Goal: Task Accomplishment & Management: Manage account settings

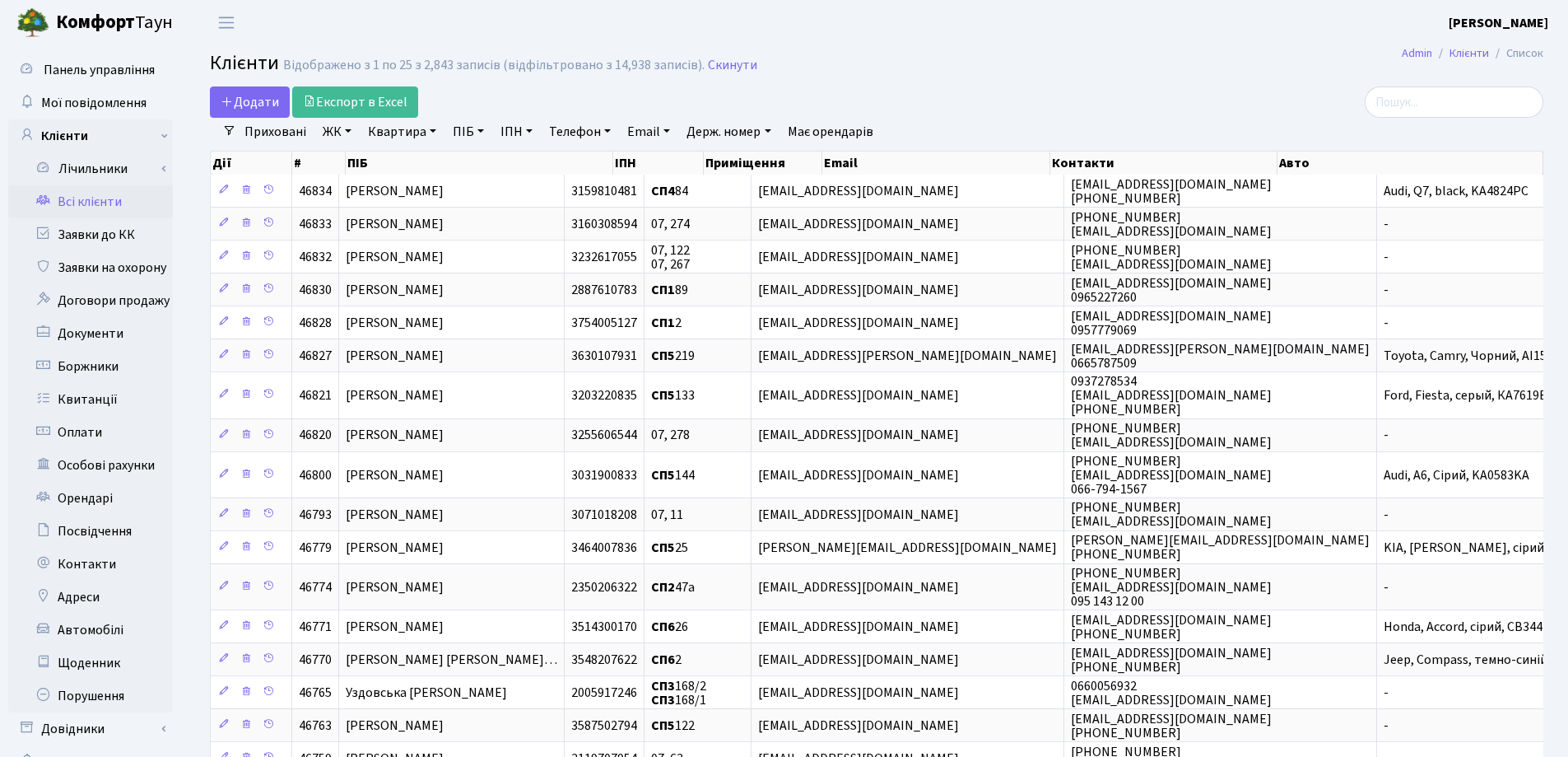
select select "25"
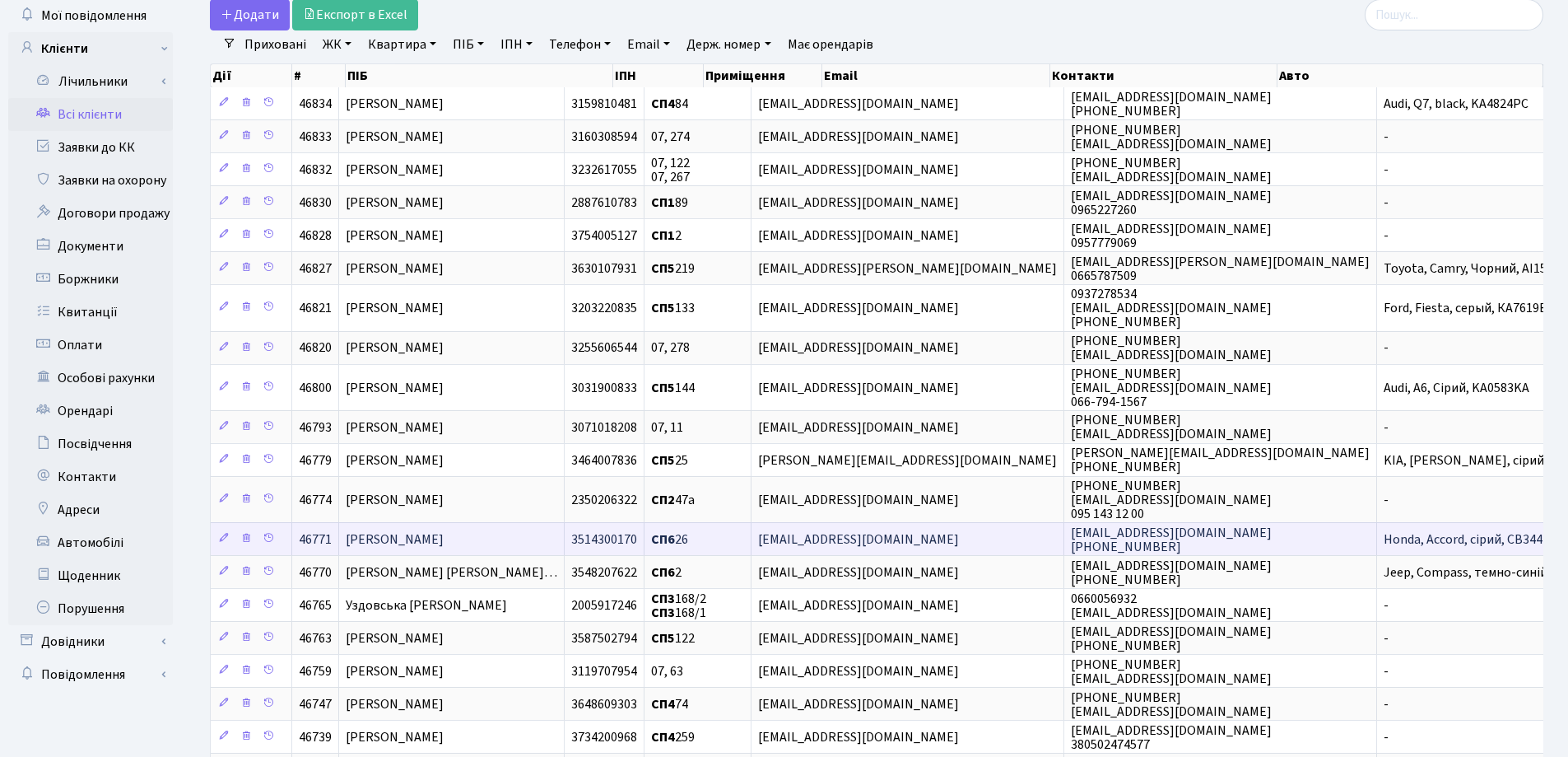
scroll to position [82, 0]
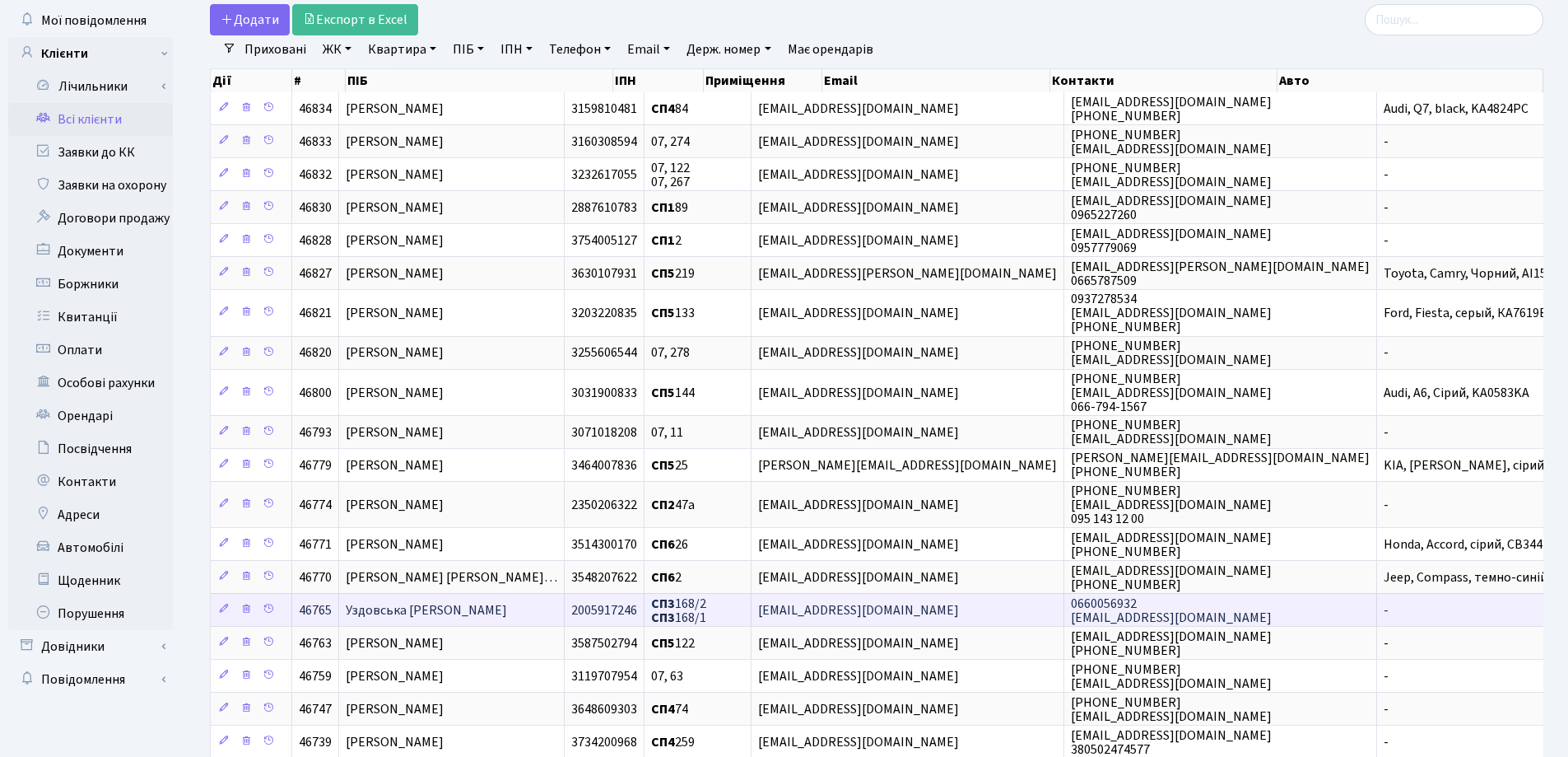
click at [507, 607] on span "Уздовська [PERSON_NAME]" at bounding box center [426, 611] width 161 height 18
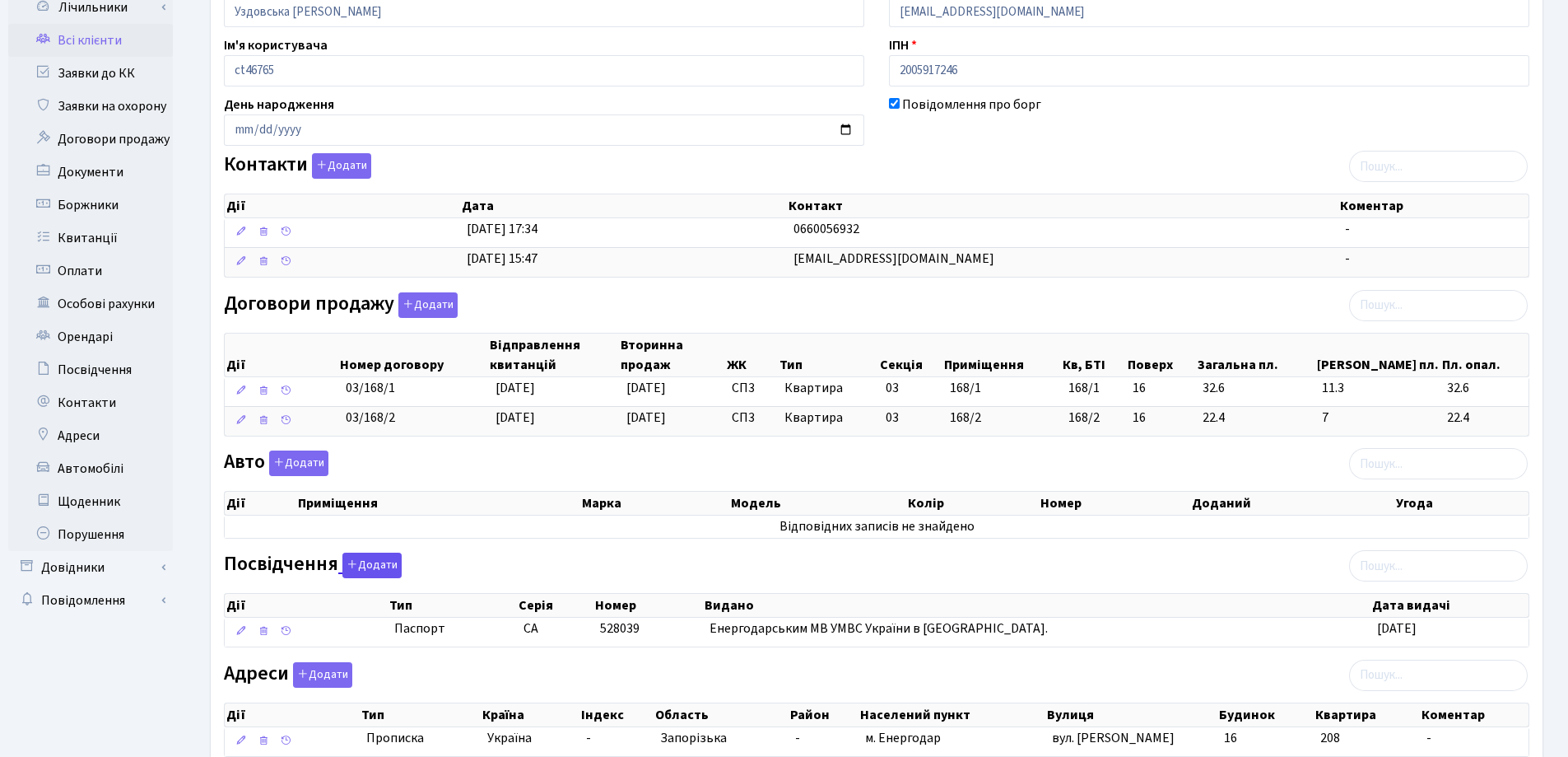
scroll to position [165, 0]
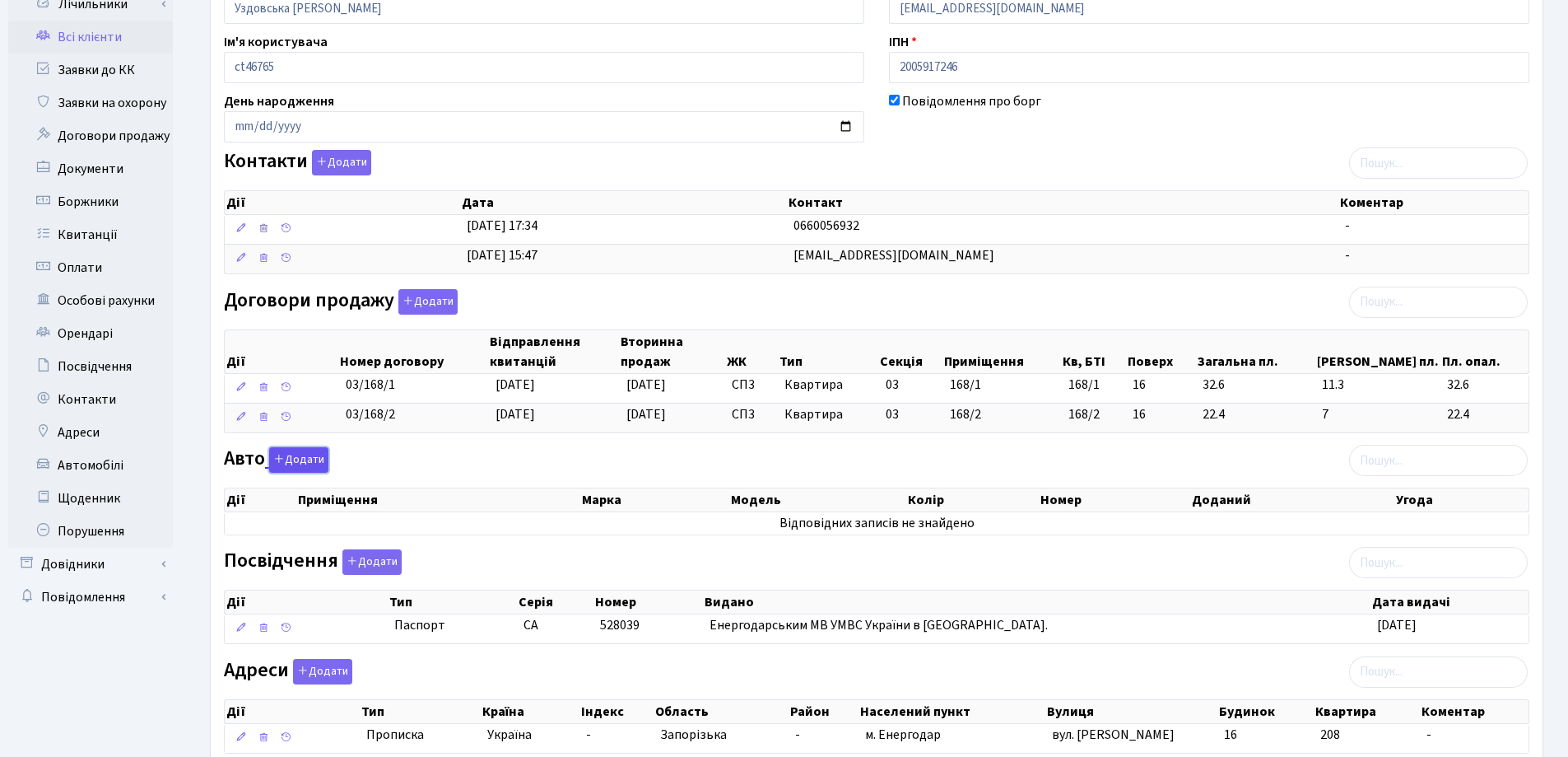
click at [301, 460] on button "Додати" at bounding box center [298, 460] width 59 height 26
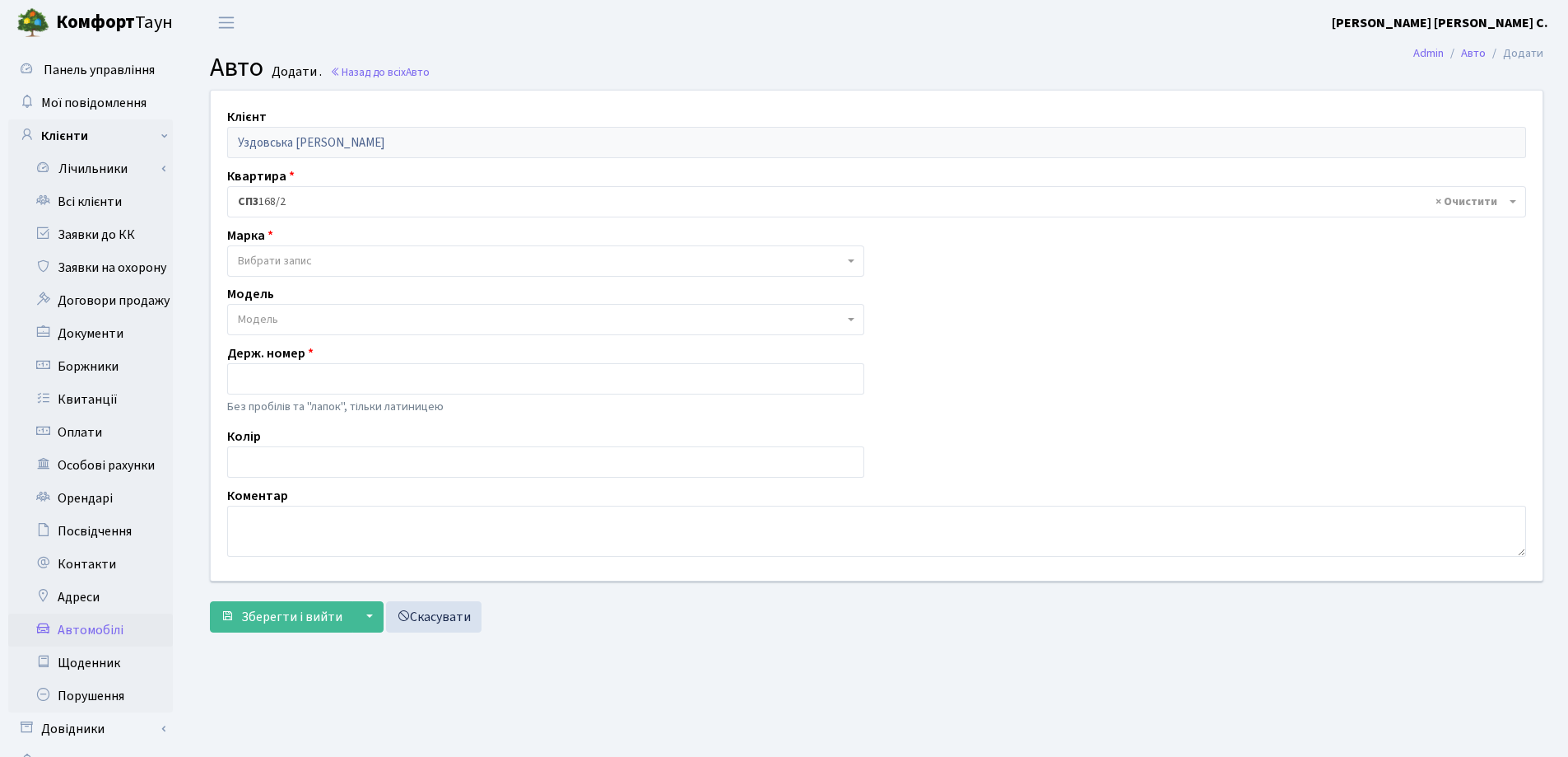
click at [312, 258] on span "Вибрати запис" at bounding box center [274, 261] width 74 height 17
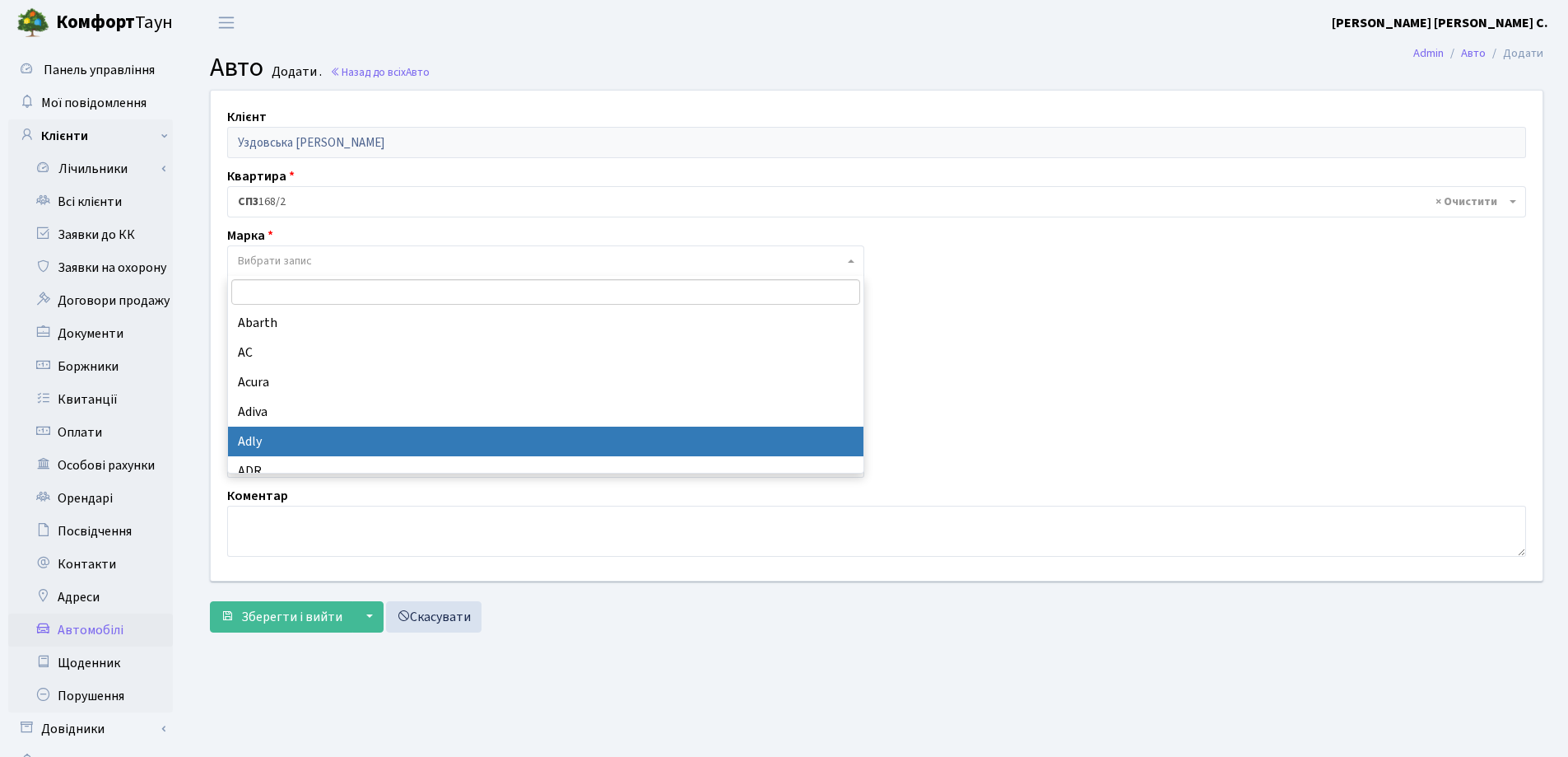
click at [257, 287] on input "search" at bounding box center [546, 292] width 629 height 26
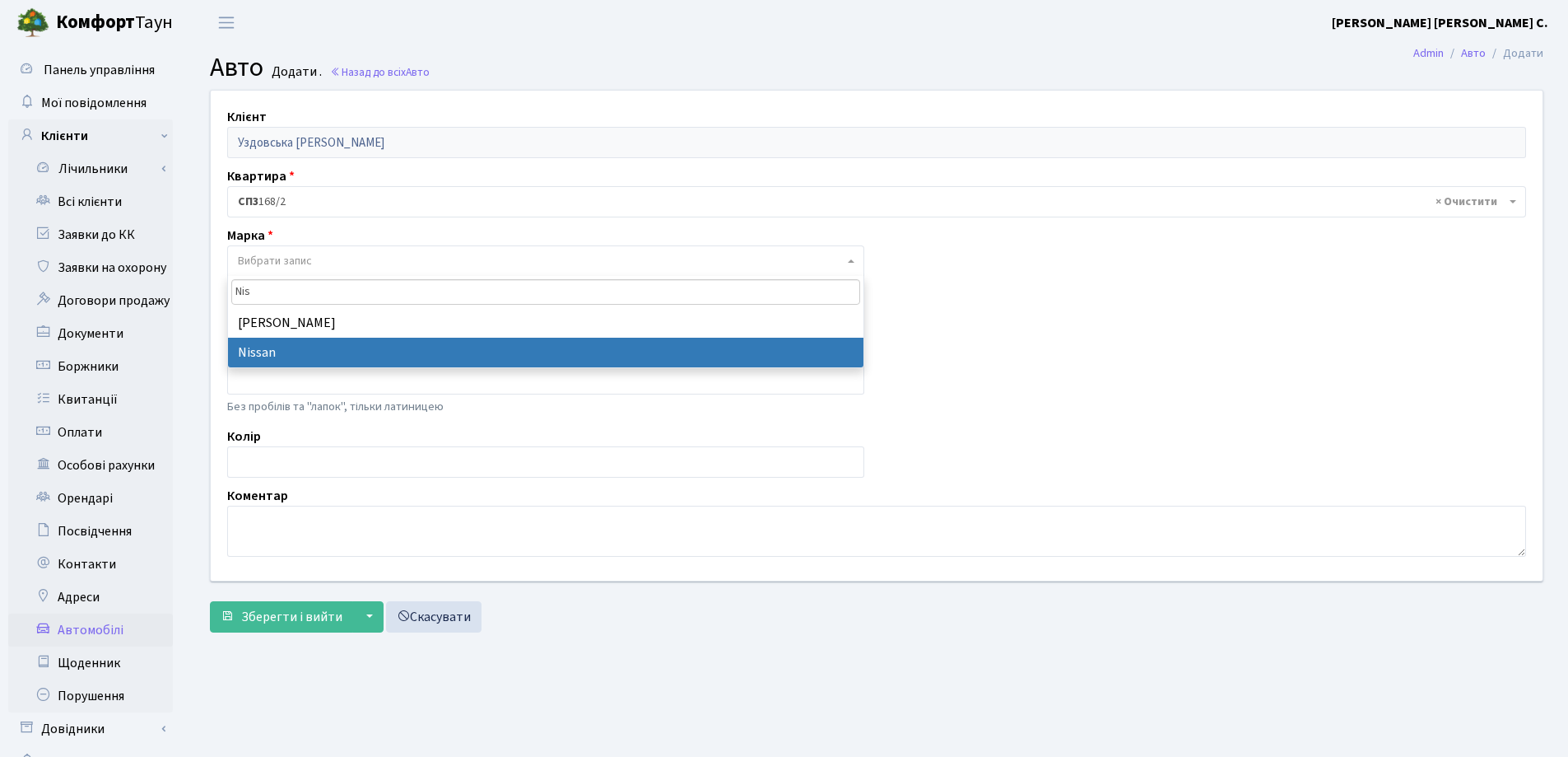
type input "Nis"
select select "96"
select select
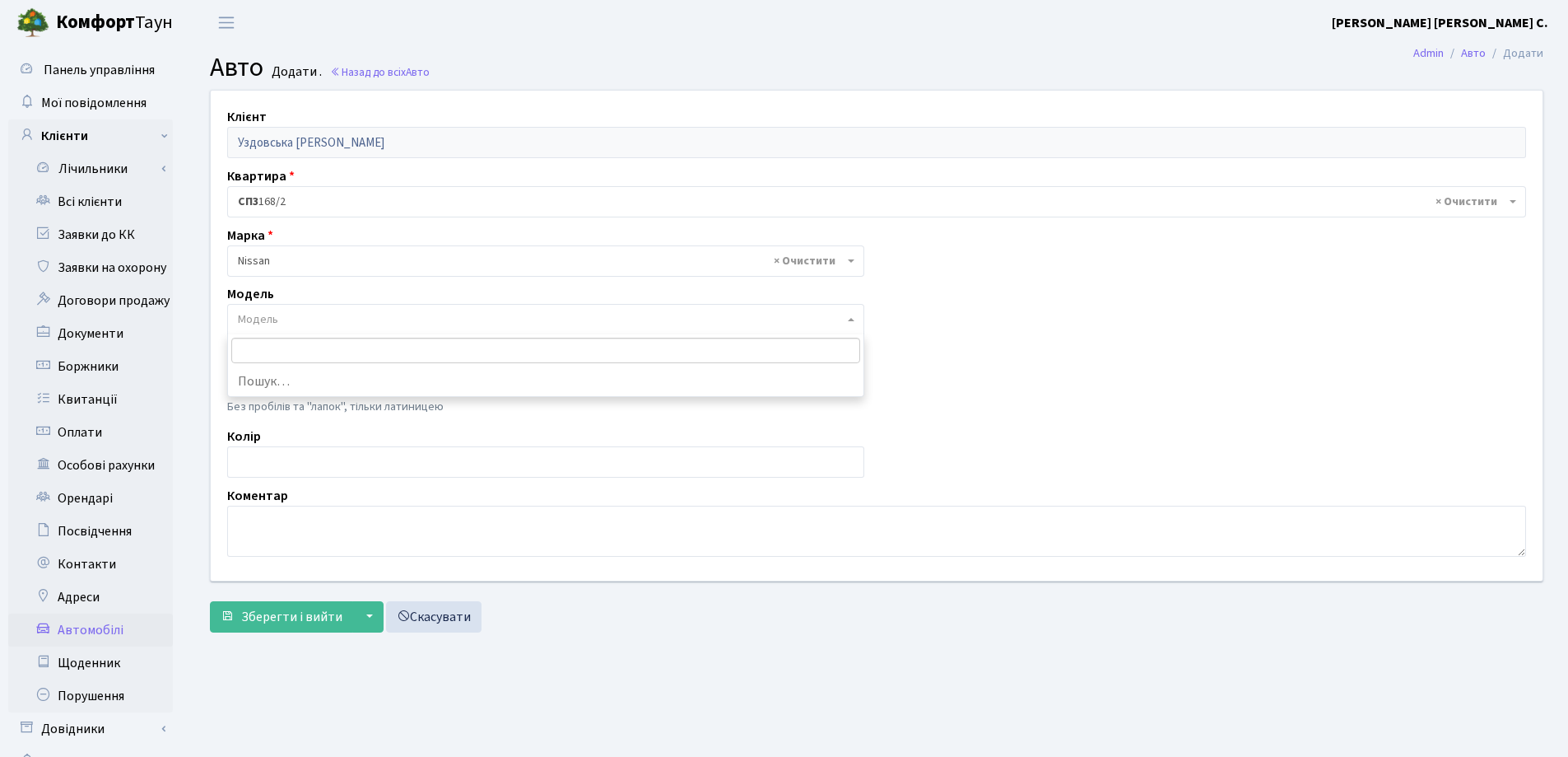
click at [412, 323] on span "Модель" at bounding box center [540, 320] width 605 height 17
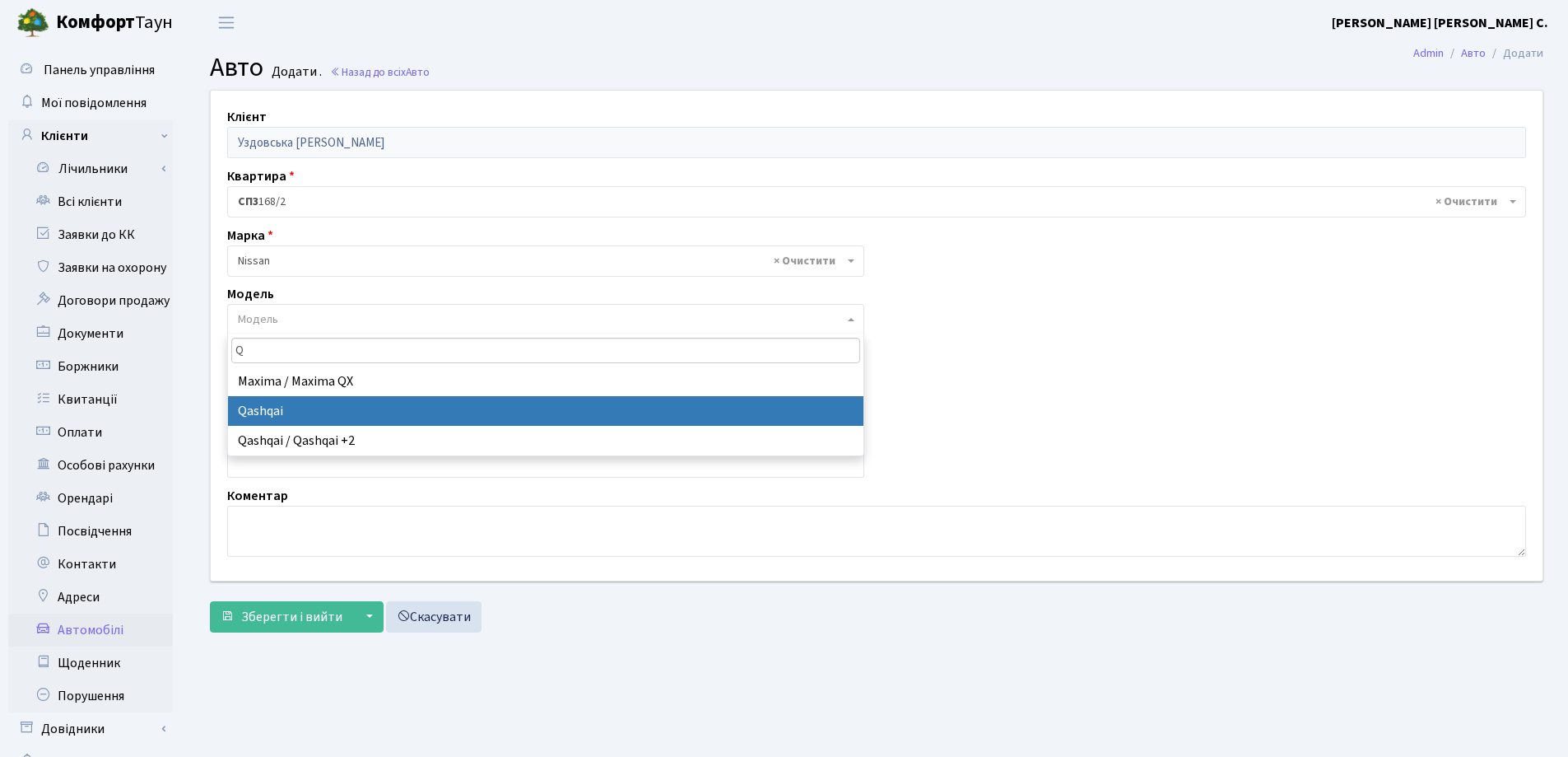
type input "Q"
select select "1723"
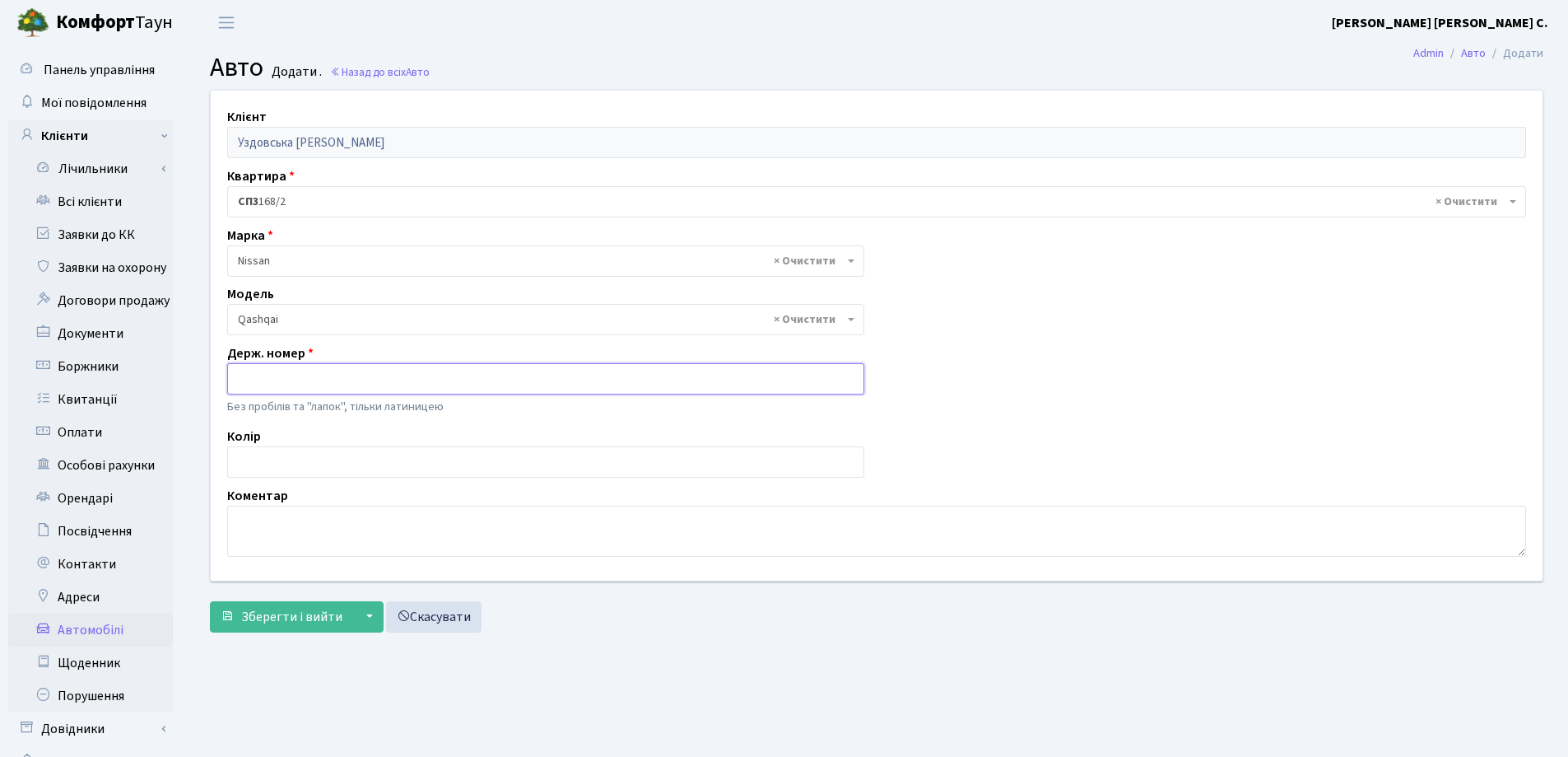
click at [353, 378] on input "text" at bounding box center [546, 379] width 637 height 32
type input "AA2110HA"
click at [295, 619] on span "Зберегти і вийти" at bounding box center [292, 617] width 101 height 18
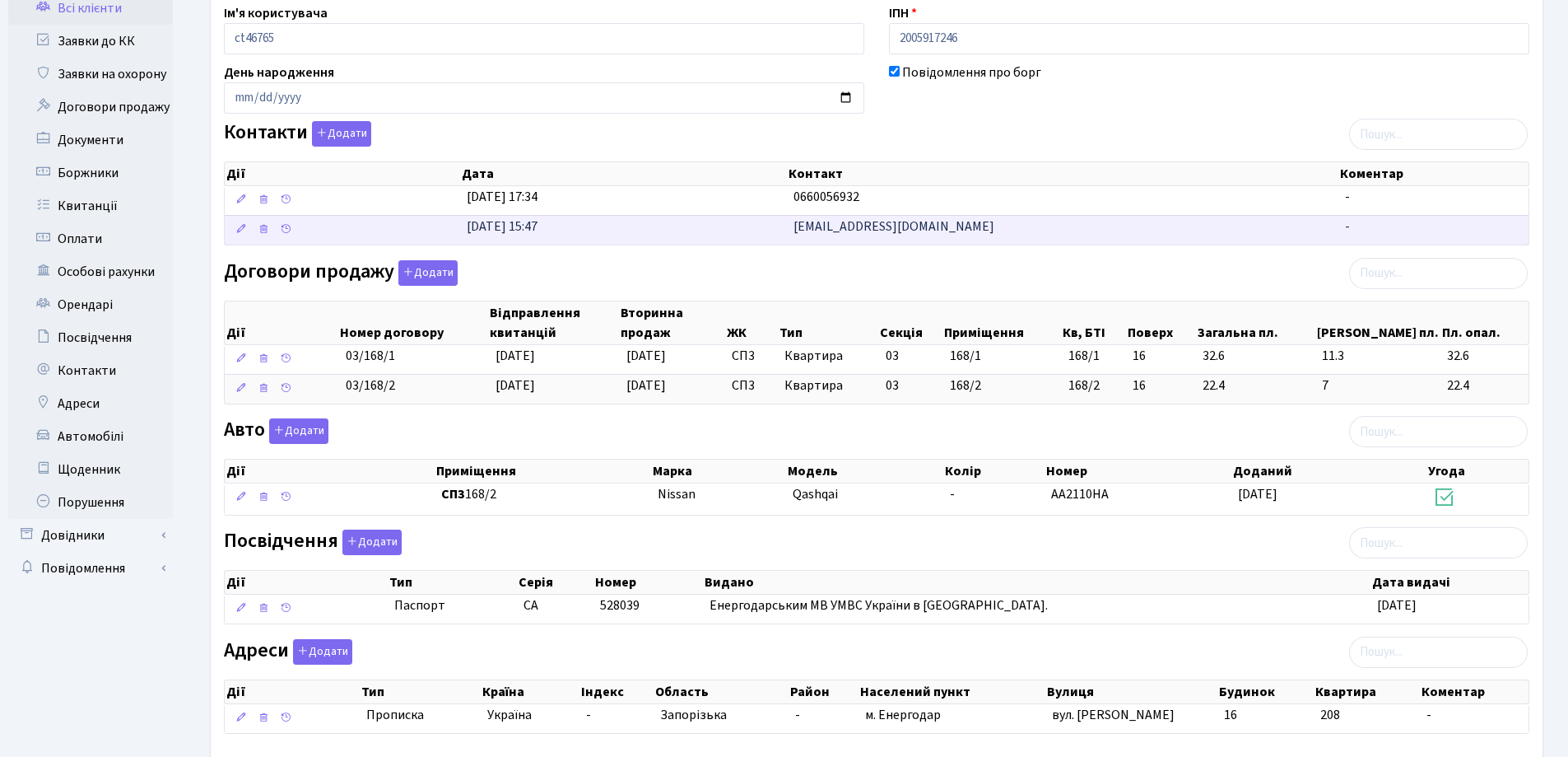
scroll to position [286, 0]
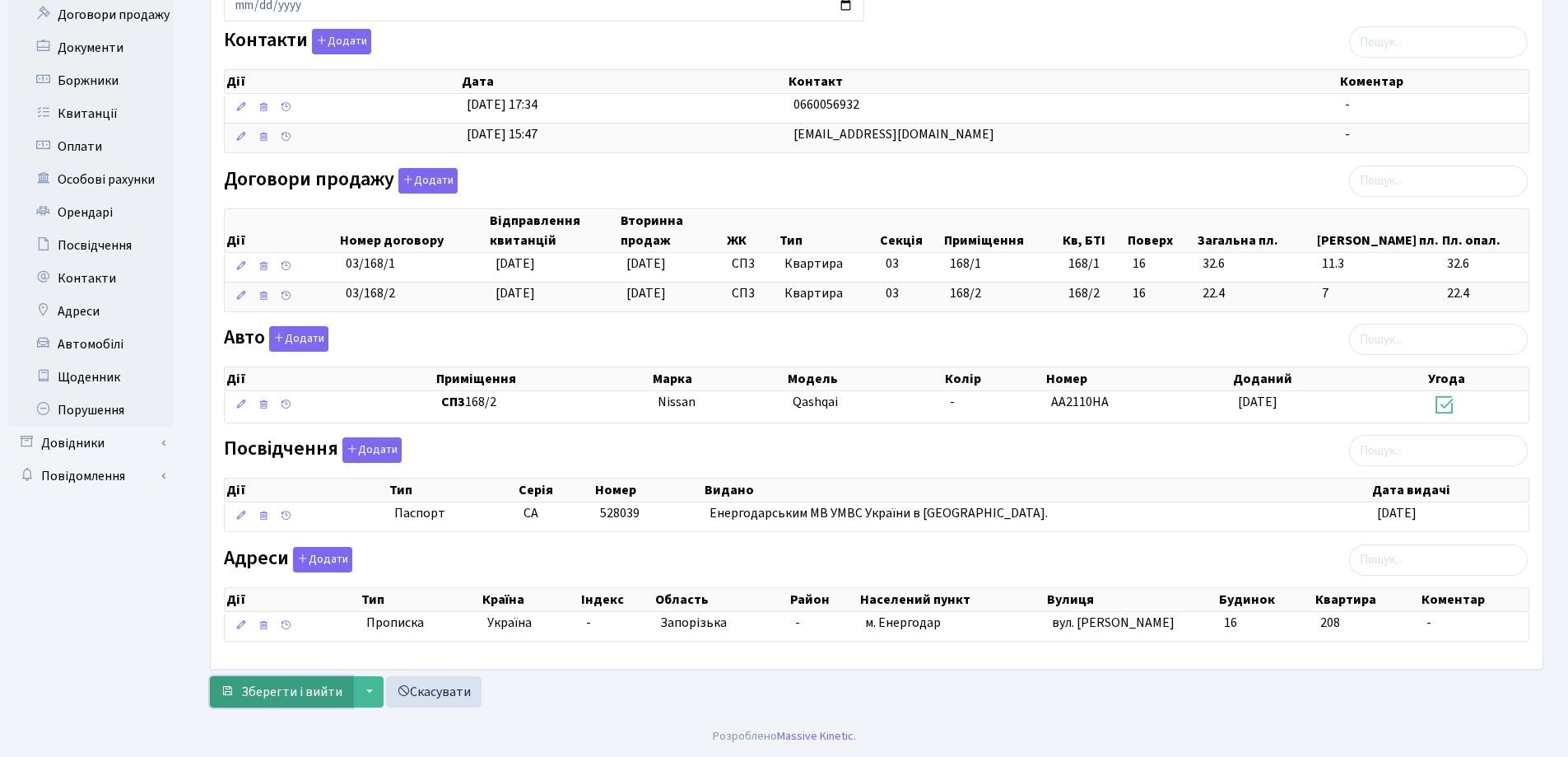
click at [288, 685] on span "Зберегти і вийти" at bounding box center [292, 692] width 101 height 18
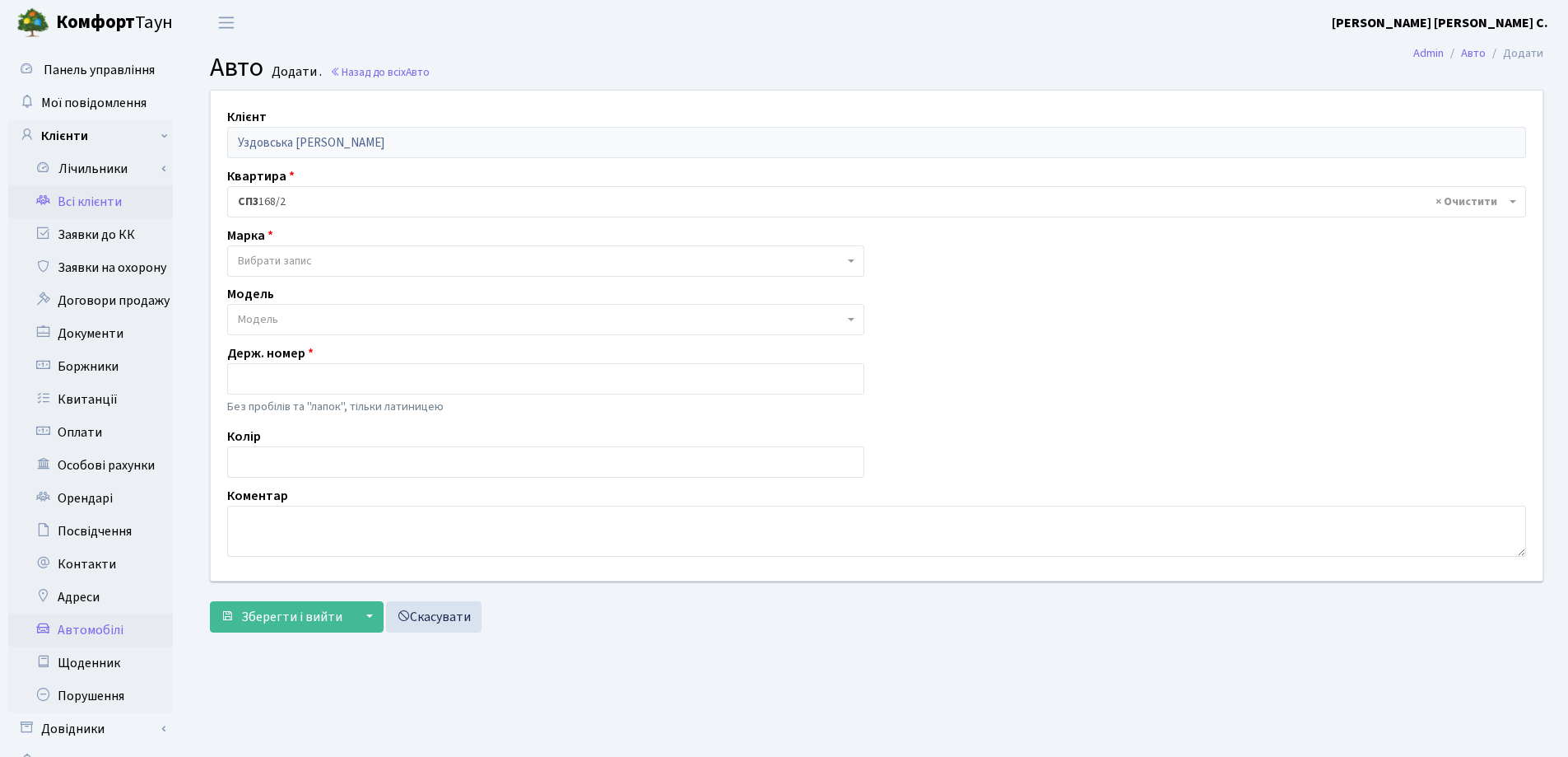
click at [92, 212] on link "Всі клієнти" at bounding box center [91, 202] width 164 height 33
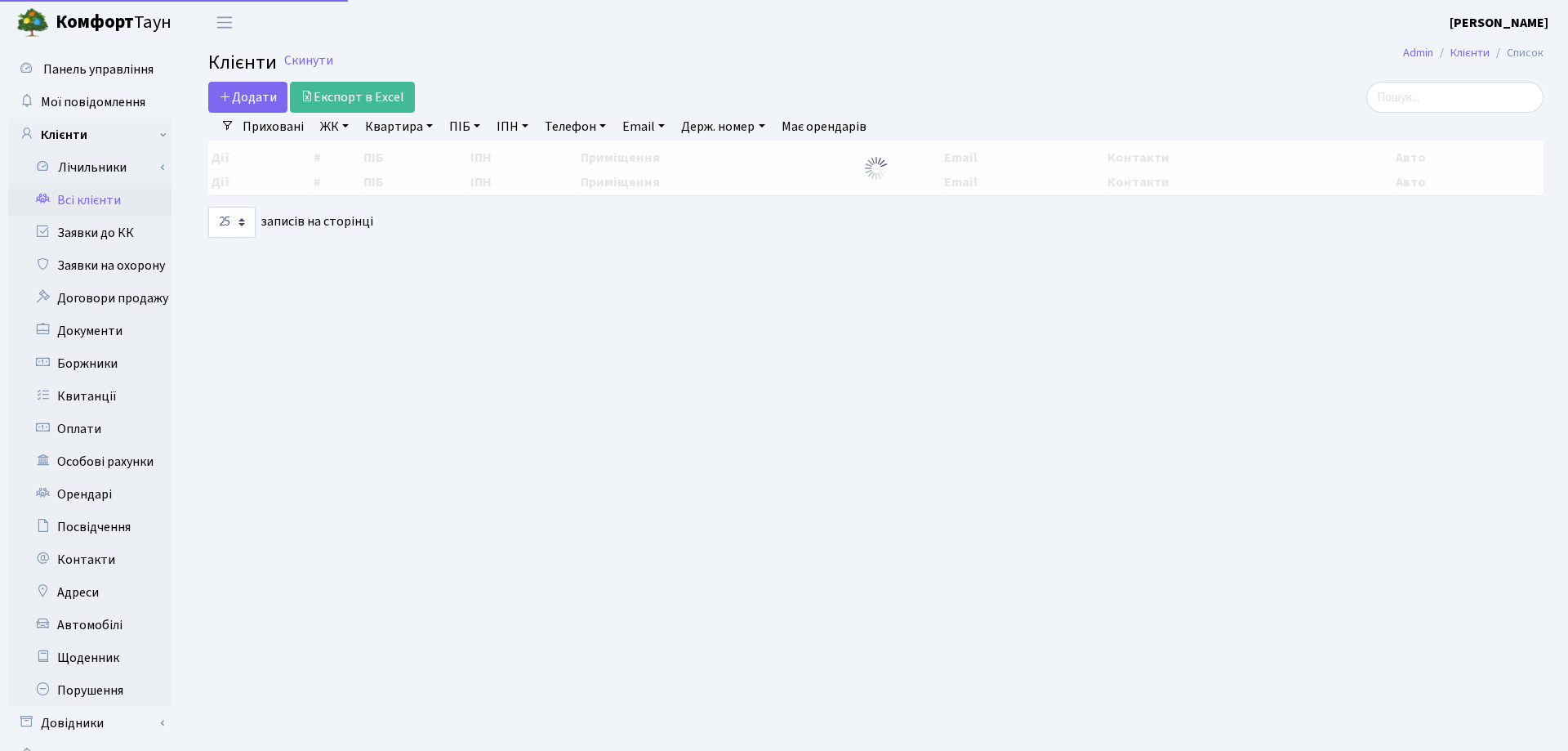
select select "25"
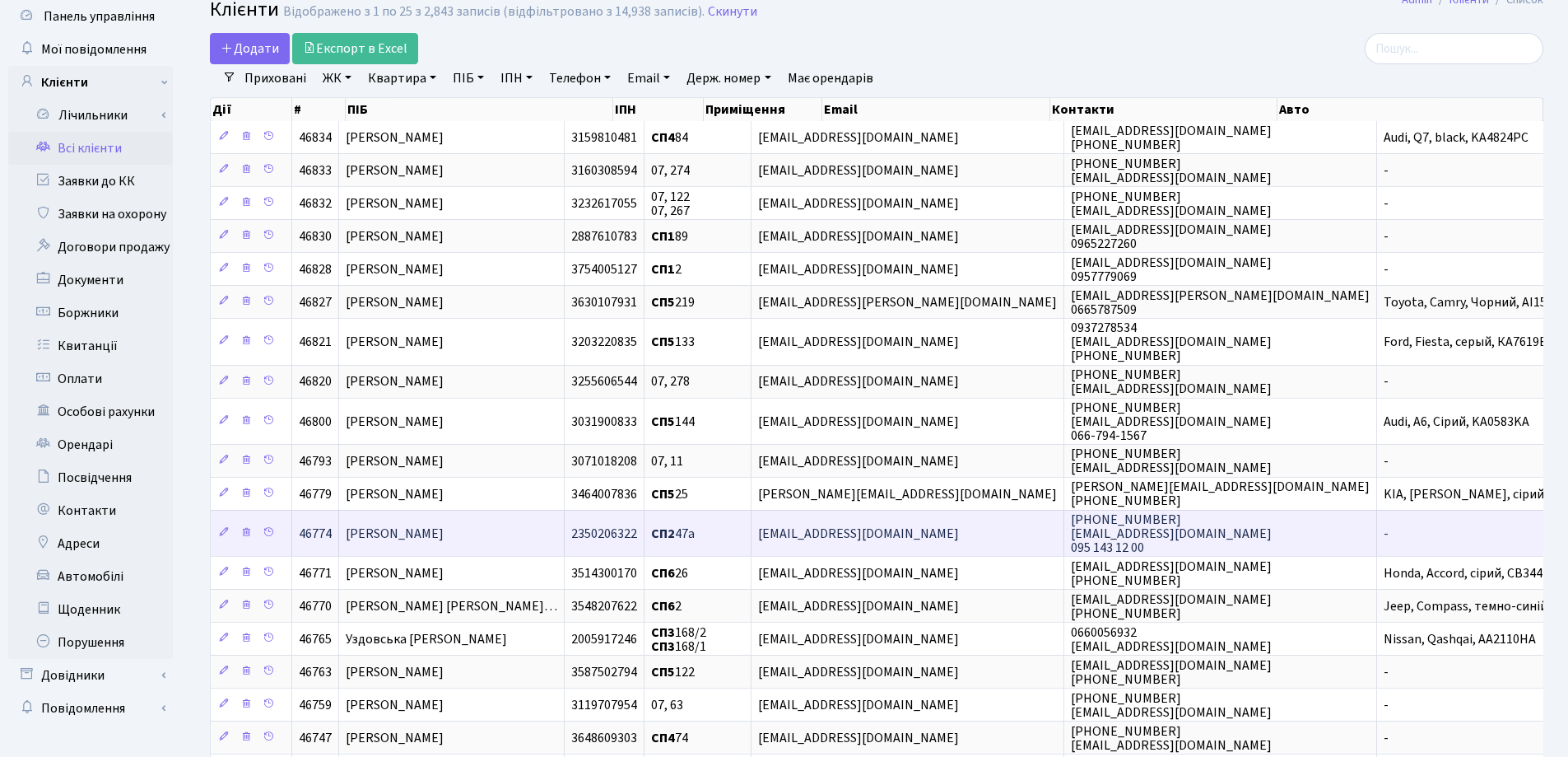
scroll to position [82, 0]
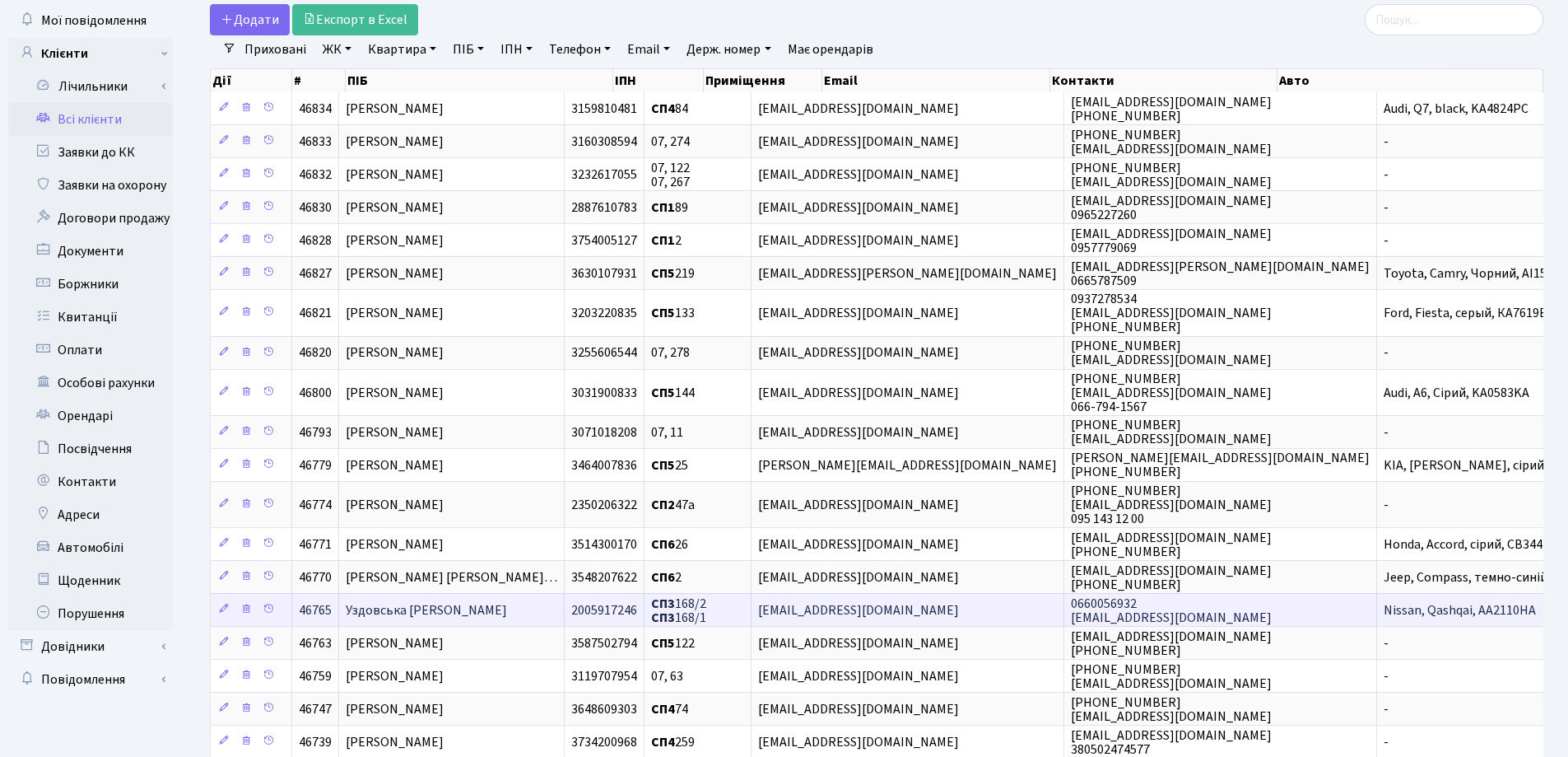
click at [560, 602] on td "Уздовська [PERSON_NAME]" at bounding box center [452, 610] width 226 height 33
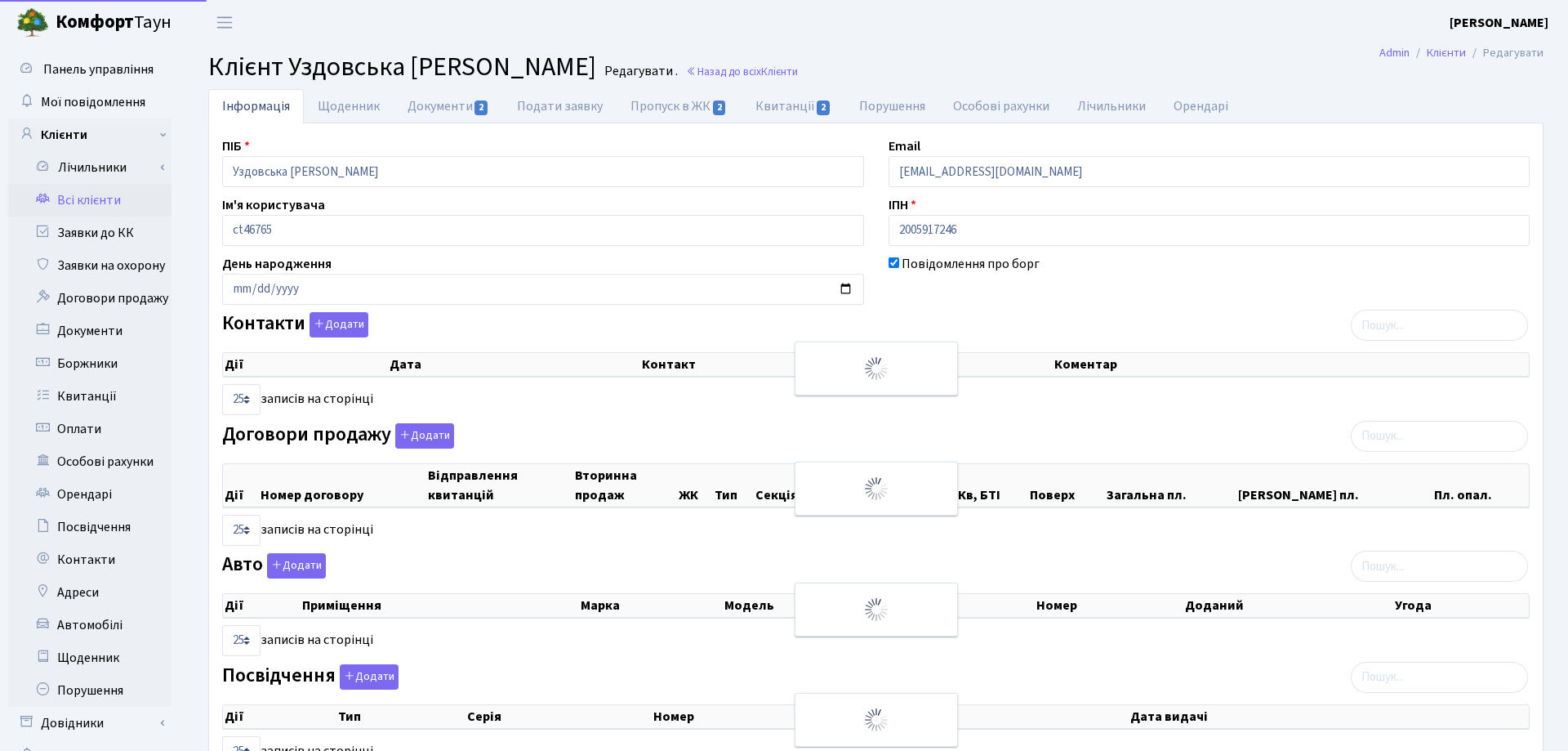
select select "25"
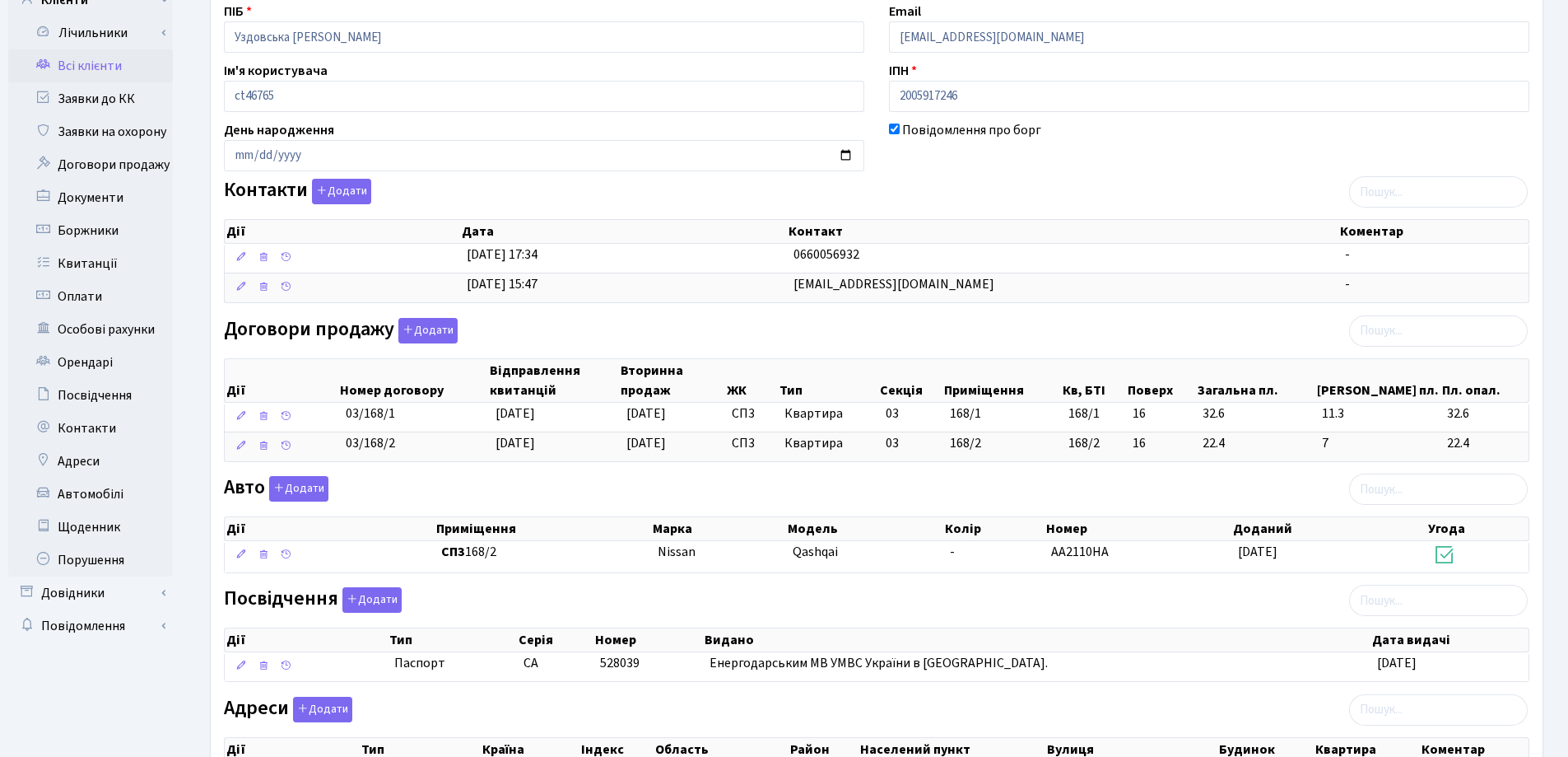
scroll to position [165, 0]
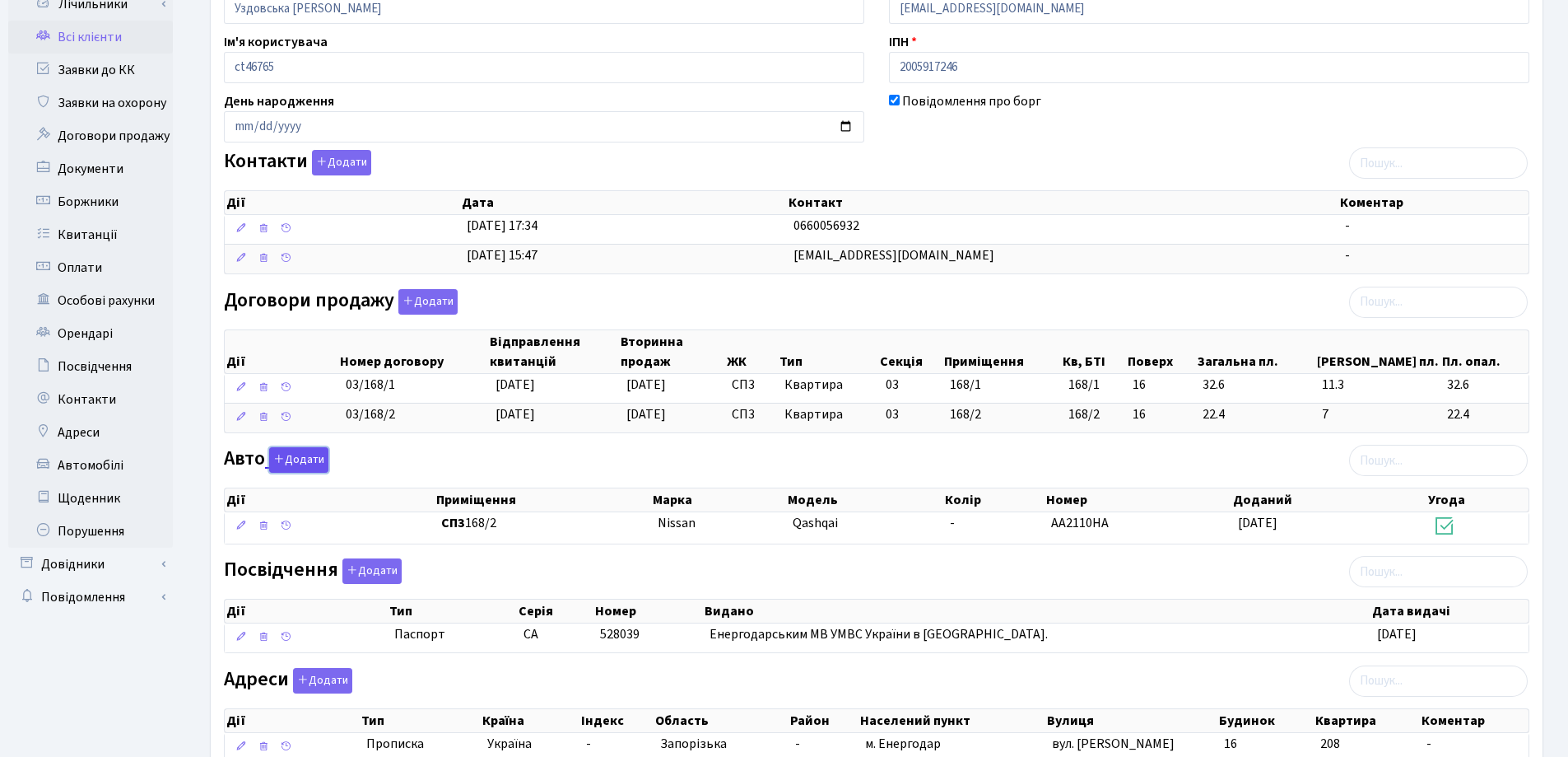
click at [292, 468] on button "Додати" at bounding box center [298, 460] width 59 height 26
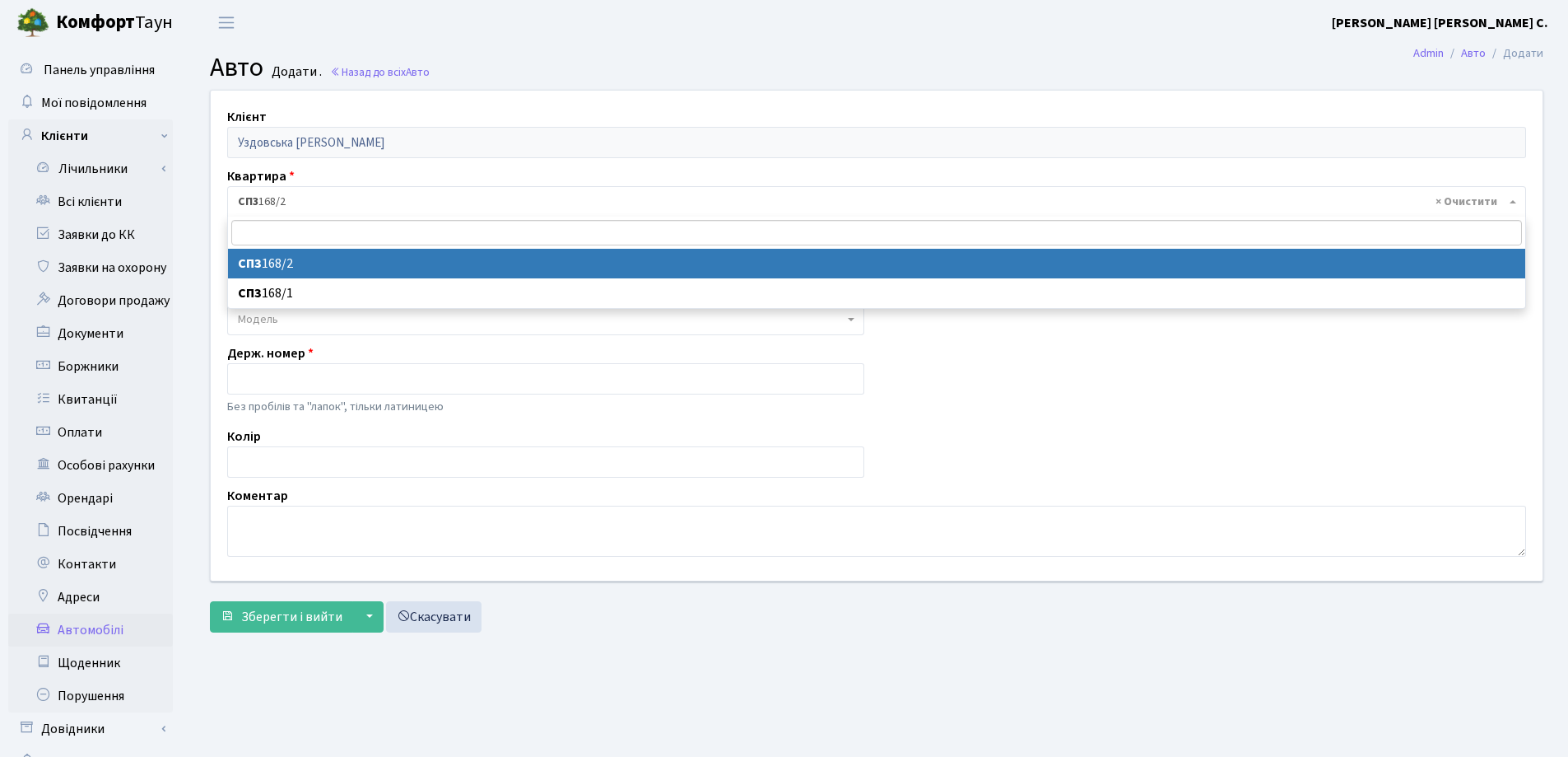
click at [375, 209] on span "× СП3 168/2" at bounding box center [871, 202] width 1267 height 17
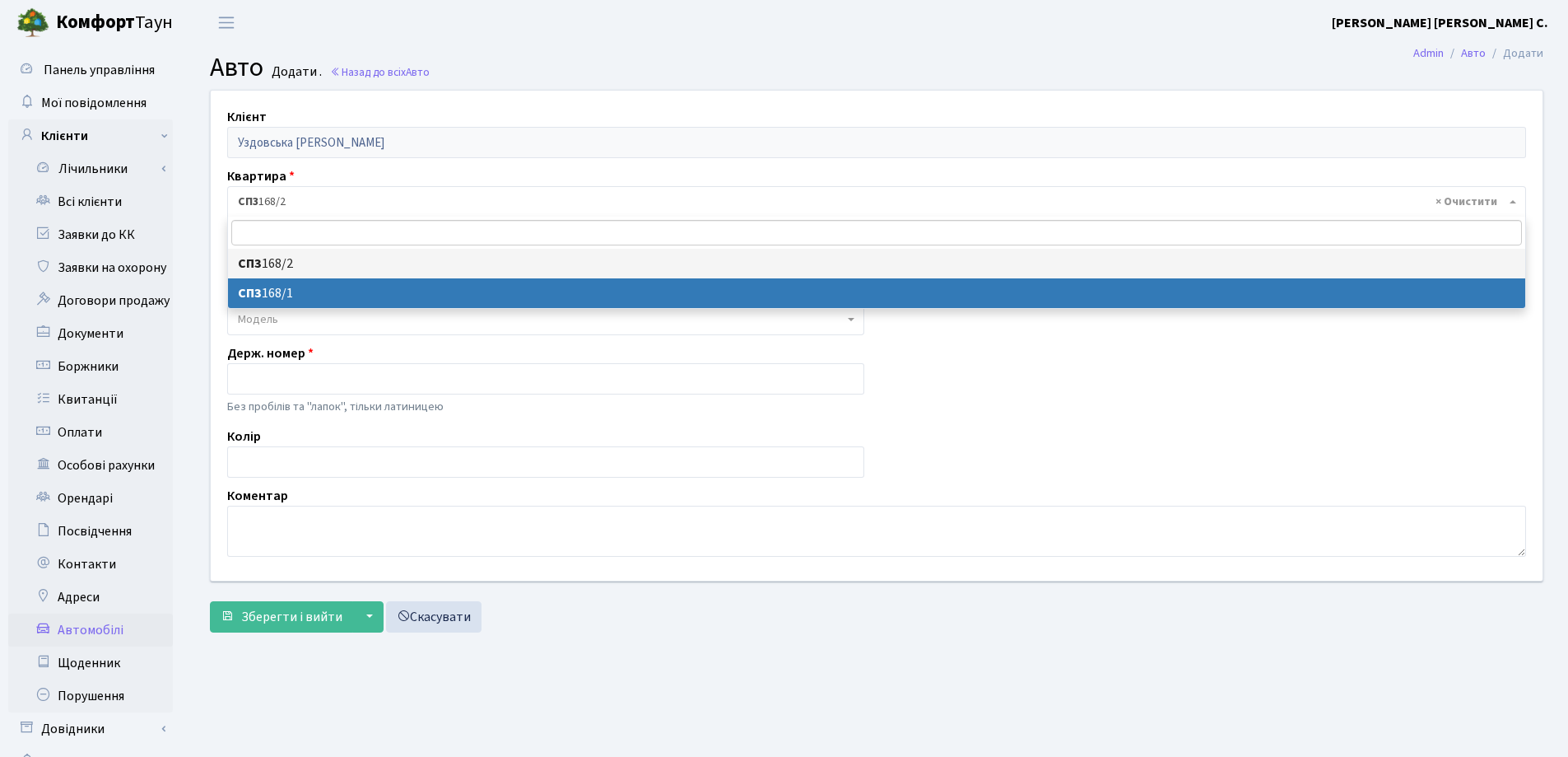
select select "177973"
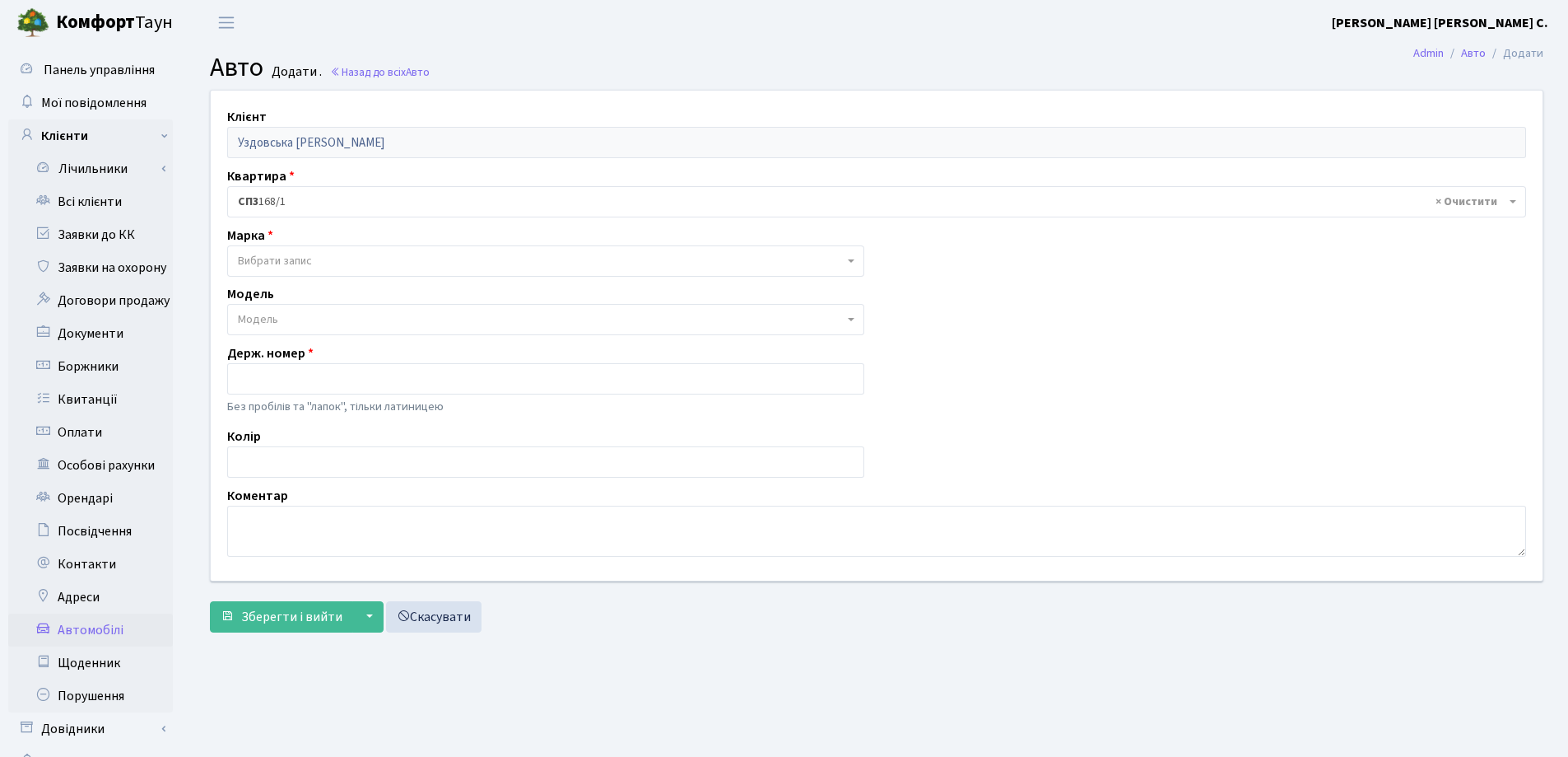
click at [377, 263] on span "Вибрати запис" at bounding box center [540, 261] width 605 height 17
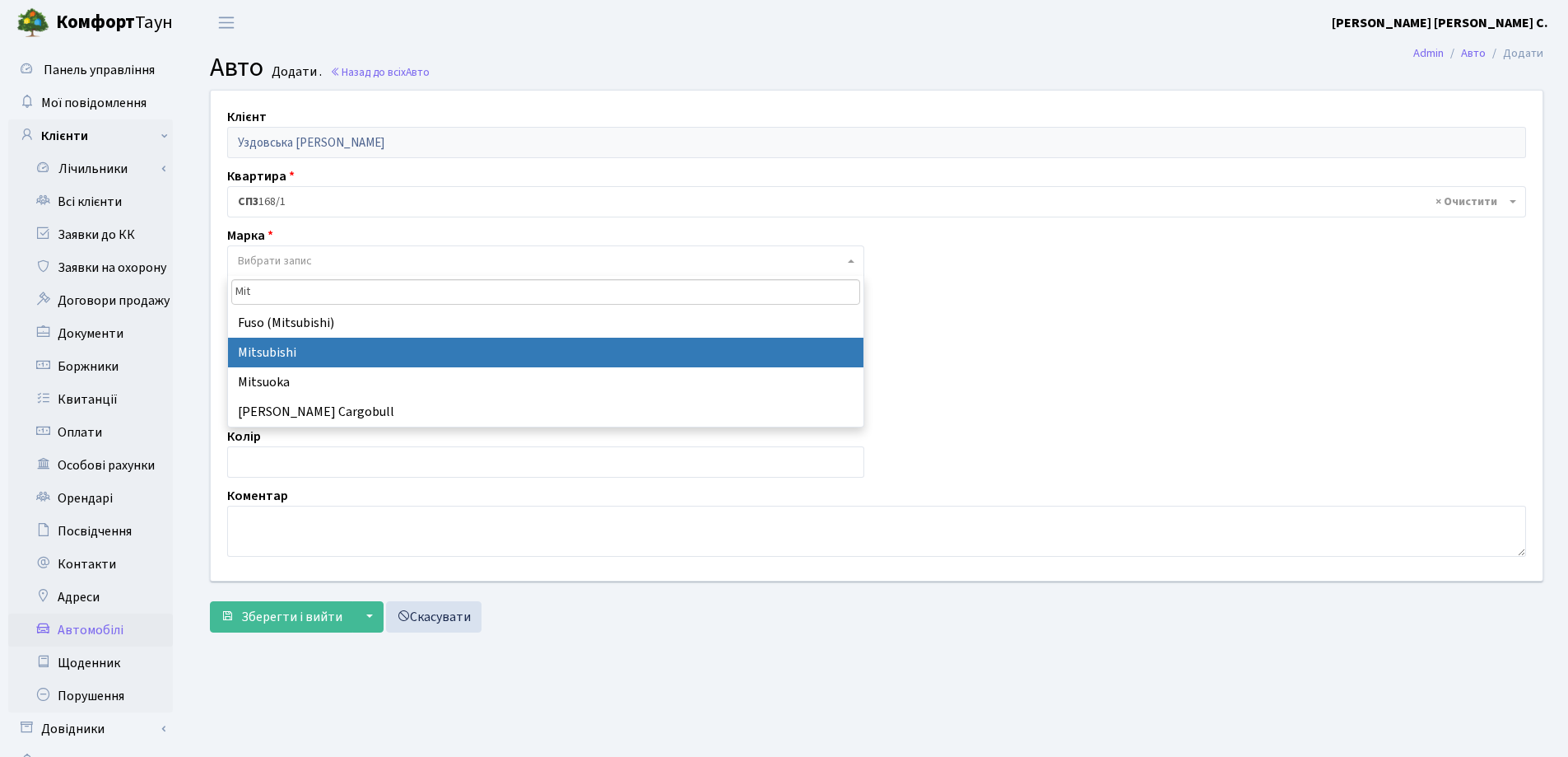
type input "Mit"
select select "92"
select select
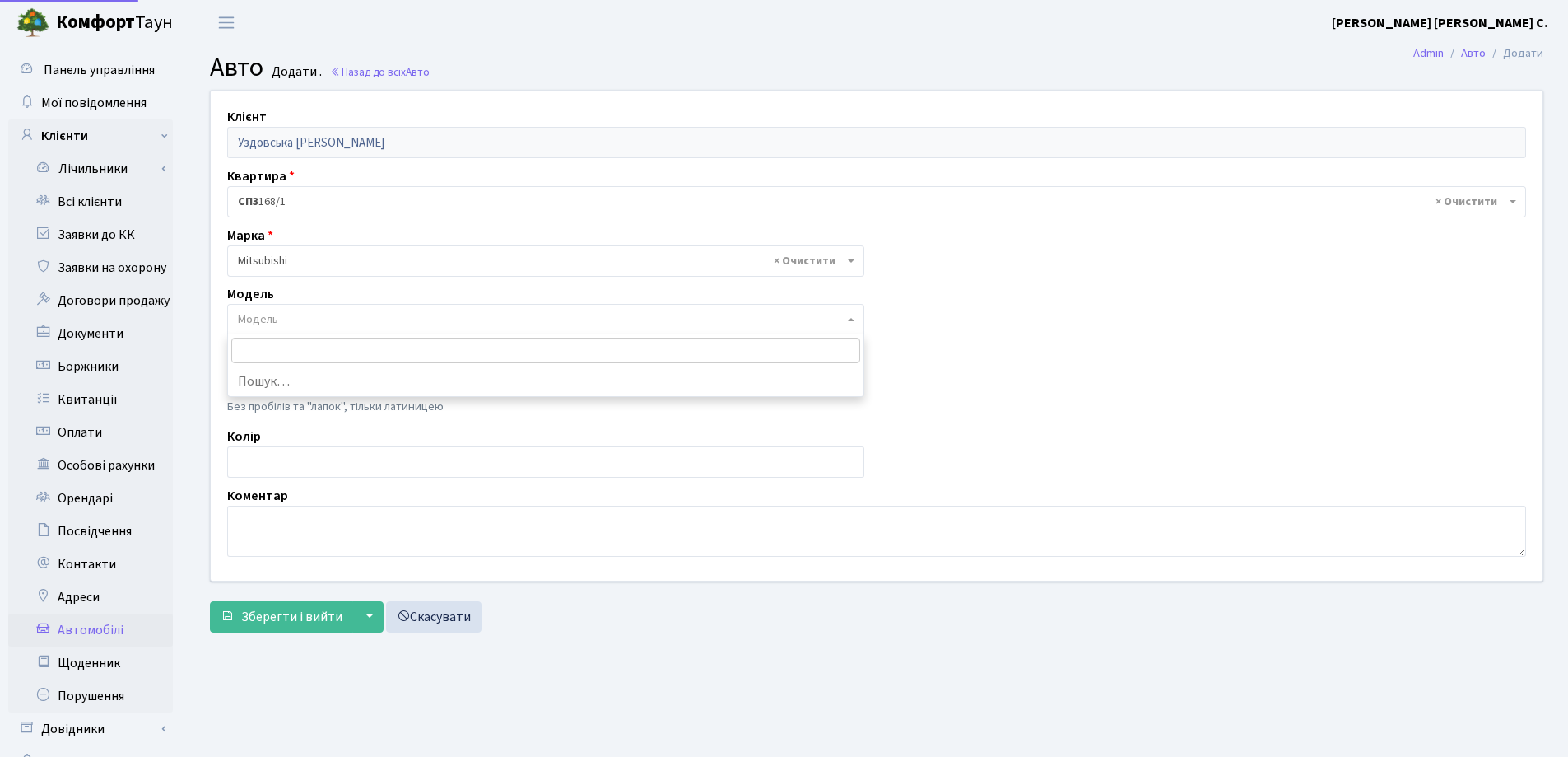
click at [371, 315] on span "Модель" at bounding box center [540, 320] width 605 height 17
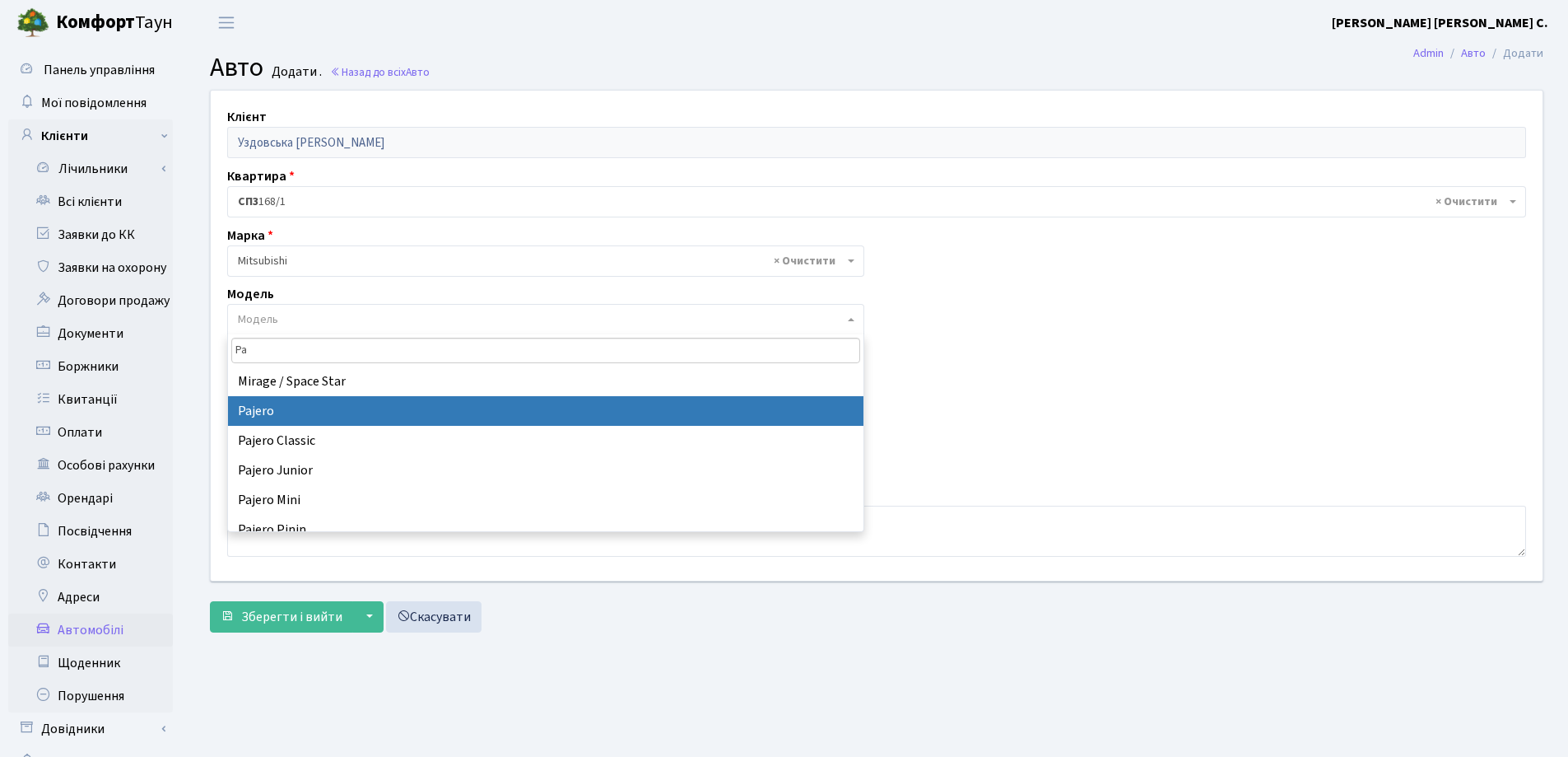
type input "Pa"
select select "1628"
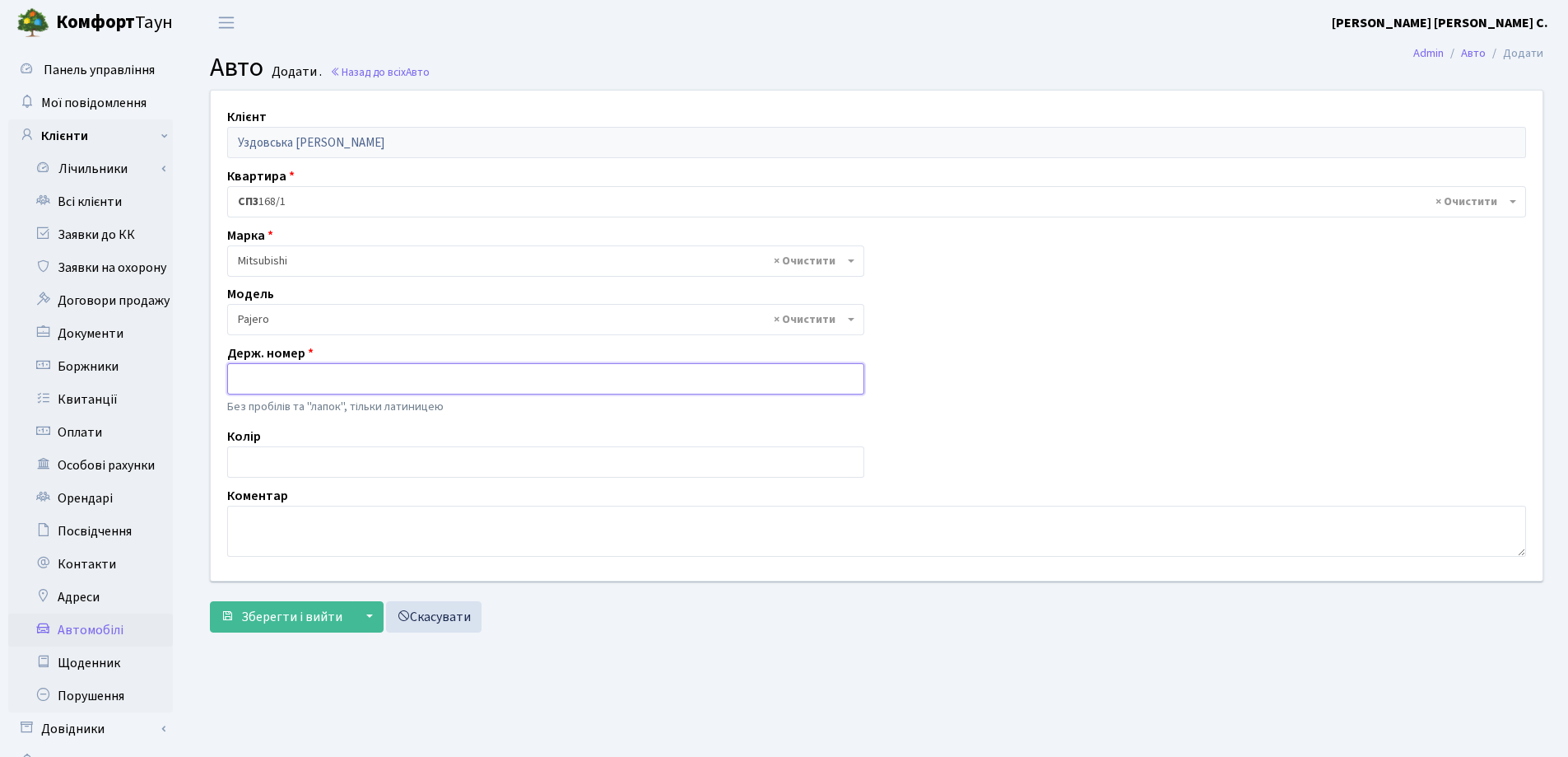
click at [331, 381] on input "text" at bounding box center [546, 379] width 637 height 32
type input "JBT49"
click at [290, 617] on span "Зберегти і вийти" at bounding box center [292, 617] width 101 height 18
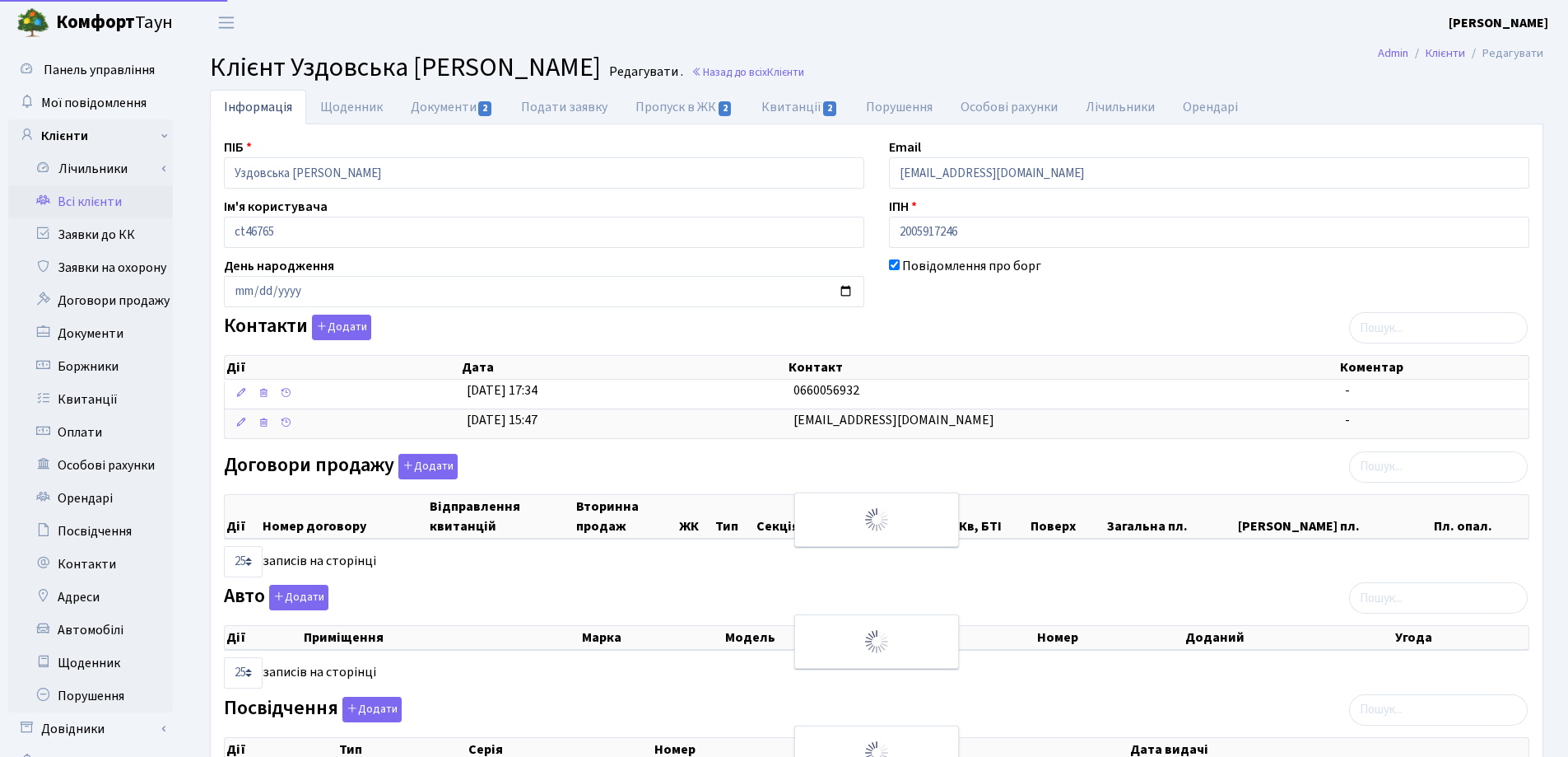
select select "25"
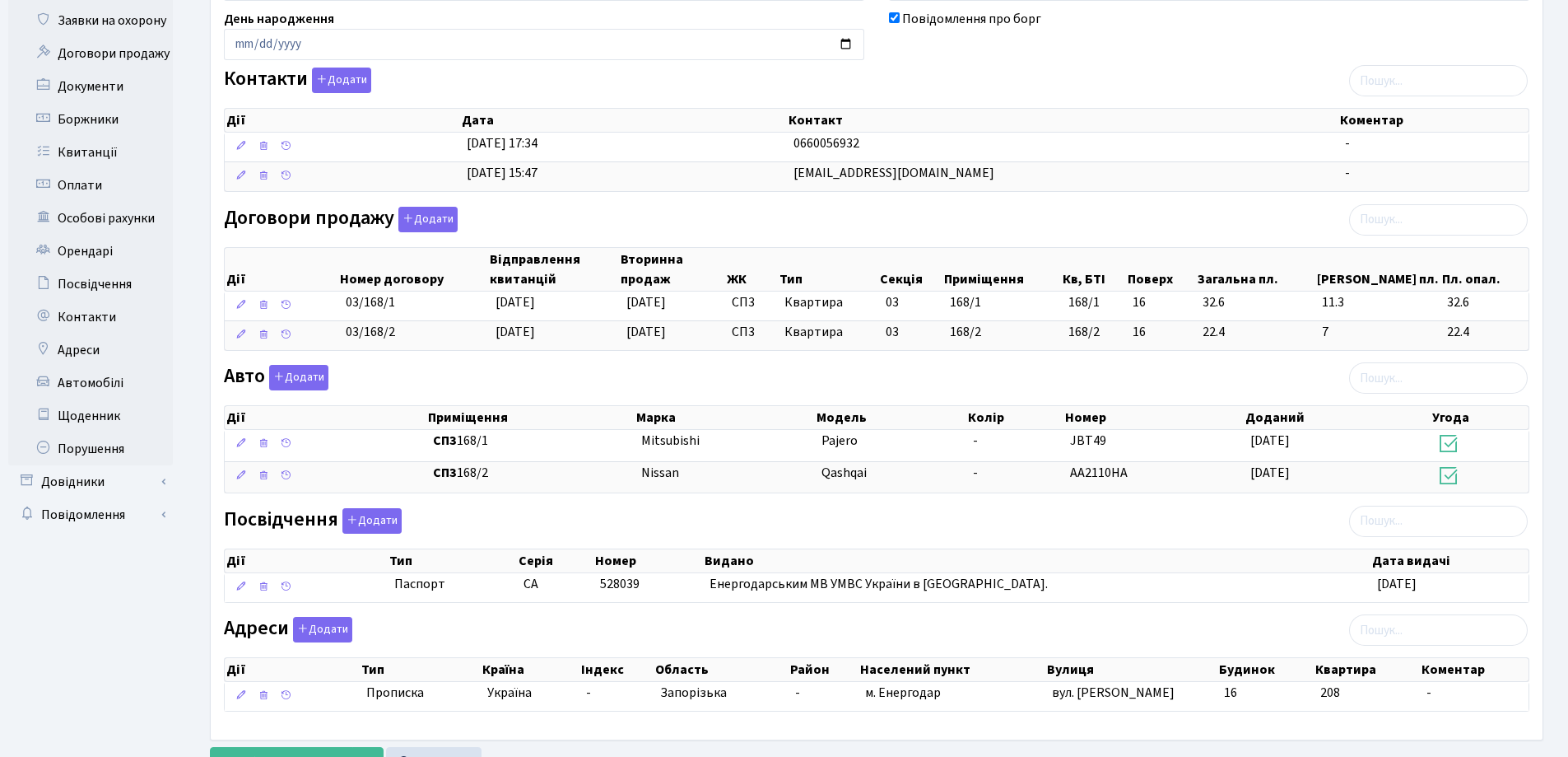
scroll to position [317, 0]
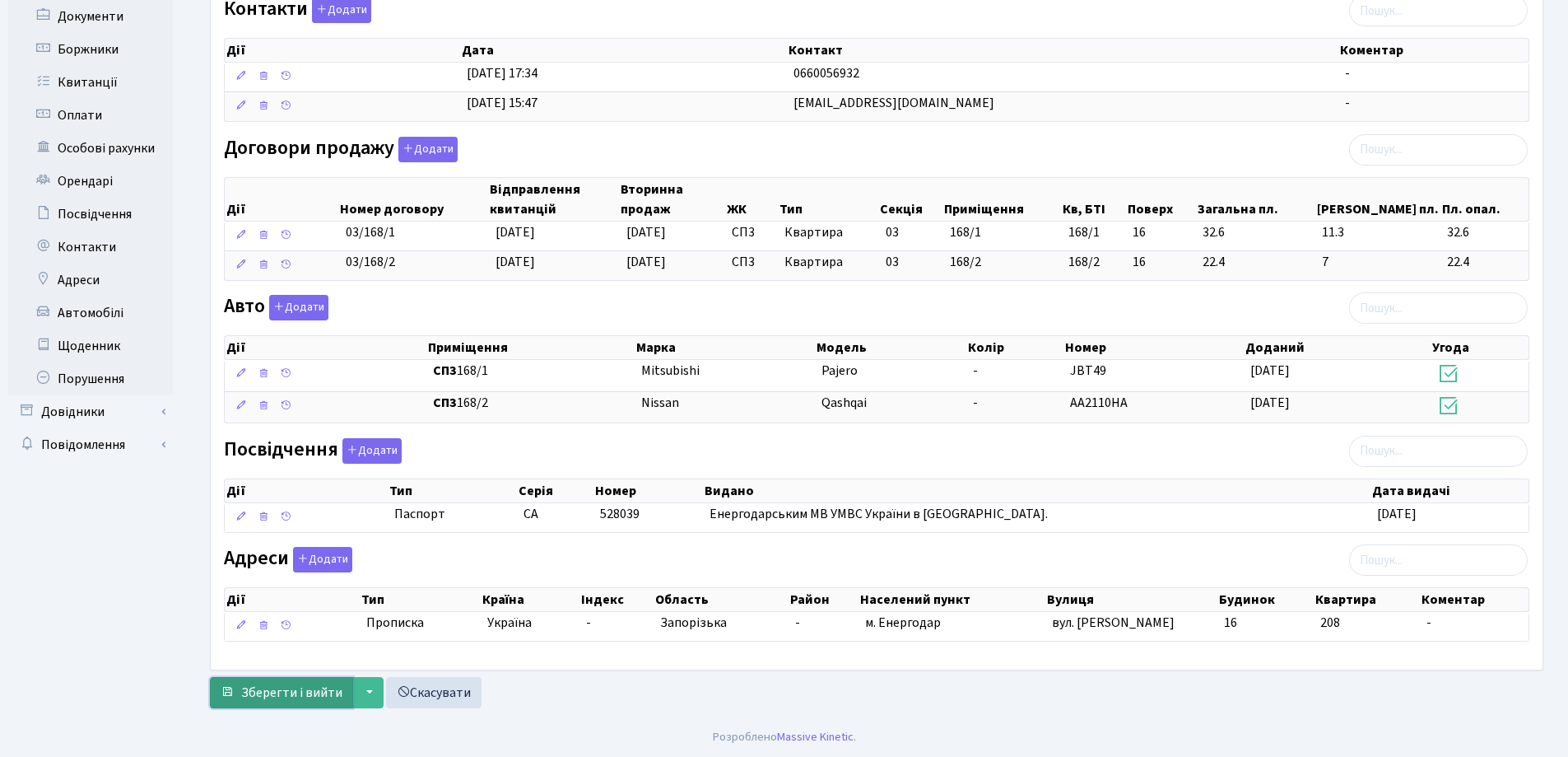
click at [267, 689] on span "Зберегти і вийти" at bounding box center [292, 693] width 101 height 18
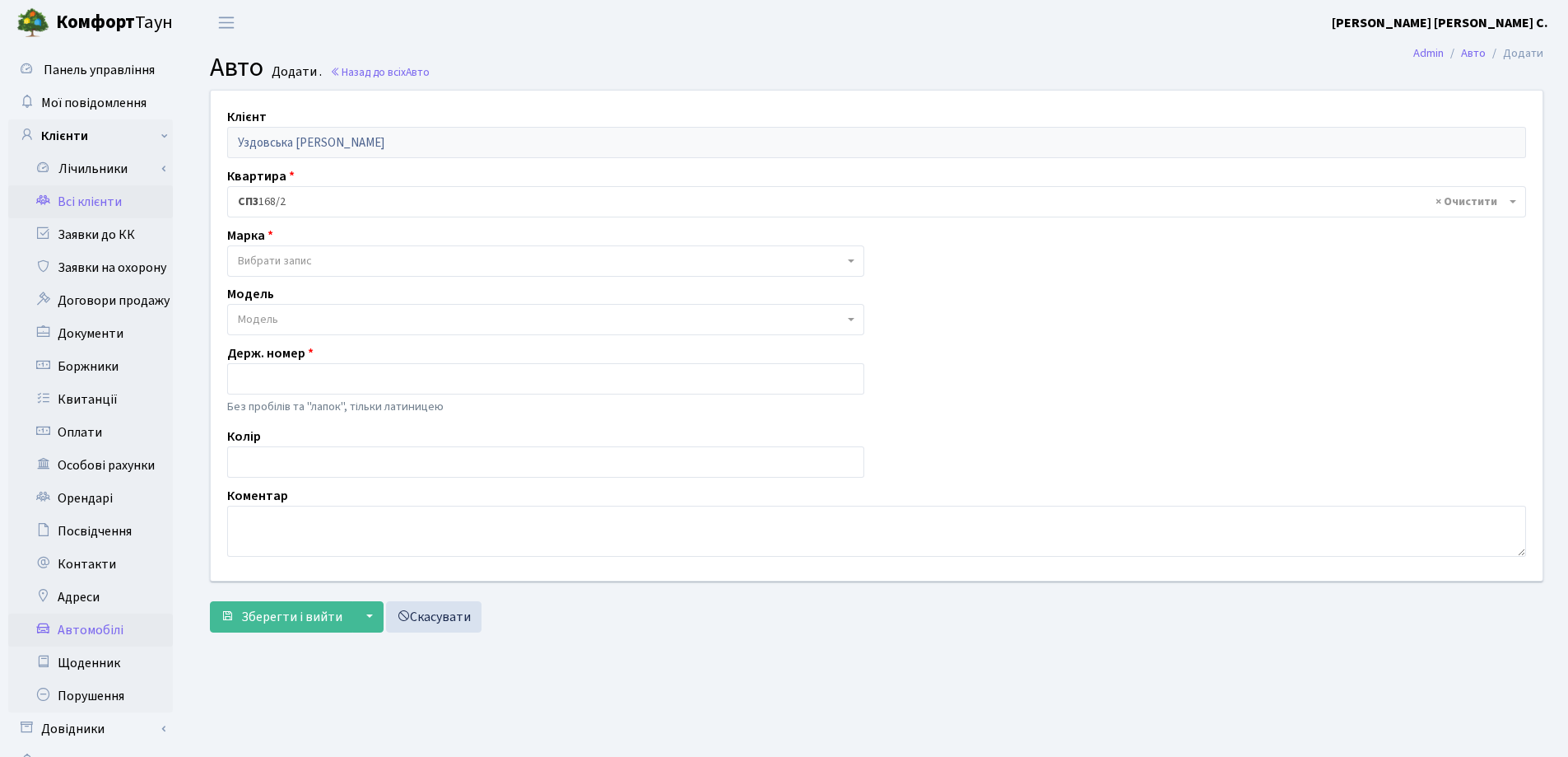
click at [79, 199] on link "Всі клієнти" at bounding box center [91, 202] width 164 height 33
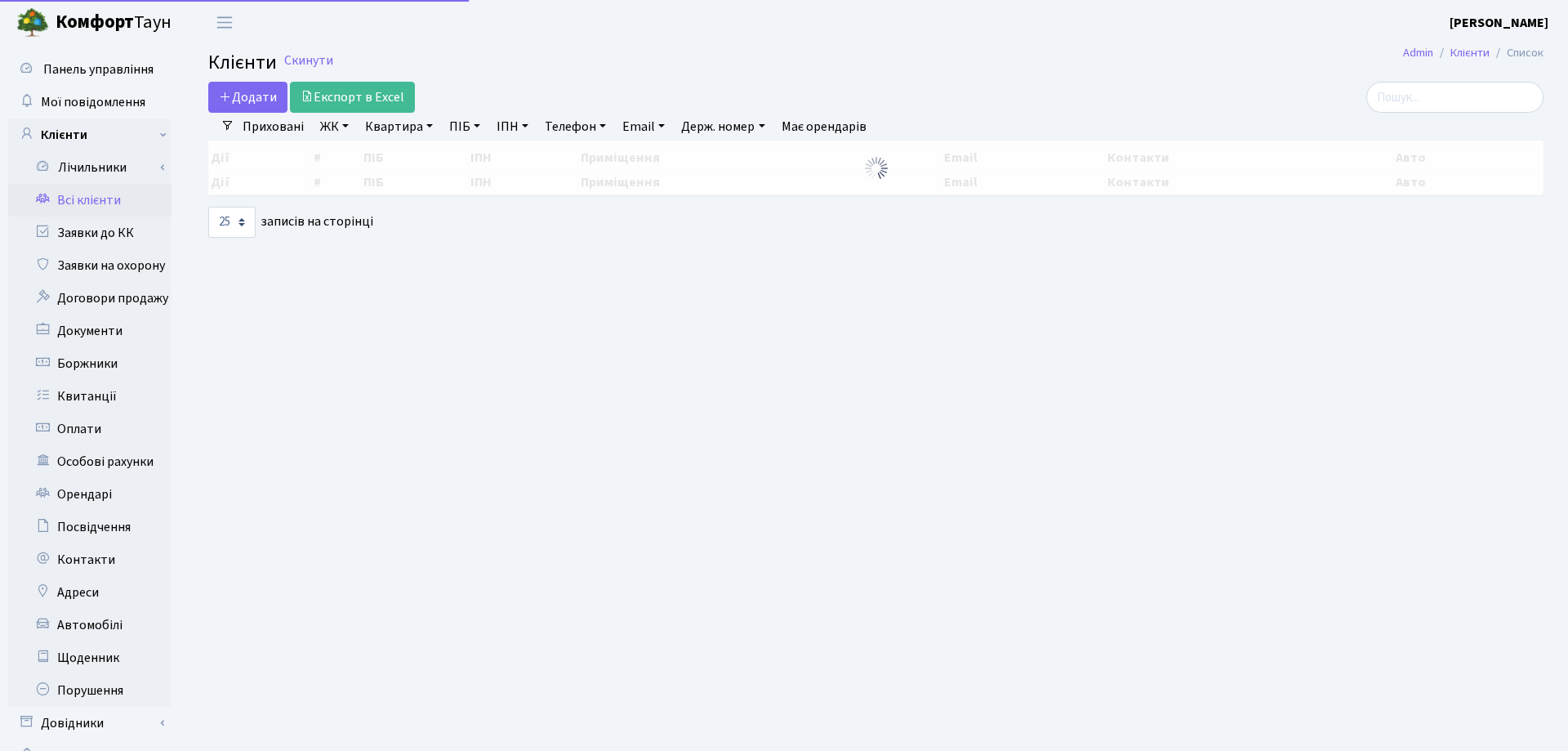
select select "25"
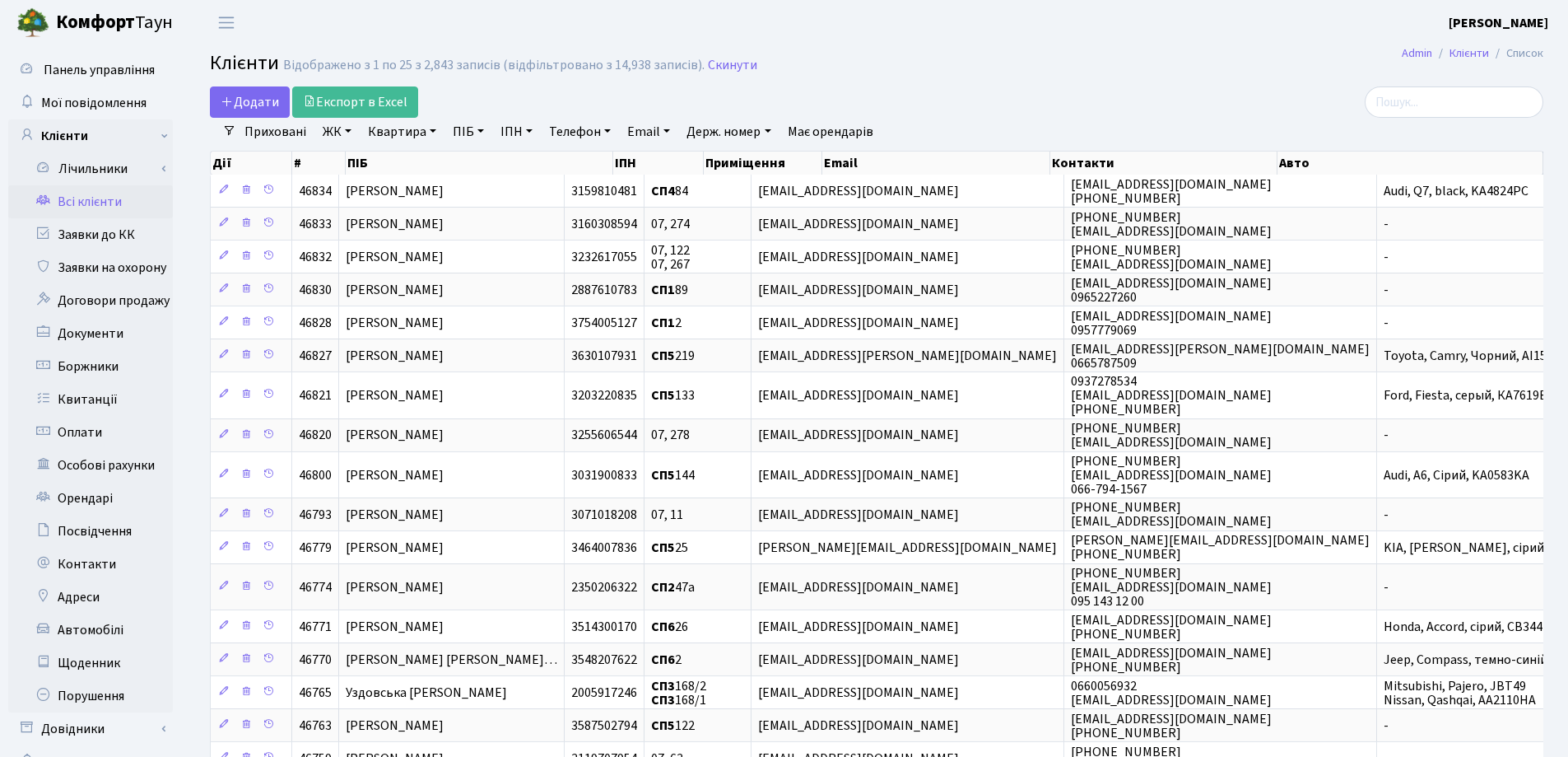
click at [435, 130] on link "Квартира" at bounding box center [402, 132] width 81 height 28
click at [1404, 112] on input "search" at bounding box center [1453, 102] width 179 height 32
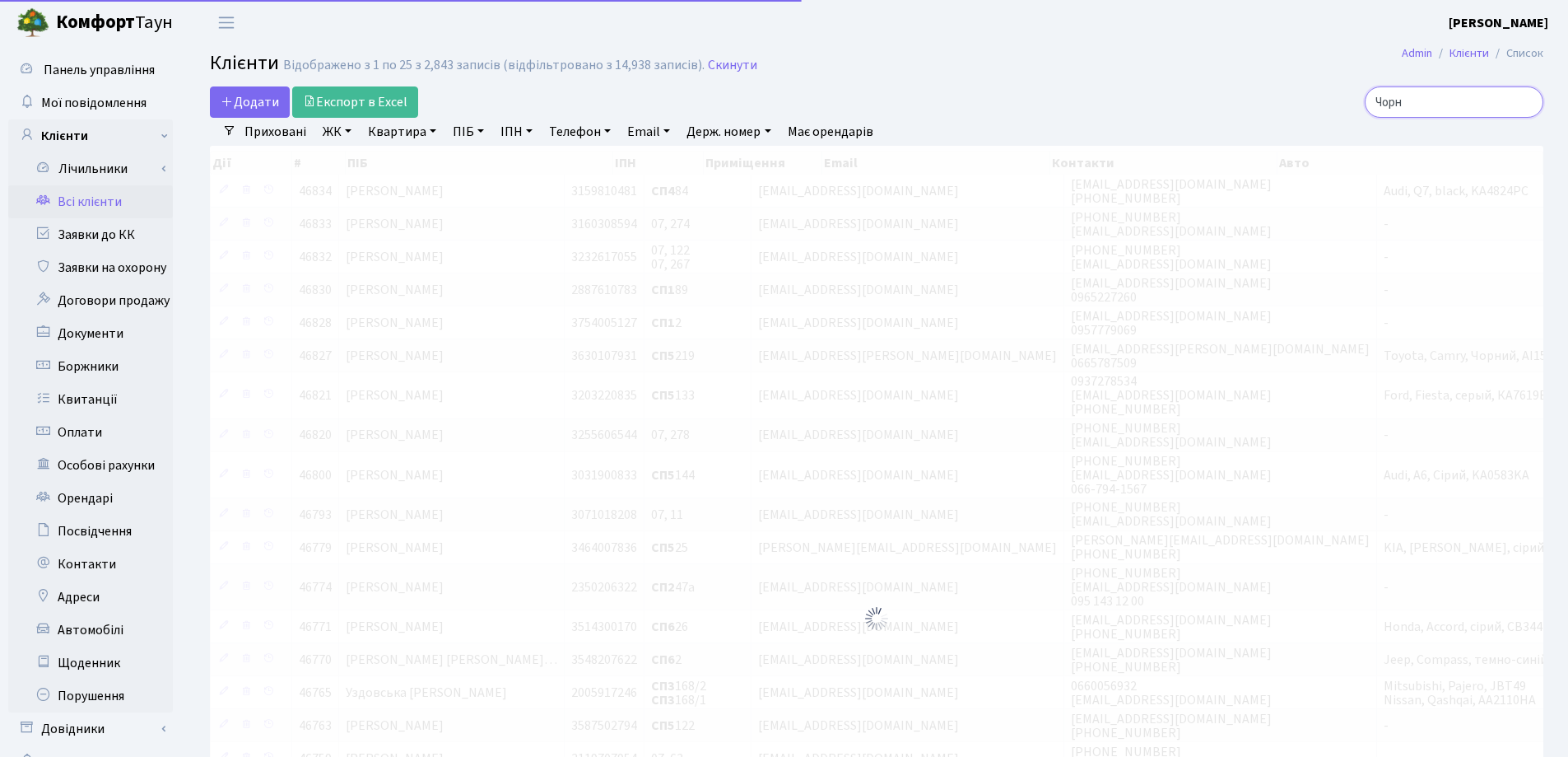
type input "Чорни"
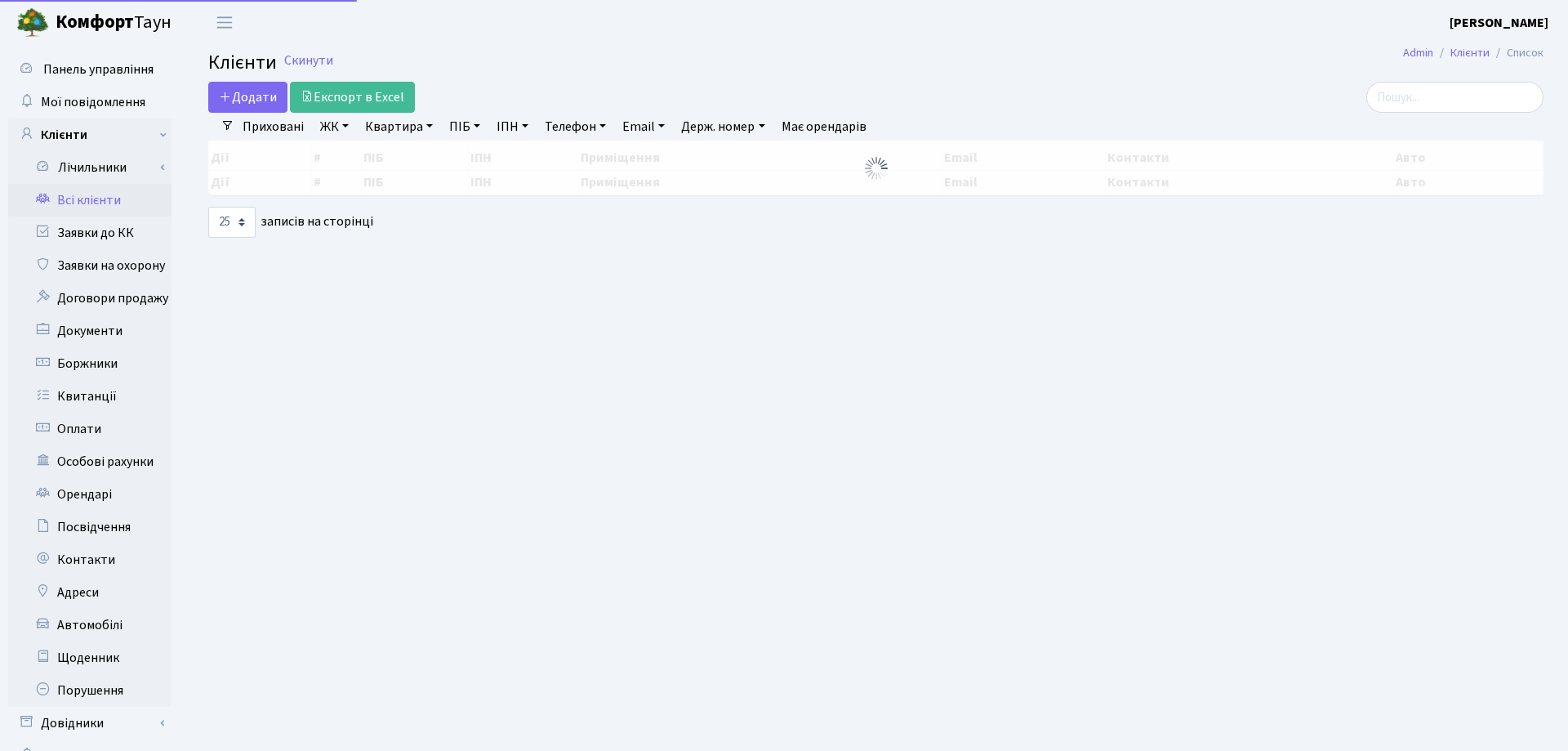
select select "25"
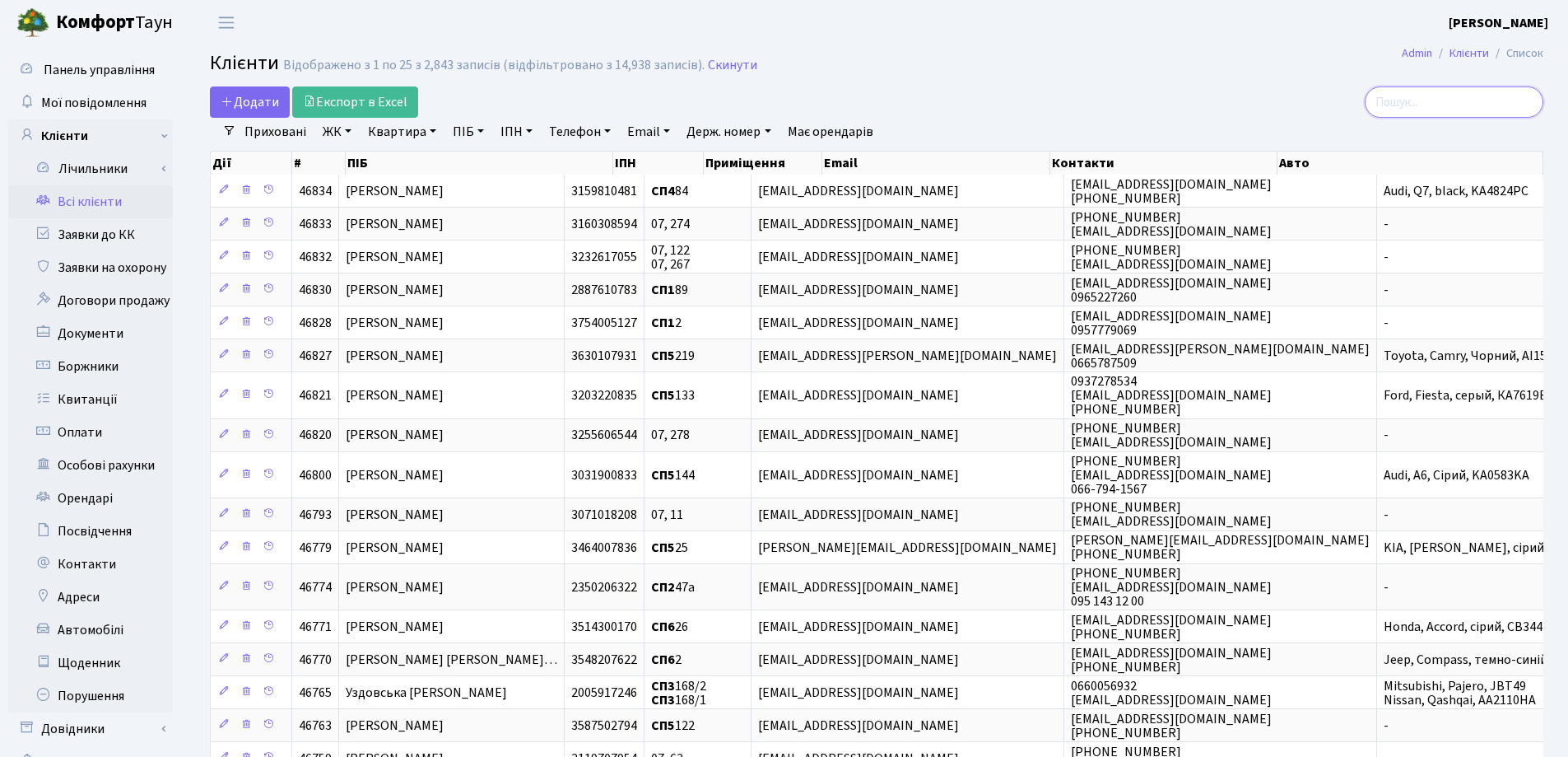
click at [1452, 111] on input "search" at bounding box center [1453, 102] width 179 height 32
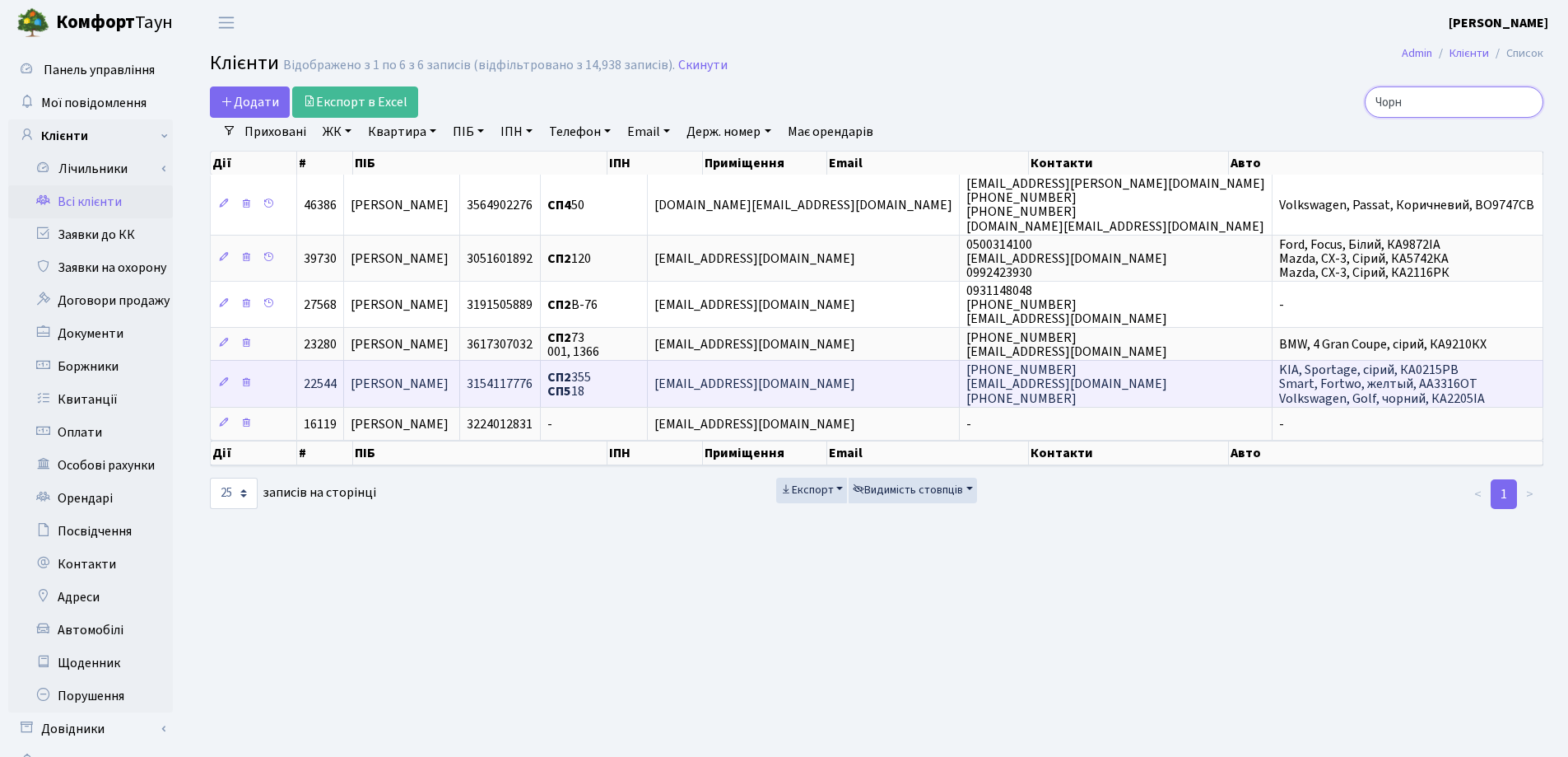
type input "Чорн"
click at [453, 363] on td "Чорний В'ячеслав Олександрович" at bounding box center [402, 383] width 116 height 47
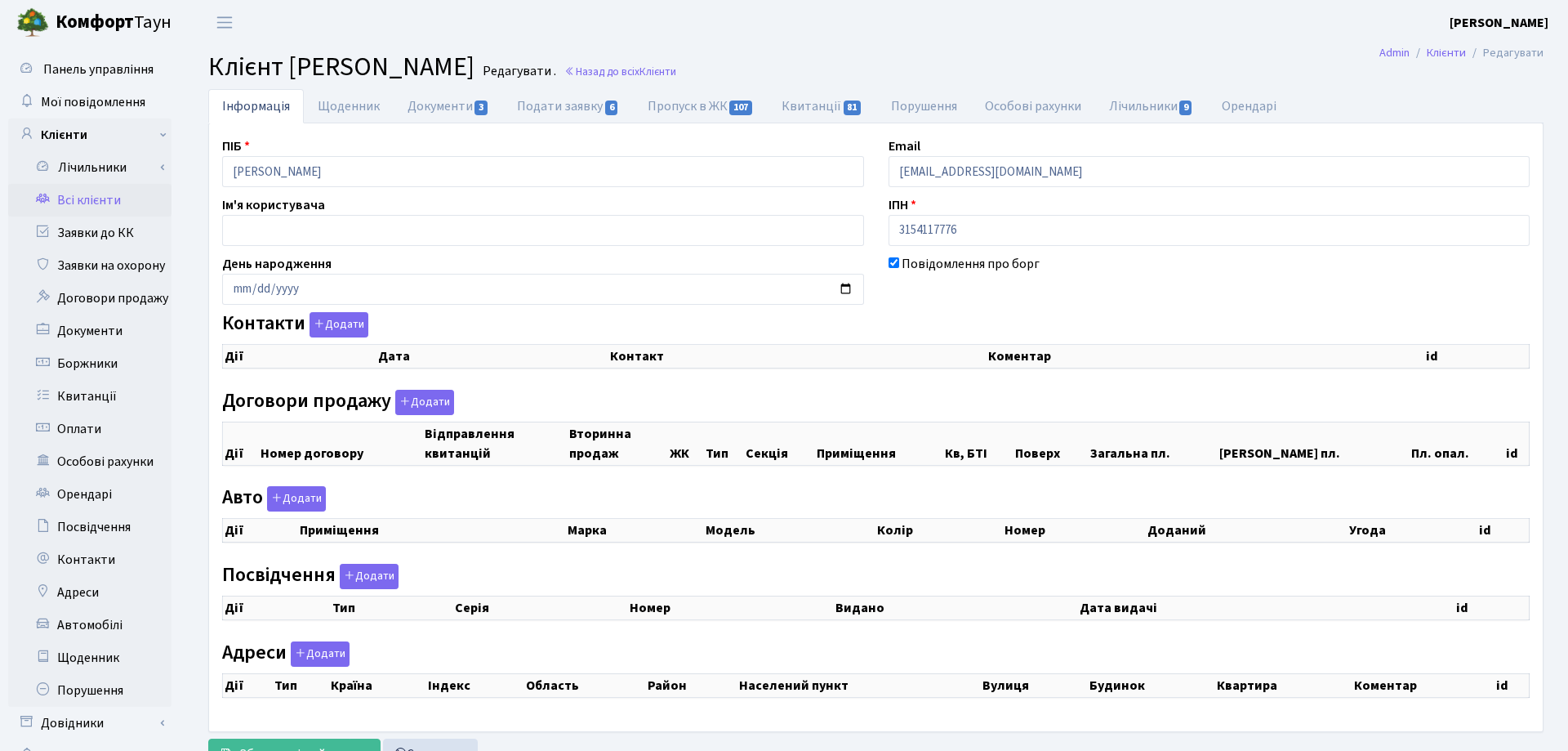
checkbox input "true"
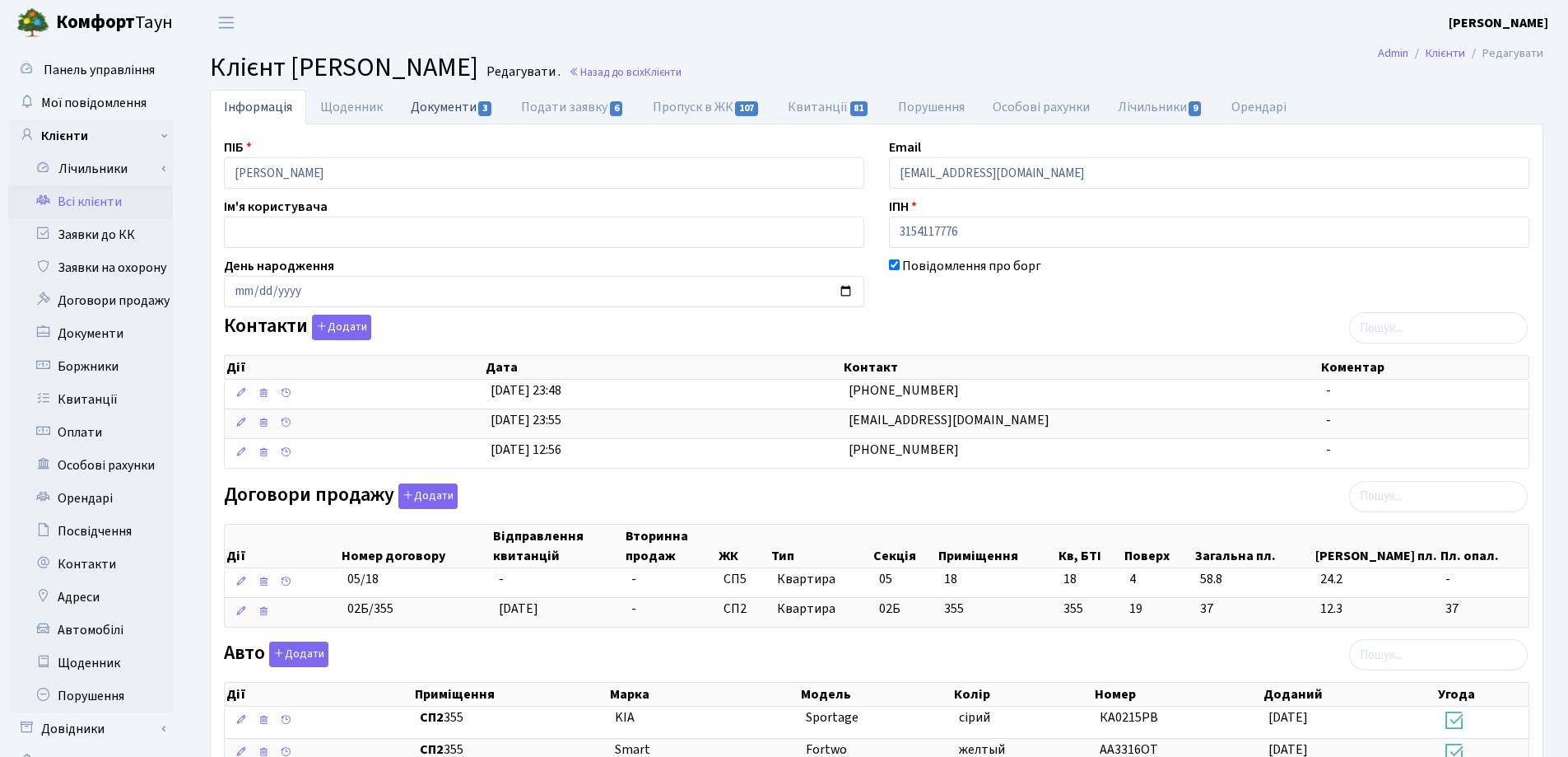
click at [450, 107] on link "Документи 3" at bounding box center [452, 106] width 110 height 34
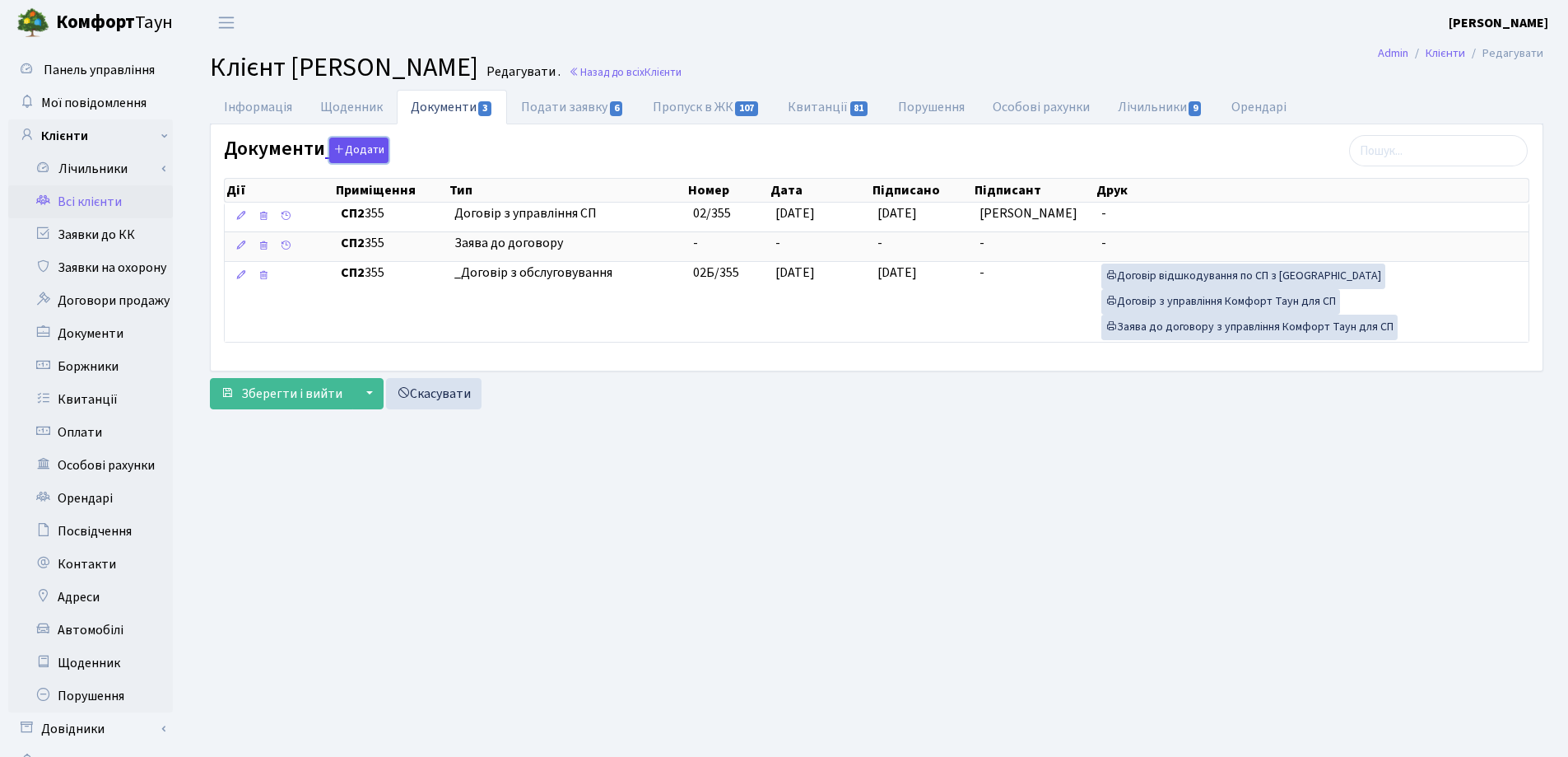
click at [348, 152] on button "Додати" at bounding box center [358, 150] width 59 height 26
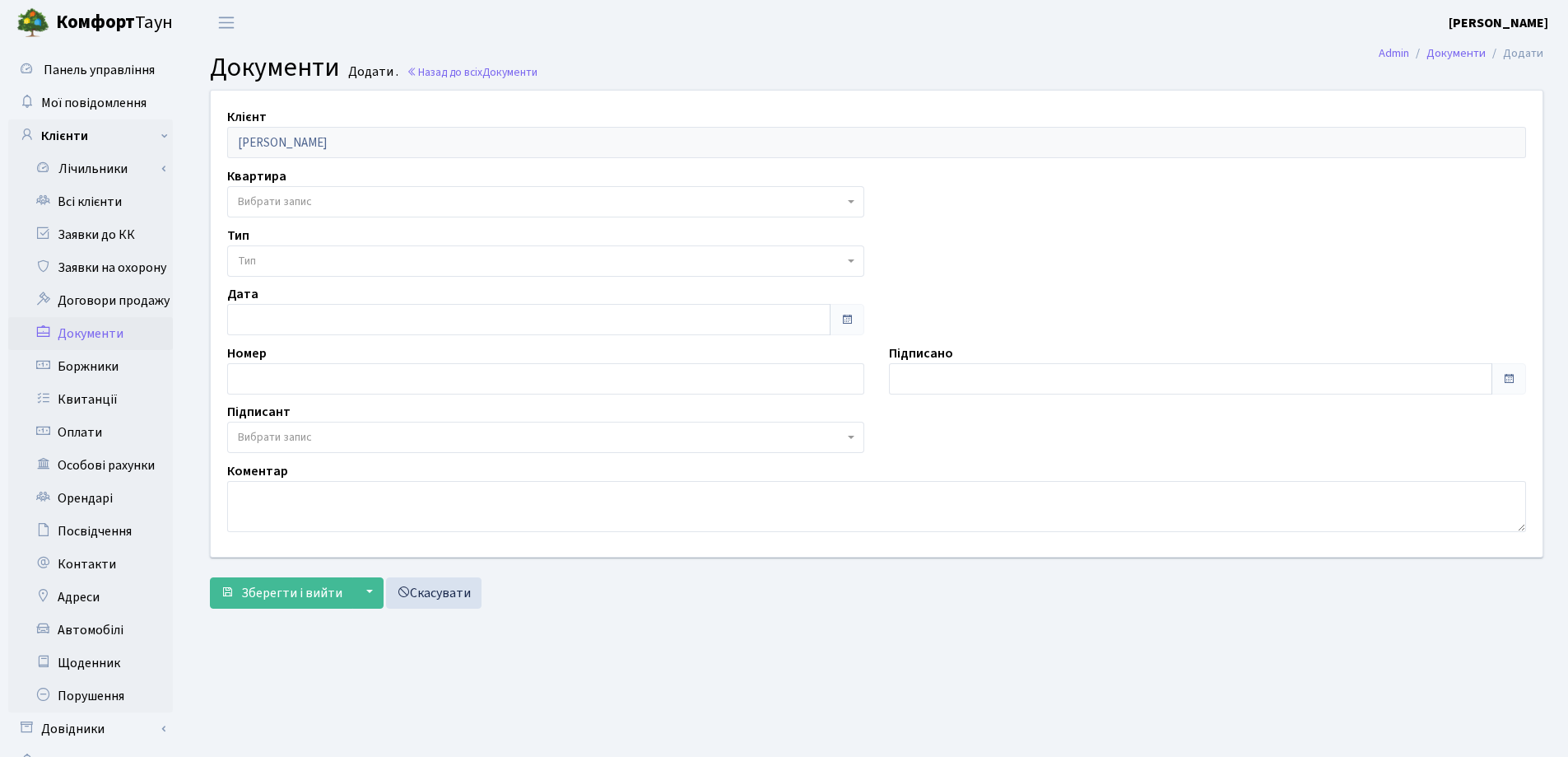
click at [321, 199] on span "Вибрати запис" at bounding box center [540, 202] width 605 height 17
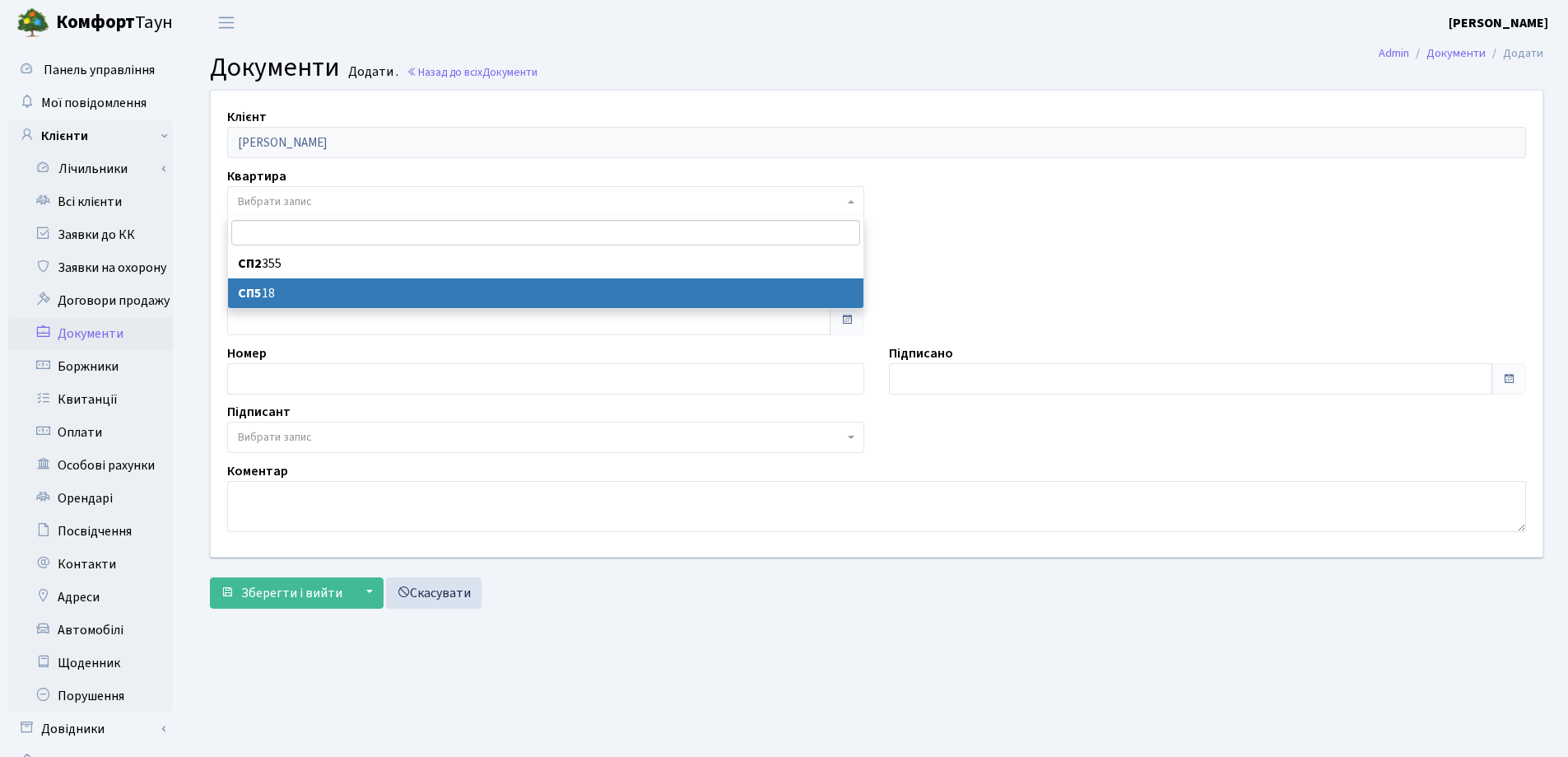
select select "152035"
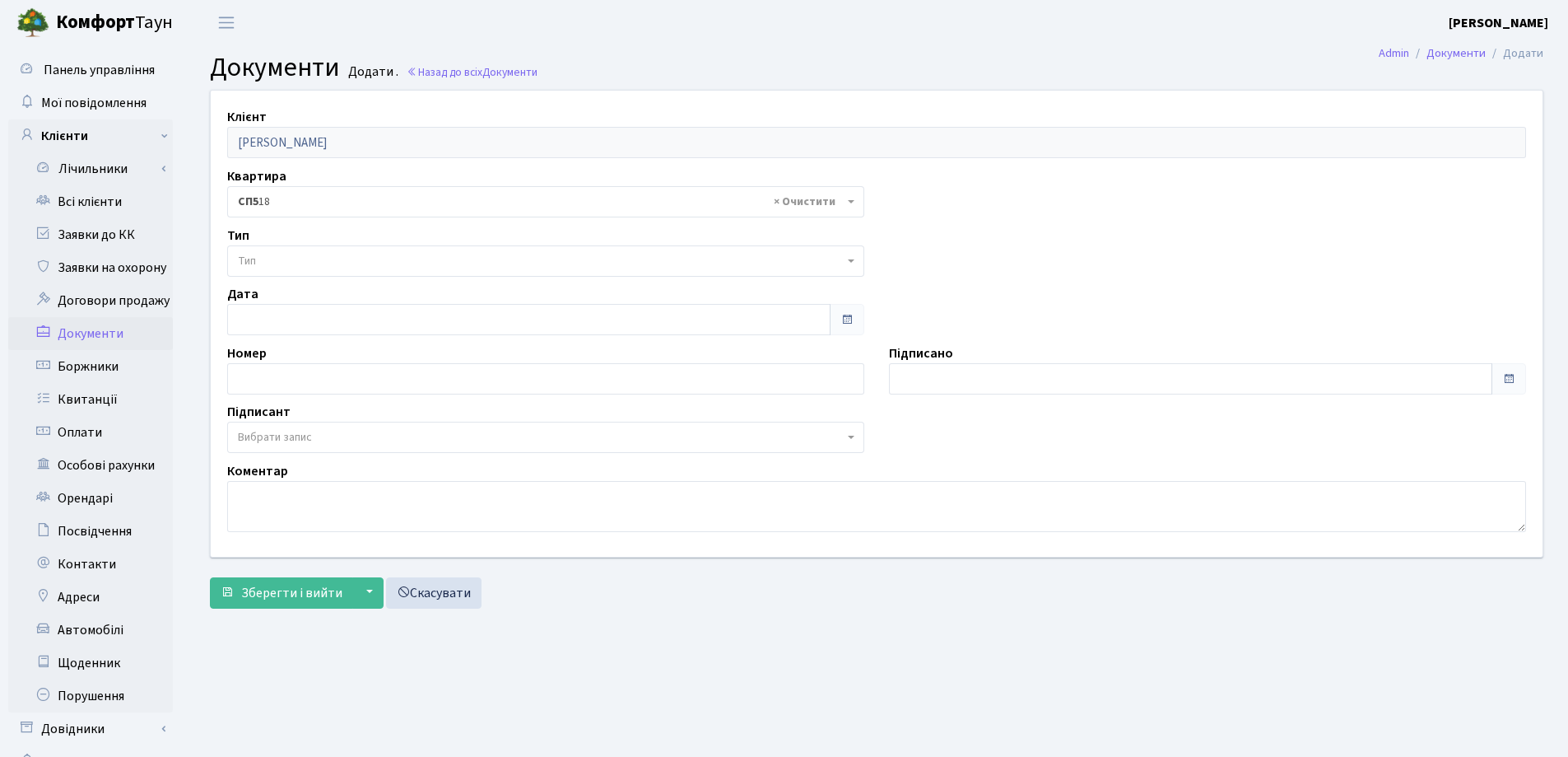
click at [324, 269] on span "Тип" at bounding box center [546, 261] width 637 height 32
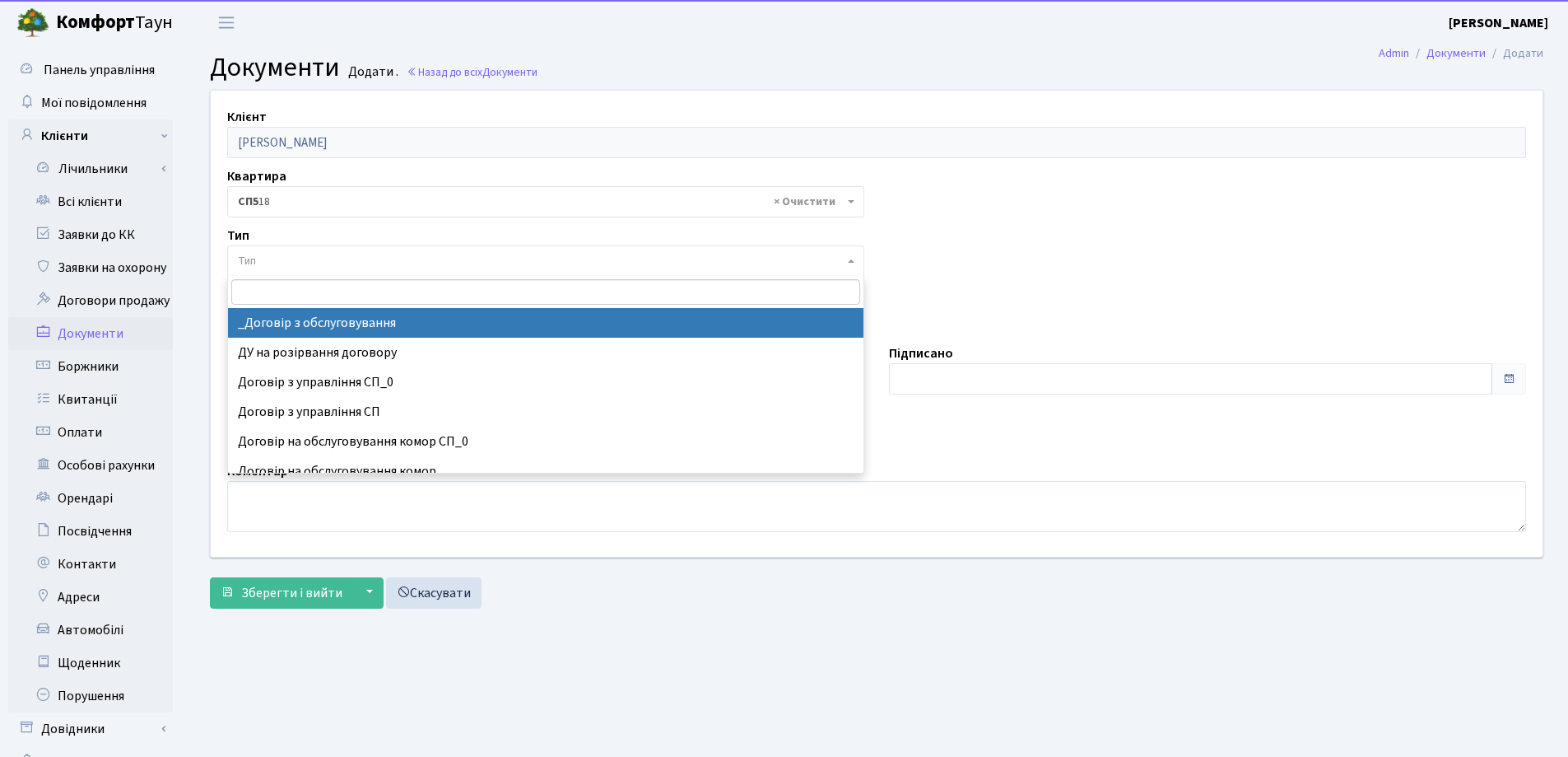
select select "289"
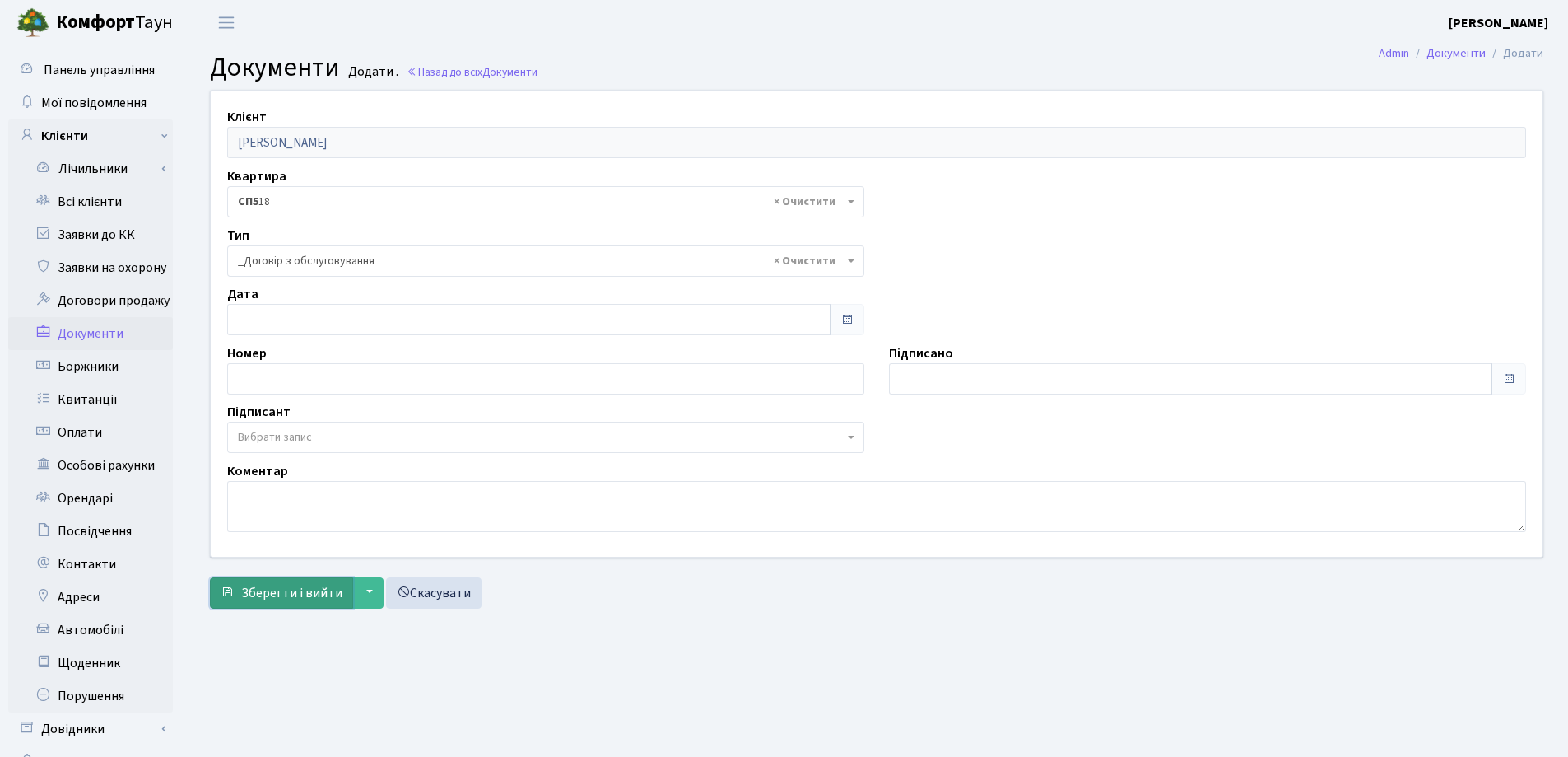
click at [278, 598] on span "Зберегти і вийти" at bounding box center [292, 593] width 101 height 18
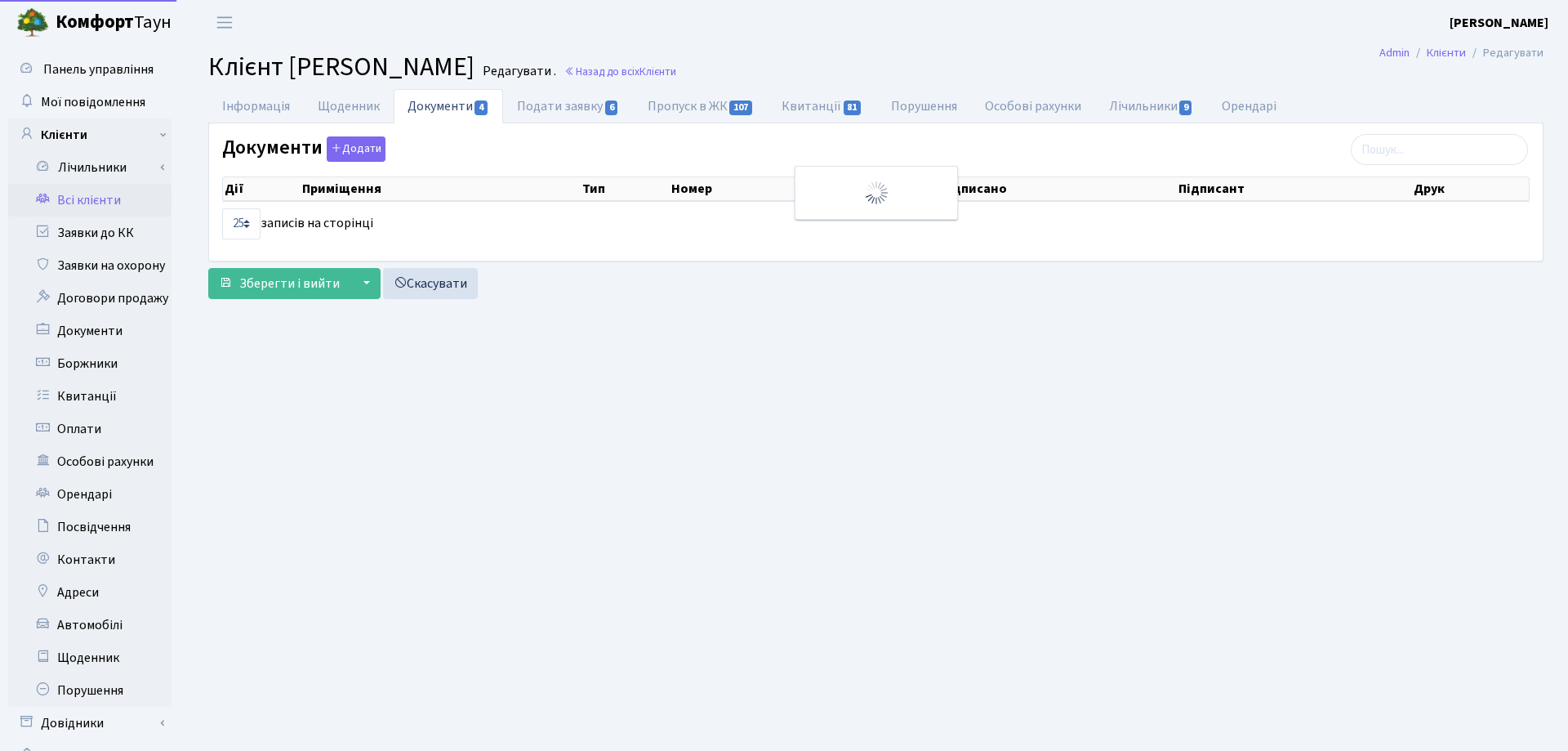
select select "25"
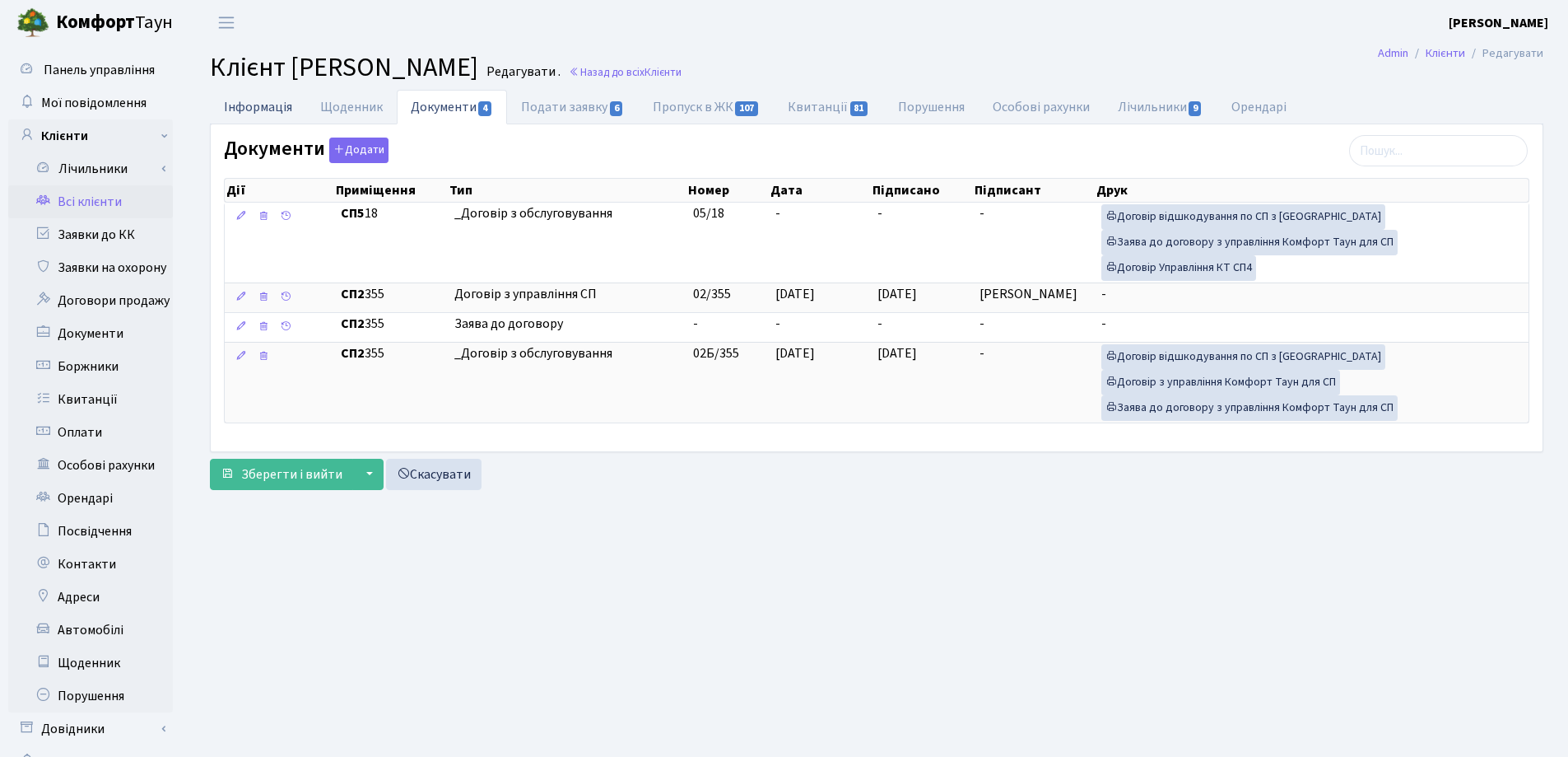
click at [253, 110] on link "Інформація" at bounding box center [258, 106] width 96 height 34
select select "25"
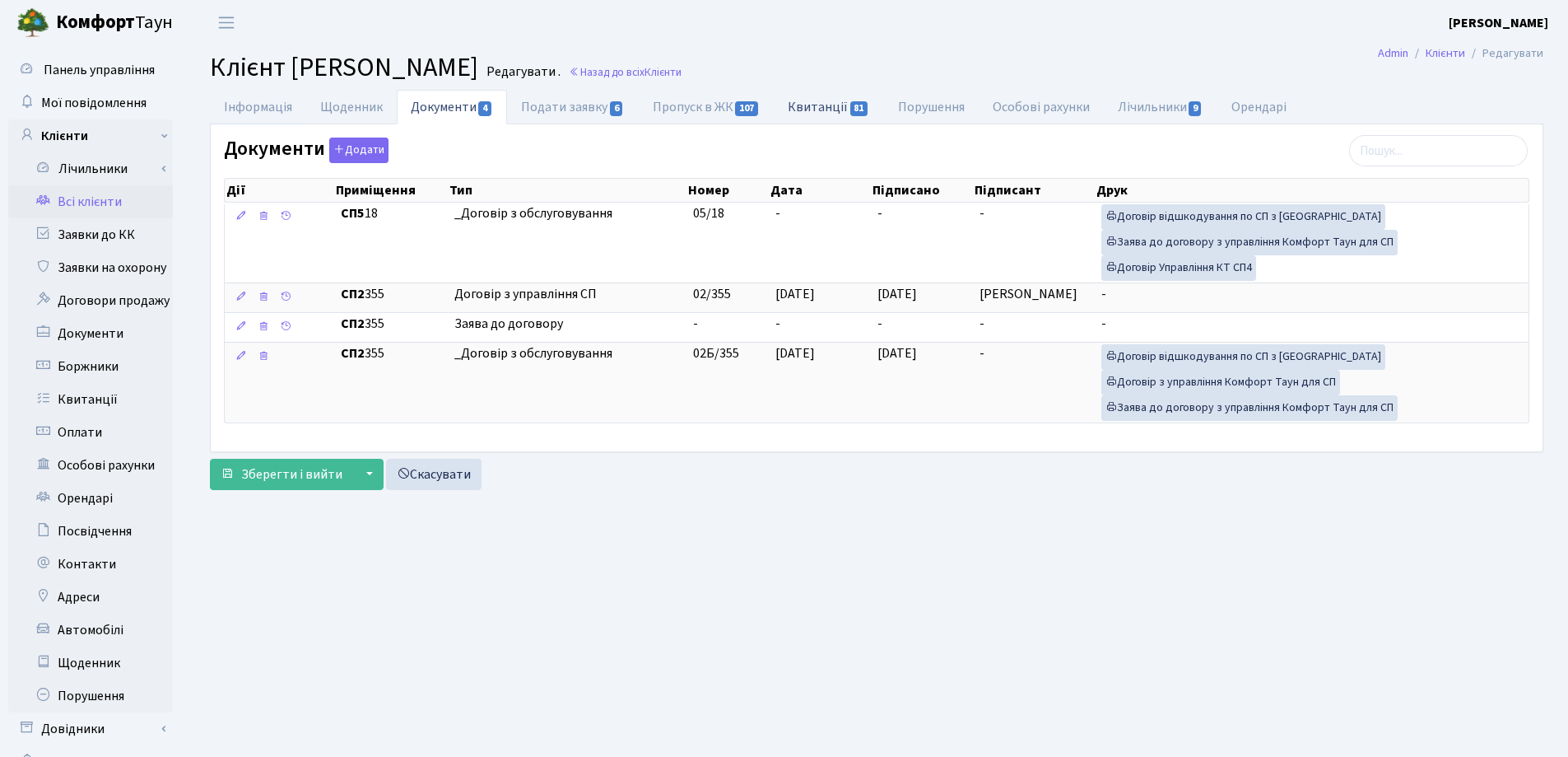
select select "25"
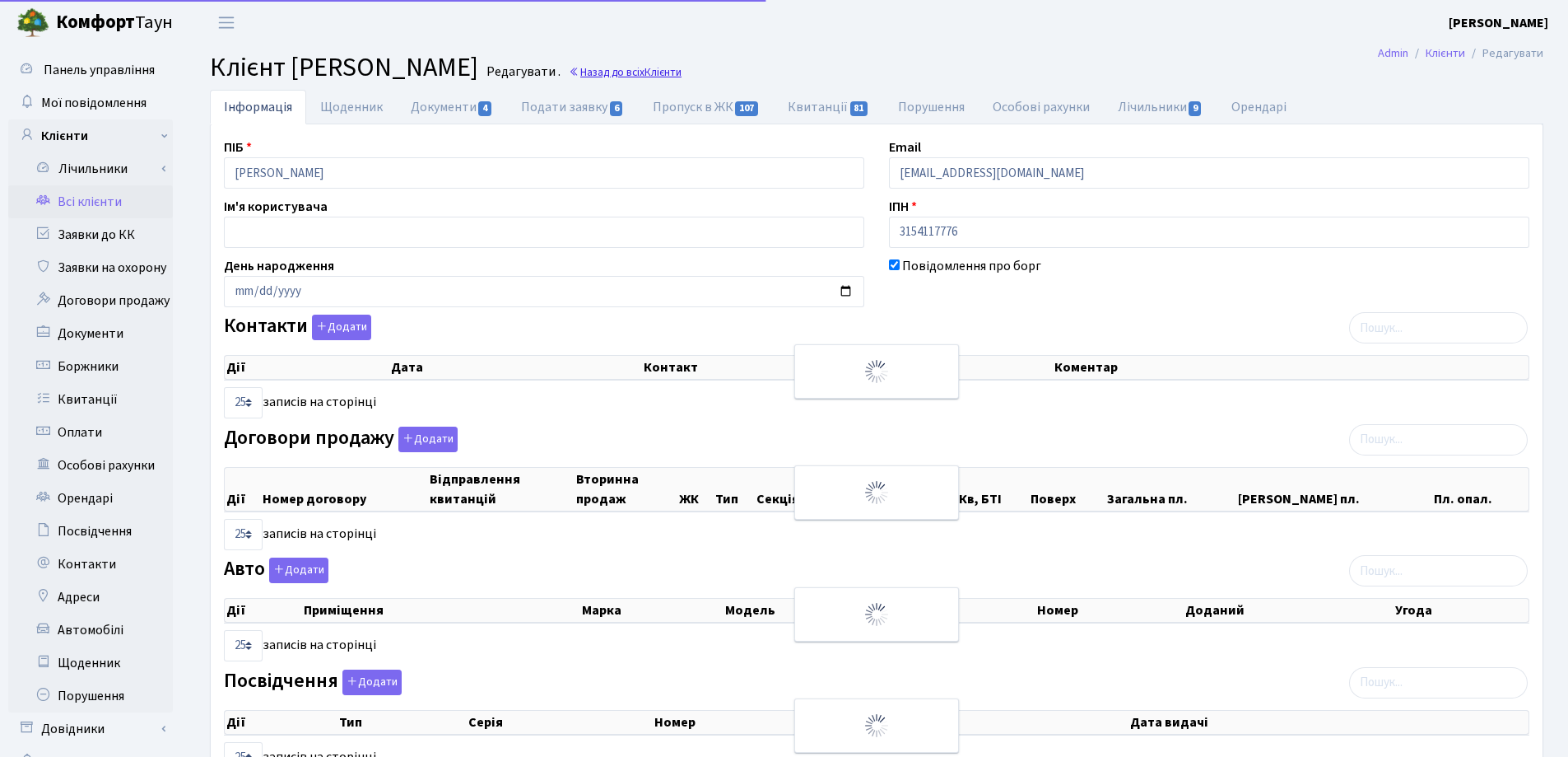
click at [682, 65] on link "Назад до всіх Клієнти" at bounding box center [625, 71] width 113 height 16
click at [682, 73] on link "Назад до всіх Клієнти" at bounding box center [625, 71] width 113 height 16
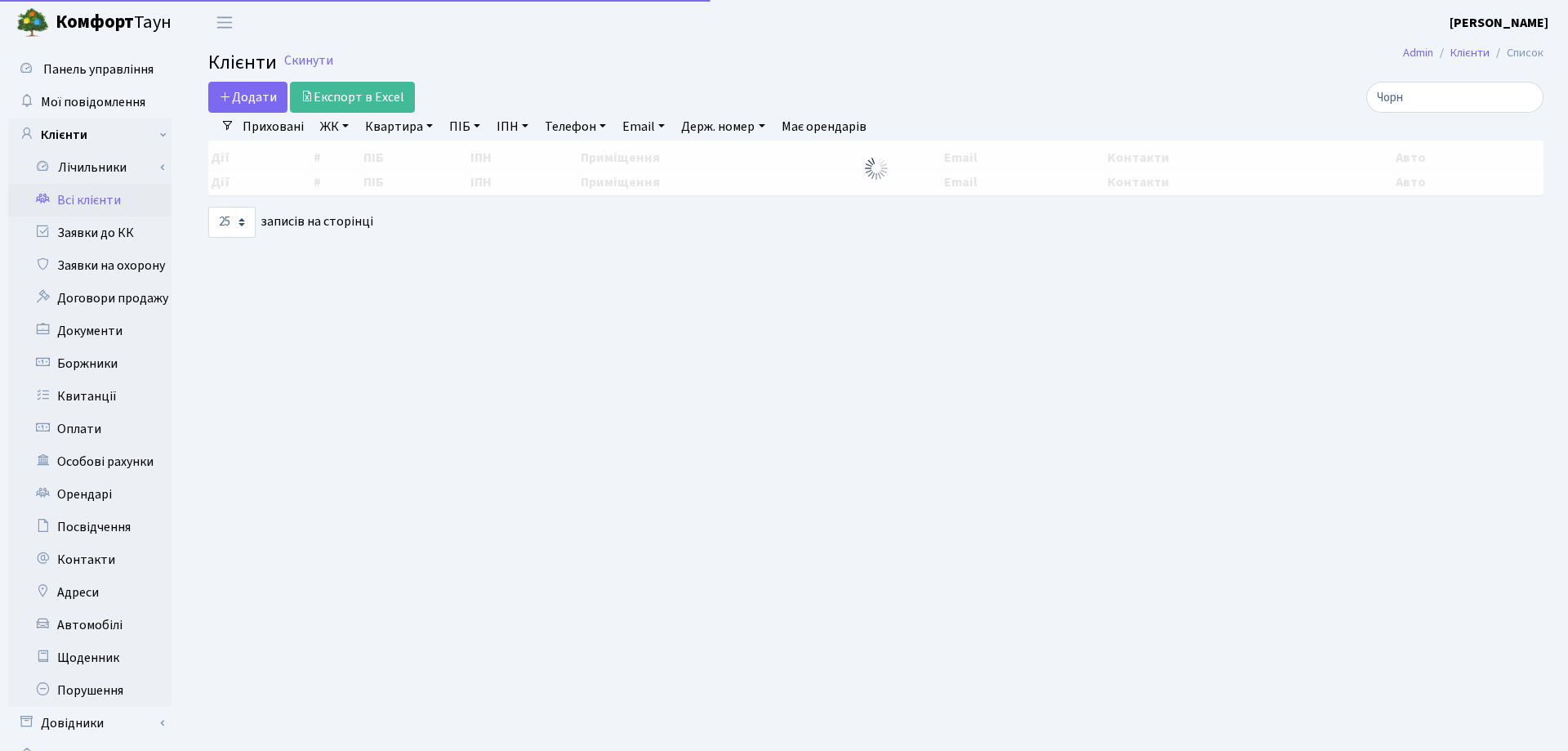
select select "25"
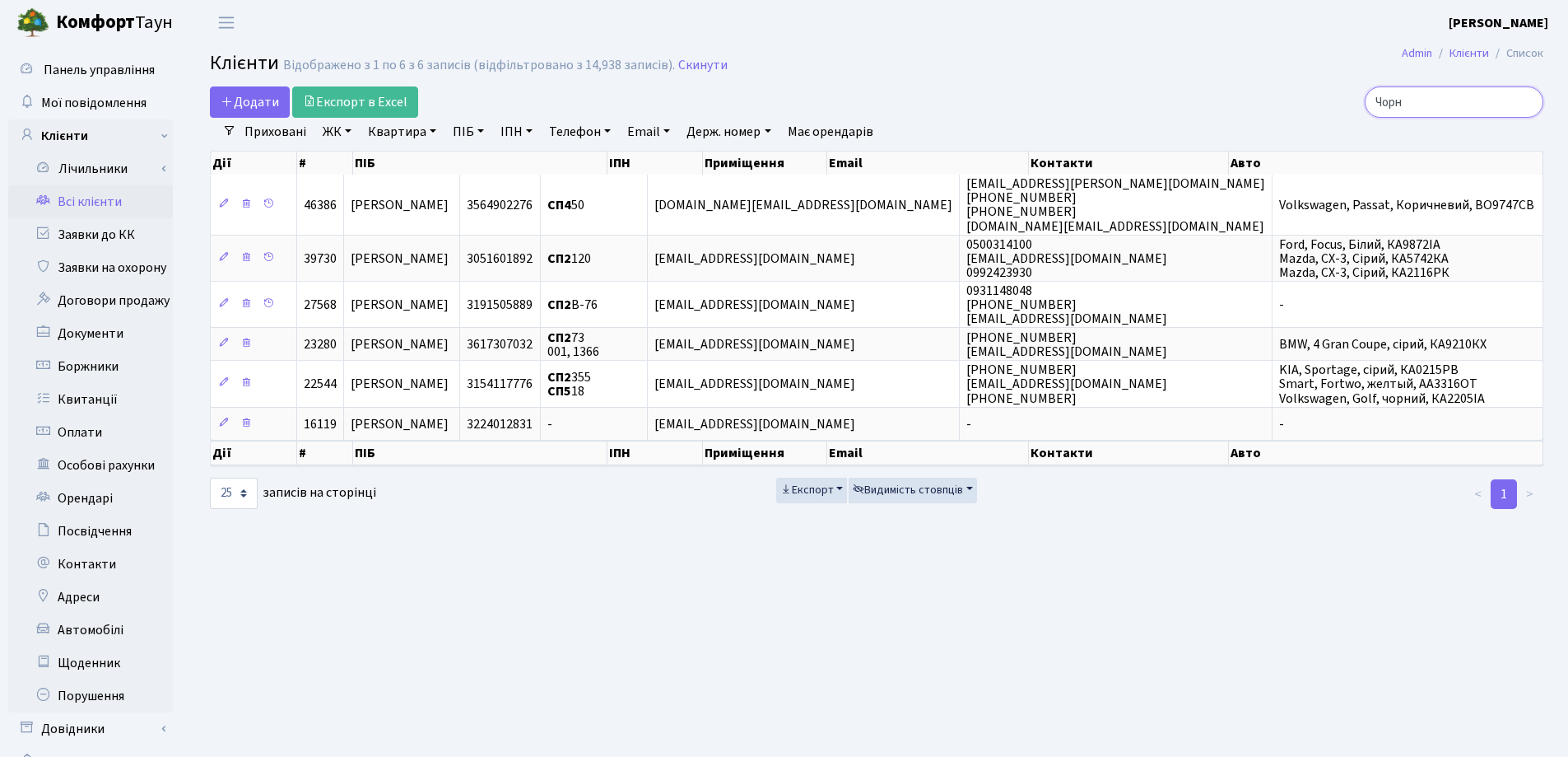
click at [1528, 105] on input "Чорн" at bounding box center [1453, 102] width 179 height 32
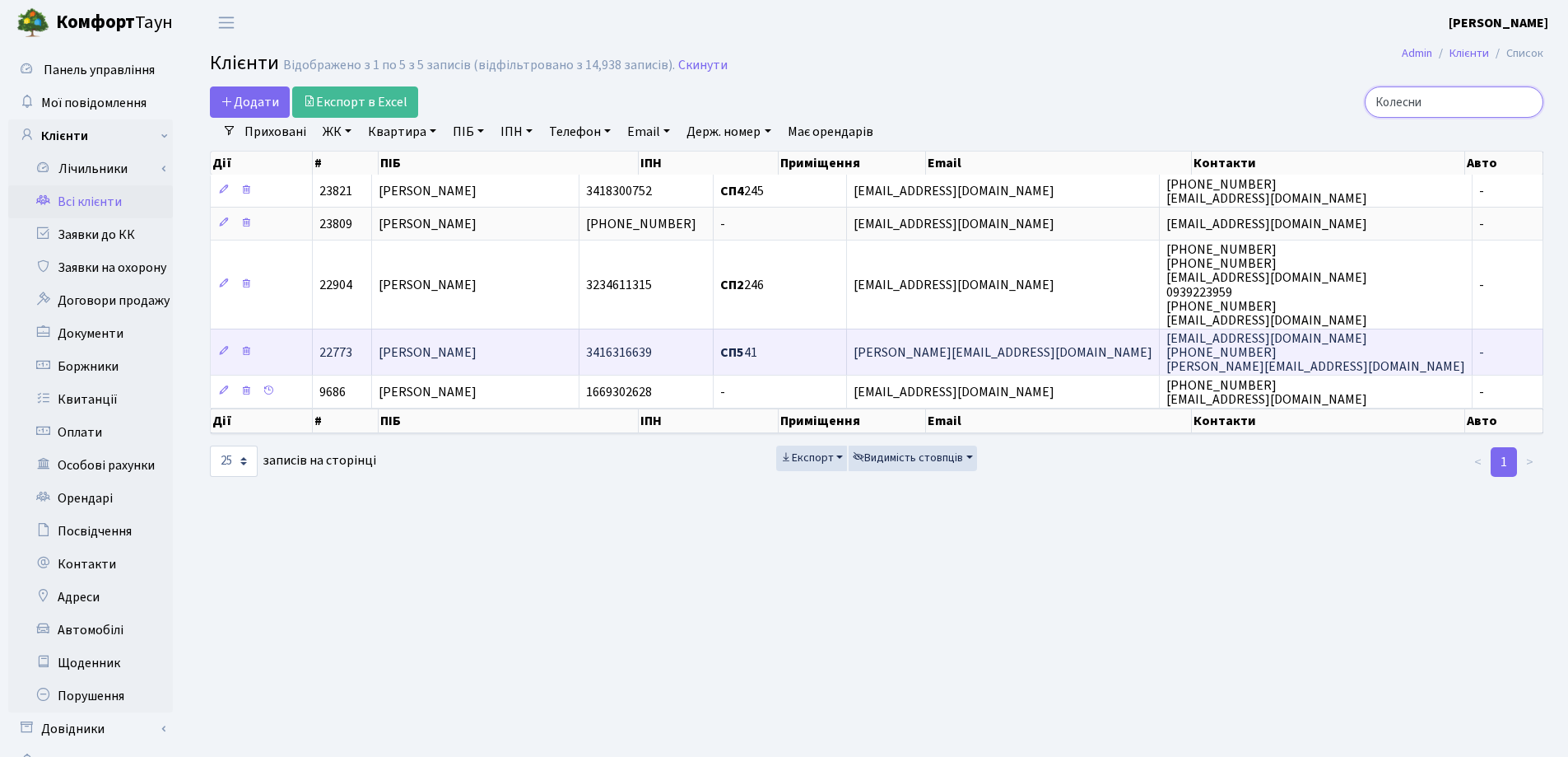
type input "Колесни"
click at [574, 336] on td "[PERSON_NAME]" at bounding box center [476, 351] width 208 height 47
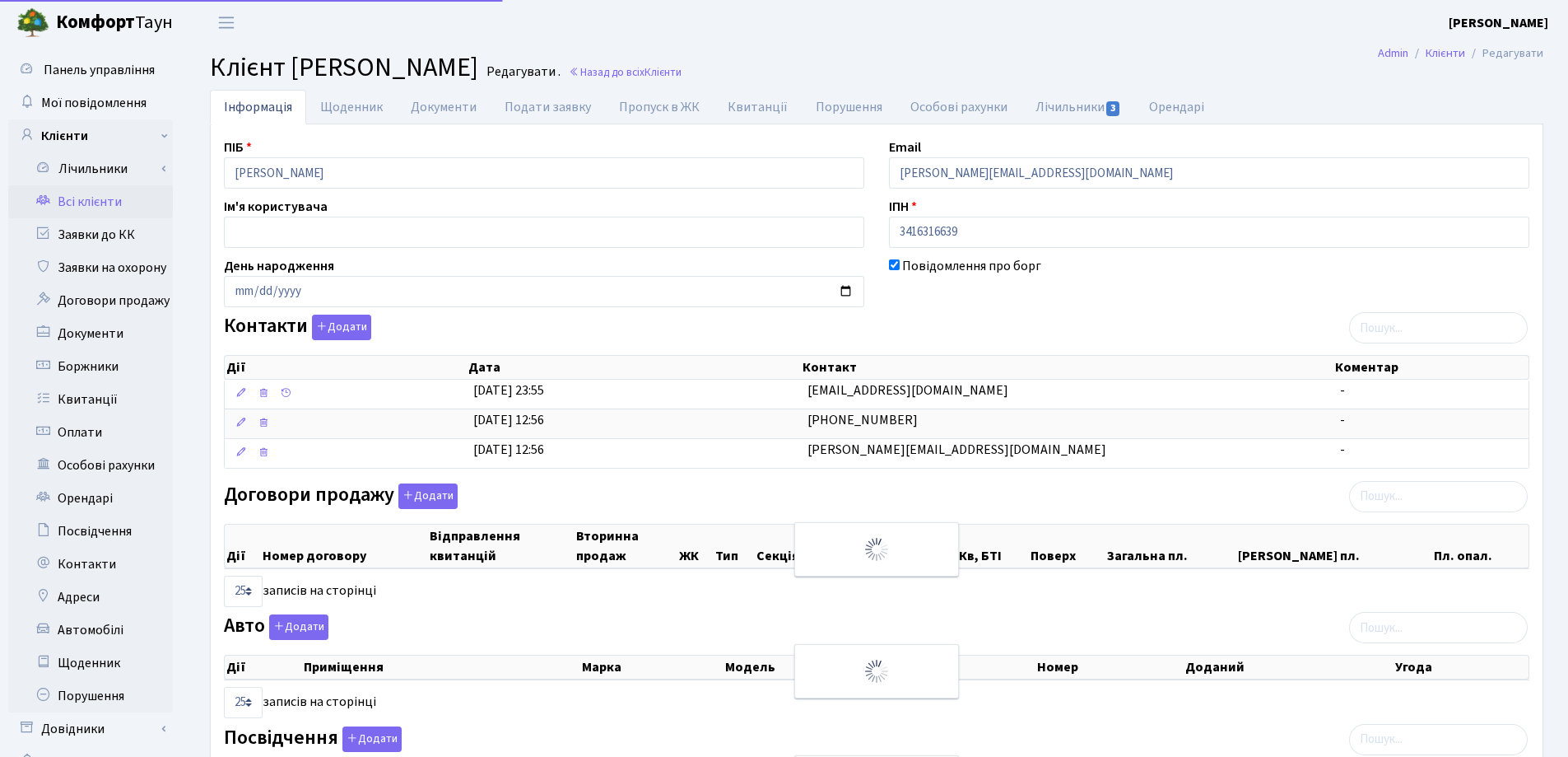
select select "25"
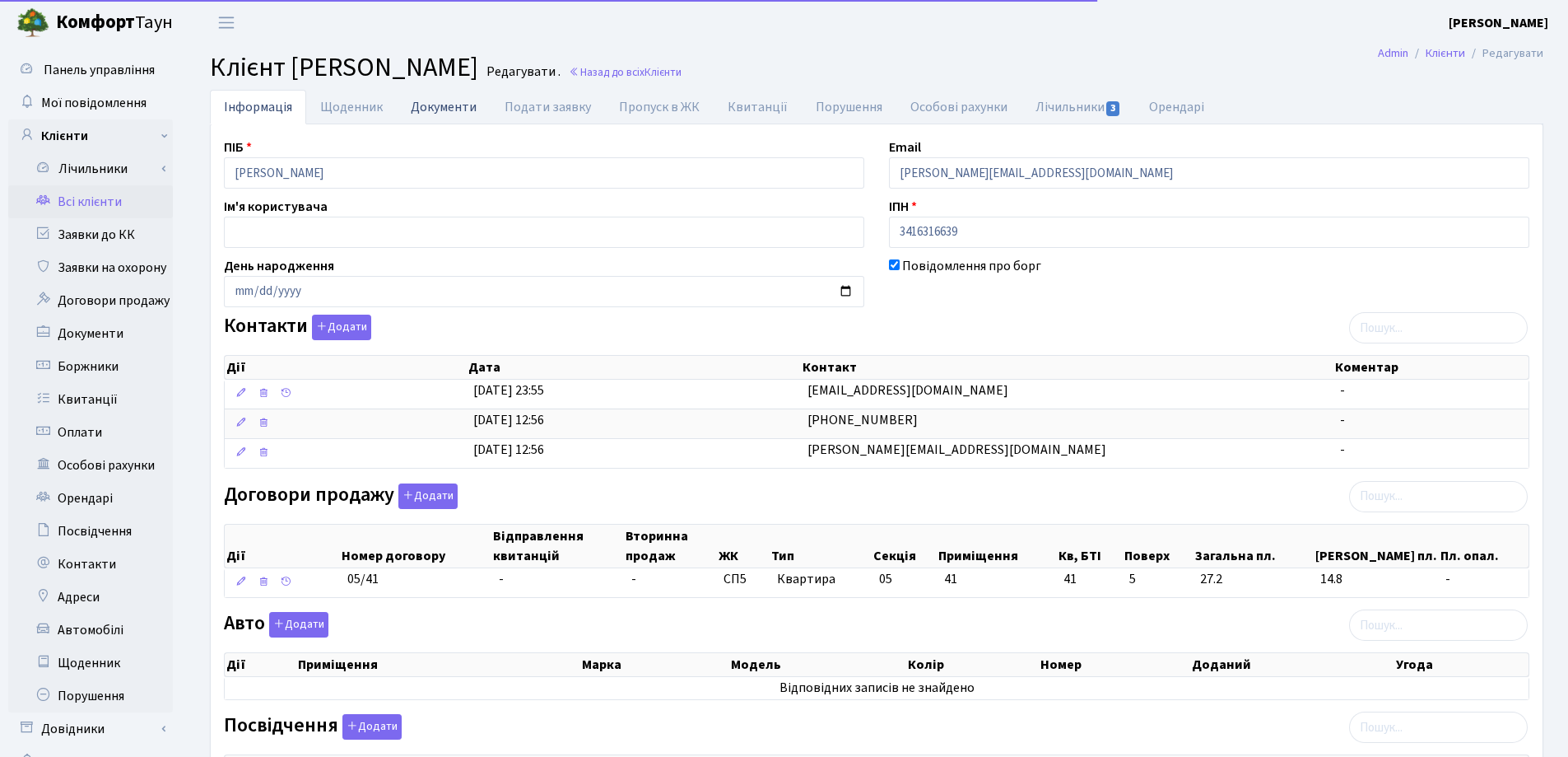
click at [429, 105] on link "Документи" at bounding box center [443, 106] width 94 height 34
select select "25"
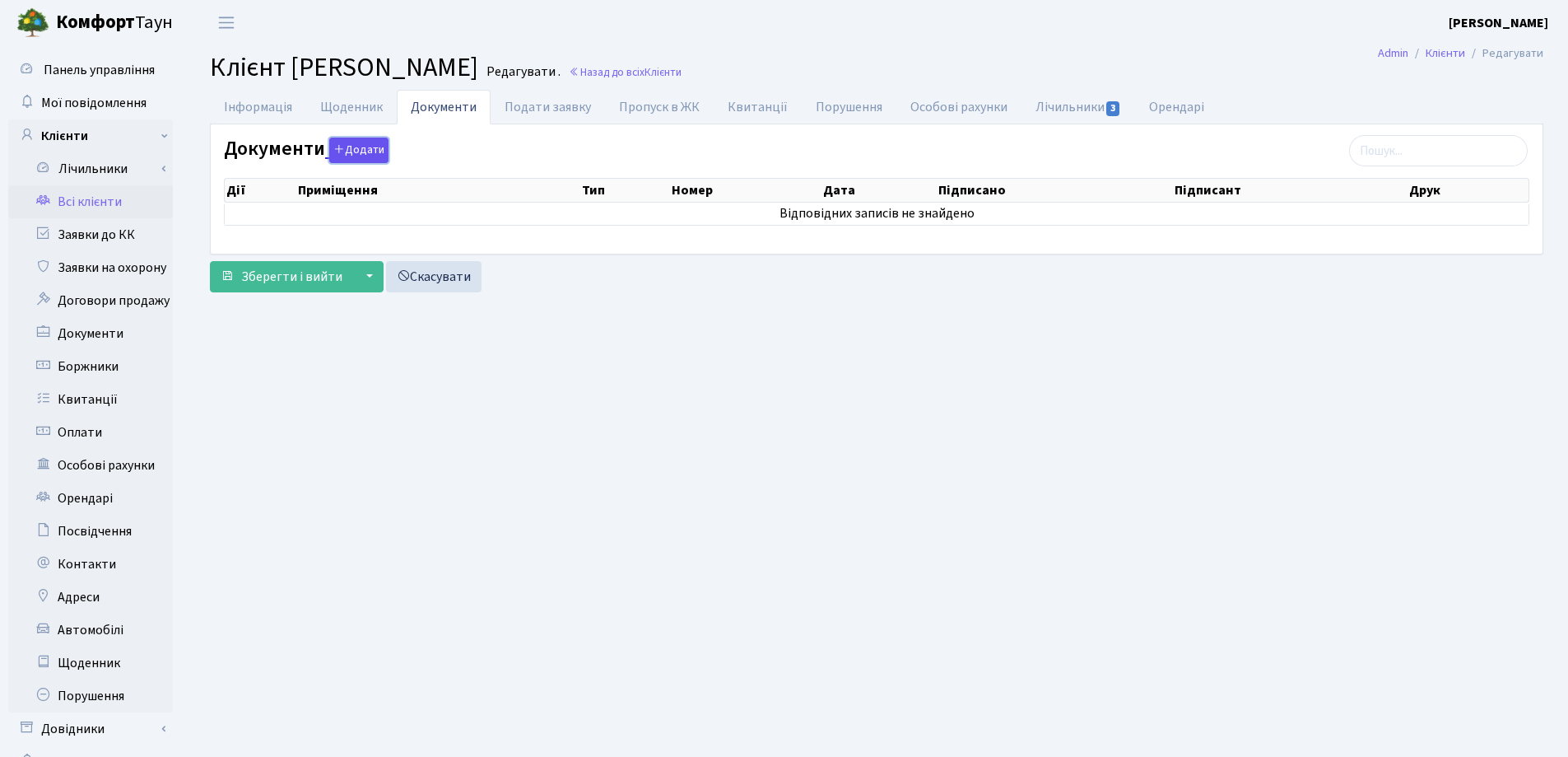
click at [349, 146] on button "Додати" at bounding box center [358, 150] width 59 height 26
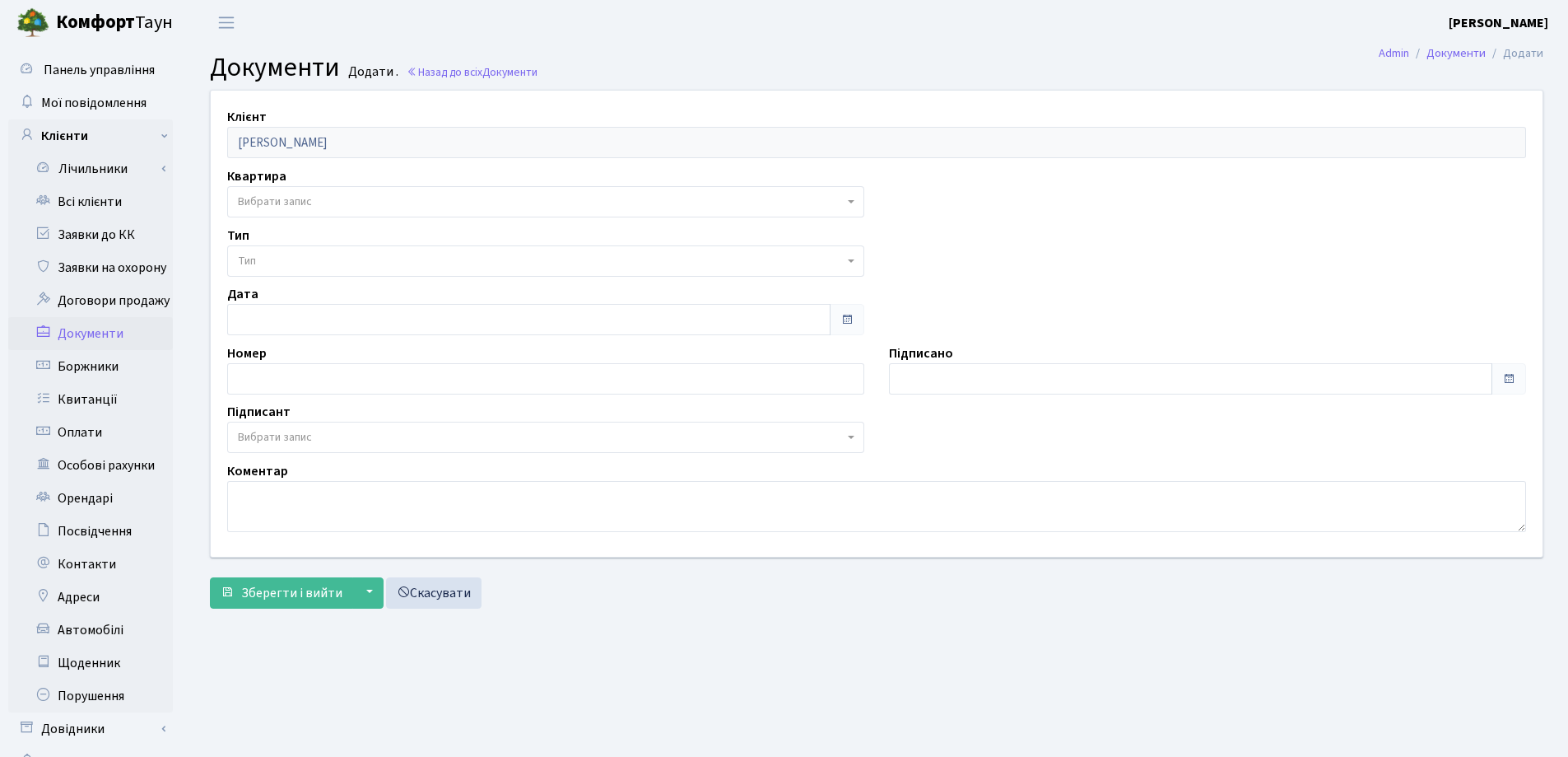
click at [335, 253] on span "Тип" at bounding box center [540, 261] width 605 height 17
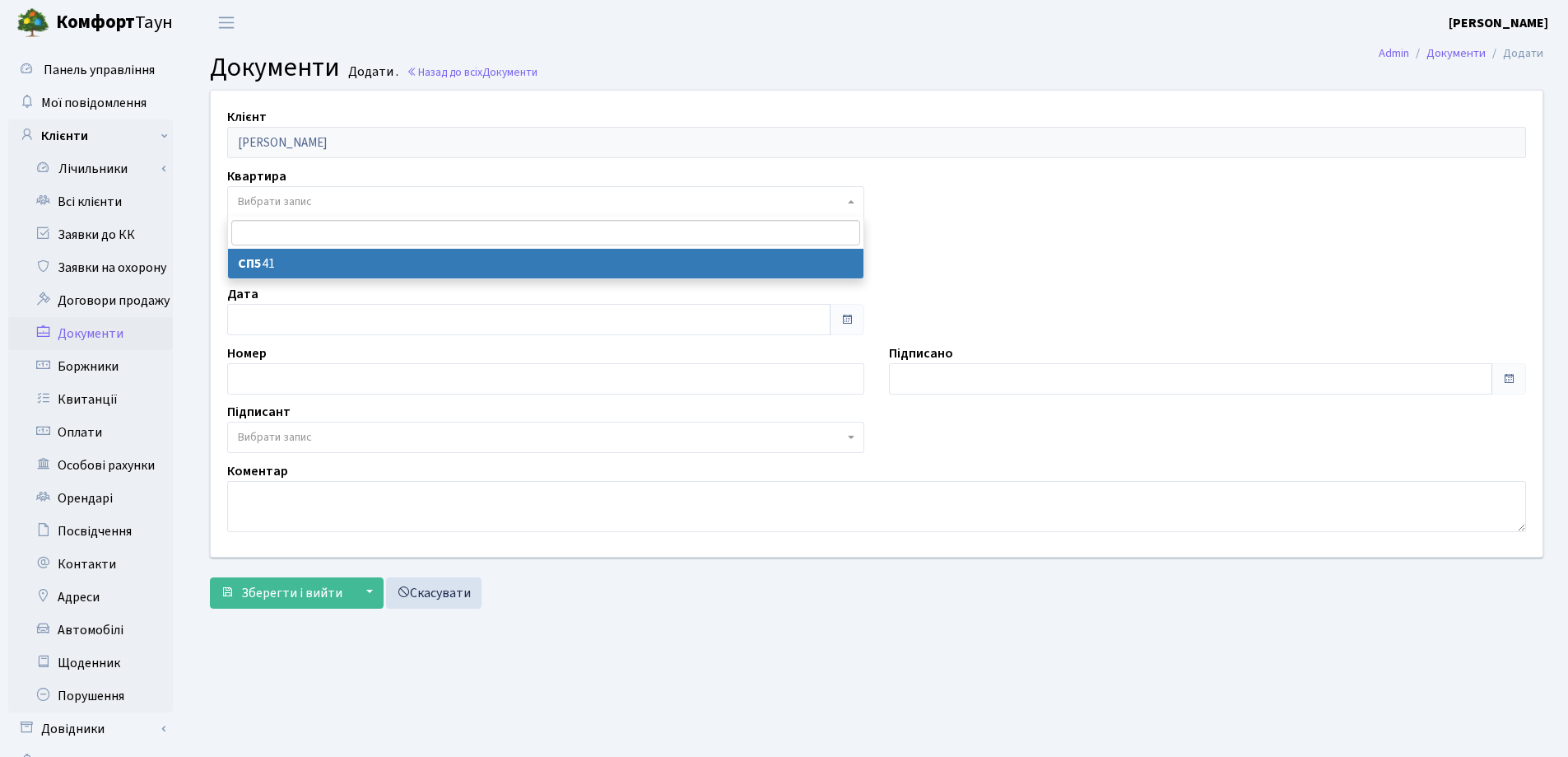
click at [322, 199] on span "Вибрати запис" at bounding box center [540, 202] width 605 height 17
select select "36263"
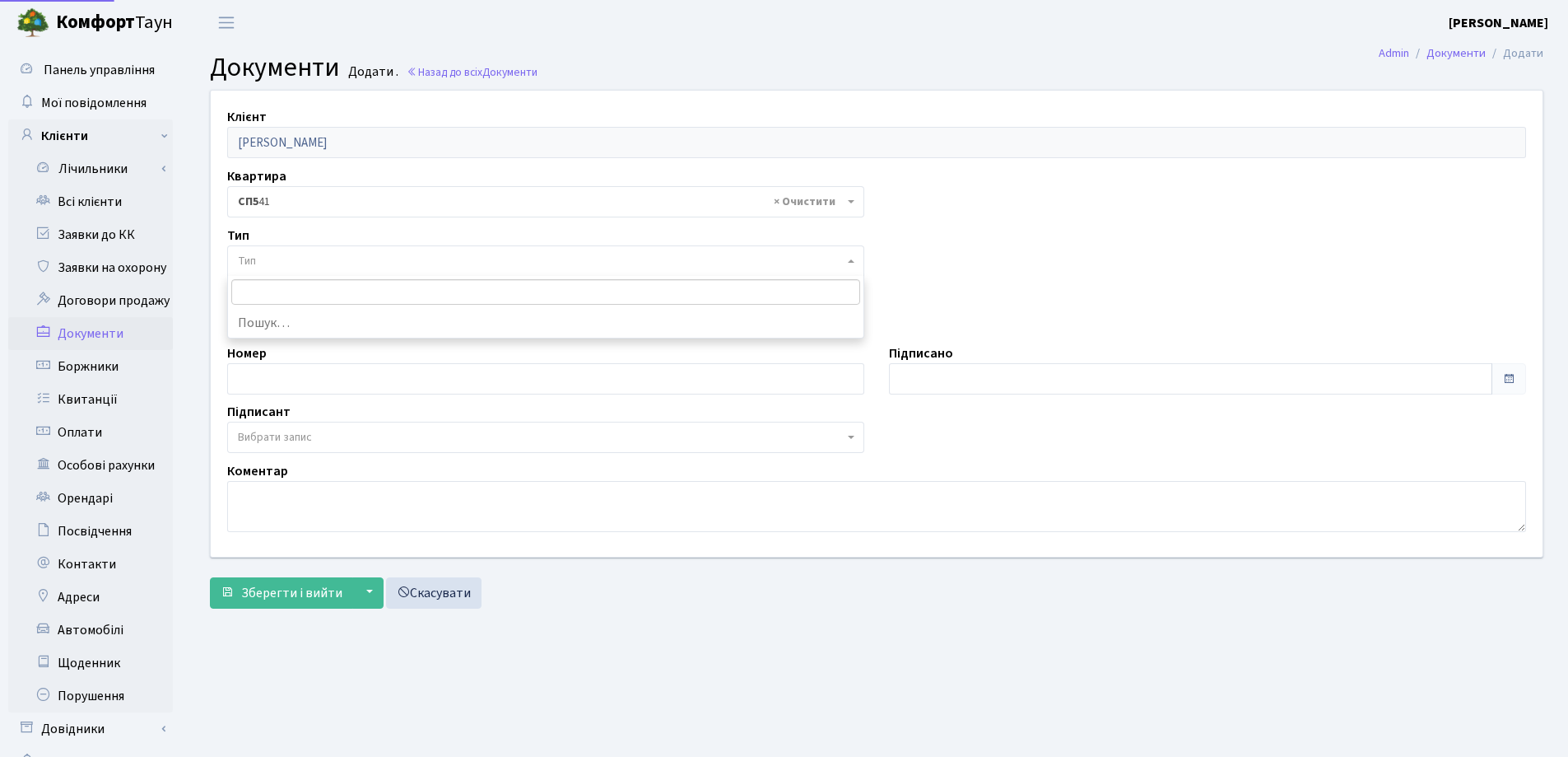
click at [316, 261] on span "Тип" at bounding box center [540, 261] width 605 height 17
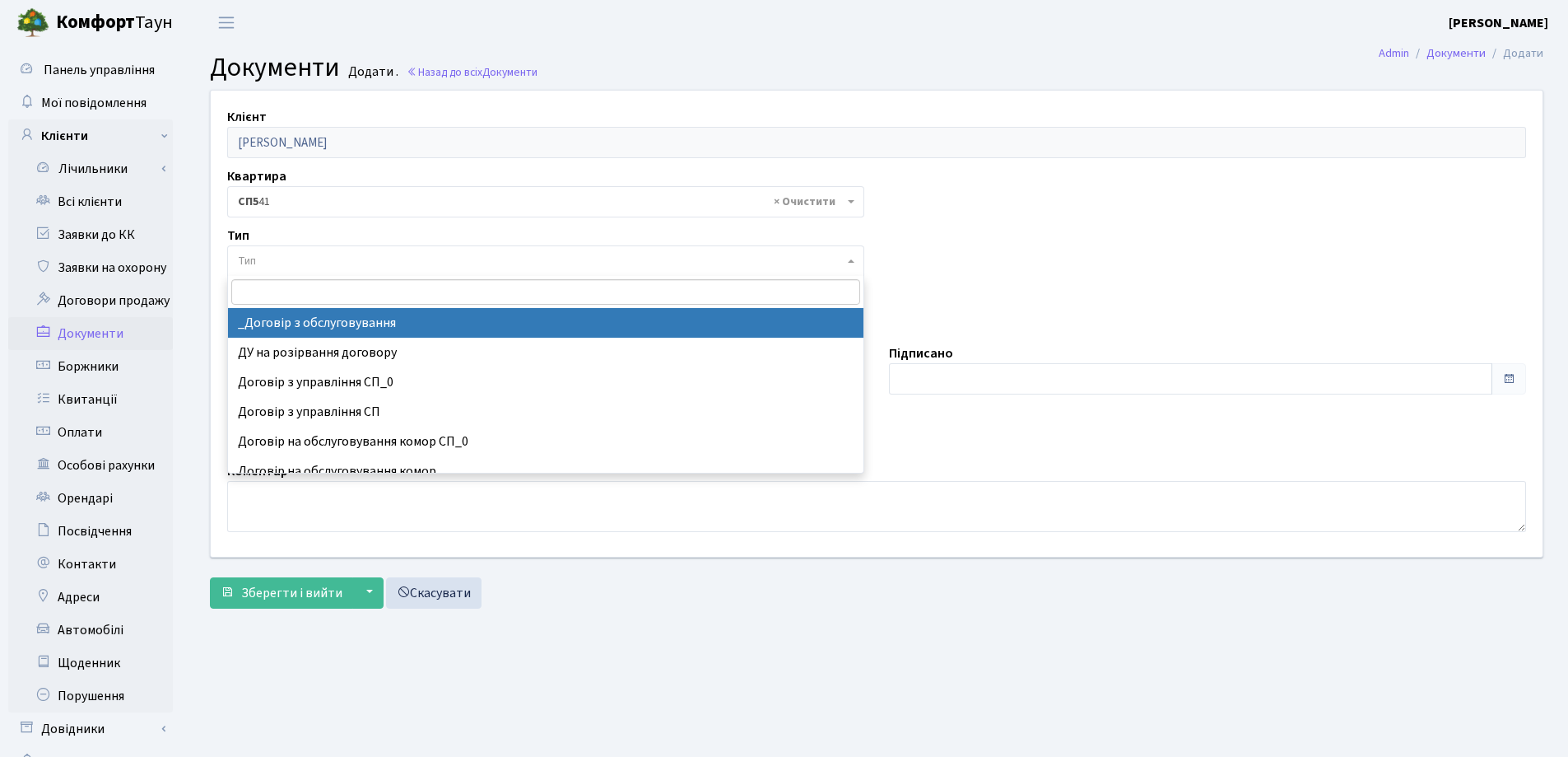
select select "289"
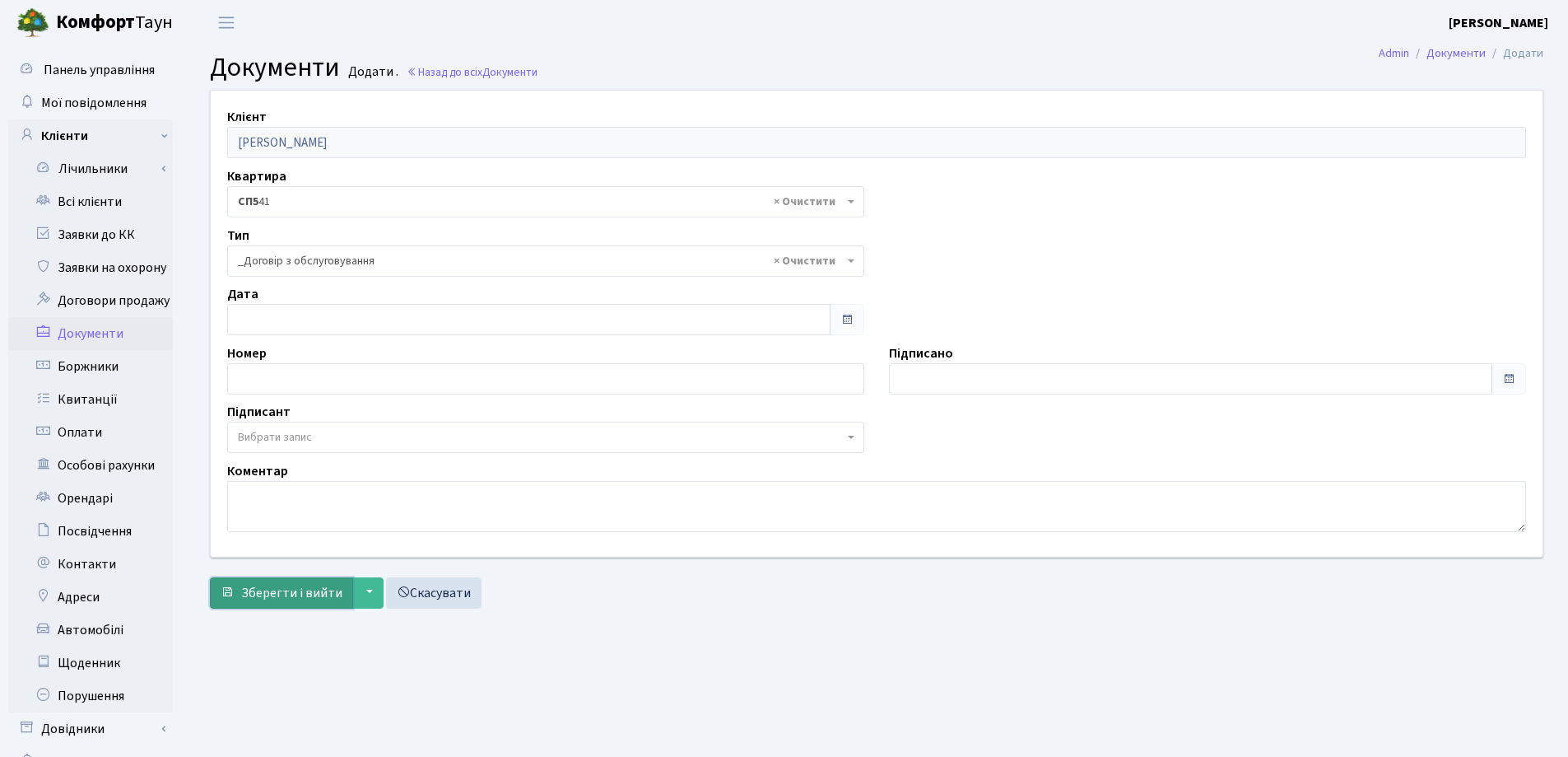
click at [282, 588] on span "Зберегти і вийти" at bounding box center [292, 593] width 101 height 18
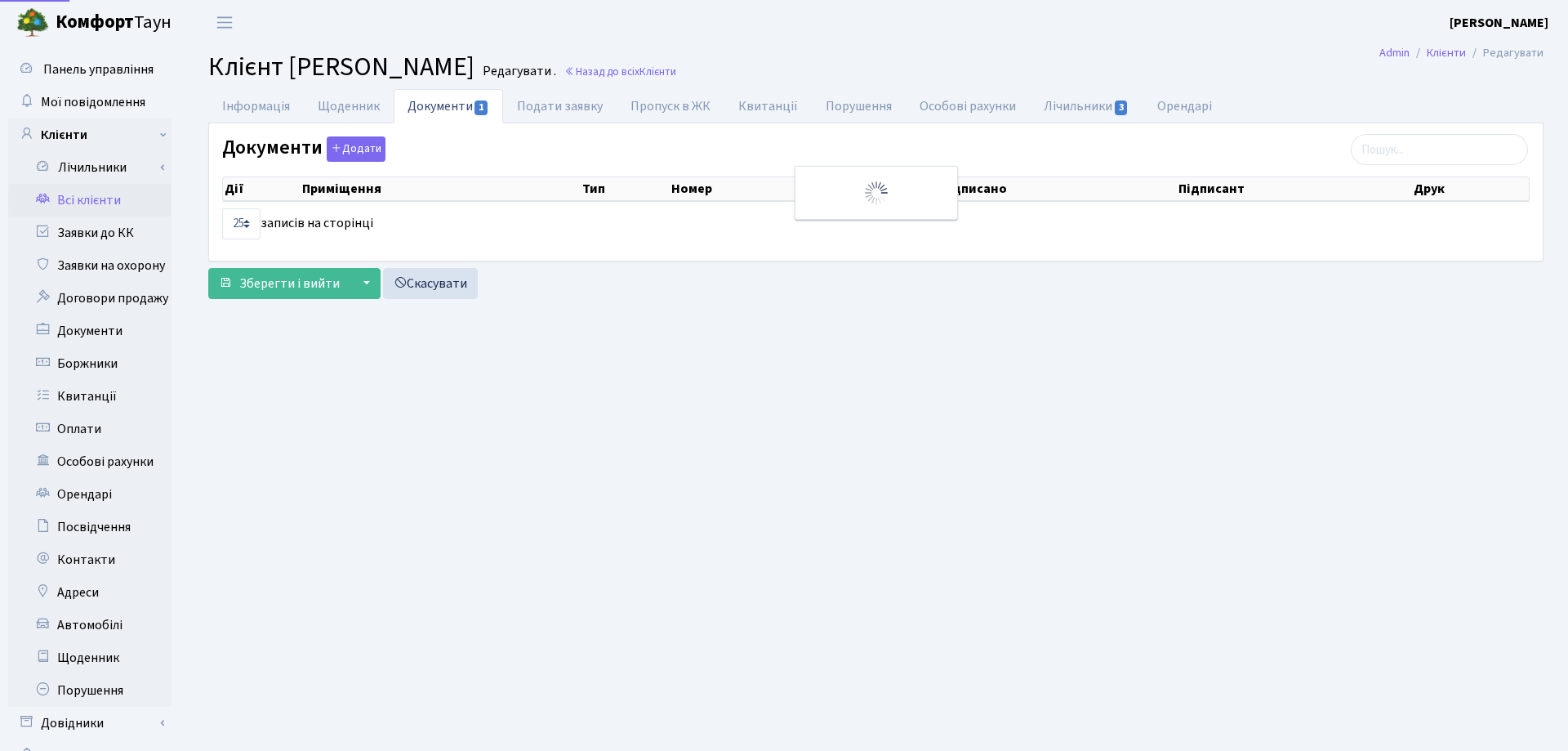
select select "25"
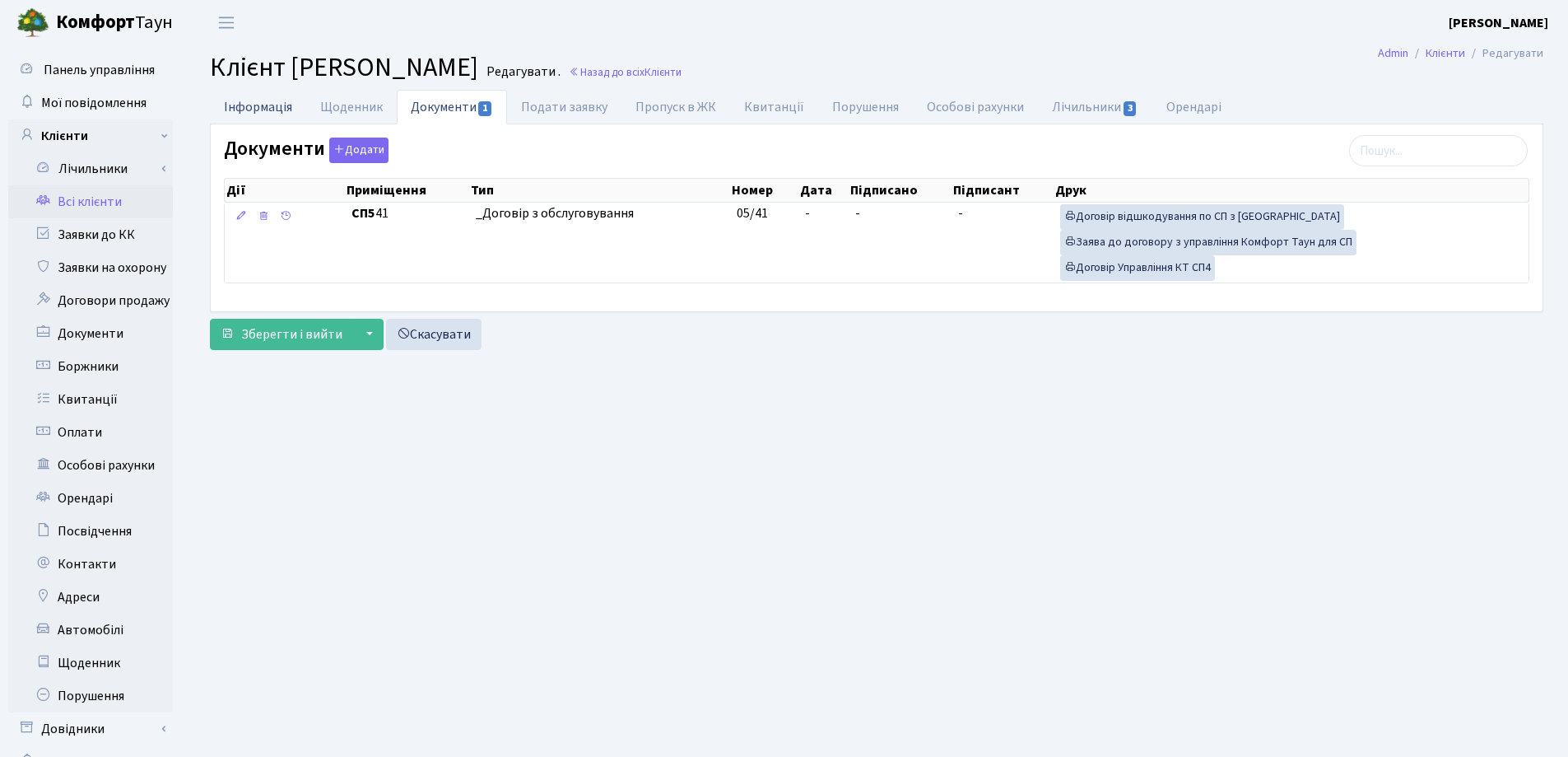
click at [238, 114] on link "Інформація" at bounding box center [258, 106] width 96 height 34
select select "25"
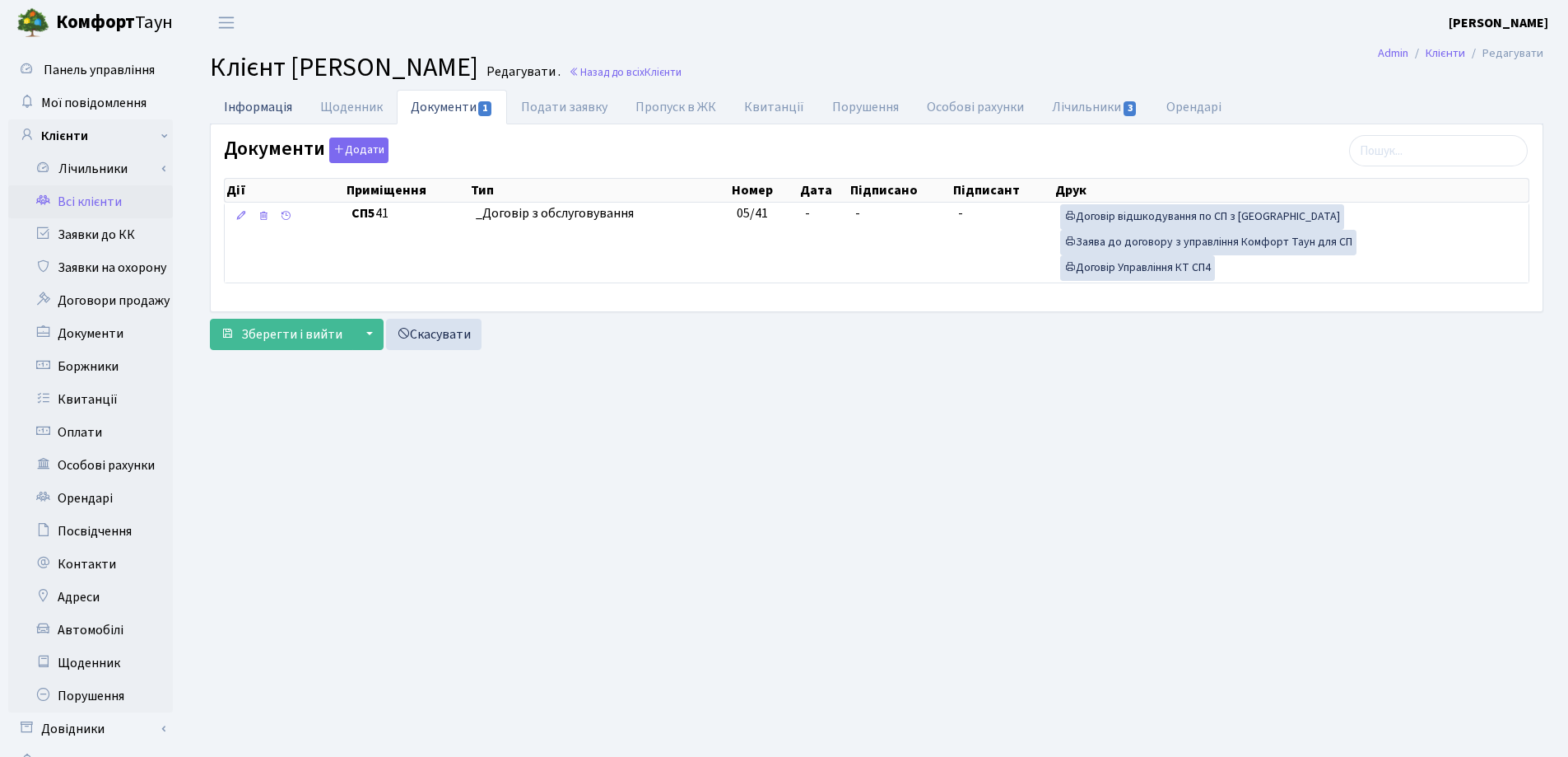
select select "25"
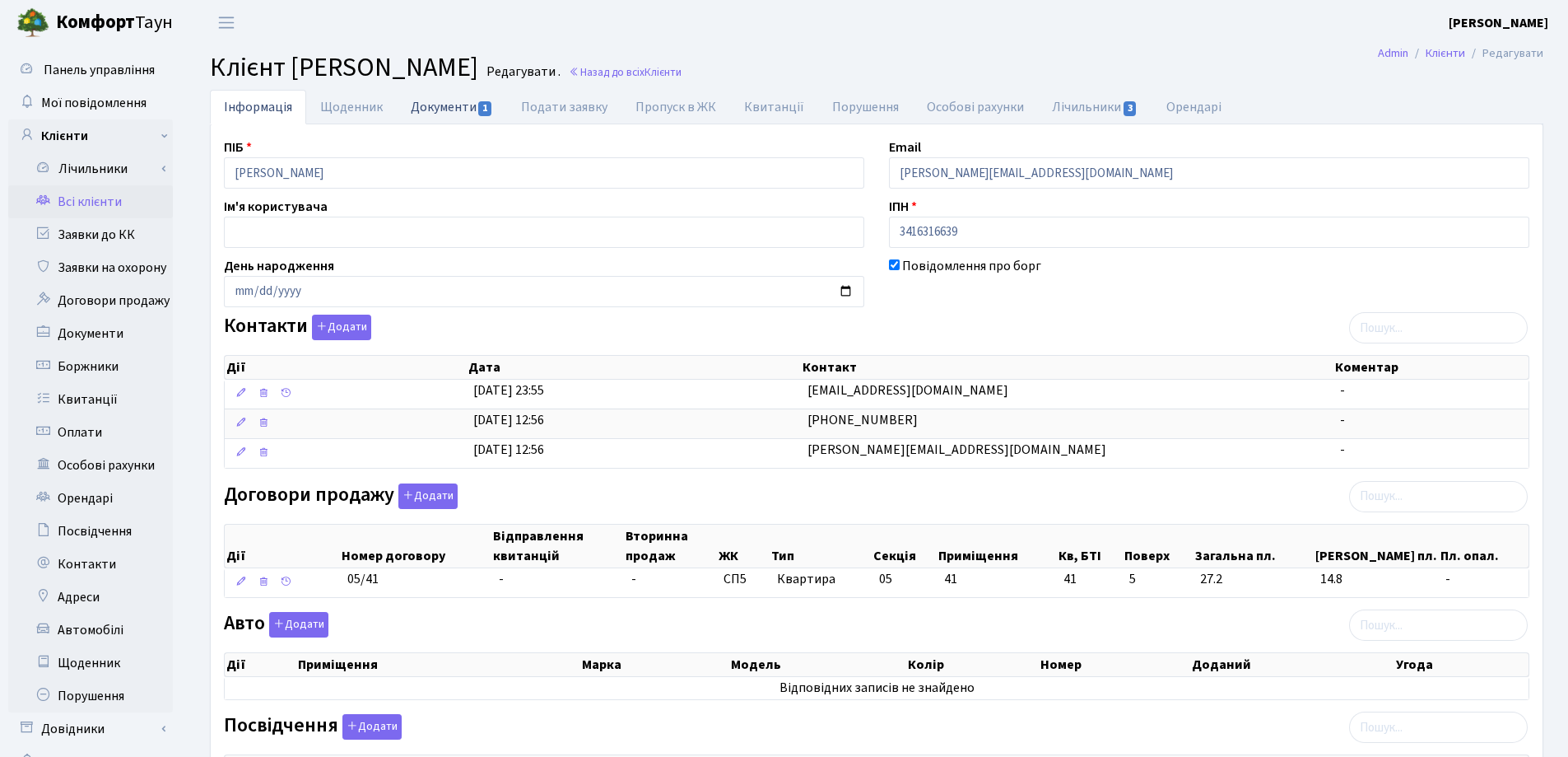
click at [419, 106] on link "Документи 1" at bounding box center [452, 106] width 110 height 34
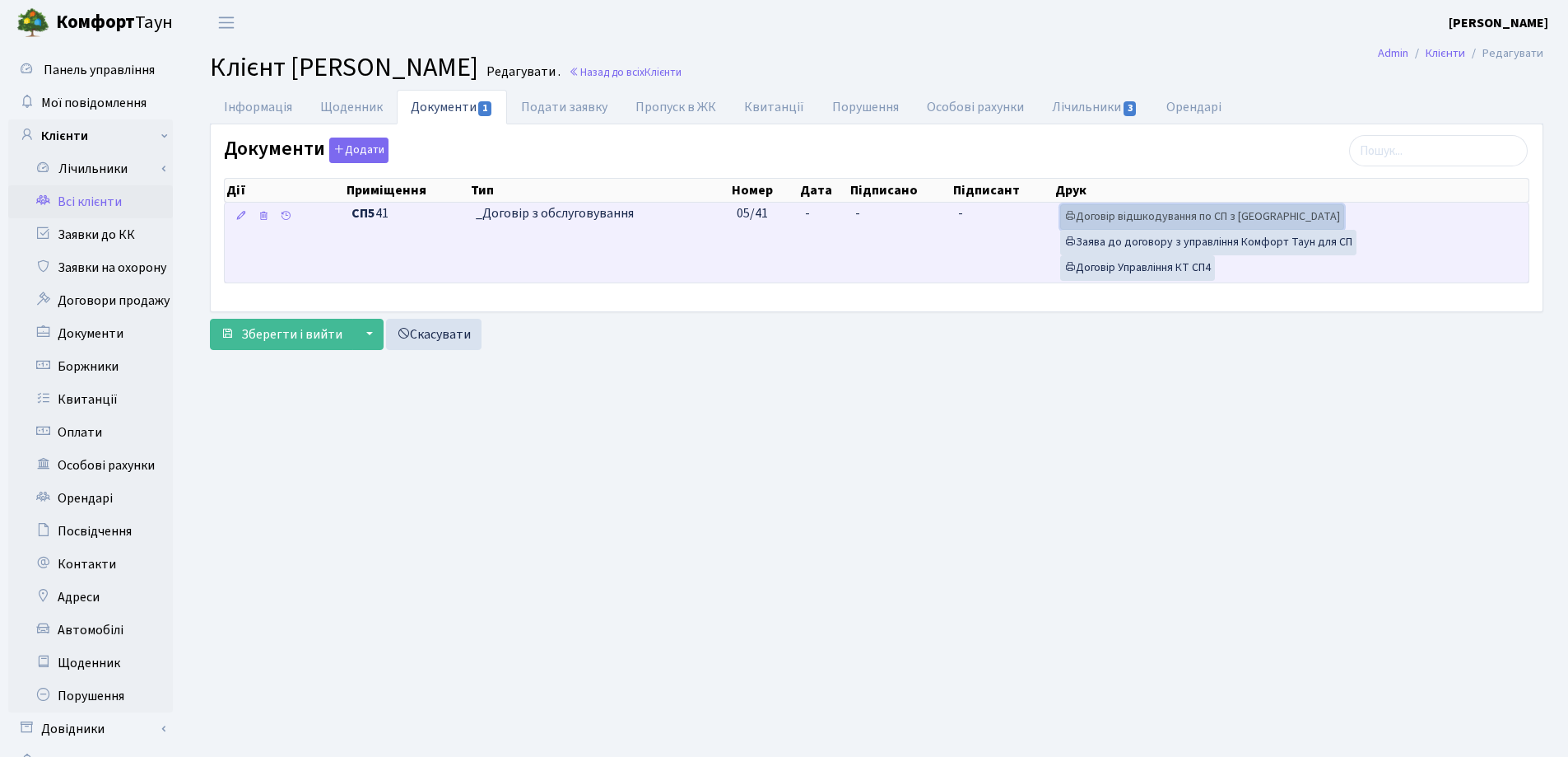
click at [1139, 215] on link "Договір відшкодування по СП з Екві" at bounding box center [1203, 217] width 284 height 26
click at [1166, 228] on link "Договір відшкодування по СП з Екві" at bounding box center [1203, 217] width 284 height 26
click at [1163, 272] on link "Договір Управління КТ СП4" at bounding box center [1138, 268] width 154 height 26
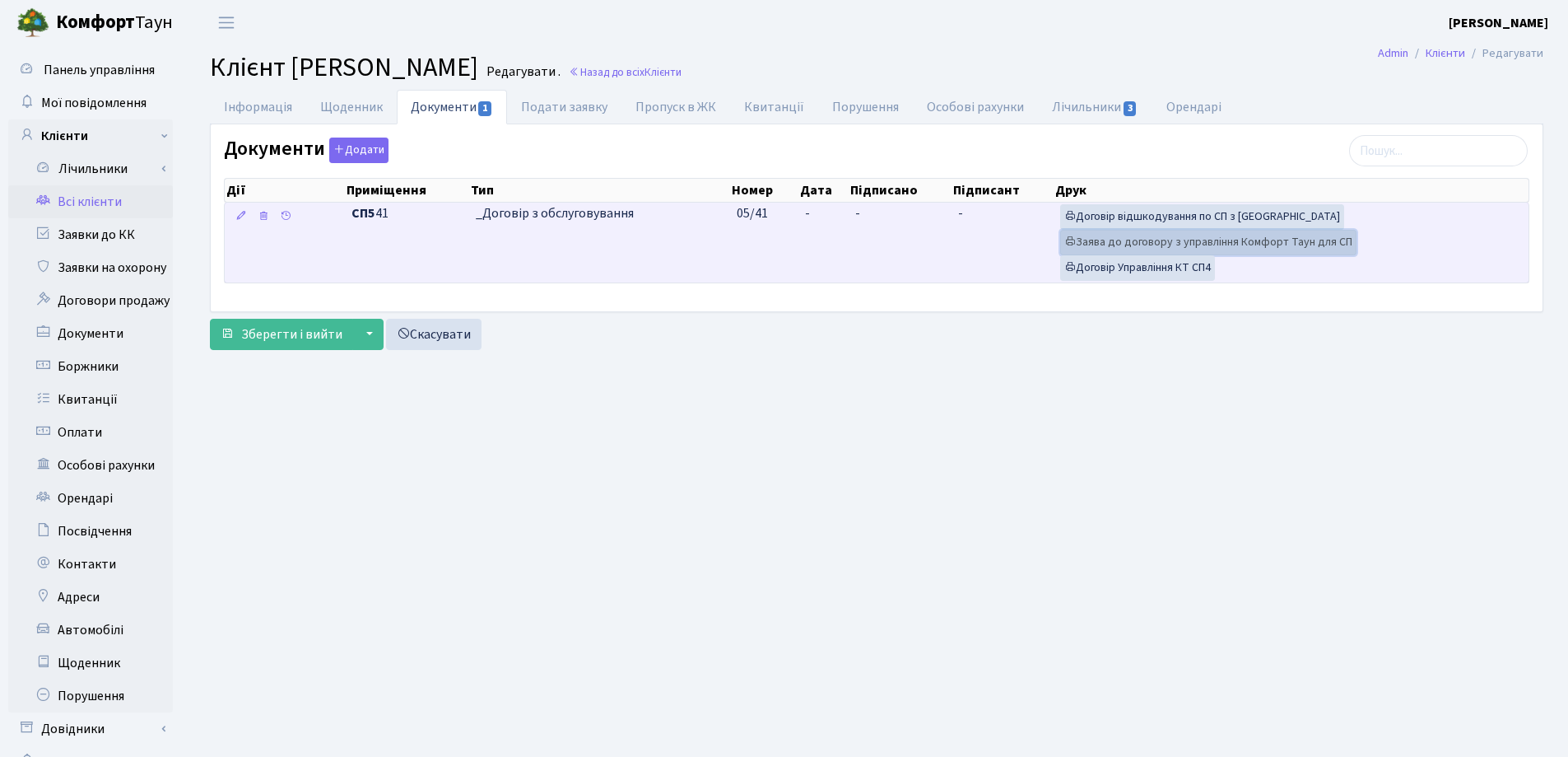
click at [1104, 242] on link "Заява до договору з управління Комфорт Таун для СП" at bounding box center [1208, 243] width 296 height 26
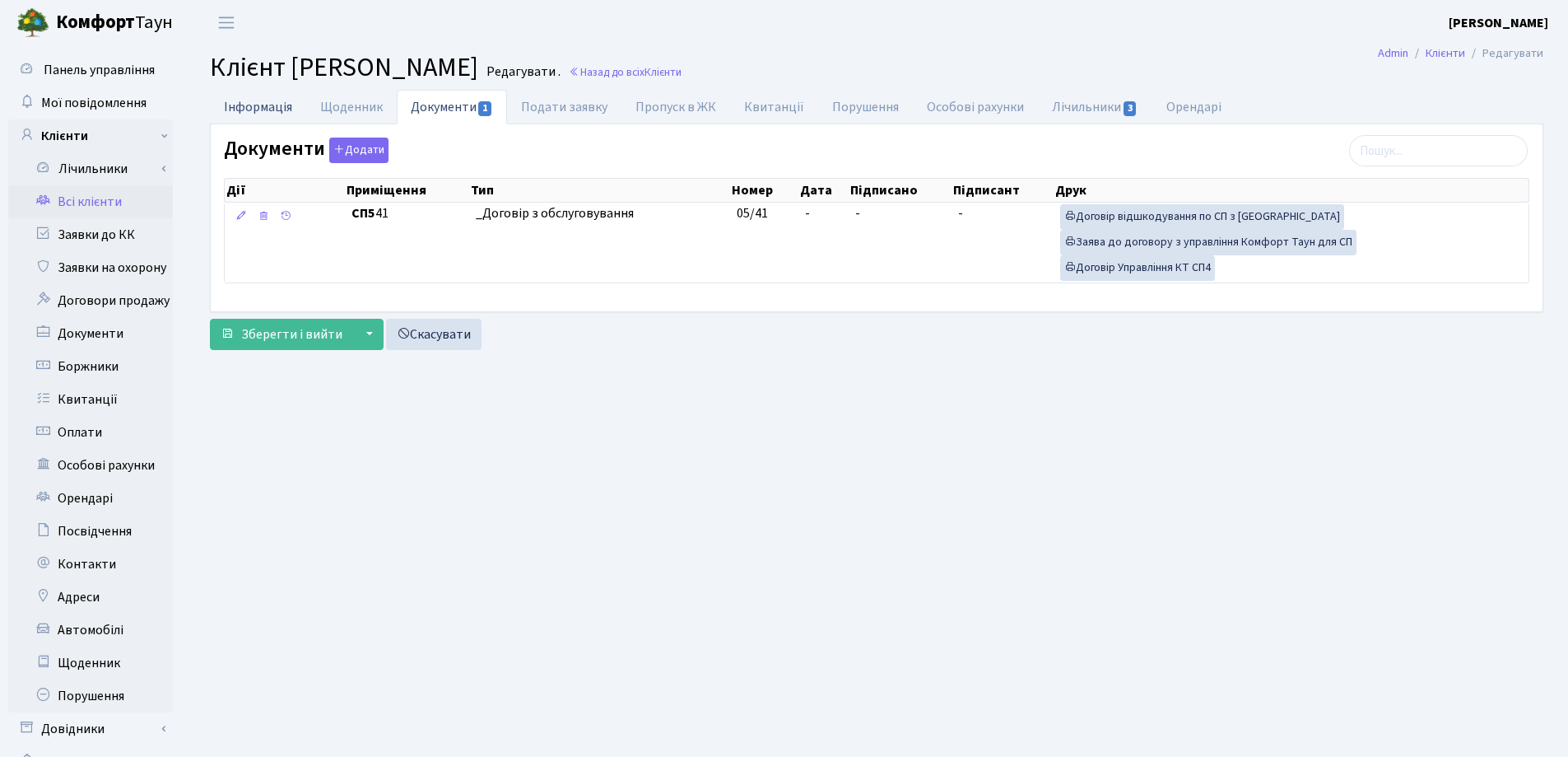
click at [235, 106] on link "Інформація" at bounding box center [258, 106] width 96 height 34
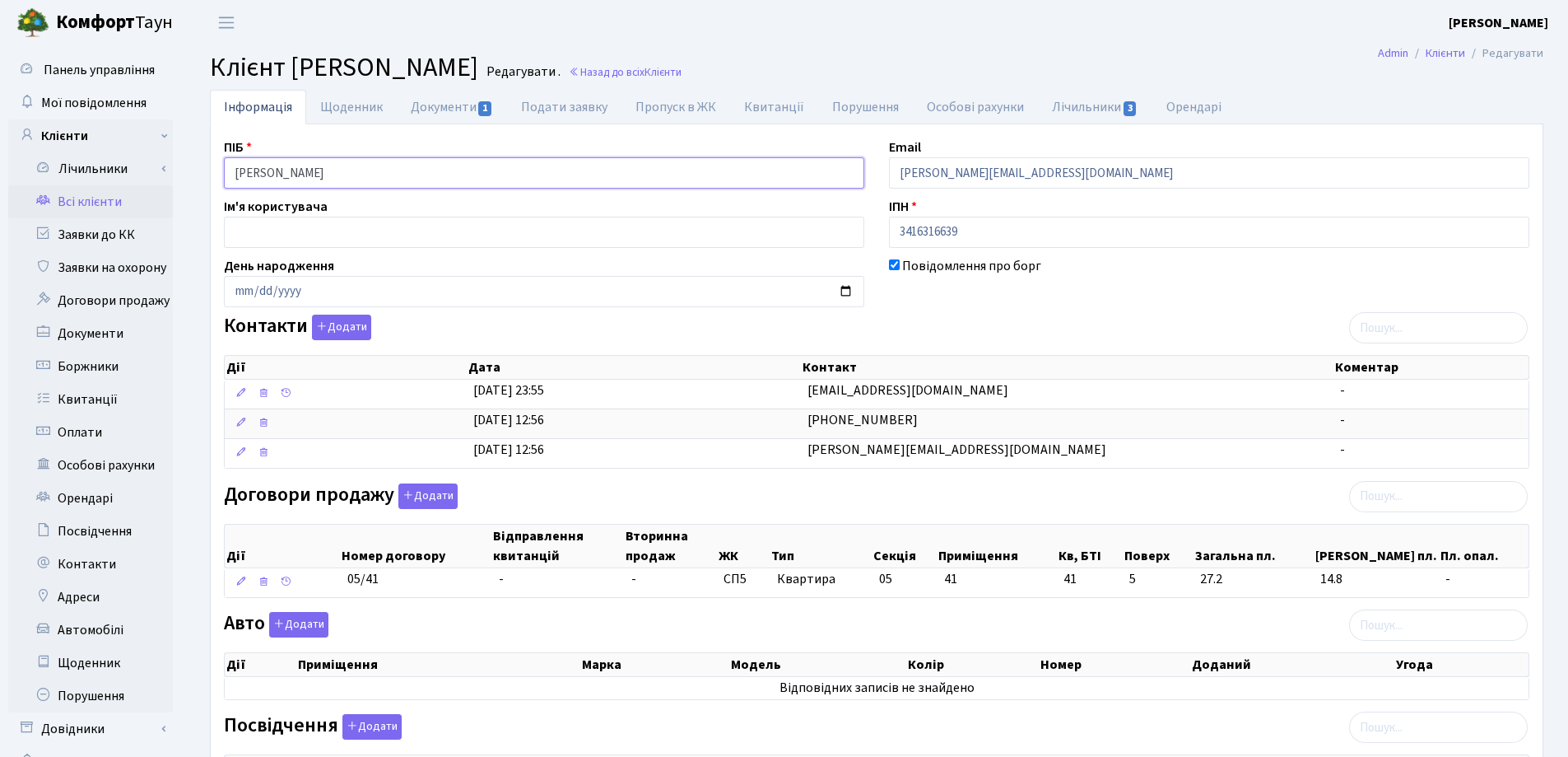
drag, startPoint x: 429, startPoint y: 175, endPoint x: 178, endPoint y: 181, distance: 251.1
click at [178, 181] on div "Панель управління Мої повідомлення Клієнти Лічильники Показання" at bounding box center [784, 608] width 1568 height 1125
click at [1017, 52] on h2 "Клієнт Колесников Артур Юрійович Редагувати . Назад до всіх Клієнти" at bounding box center [877, 67] width 1334 height 32
click at [682, 72] on link "Назад до всіх Клієнти" at bounding box center [625, 71] width 113 height 16
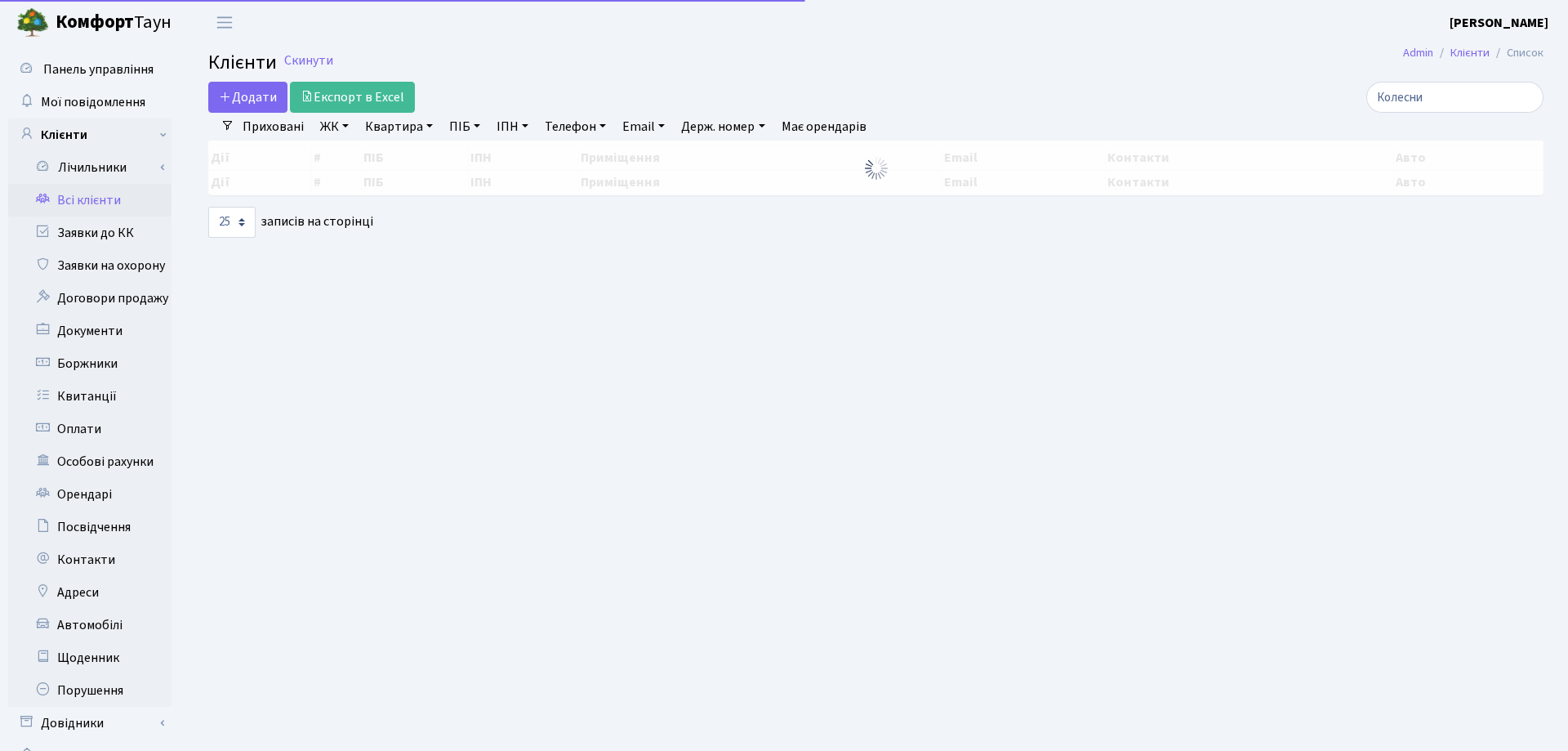
select select "25"
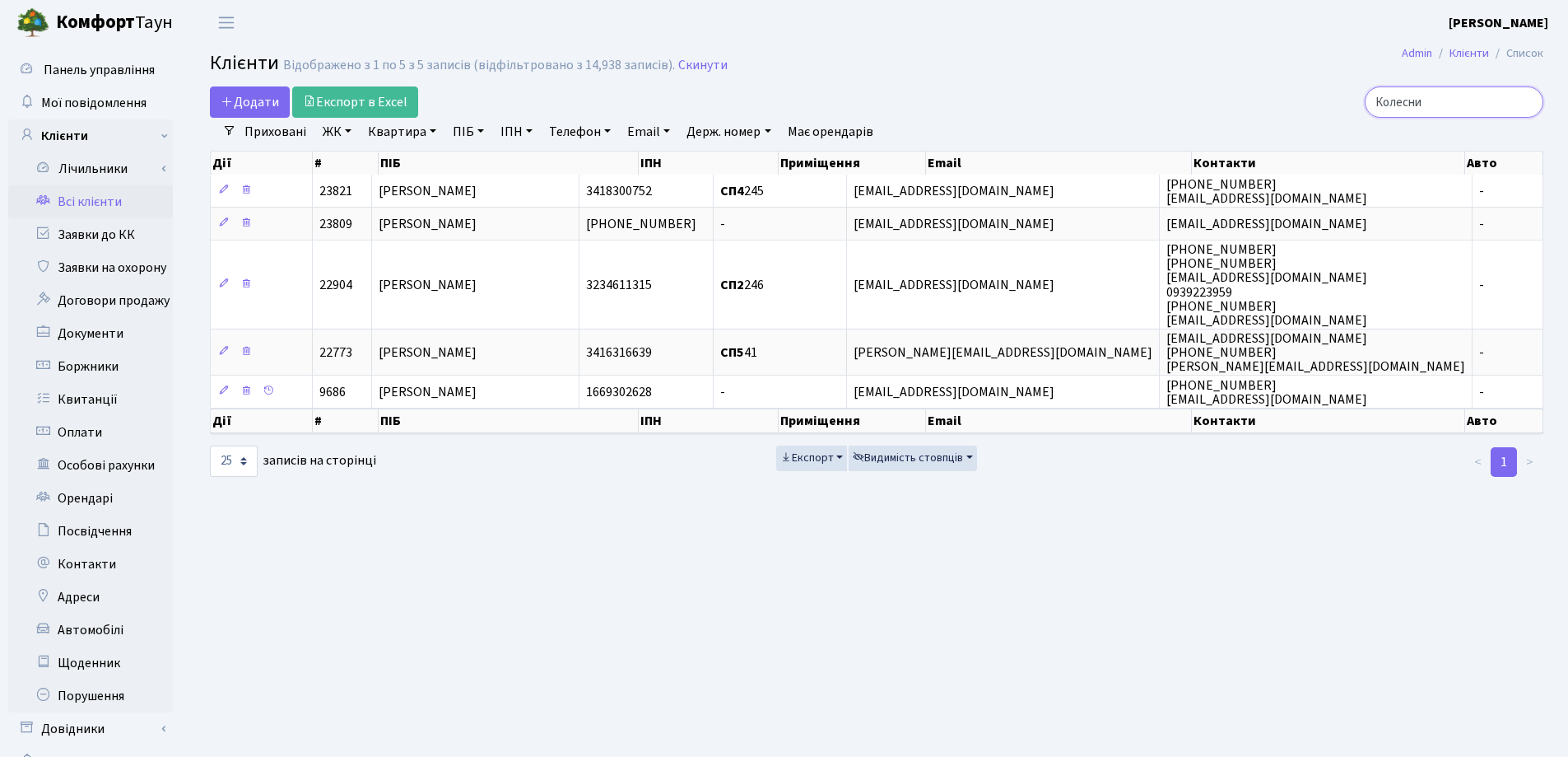
click at [1523, 100] on input "Колесни" at bounding box center [1453, 102] width 179 height 32
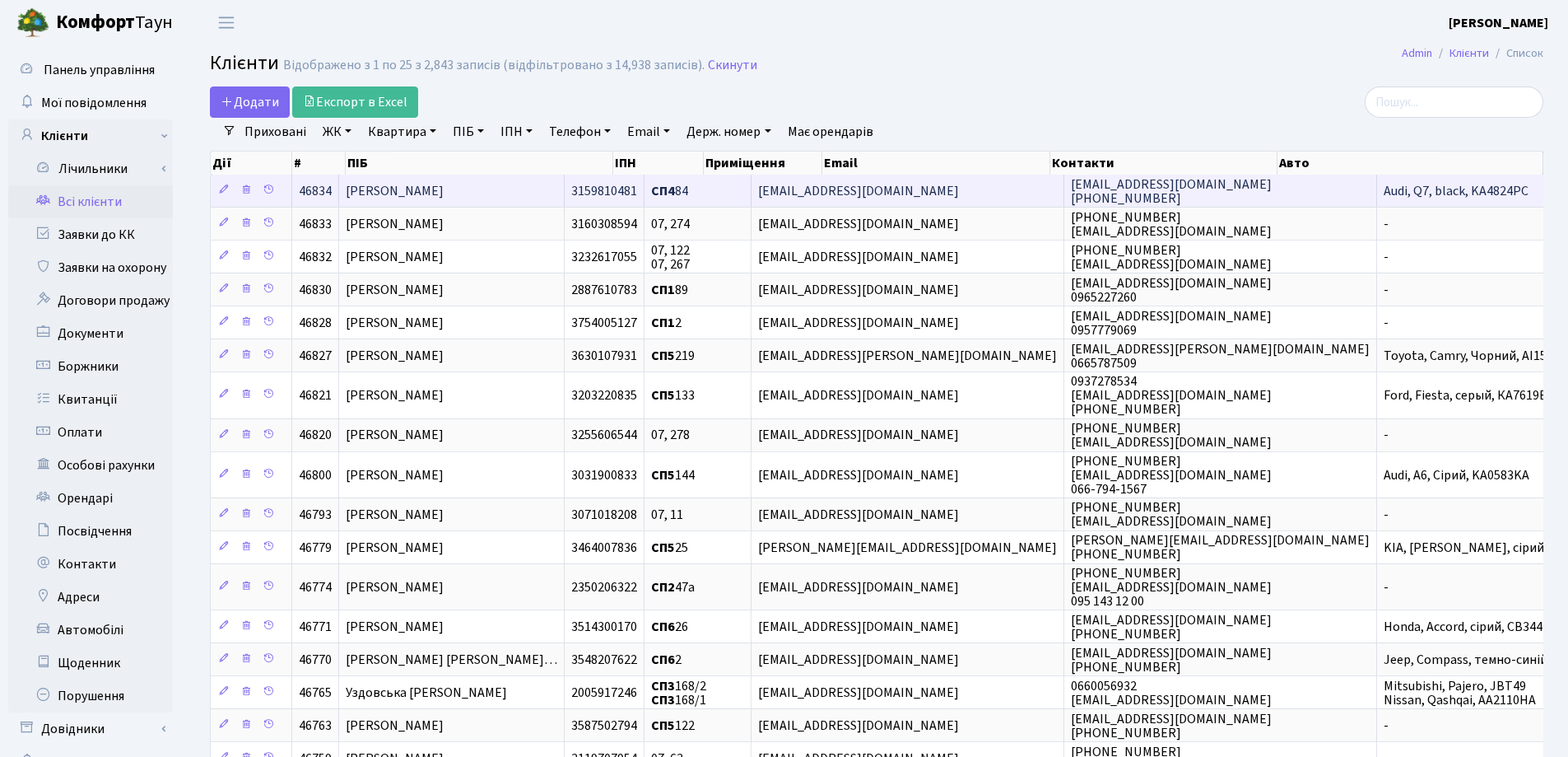
click at [443, 182] on span "[PERSON_NAME]" at bounding box center [394, 191] width 98 height 18
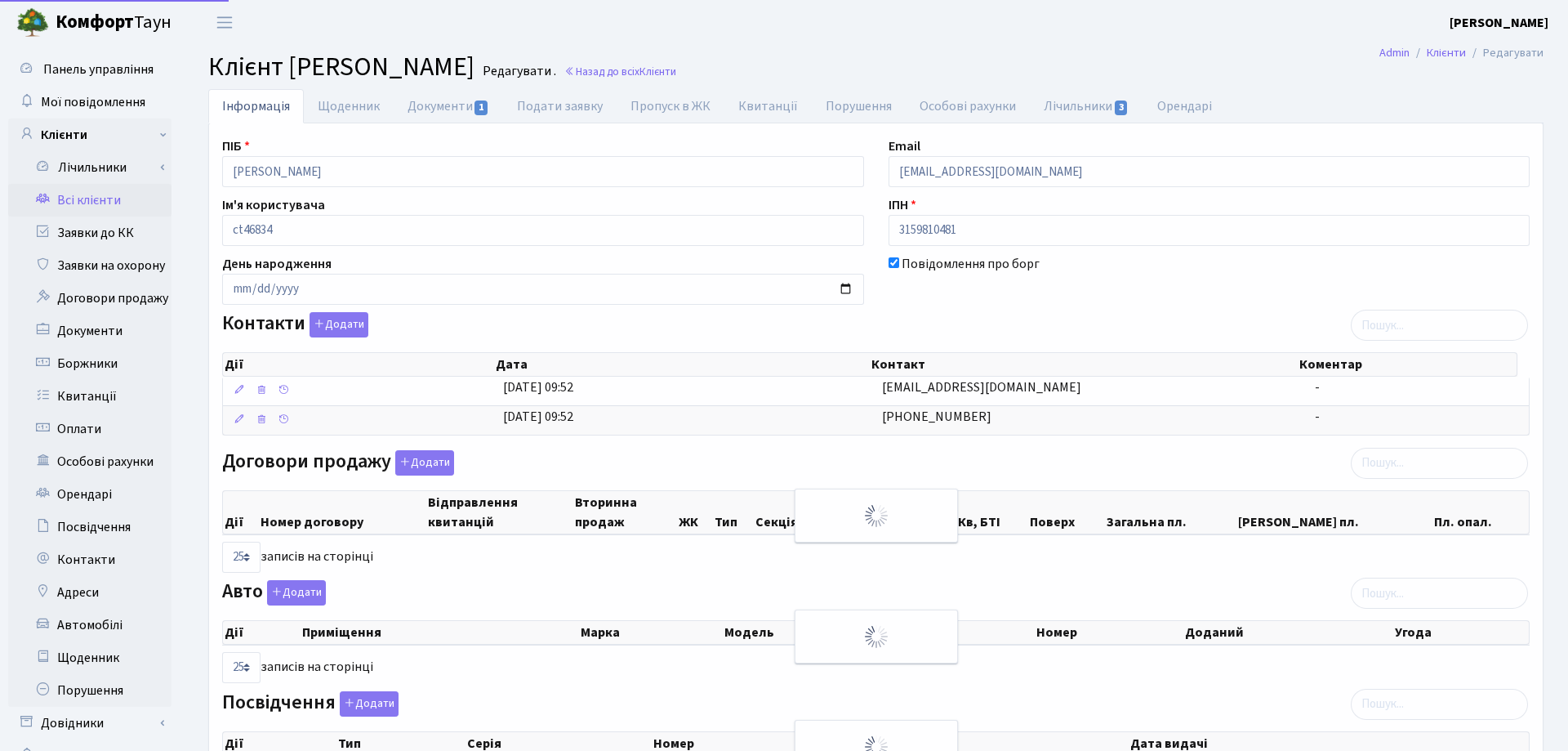
select select "25"
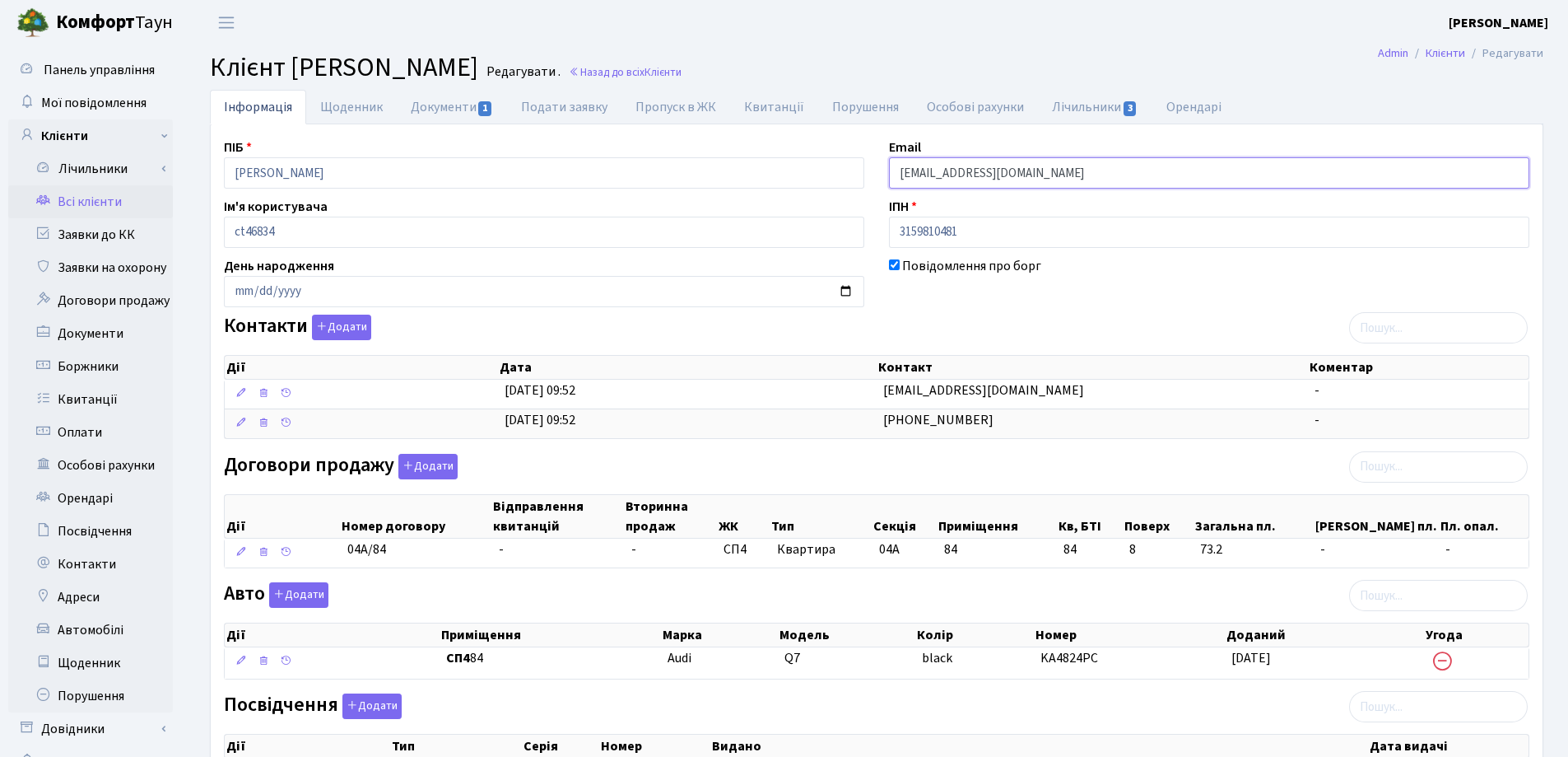
drag, startPoint x: 1040, startPoint y: 178, endPoint x: 822, endPoint y: 177, distance: 218.0
click at [822, 177] on div "ПІБ Савчук Альона Анатоліївна Email neniki1@gmail.com Ім'я користувача ct46834 …" at bounding box center [877, 554] width 1330 height 833
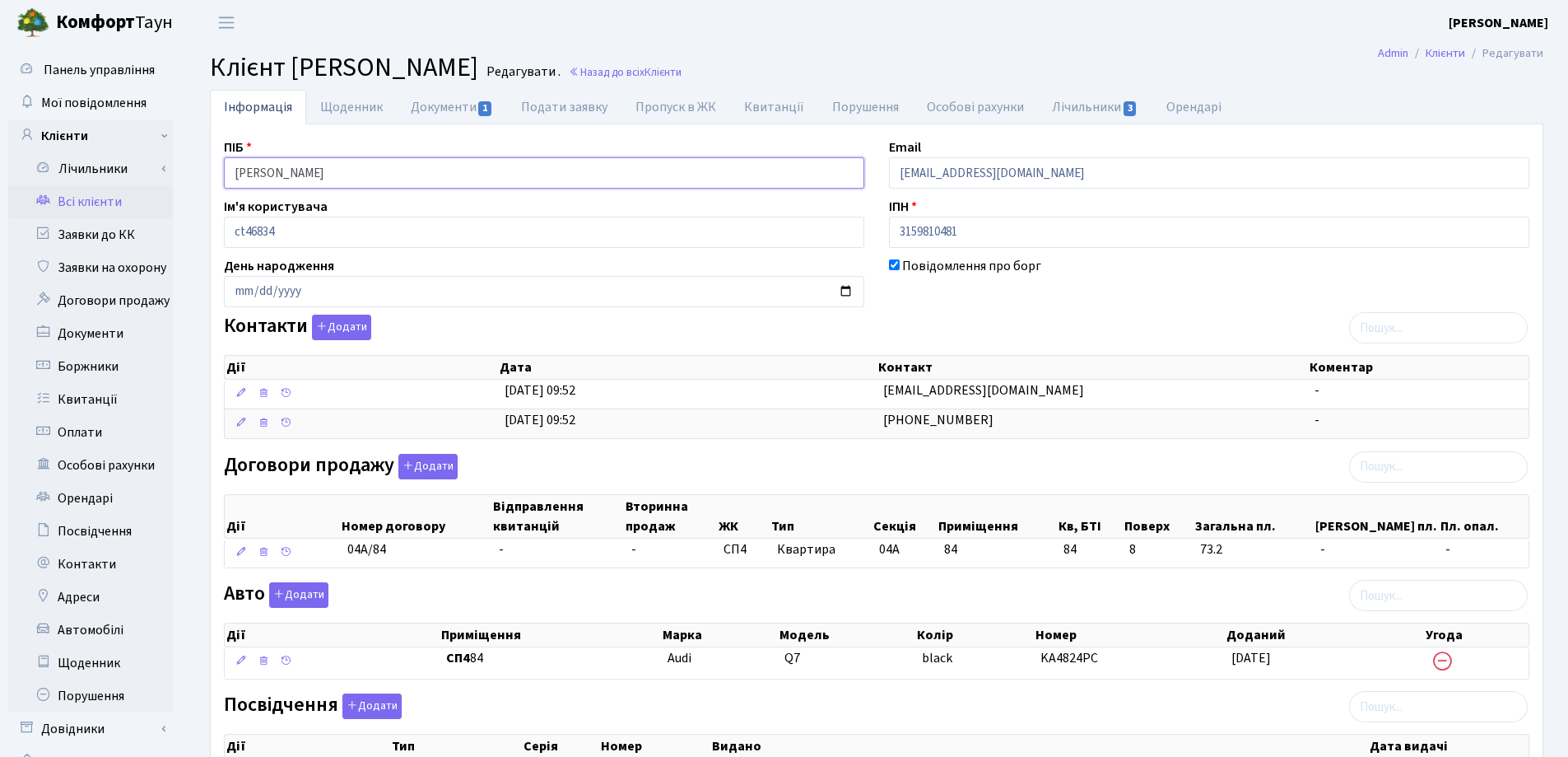
drag, startPoint x: 462, startPoint y: 174, endPoint x: 174, endPoint y: 175, distance: 288.0
click at [174, 175] on div "Панель управління Мої повідомлення Клієнти Лічильники Показання" at bounding box center [784, 538] width 1568 height 986
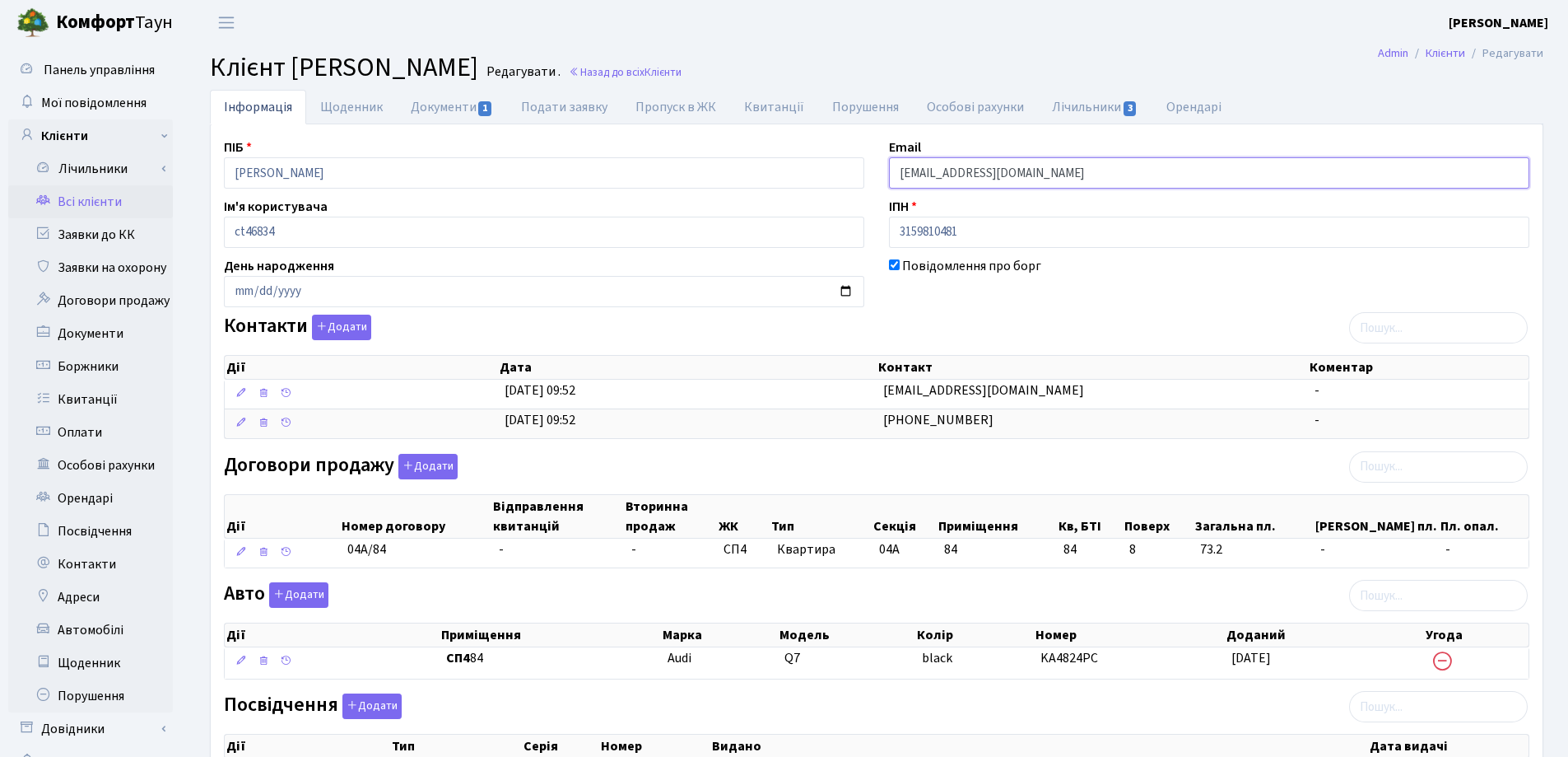
drag, startPoint x: 1061, startPoint y: 178, endPoint x: 870, endPoint y: 167, distance: 191.3
click at [870, 167] on div "ПІБ Савчук Альона Анатоліївна Email neniki1@gmail.com Ім'я користувача ct46834 …" at bounding box center [877, 554] width 1330 height 833
click at [682, 73] on link "Назад до всіх Клієнти" at bounding box center [625, 71] width 113 height 16
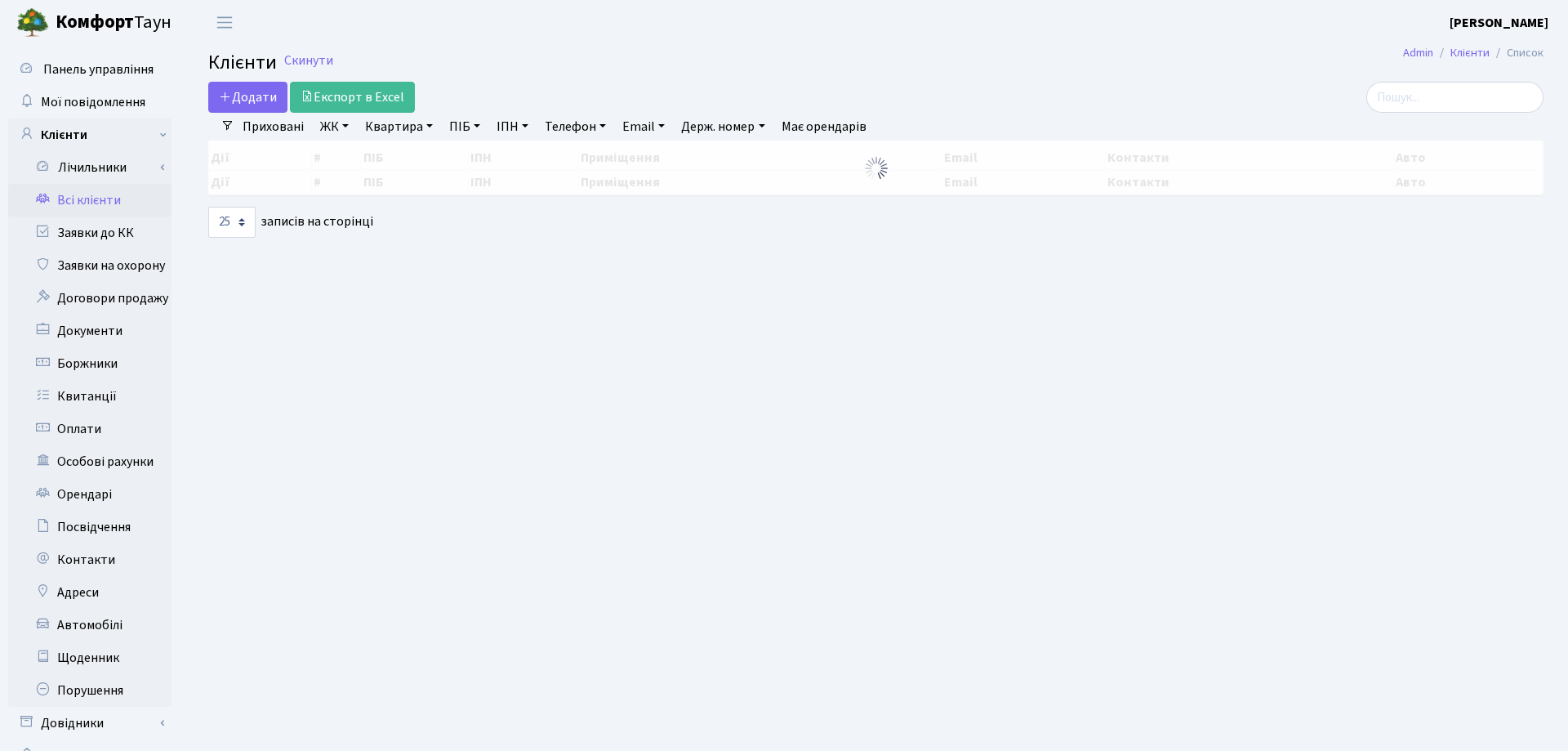
select select "25"
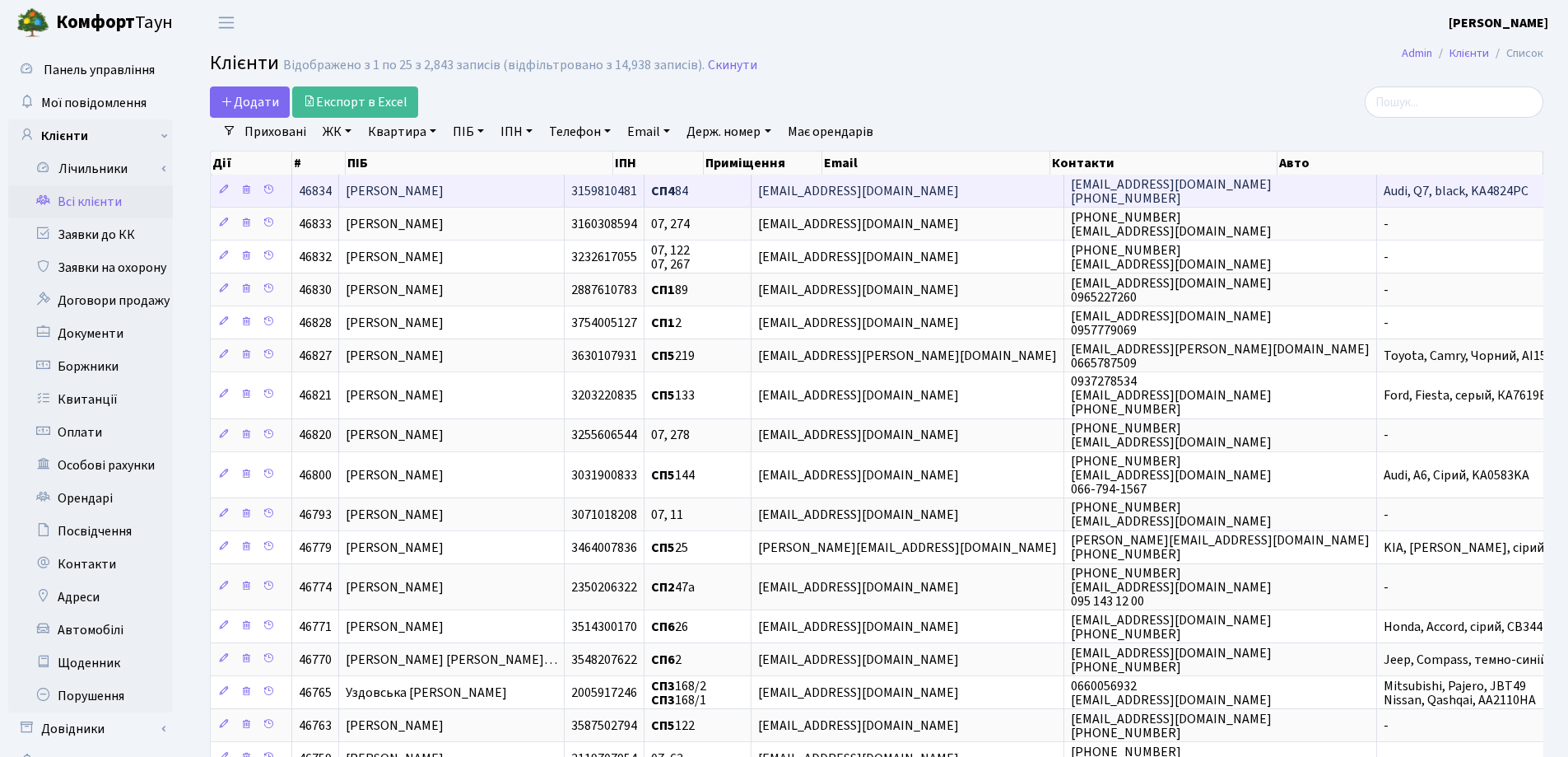
click at [540, 199] on td "[PERSON_NAME]" at bounding box center [452, 190] width 226 height 32
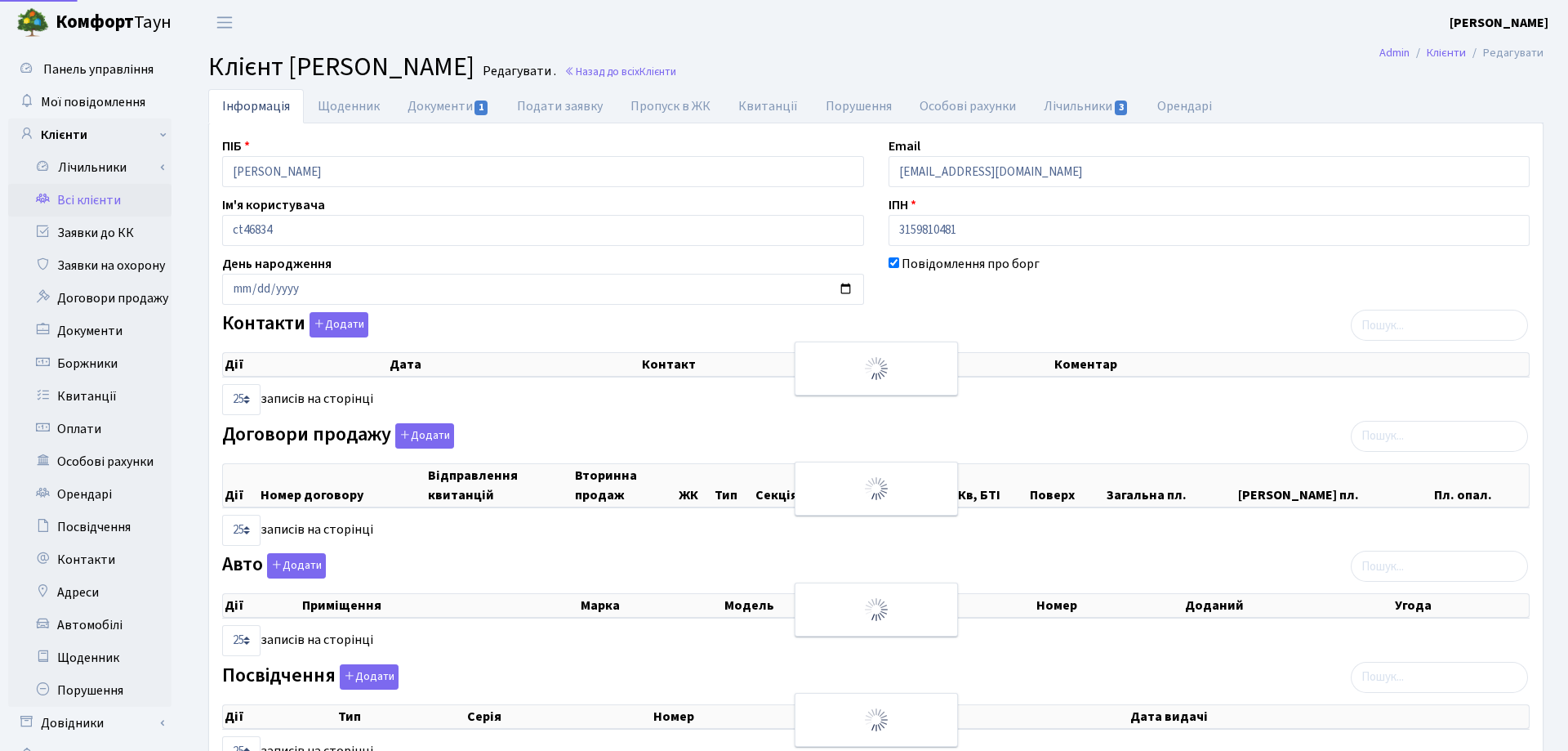
select select "25"
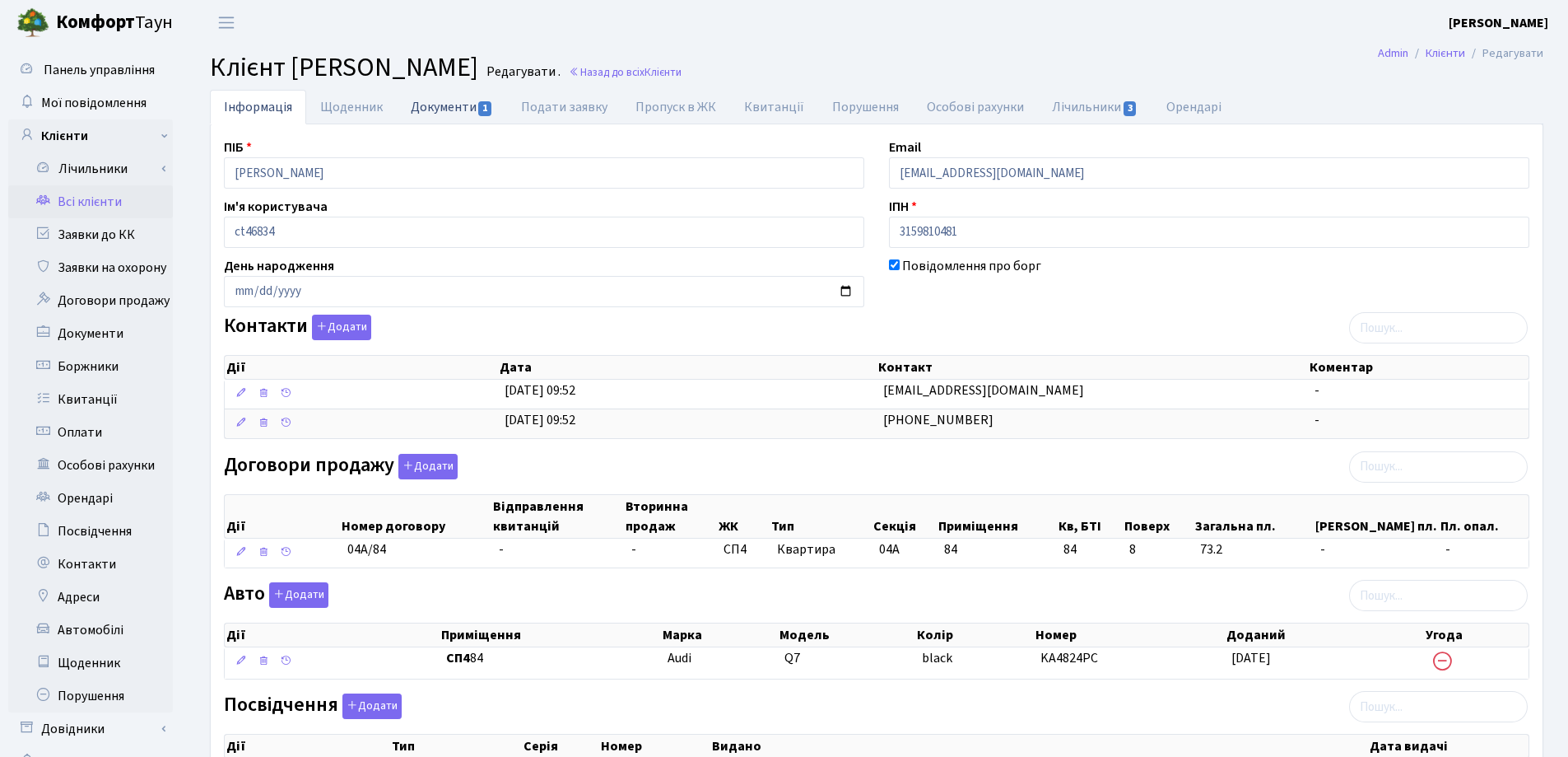
click at [439, 105] on link "Документи 1" at bounding box center [452, 106] width 110 height 34
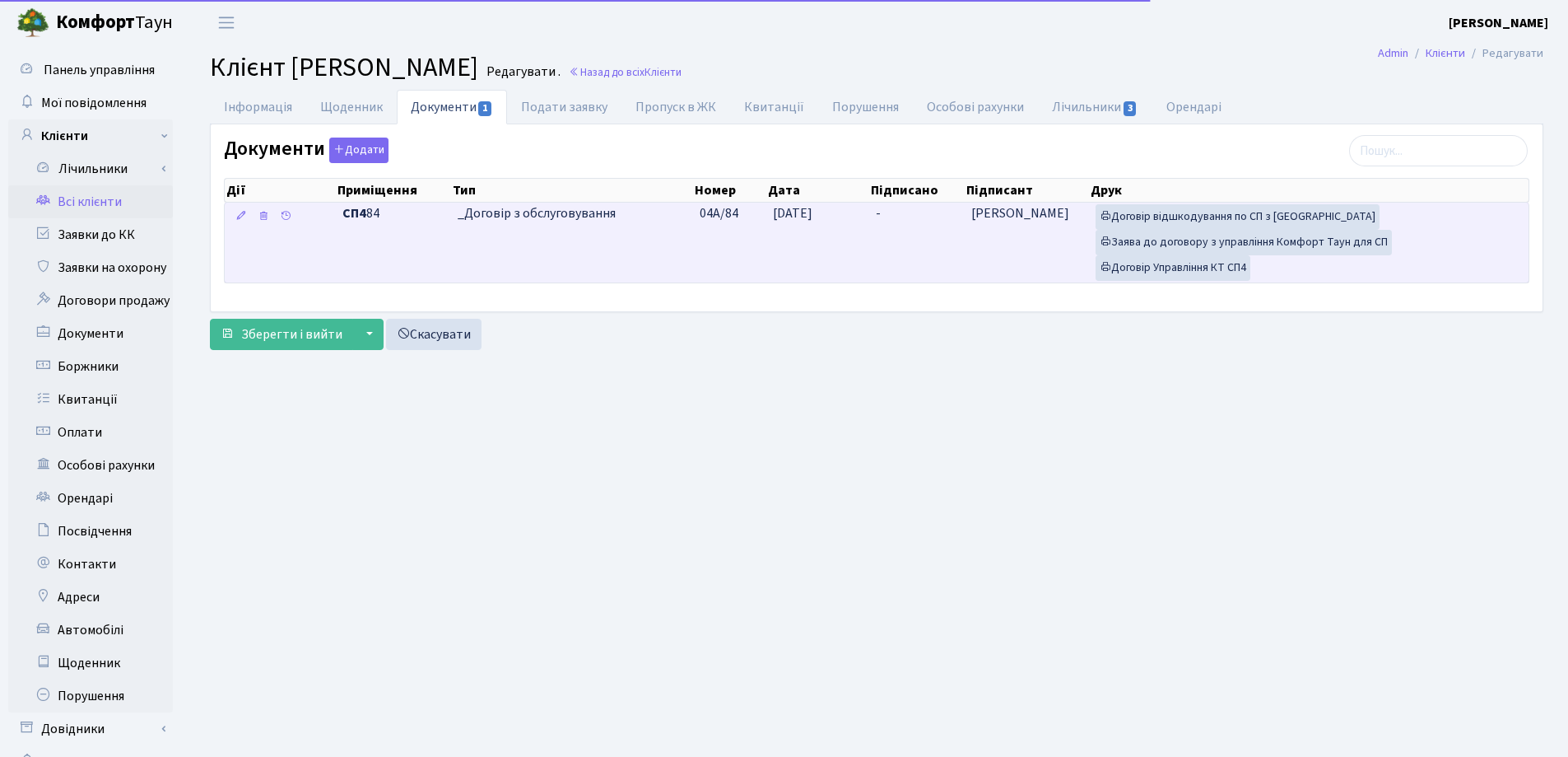
click at [914, 209] on td "-" at bounding box center [917, 243] width 96 height 80
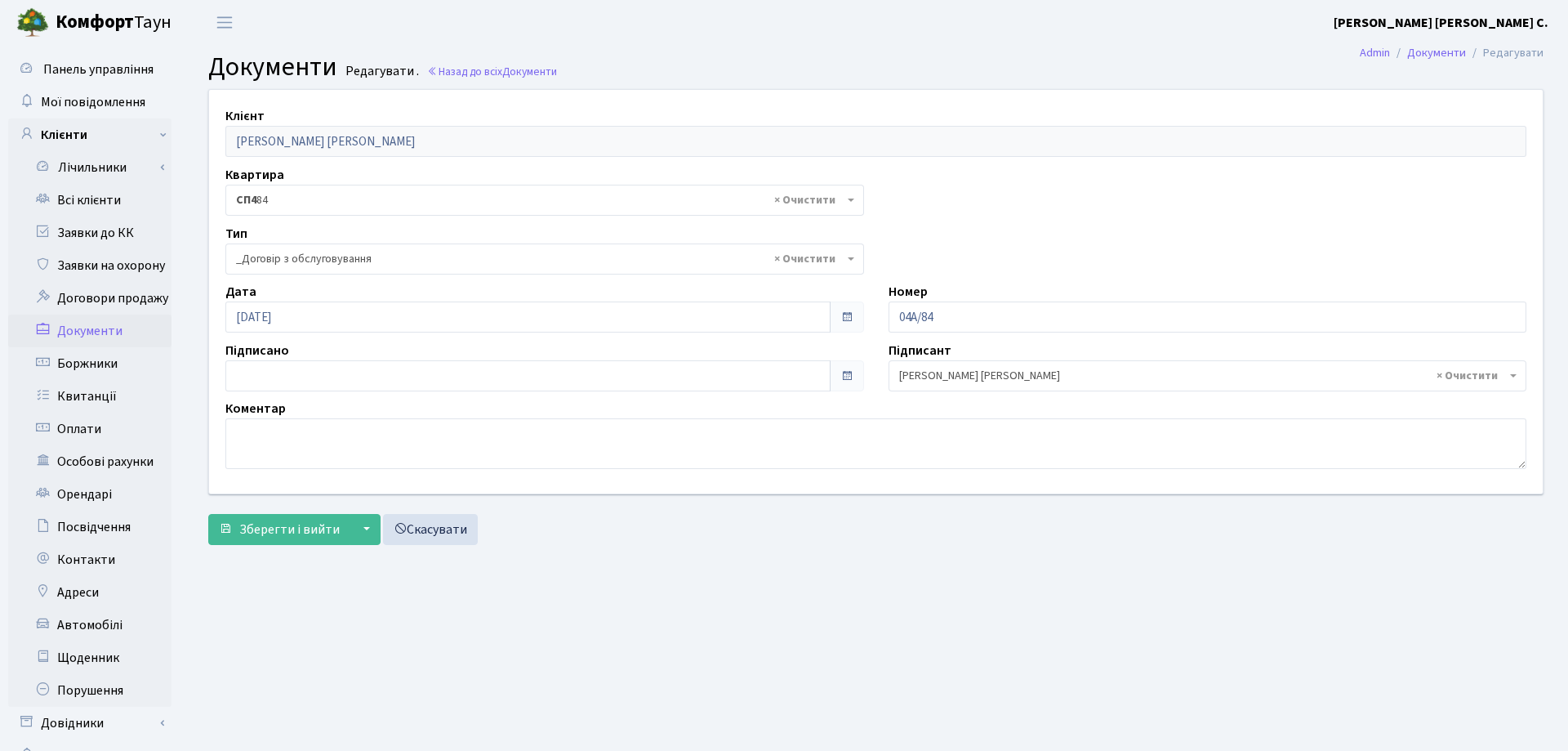
select select "289"
type input "14.08.2025"
click at [327, 382] on input "14.08.2025" at bounding box center [525, 376] width 599 height 31
click at [273, 533] on span "Зберегти і вийти" at bounding box center [289, 529] width 101 height 18
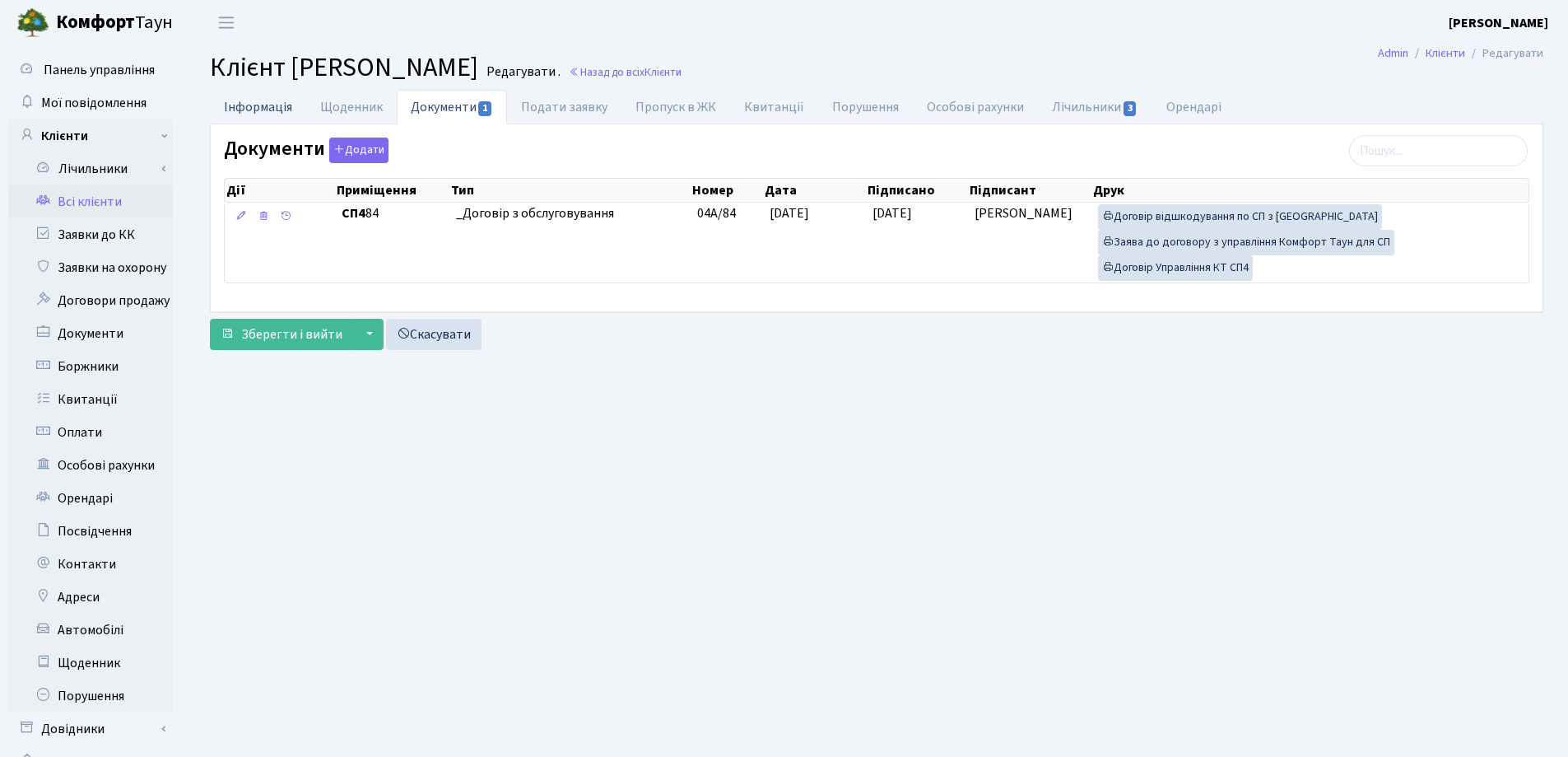
click at [265, 108] on link "Інформація" at bounding box center [258, 106] width 96 height 34
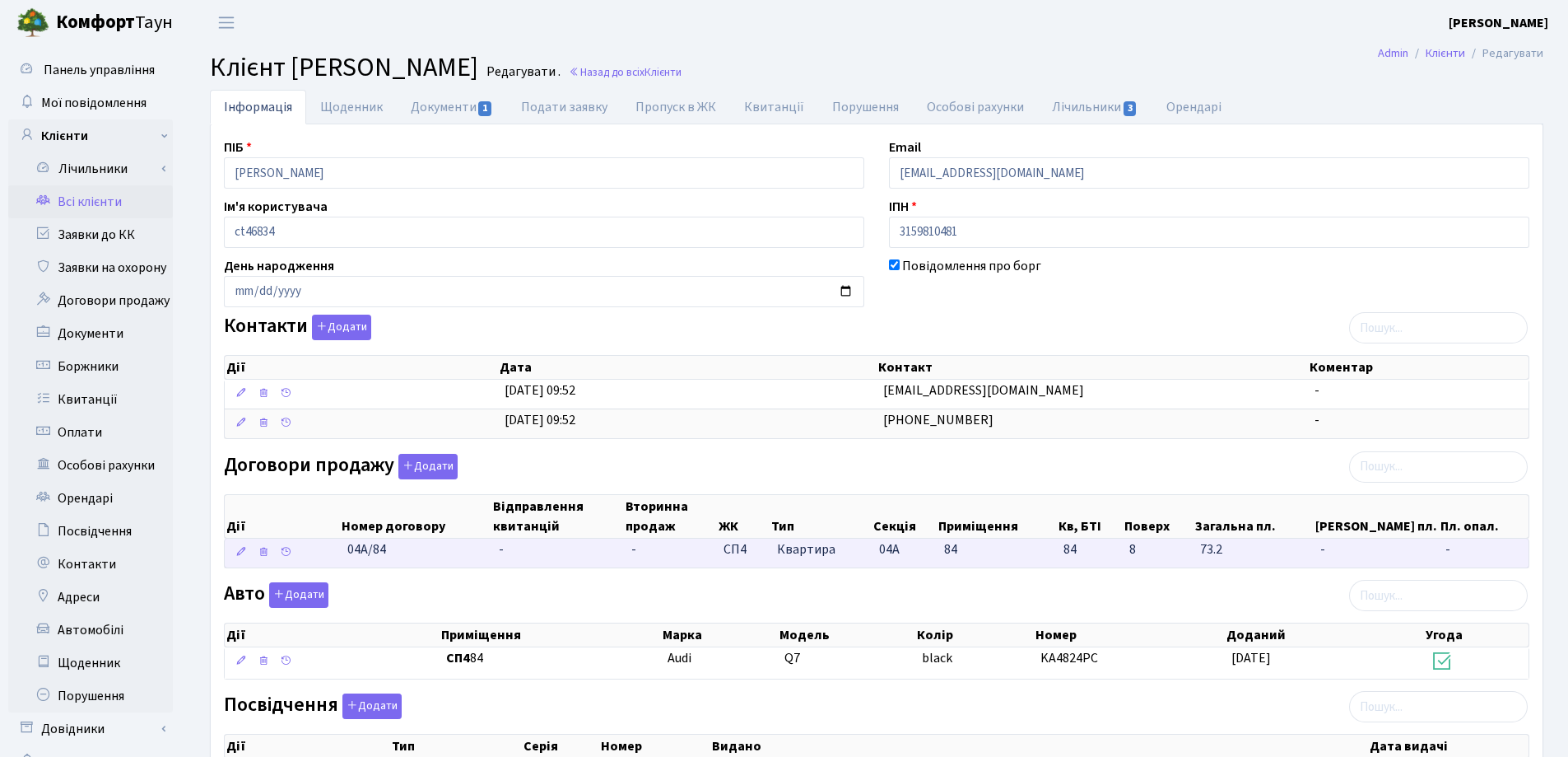
click at [517, 550] on td "-" at bounding box center [559, 553] width 133 height 29
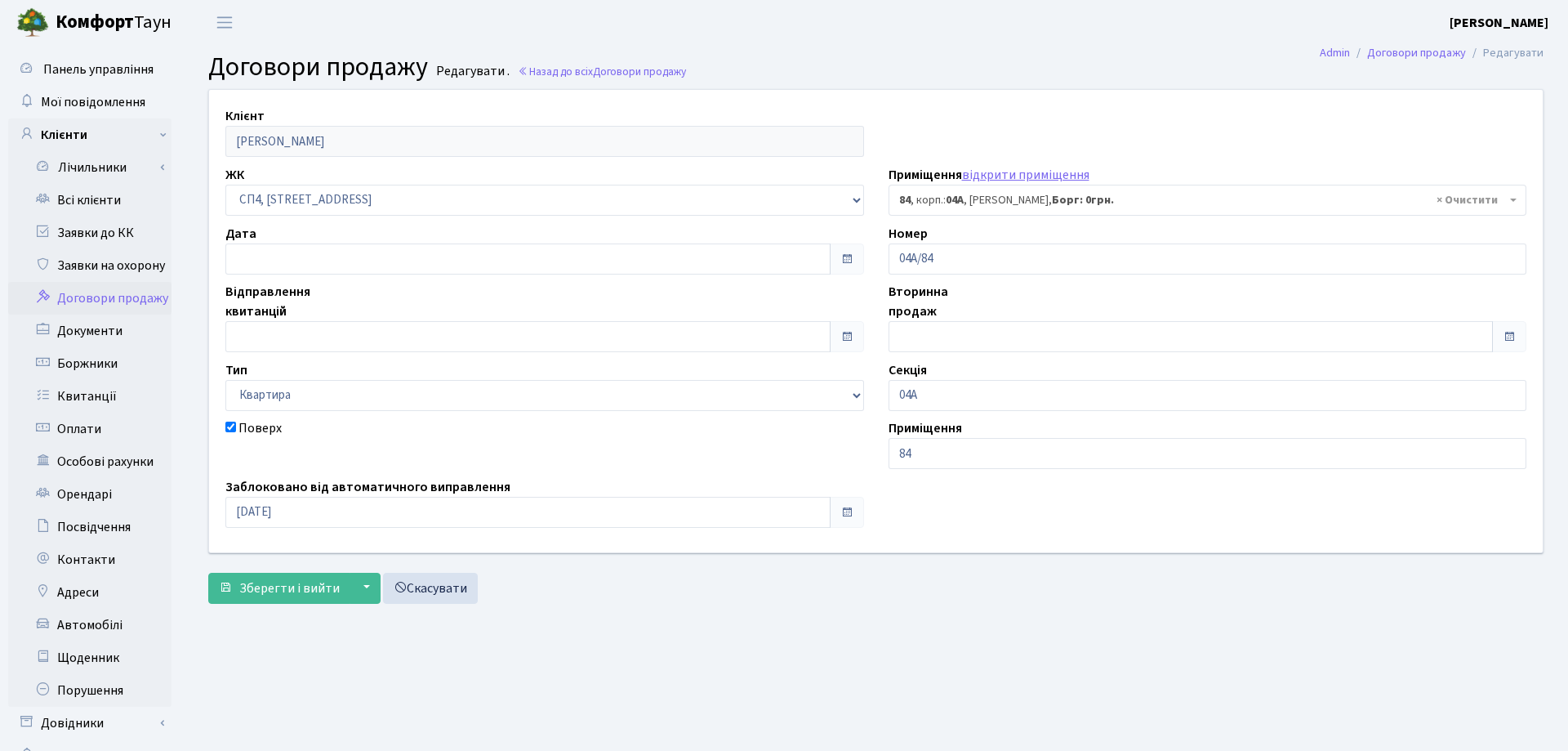
select select "21112"
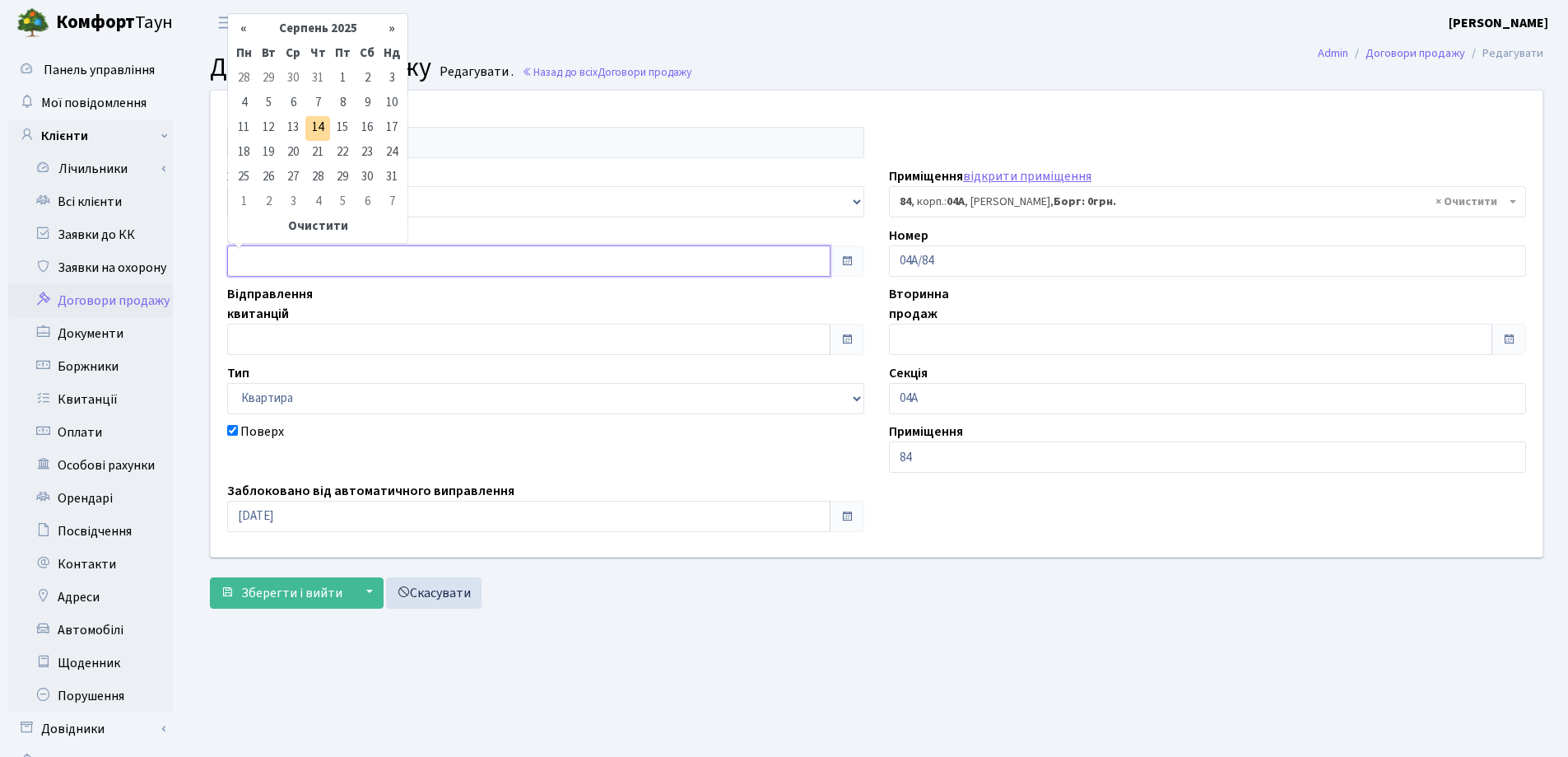
click at [345, 262] on input "text" at bounding box center [529, 261] width 604 height 32
type input "[DATE]"
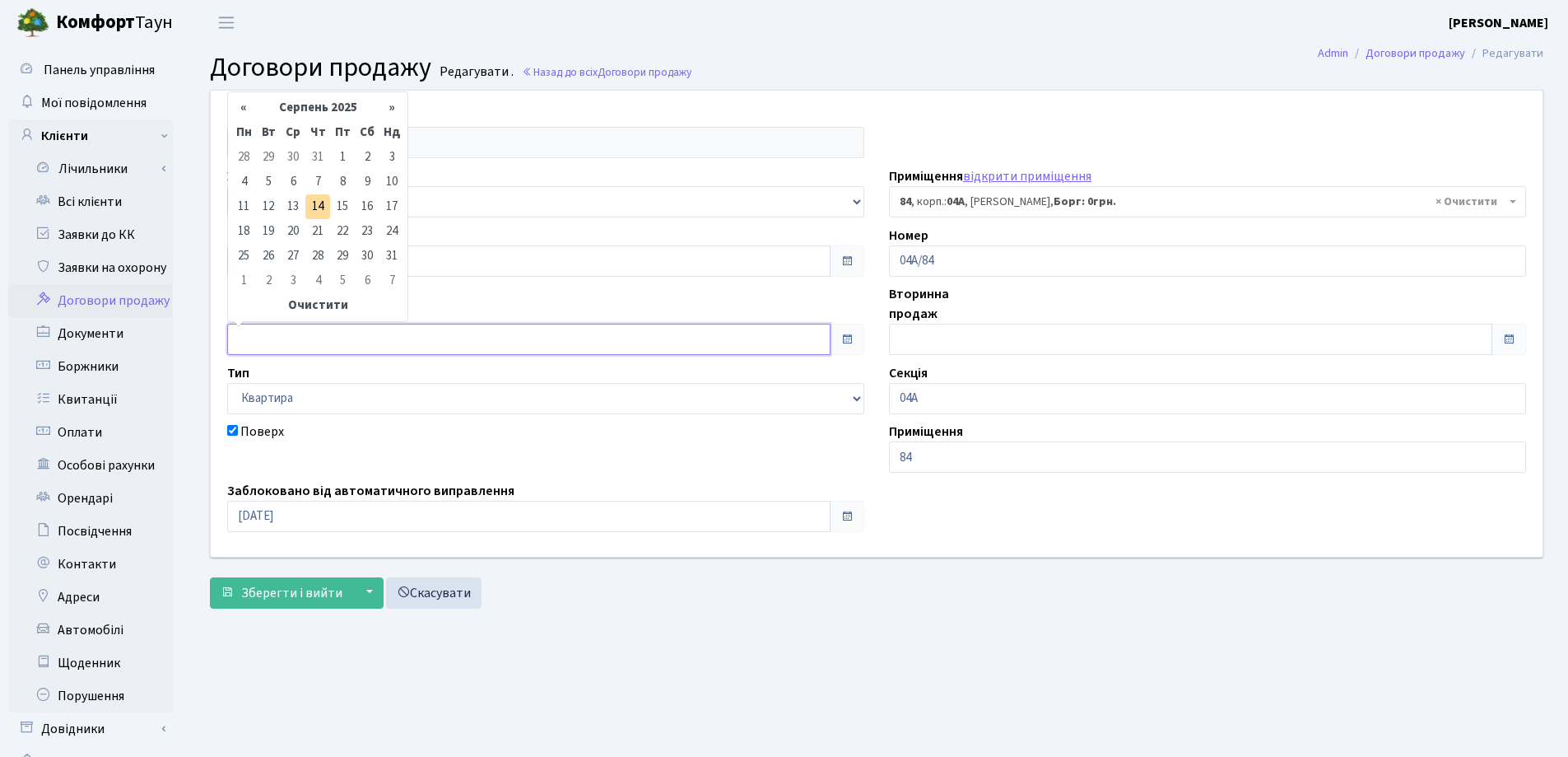
click at [321, 327] on input "text" at bounding box center [529, 340] width 604 height 32
type input "[DATE]"
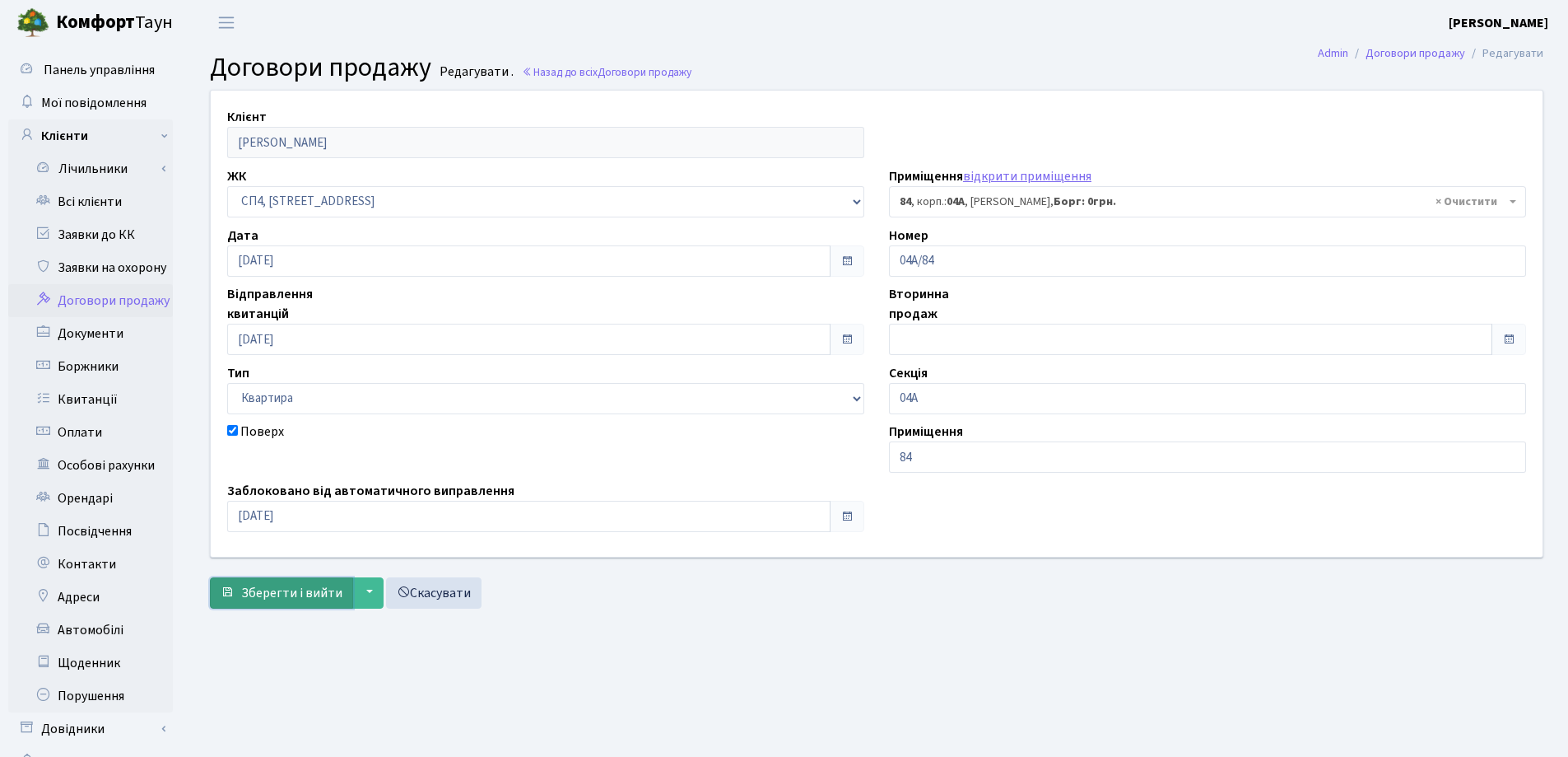
click at [280, 589] on span "Зберегти і вийти" at bounding box center [292, 593] width 101 height 18
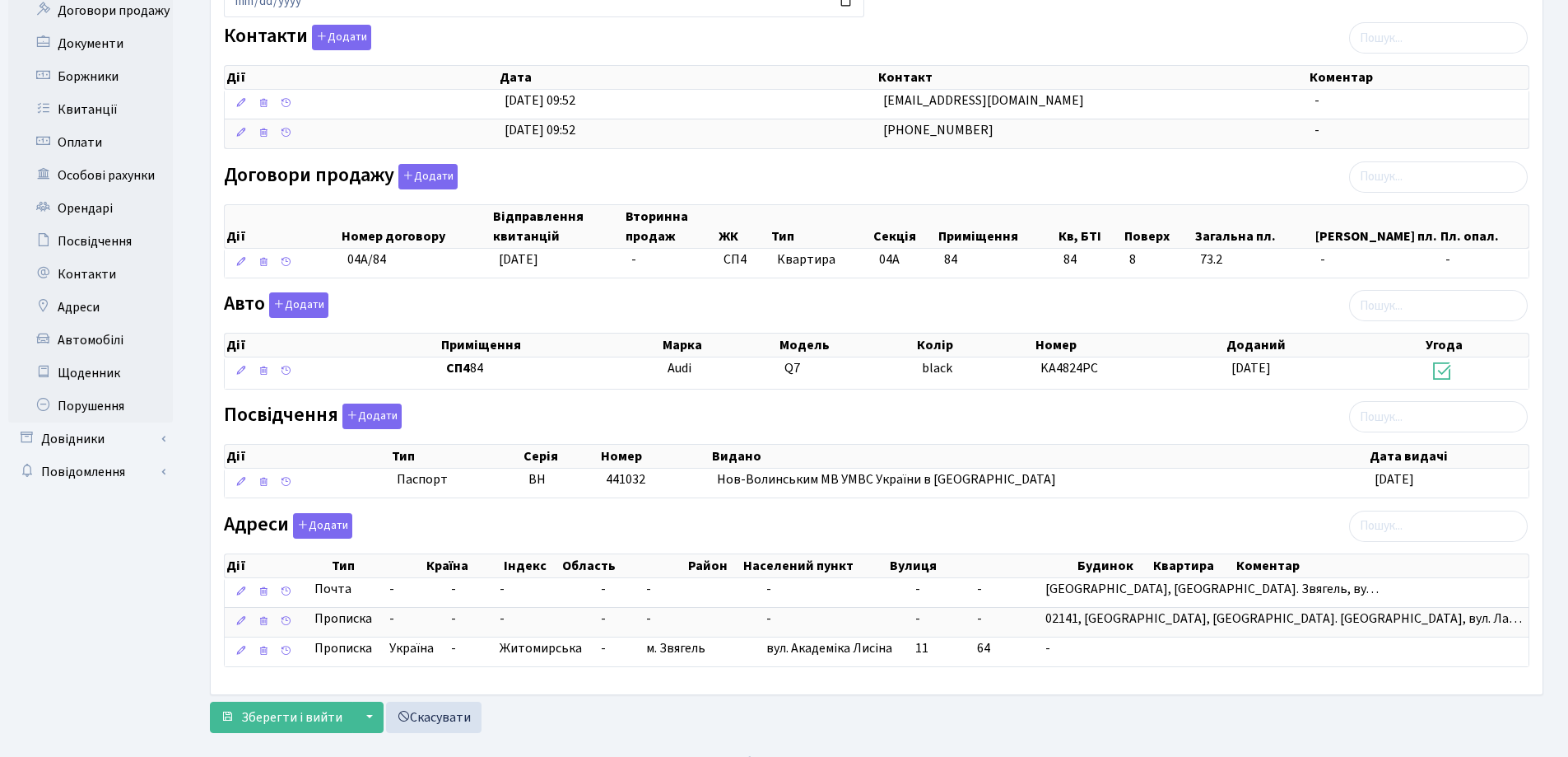
scroll to position [316, 0]
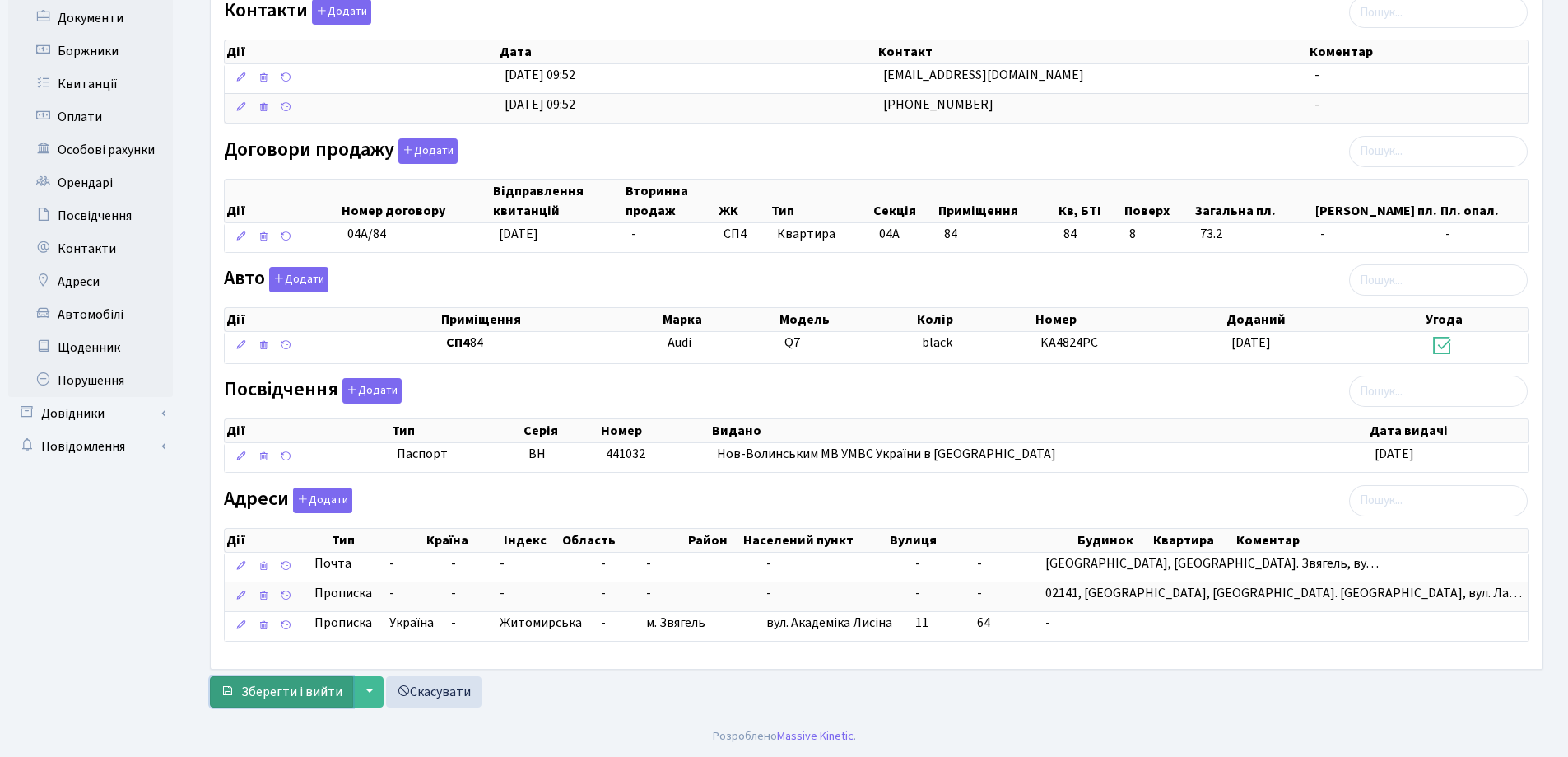
click at [287, 692] on span "Зберегти і вийти" at bounding box center [292, 692] width 101 height 18
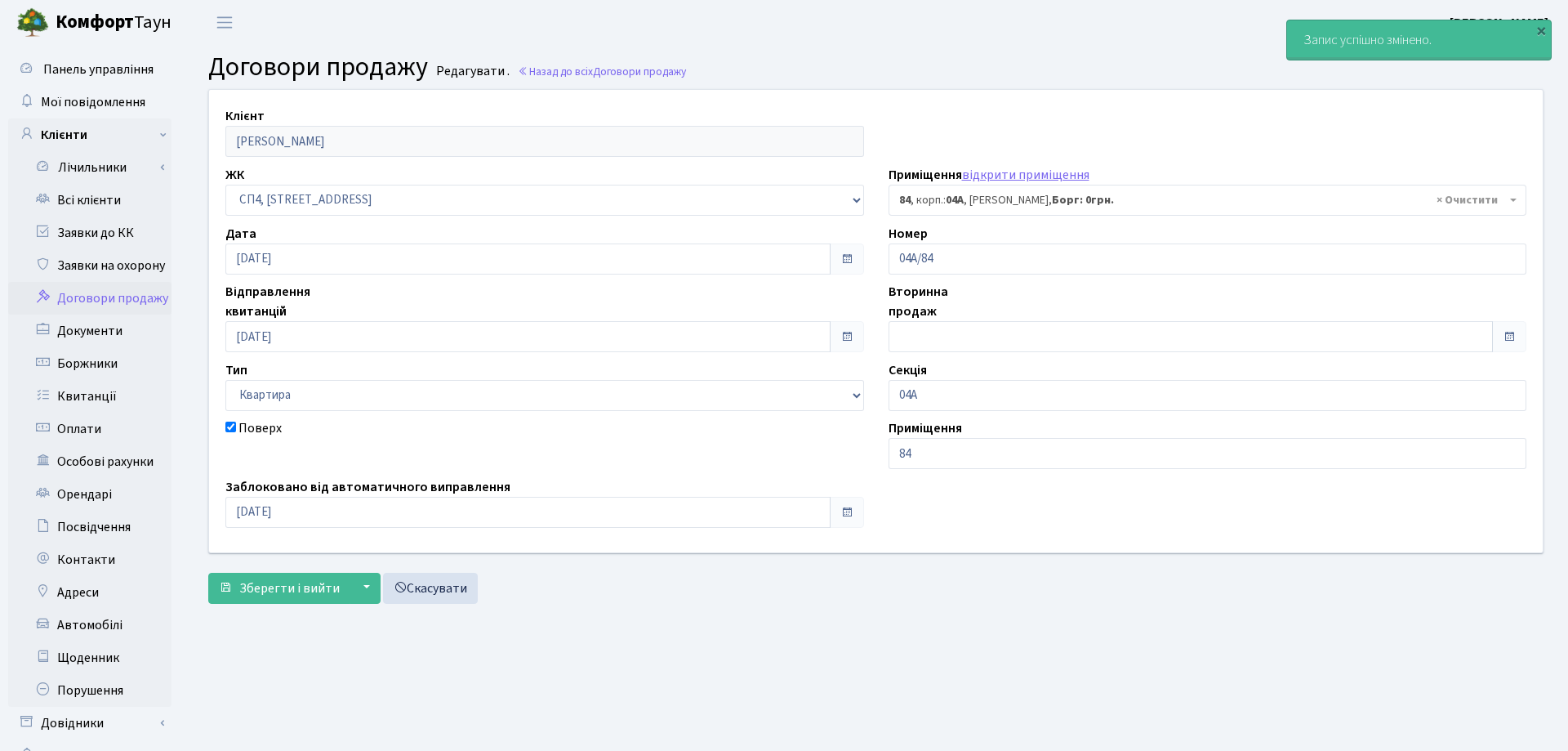
select select "21112"
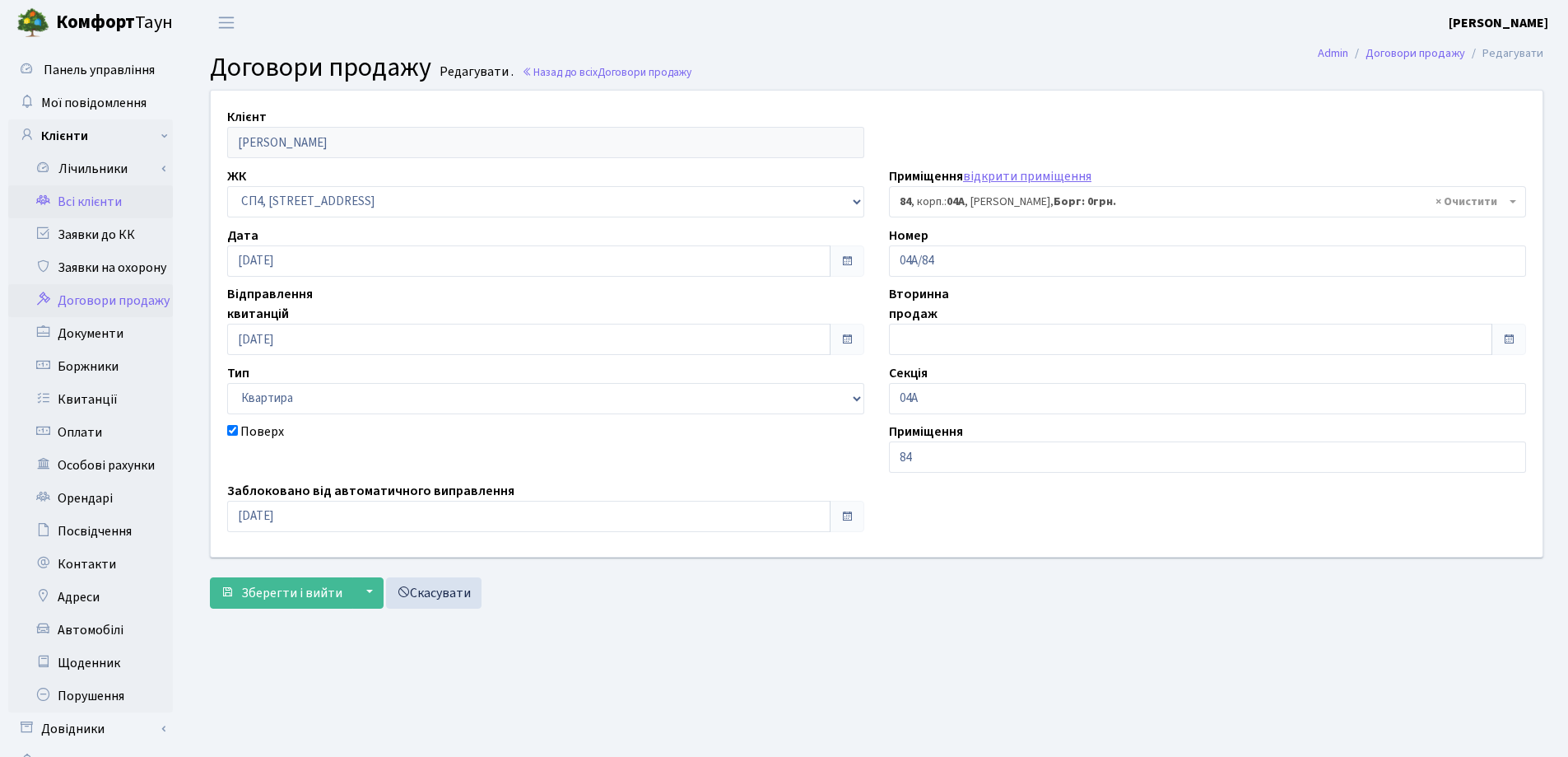
click at [93, 193] on link "Всі клієнти" at bounding box center [91, 202] width 164 height 33
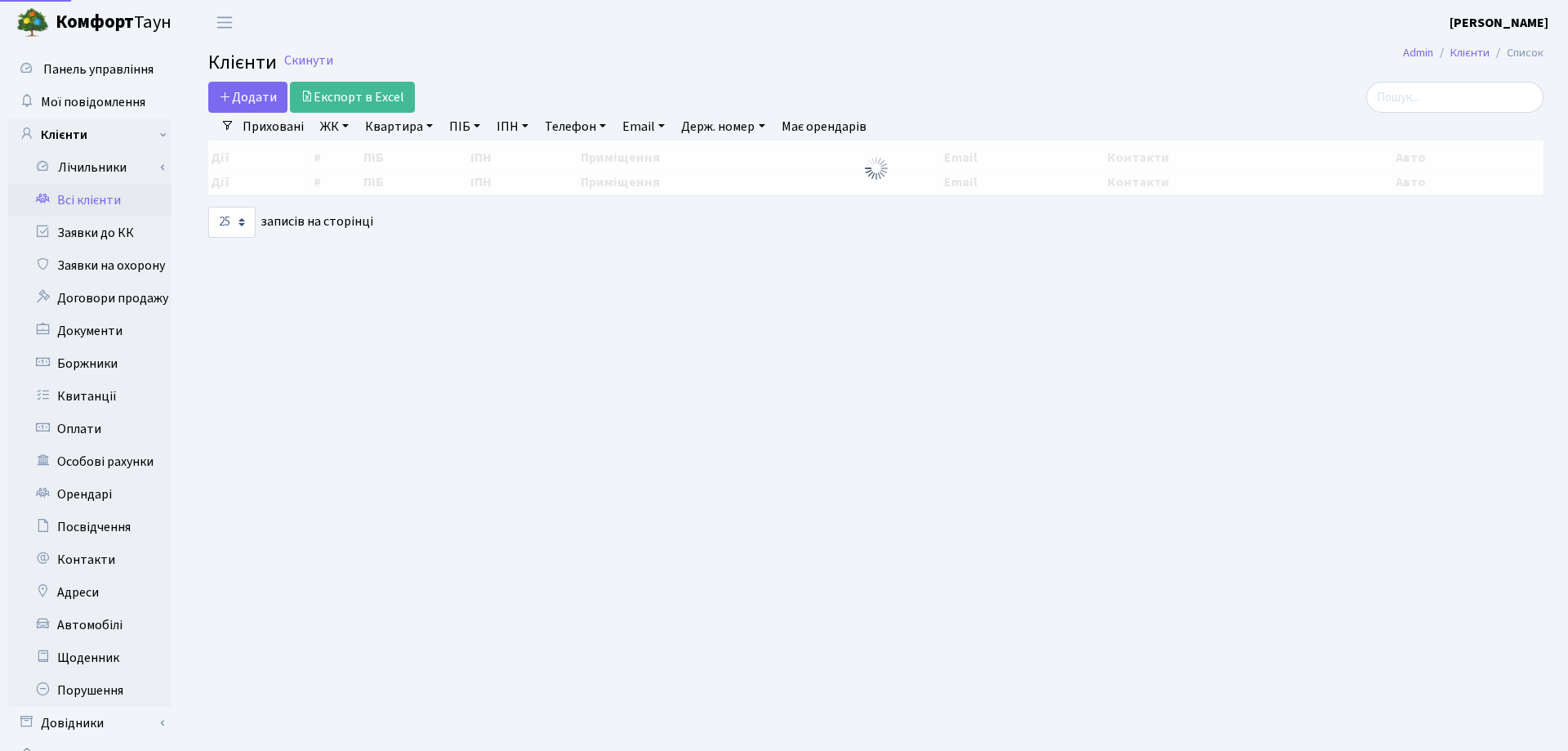
select select "25"
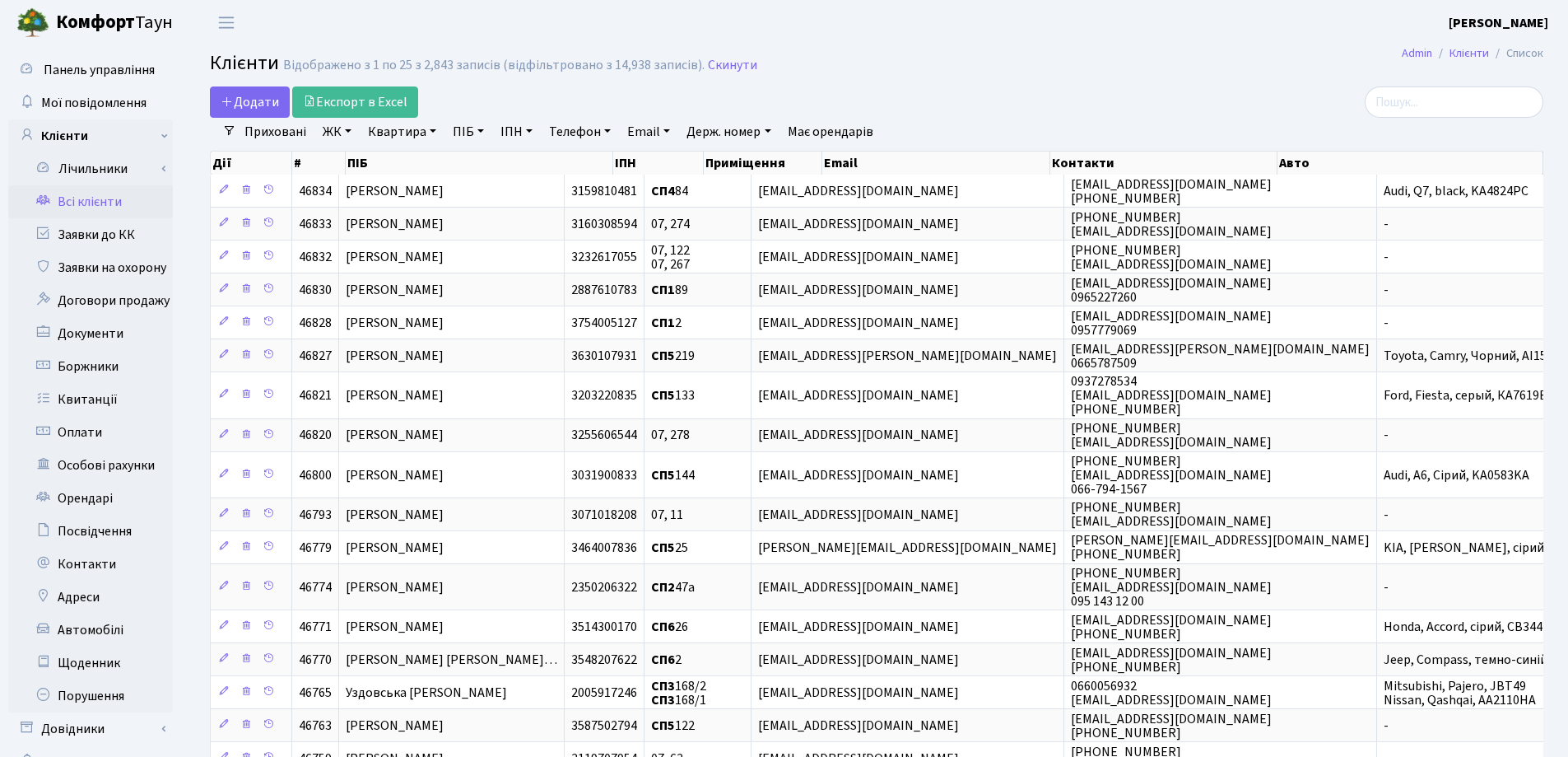
click at [973, 49] on main "Admin Клієнти Список Клієнти Відображено з 1 по 25 з 2,843 записів (відфільтров…" at bounding box center [876, 591] width 1383 height 1091
click at [433, 131] on link "Квартира" at bounding box center [402, 132] width 81 height 28
type input "61"
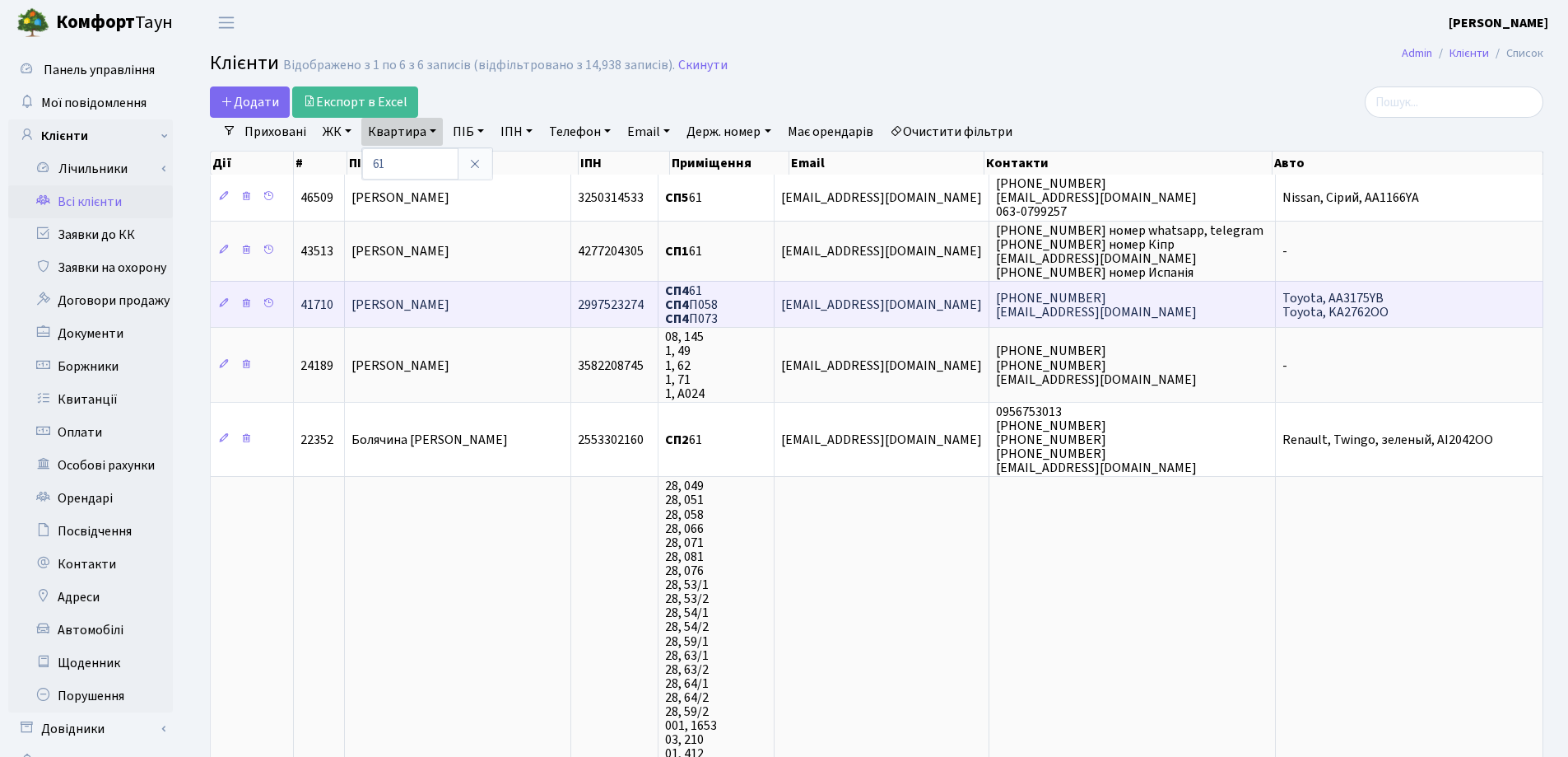
click at [449, 297] on span "Коваленко Станіслав Ігорович" at bounding box center [400, 305] width 98 height 18
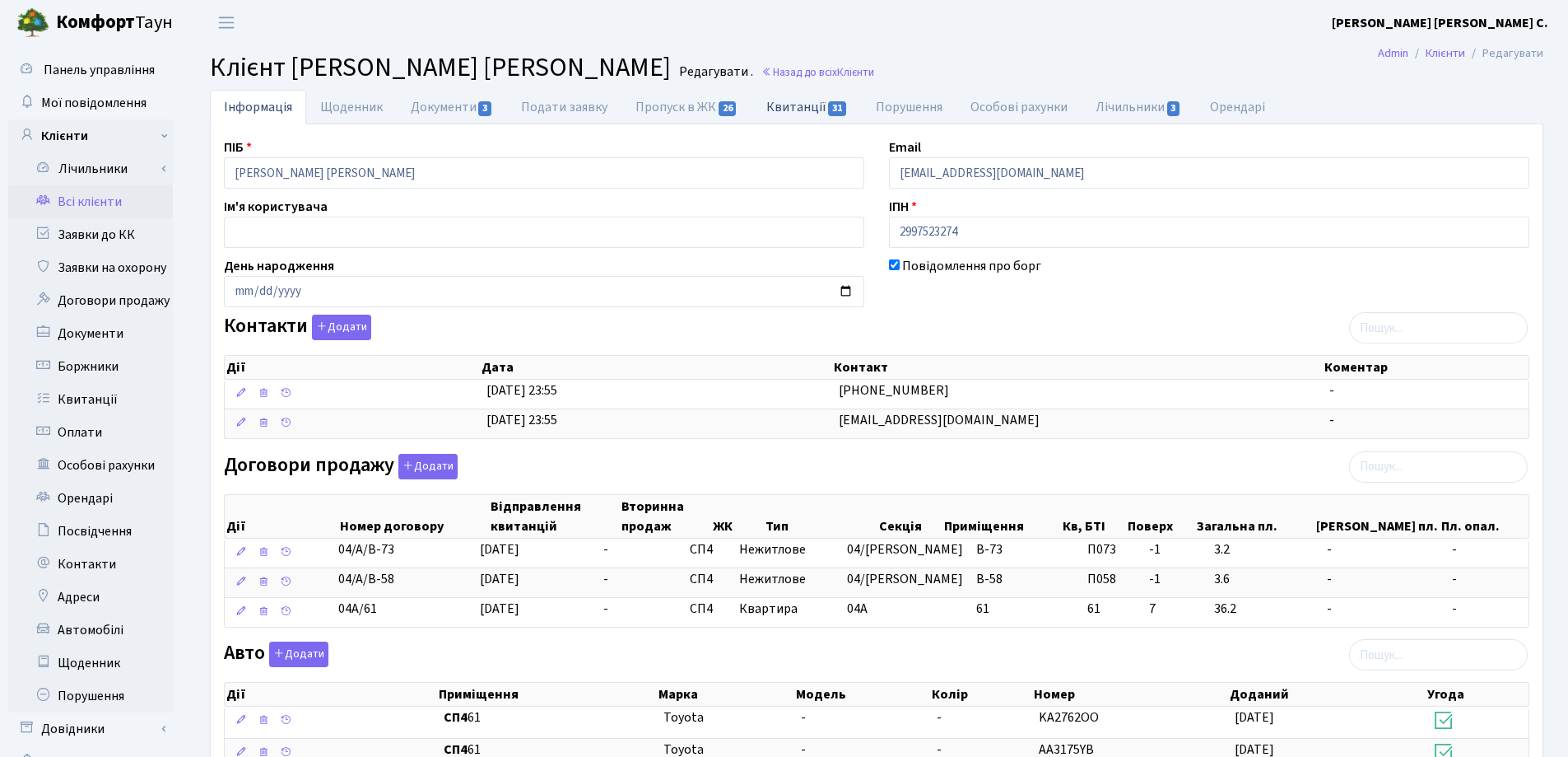
click at [800, 103] on link "Квитанції 31" at bounding box center [807, 106] width 110 height 34
select select "25"
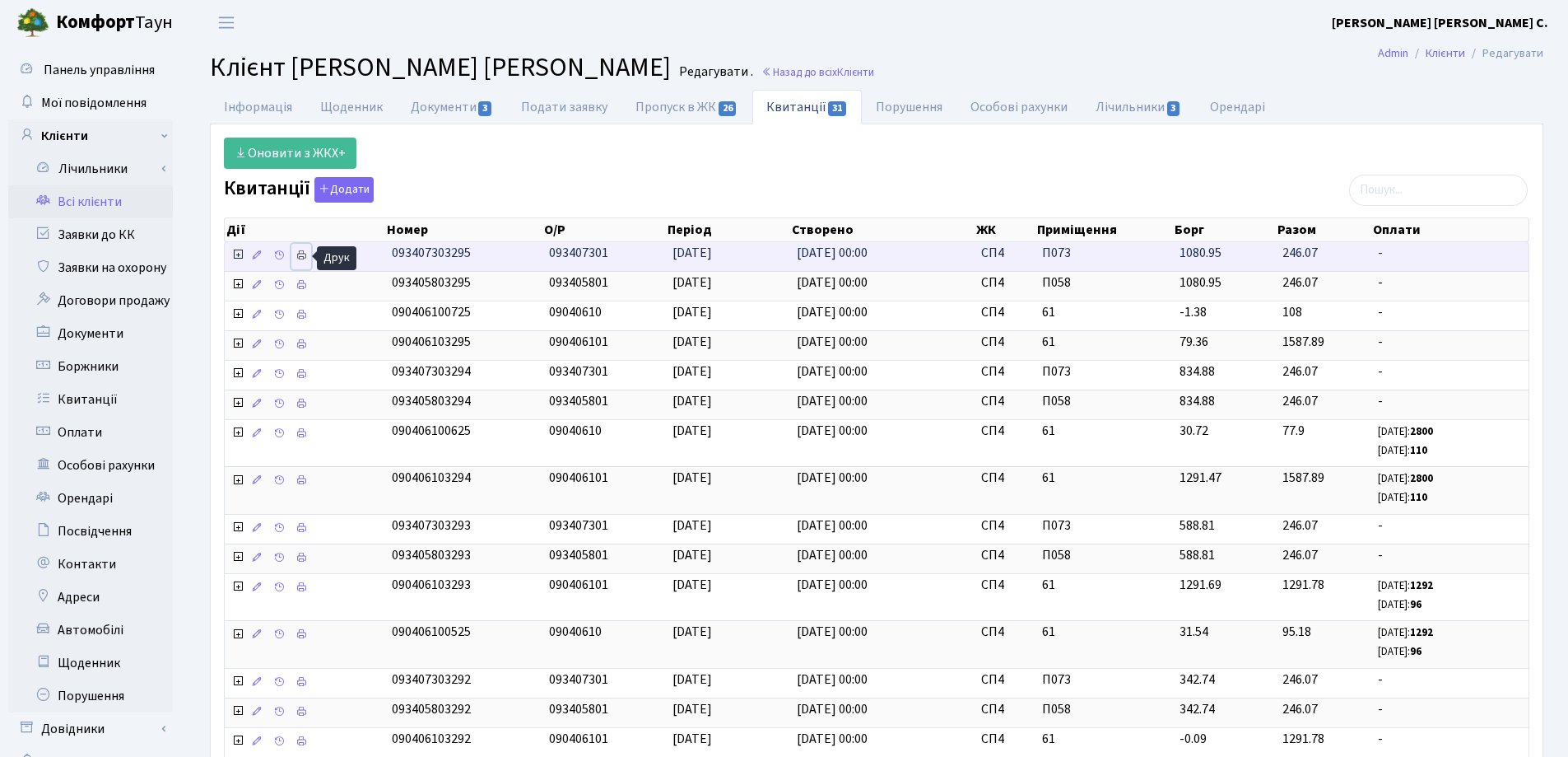
click at [299, 256] on icon at bounding box center [301, 255] width 12 height 12
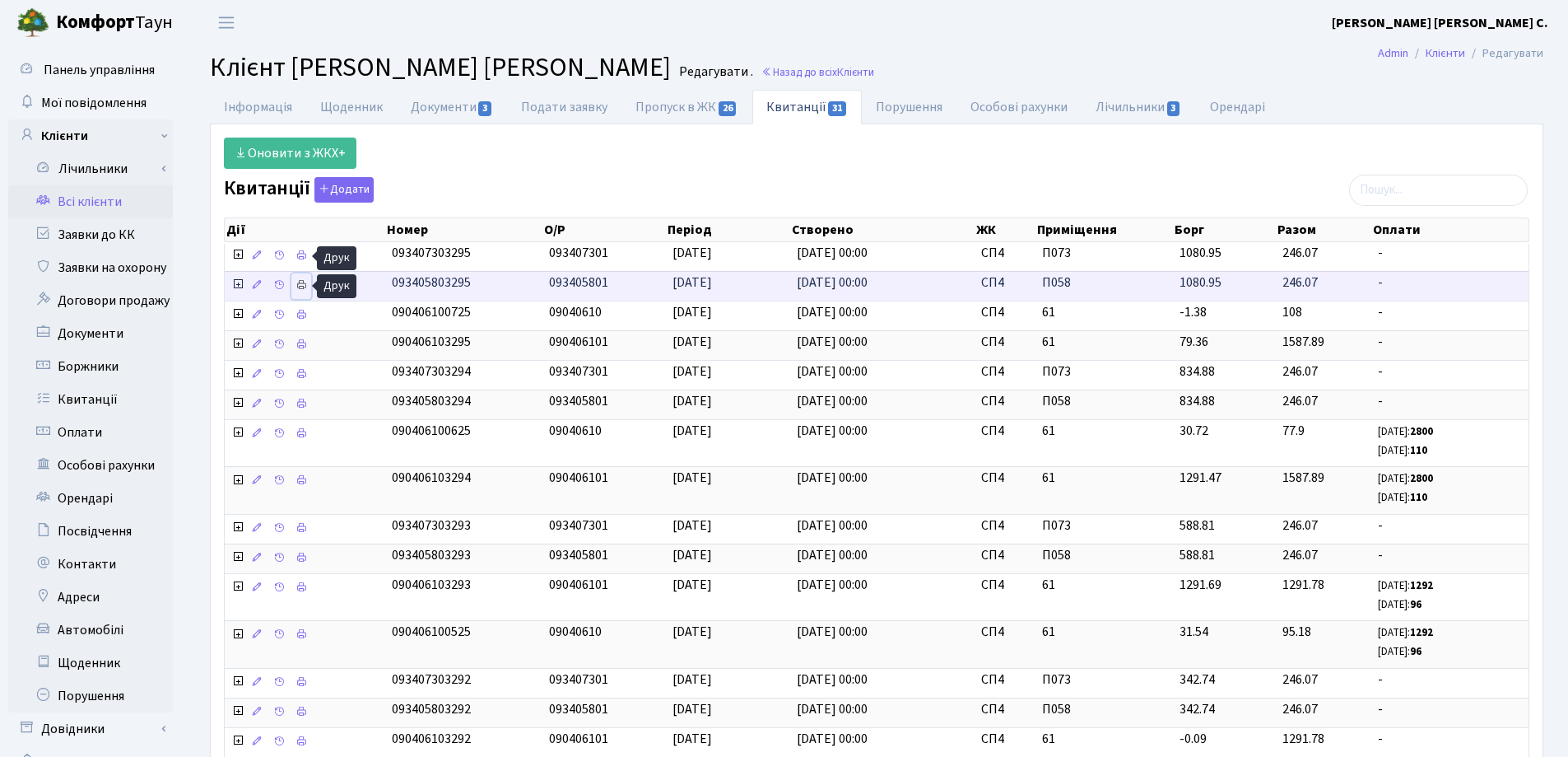
click at [299, 285] on icon at bounding box center [301, 285] width 12 height 12
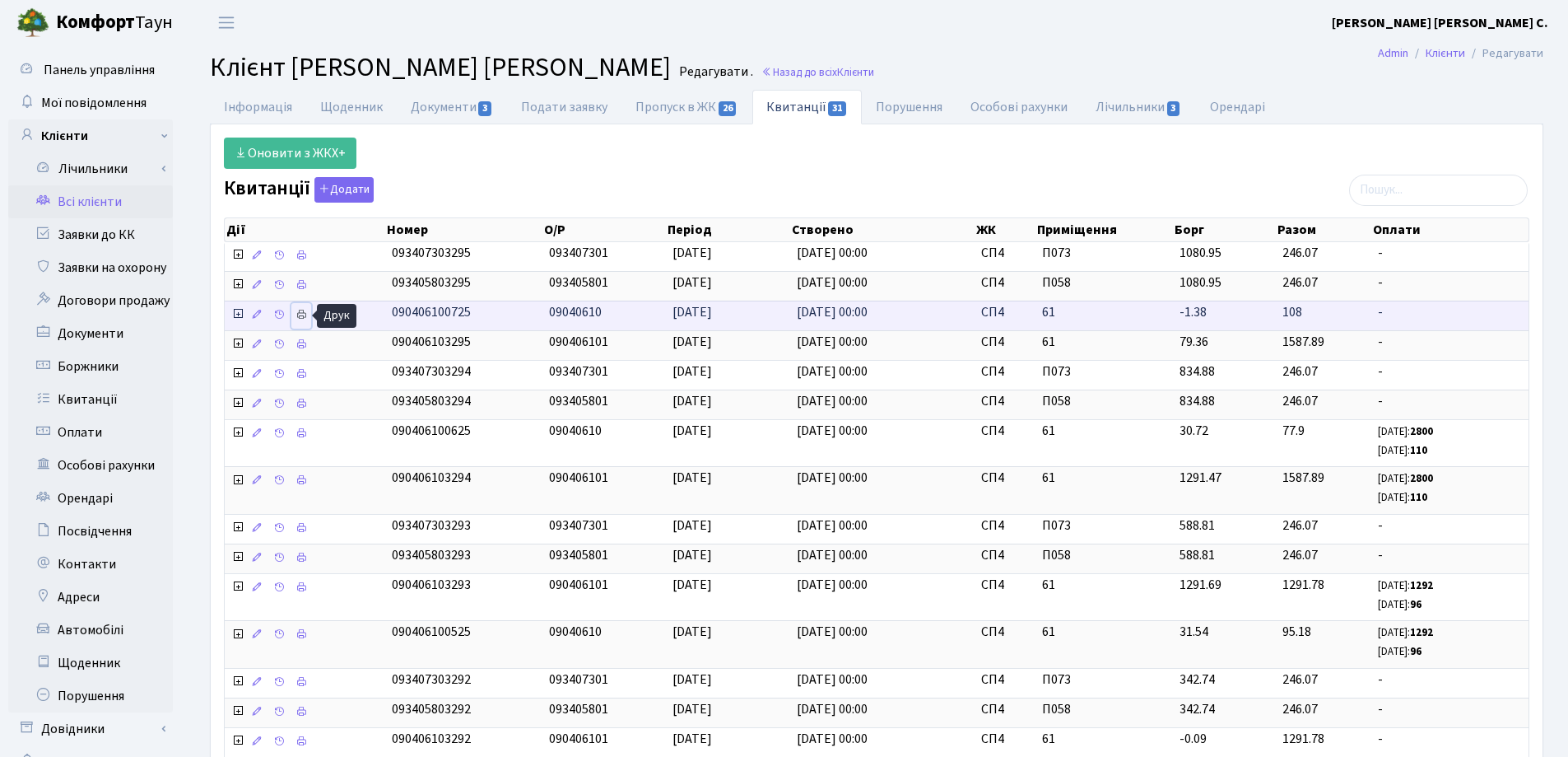
click at [295, 314] on link at bounding box center [301, 316] width 20 height 26
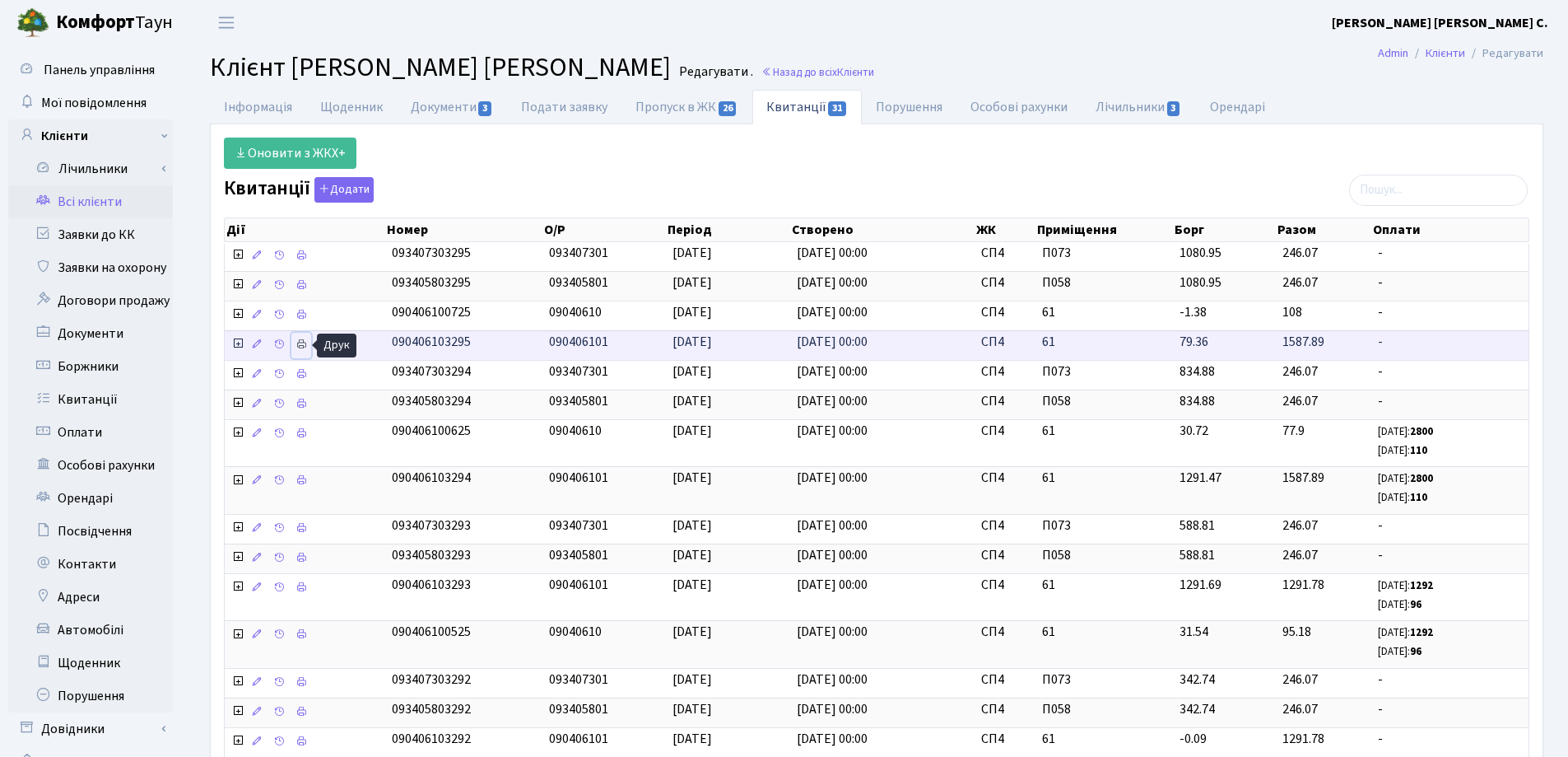
click at [306, 342] on icon at bounding box center [301, 344] width 12 height 12
click at [246, 111] on link "Інформація" at bounding box center [258, 106] width 96 height 34
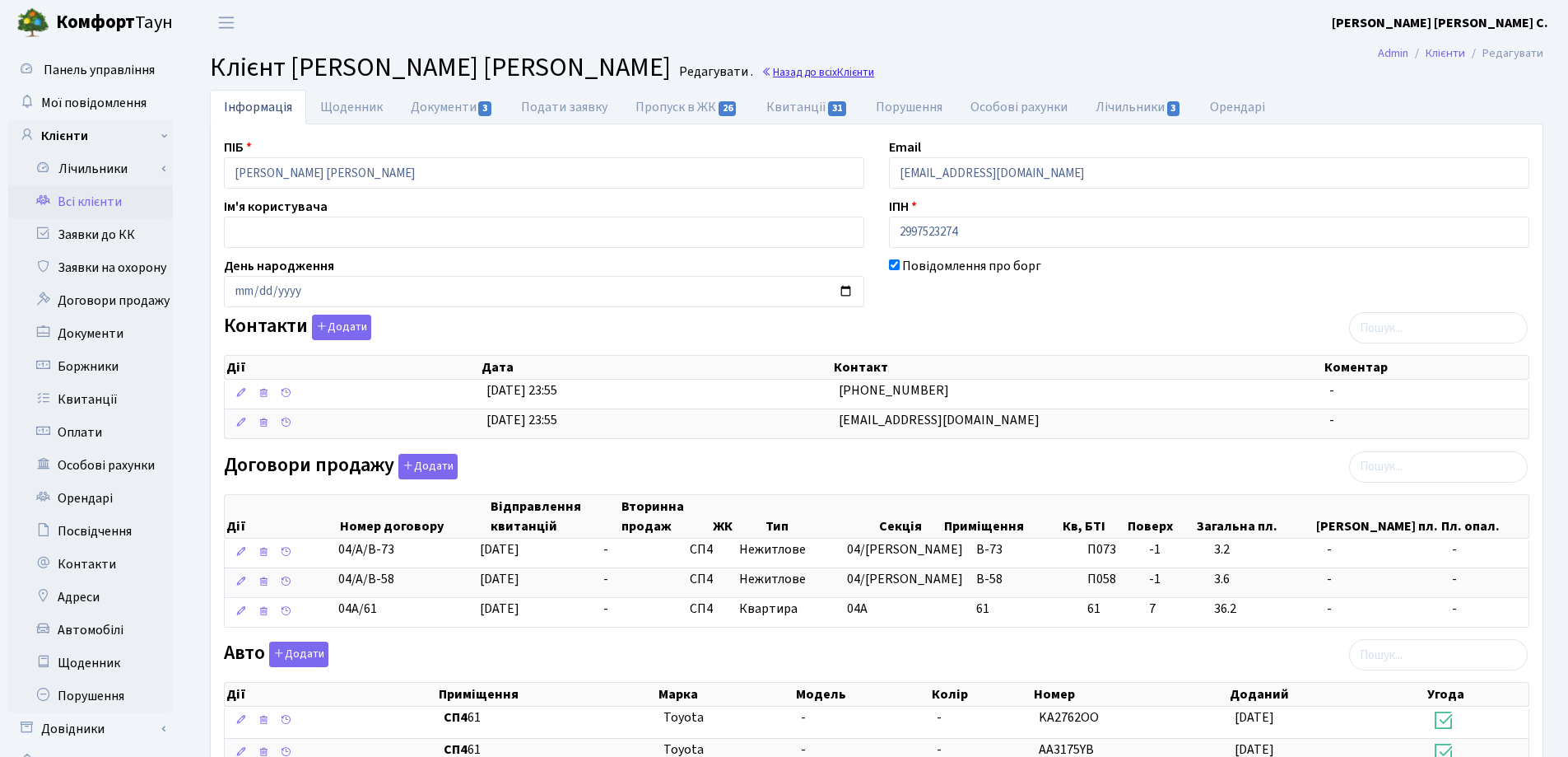
click at [762, 69] on link "Назад до всіх Клієнти" at bounding box center [818, 71] width 113 height 16
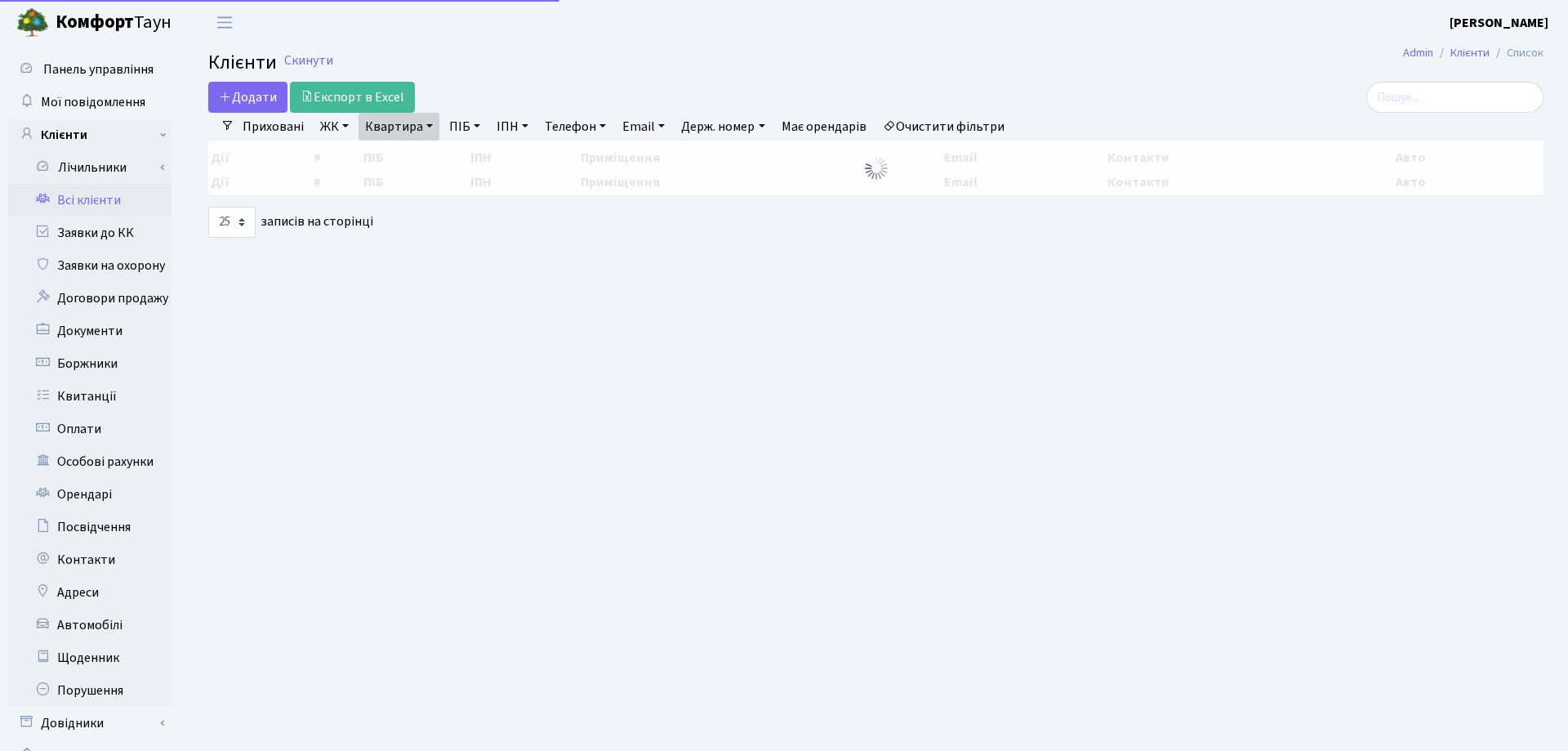
select select "25"
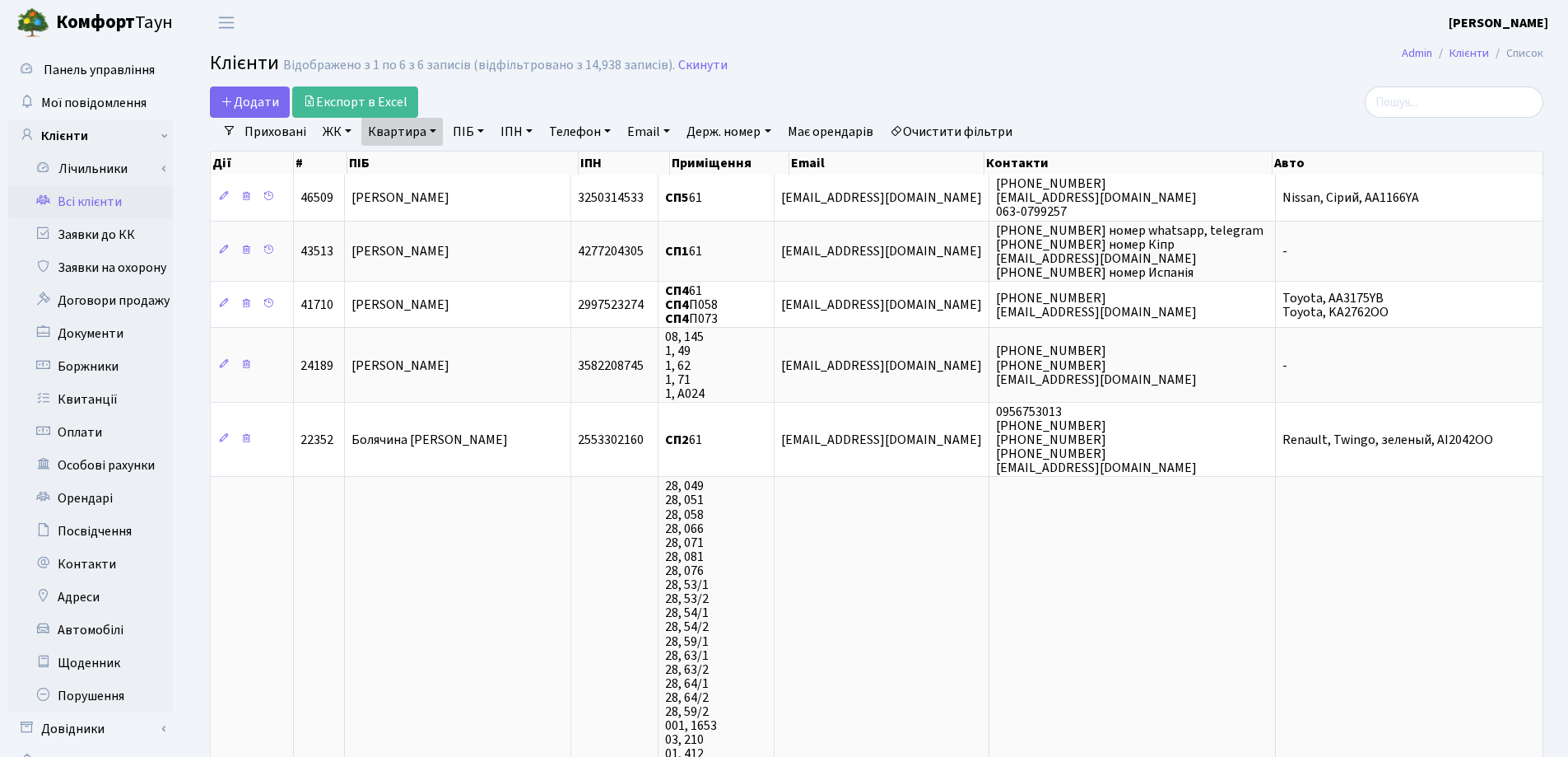
click at [434, 131] on link "Квартира" at bounding box center [402, 132] width 81 height 28
click at [479, 164] on icon at bounding box center [475, 164] width 13 height 13
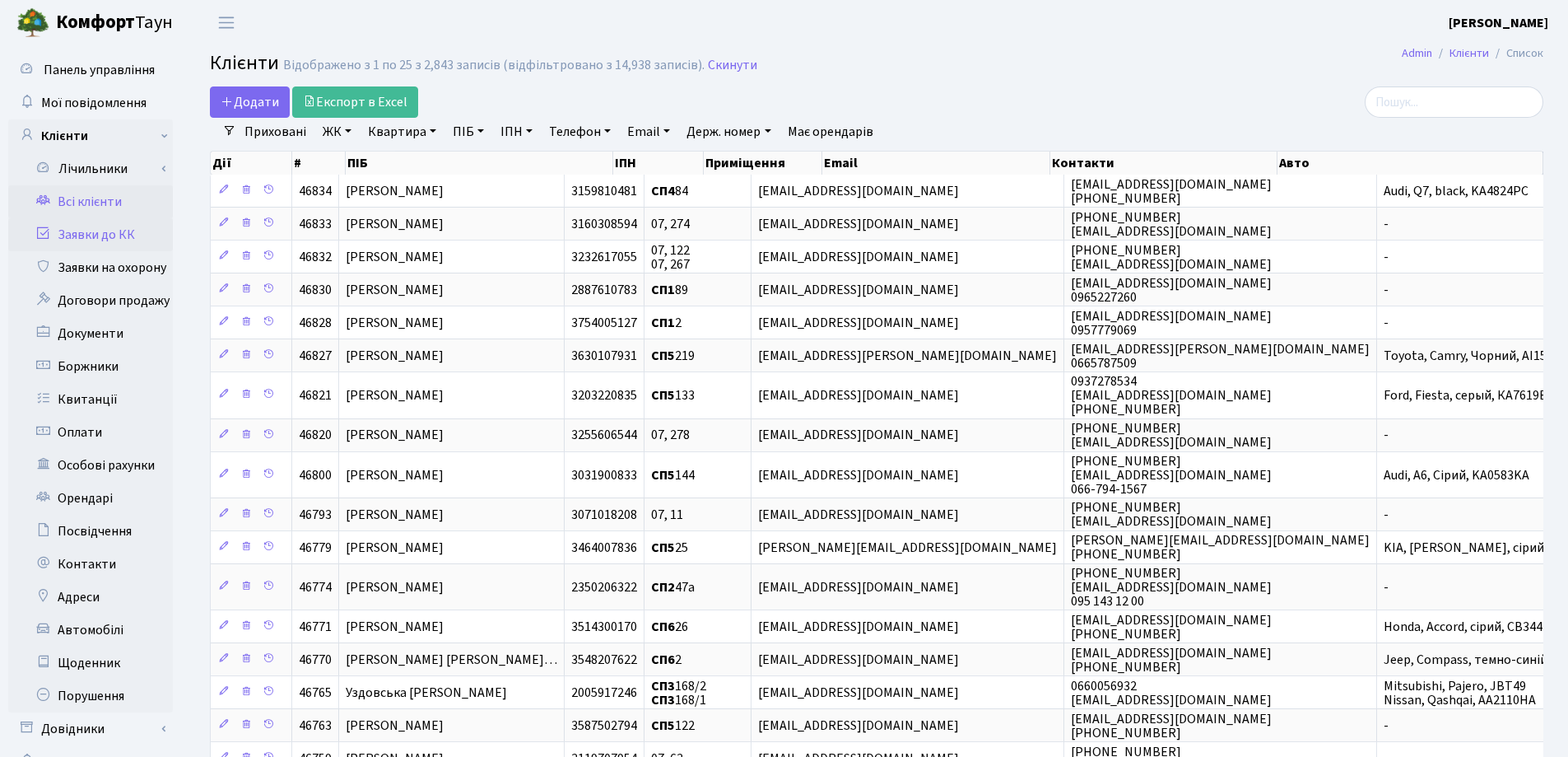
click at [92, 233] on link "Заявки до КК" at bounding box center [91, 235] width 164 height 33
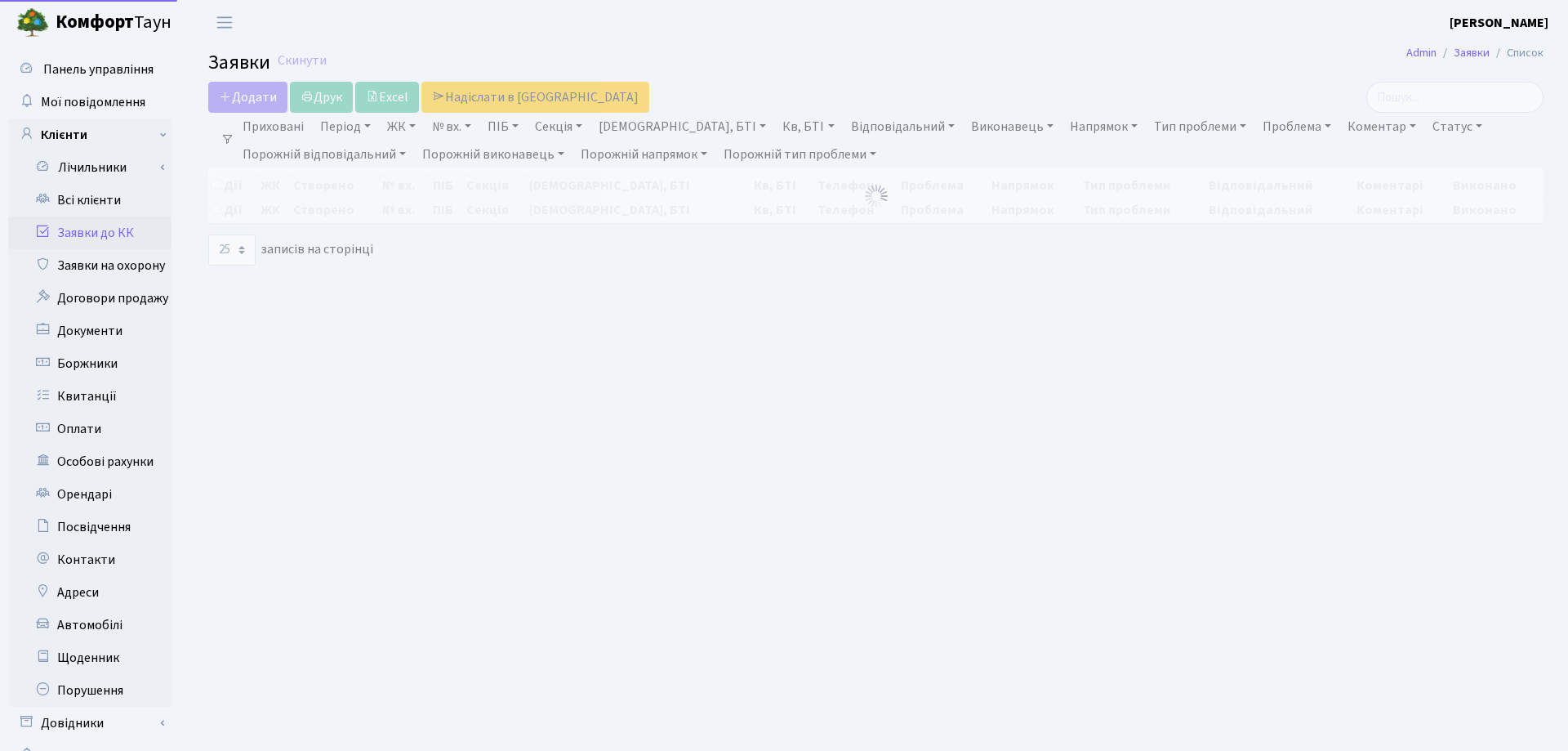
select select "25"
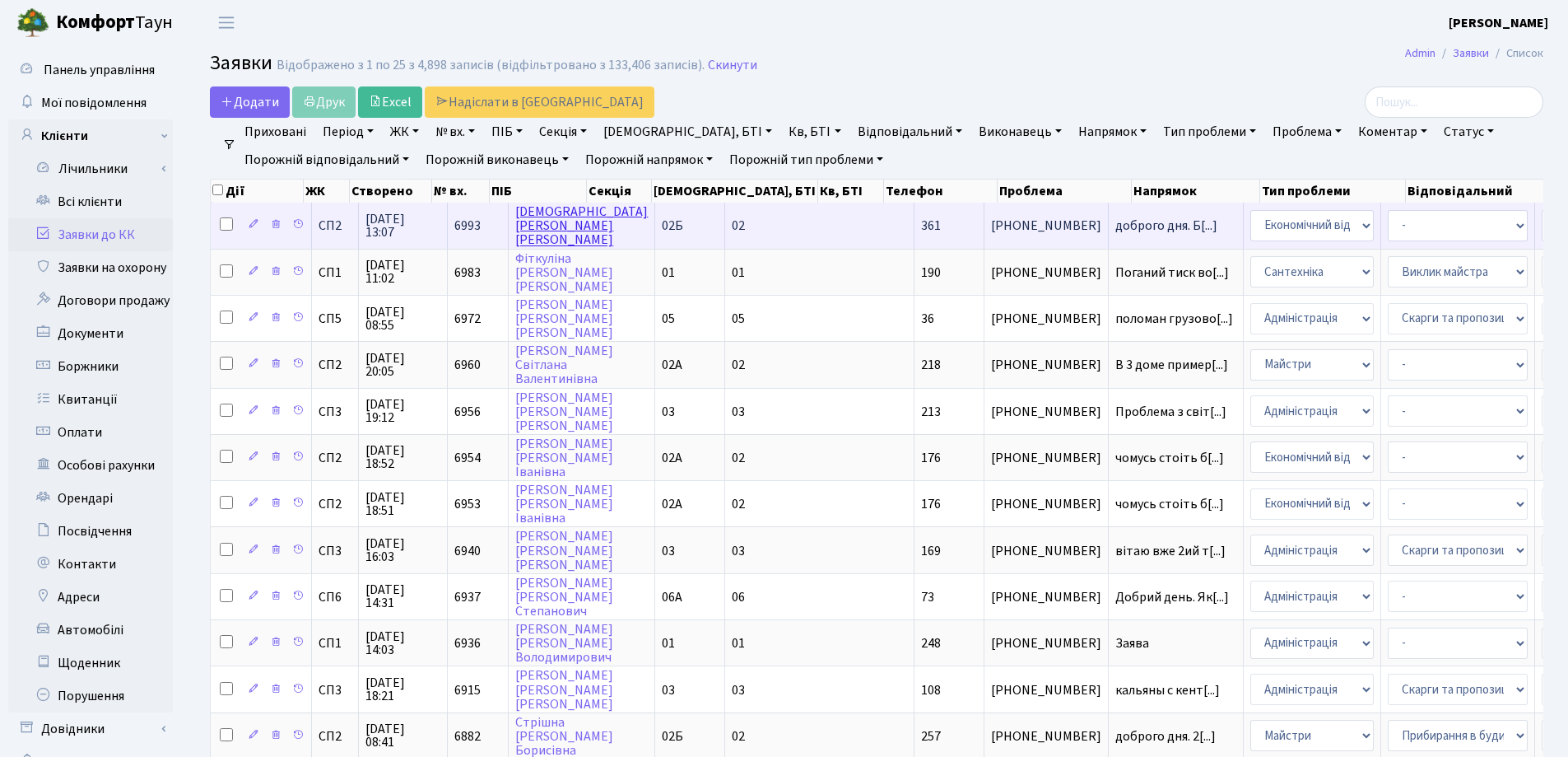
click at [552, 221] on link "[PERSON_NAME]" at bounding box center [581, 226] width 133 height 47
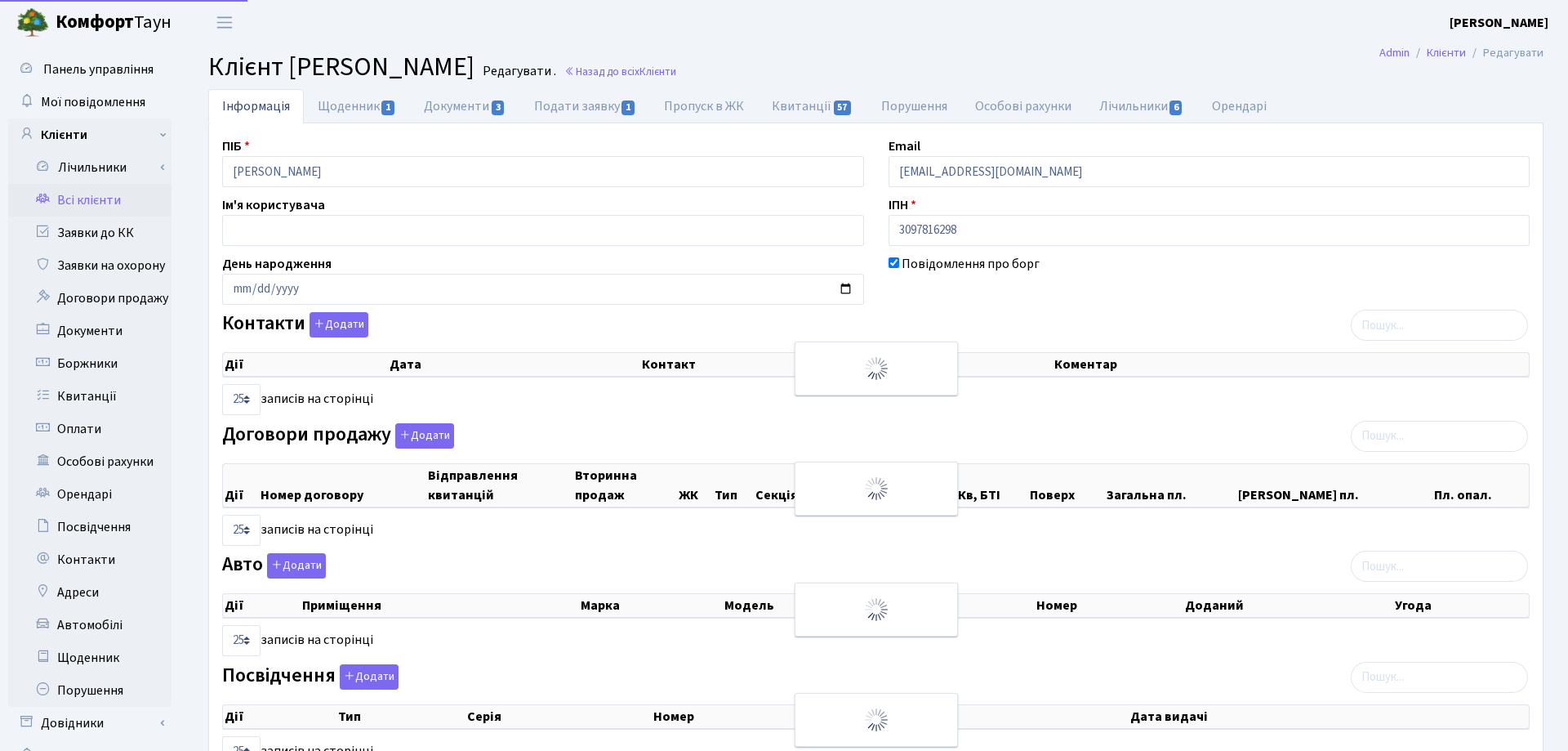
select select "25"
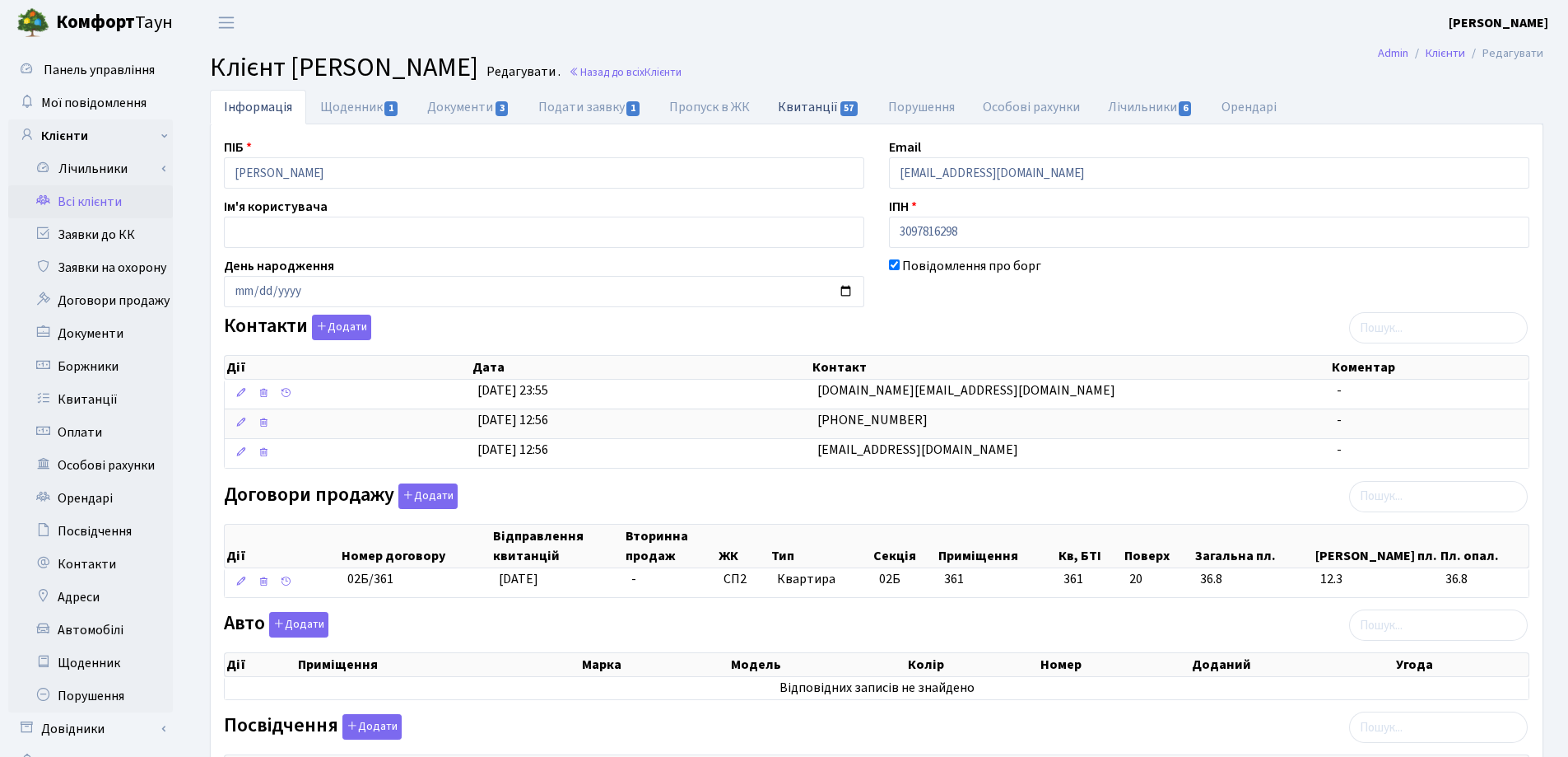
click at [799, 112] on link "Квитанції 57" at bounding box center [819, 106] width 110 height 34
select select "25"
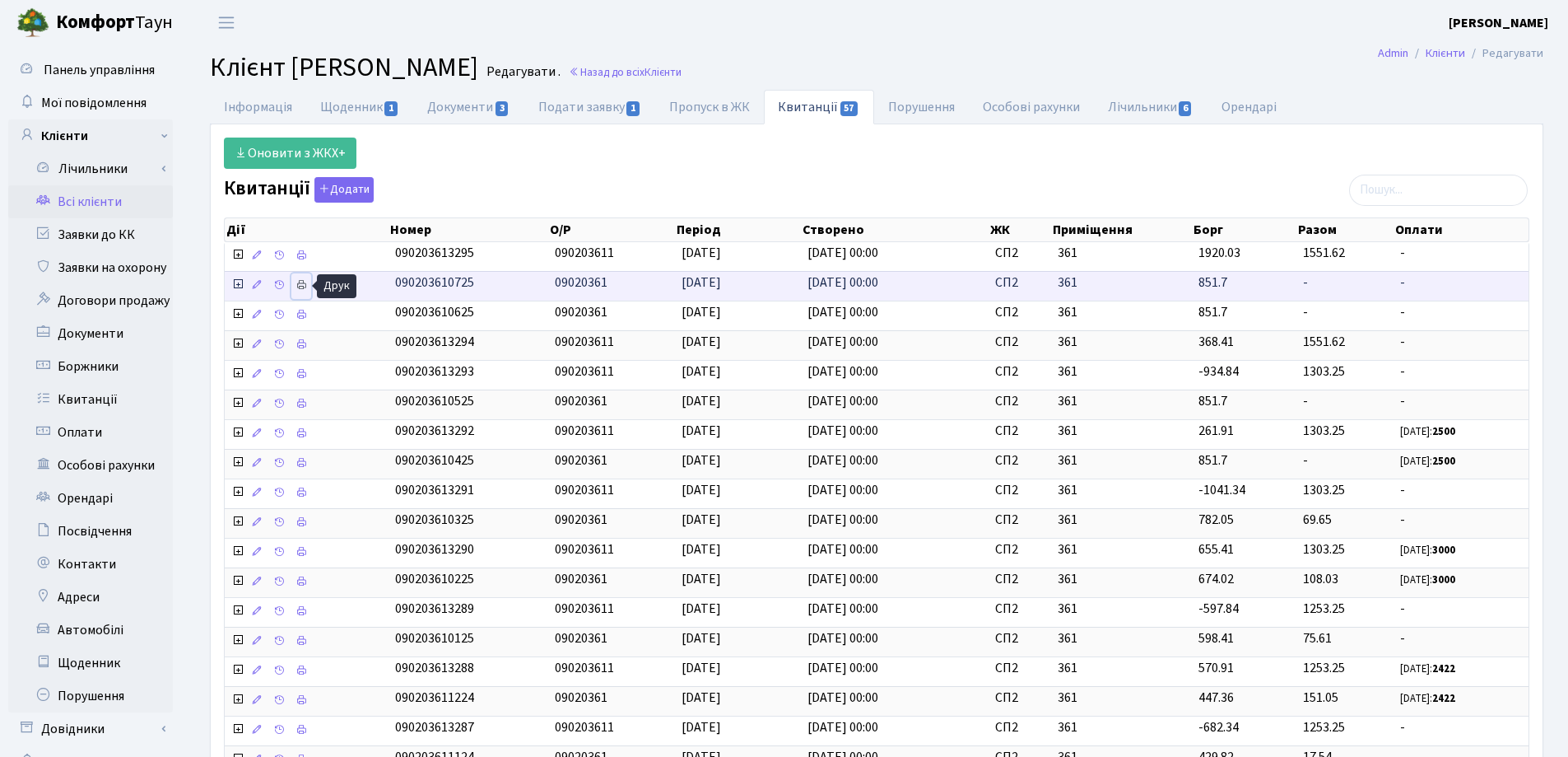
click at [301, 288] on icon at bounding box center [301, 285] width 12 height 12
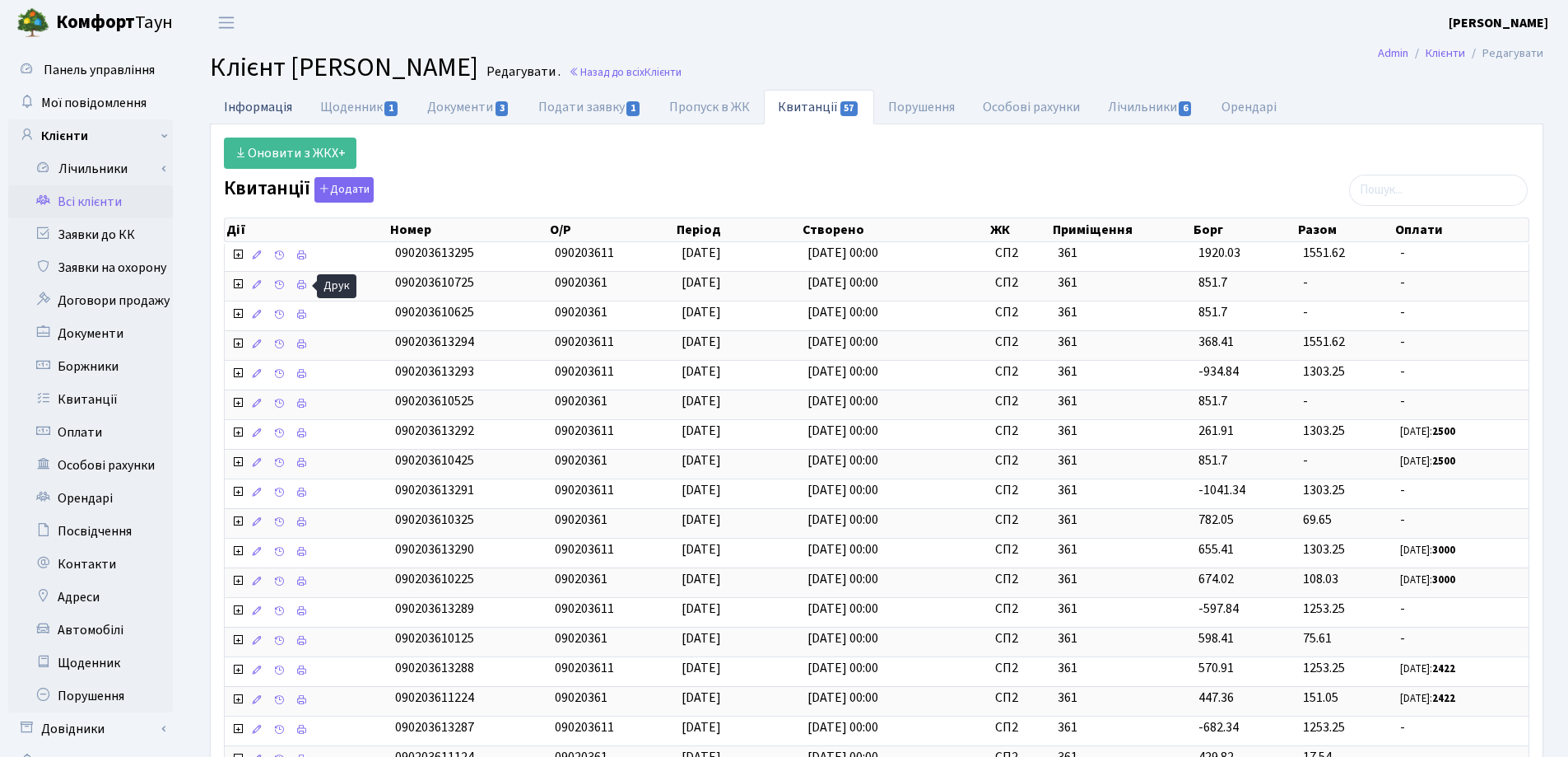
click at [233, 108] on link "Інформація" at bounding box center [258, 106] width 96 height 34
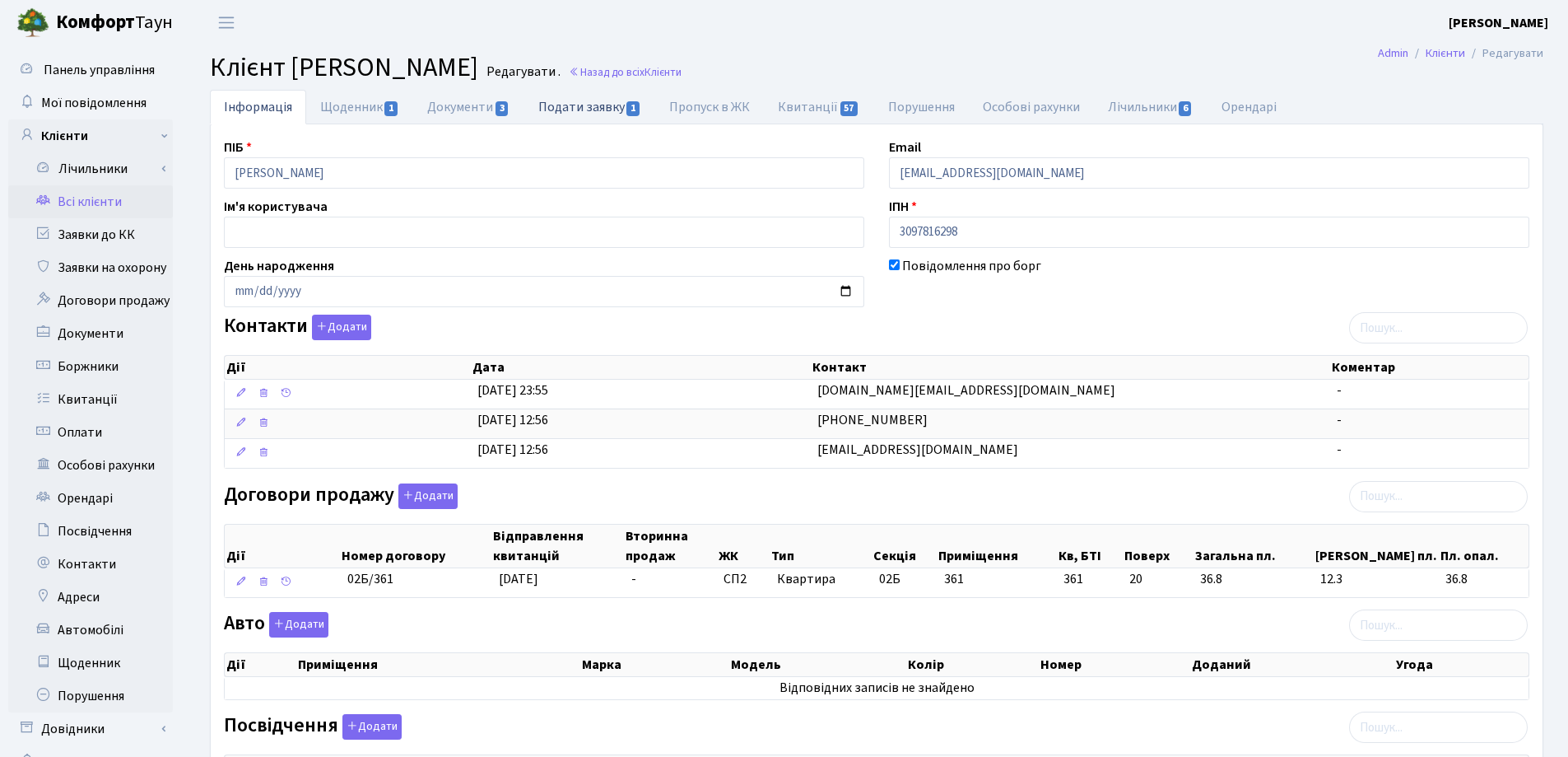
click at [574, 99] on link "Подати заявку 1" at bounding box center [590, 106] width 131 height 34
select select "25"
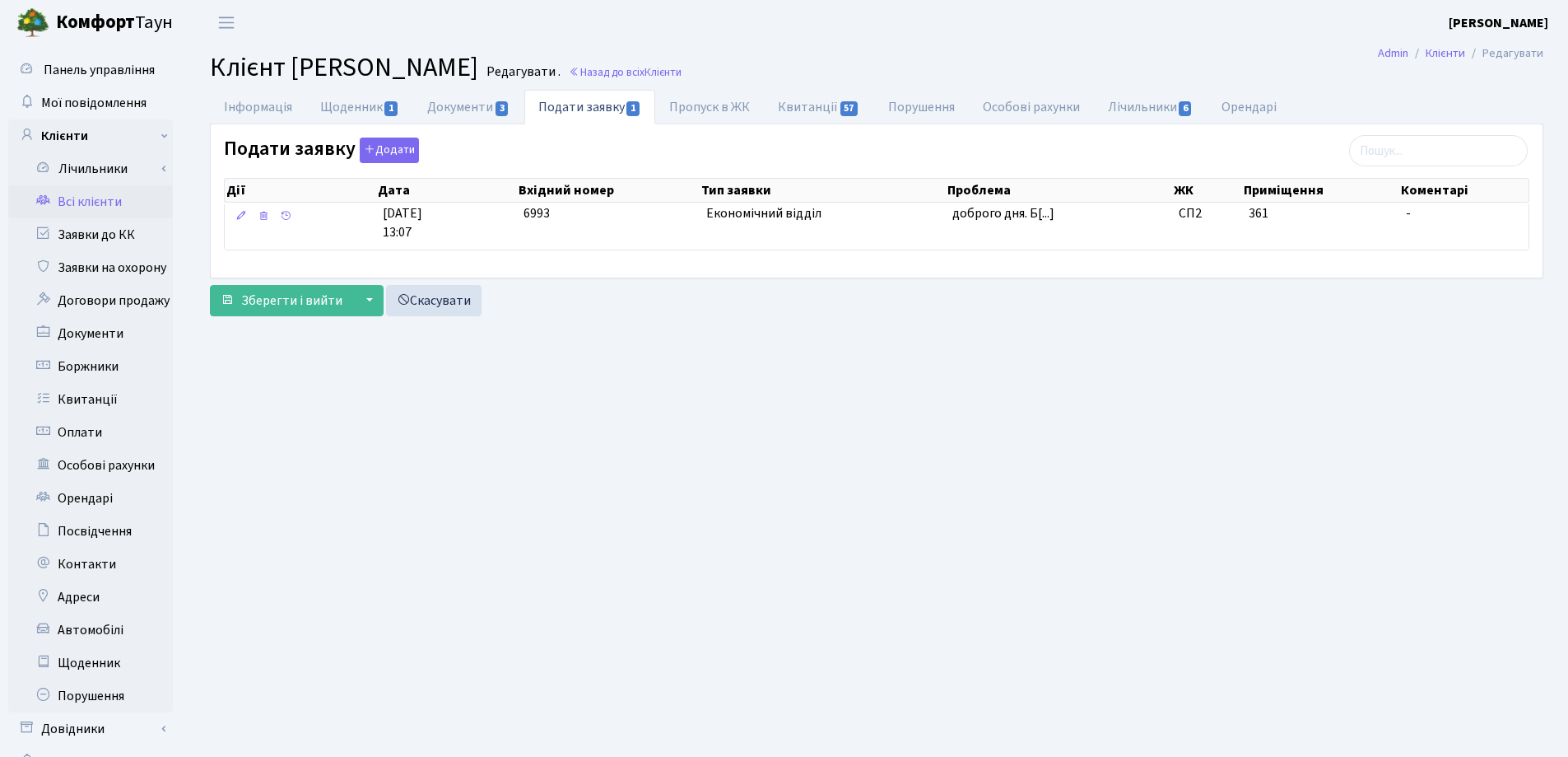
click at [1017, 219] on body "Комфорт Таун Лоскутова В. С. Мій обліковий запис Вийти Панель управління Мої по…" at bounding box center [784, 414] width 1568 height 828
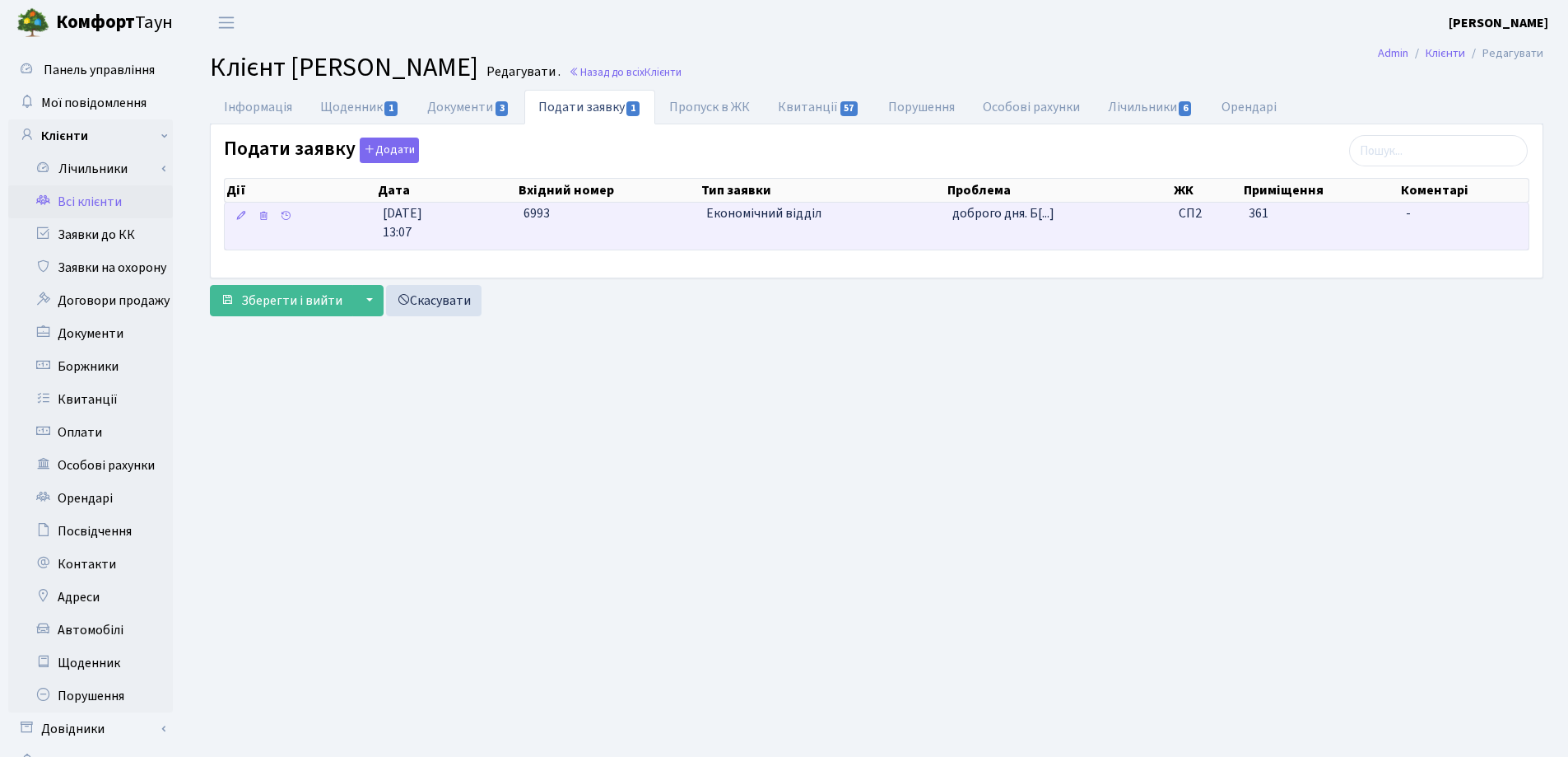
click at [813, 231] on td "Економічний відділ" at bounding box center [822, 226] width 246 height 47
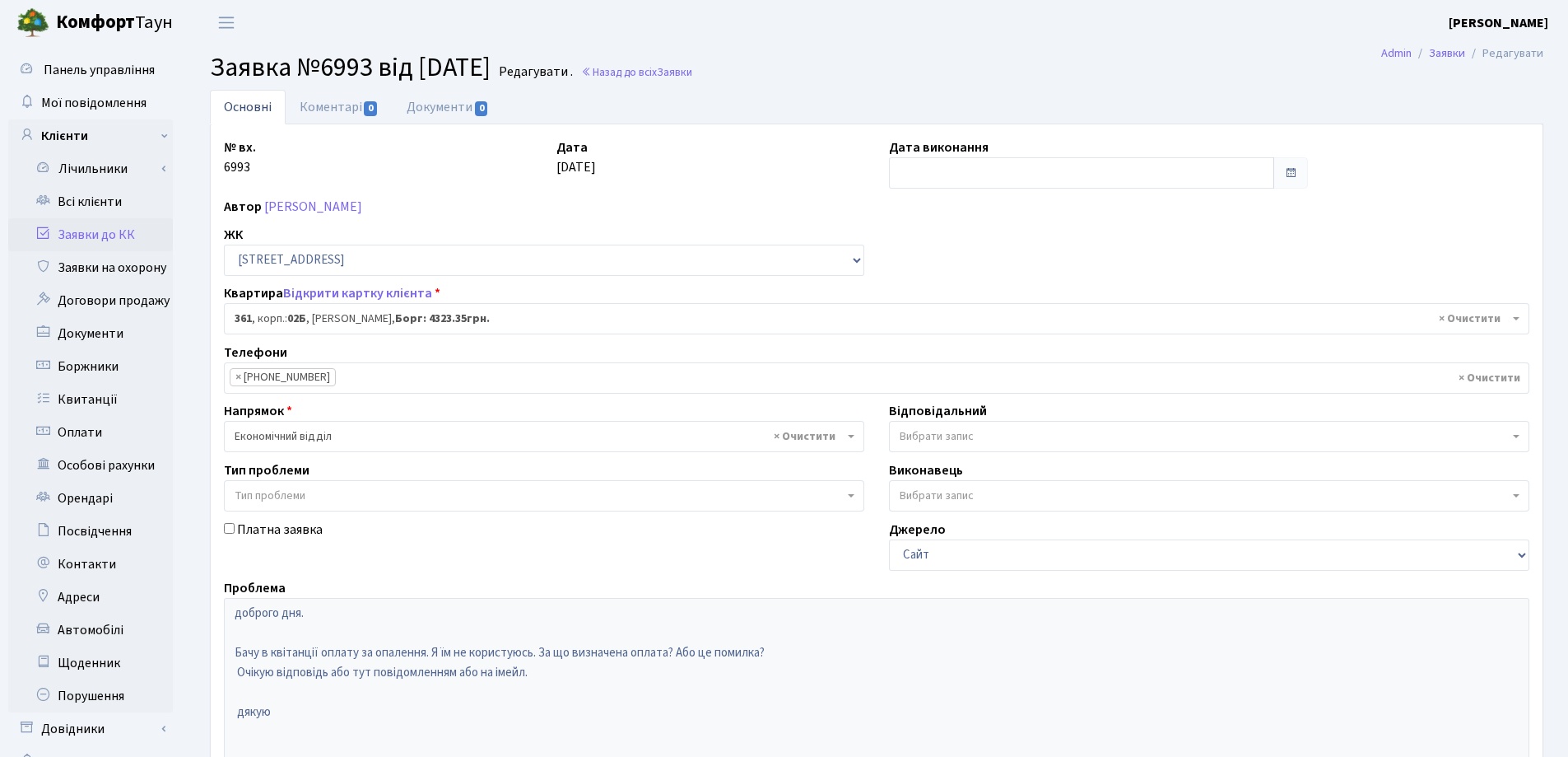
select select "20611"
click at [688, 74] on link "Назад до всіх Заявки" at bounding box center [637, 71] width 111 height 16
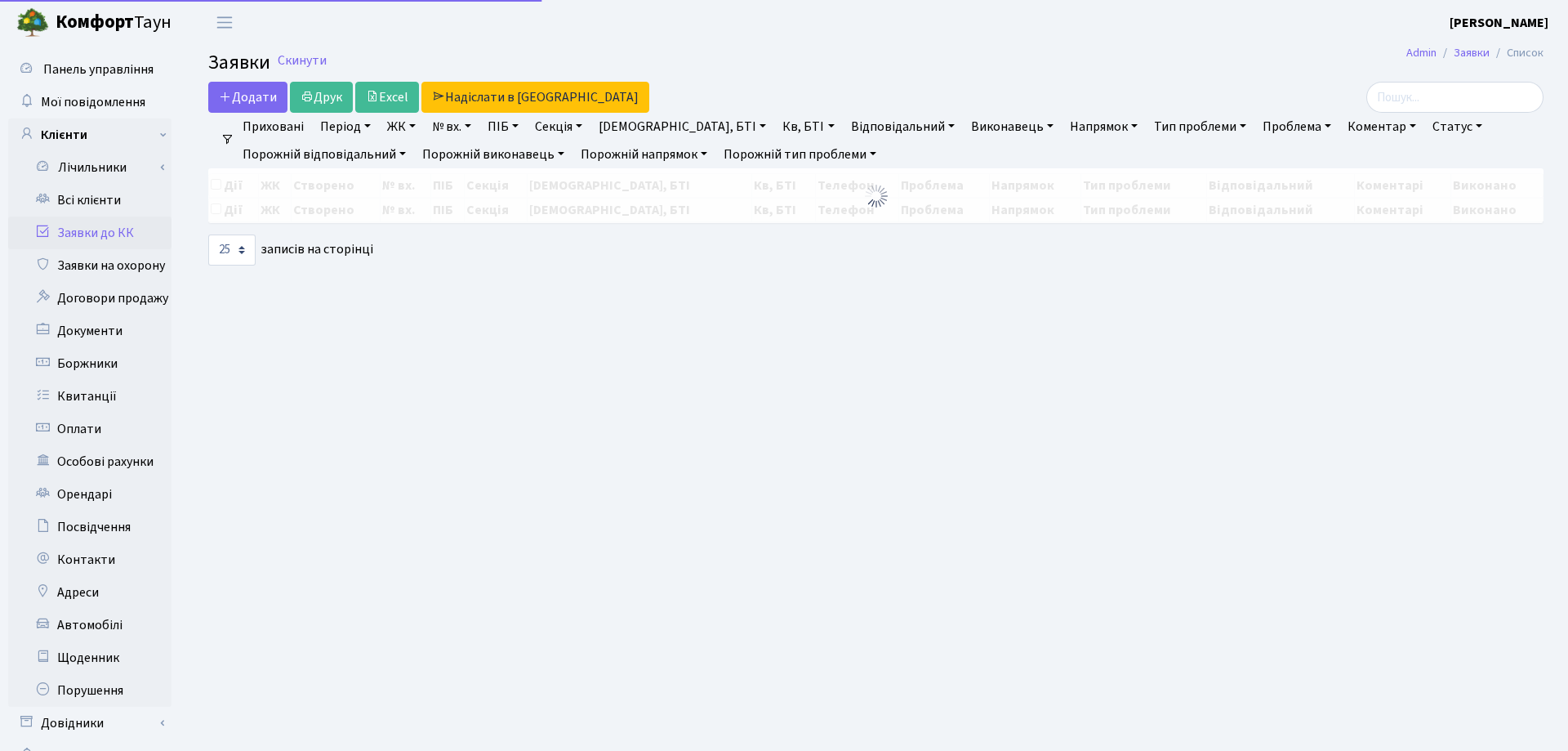
select select "25"
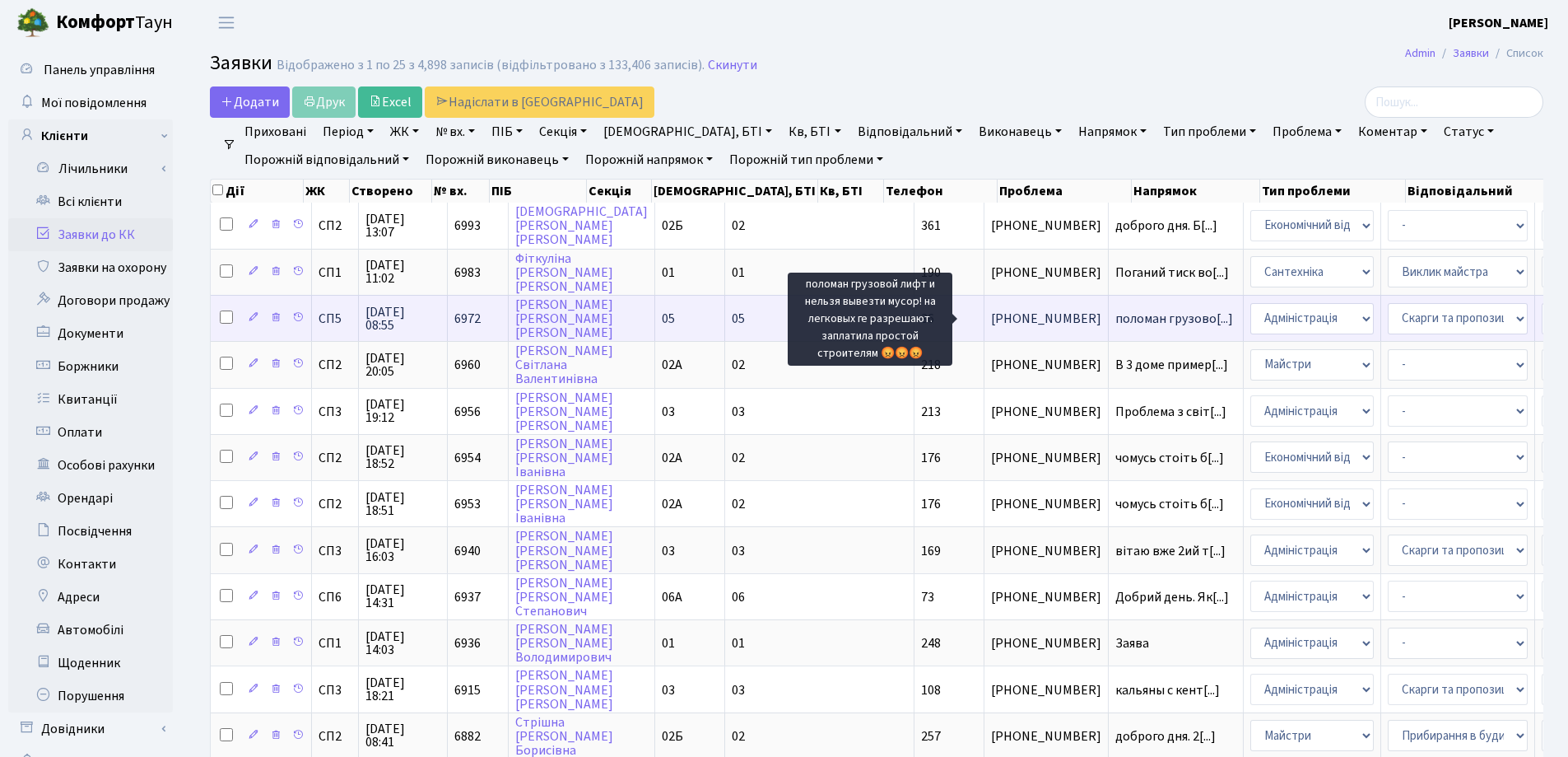
click at [1115, 325] on span "поломан грузово[...]" at bounding box center [1174, 319] width 118 height 18
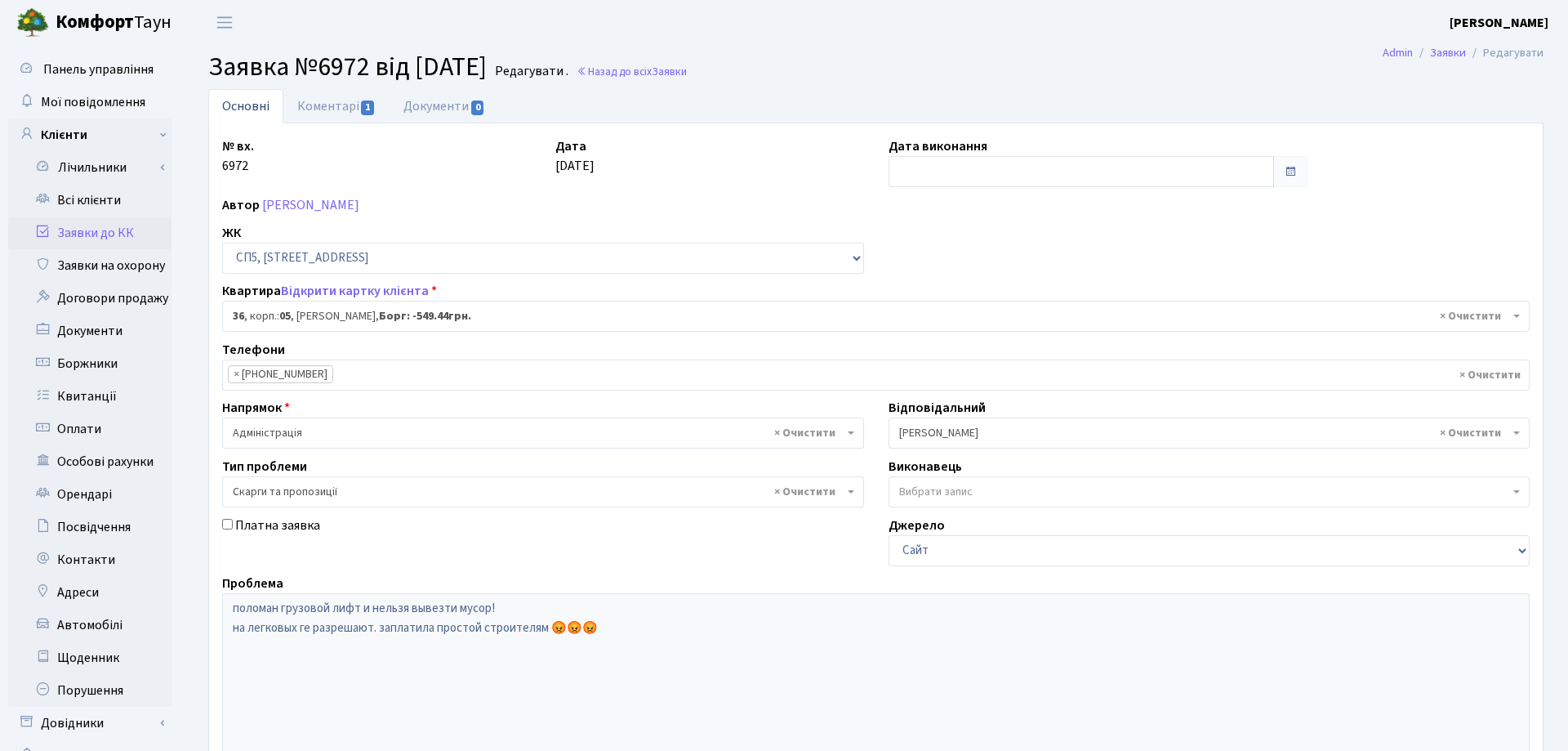
select select "21445"
select select "55"
click at [325, 107] on link "Коментарі 1" at bounding box center [336, 106] width 106 height 34
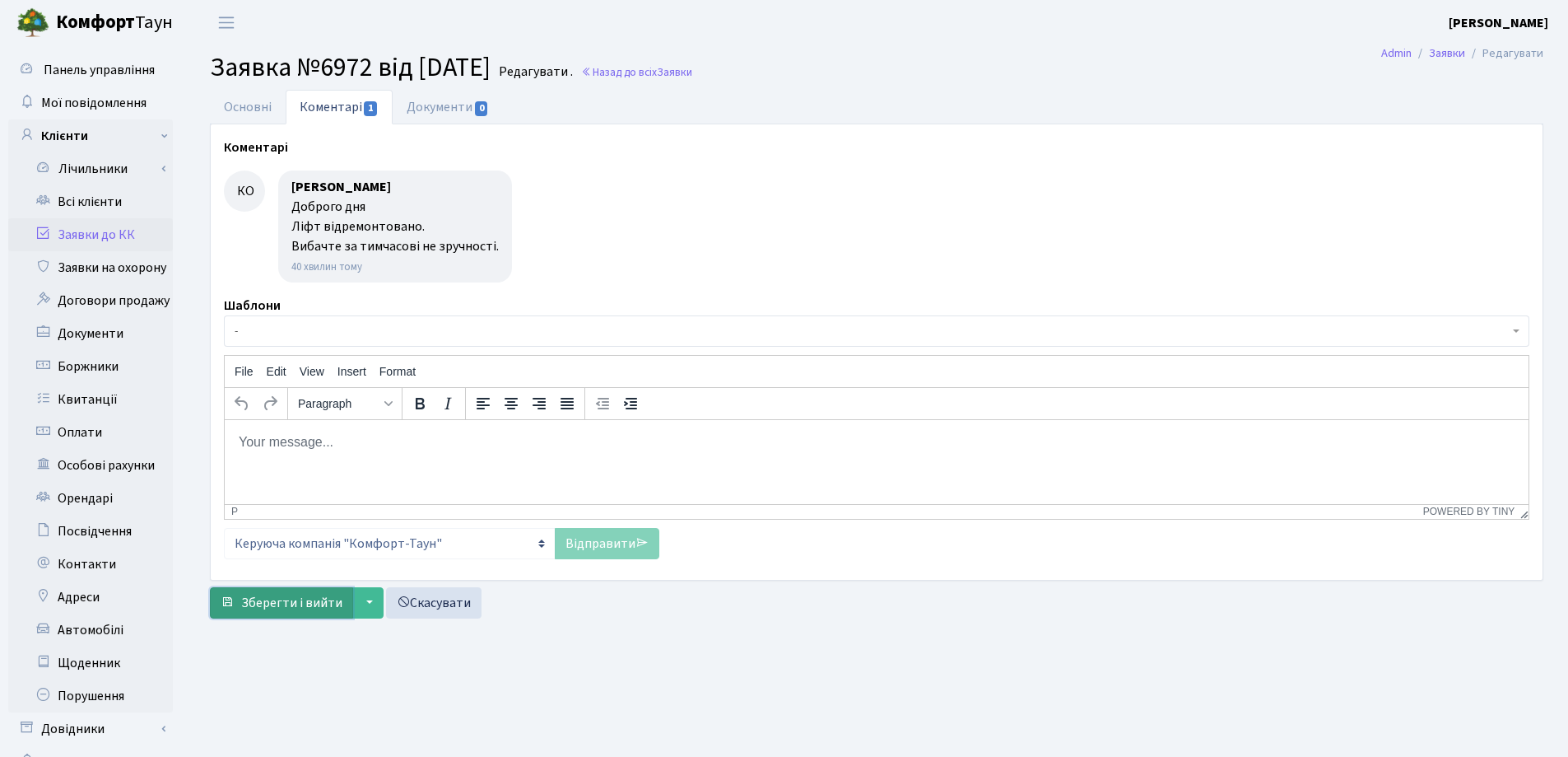
click at [297, 605] on span "Зберегти і вийти" at bounding box center [292, 603] width 101 height 18
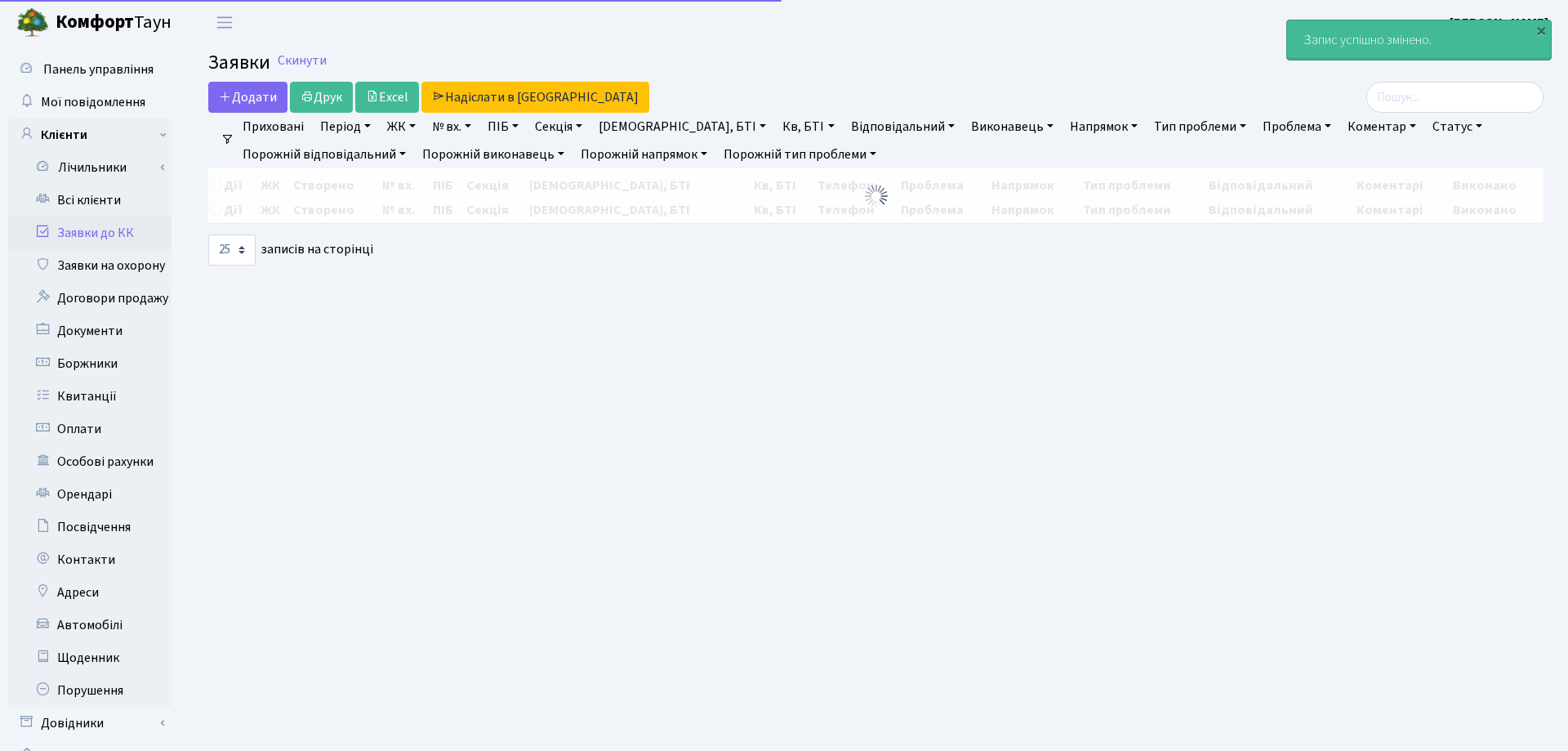
select select "25"
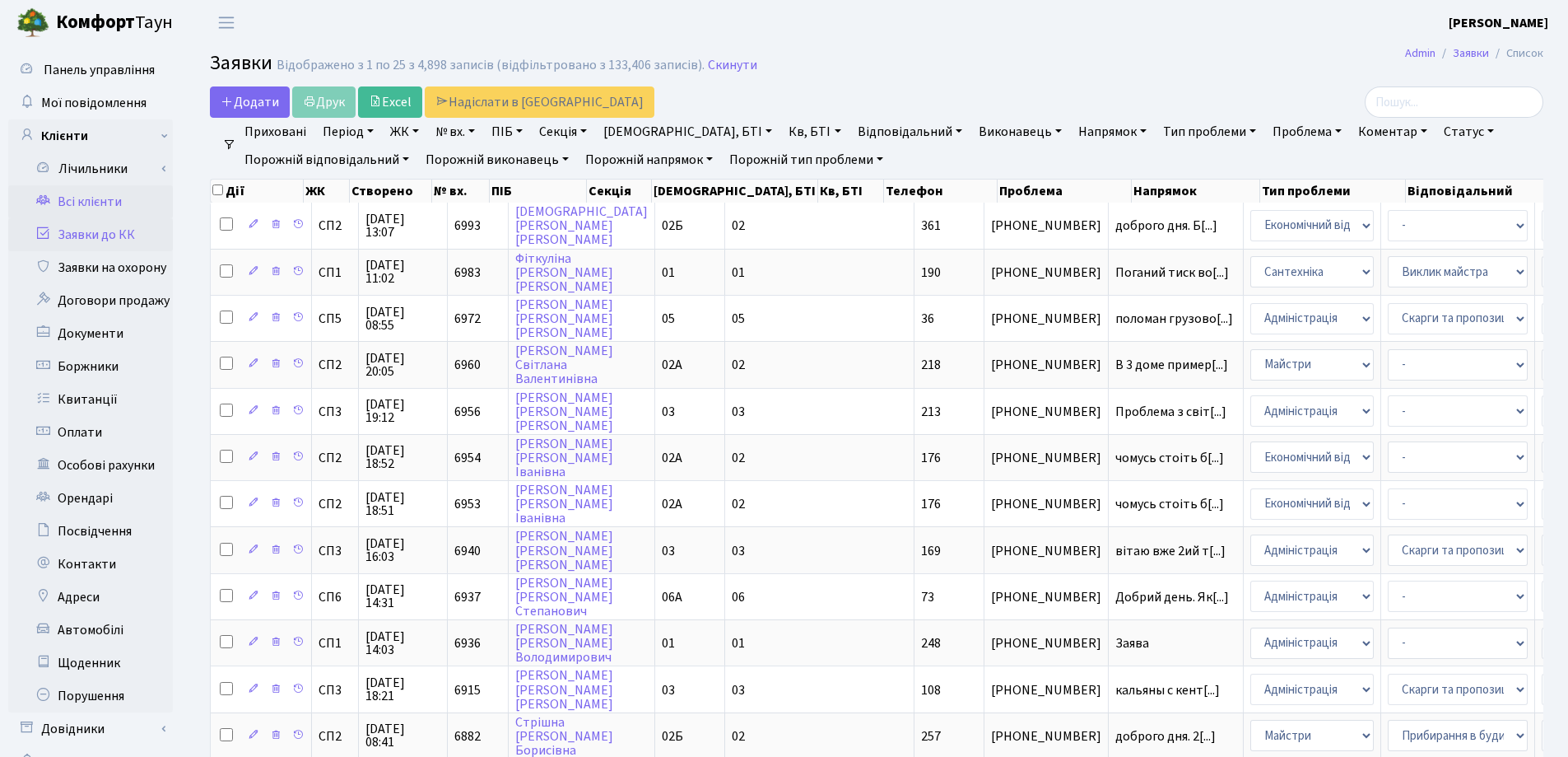
click at [77, 200] on link "Всі клієнти" at bounding box center [91, 202] width 164 height 33
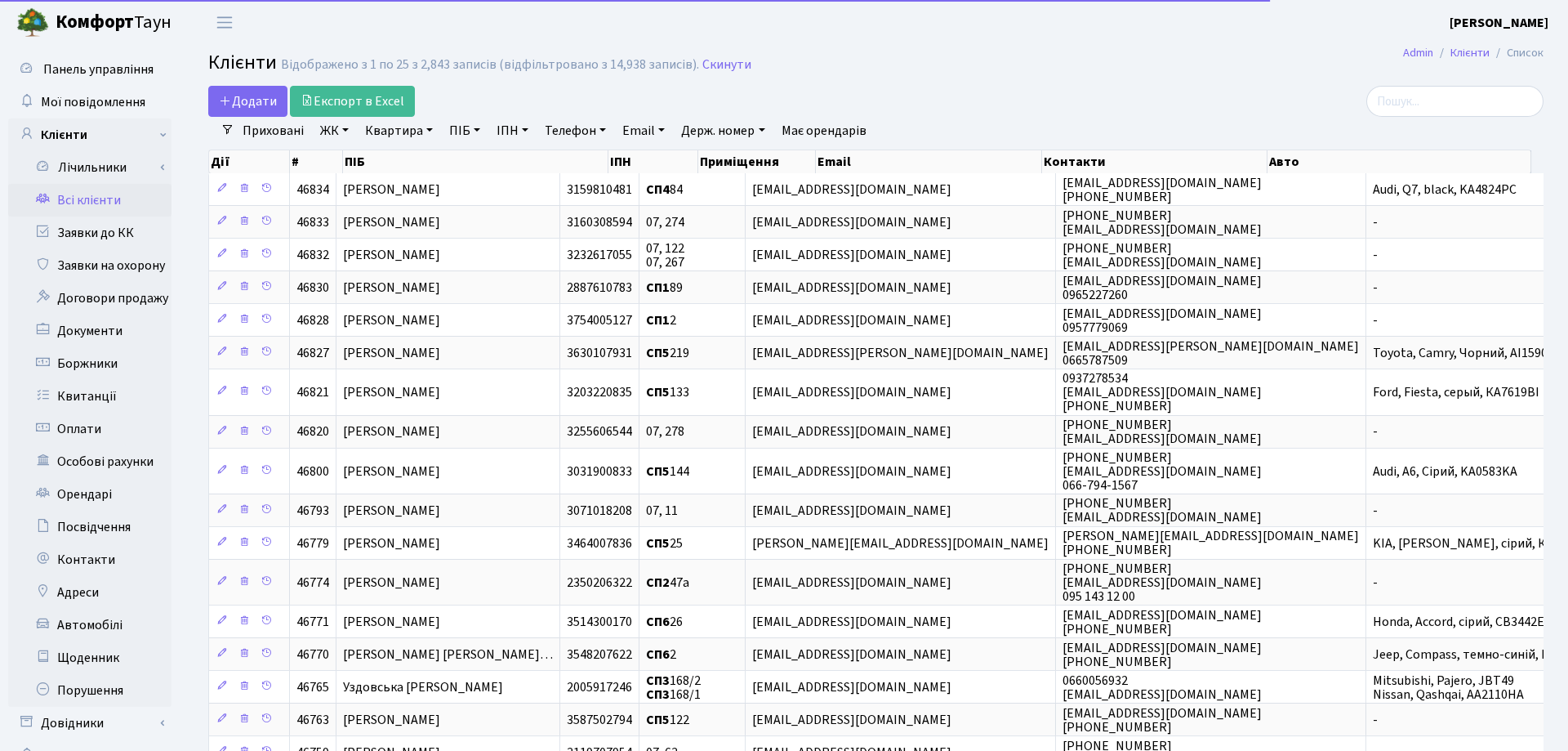
select select "25"
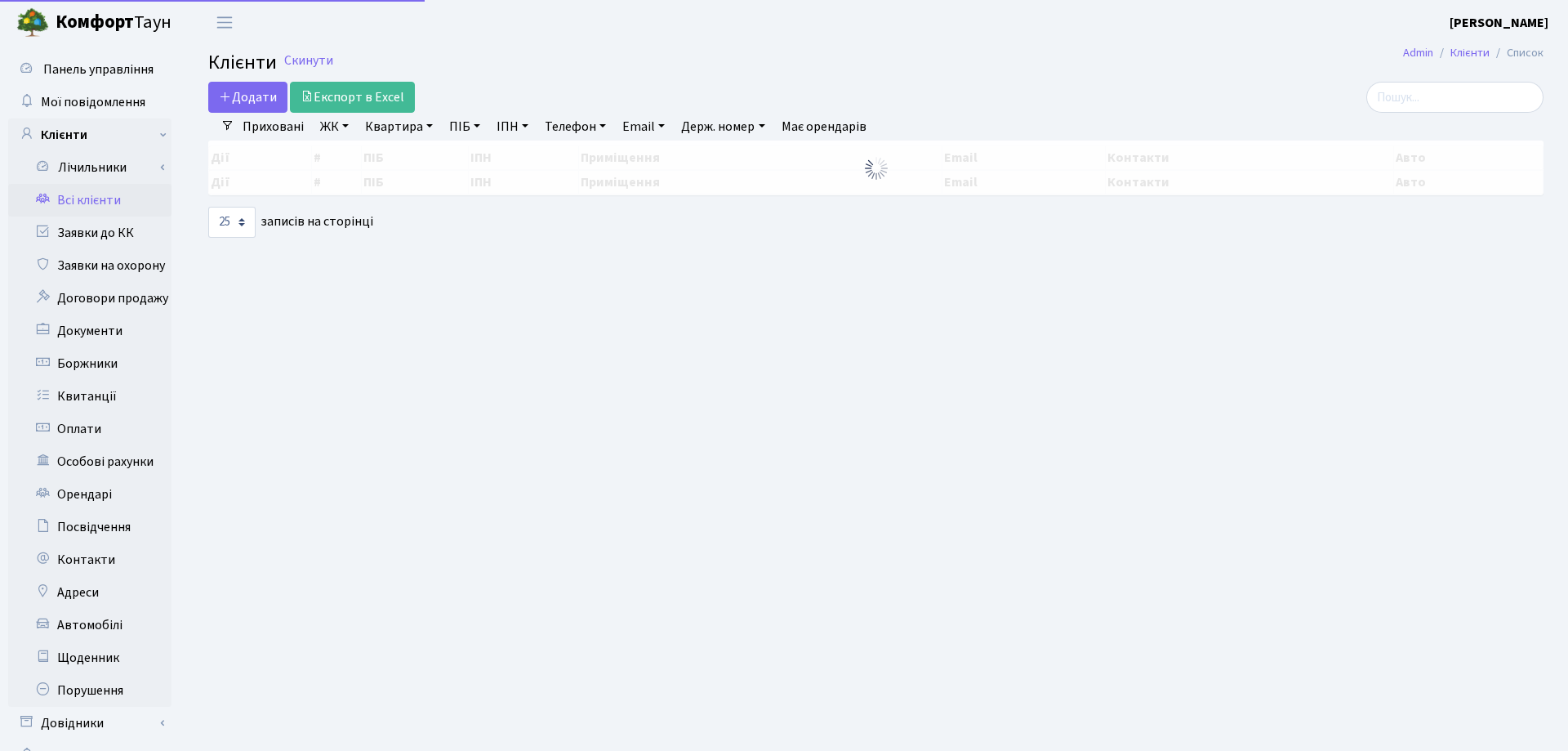
select select "25"
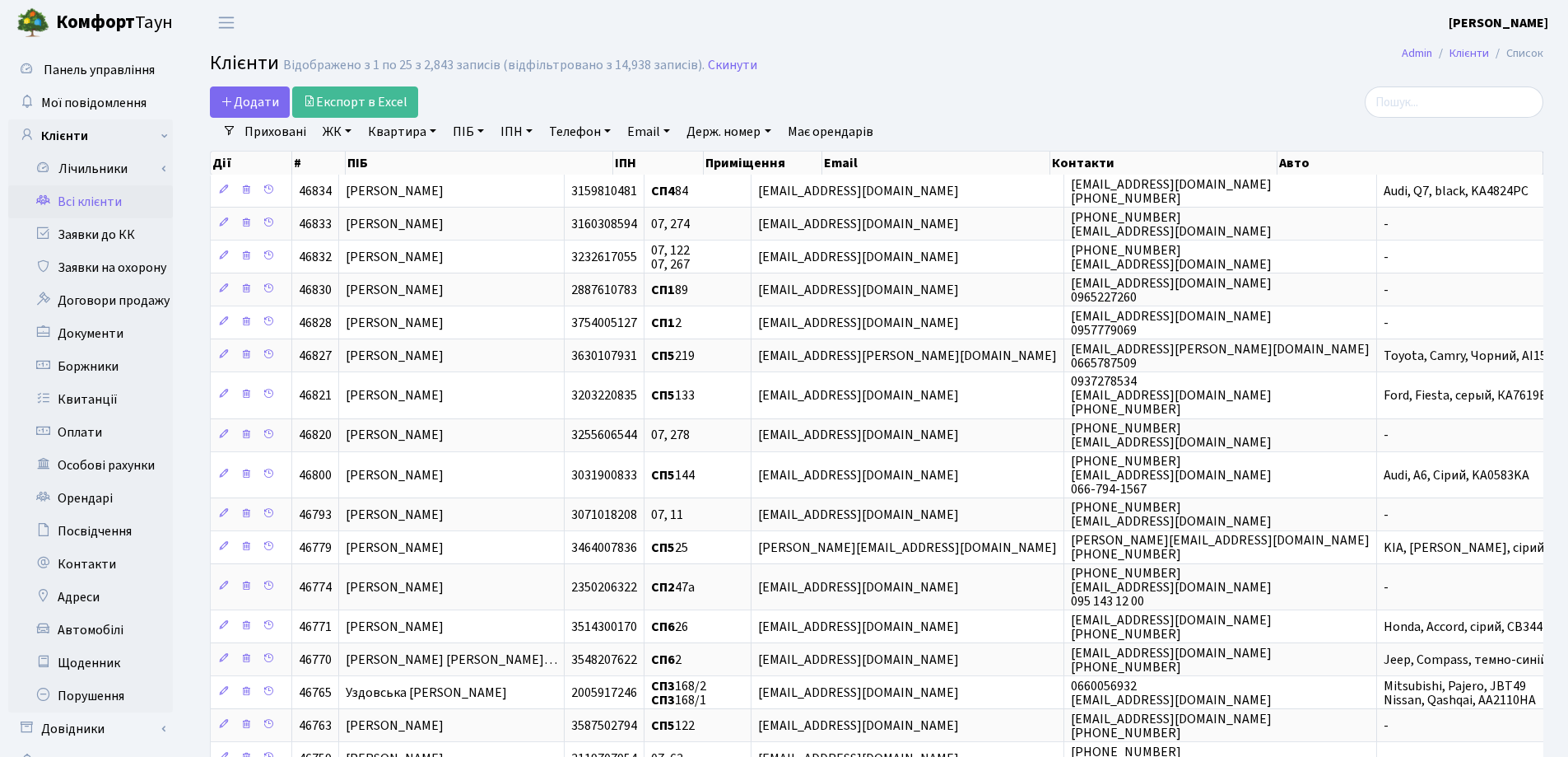
click at [920, 71] on h2 "Клієнти Відображено з 1 по 25 з 2,843 записів (відфільтровано з 14,938 записів)…" at bounding box center [877, 66] width 1334 height 28
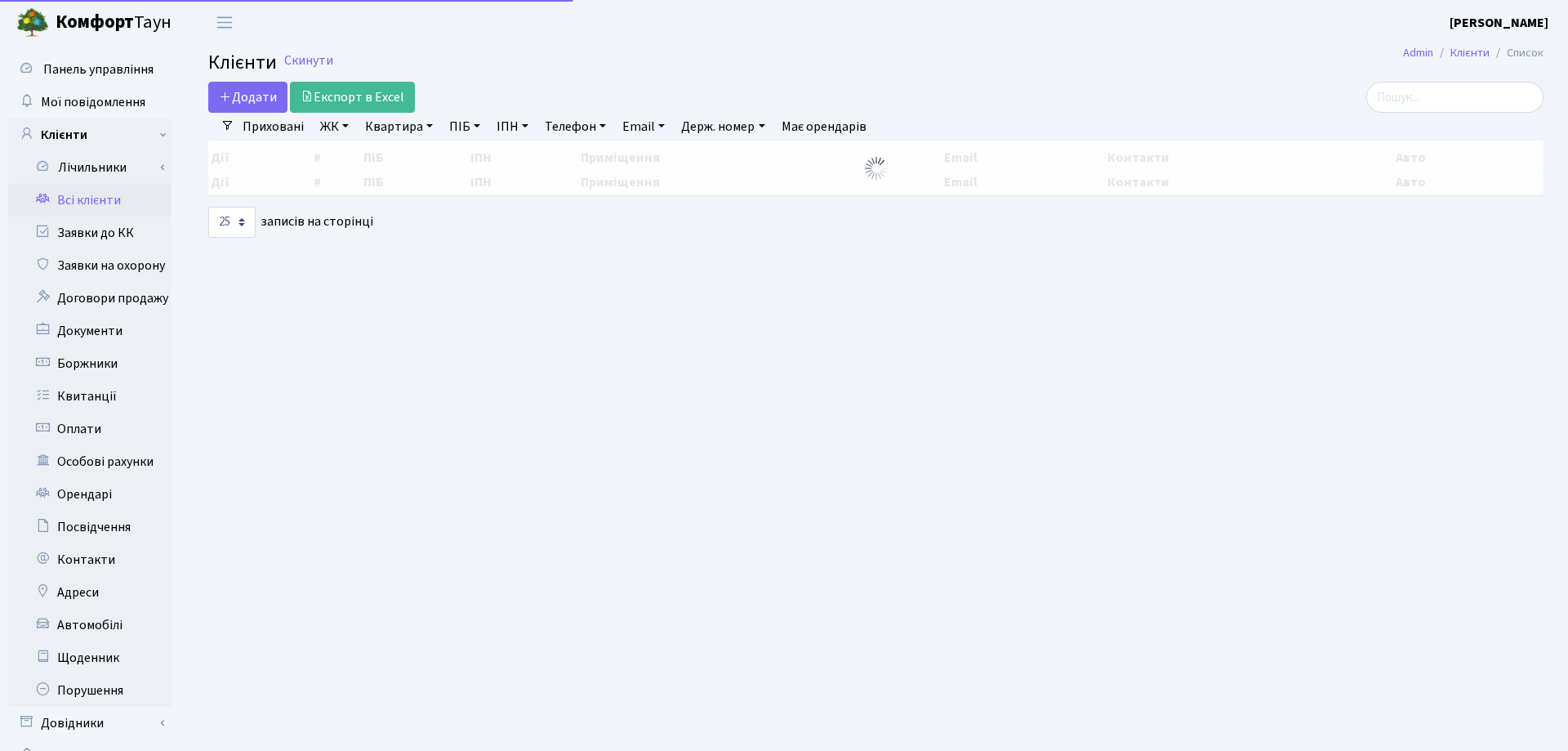
select select "25"
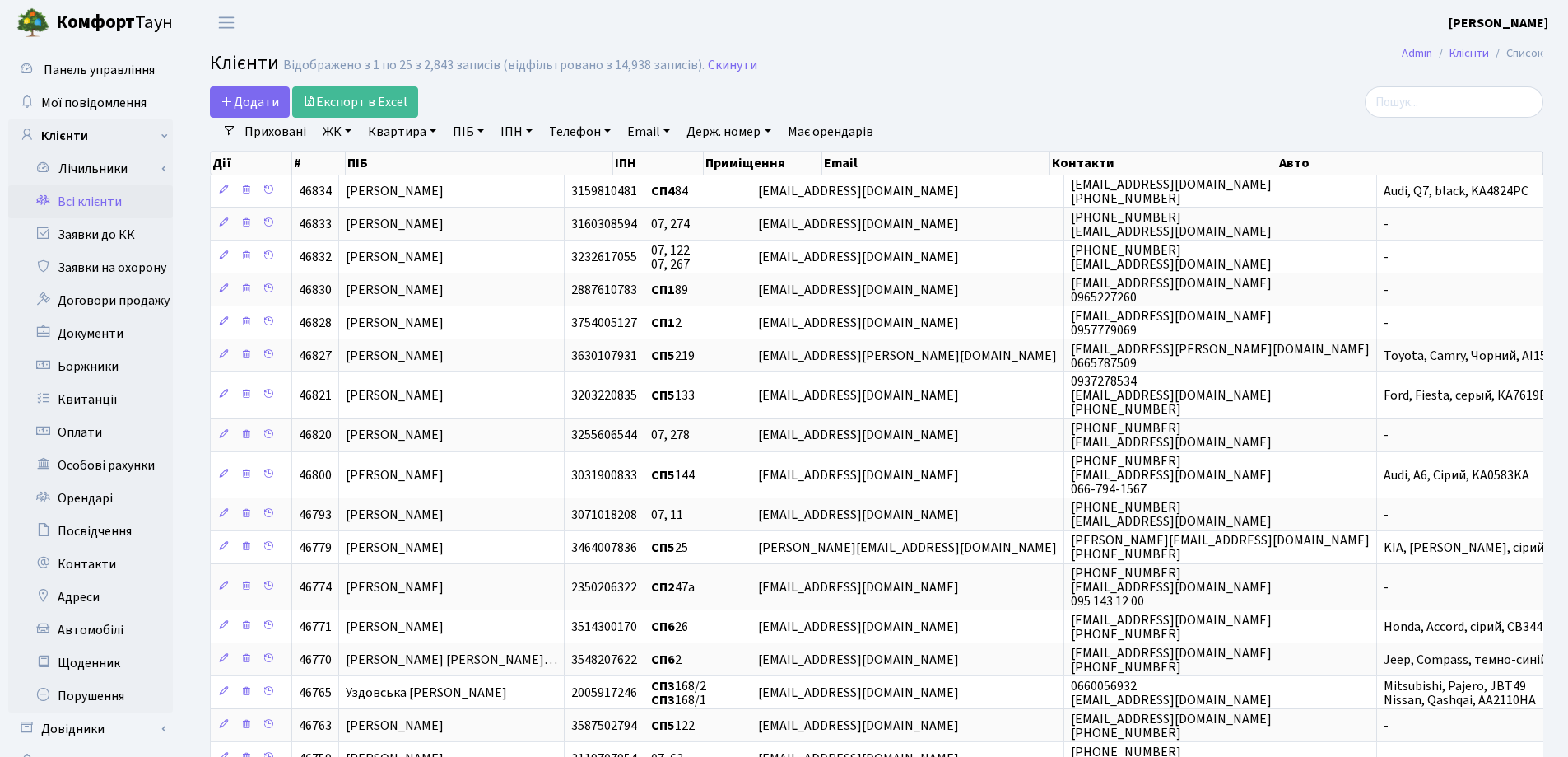
select select "25"
click at [437, 133] on link "Квартира" at bounding box center [402, 132] width 81 height 28
type input "125"
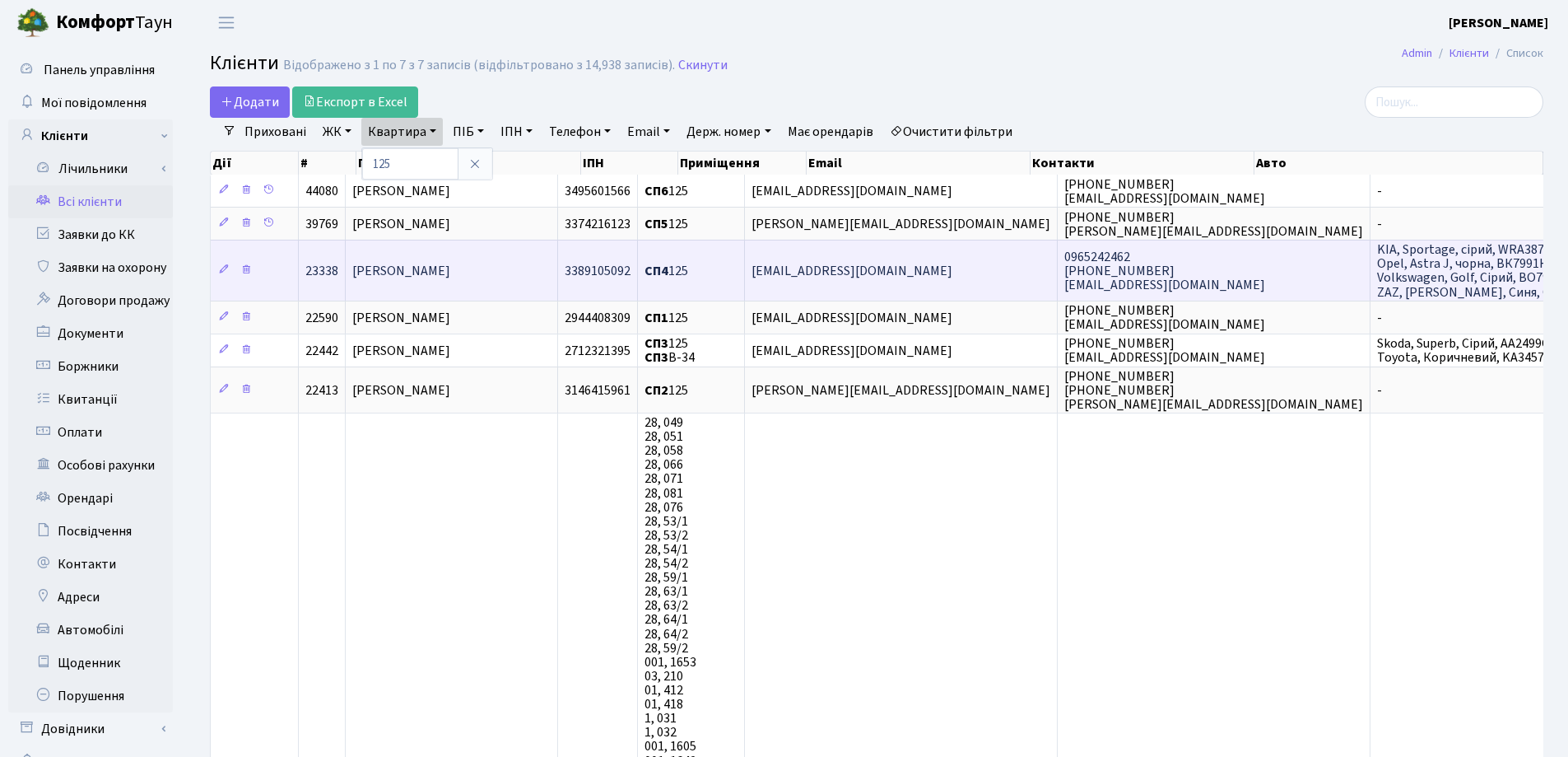
click at [450, 273] on span "Саган Михайло Богданович" at bounding box center [401, 271] width 98 height 18
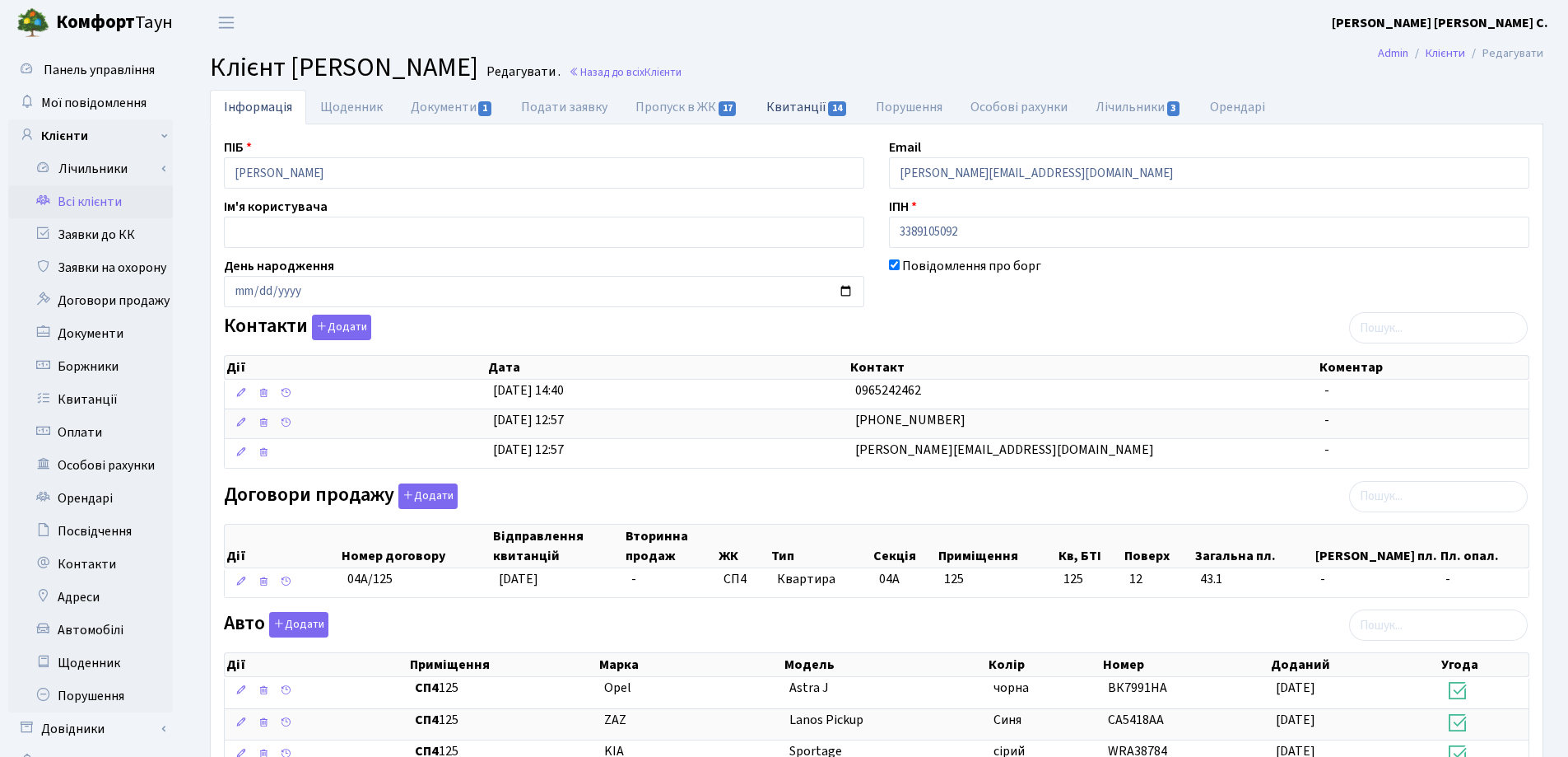
click at [777, 104] on link "Квитанції 14" at bounding box center [807, 106] width 110 height 34
select select "25"
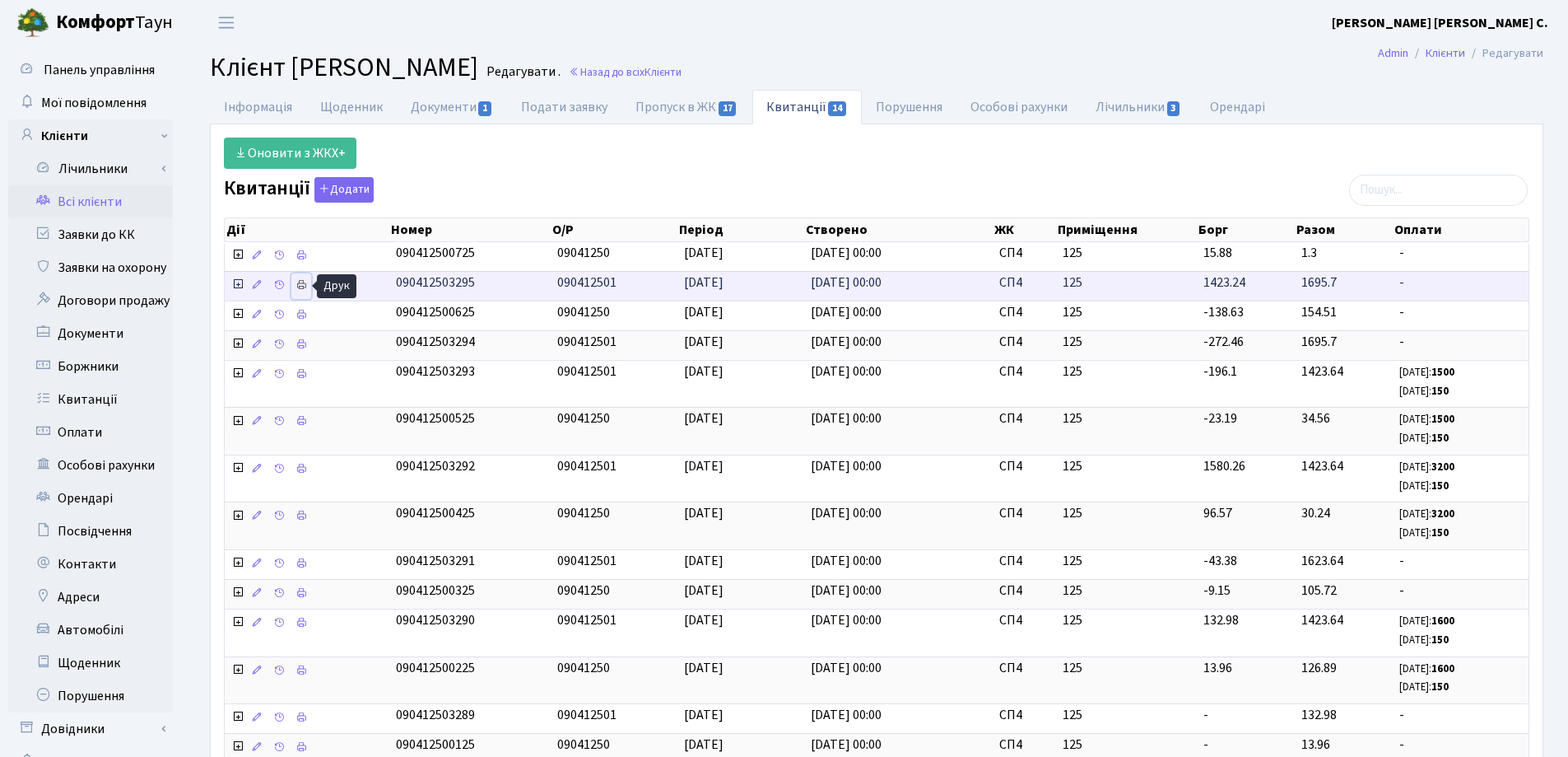
click at [301, 280] on icon at bounding box center [301, 285] width 12 height 12
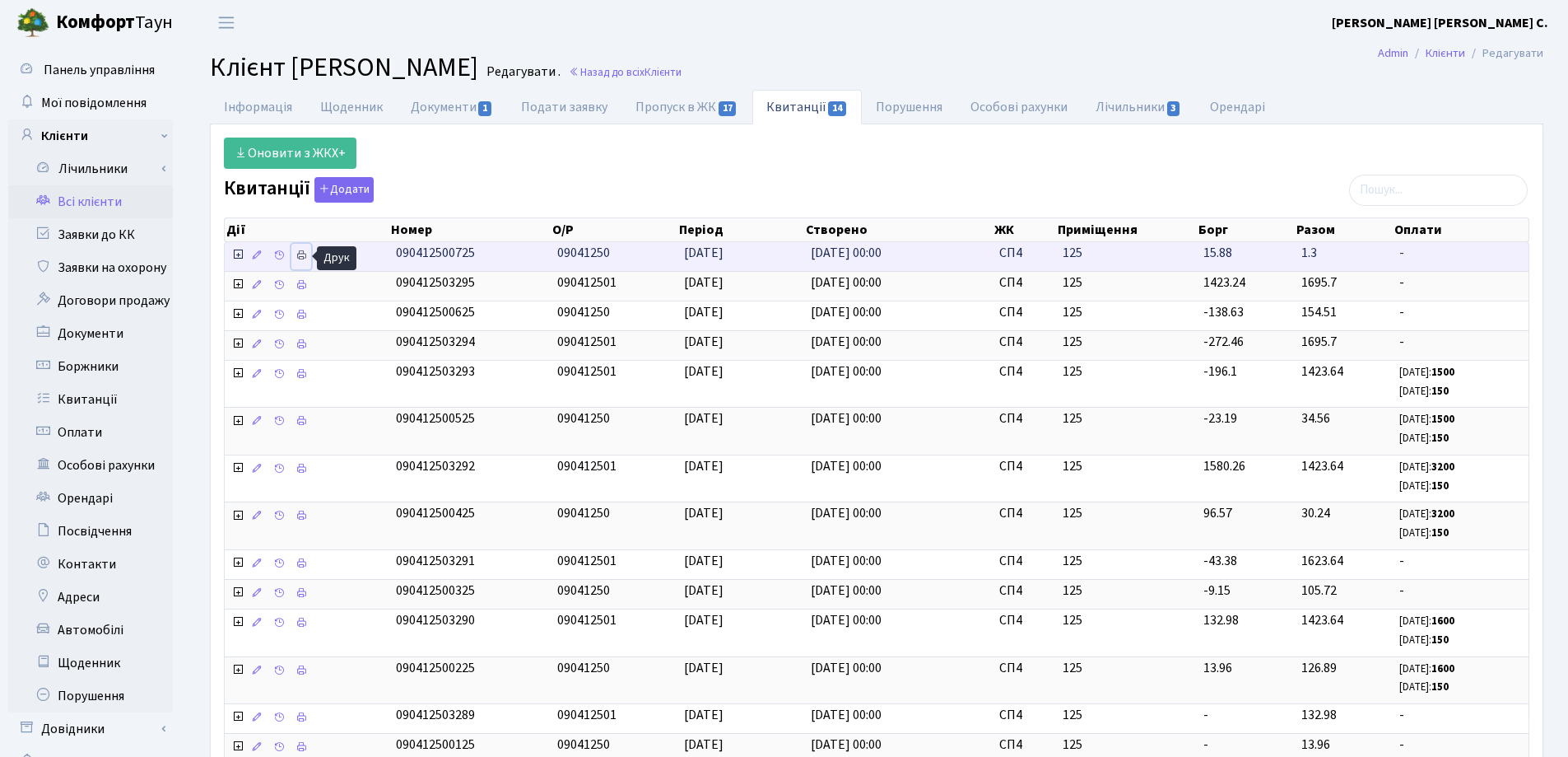
click at [300, 251] on icon at bounding box center [301, 255] width 12 height 12
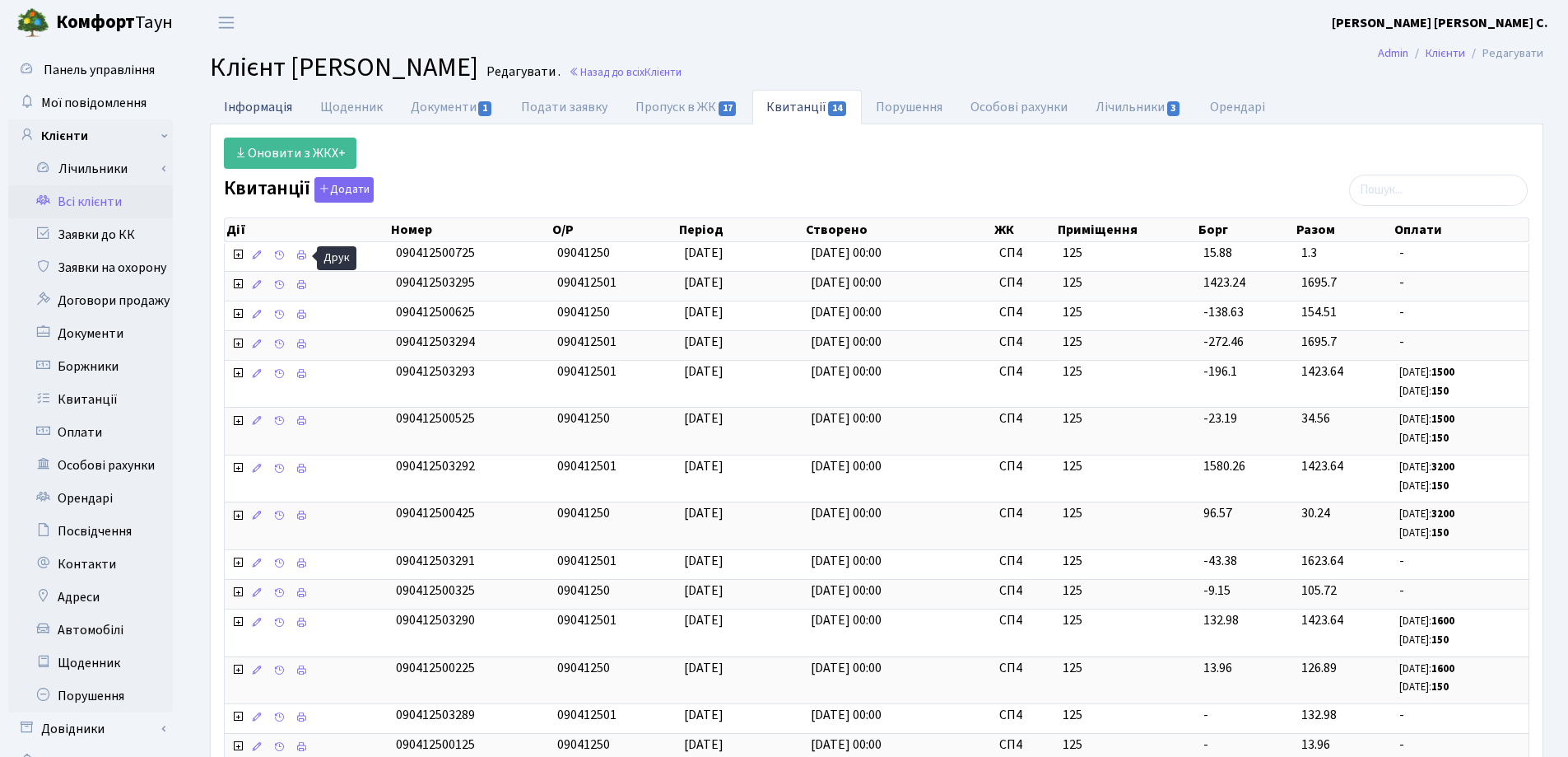
click at [243, 112] on link "Інформація" at bounding box center [258, 106] width 96 height 34
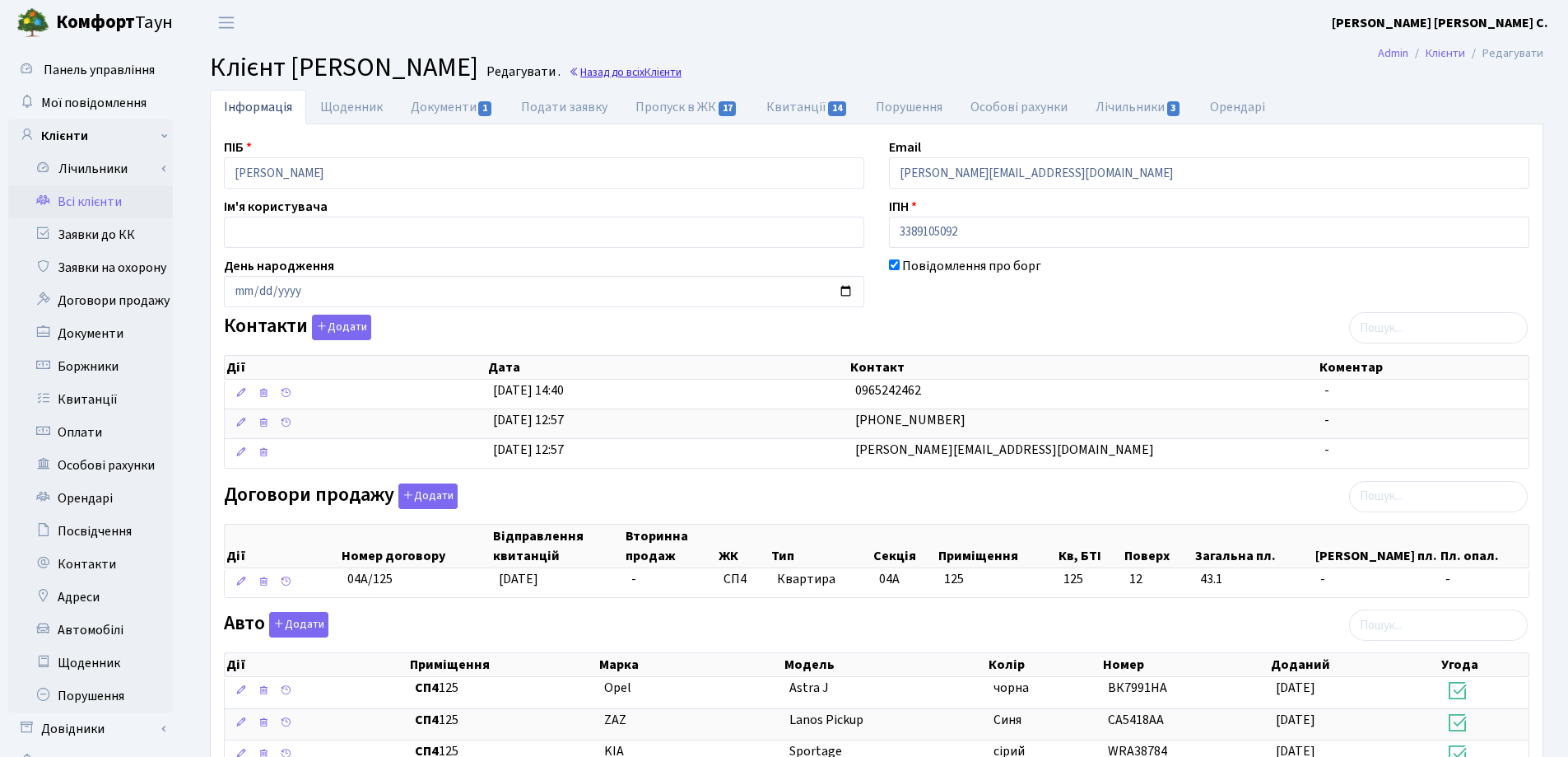
click at [682, 73] on link "Назад до всіх Клієнти" at bounding box center [625, 71] width 113 height 16
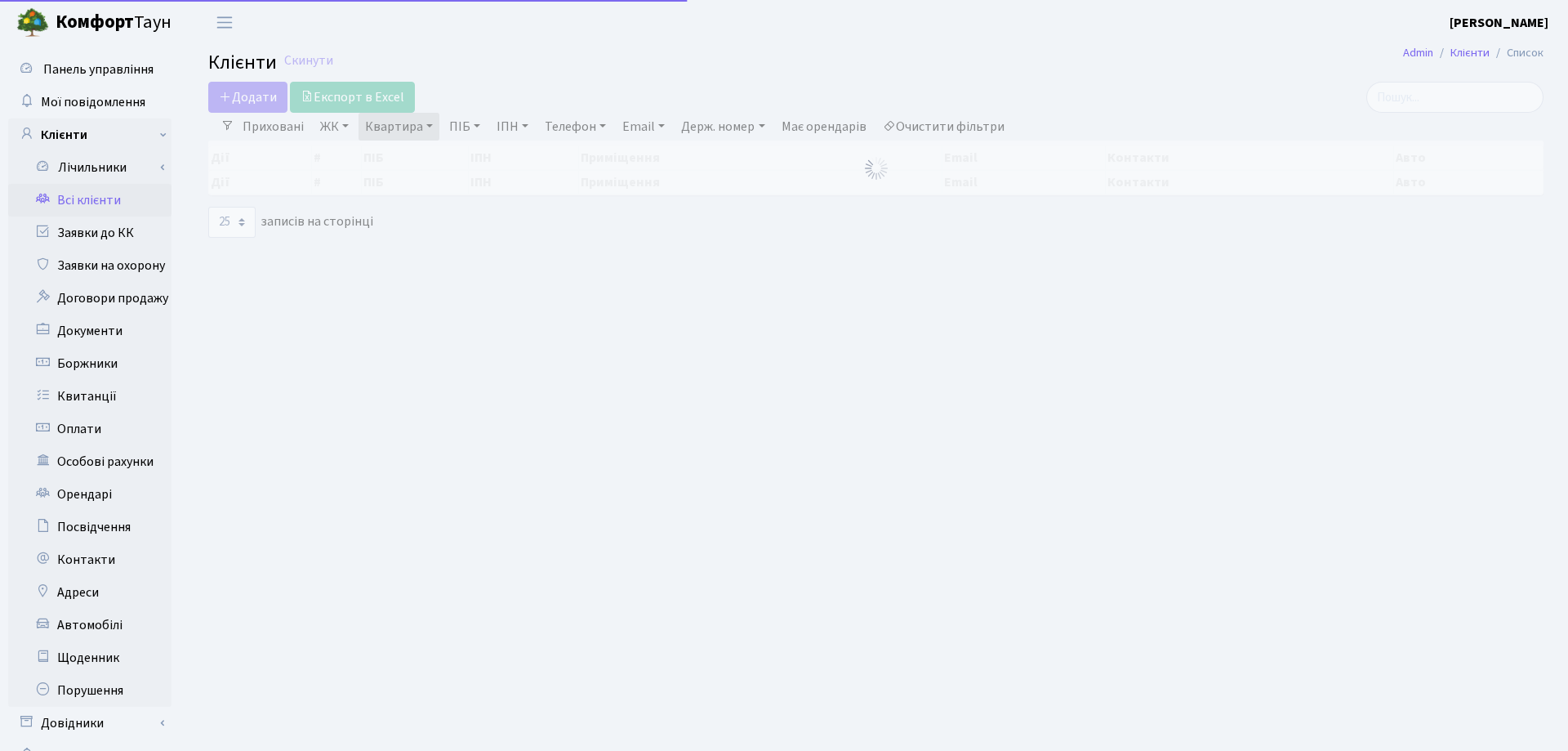
select select "25"
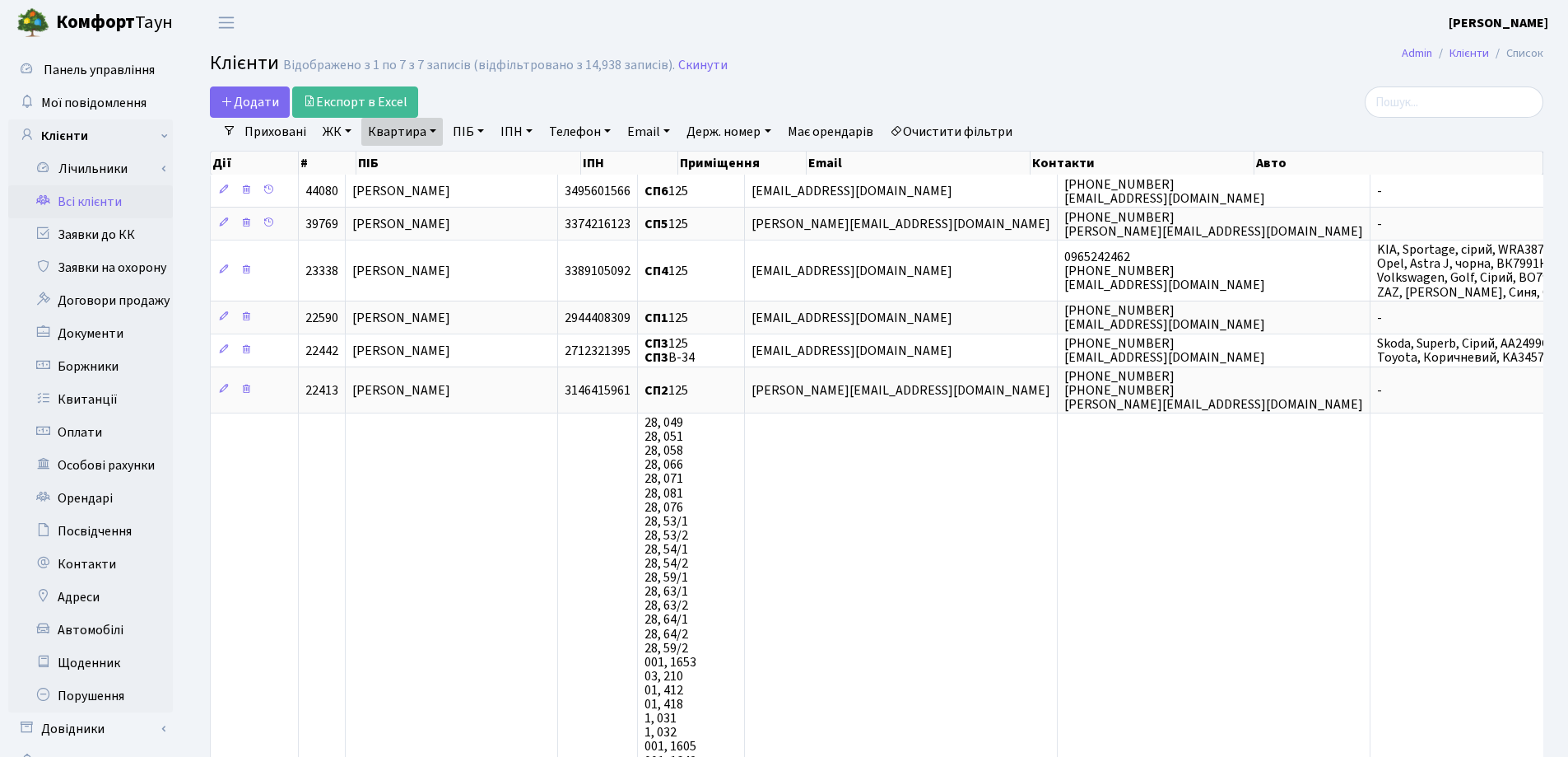
click at [430, 135] on link "Квартира" at bounding box center [402, 132] width 81 height 28
click at [472, 164] on icon at bounding box center [475, 164] width 13 height 13
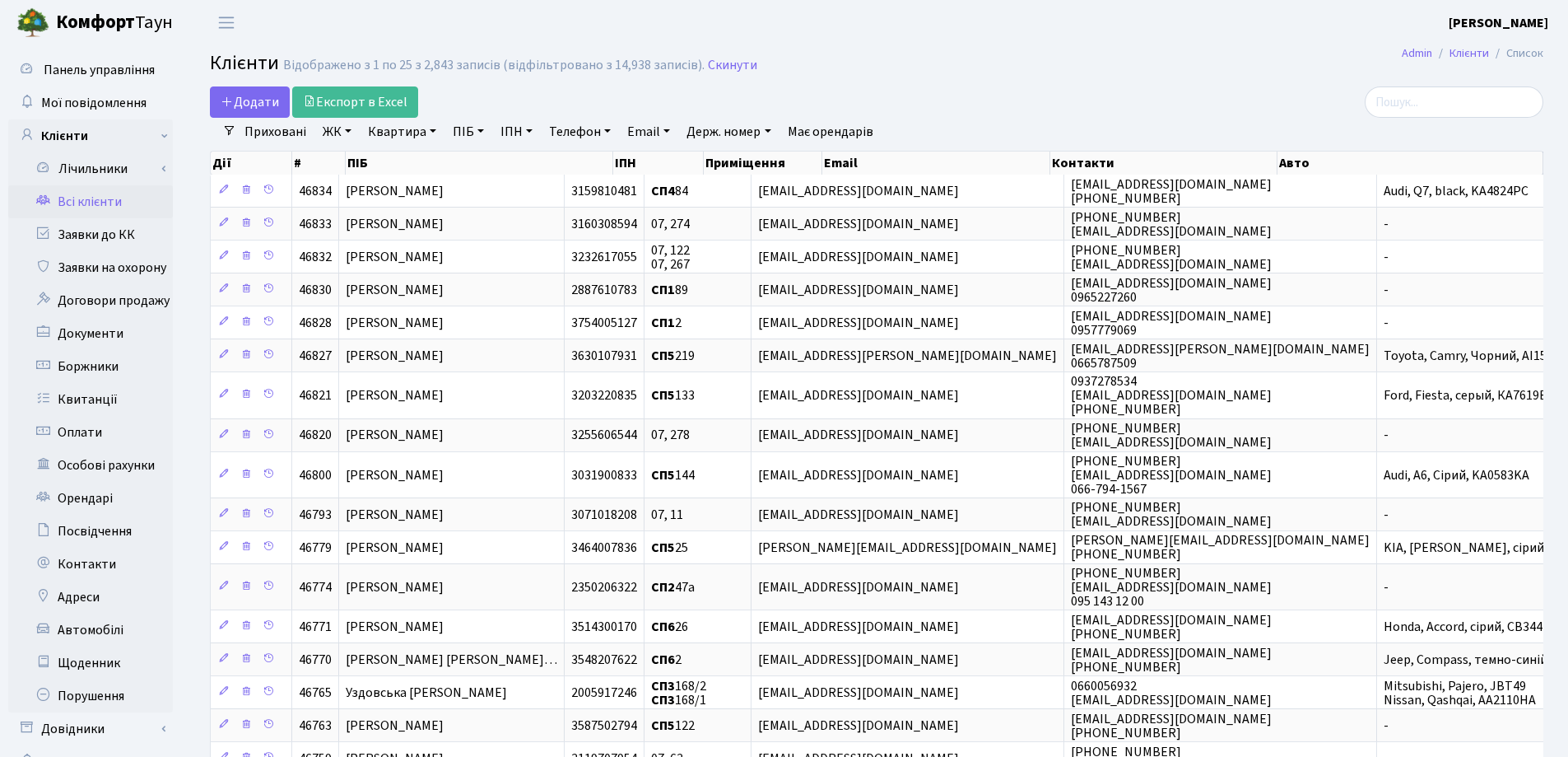
click at [436, 131] on link "Квартира" at bounding box center [402, 132] width 81 height 28
click at [429, 151] on input "text" at bounding box center [410, 164] width 96 height 32
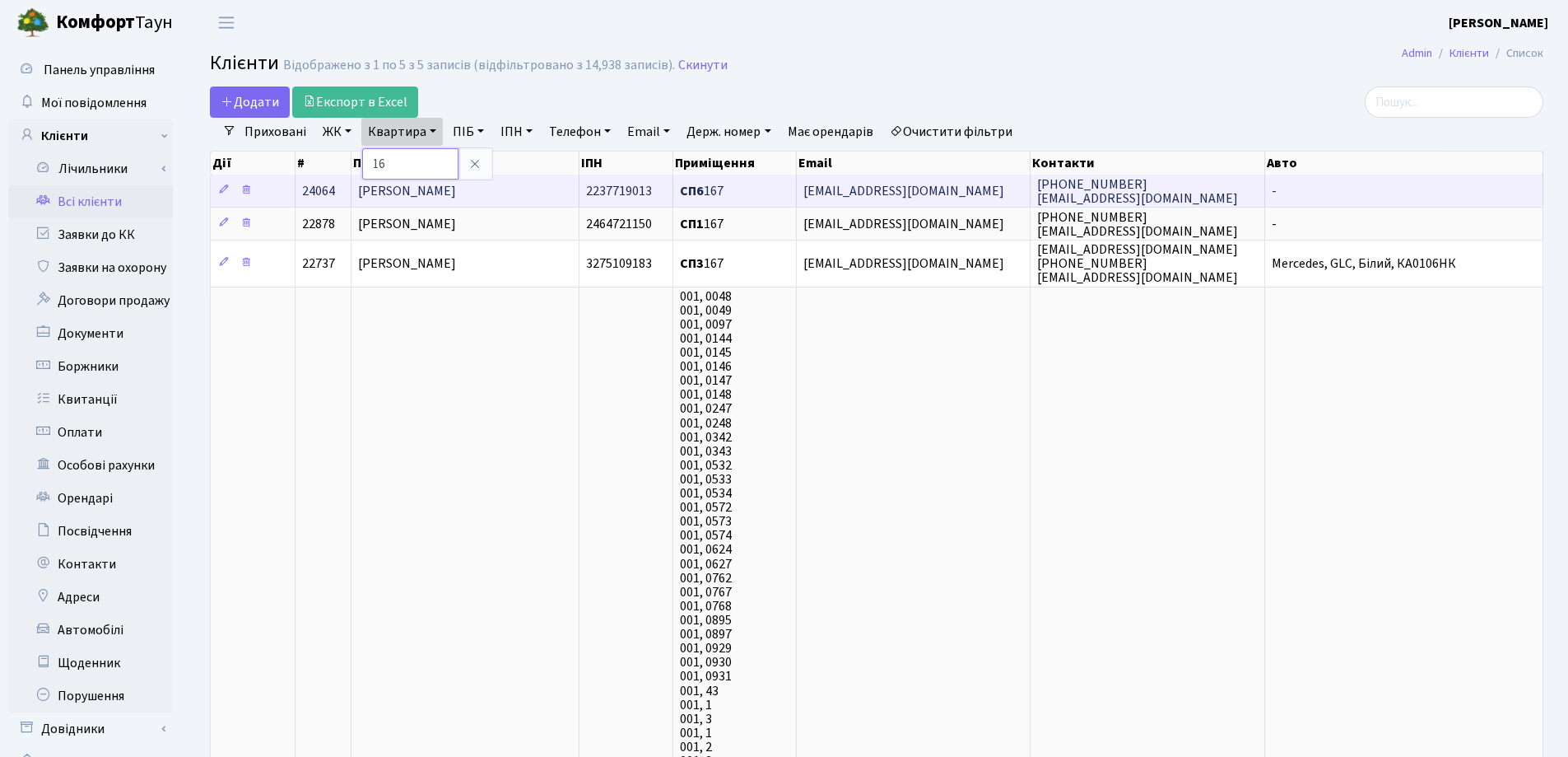
type input "1"
type input "84"
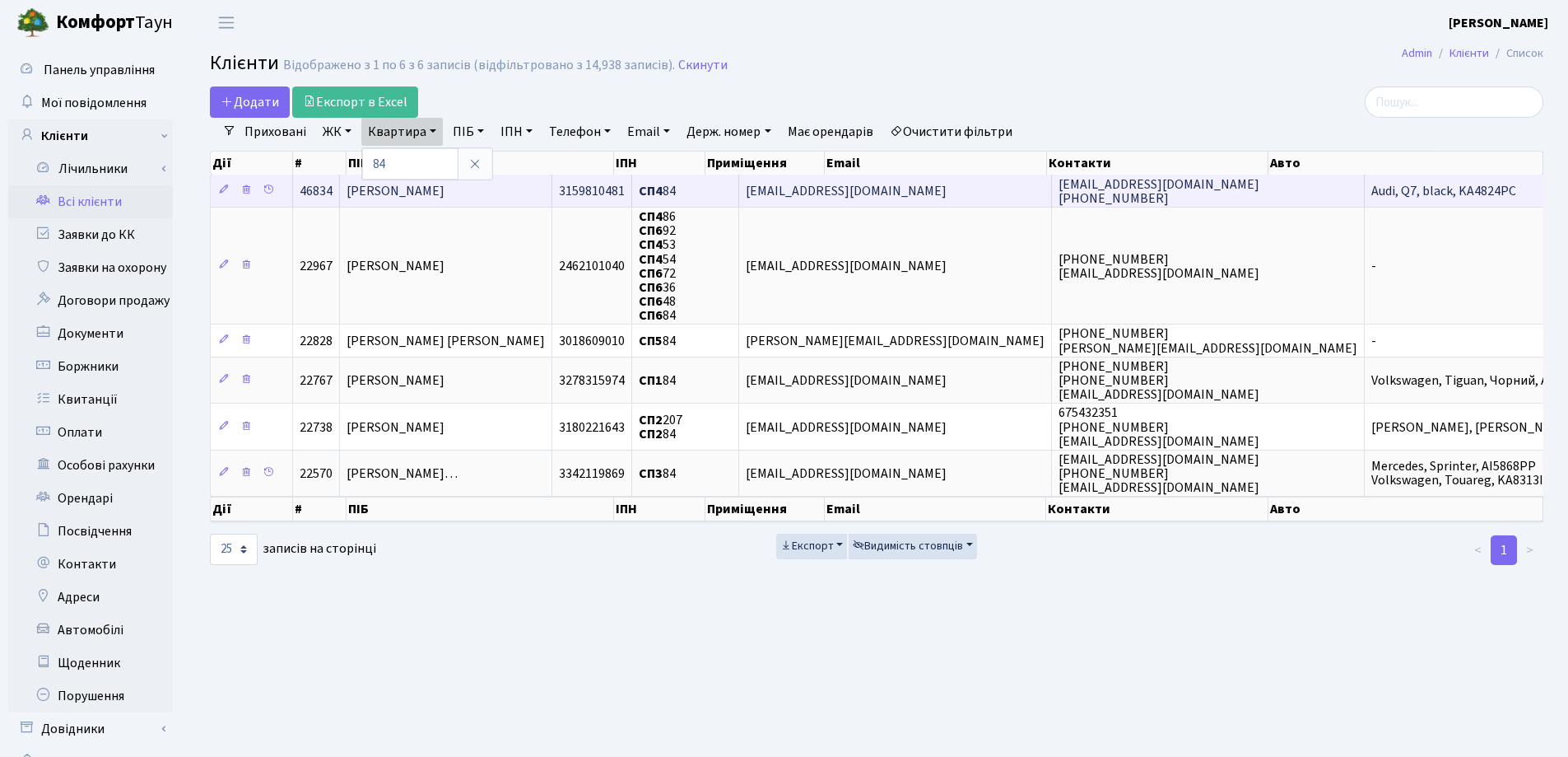
click at [518, 189] on td "[PERSON_NAME]" at bounding box center [446, 190] width 213 height 32
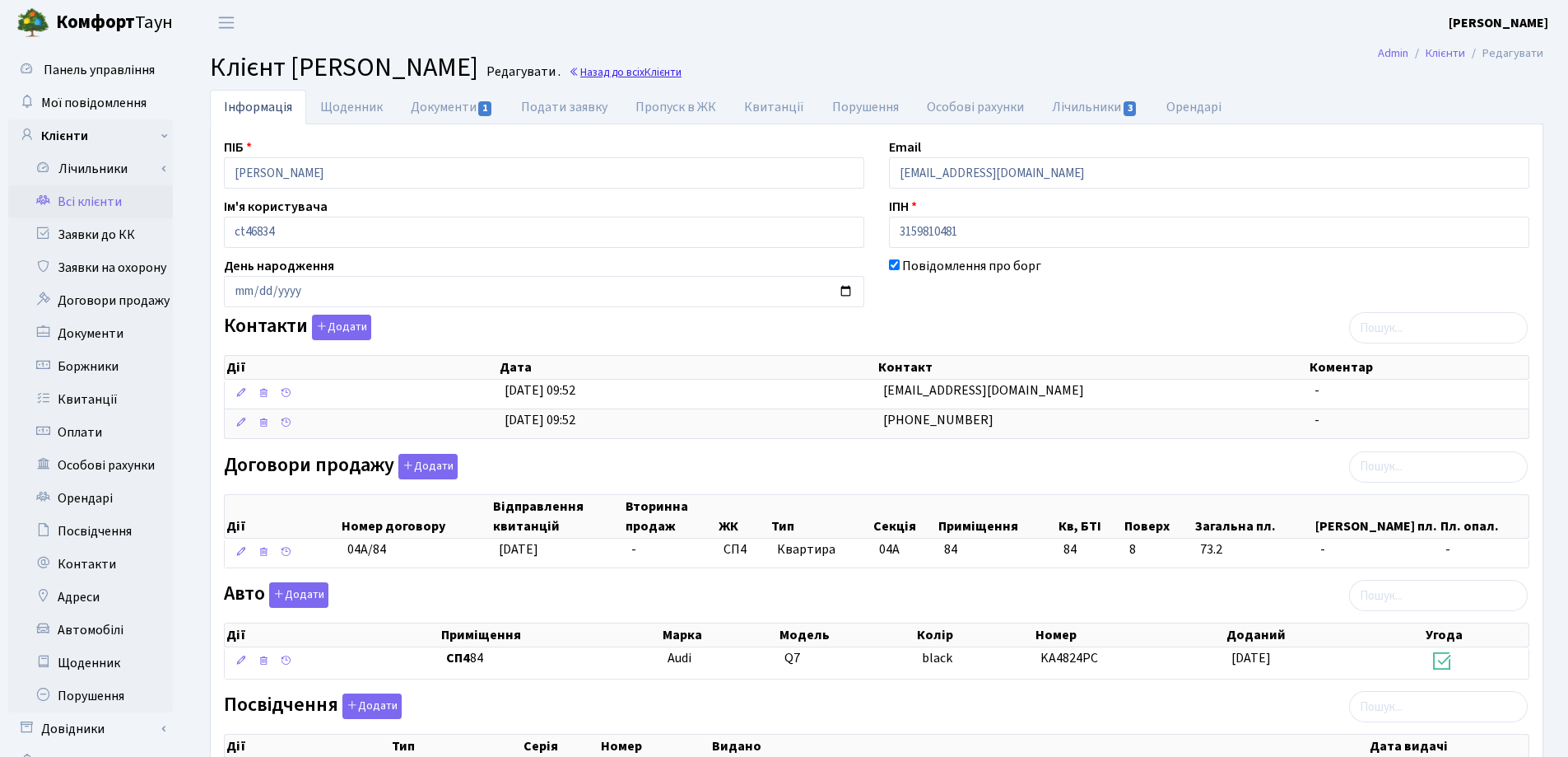
click at [682, 75] on link "Назад до всіх Клієнти" at bounding box center [625, 71] width 113 height 16
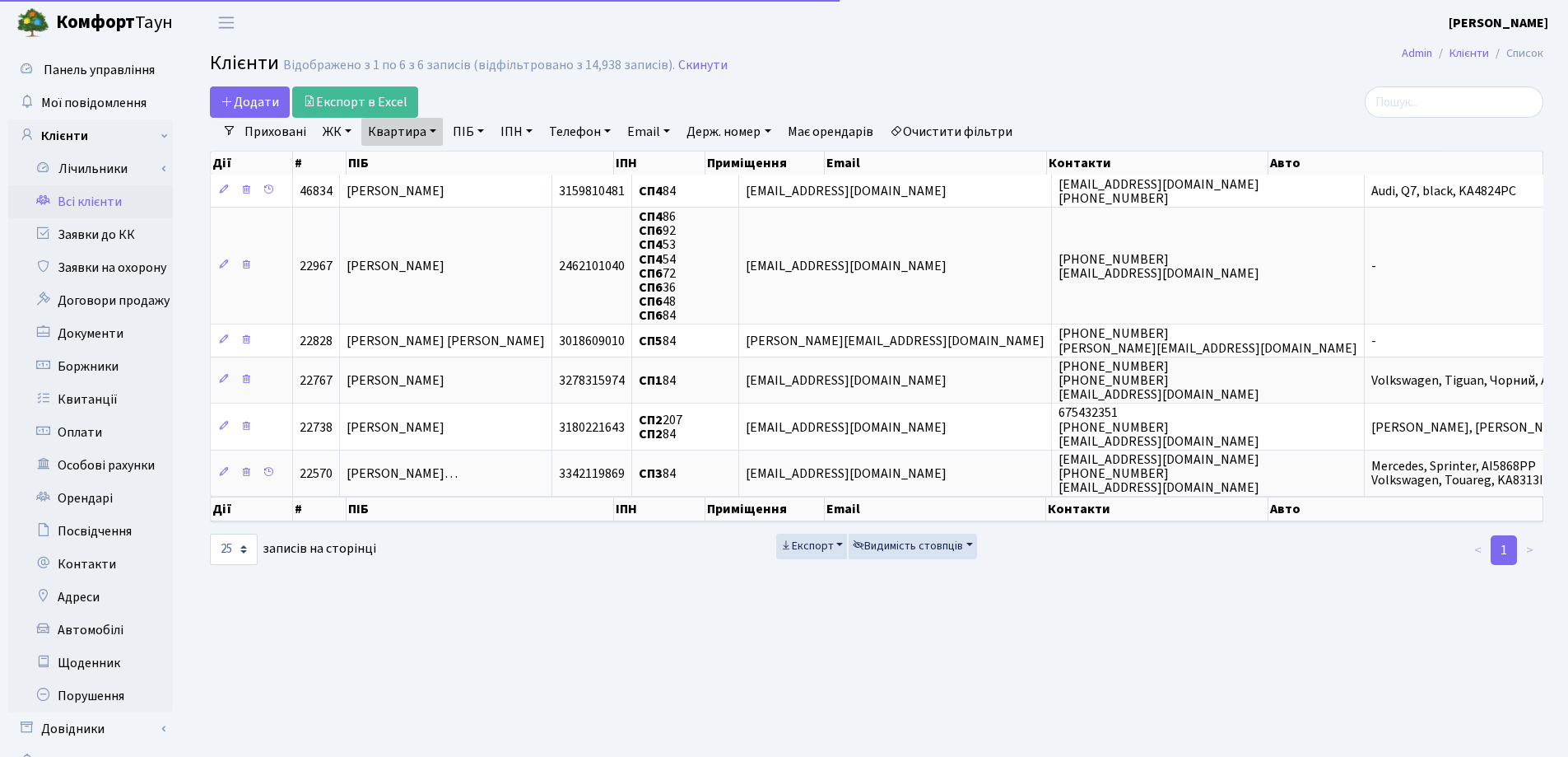
select select "25"
click at [435, 128] on link "Квартира" at bounding box center [402, 132] width 81 height 28
click at [473, 164] on icon at bounding box center [475, 164] width 13 height 13
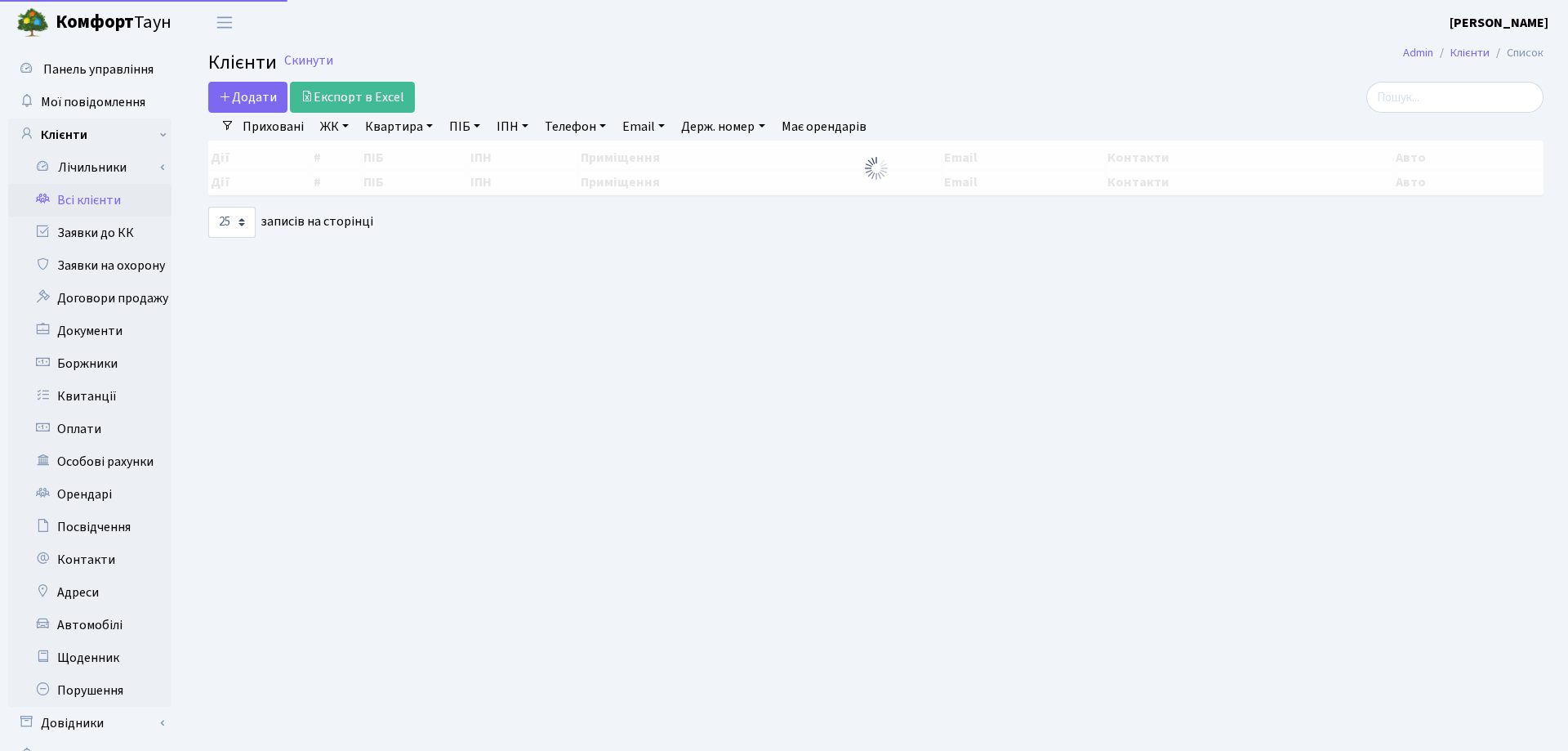
select select "25"
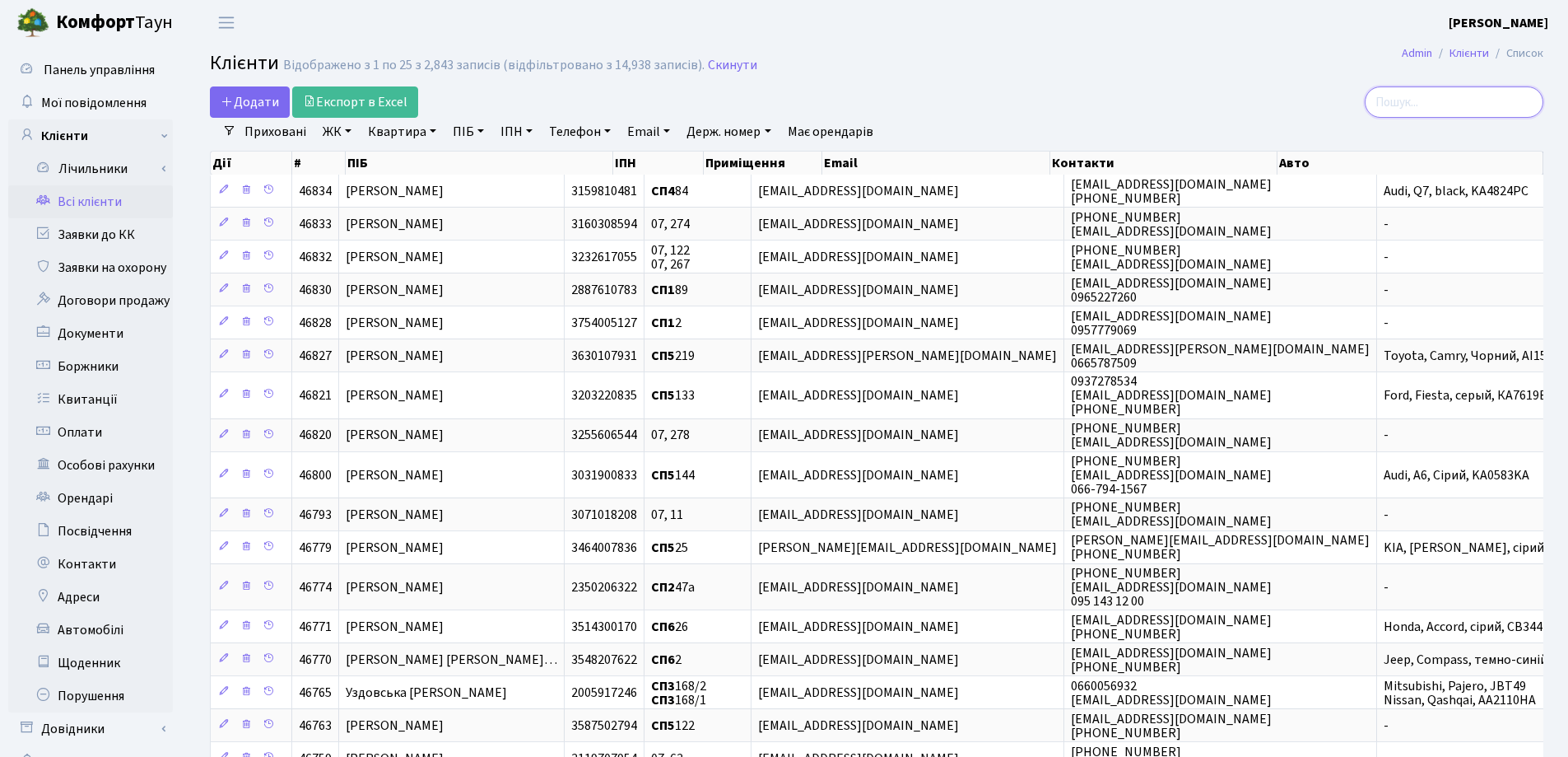
click at [1468, 101] on input "search" at bounding box center [1453, 102] width 179 height 32
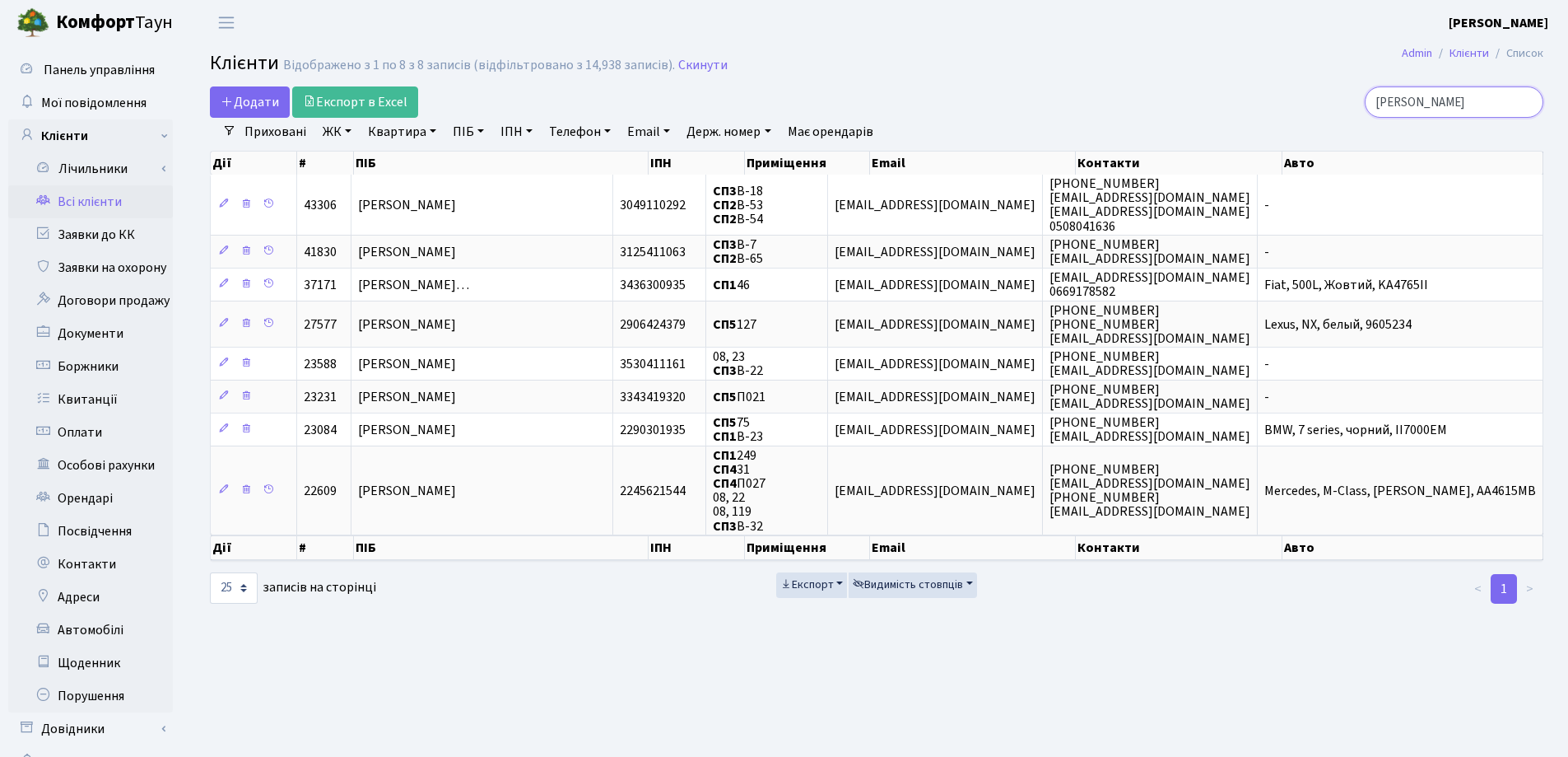
type input "Але"
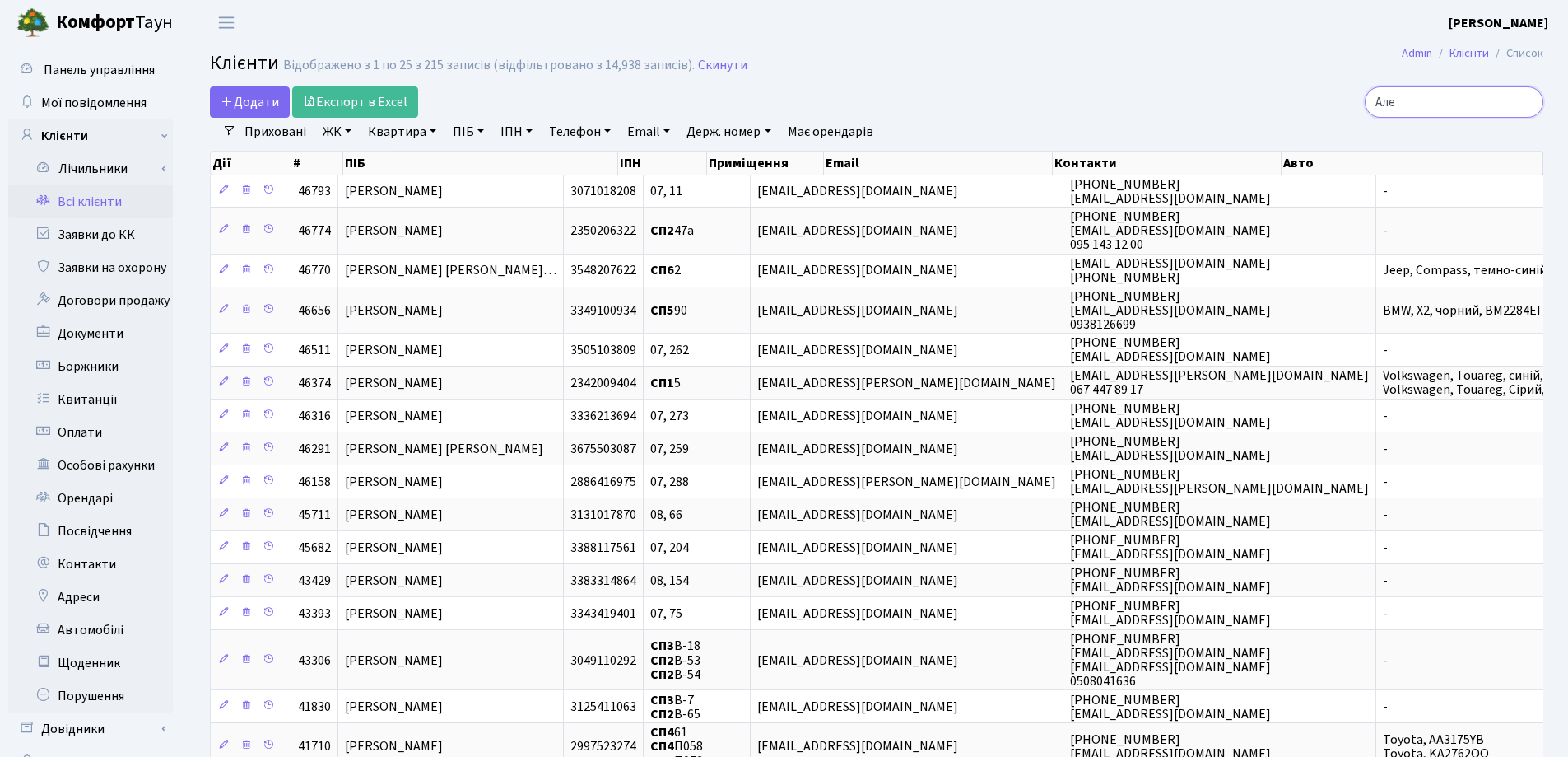
click at [1528, 103] on input "Але" at bounding box center [1453, 102] width 179 height 32
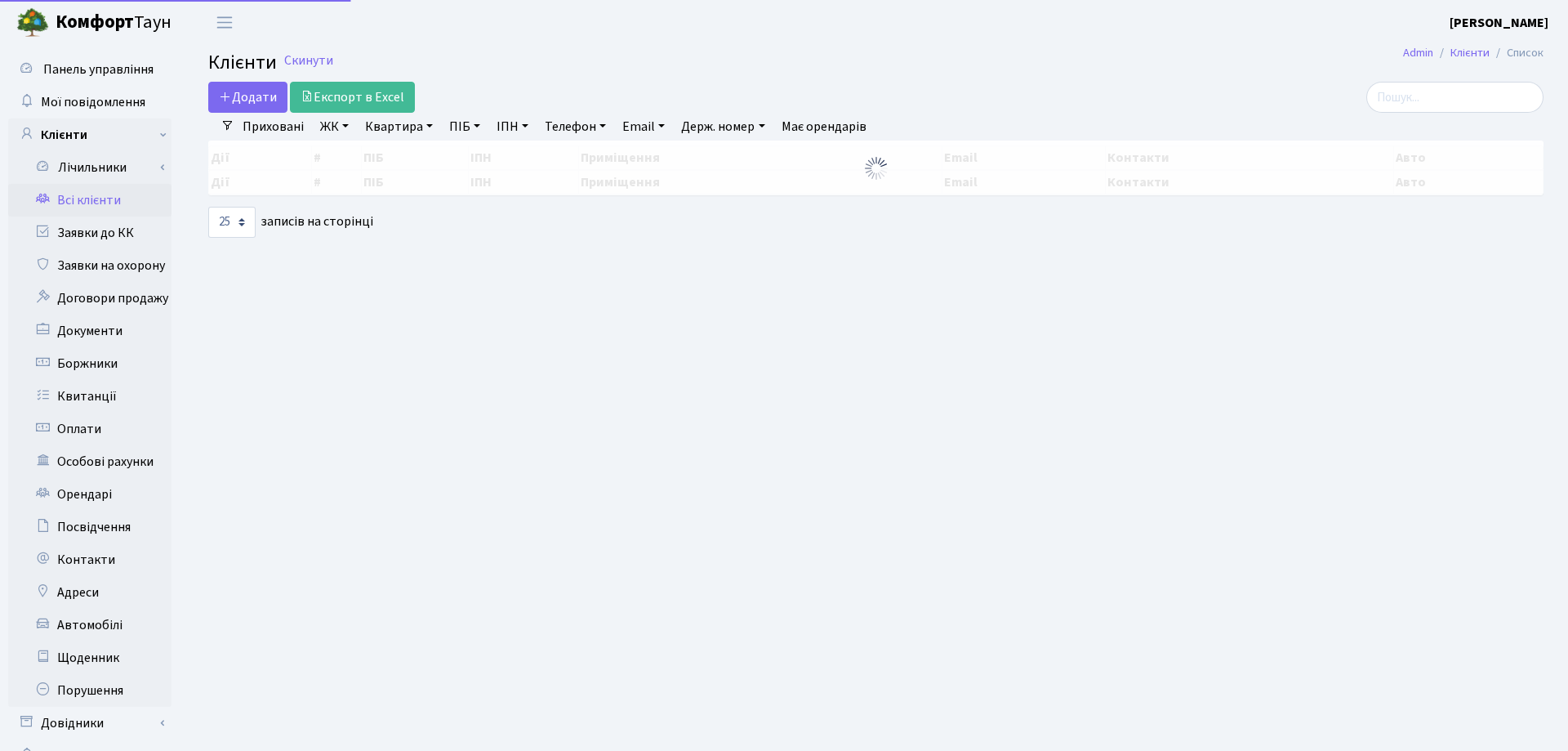
select select "25"
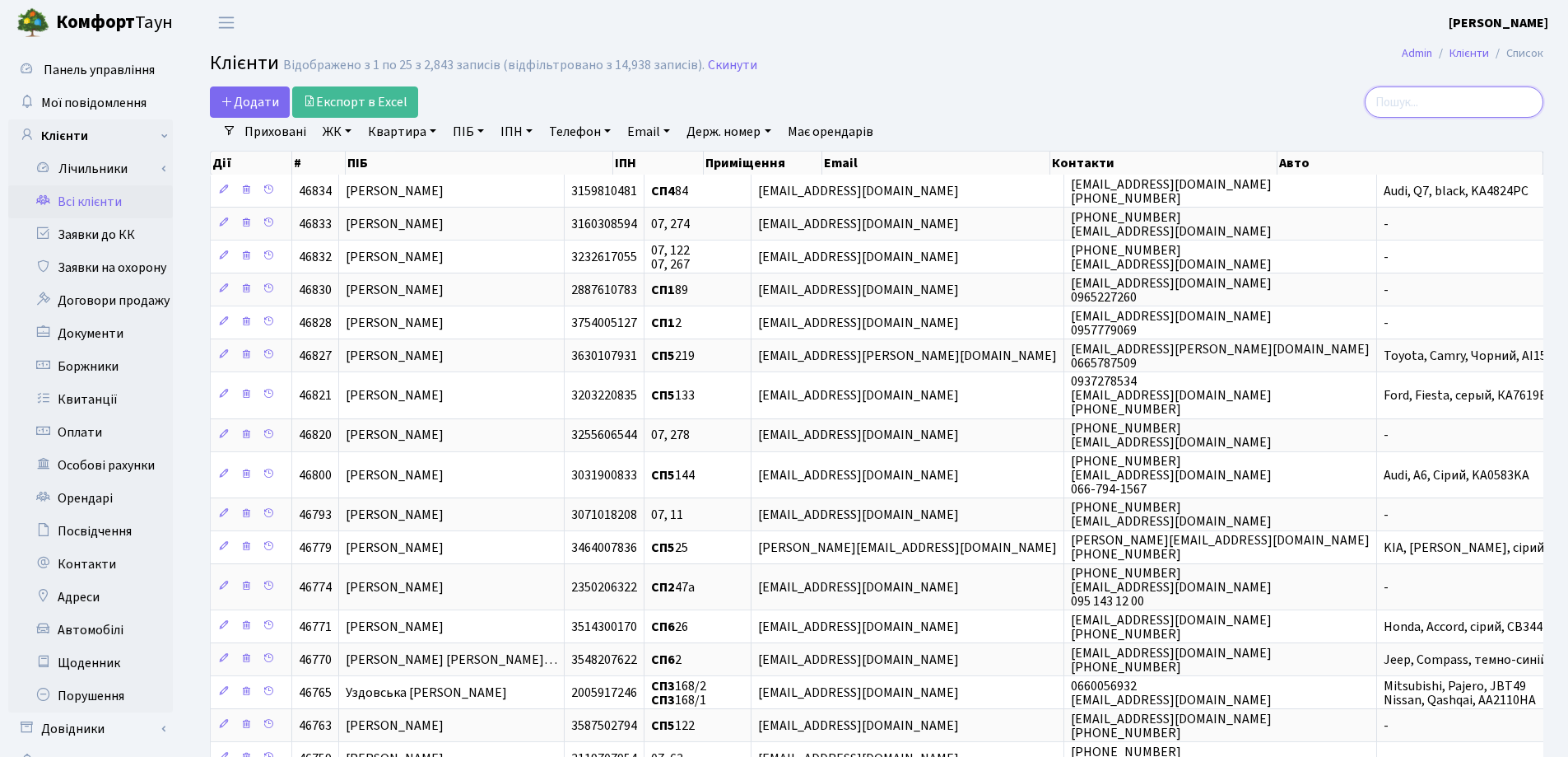
click at [1418, 111] on input "search" at bounding box center [1453, 102] width 179 height 32
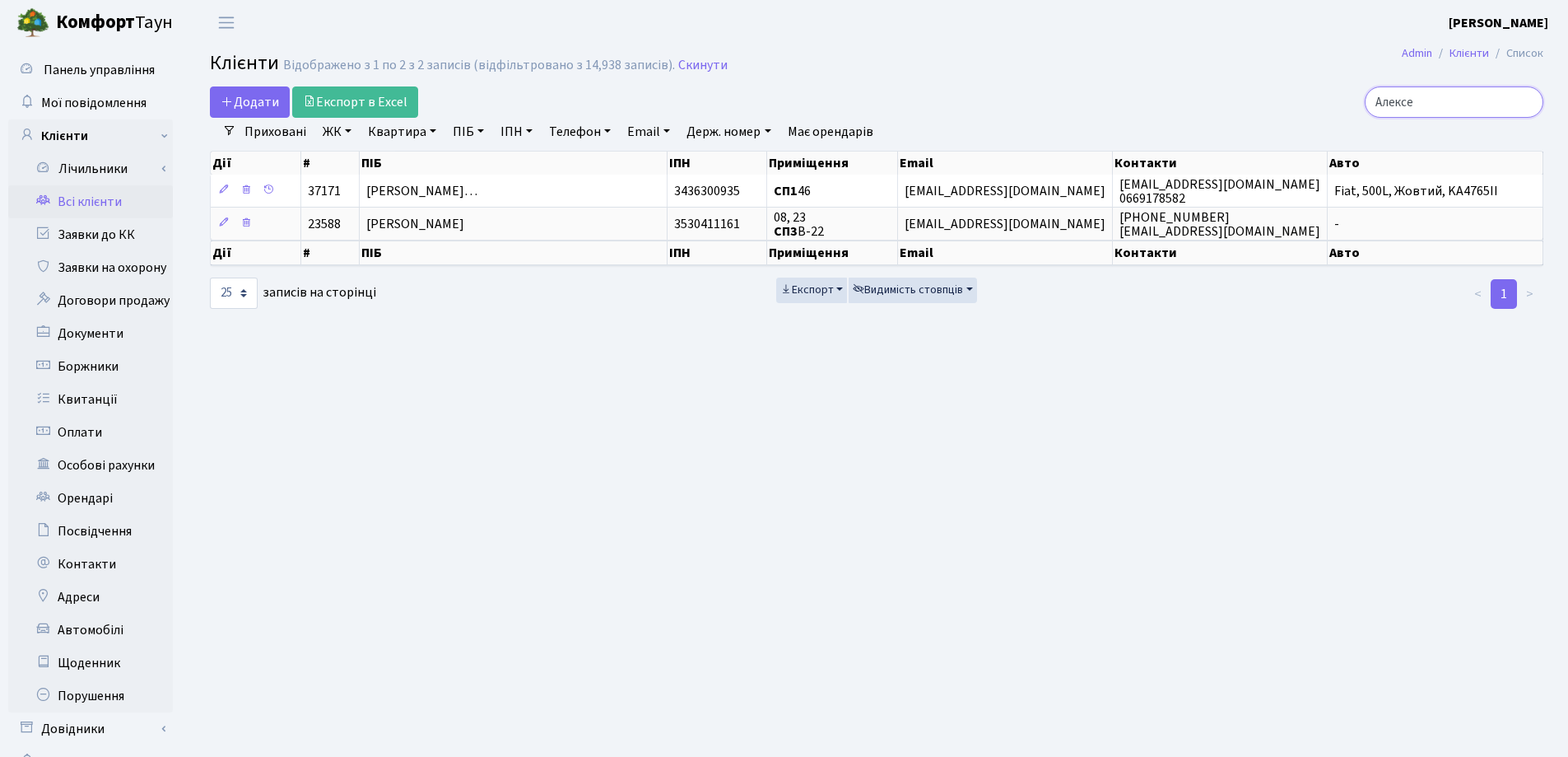
type input "Алекс"
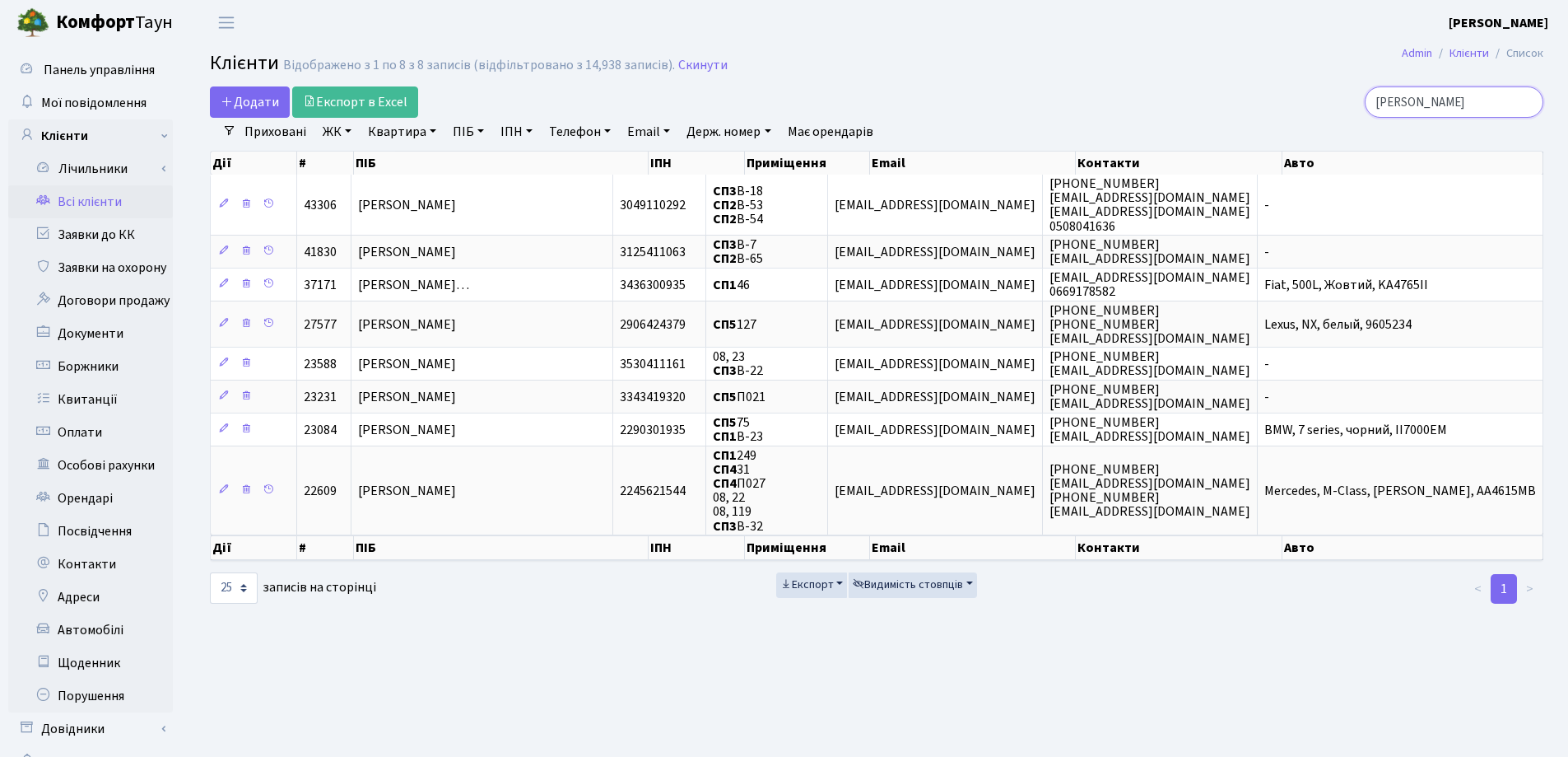
click at [1524, 102] on input "Алекс" at bounding box center [1453, 102] width 179 height 32
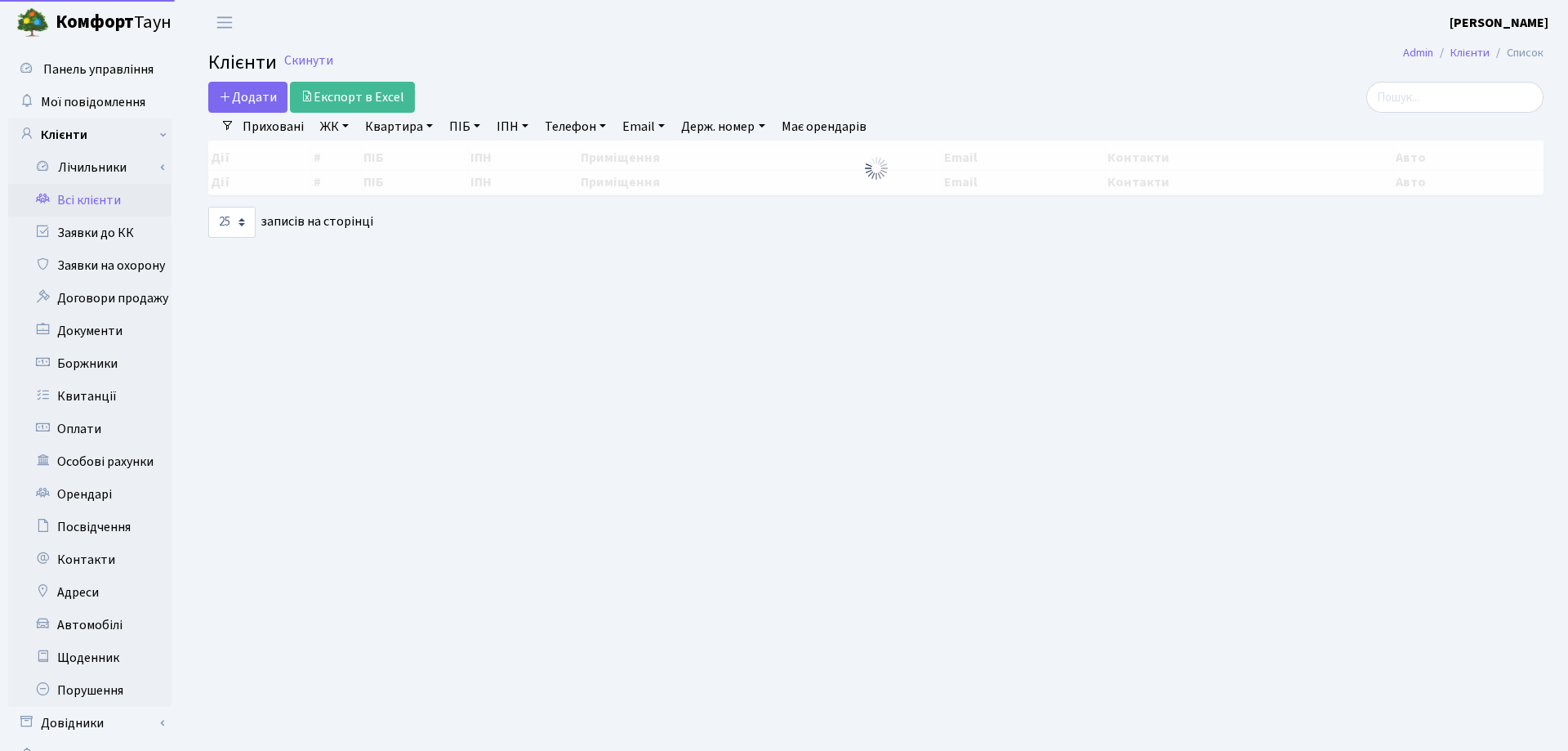
select select "25"
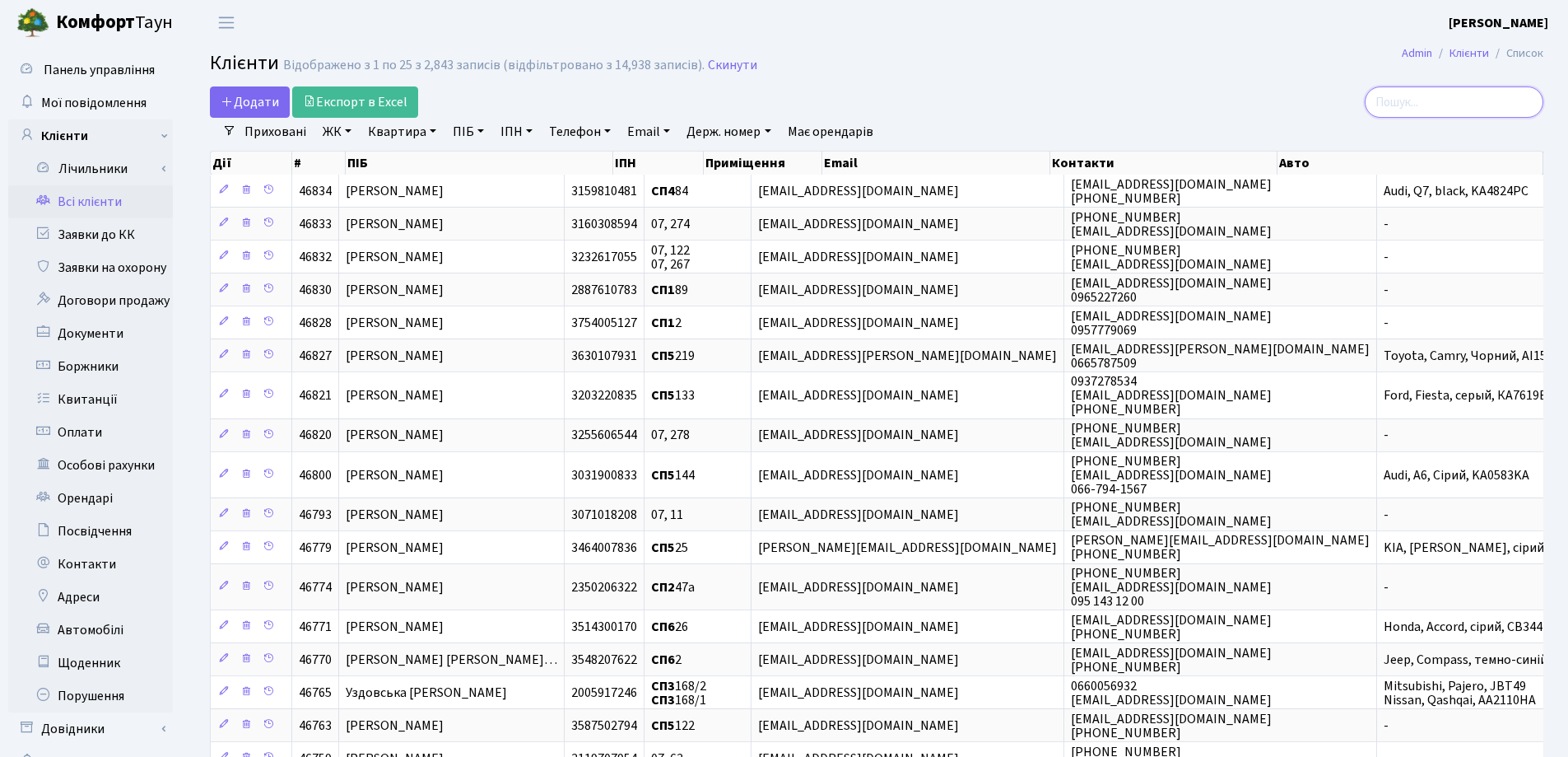
click at [1423, 100] on input "search" at bounding box center [1453, 102] width 179 height 32
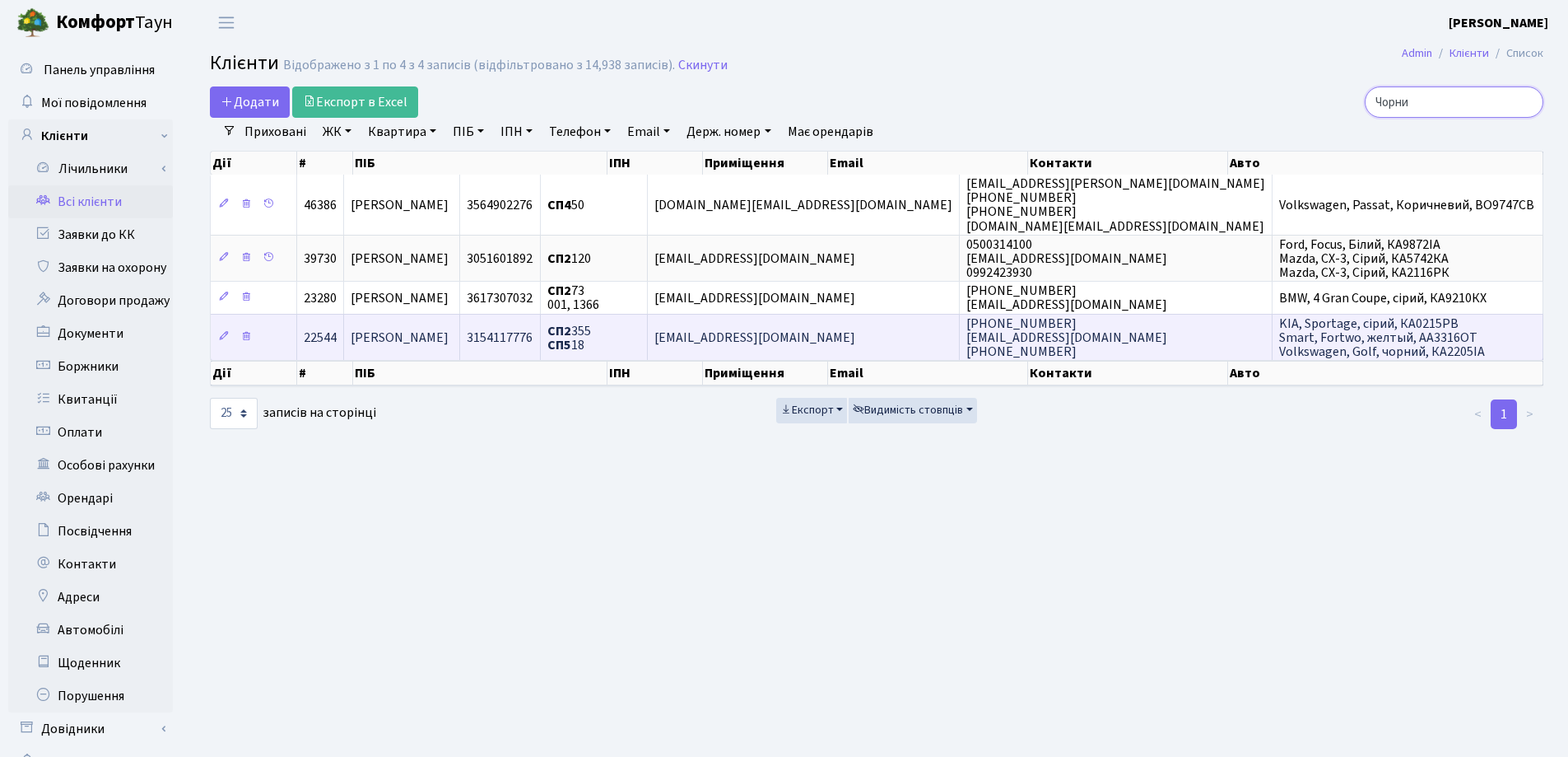
type input "Чорни"
click at [460, 327] on td "Чорний В'ячеслав Олександрович" at bounding box center [402, 337] width 116 height 47
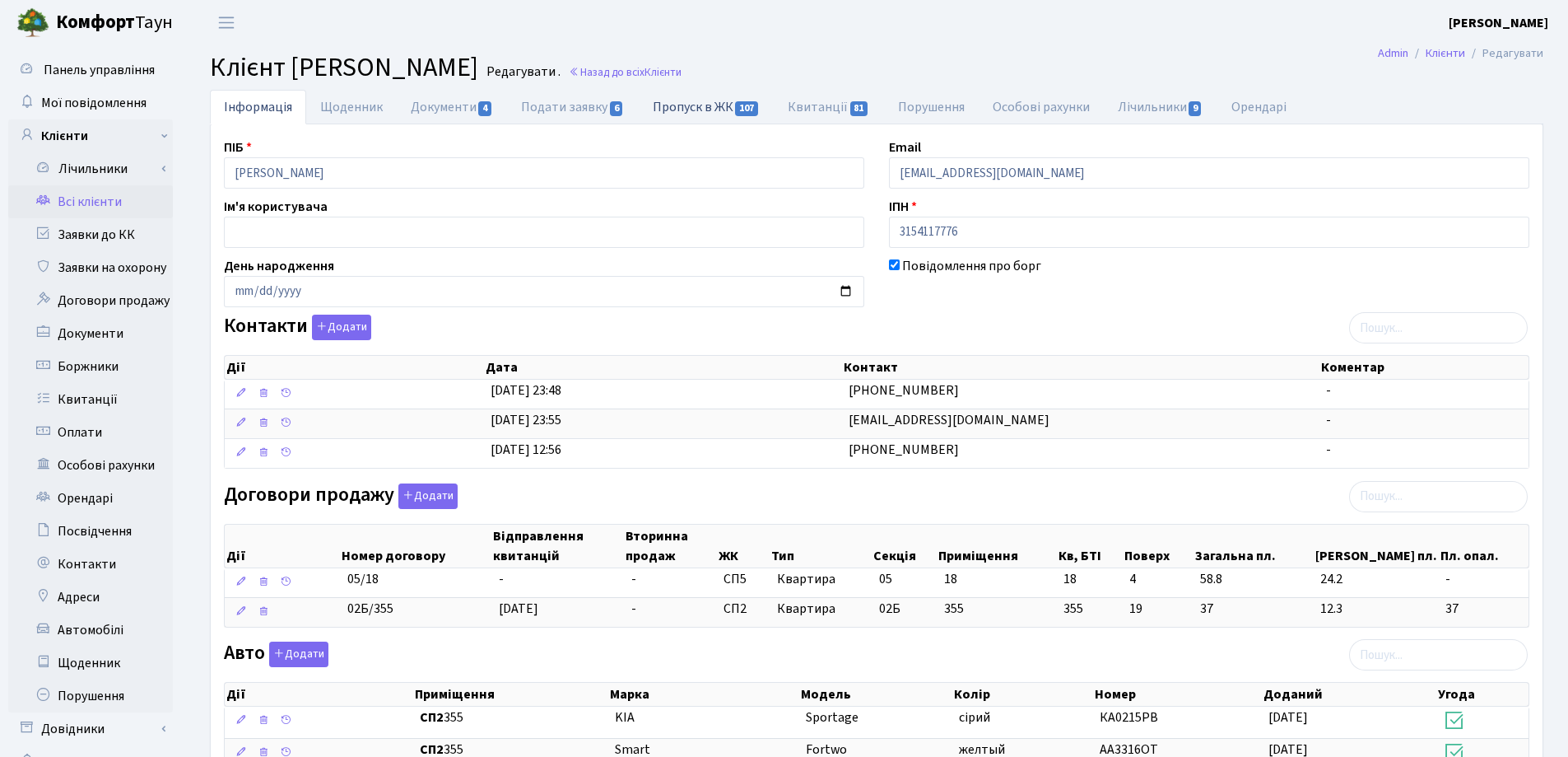
click at [661, 113] on link "Пропуск в ЖК 107" at bounding box center [706, 106] width 135 height 34
select select "25"
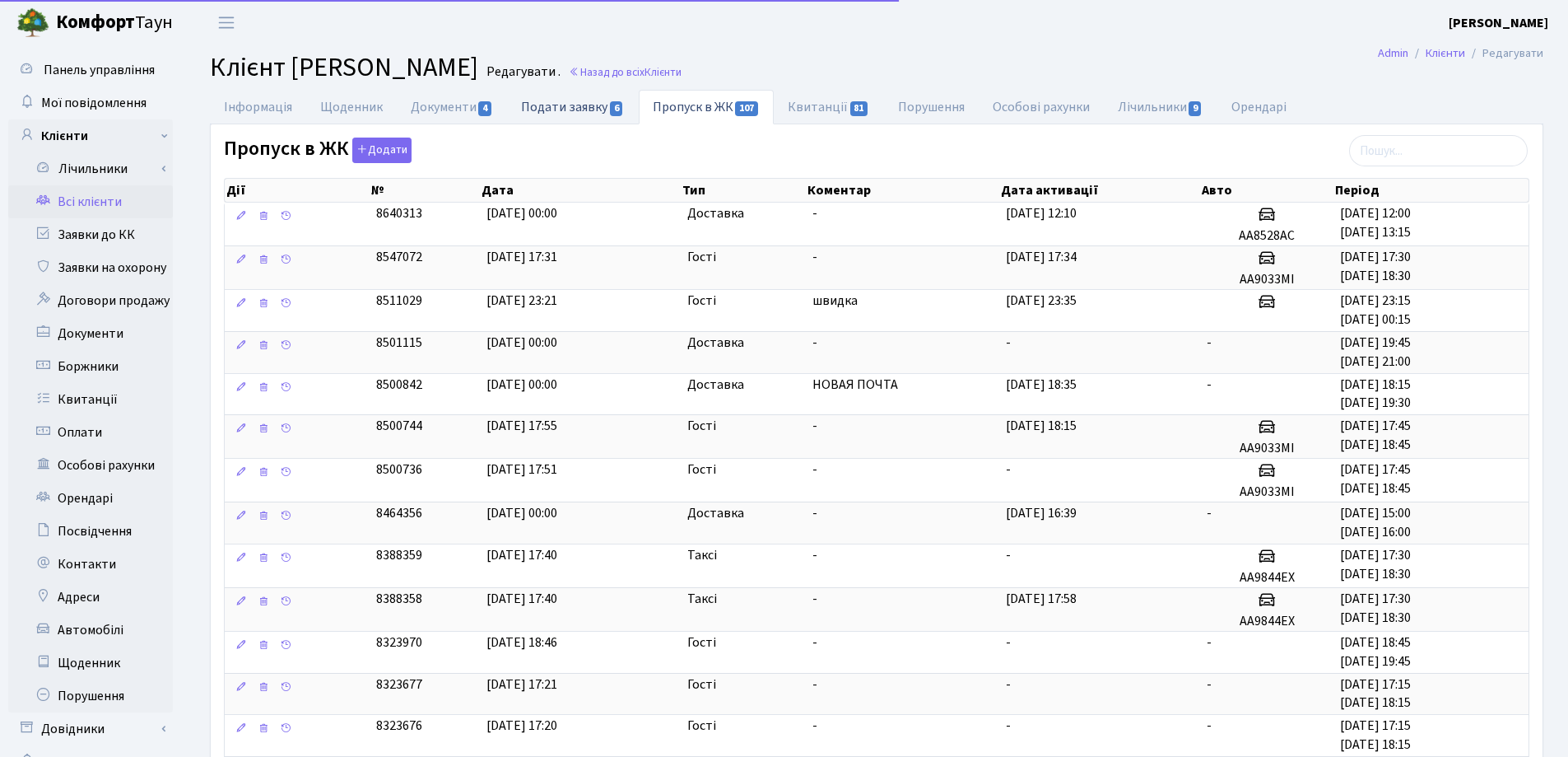
click at [566, 114] on link "Подати заявку 6" at bounding box center [573, 106] width 131 height 34
select select "25"
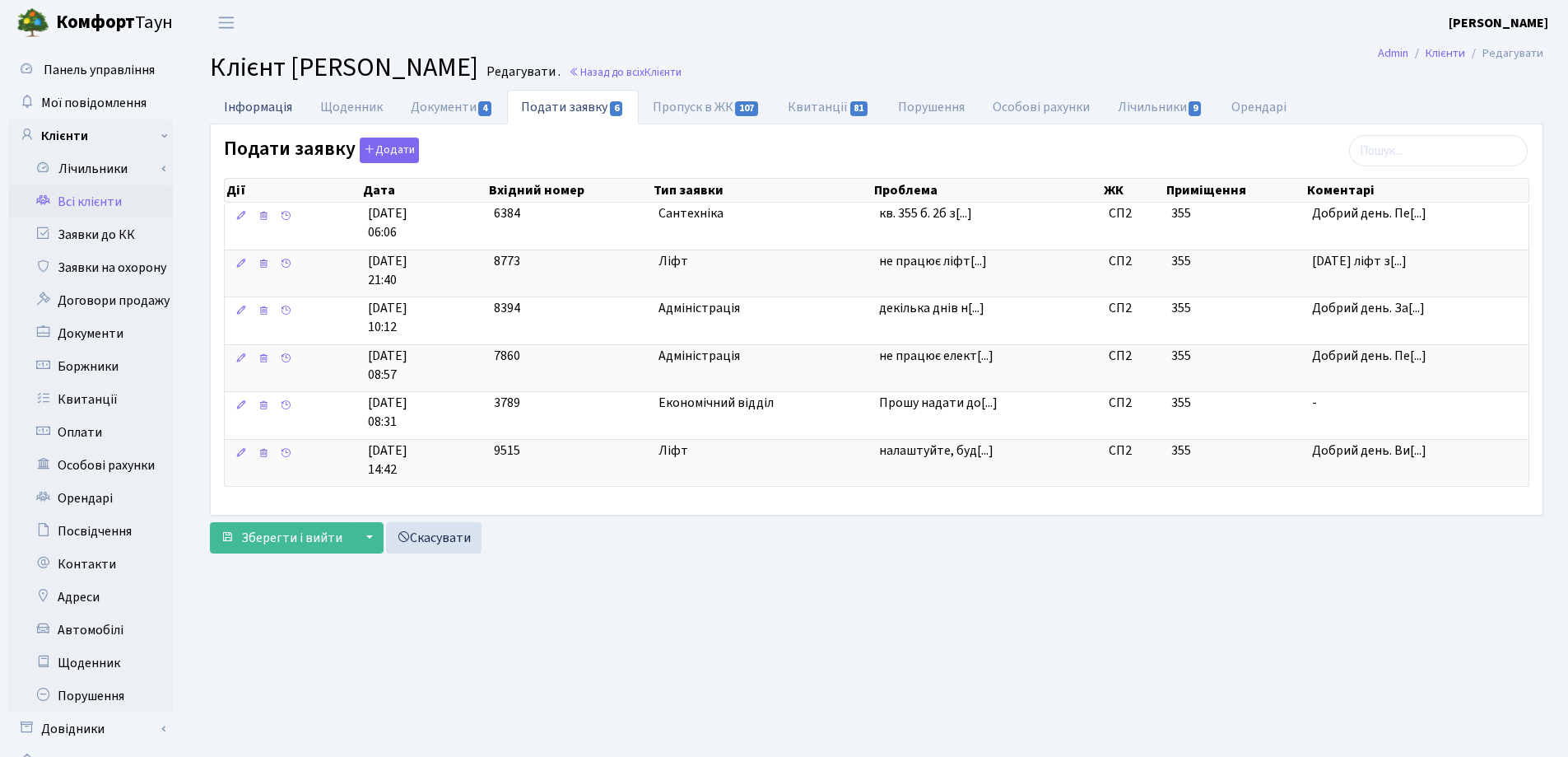
click at [266, 103] on link "Інформація" at bounding box center [258, 106] width 96 height 34
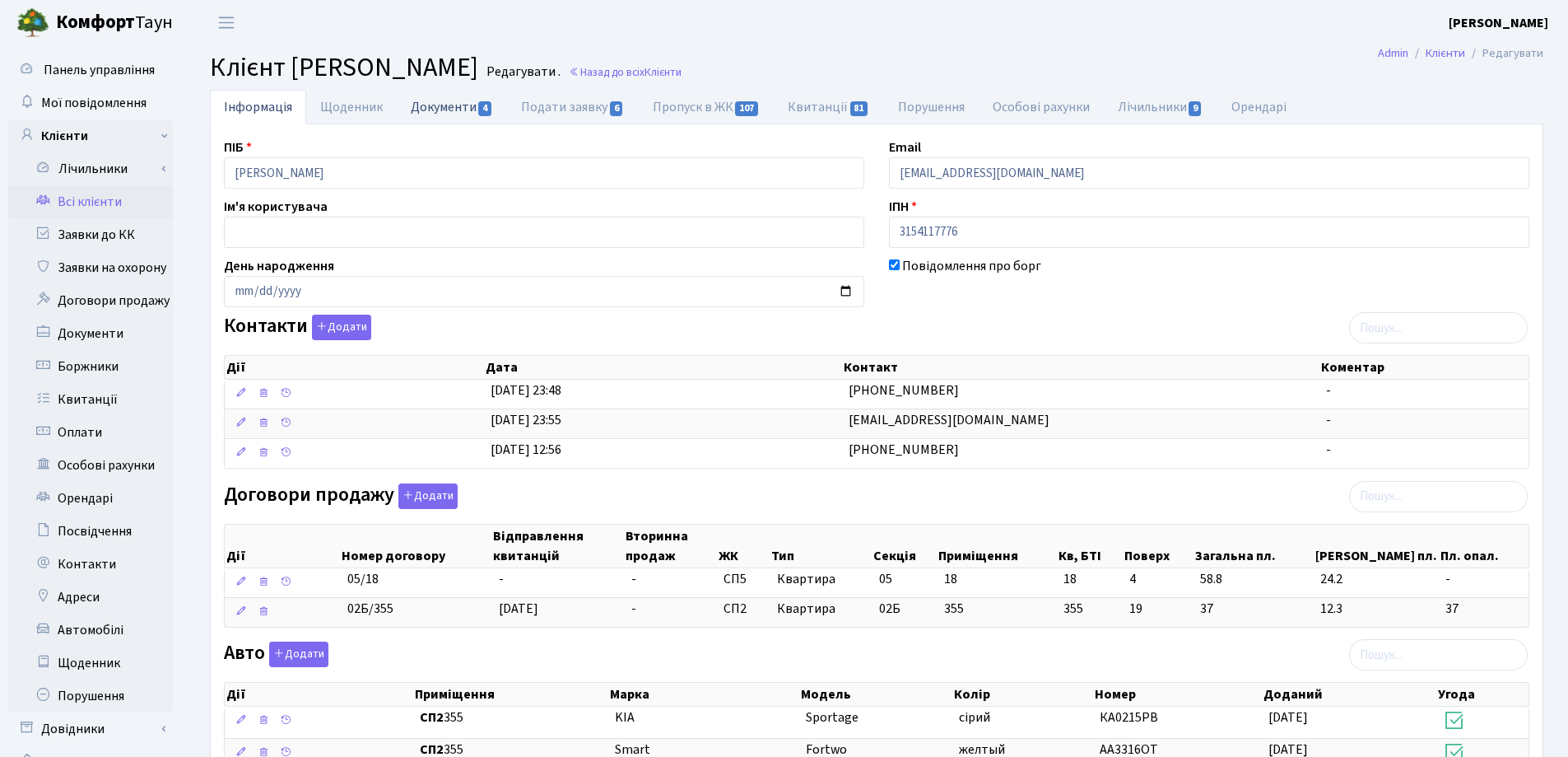
click at [429, 105] on link "Документи 4" at bounding box center [452, 106] width 110 height 34
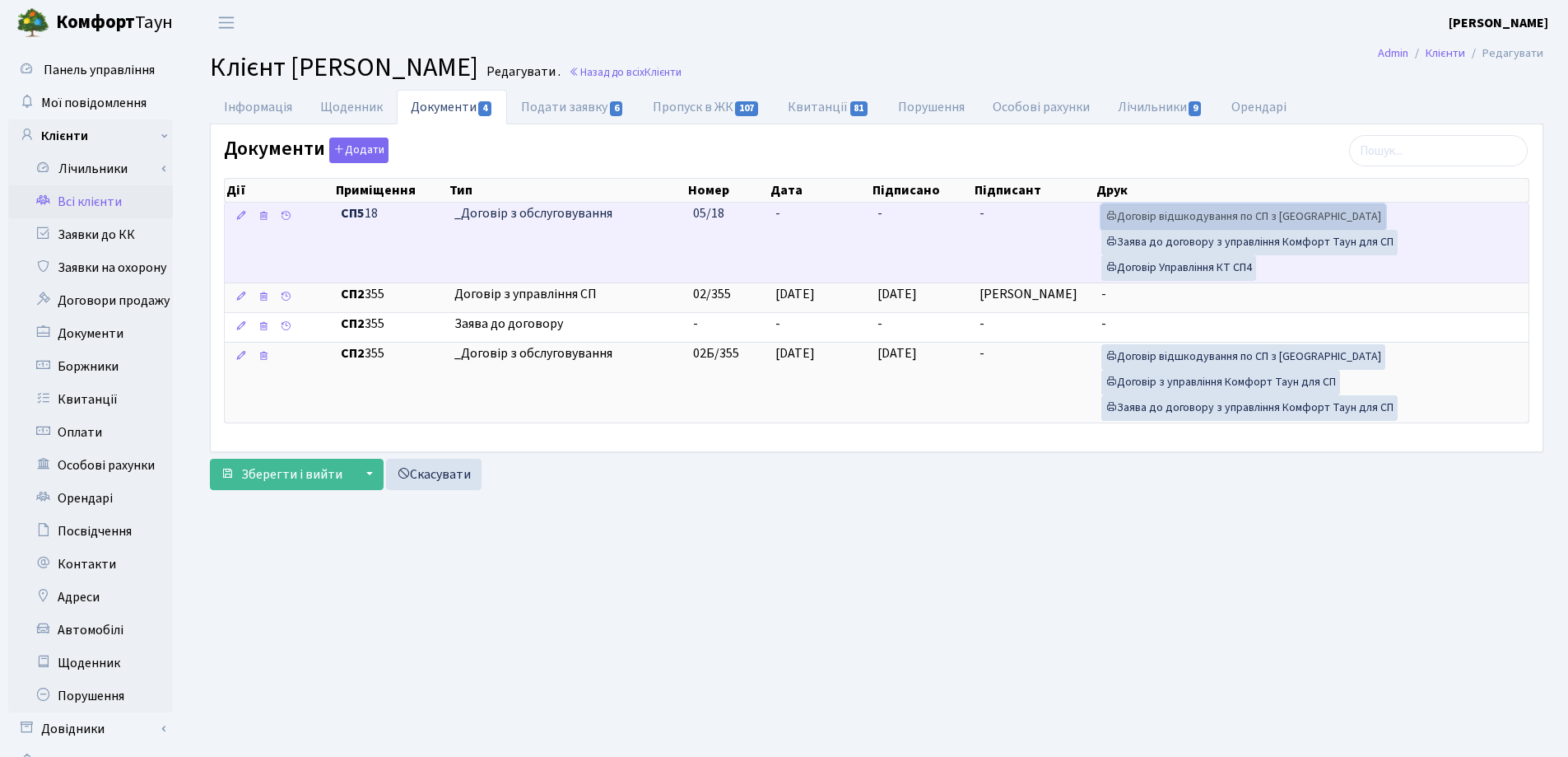
click at [1134, 214] on link "Договір відшкодування по СП з Екві" at bounding box center [1243, 217] width 284 height 26
click at [1213, 272] on link "Договір Управління КТ СП4" at bounding box center [1178, 268] width 154 height 26
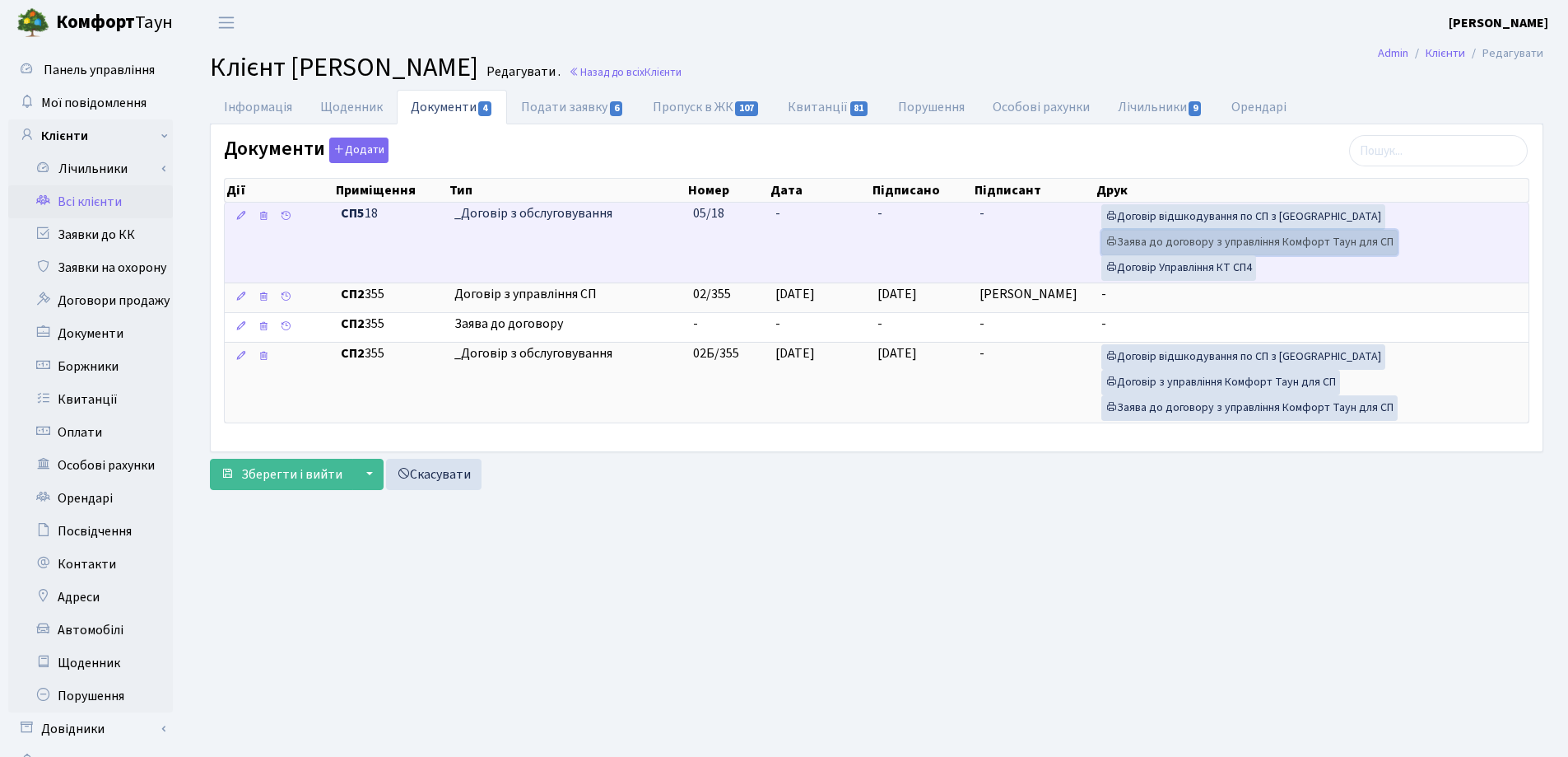
click at [1233, 237] on link "Заява до договору з управління Комфорт Таун для СП" at bounding box center [1249, 243] width 296 height 26
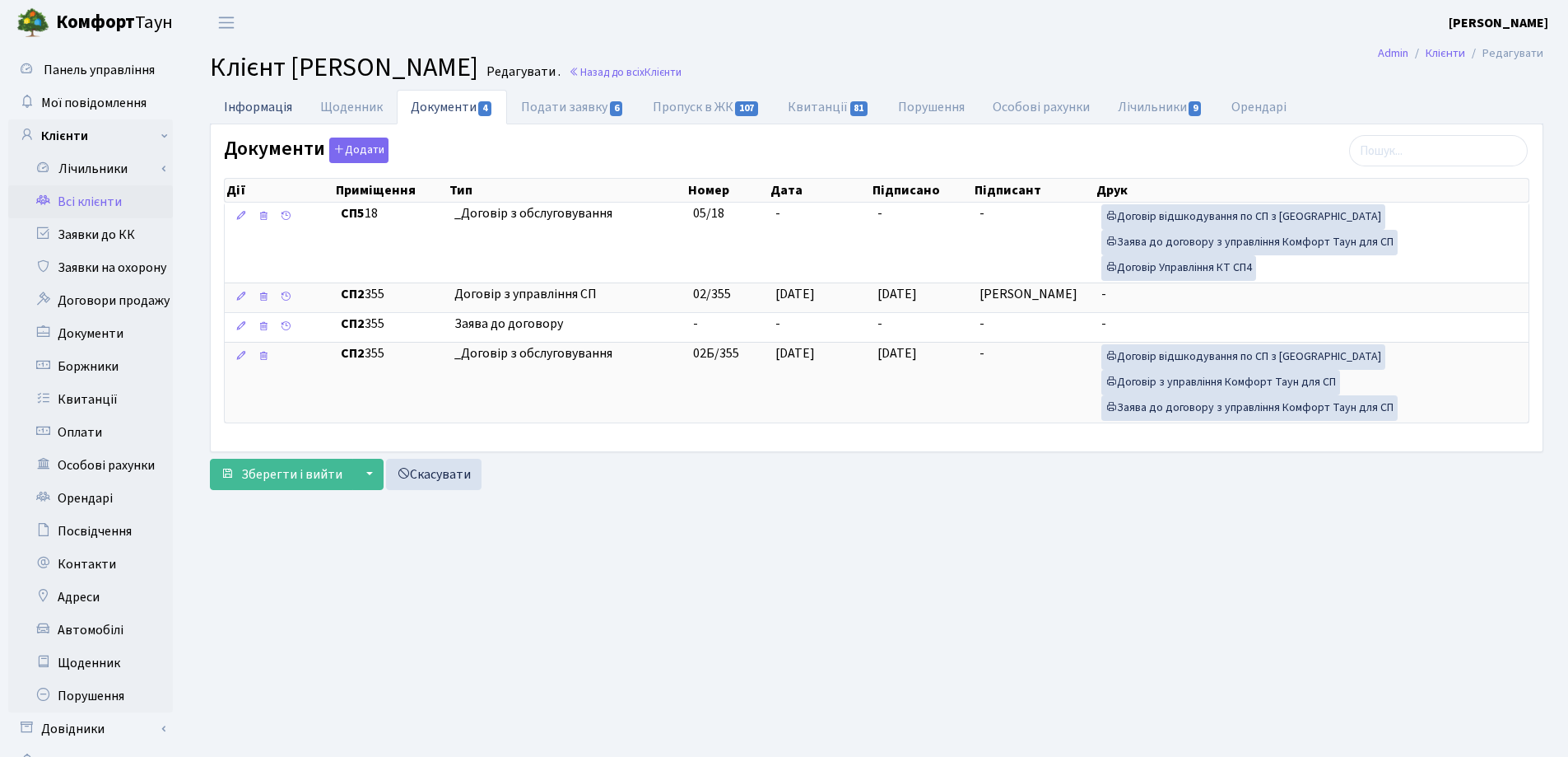
click at [267, 102] on link "Інформація" at bounding box center [258, 106] width 96 height 34
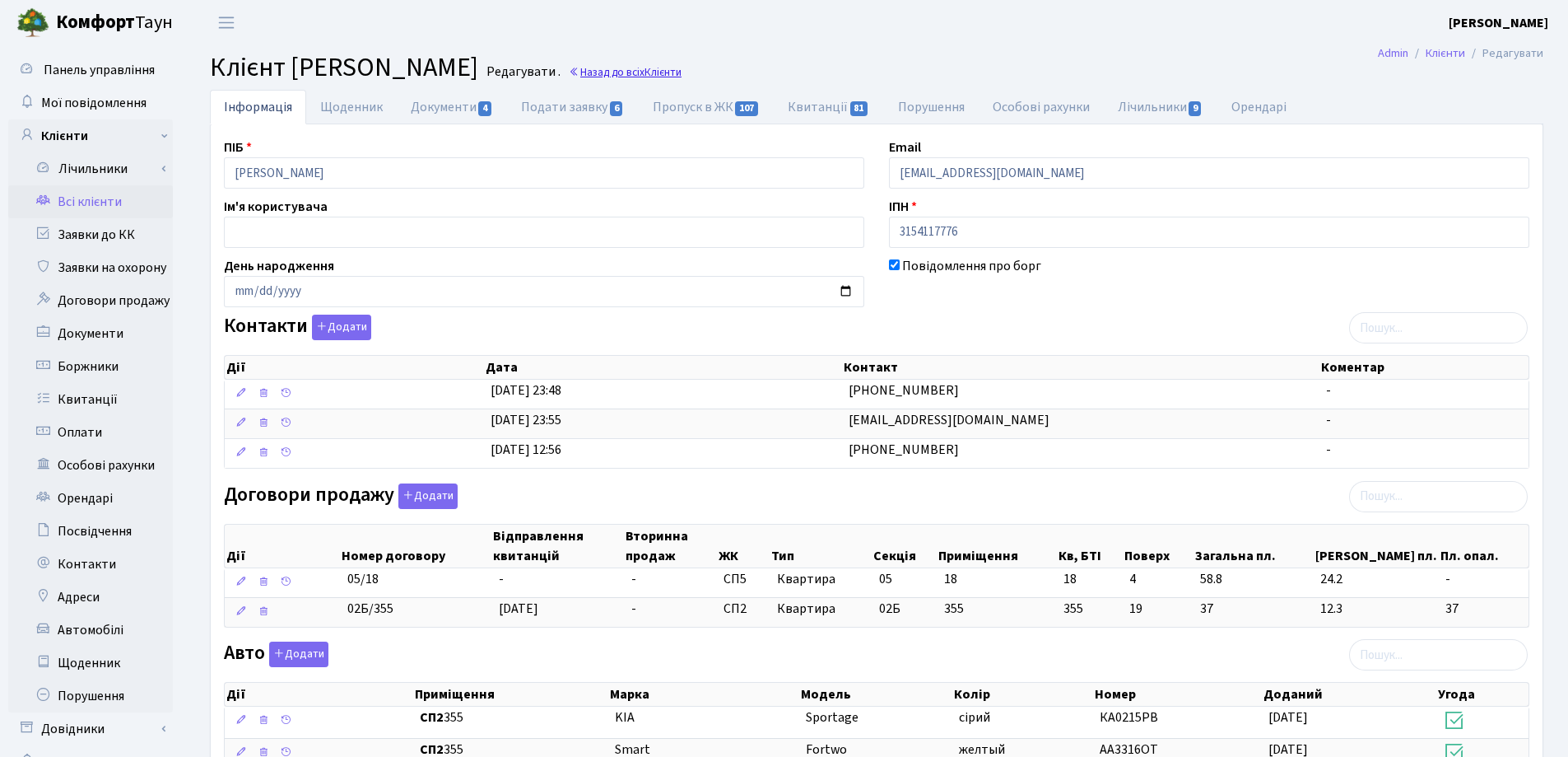
click at [682, 75] on link "Назад до всіх Клієнти" at bounding box center [625, 71] width 113 height 16
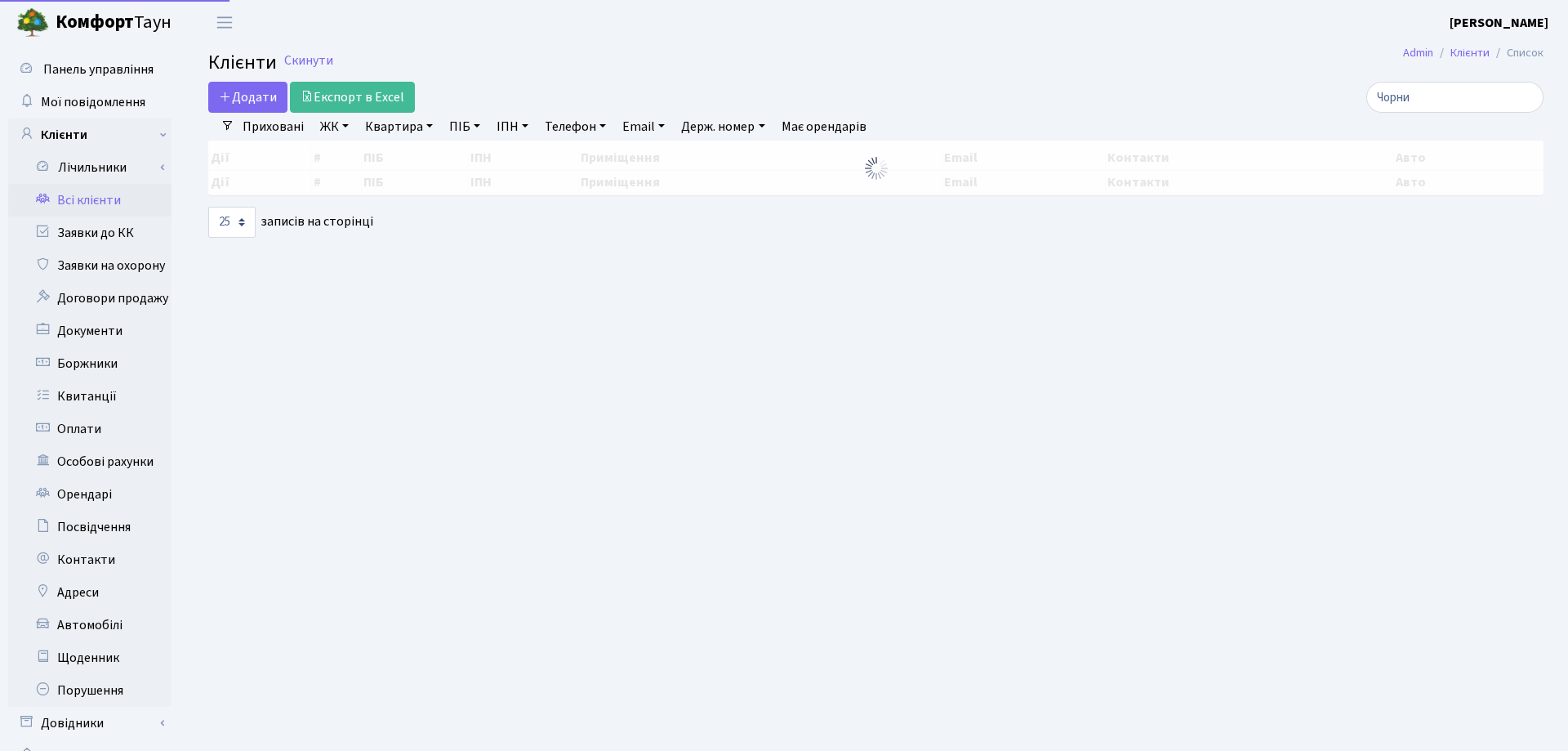
select select "25"
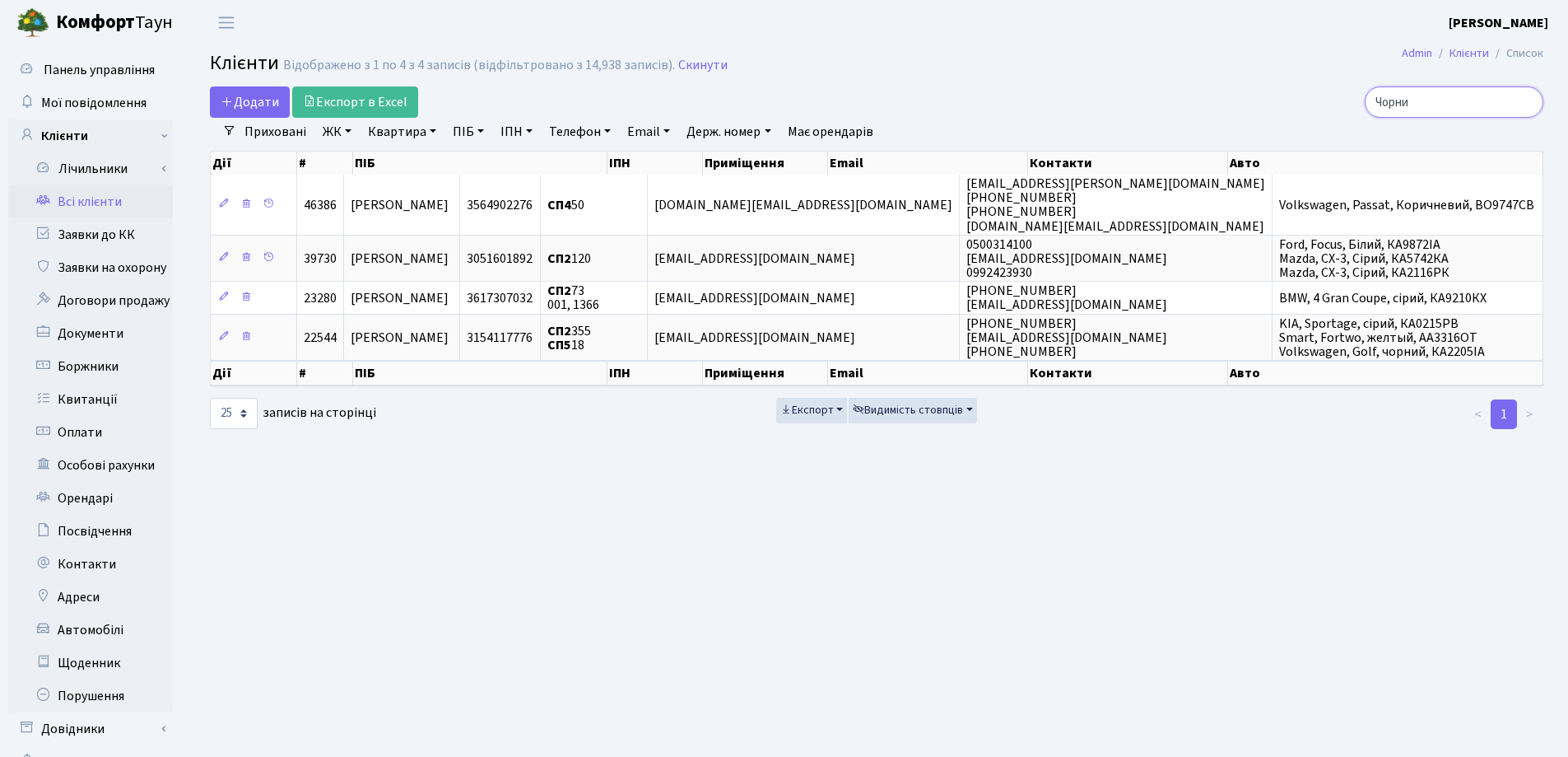
click at [1526, 97] on input "Чорни" at bounding box center [1453, 102] width 179 height 32
click at [1525, 105] on input "Чорни" at bounding box center [1453, 102] width 179 height 32
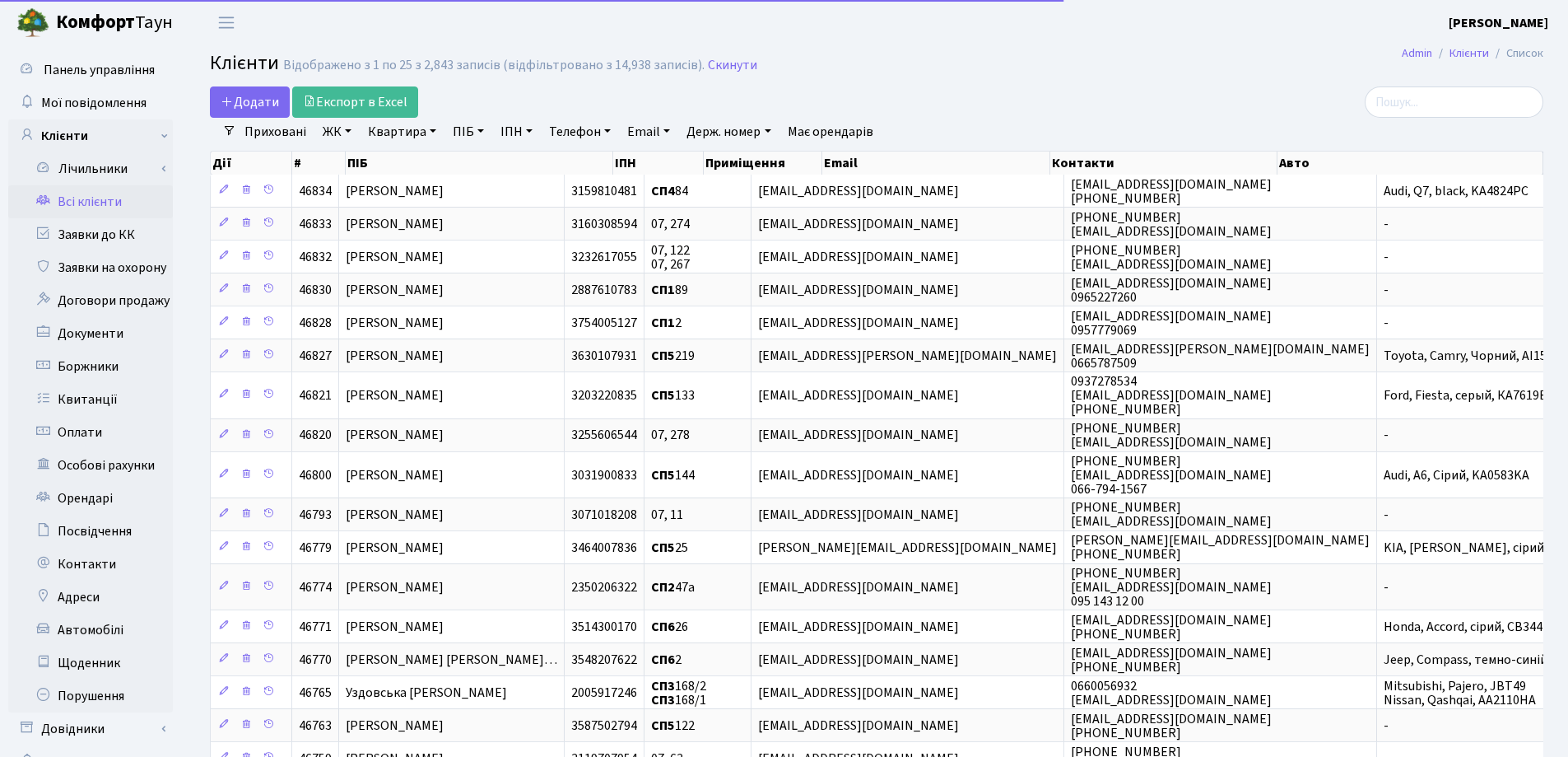
click at [434, 136] on link "Квартира" at bounding box center [402, 132] width 81 height 28
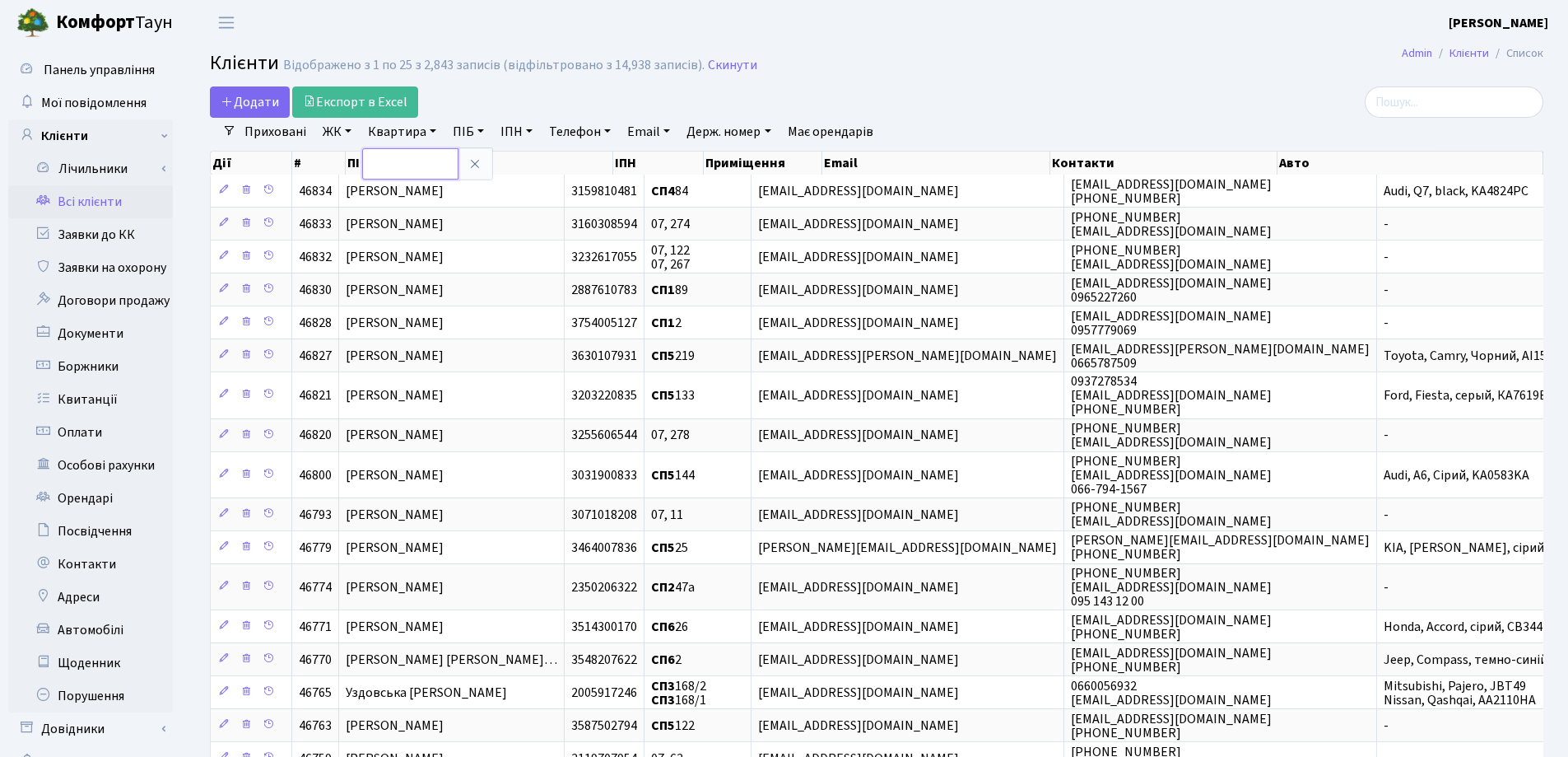
type input "3"
type input "231"
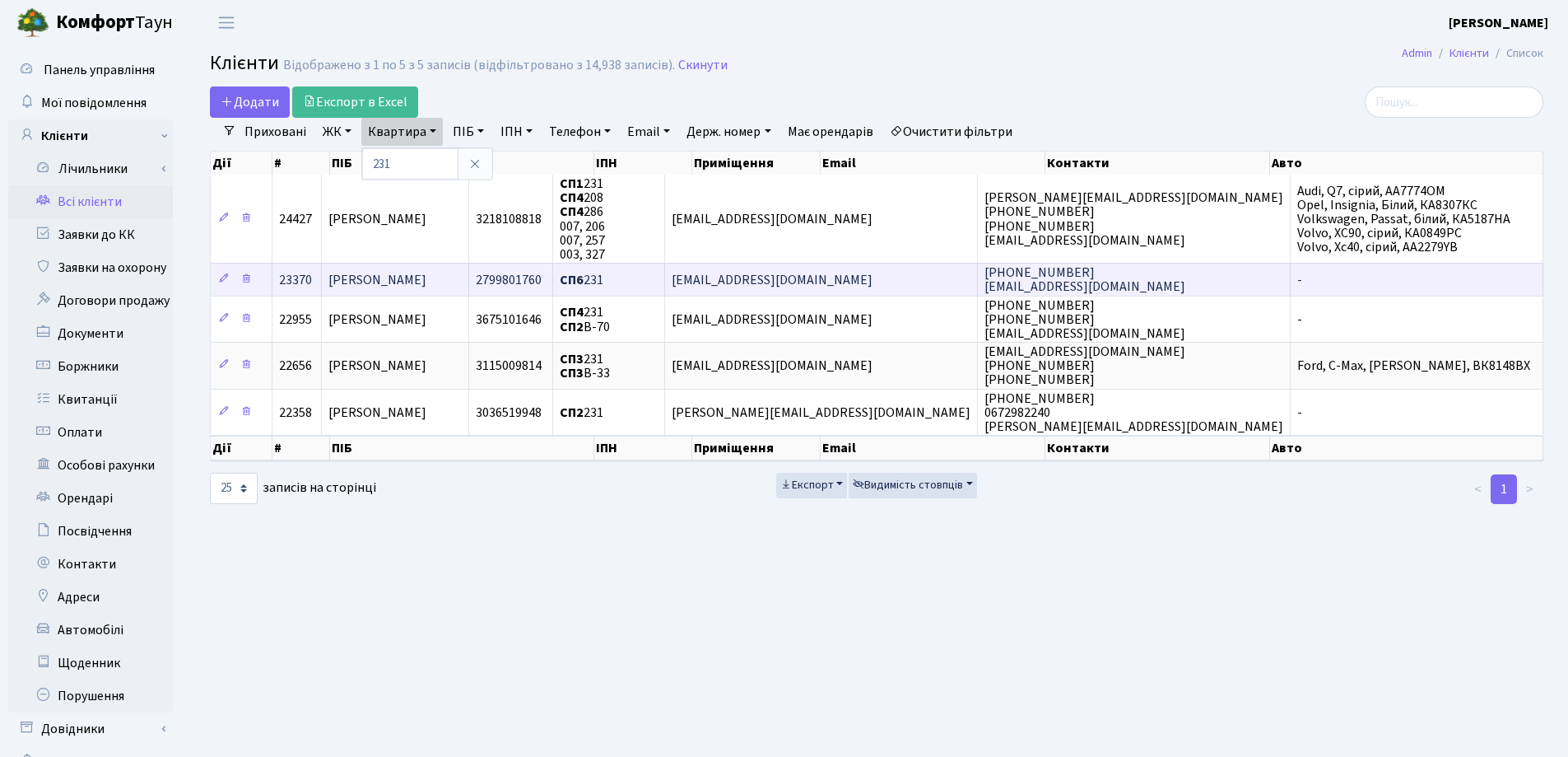
click at [469, 275] on td "[PERSON_NAME]" at bounding box center [395, 279] width 147 height 33
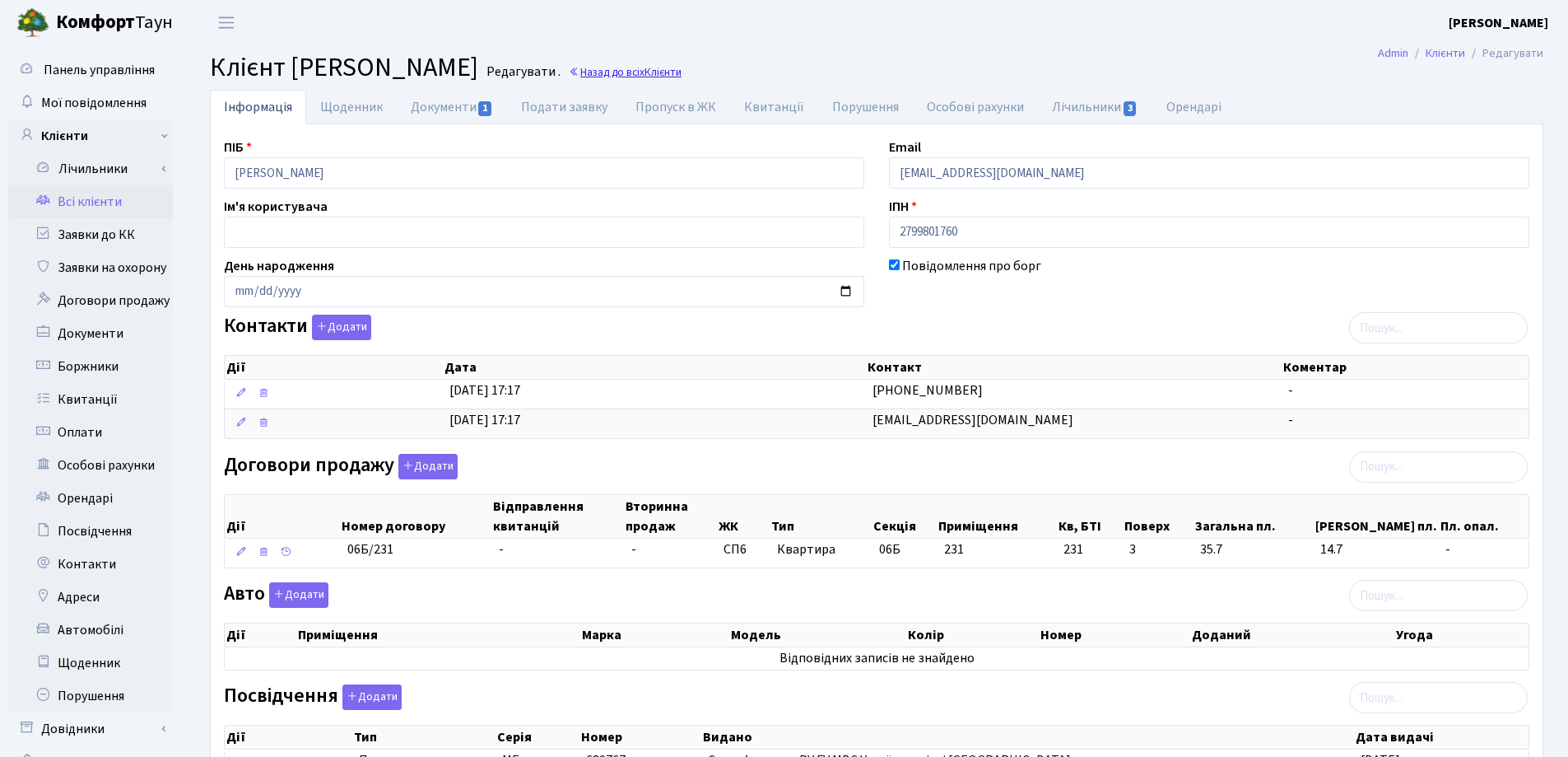
click at [682, 74] on link "Назад до всіх Клієнти" at bounding box center [625, 71] width 113 height 16
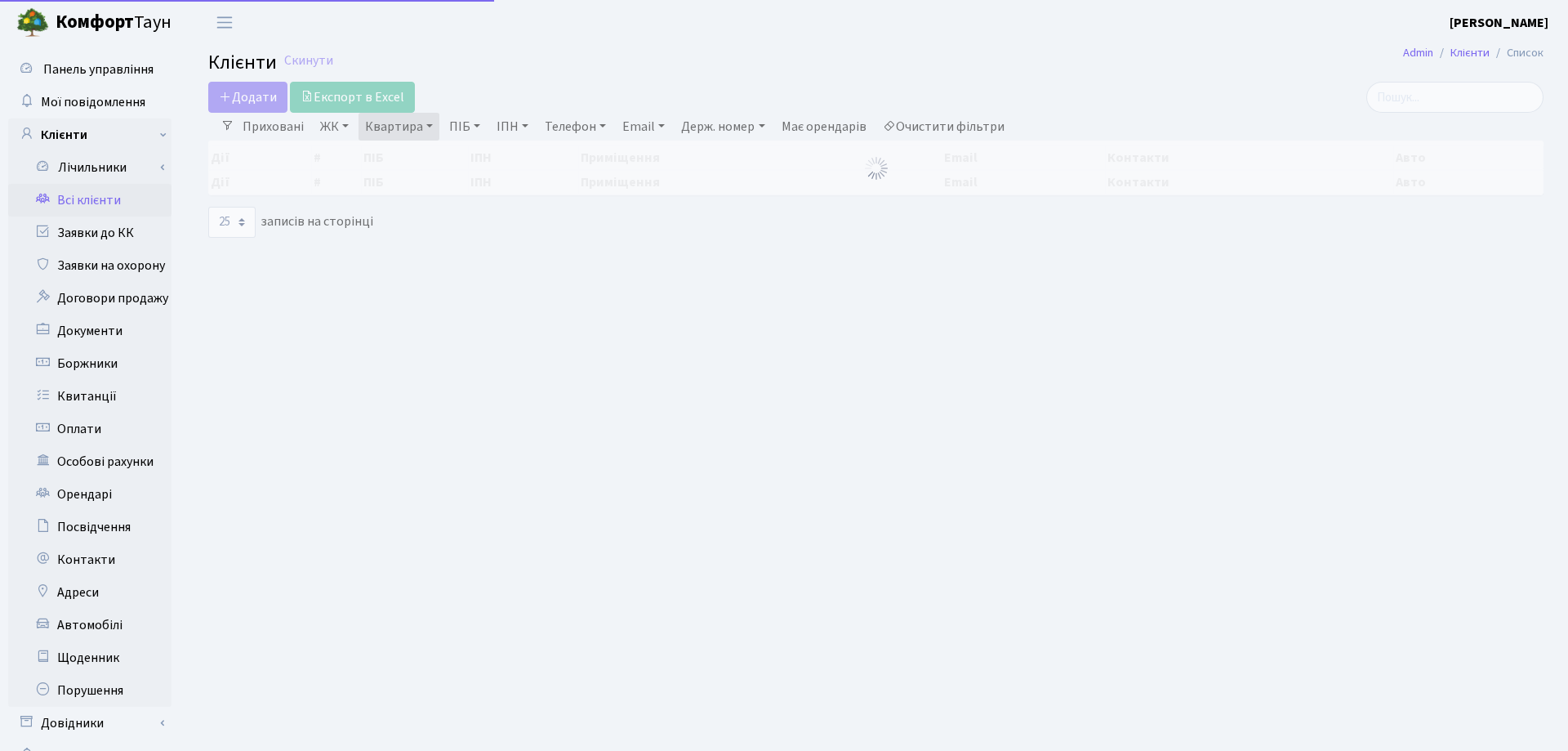
select select "25"
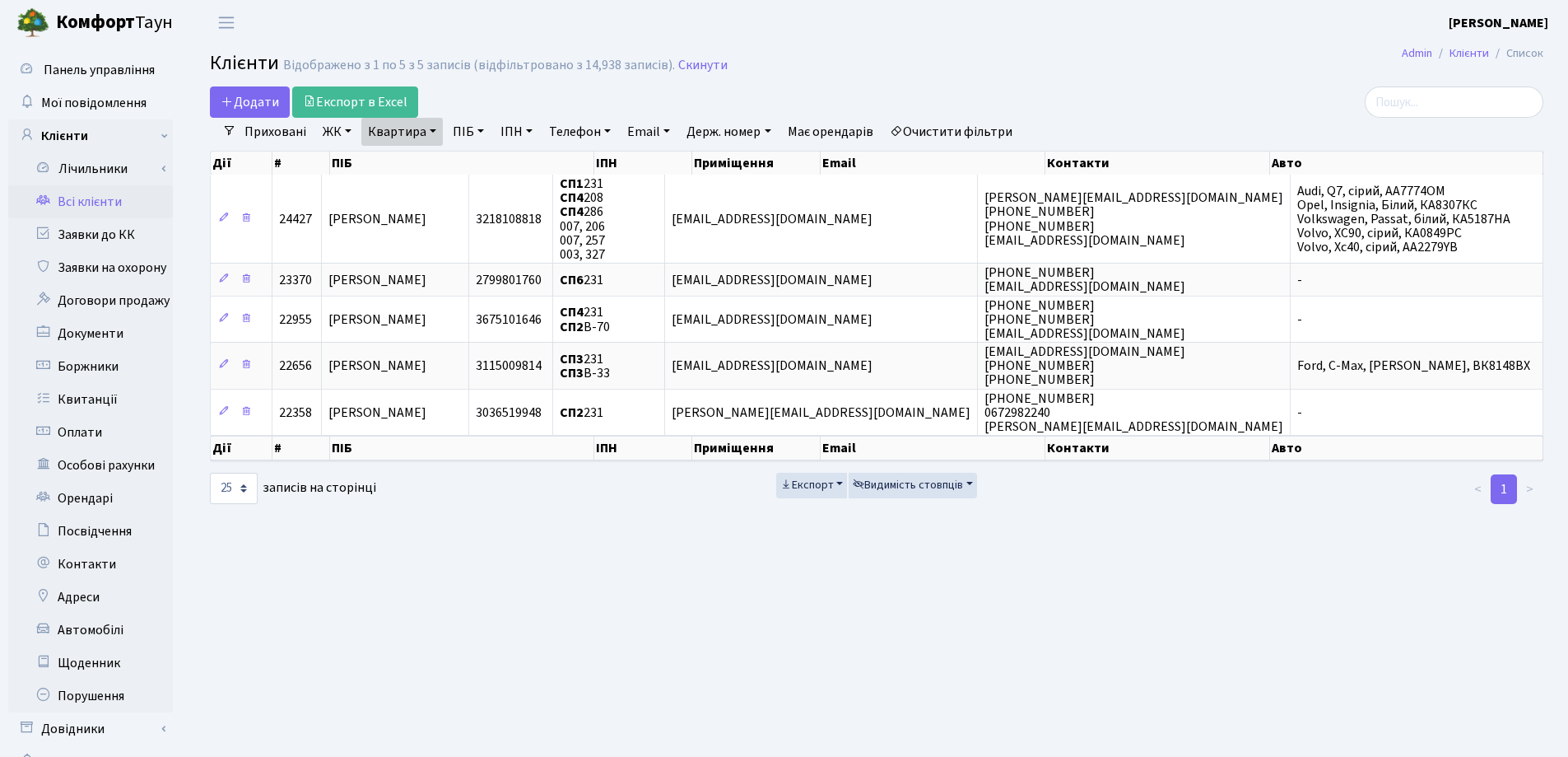
click at [438, 128] on link "Квартира" at bounding box center [402, 132] width 81 height 28
click at [476, 162] on icon at bounding box center [475, 164] width 13 height 13
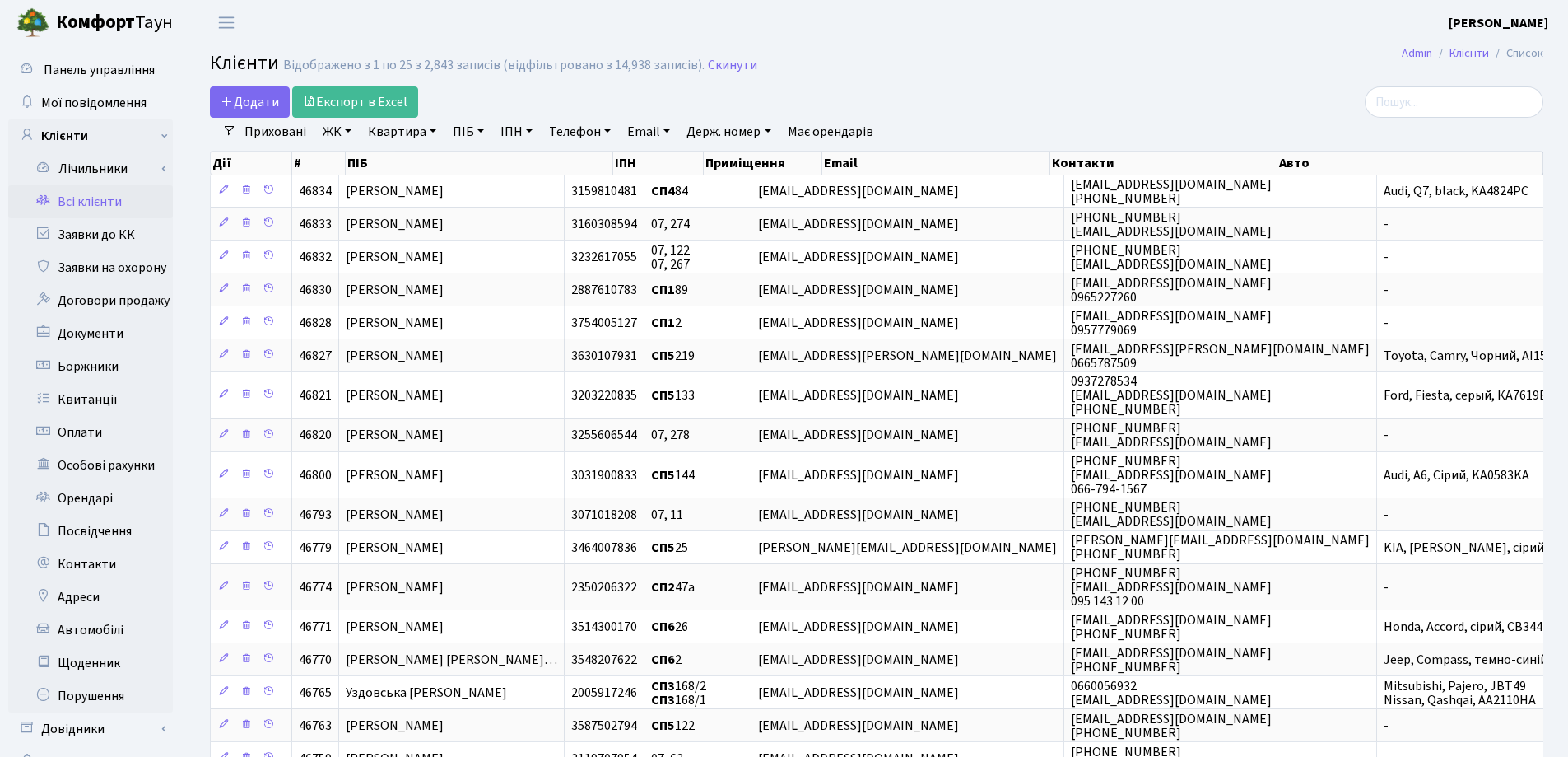
click at [429, 131] on link "Квартира" at bounding box center [402, 132] width 81 height 28
click at [436, 166] on input "text" at bounding box center [410, 164] width 96 height 32
type input "18"
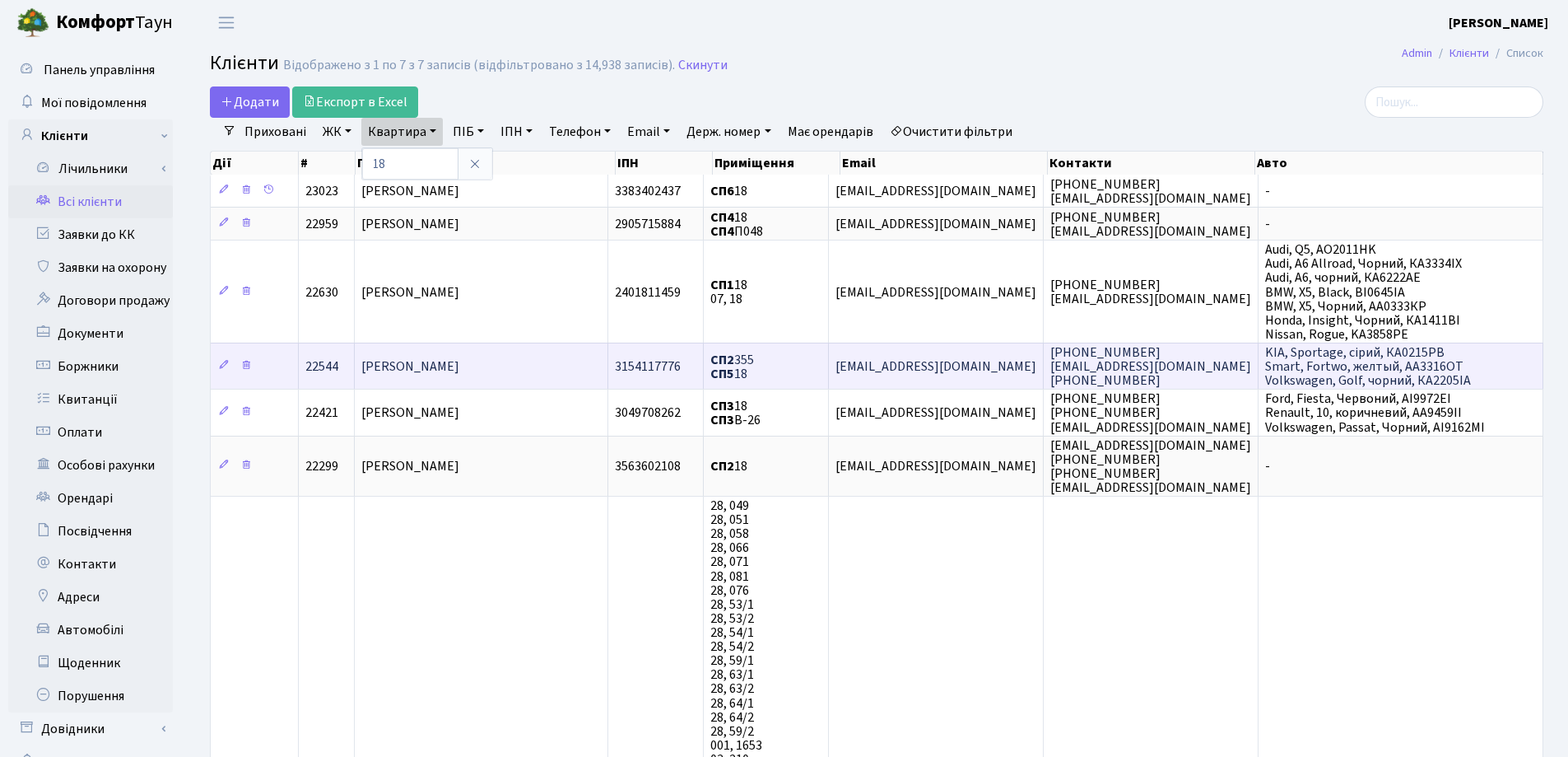
click at [459, 371] on span "[PERSON_NAME]" at bounding box center [410, 366] width 98 height 18
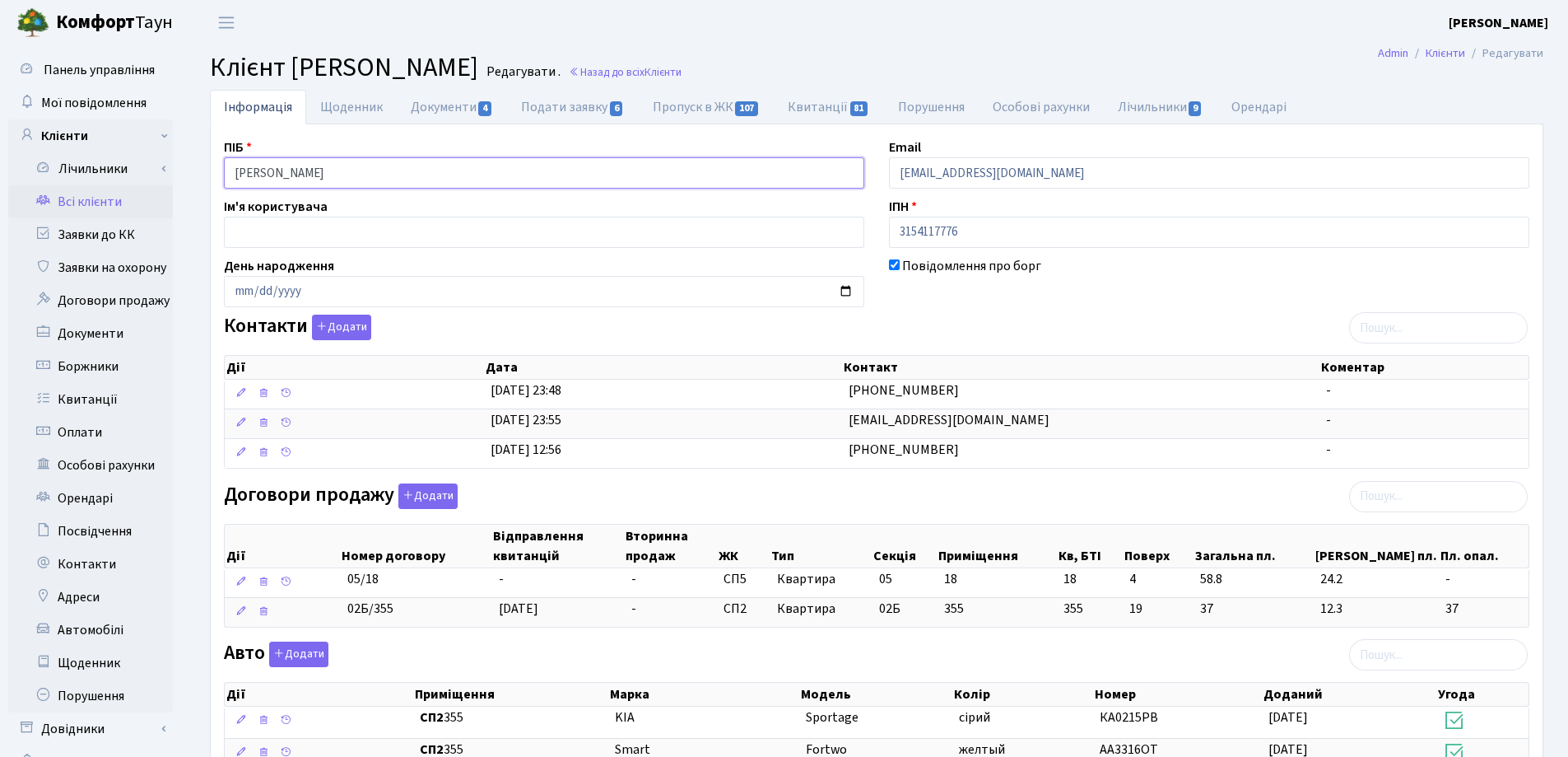
drag, startPoint x: 362, startPoint y: 177, endPoint x: 207, endPoint y: 178, distance: 155.0
click at [207, 178] on div "Інформація Щоденник Документи 4 Подати заявку 6 Пропуск в ЖК 107 Квитанції 81 П…" at bounding box center [876, 696] width 1358 height 1212
click at [644, 43] on header "Комфорт Таун Лоскутова В. С. Мій обліковий запис Вийти" at bounding box center [784, 22] width 1568 height 46
click at [952, 25] on header "Комфорт Таун Лоскутова В. С. Мій обліковий запис Вийти" at bounding box center [784, 22] width 1568 height 46
click at [682, 73] on link "Назад до всіх Клієнти" at bounding box center [625, 71] width 113 height 16
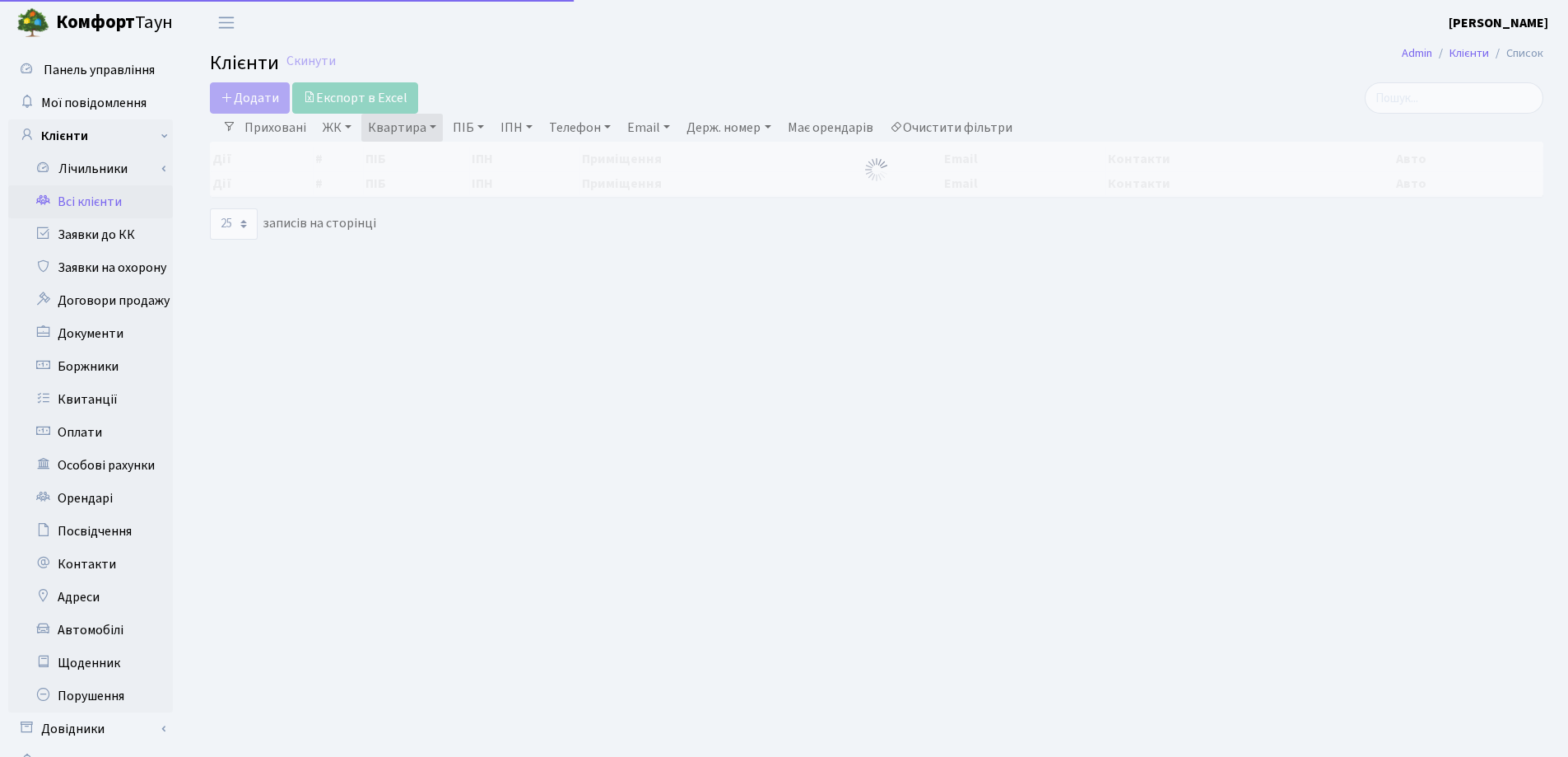
select select "25"
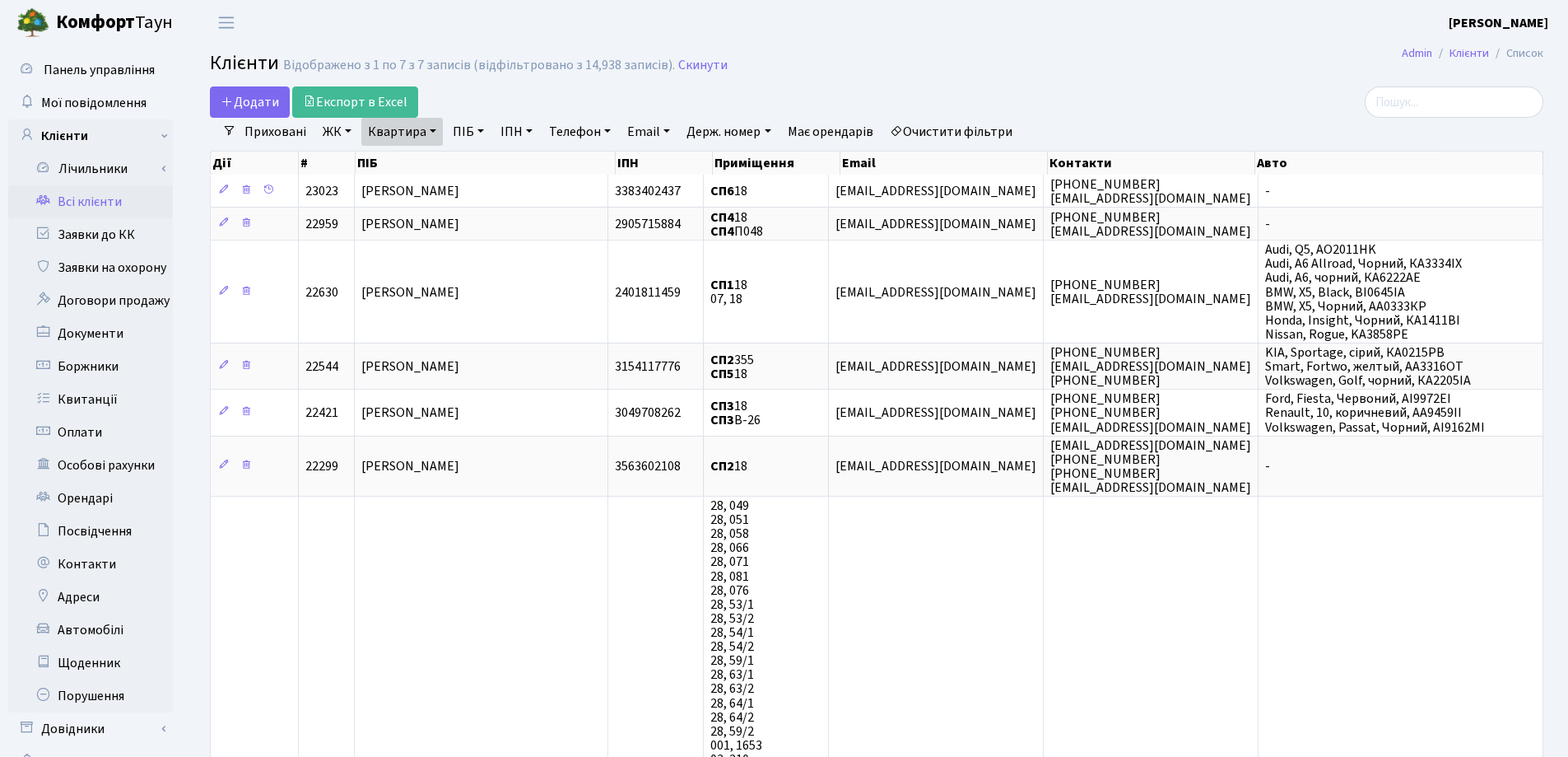
click at [434, 131] on link "Квартира" at bounding box center [402, 132] width 81 height 28
click at [440, 166] on input "18" at bounding box center [410, 164] width 96 height 32
type input "1"
type input "231"
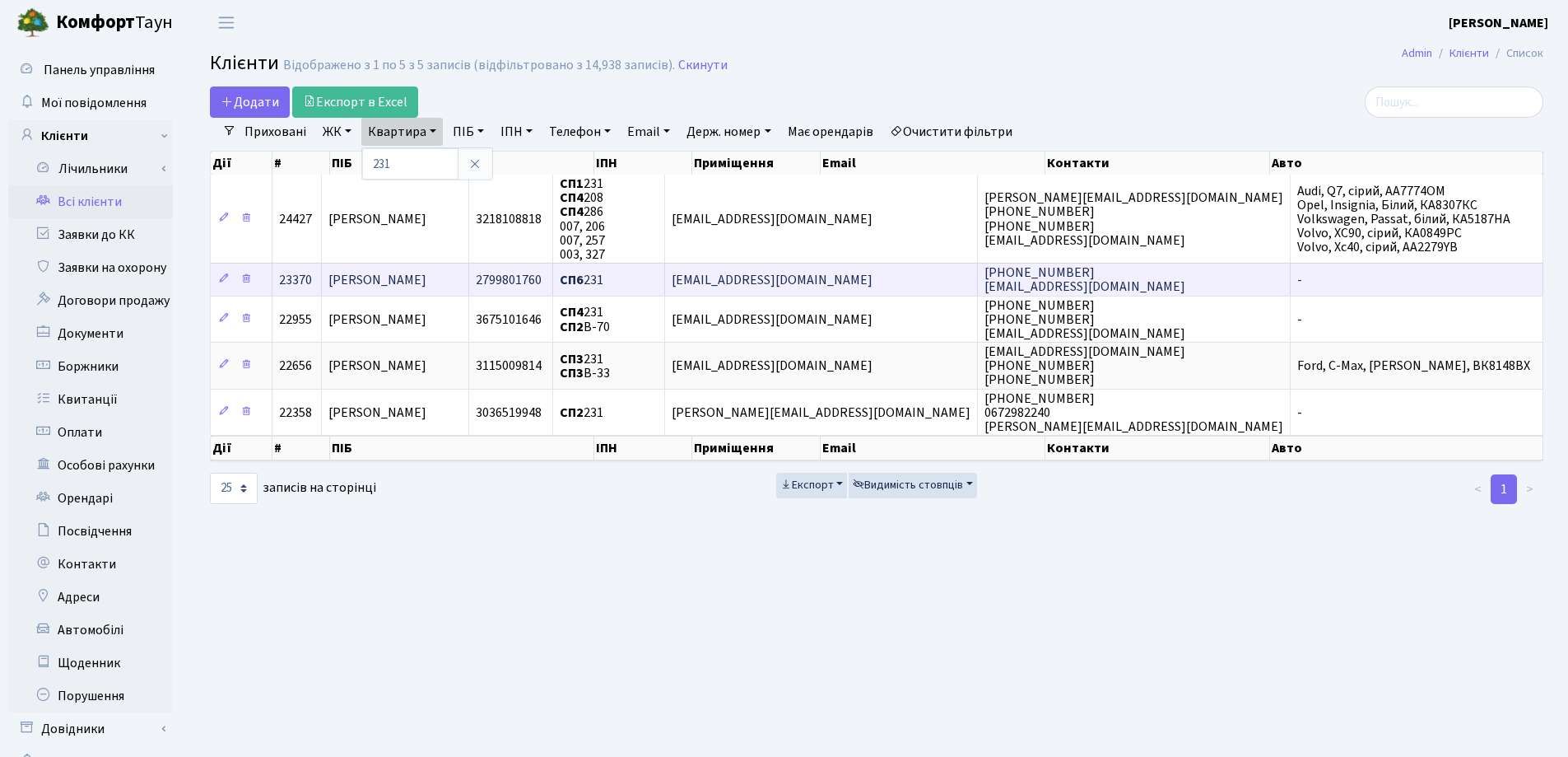
click at [469, 276] on td "Алєксєєва Дарина Сергіївна" at bounding box center [395, 279] width 147 height 33
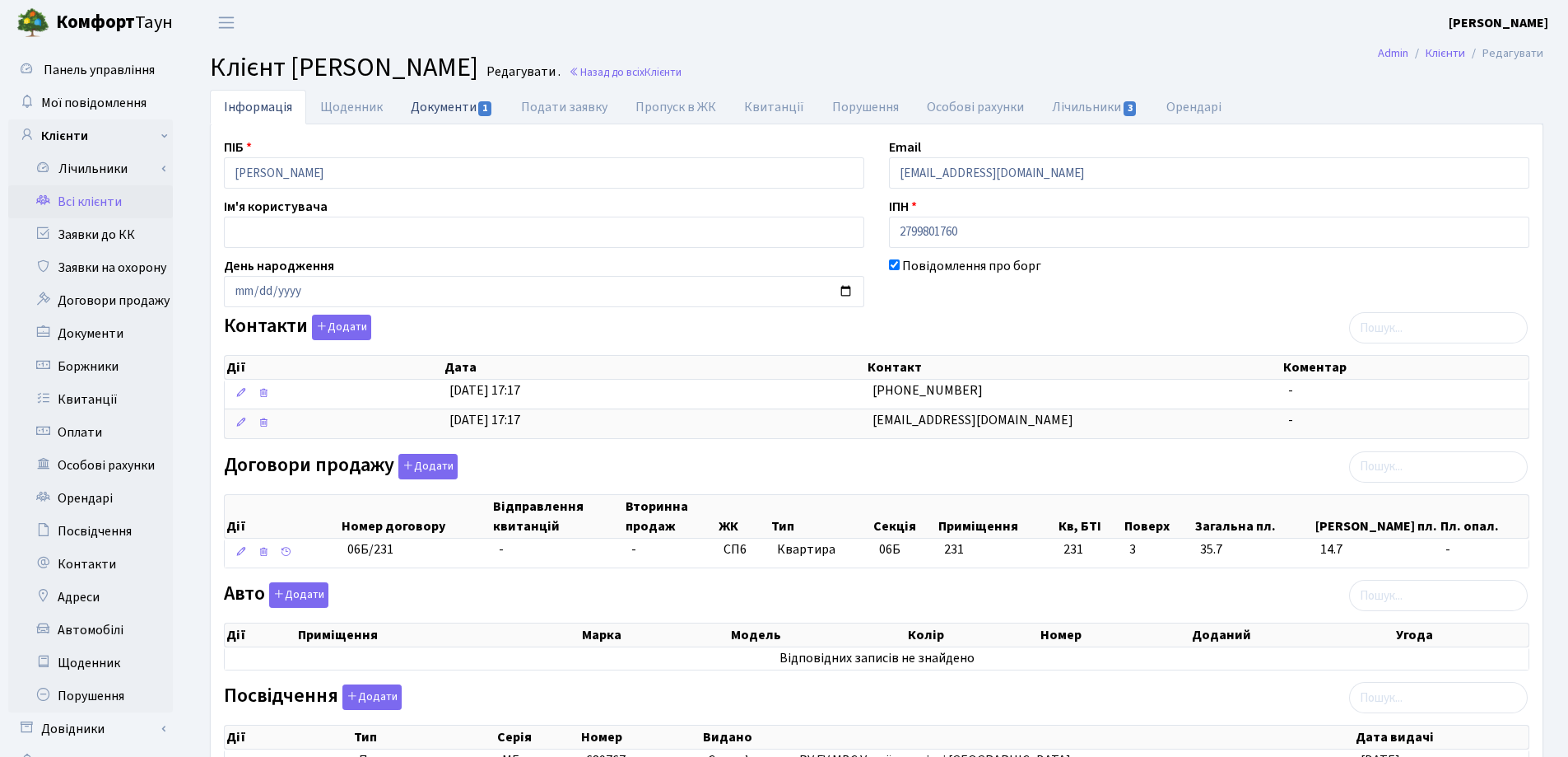
click at [419, 106] on link "Документи 1" at bounding box center [452, 106] width 110 height 34
select select "25"
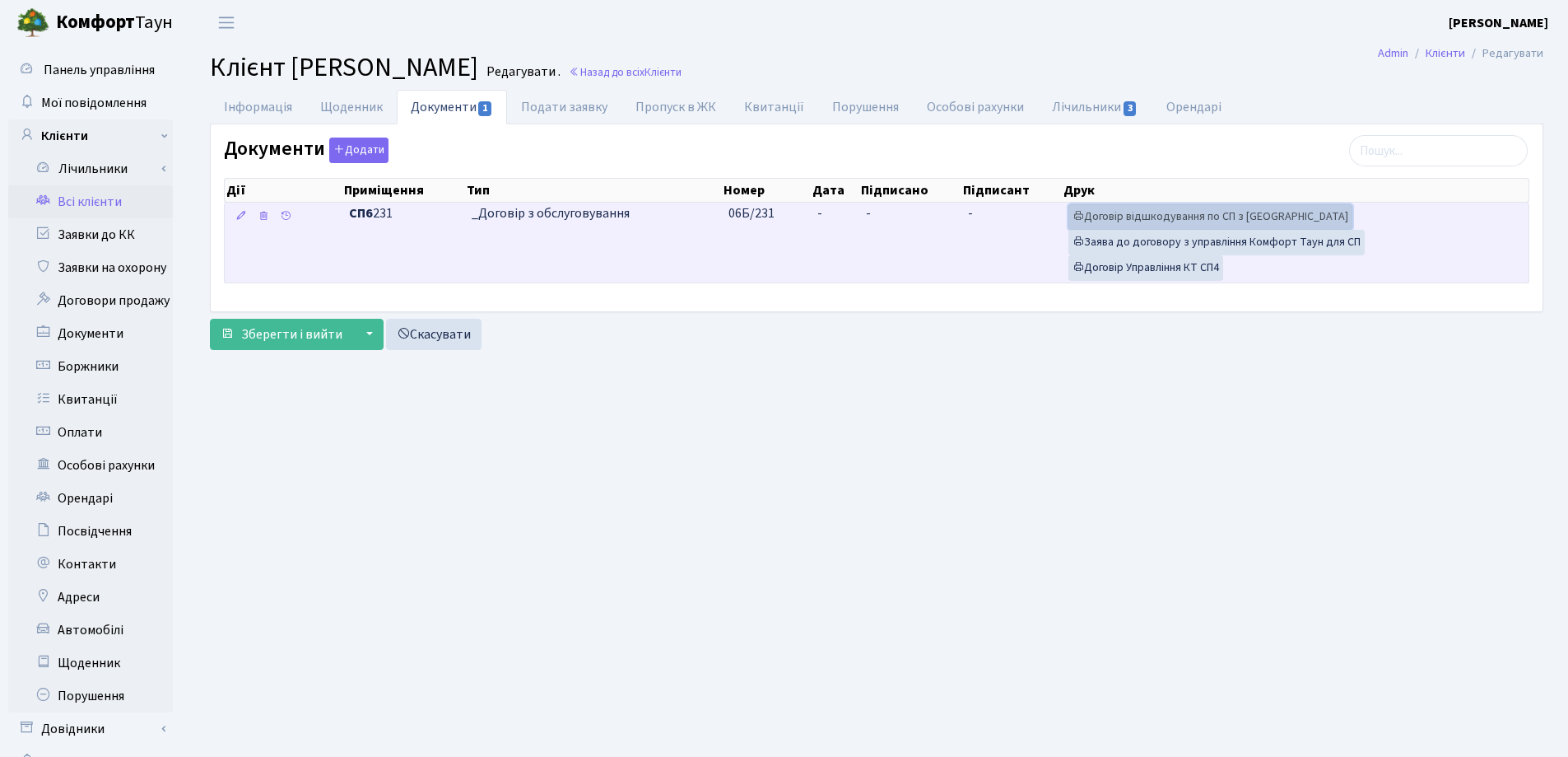
click at [1106, 209] on link "Договір відшкодування по СП з Екві" at bounding box center [1211, 217] width 284 height 26
click at [1139, 268] on link "Договір Управління КТ СП4" at bounding box center [1146, 268] width 154 height 26
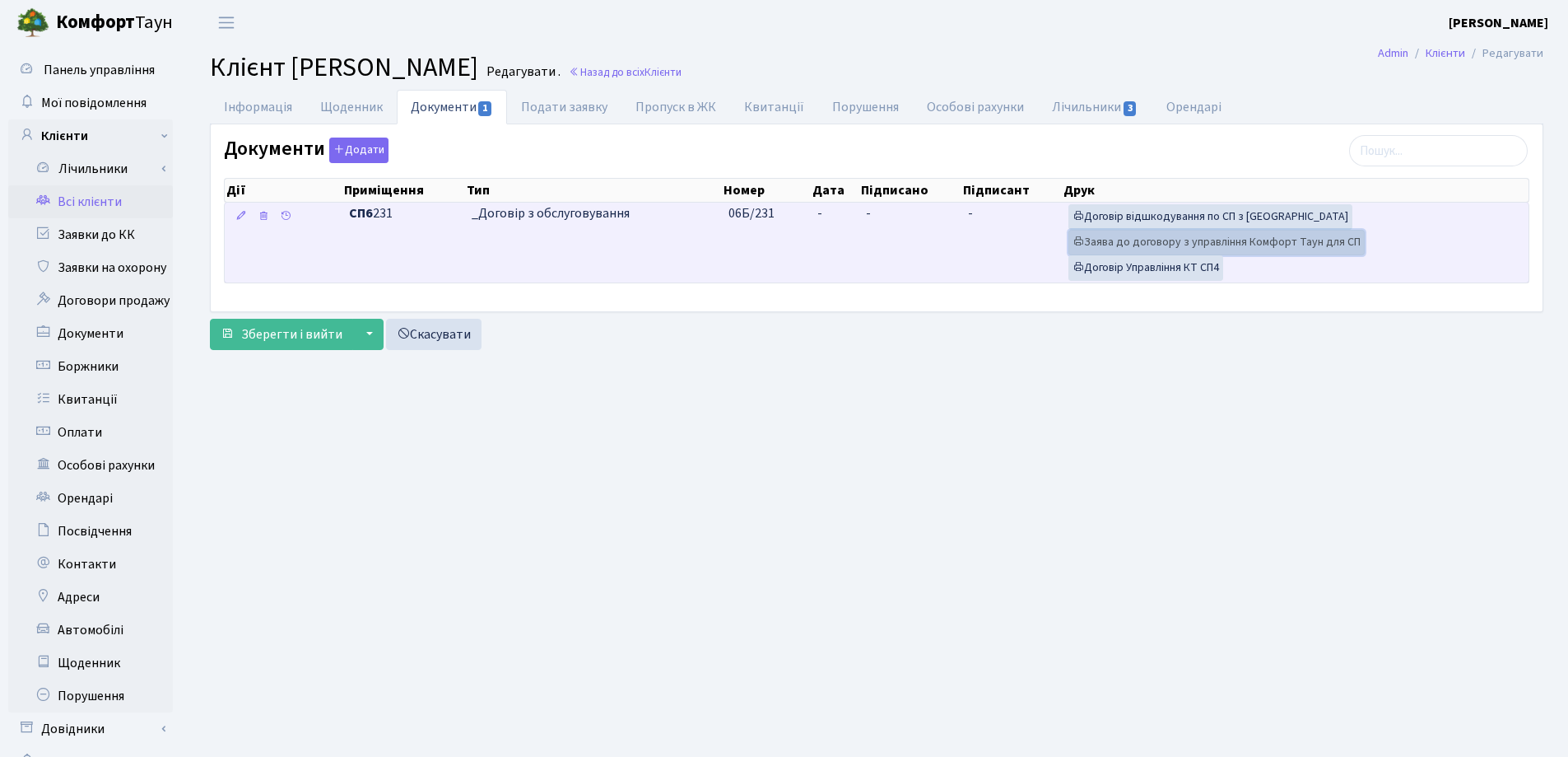
click at [1169, 242] on link "Заява до договору з управління Комфорт Таун для СП" at bounding box center [1217, 243] width 296 height 26
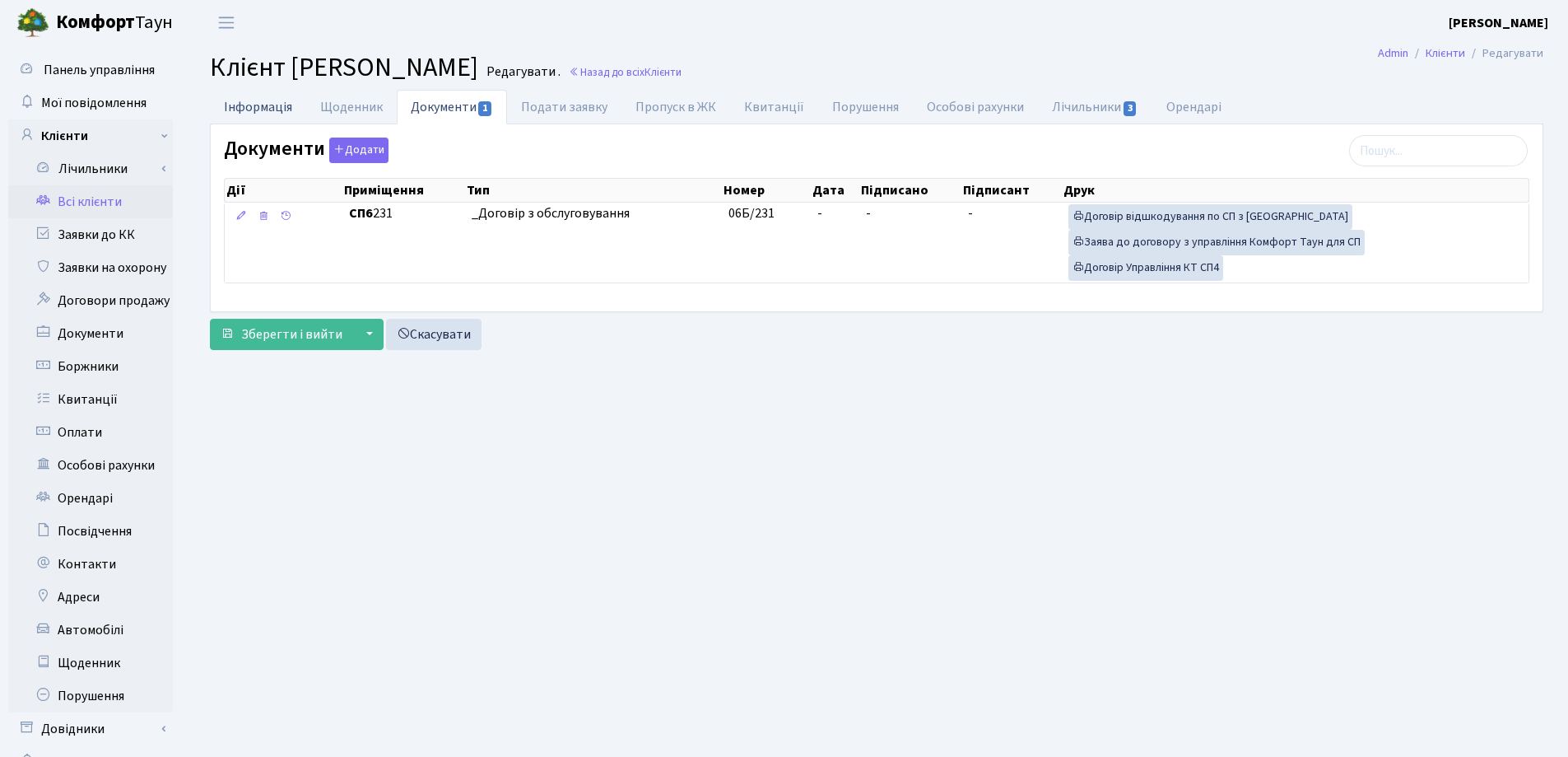
click at [234, 111] on link "Інформація" at bounding box center [258, 106] width 96 height 34
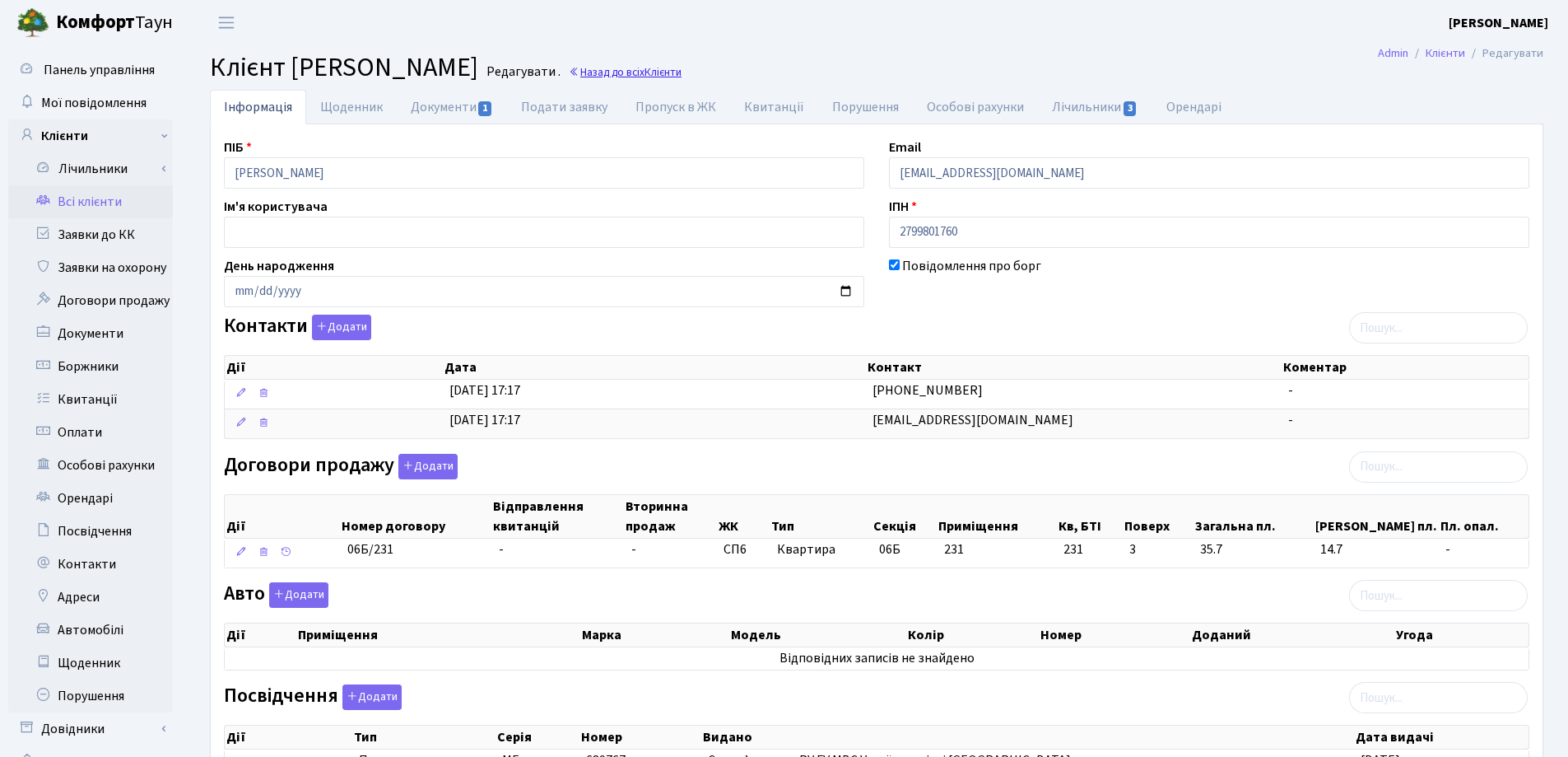
click at [682, 66] on link "Назад до всіх Клієнти" at bounding box center [625, 71] width 113 height 16
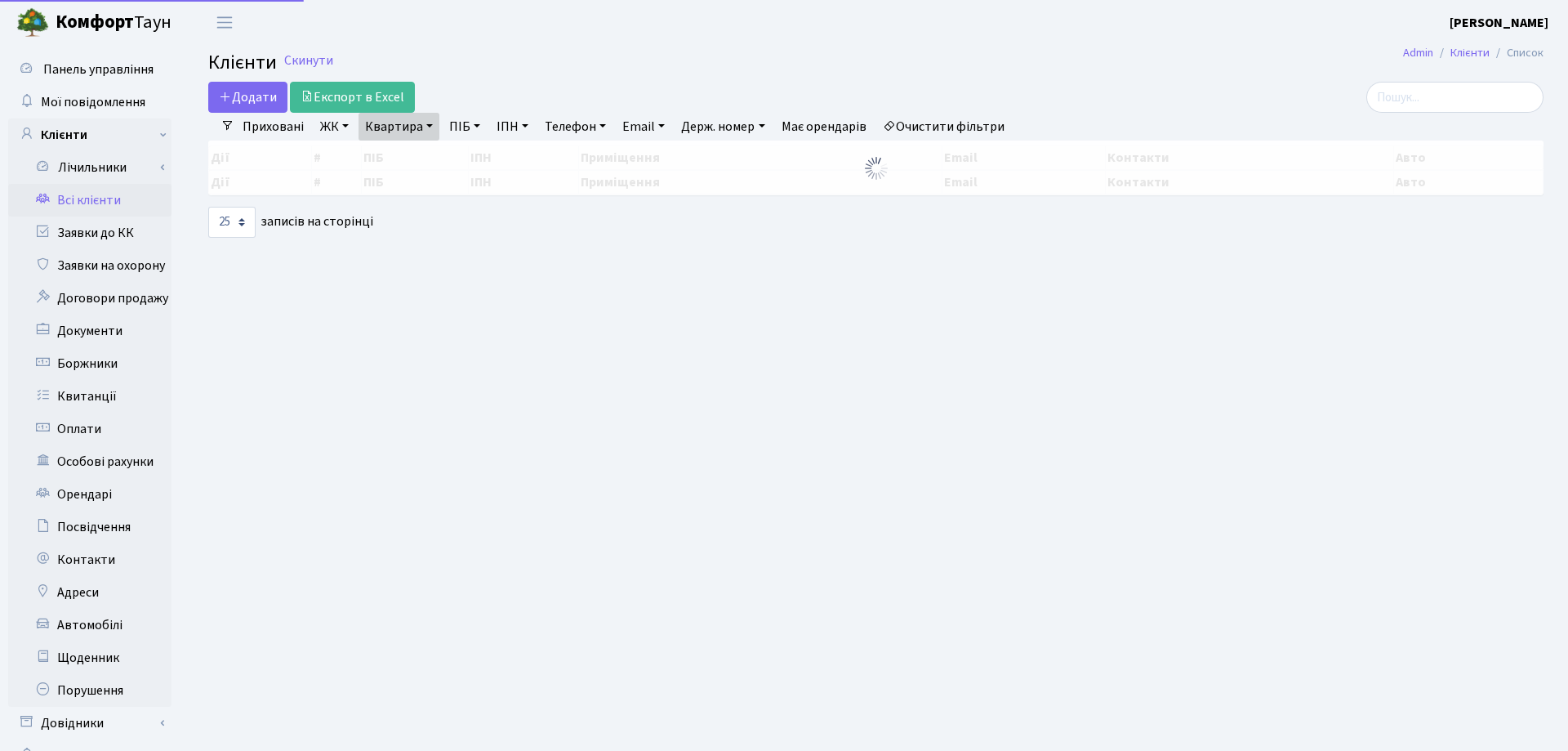
select select "25"
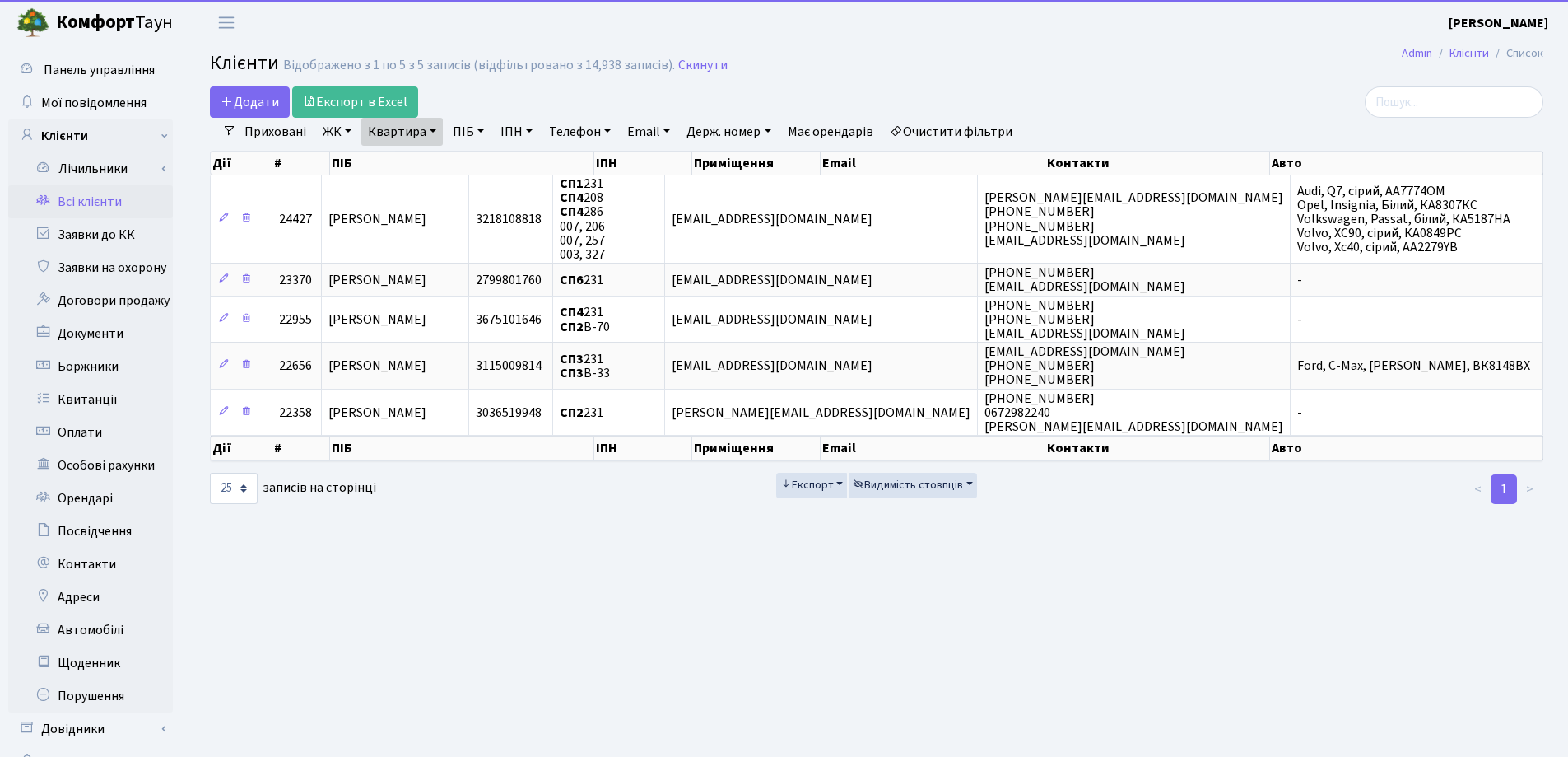
click at [434, 133] on link "Квартира" at bounding box center [402, 132] width 81 height 28
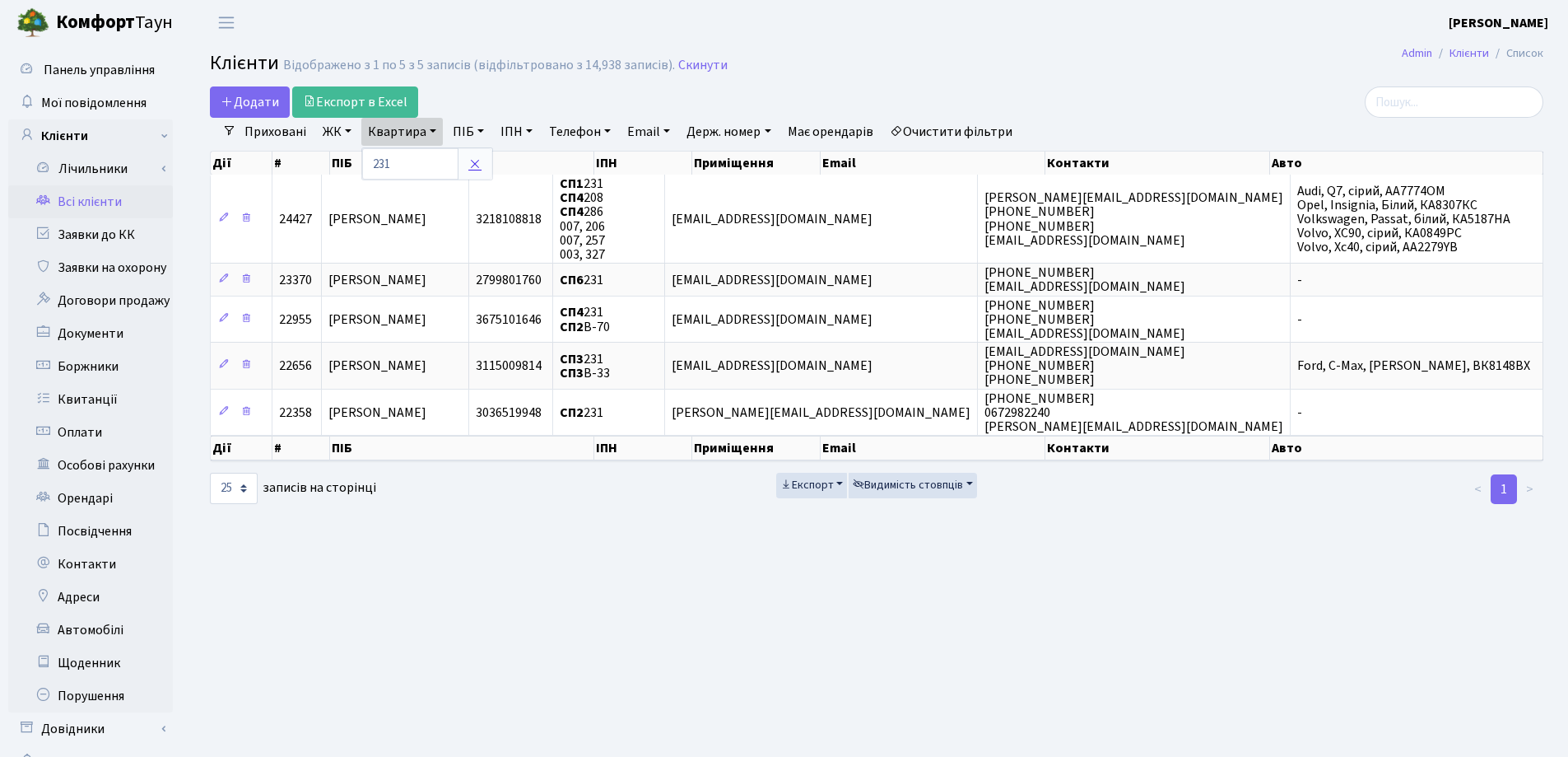
click at [478, 165] on icon at bounding box center [475, 164] width 13 height 13
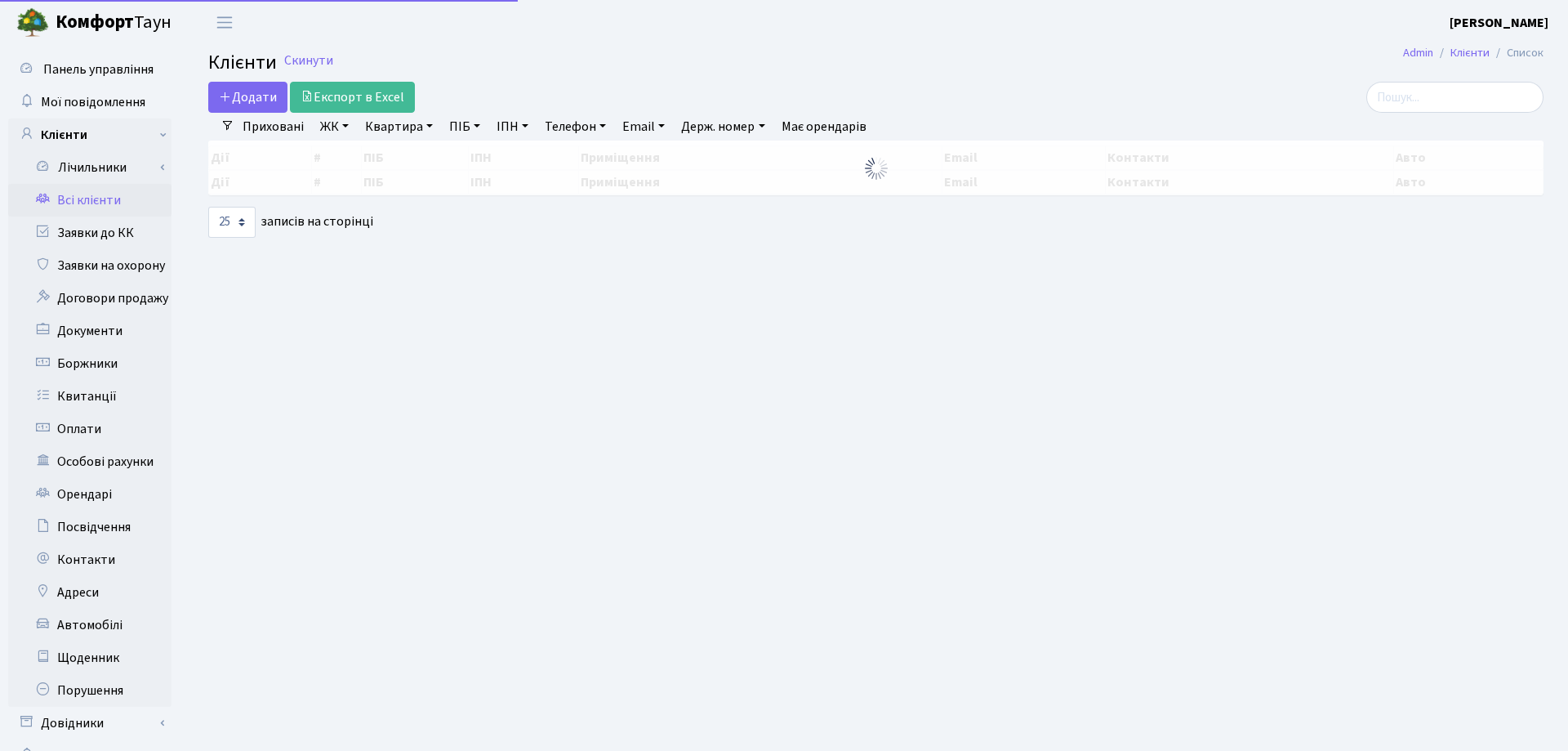
select select "25"
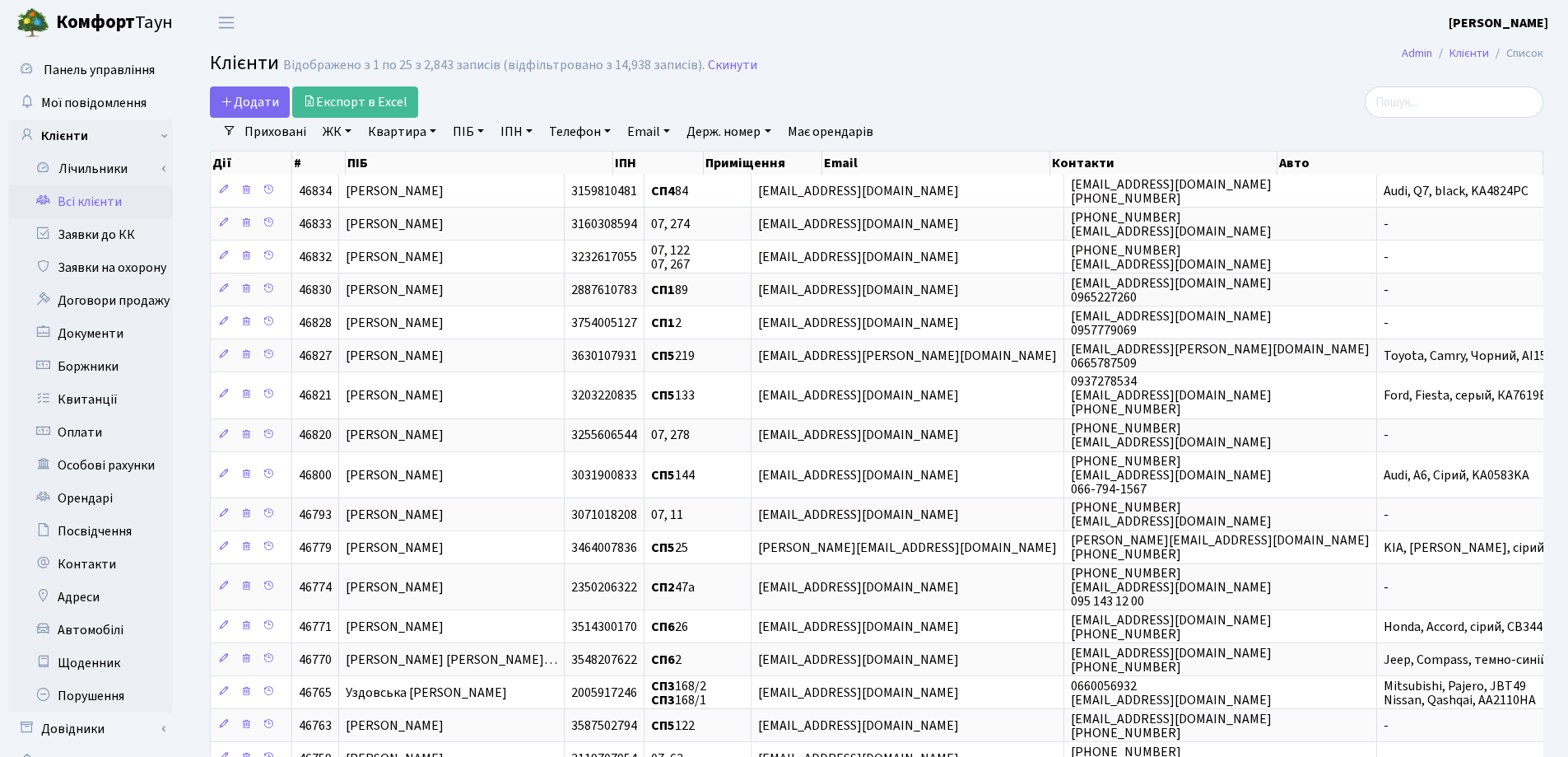
click at [428, 129] on link "Квартира" at bounding box center [402, 132] width 81 height 28
type input "231"
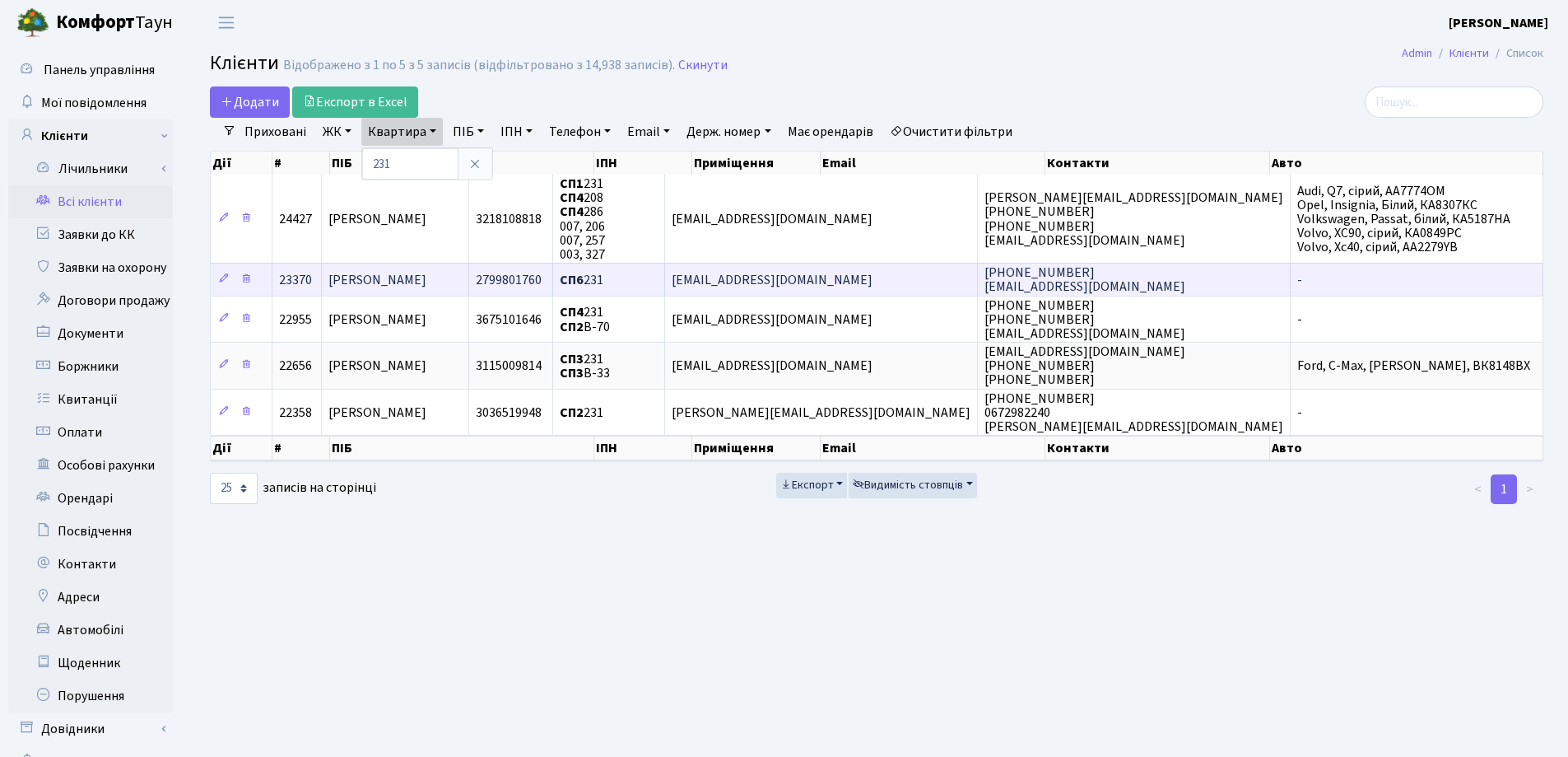
click at [426, 283] on span "[PERSON_NAME]" at bounding box center [377, 280] width 98 height 18
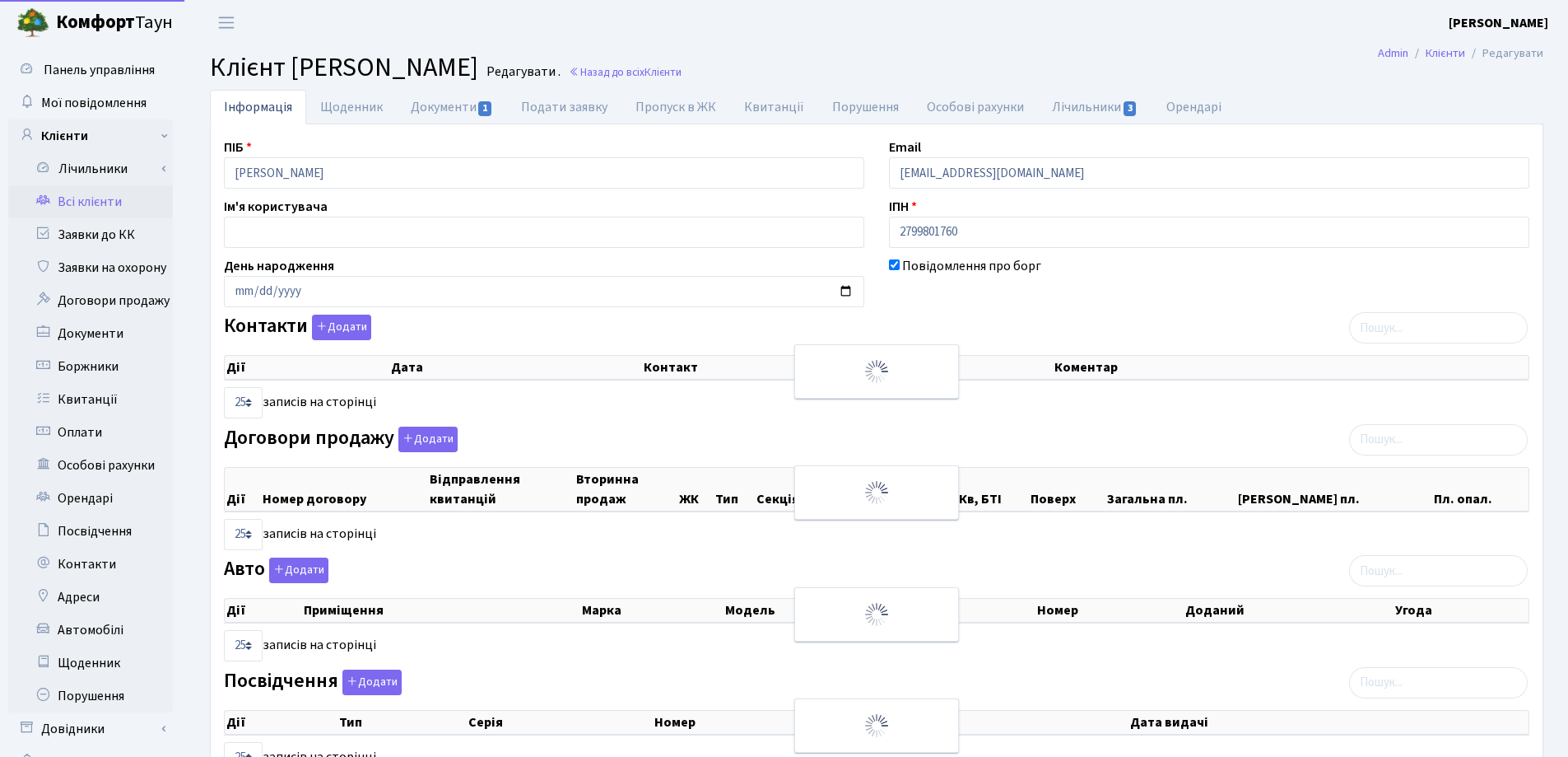
select select "25"
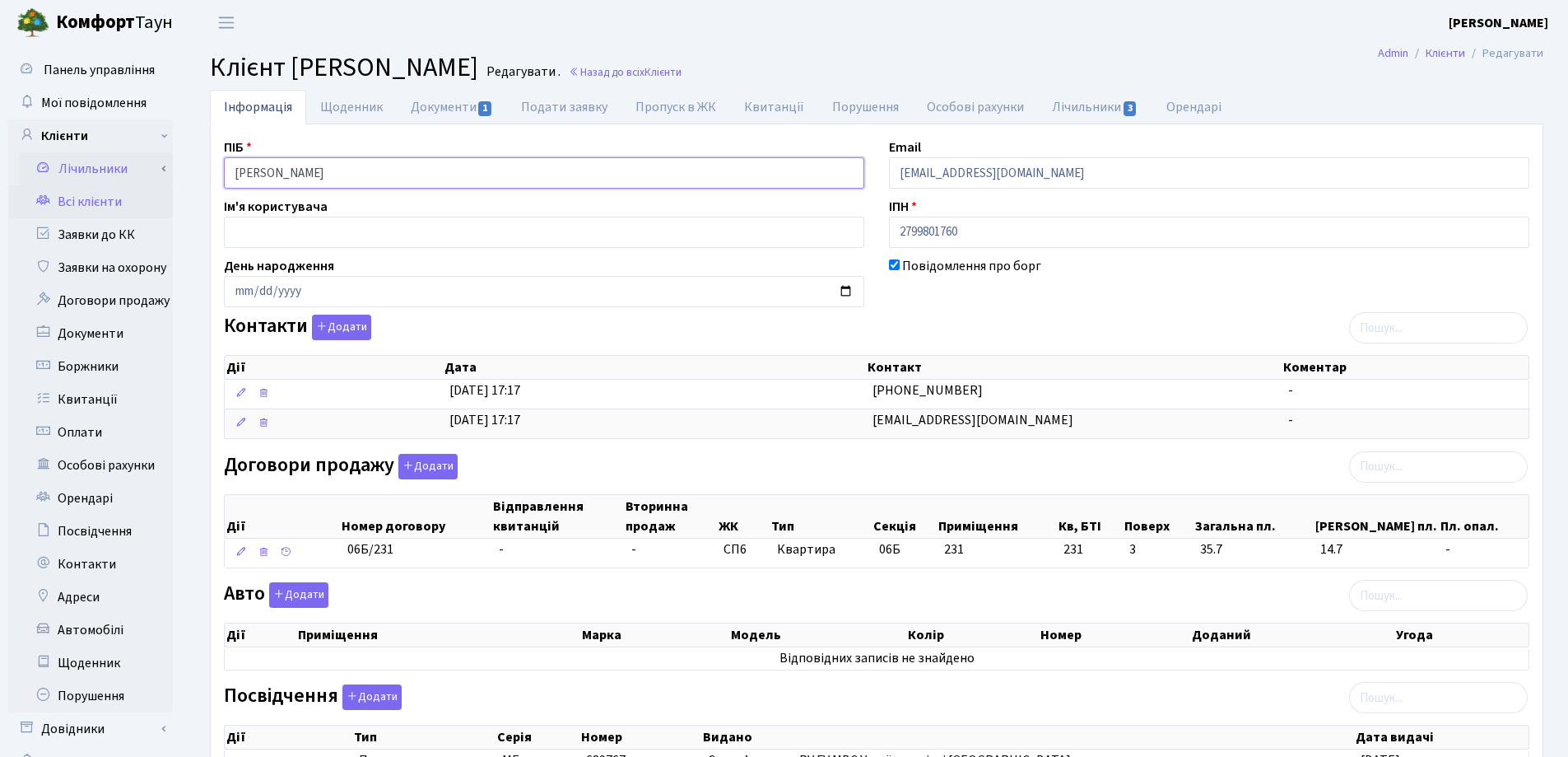
drag, startPoint x: 423, startPoint y: 175, endPoint x: 147, endPoint y: 174, distance: 276.0
click at [147, 174] on div "Панель управління Мої повідомлення Клієнти Лічильники Показання" at bounding box center [784, 548] width 1568 height 1006
click at [968, 66] on h2 "Клієнт [PERSON_NAME] . Назад до всіх Клієнти" at bounding box center [877, 67] width 1334 height 32
click at [682, 69] on link "Назад до всіх Клієнти" at bounding box center [625, 71] width 113 height 16
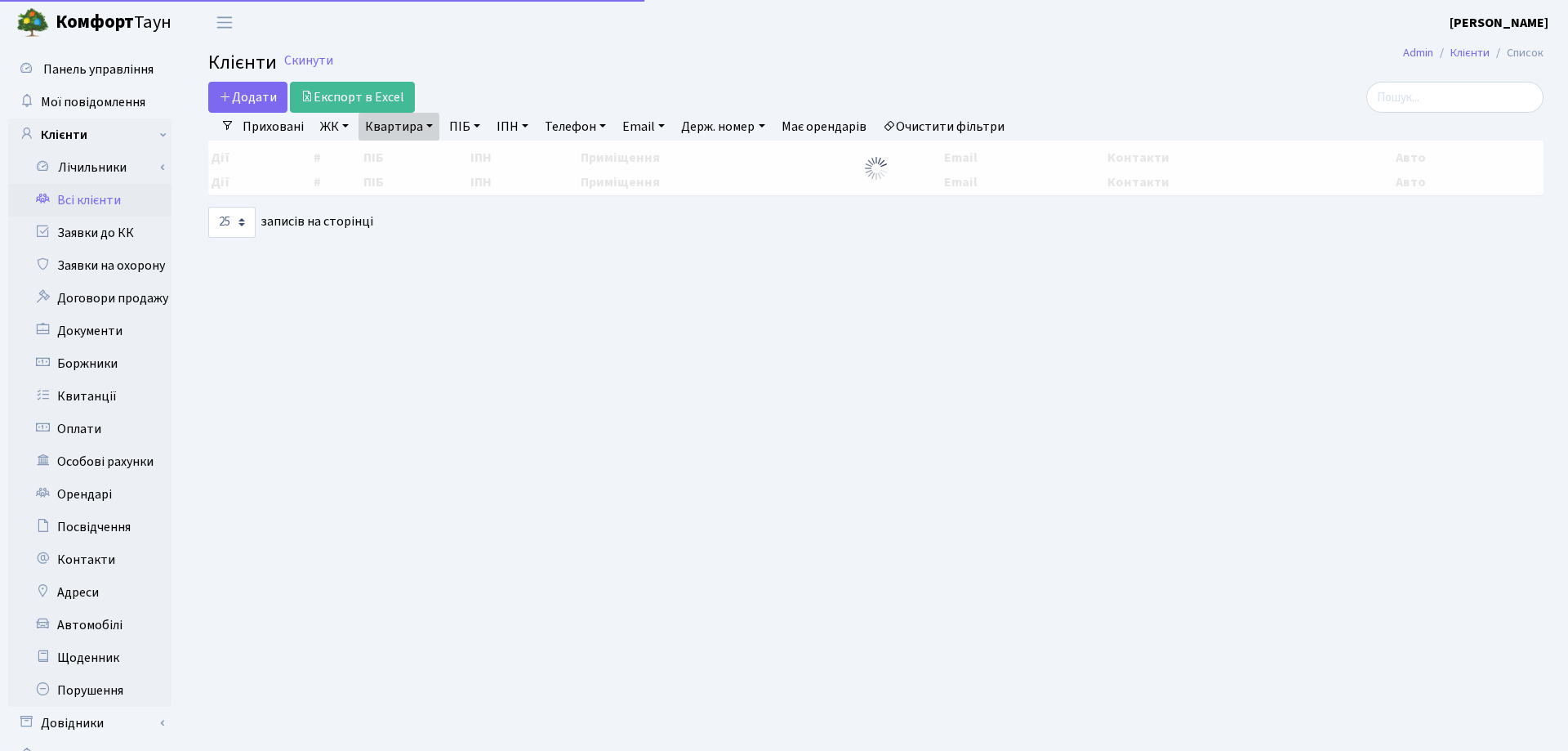
select select "25"
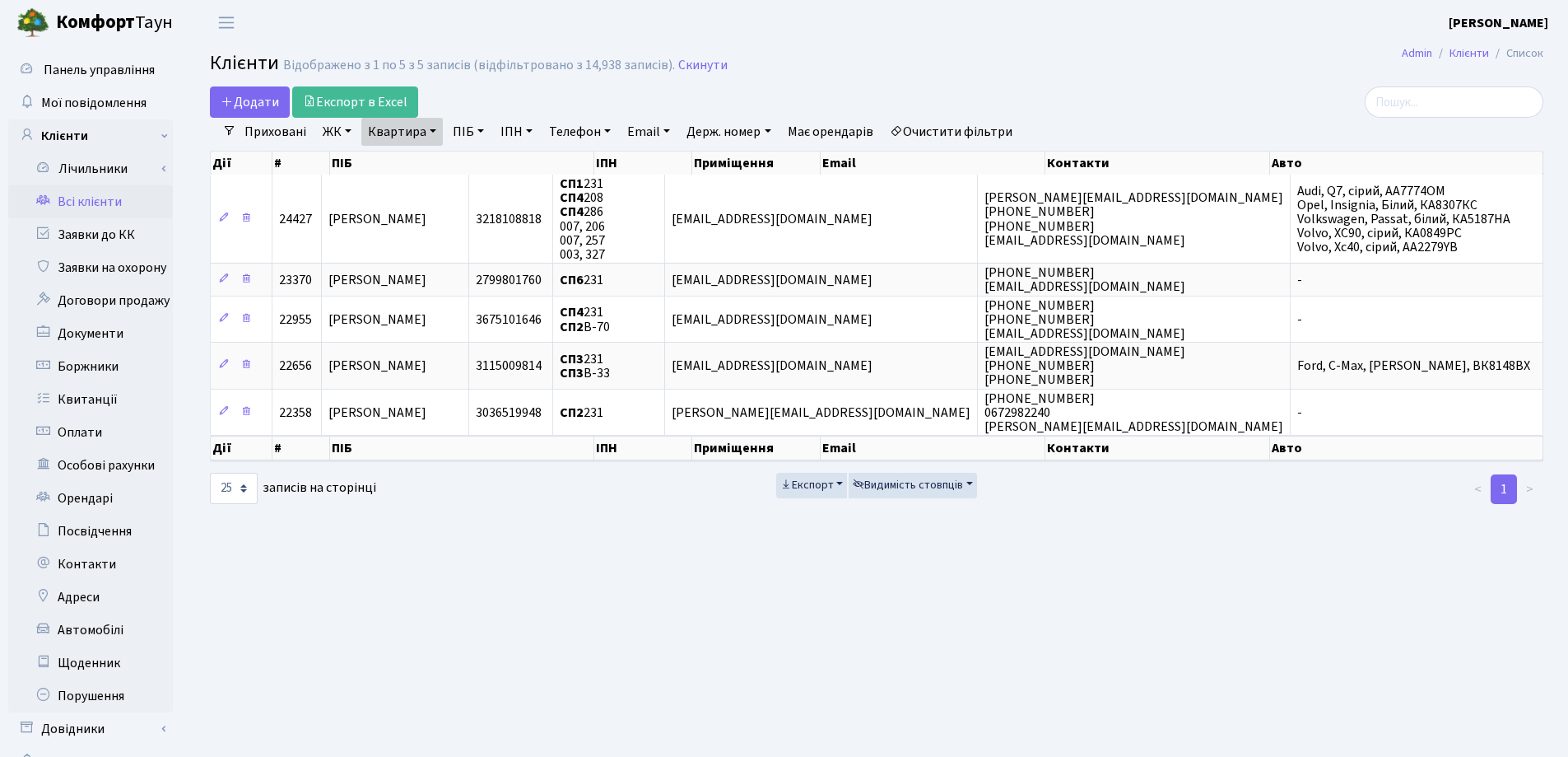
click at [439, 130] on link "Квартира" at bounding box center [402, 132] width 81 height 28
click at [432, 169] on input "231" at bounding box center [410, 164] width 96 height 32
type input "258"
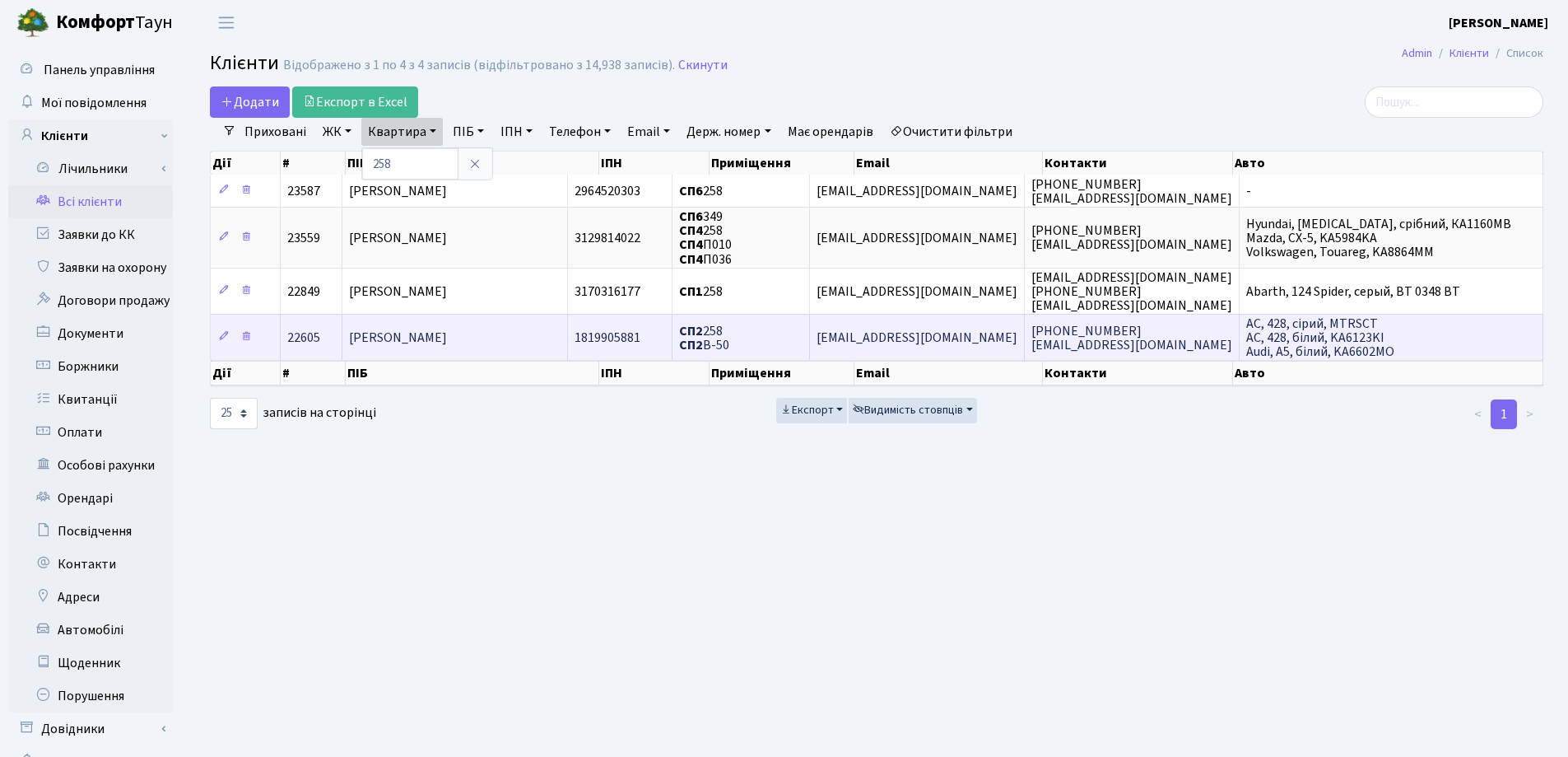
click at [427, 336] on span "[PERSON_NAME]" at bounding box center [398, 337] width 98 height 18
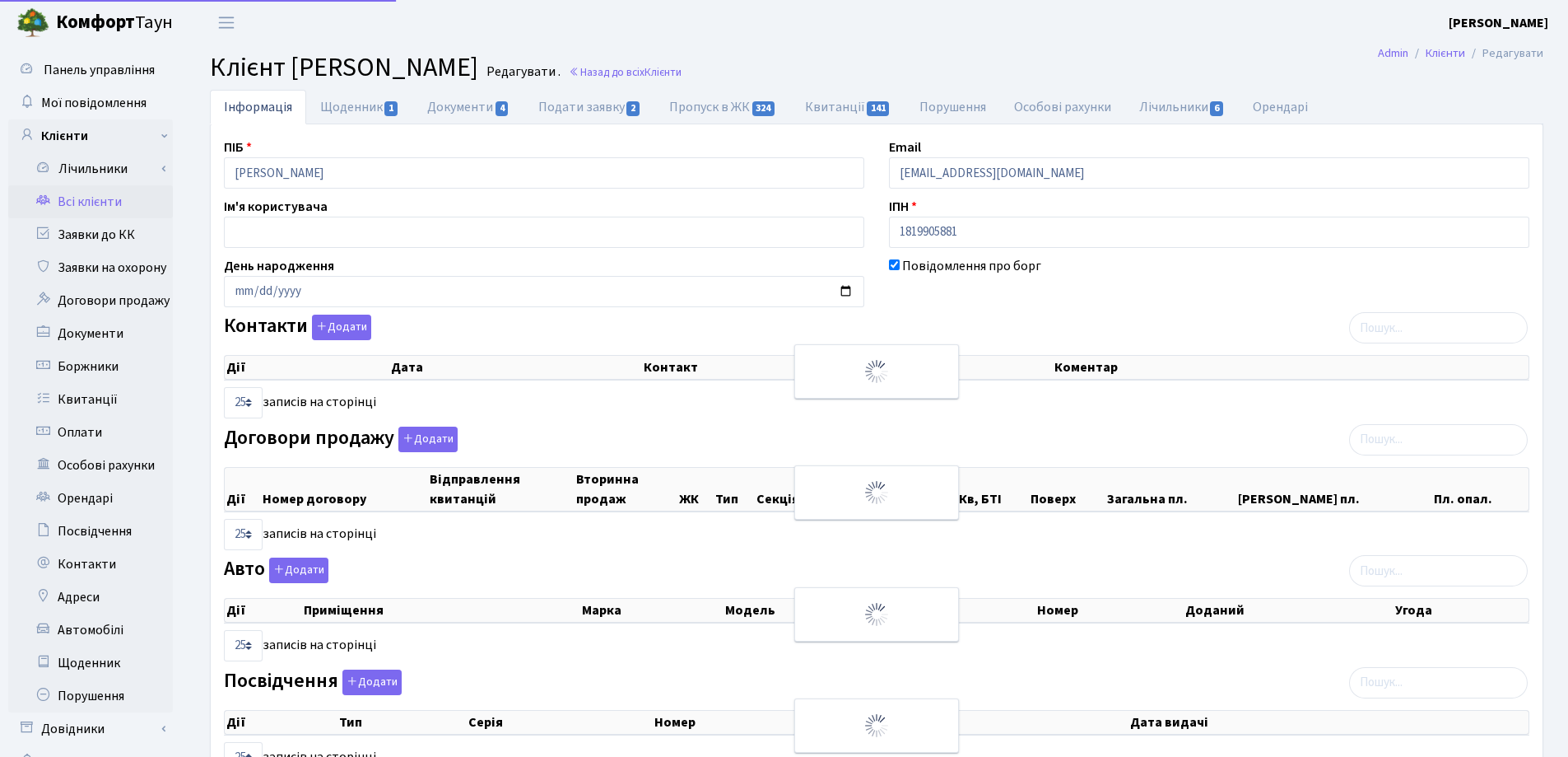
select select "25"
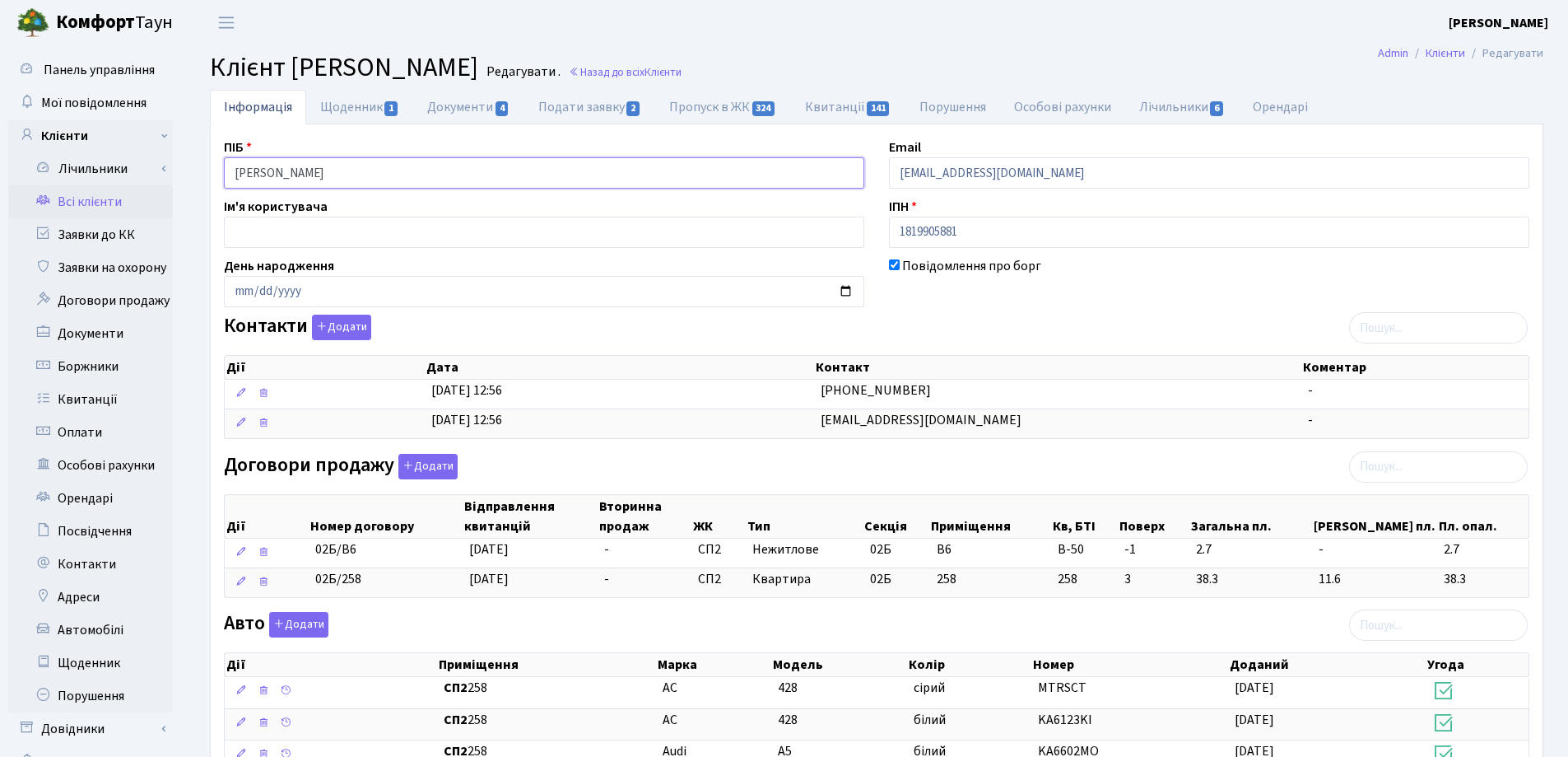
drag, startPoint x: 414, startPoint y: 172, endPoint x: 179, endPoint y: 175, distance: 235.0
click at [179, 175] on div "Панель управління Мої повідомлення Клієнти Лічильники Показання" at bounding box center [784, 659] width 1568 height 1227
click at [987, 43] on header "[PERSON_NAME] [PERSON_NAME] Мій обліковий запис Вийти" at bounding box center [784, 22] width 1568 height 46
click at [682, 66] on link "Назад до всіх Клієнти" at bounding box center [625, 71] width 113 height 16
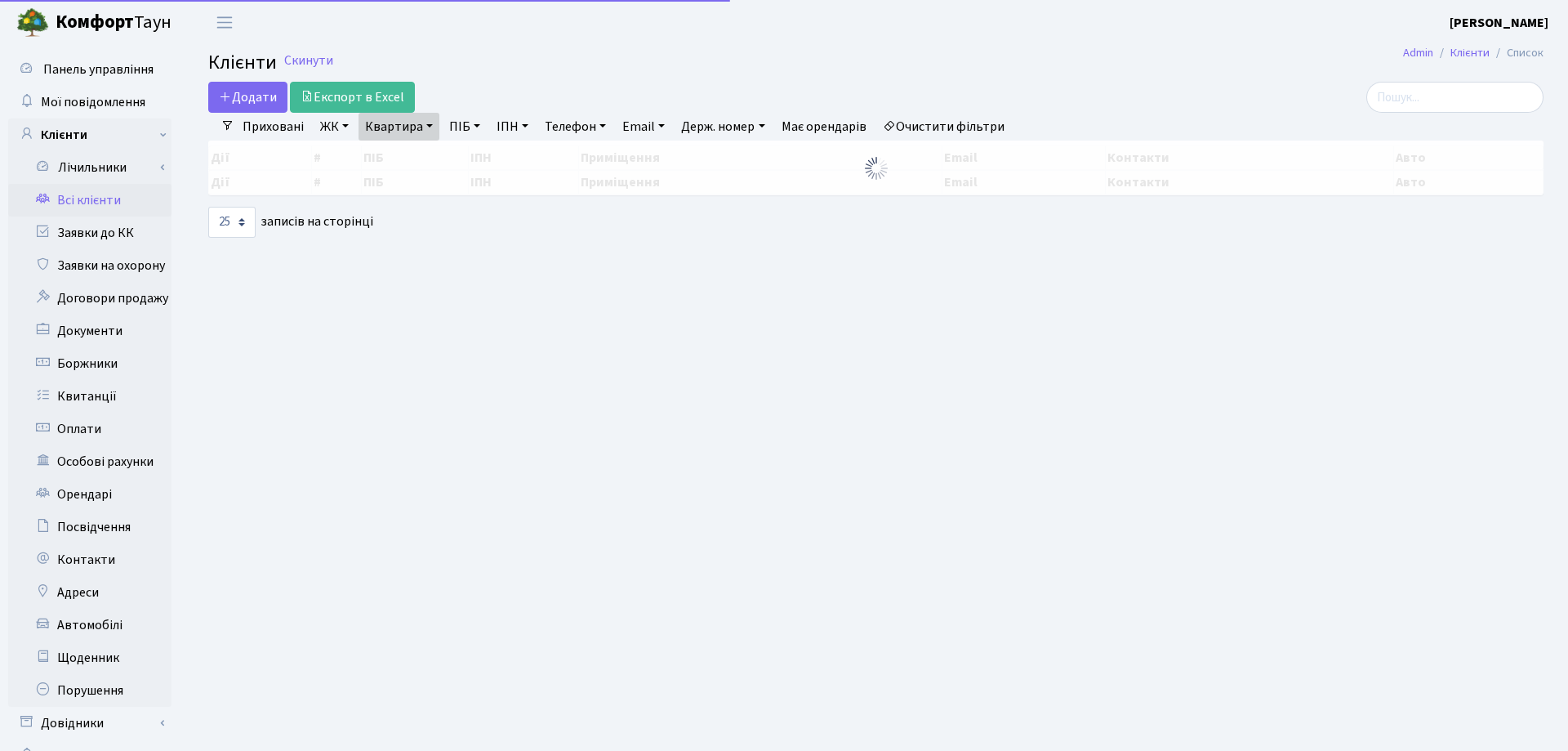
select select "25"
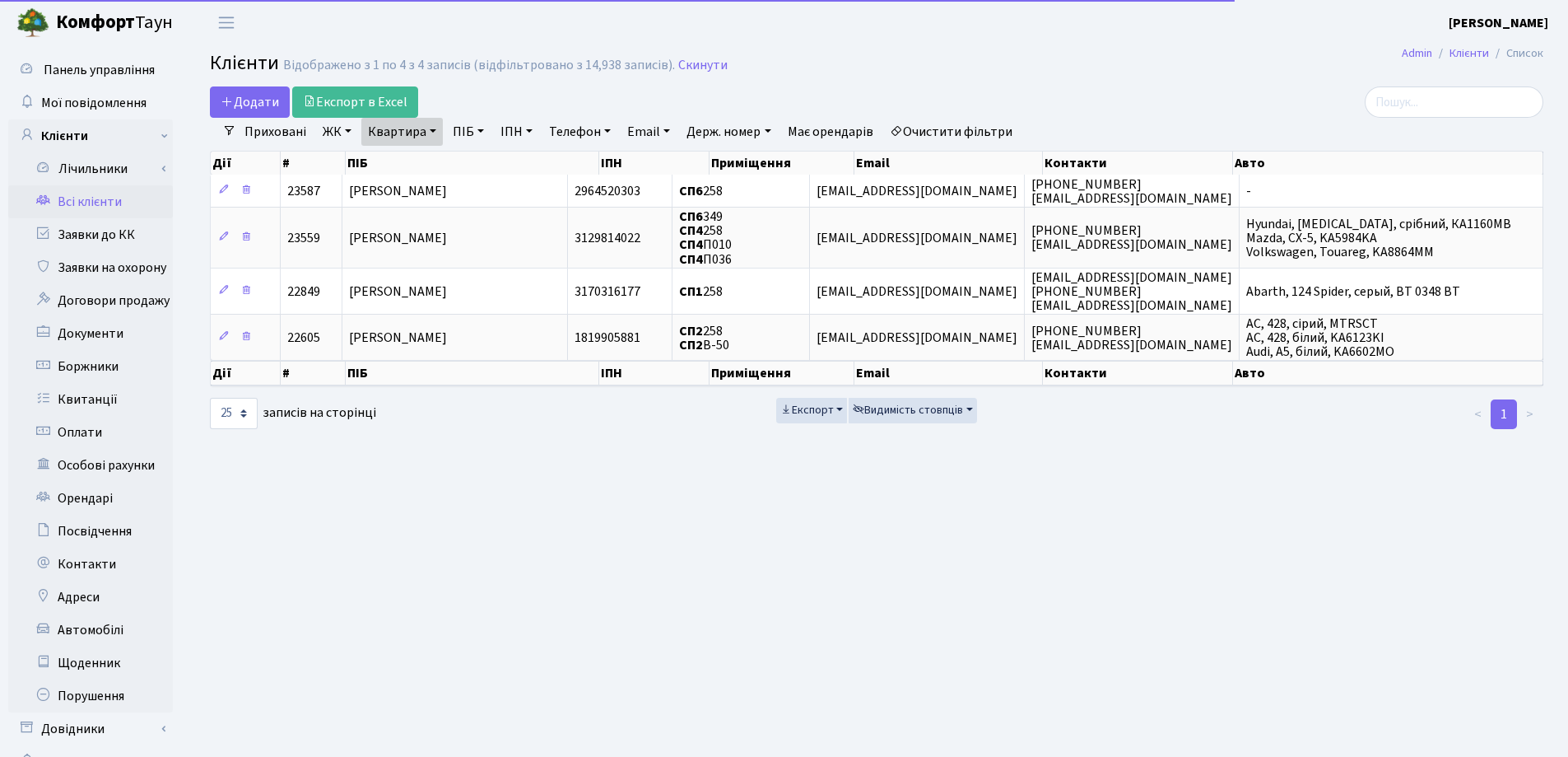
click at [432, 130] on link "Квартира" at bounding box center [402, 132] width 81 height 28
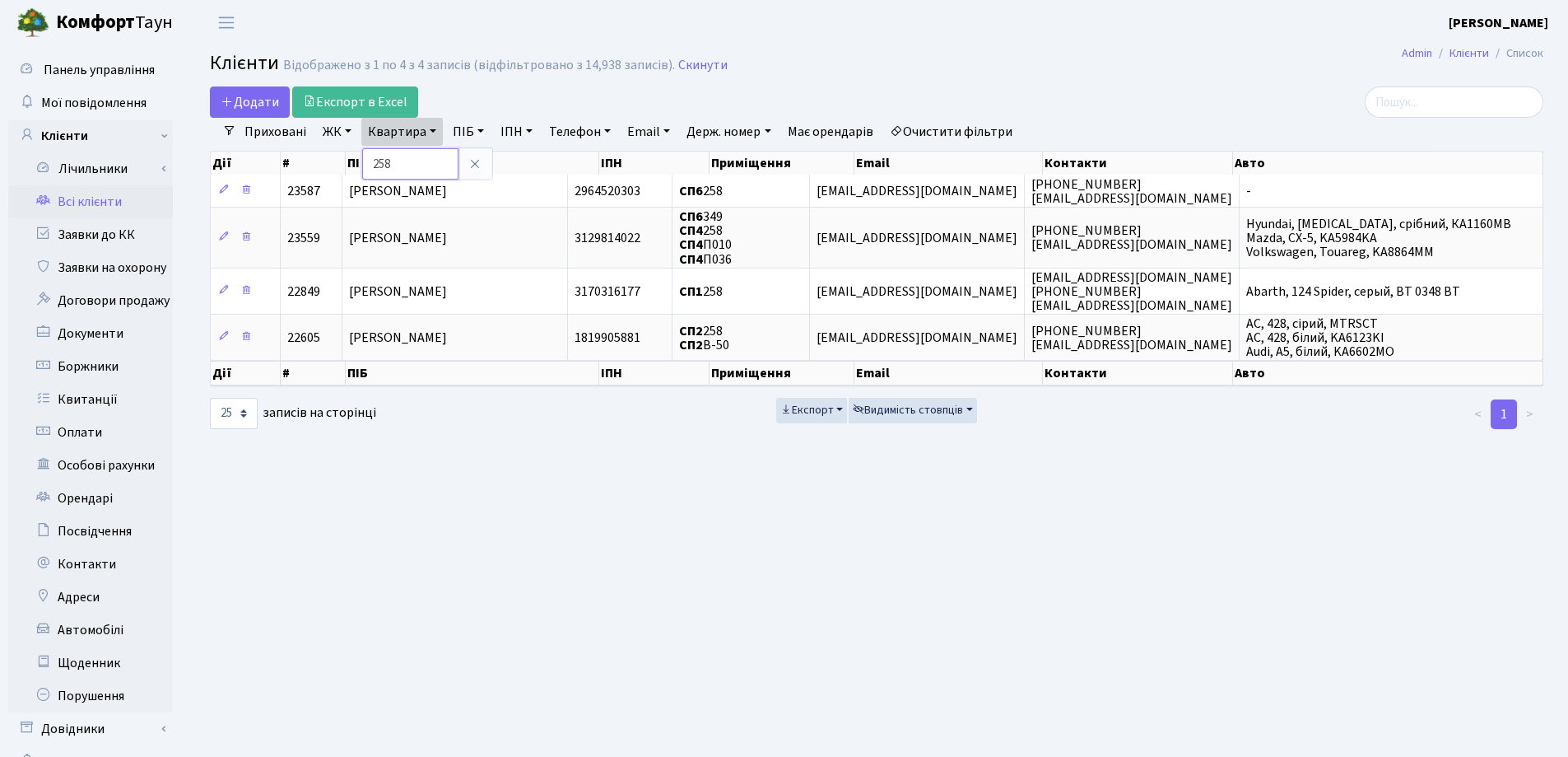
click at [437, 154] on input "258" at bounding box center [410, 164] width 96 height 32
type input "2"
type input "40"
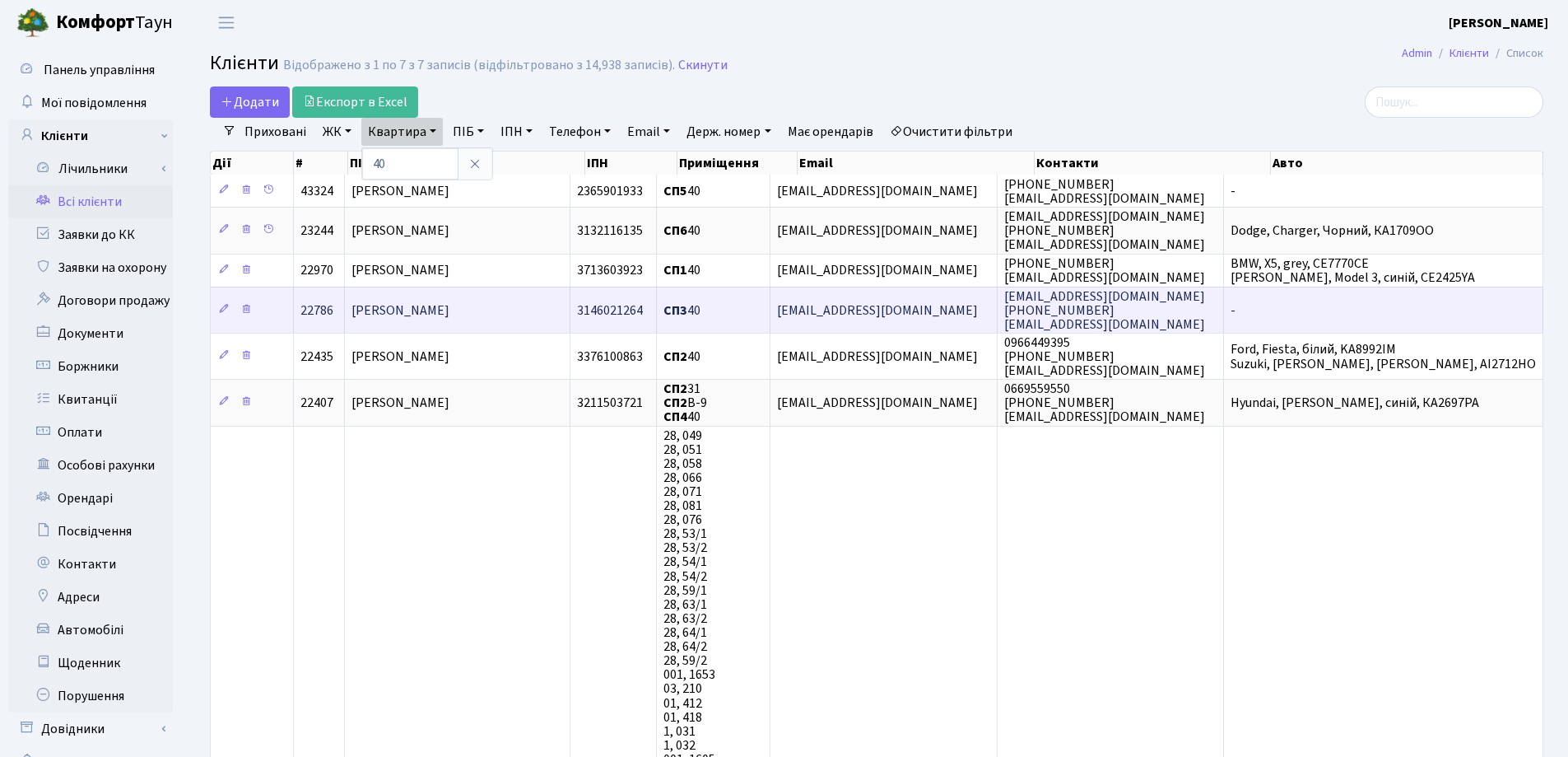
click at [434, 312] on span "[PERSON_NAME]" at bounding box center [400, 311] width 98 height 18
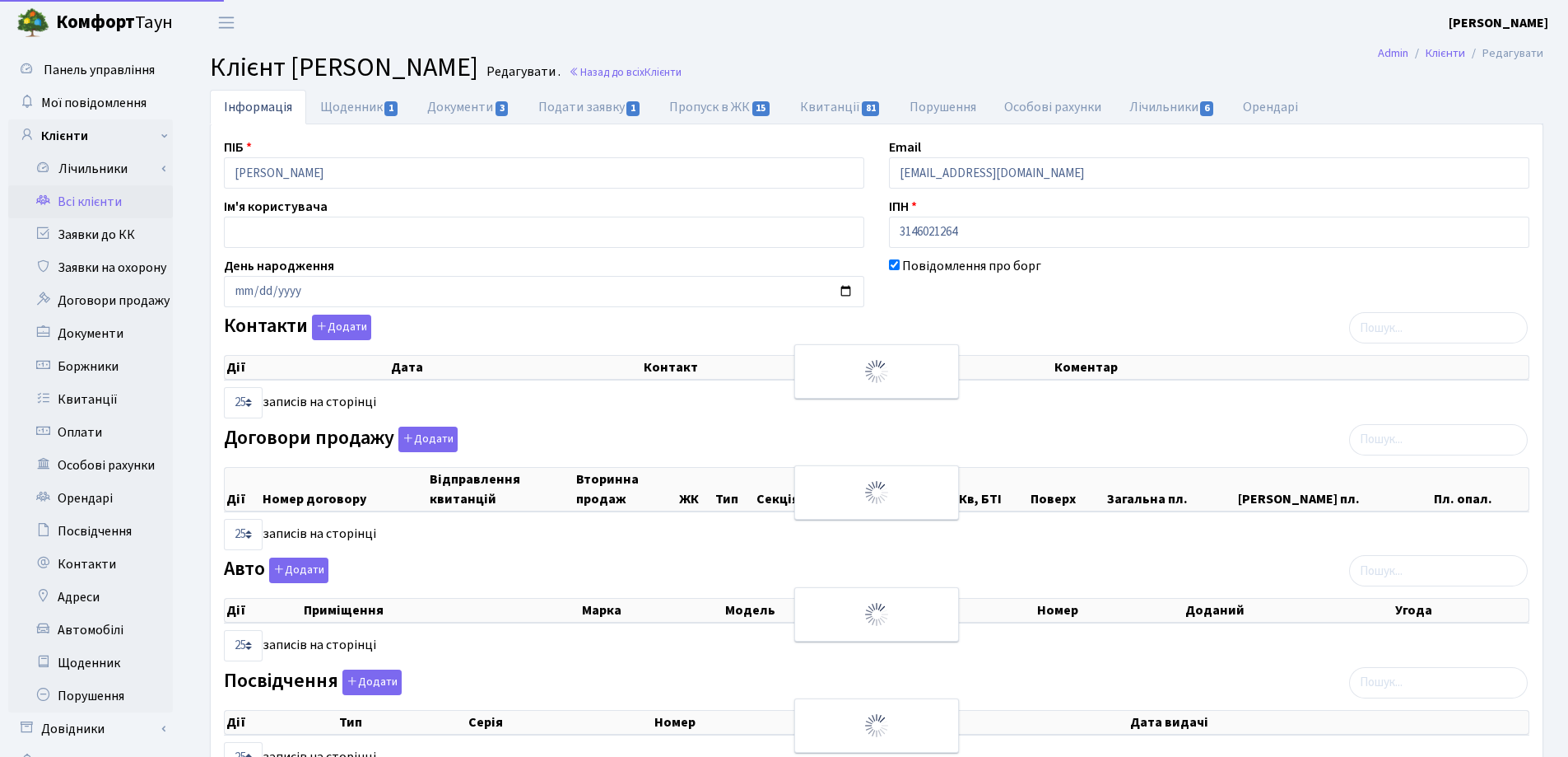
select select "25"
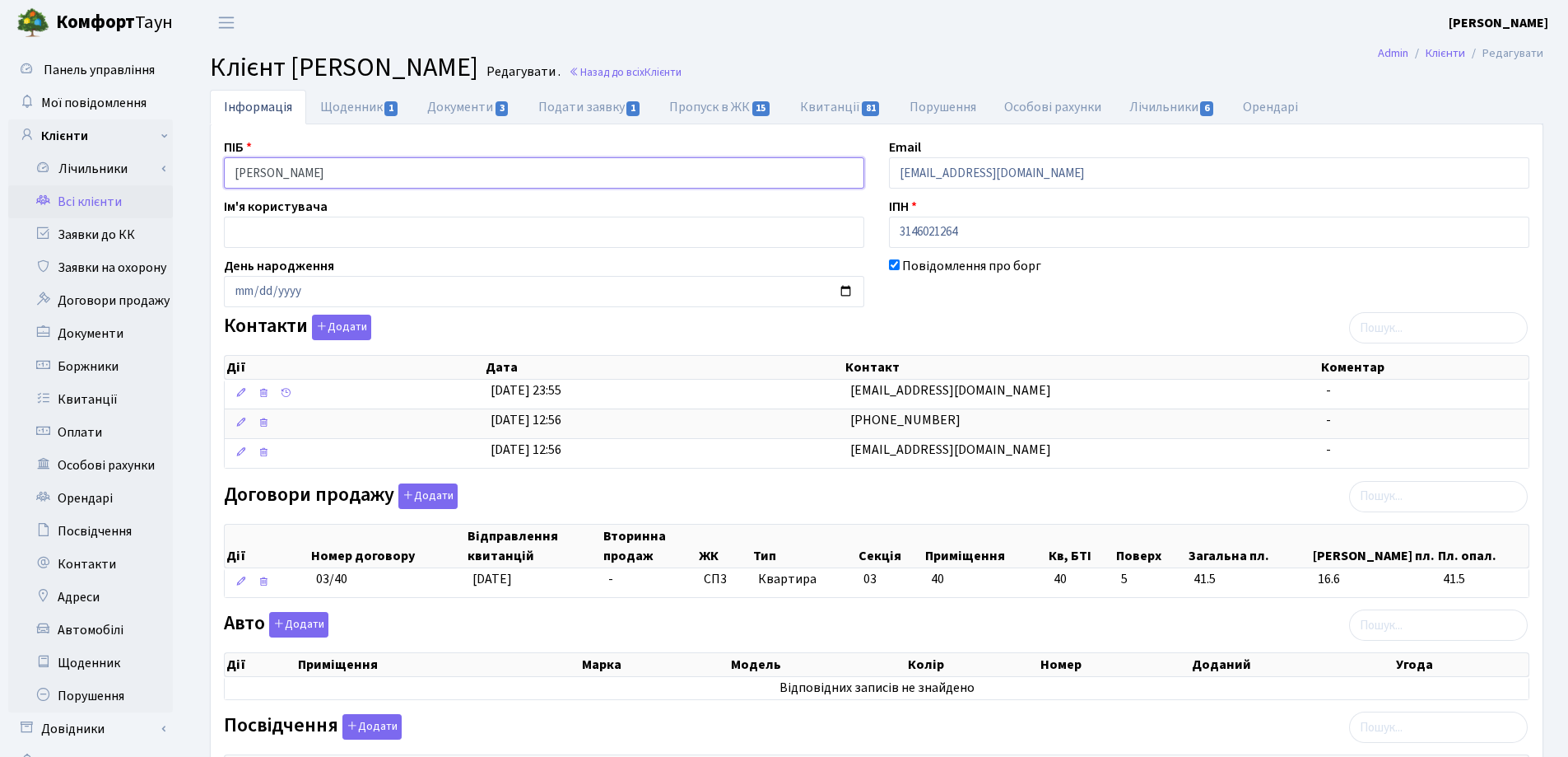
drag, startPoint x: 426, startPoint y: 174, endPoint x: 210, endPoint y: 158, distance: 216.6
click at [194, 156] on div "Інформація Щоденник 1 Документи 3 Подати заявку 1 Пропуск в ЖК 15 Квитанції 81 …" at bounding box center [876, 600] width 1383 height 1021
click at [737, 47] on main "Admin Клієнти Редагувати Клієнт [PERSON_NAME] . Назад до всіх Клієнти Інформаці…" at bounding box center [876, 578] width 1383 height 1066
click at [682, 71] on link "Назад до всіх Клієнти" at bounding box center [625, 71] width 113 height 16
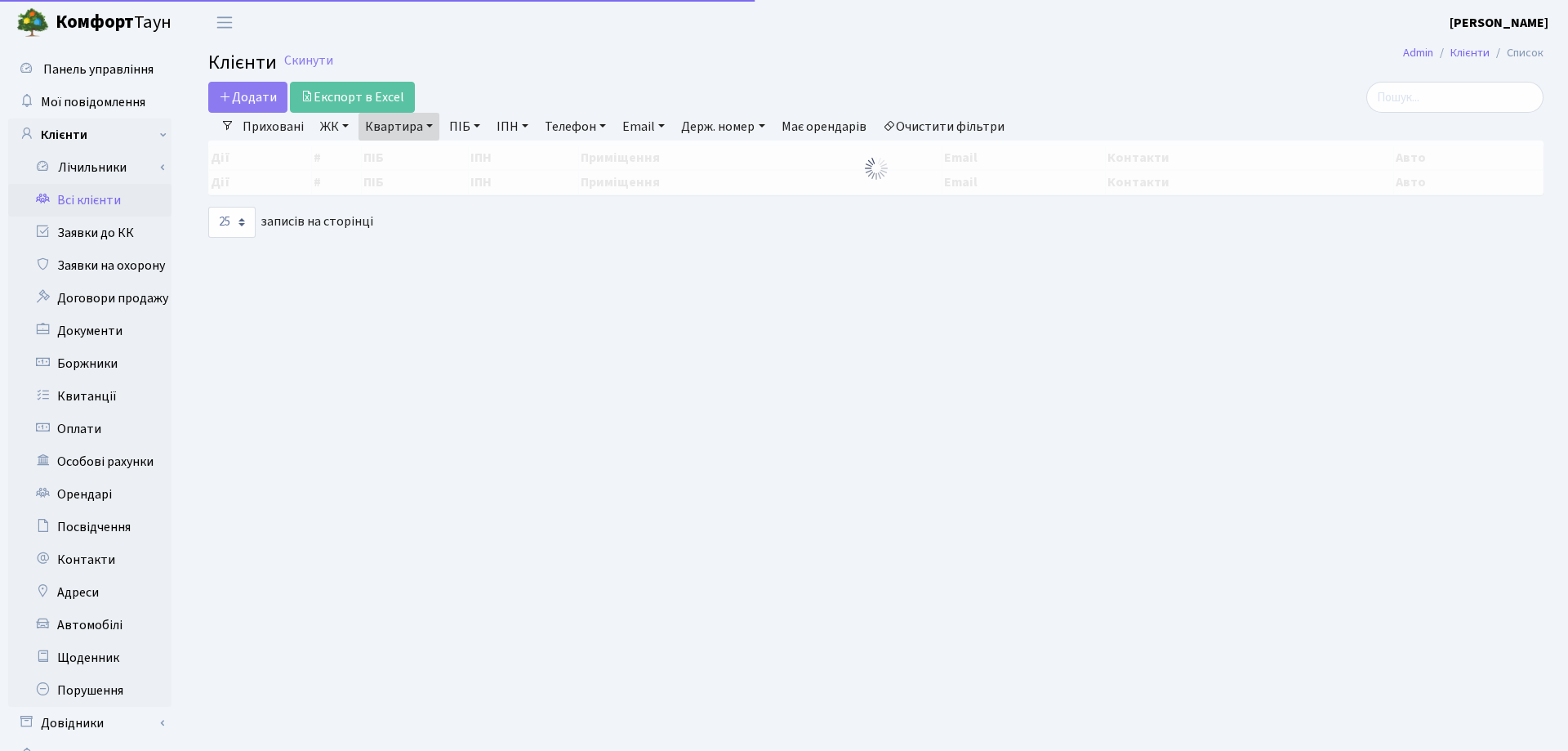
select select "25"
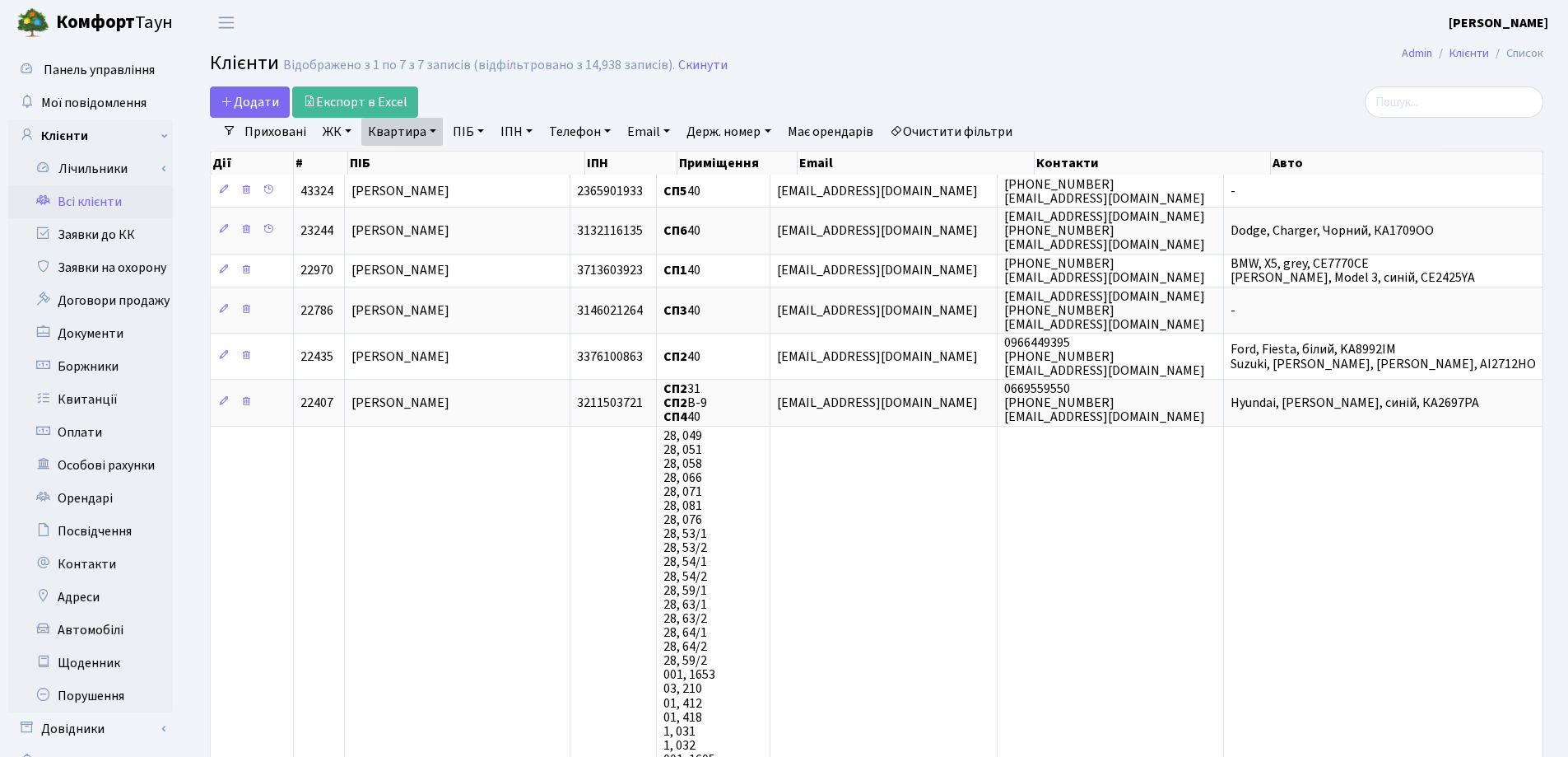
click at [434, 130] on link "Квартира" at bounding box center [402, 132] width 81 height 28
click at [435, 166] on input "40" at bounding box center [410, 164] width 96 height 32
type input "4"
type input "50"
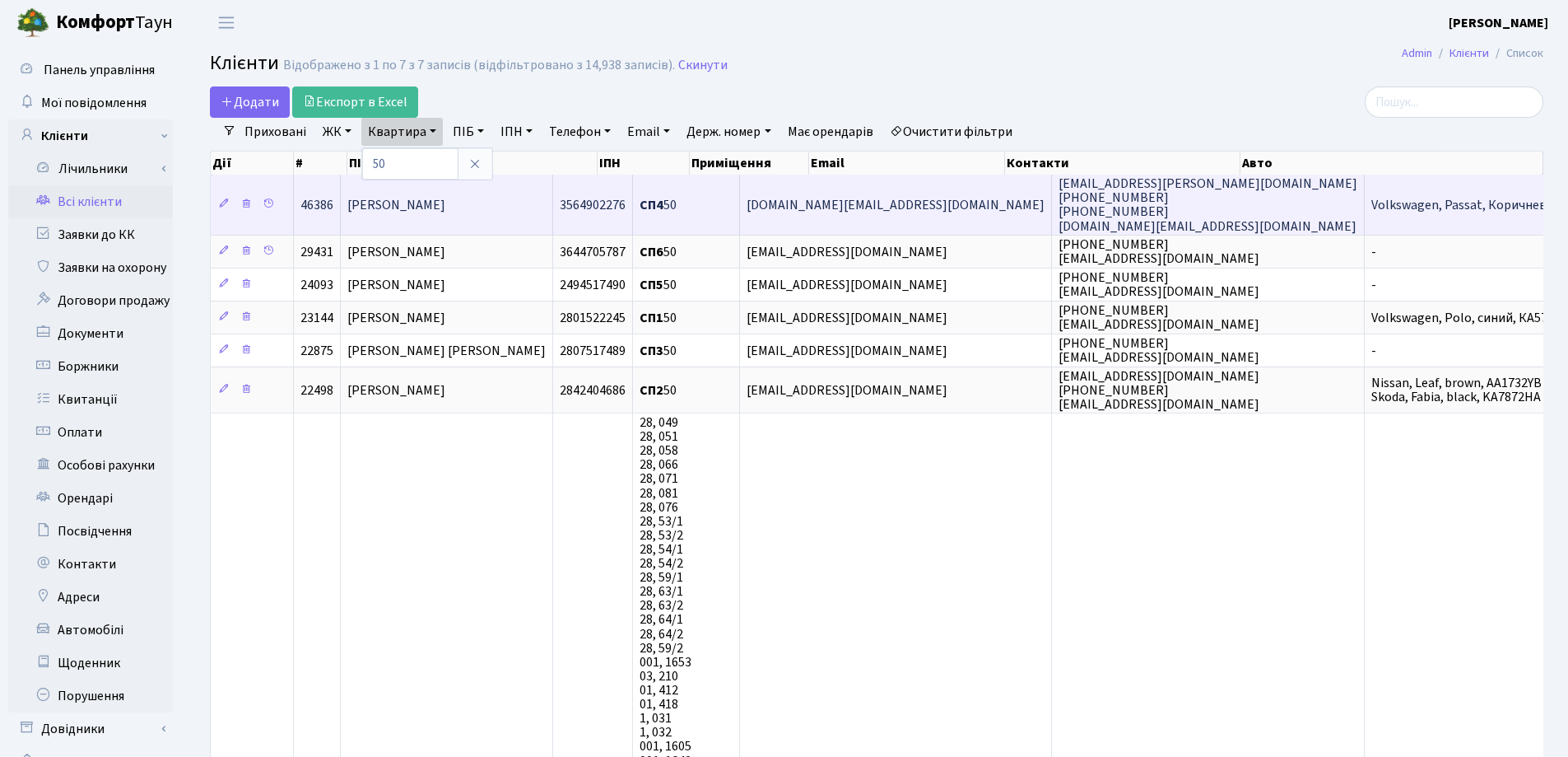
click at [442, 213] on span "[PERSON_NAME]" at bounding box center [396, 205] width 98 height 18
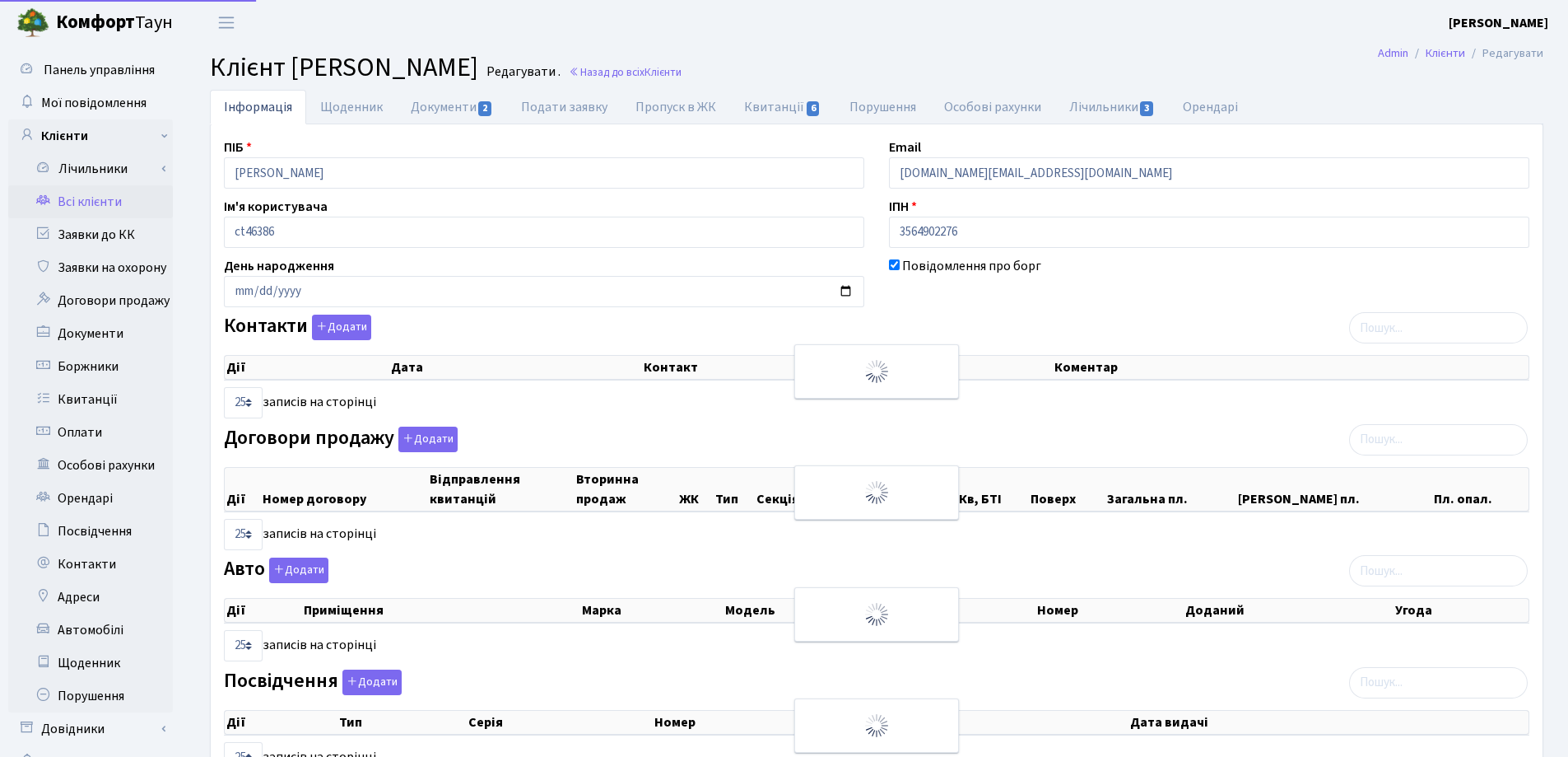
select select "25"
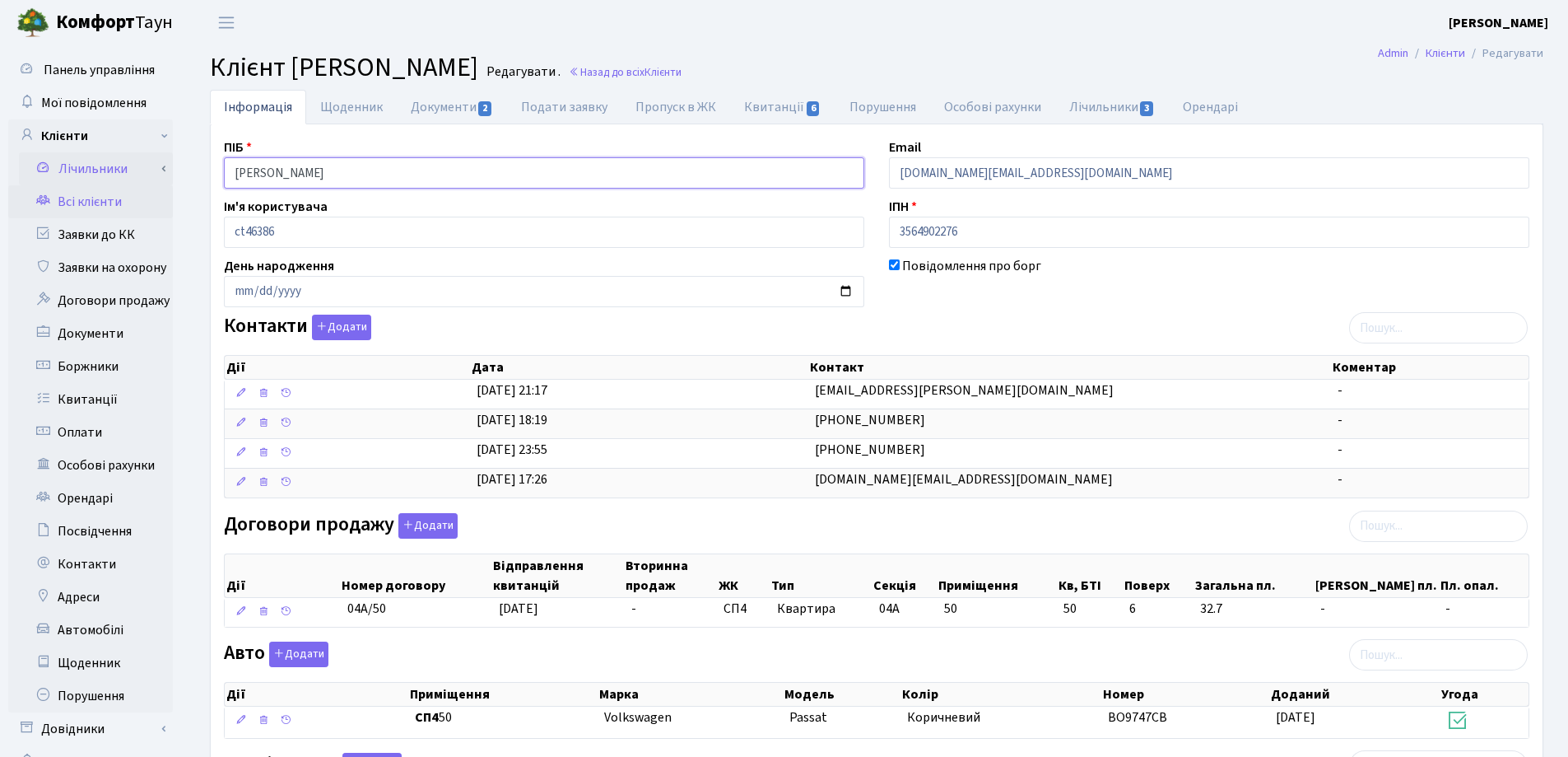
drag, startPoint x: 448, startPoint y: 170, endPoint x: 127, endPoint y: 170, distance: 321.0
click at [127, 170] on div "Панель управління Мої повідомлення Клієнти Лічильники Показання" at bounding box center [784, 568] width 1568 height 1045
click at [777, 37] on header "[PERSON_NAME] [PERSON_NAME] Мій обліковий запис Вийти" at bounding box center [784, 22] width 1568 height 46
click at [682, 72] on link "Назад до всіх Клієнти" at bounding box center [625, 71] width 113 height 16
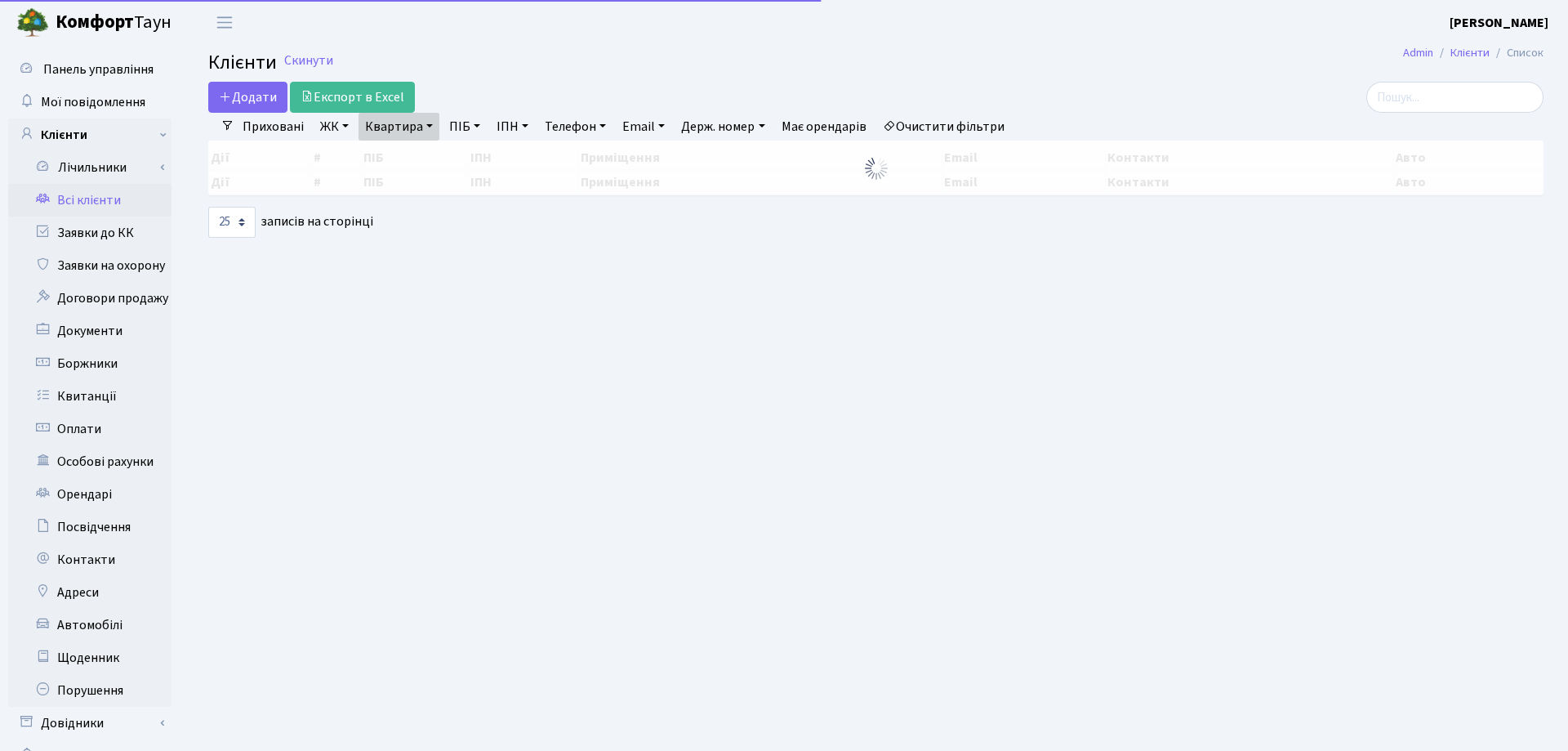
select select "25"
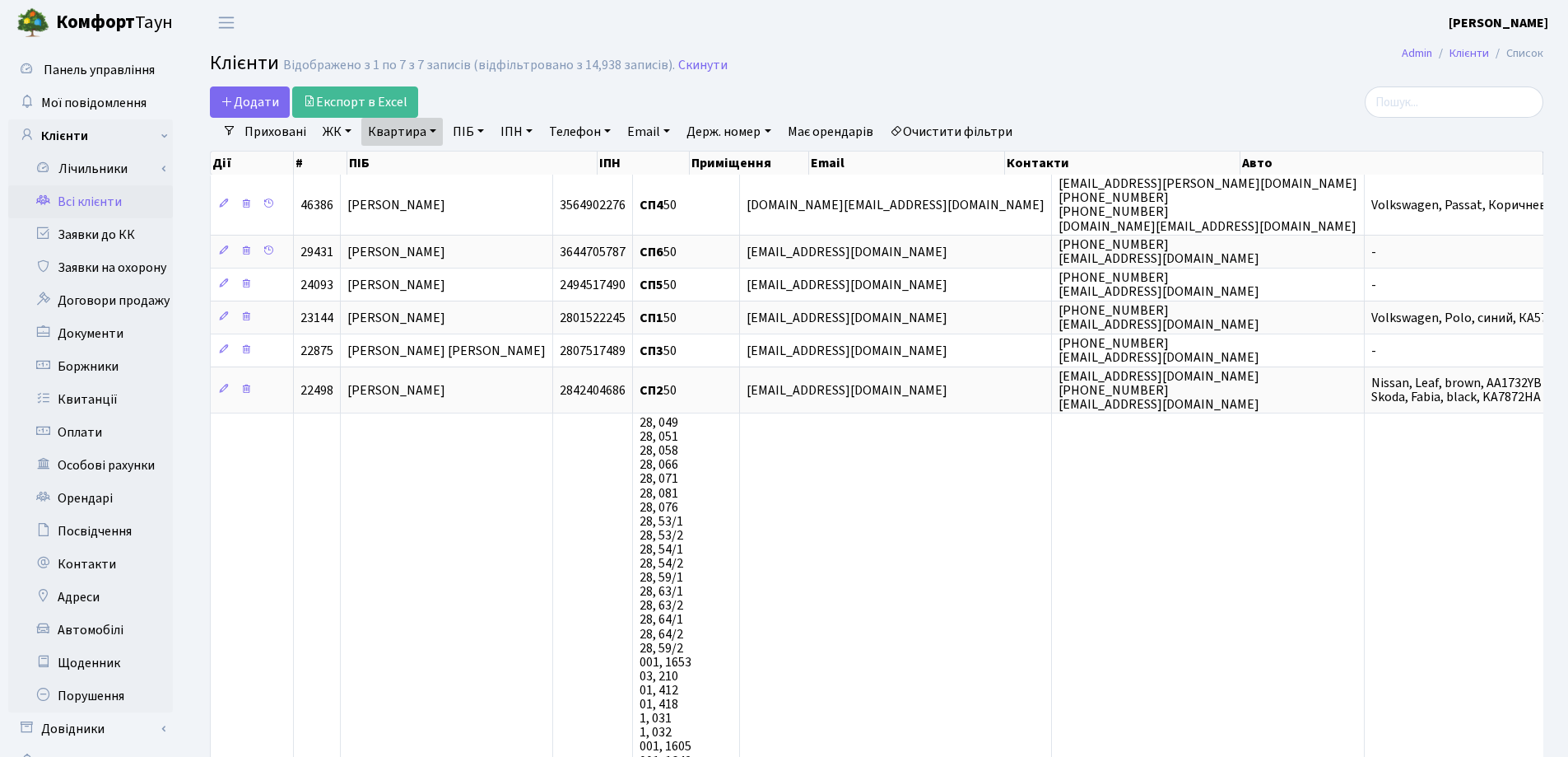
click at [434, 129] on link "Квартира" at bounding box center [402, 132] width 81 height 28
click at [431, 161] on input "50" at bounding box center [410, 164] width 96 height 32
type input "5"
type input "188"
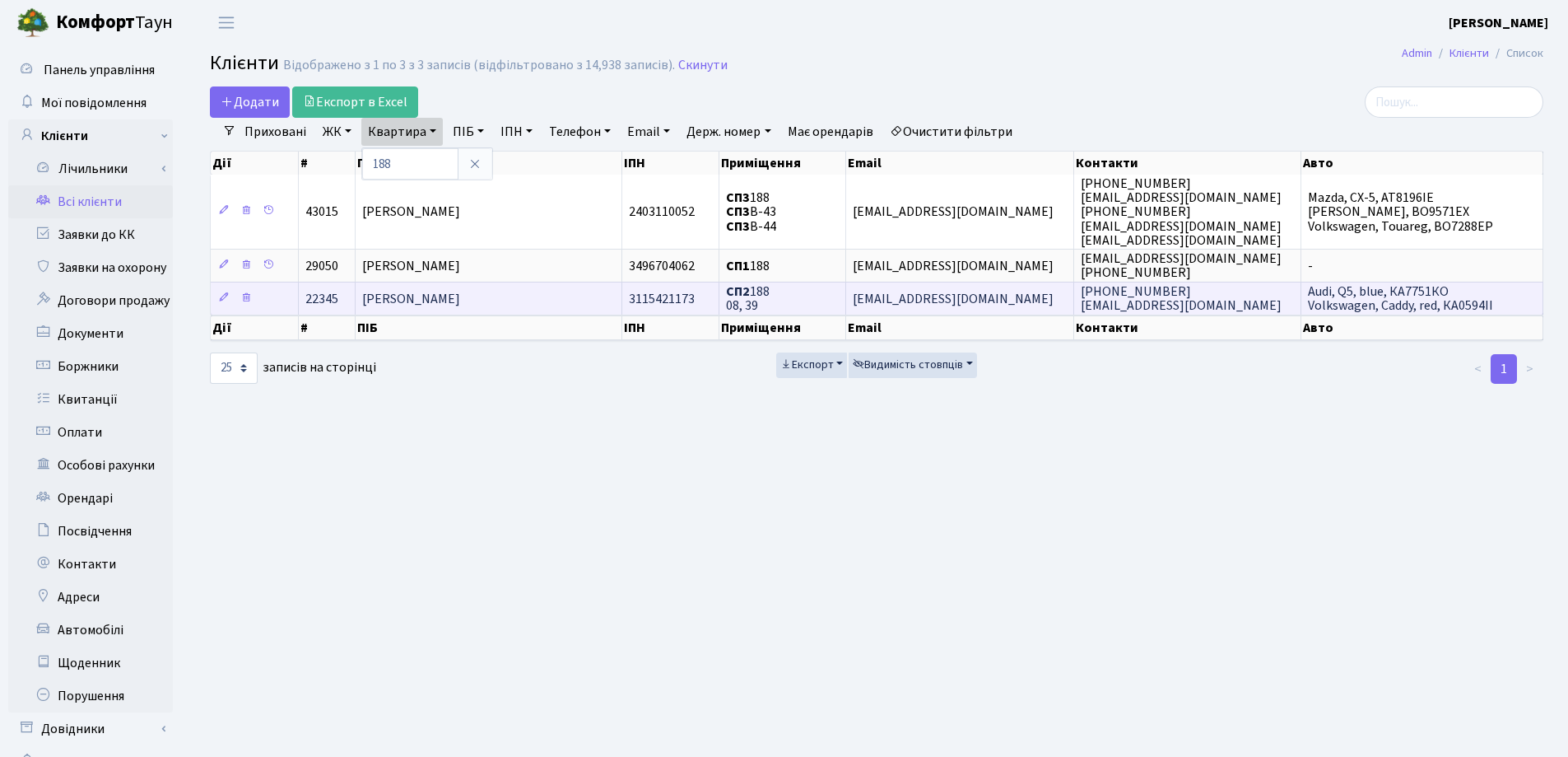
click at [458, 290] on span "Стегній Василь Юрійович" at bounding box center [411, 299] width 98 height 18
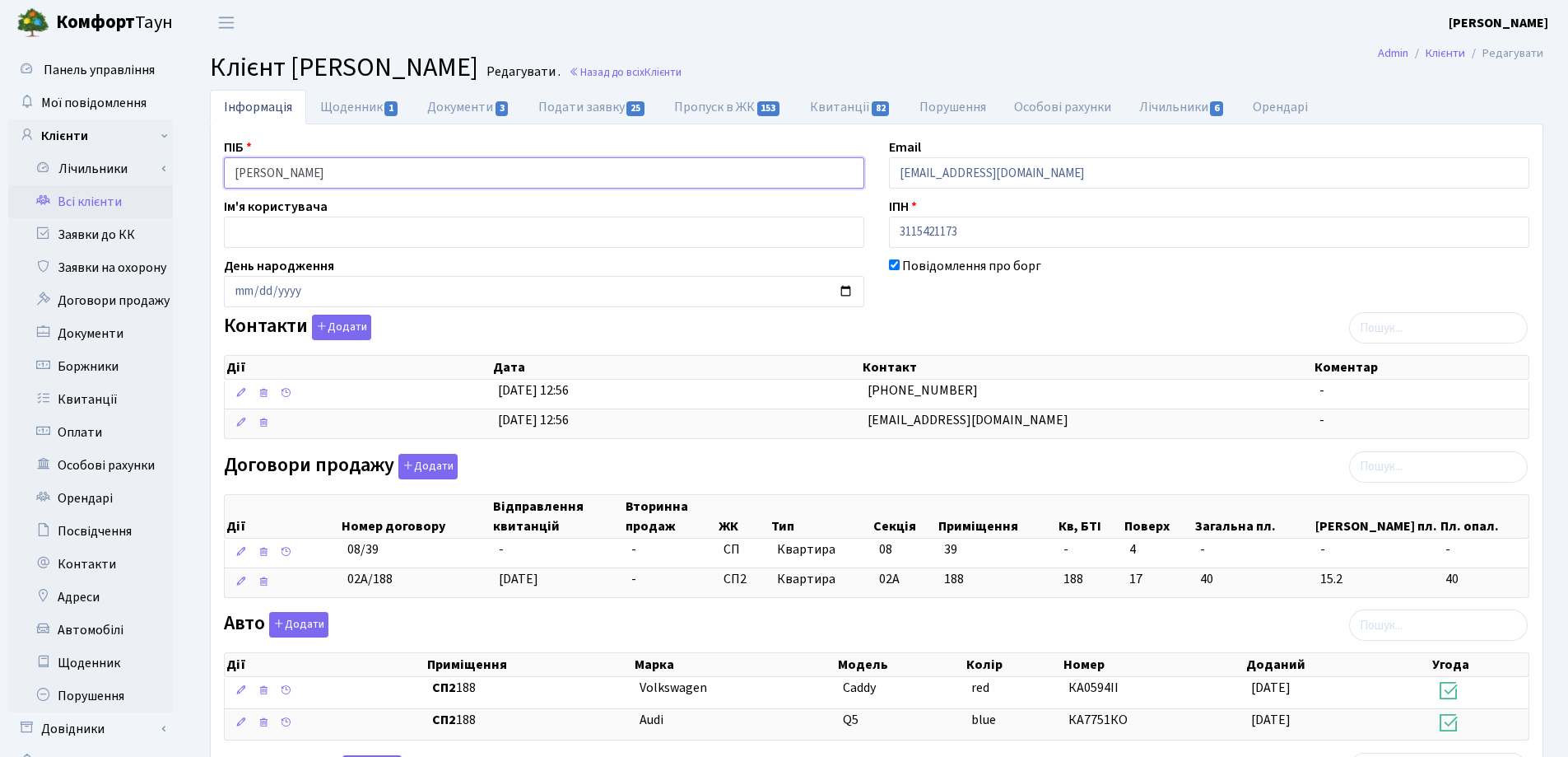
drag, startPoint x: 386, startPoint y: 166, endPoint x: 222, endPoint y: 168, distance: 164.0
click at [222, 168] on div "ПІБ Стегній Василь Юрійович" at bounding box center [544, 163] width 665 height 51
click at [621, 41] on header "[PERSON_NAME] [PERSON_NAME] Мій обліковий запис Вийти" at bounding box center [784, 22] width 1568 height 46
click at [682, 72] on link "Назад до всіх Клієнти" at bounding box center [625, 71] width 113 height 16
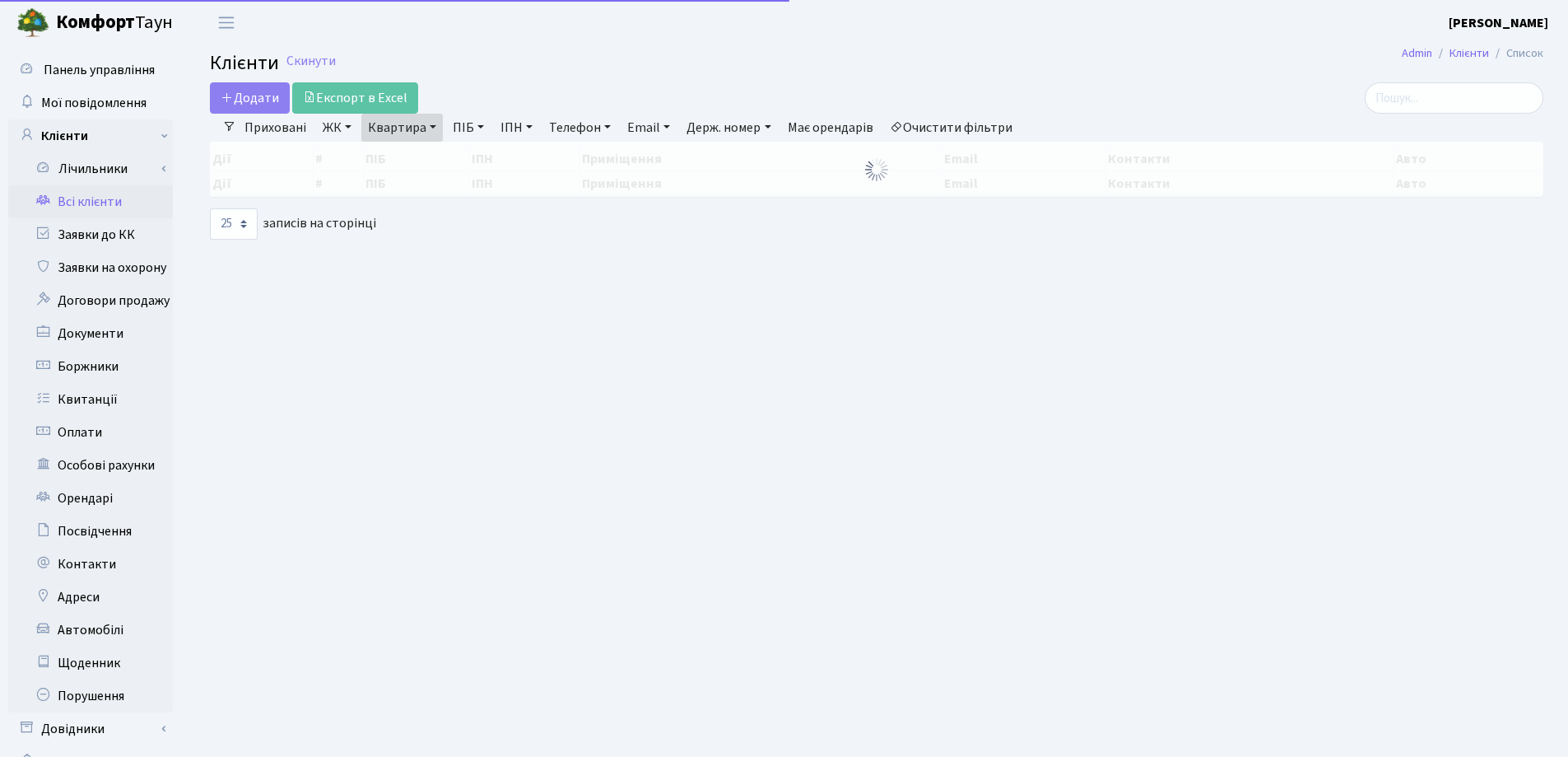
select select "25"
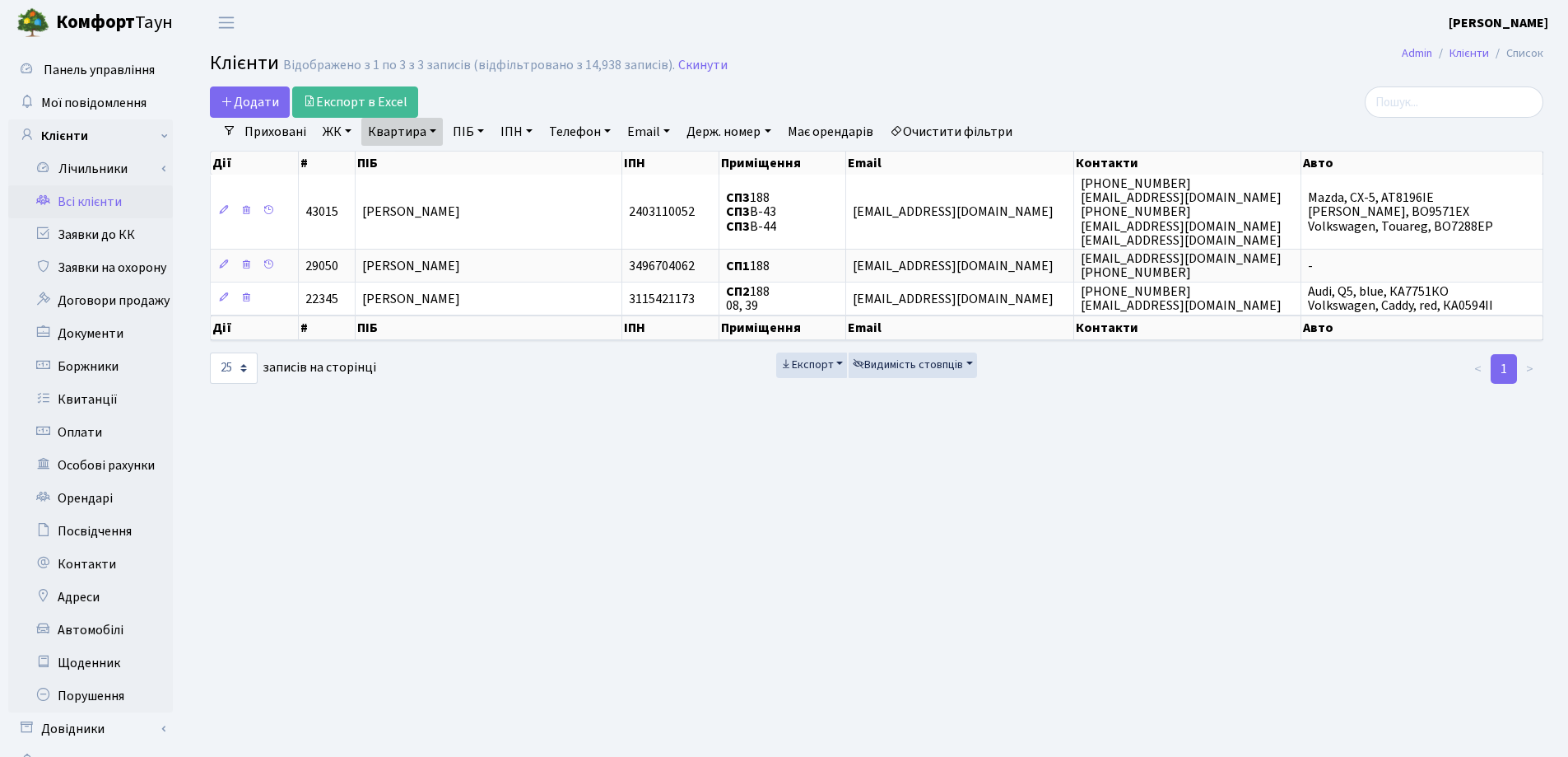
click at [429, 130] on link "Квартира" at bounding box center [402, 132] width 81 height 28
click at [429, 161] on input "188" at bounding box center [410, 164] width 96 height 32
type input "1"
type input "62"
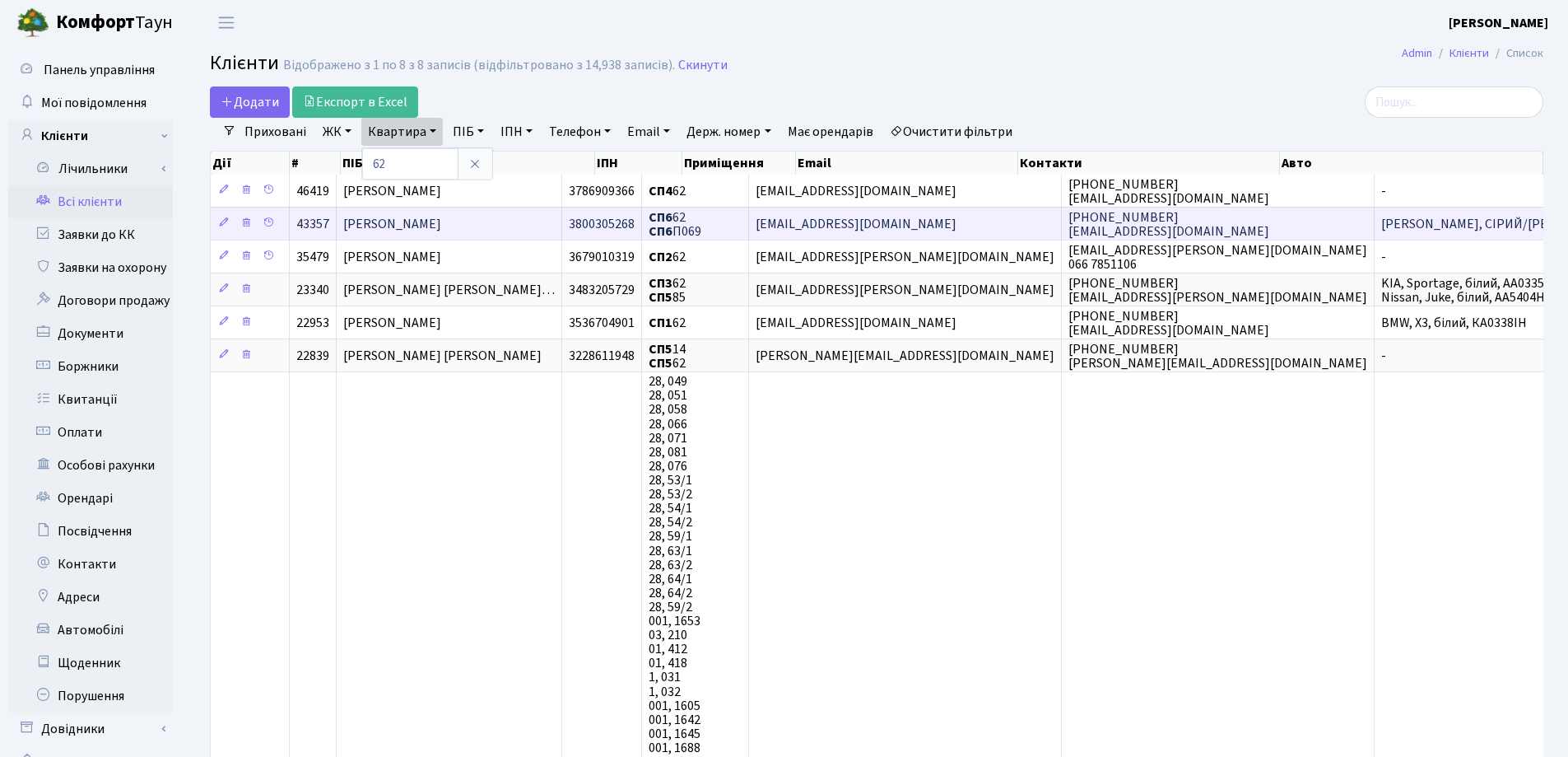
click at [441, 219] on span "[PERSON_NAME]" at bounding box center [392, 224] width 98 height 18
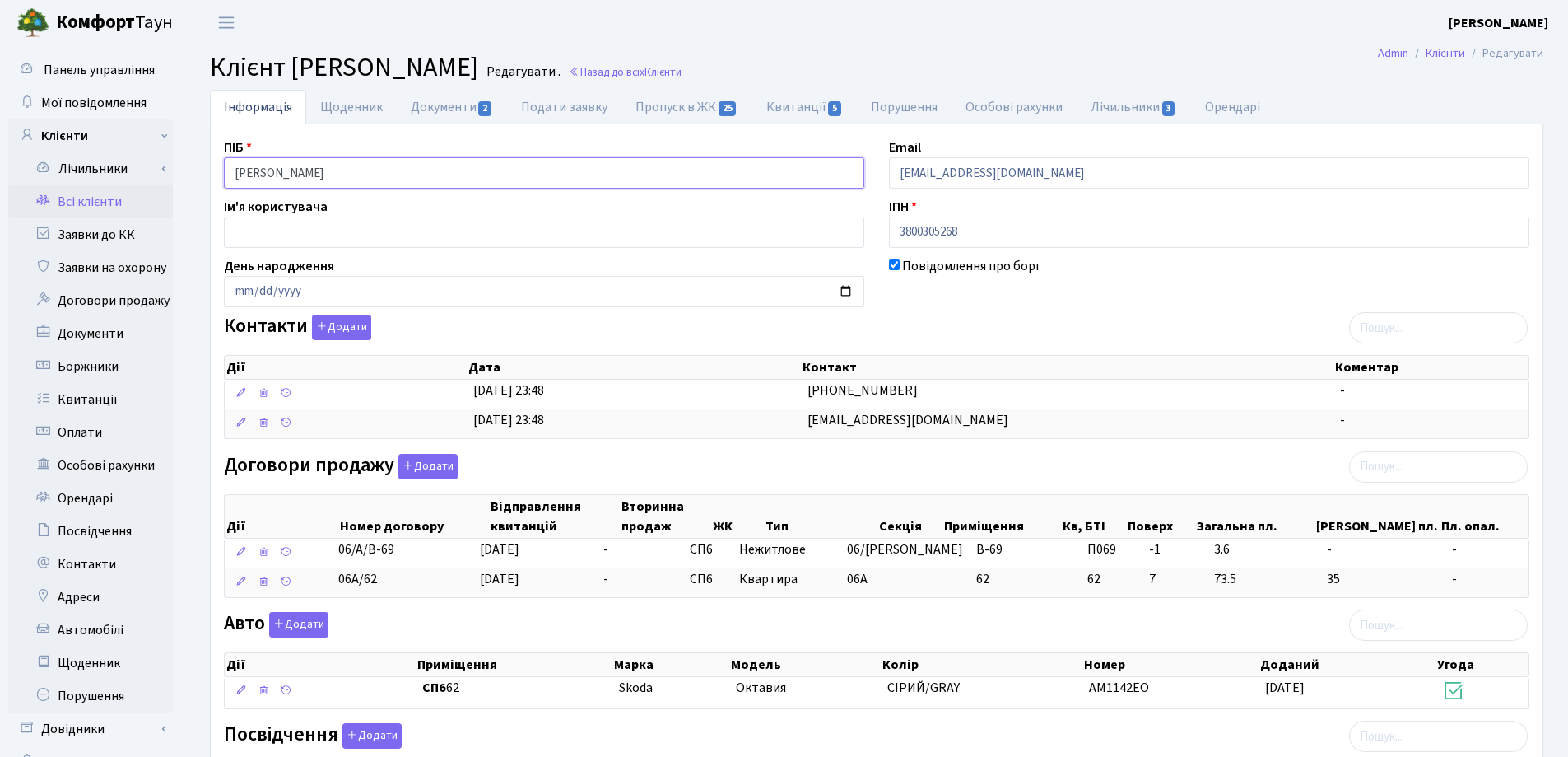
drag, startPoint x: 445, startPoint y: 172, endPoint x: 210, endPoint y: 176, distance: 235.0
click at [204, 176] on div "Інформація Щоденник Документи 2 Подати заявку Пропуск в ЖК 25 Квитанції 5 Поруш…" at bounding box center [876, 560] width 1358 height 941
click at [874, 39] on header "[PERSON_NAME] [PERSON_NAME] Мій обліковий запис Вийти" at bounding box center [784, 22] width 1568 height 46
click at [682, 67] on link "Назад до всіх Клієнти" at bounding box center [625, 71] width 113 height 16
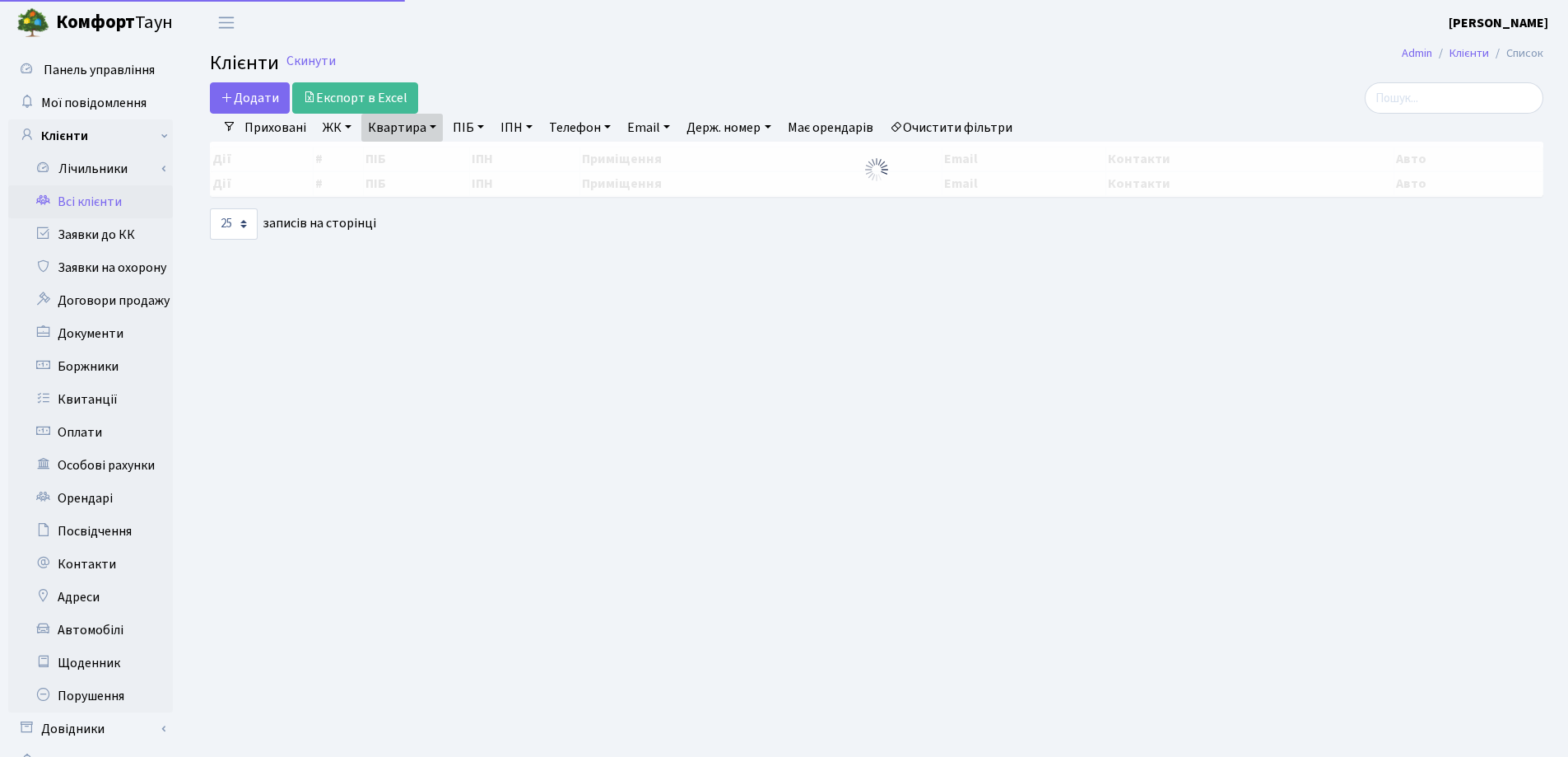
select select "25"
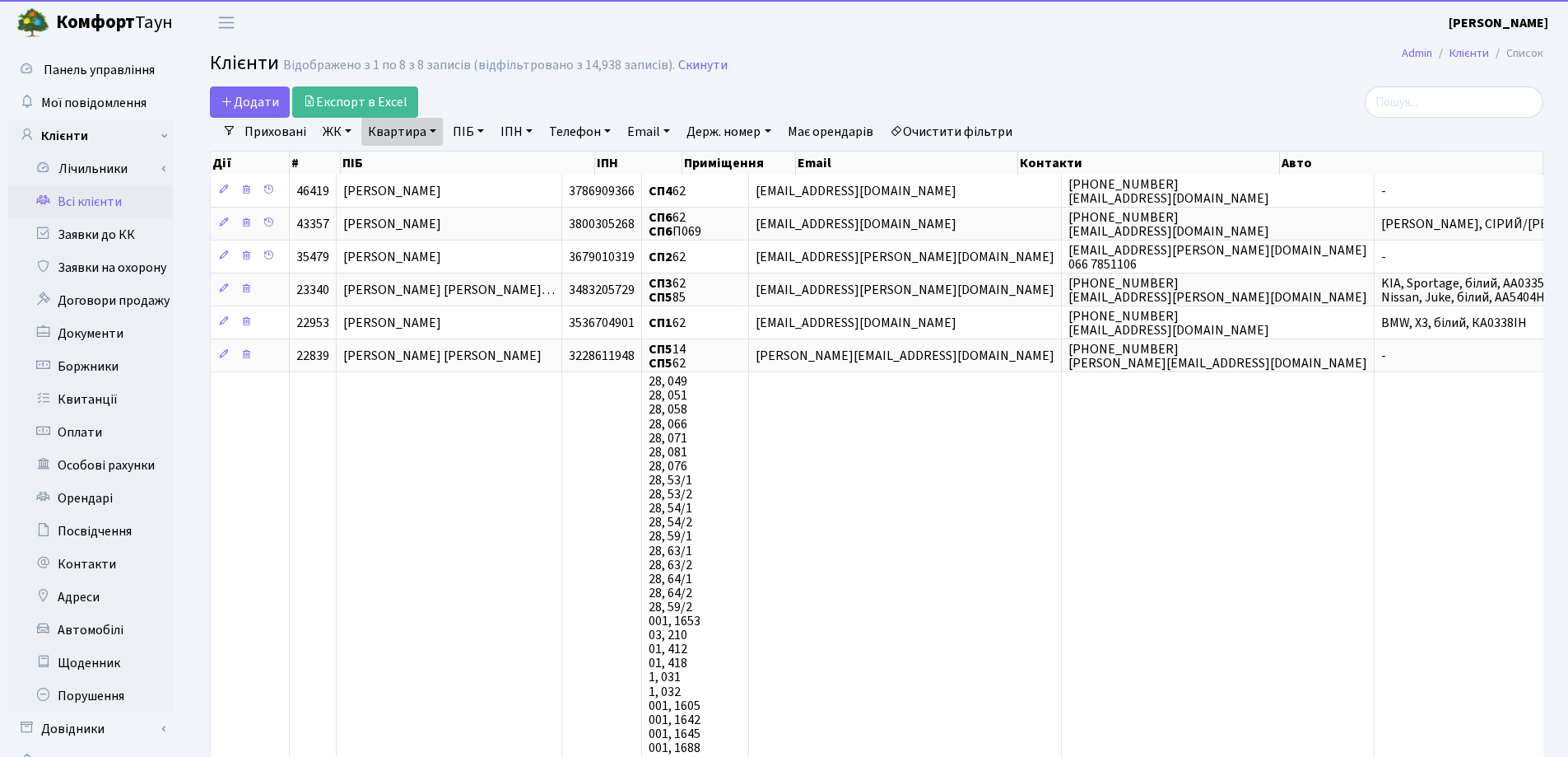
click at [433, 130] on link "Квартира" at bounding box center [402, 132] width 81 height 28
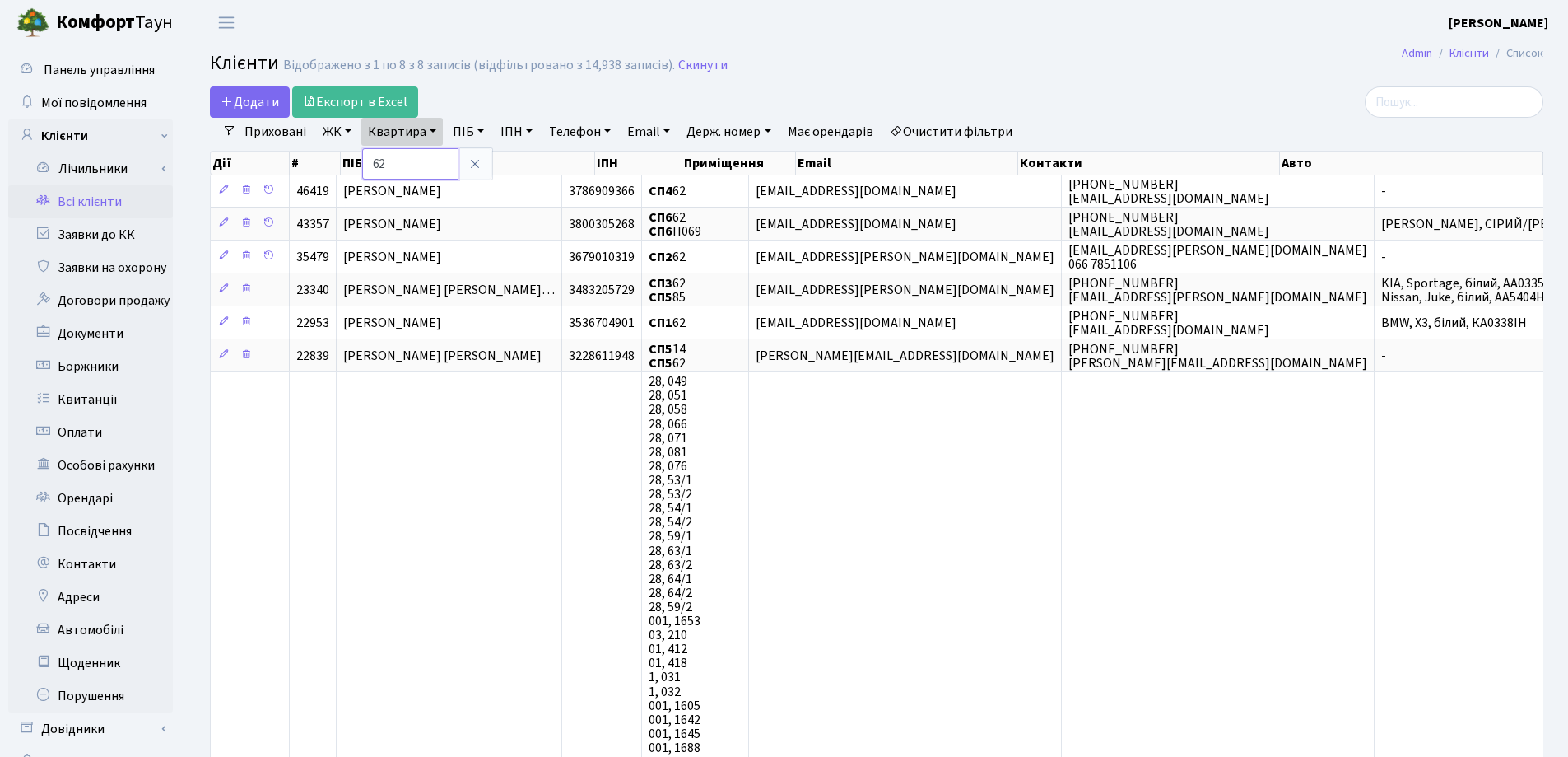
click at [441, 170] on input "62" at bounding box center [410, 164] width 96 height 32
type input "6"
type input "147"
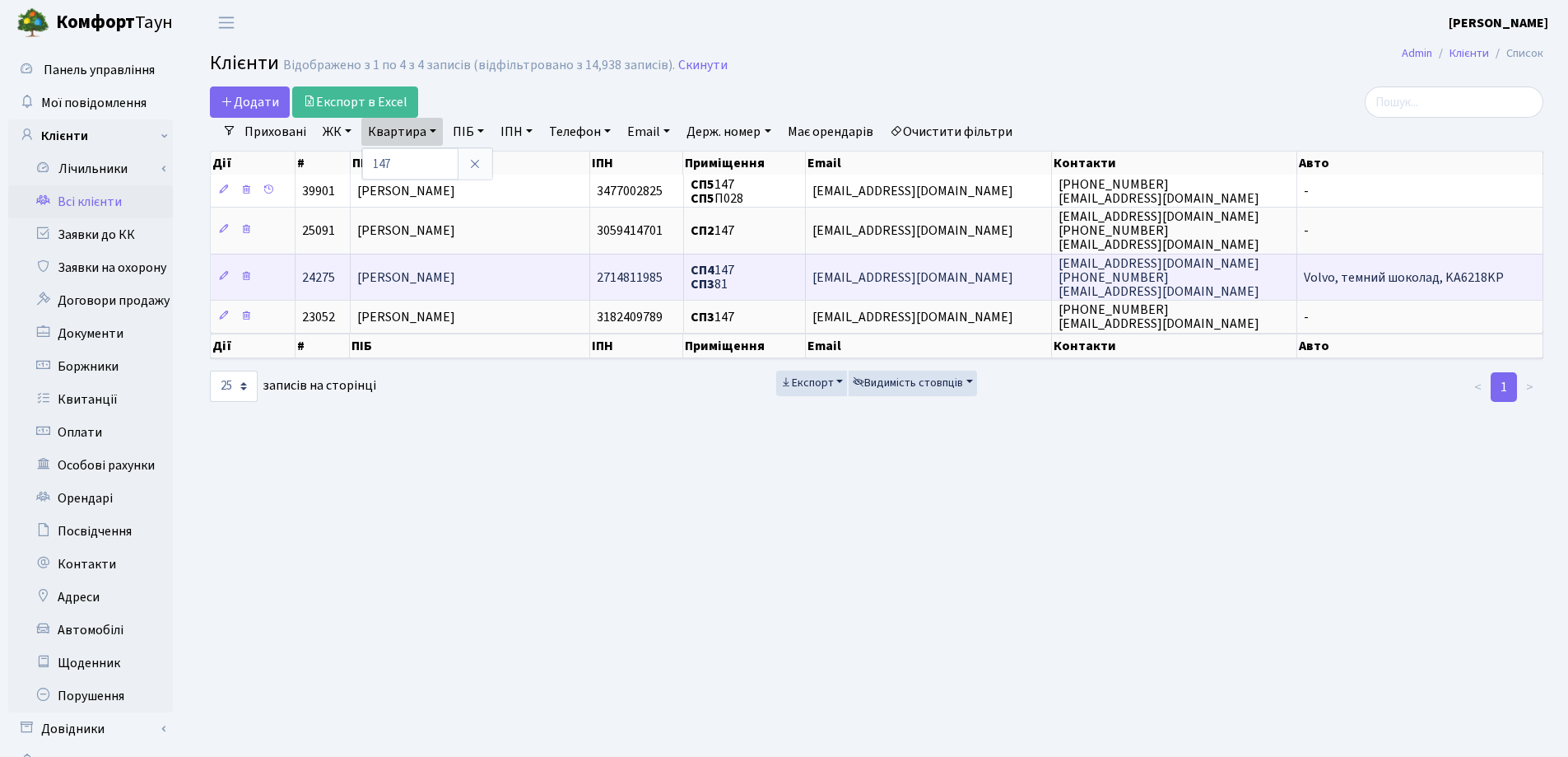
click at [423, 270] on span "Матвєєва Світлана Валентинівна" at bounding box center [406, 278] width 98 height 18
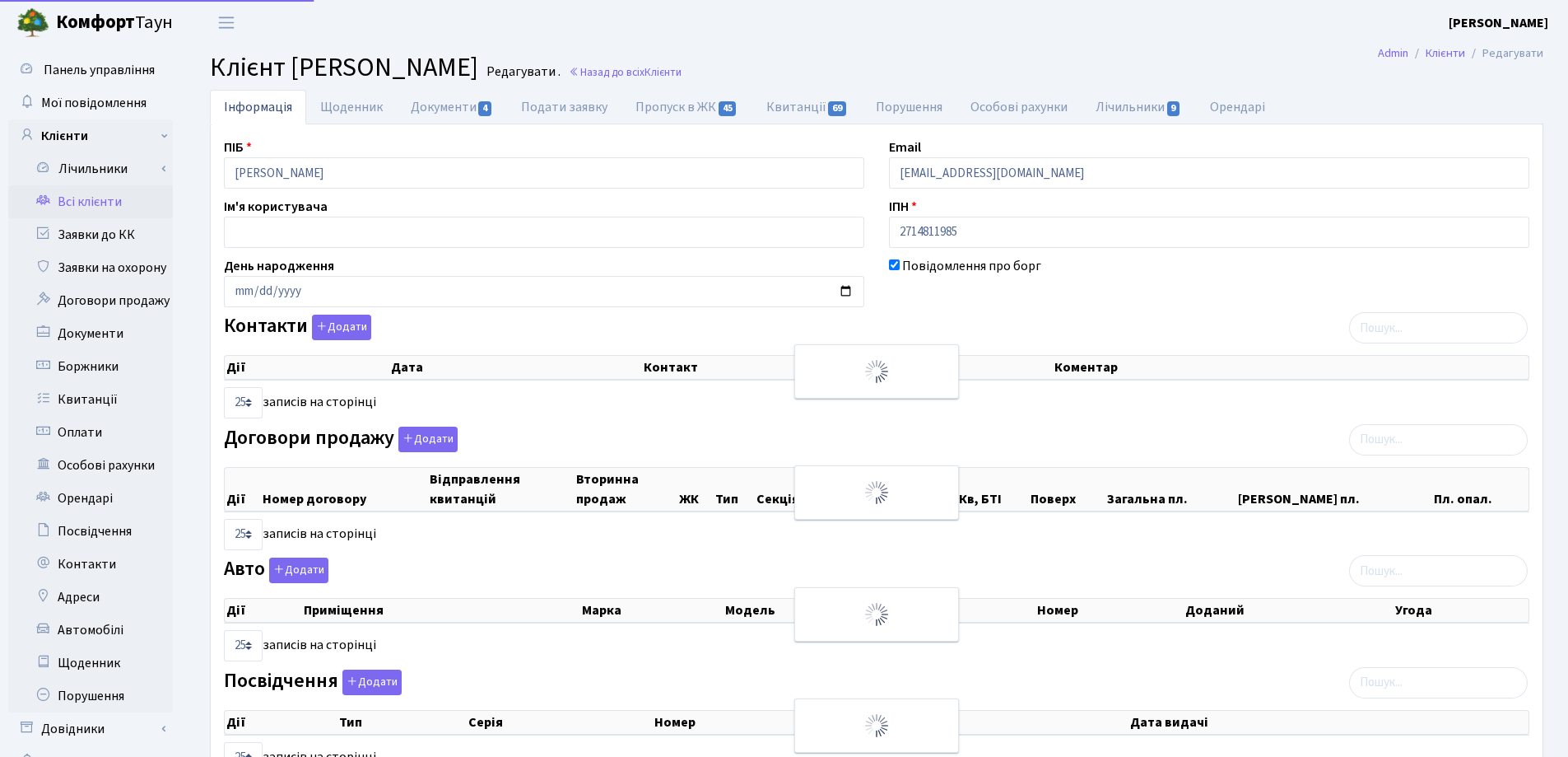
select select "25"
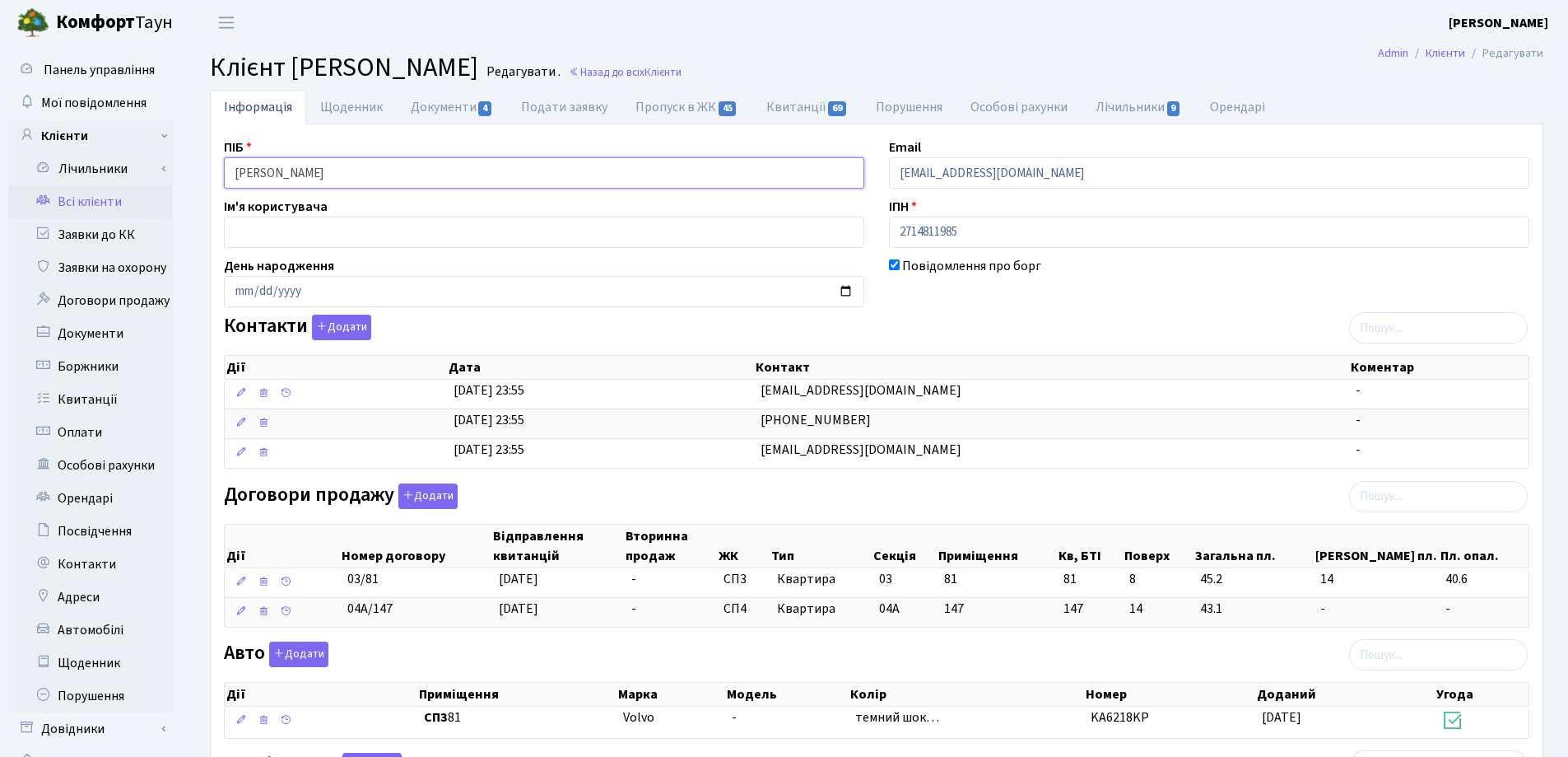
drag, startPoint x: 452, startPoint y: 170, endPoint x: 218, endPoint y: 176, distance: 234.1
click at [218, 176] on div "ПІБ [PERSON_NAME]" at bounding box center [544, 163] width 665 height 51
click at [752, 28] on header "[PERSON_NAME] [PERSON_NAME] Мій обліковий запис Вийти" at bounding box center [784, 22] width 1568 height 46
click at [682, 69] on link "Назад до всіх Клієнти" at bounding box center [625, 71] width 113 height 16
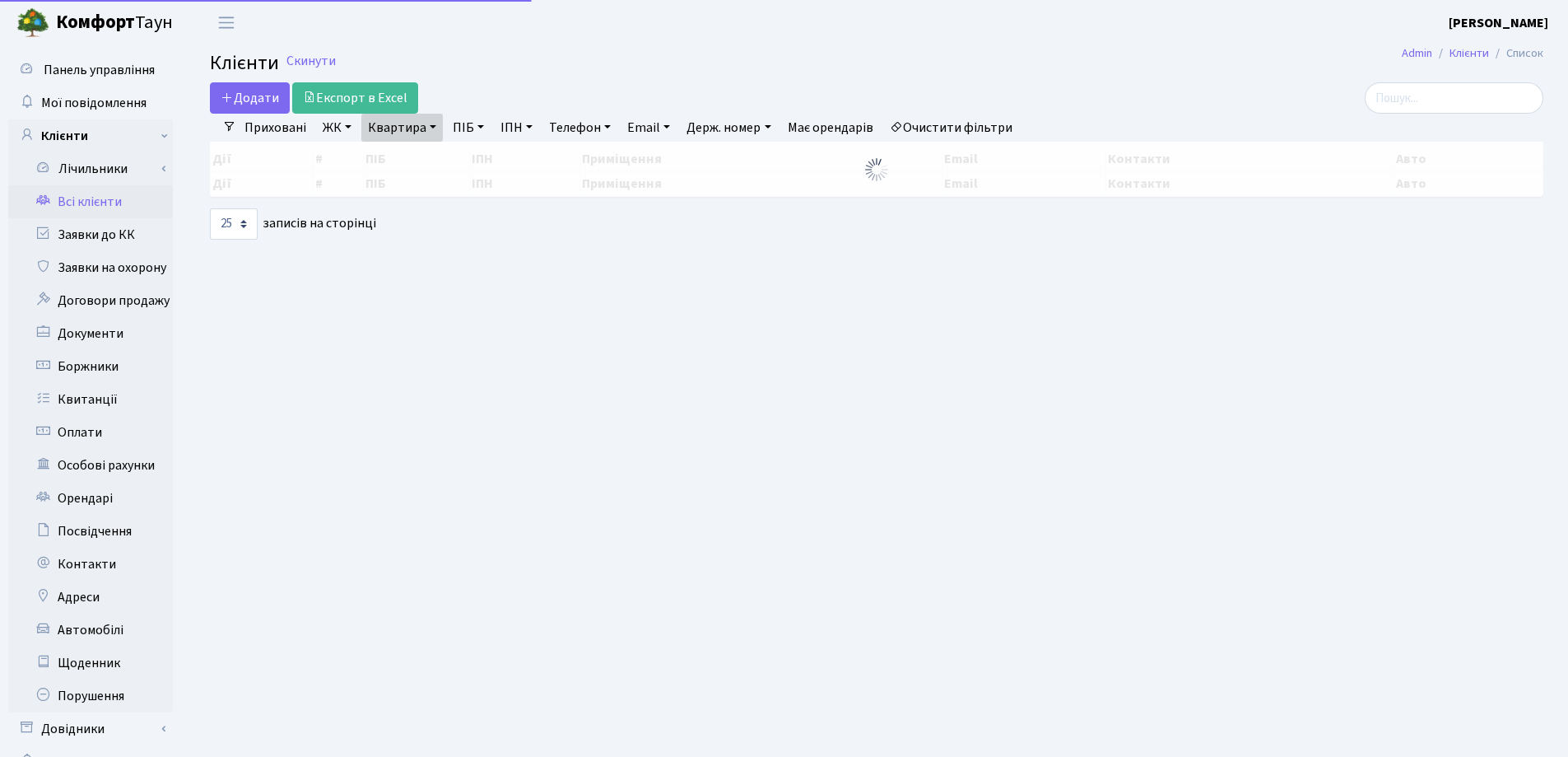
select select "25"
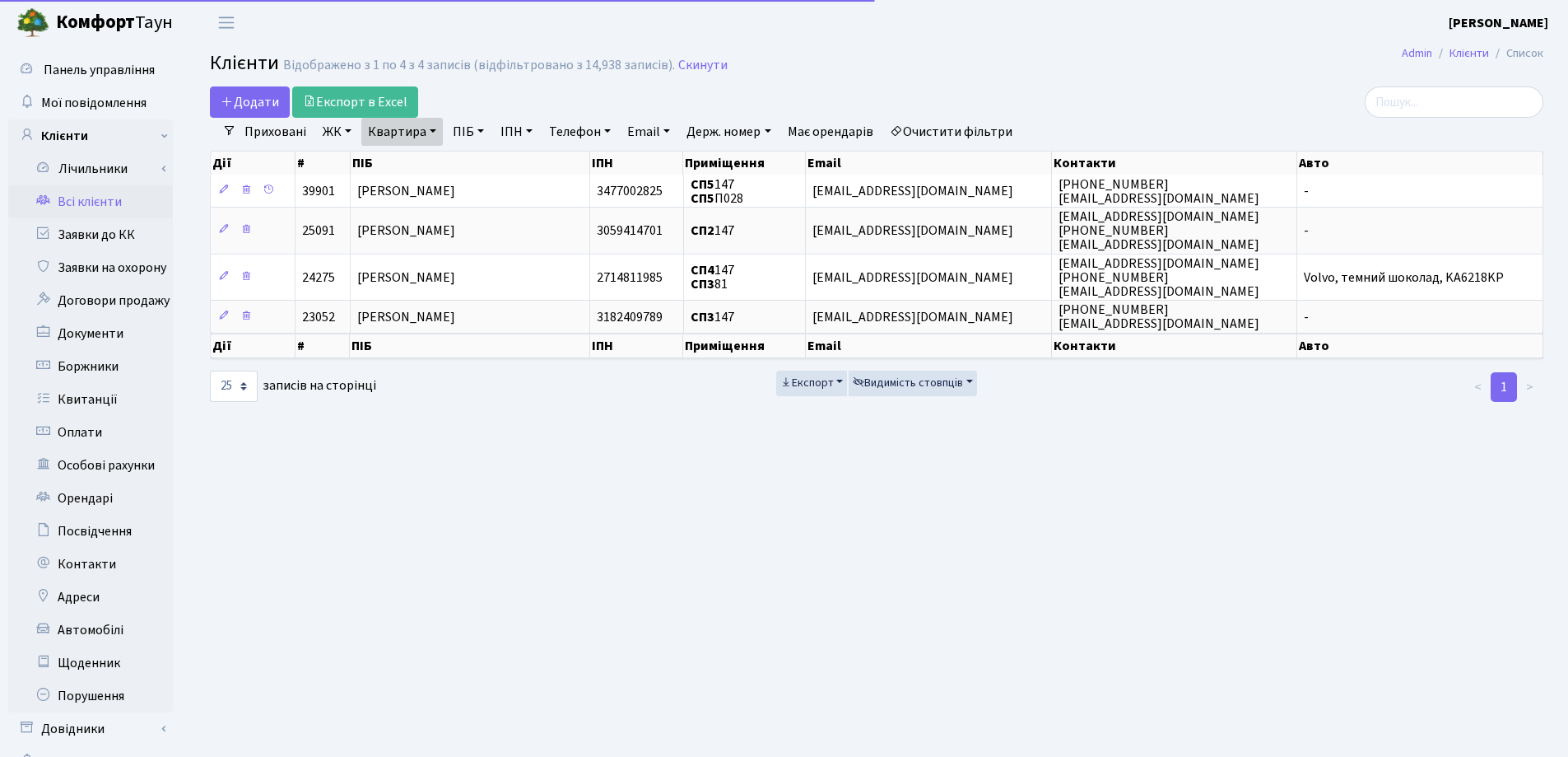
click at [431, 129] on link "Квартира" at bounding box center [402, 132] width 81 height 28
click at [428, 159] on input "147" at bounding box center [410, 164] width 96 height 32
type input "1"
type input "73"
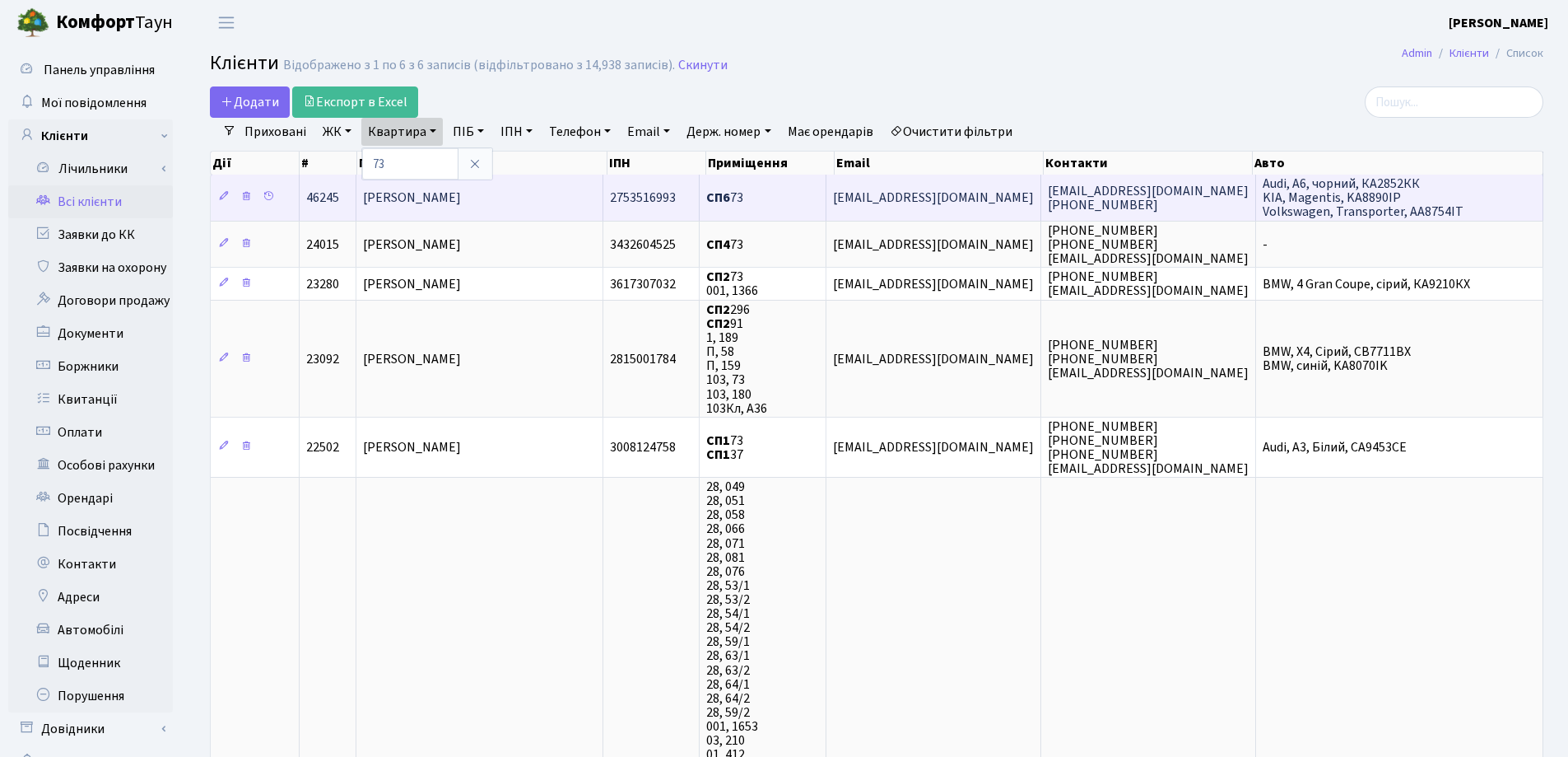
click at [461, 197] on span "Пшенишний Сергій Степанович" at bounding box center [412, 198] width 98 height 18
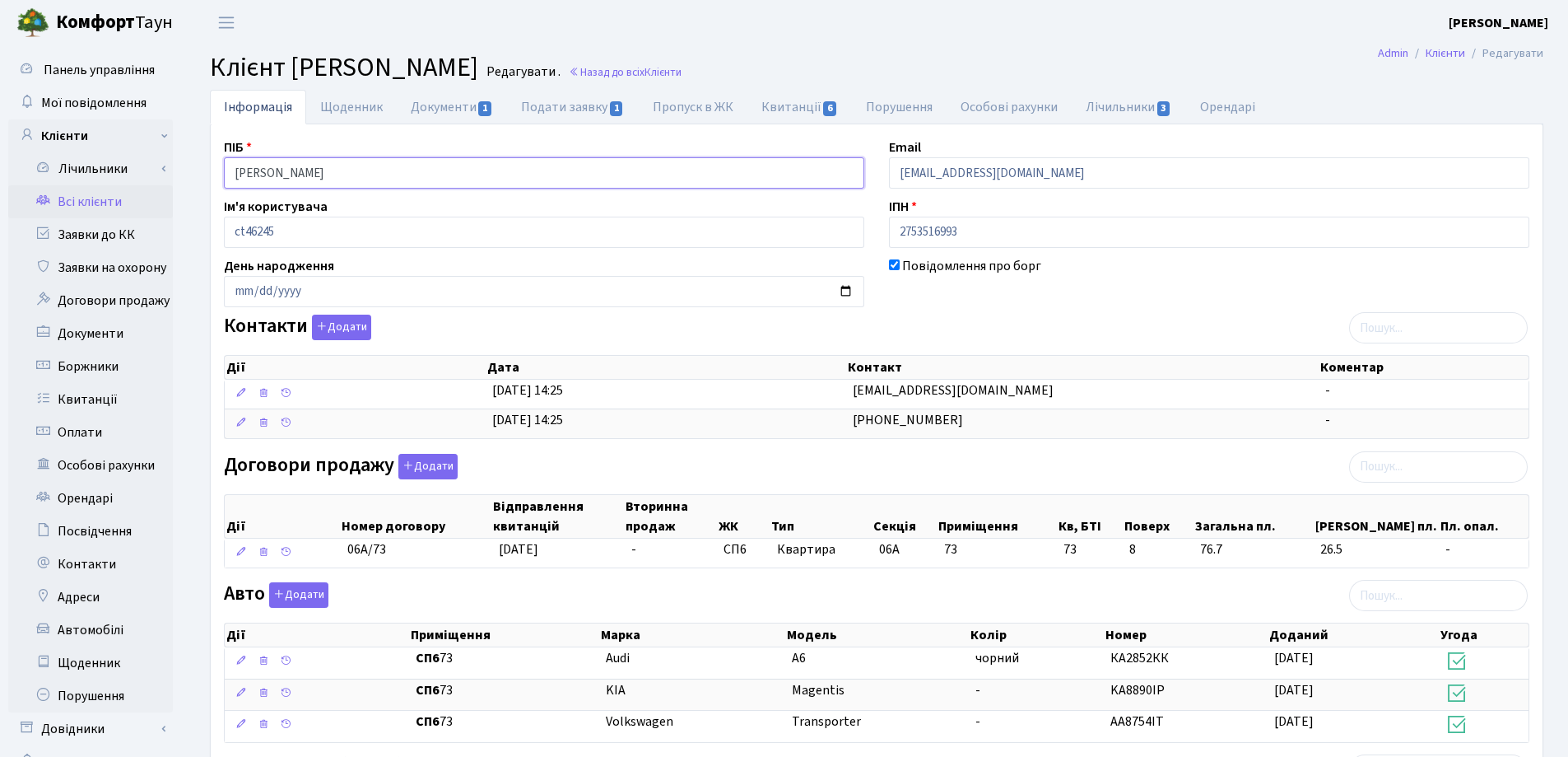
drag, startPoint x: 468, startPoint y: 175, endPoint x: 177, endPoint y: 171, distance: 291.0
click at [167, 171] on div "Панель управління Мої повідомлення Клієнти Лічильники Показання" at bounding box center [784, 570] width 1568 height 1049
click at [947, 66] on h2 "Клієнт Пшенишний Сергій Степанович Редагувати . Назад до всіх Клієнти" at bounding box center [877, 67] width 1334 height 32
click at [682, 70] on link "Назад до всіх Клієнти" at bounding box center [625, 71] width 113 height 16
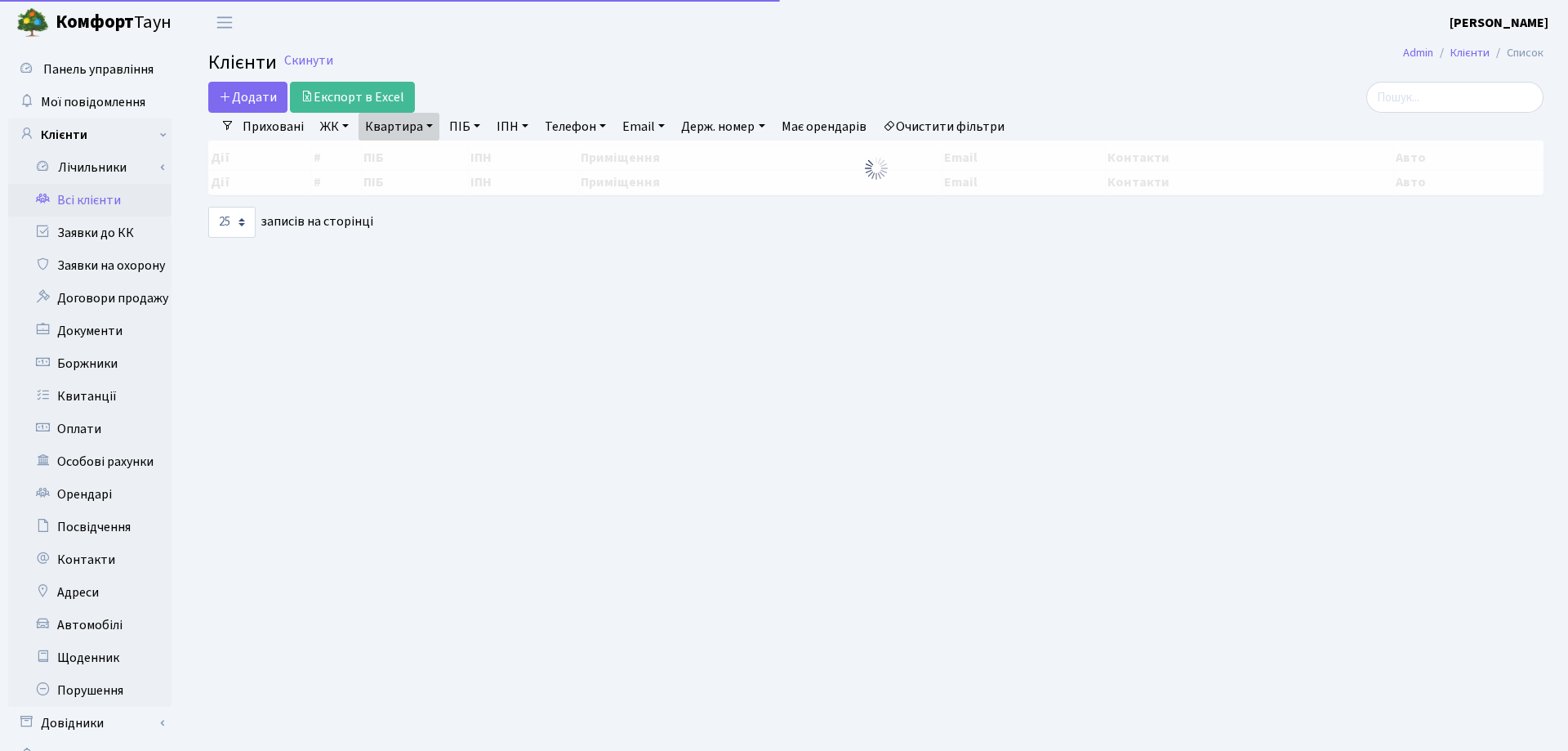
select select "25"
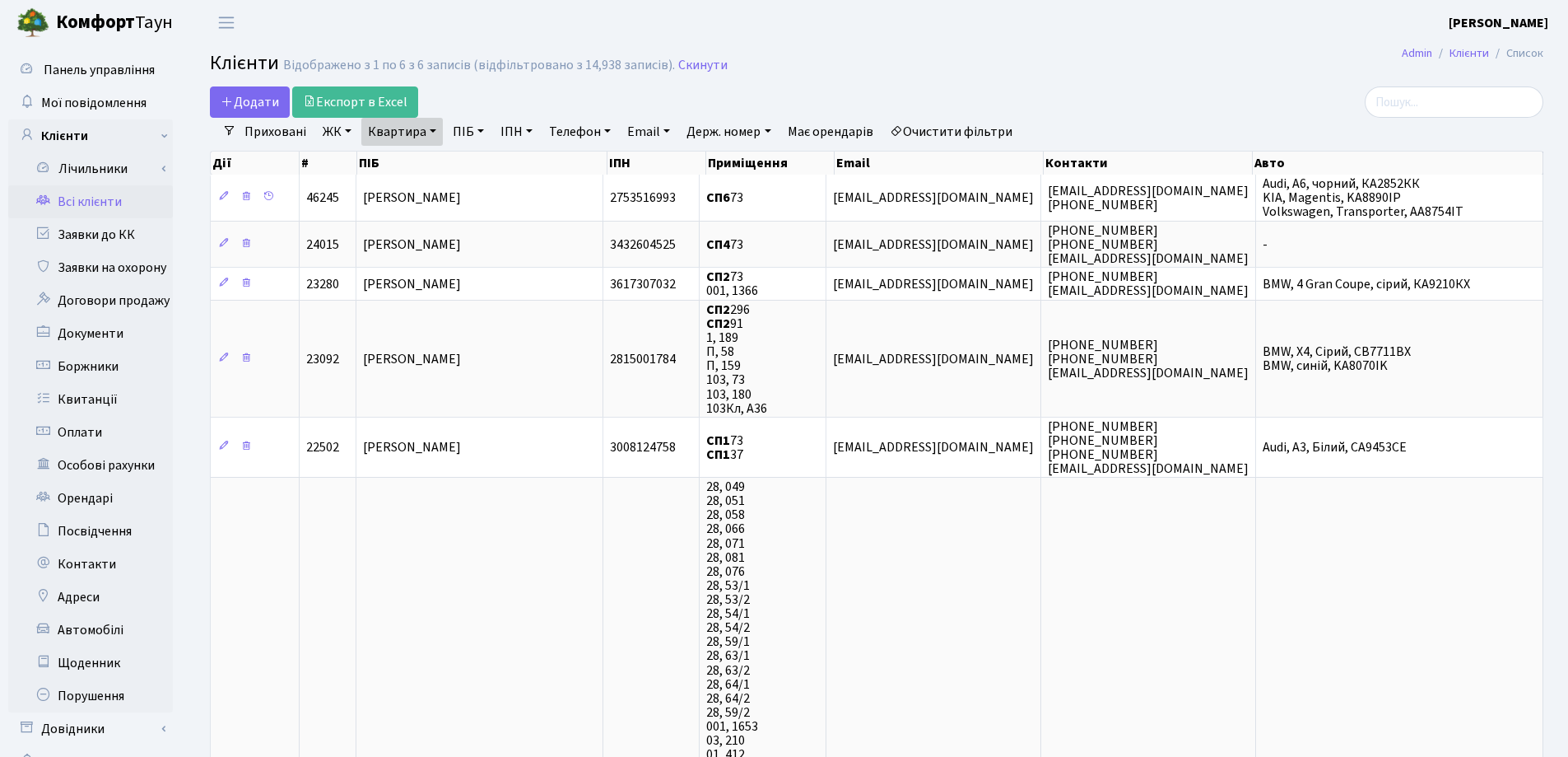
click at [439, 130] on link "Квартира" at bounding box center [402, 132] width 81 height 28
click at [472, 162] on icon at bounding box center [475, 164] width 13 height 13
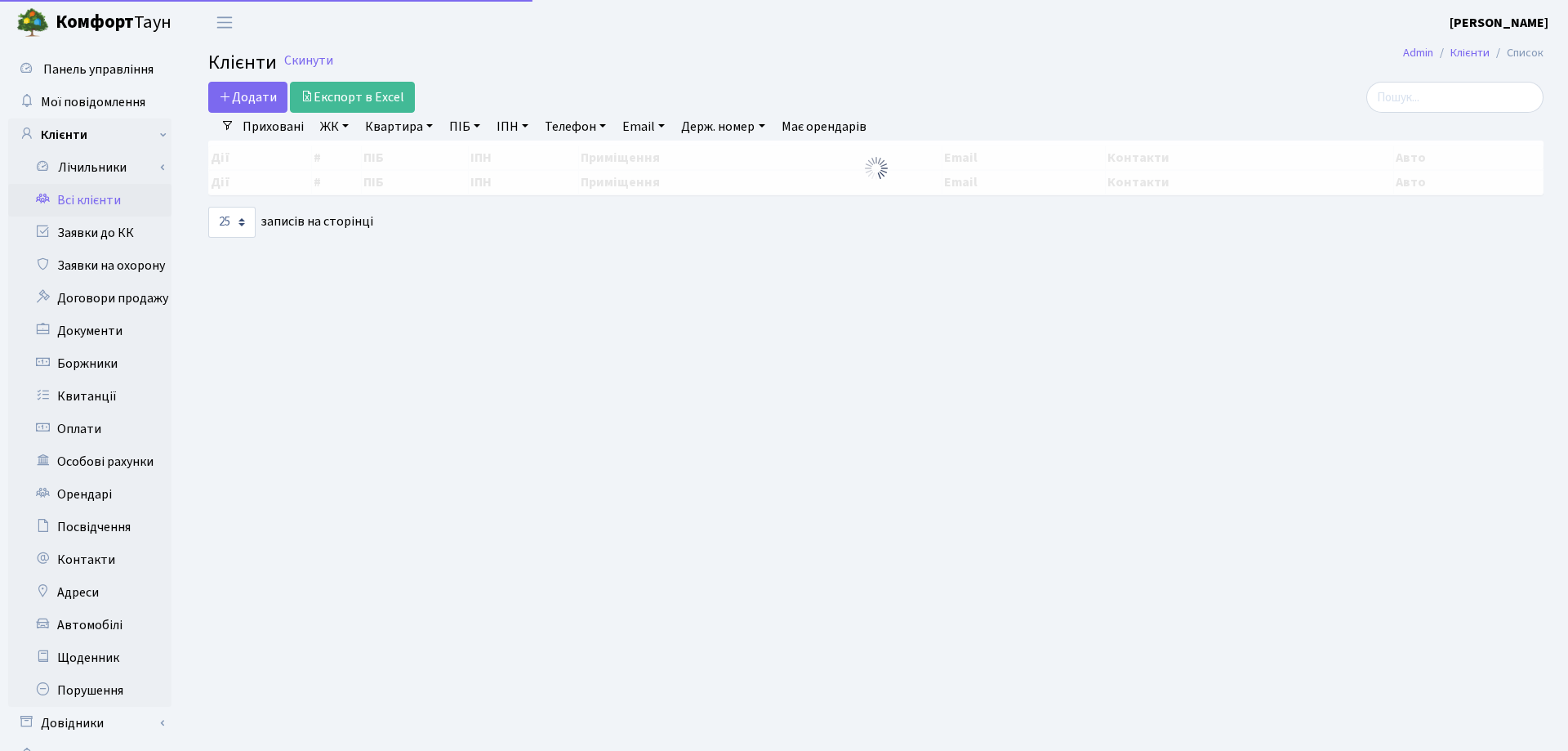
select select "25"
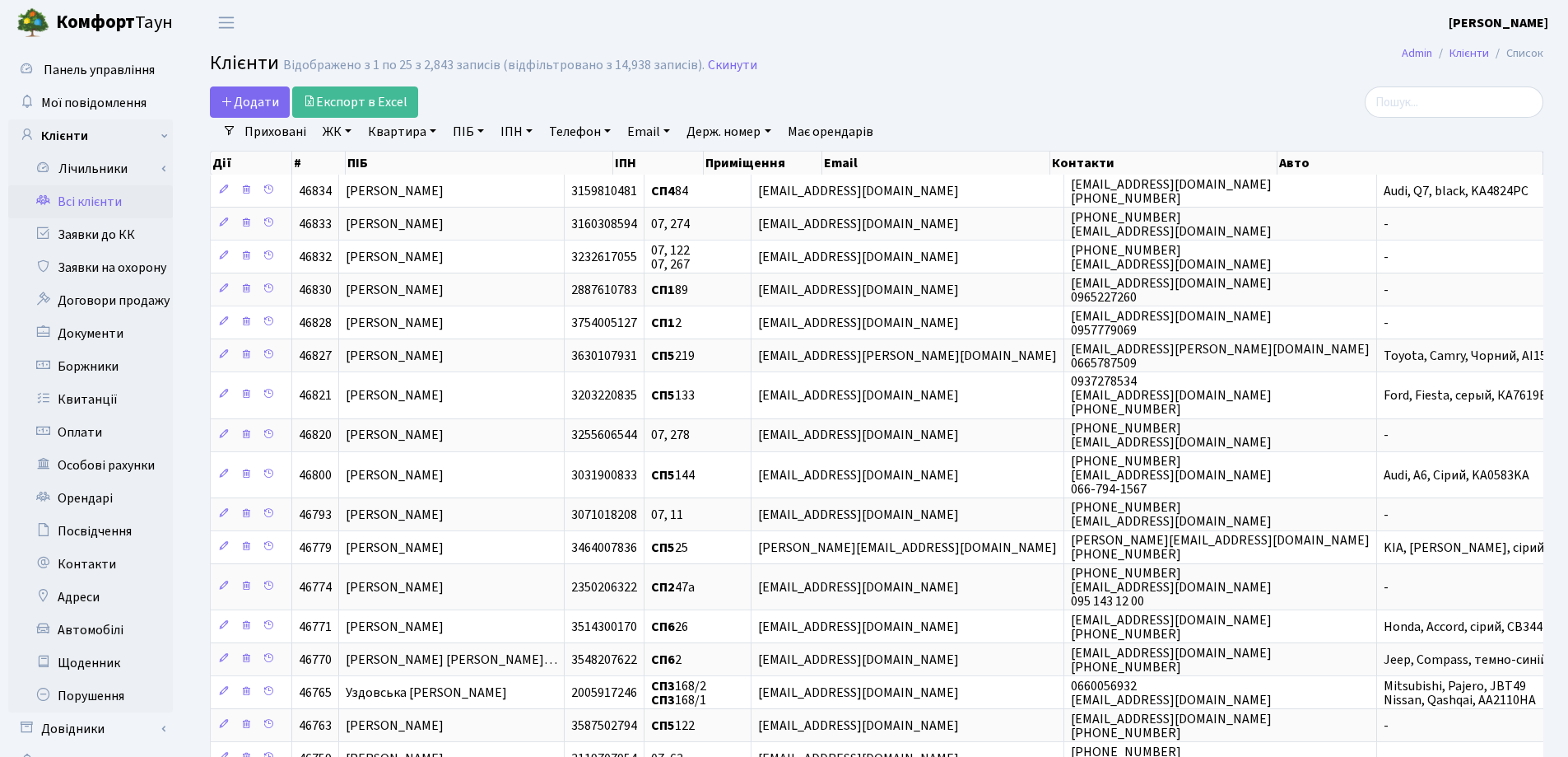
click at [432, 130] on link "Квартира" at bounding box center [402, 132] width 81 height 28
type input "20"
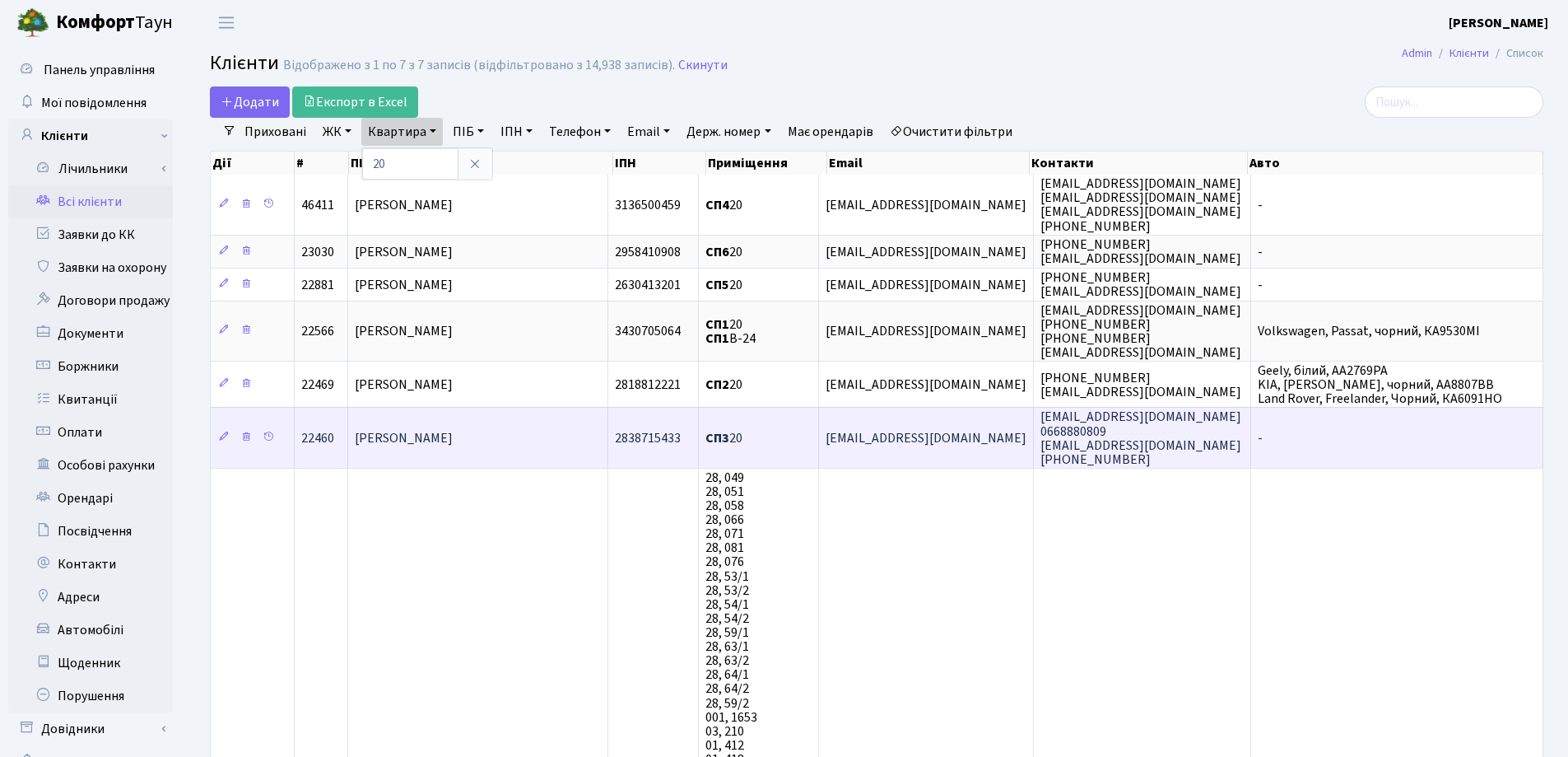
click at [453, 440] on span "[PERSON_NAME]" at bounding box center [404, 438] width 98 height 18
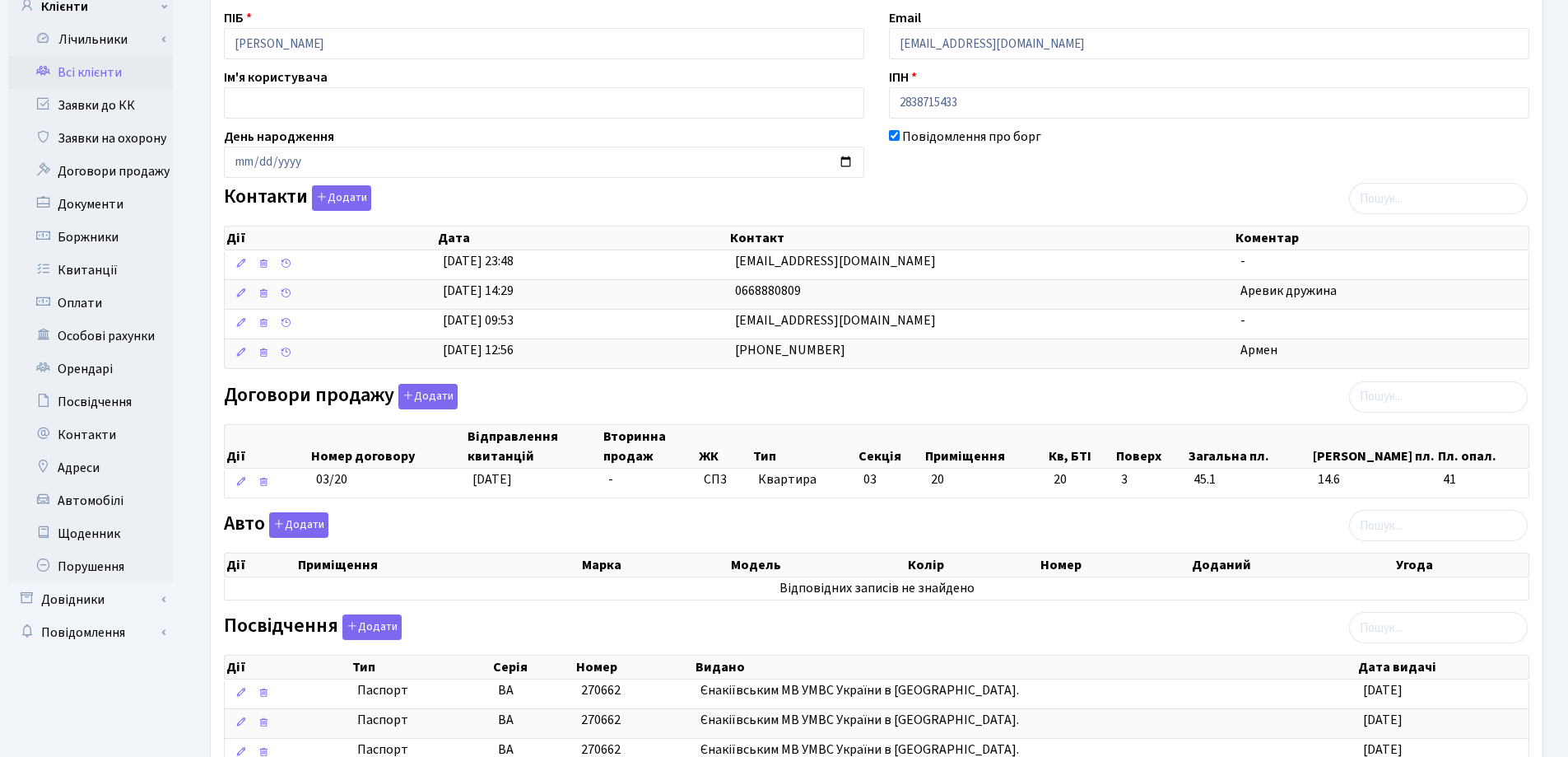
scroll to position [66, 0]
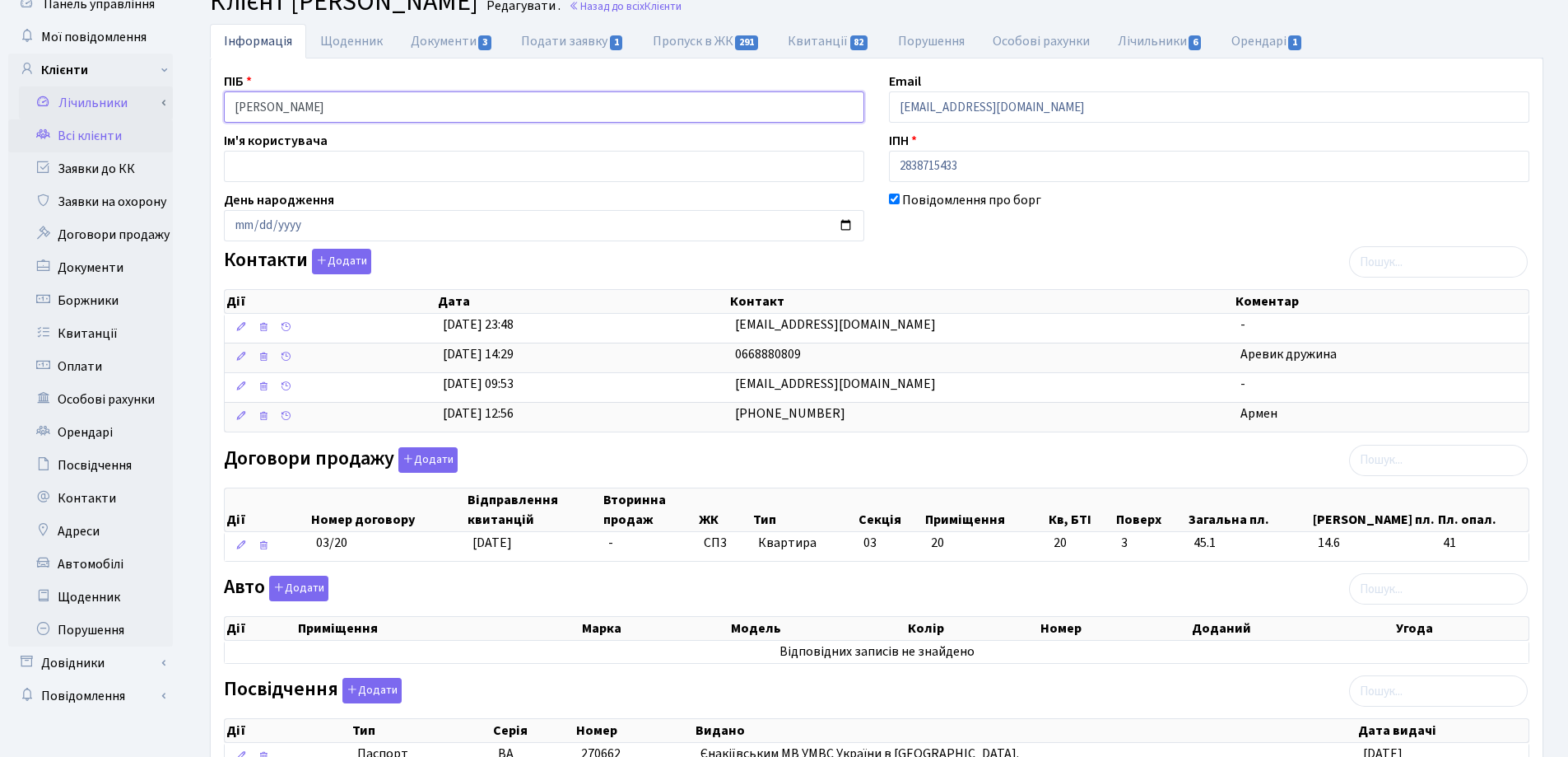
drag, startPoint x: 419, startPoint y: 107, endPoint x: 156, endPoint y: 109, distance: 263.0
click at [156, 109] on div "Панель управління Мої повідомлення Клієнти Лічильники Показання" at bounding box center [784, 512] width 1568 height 1066
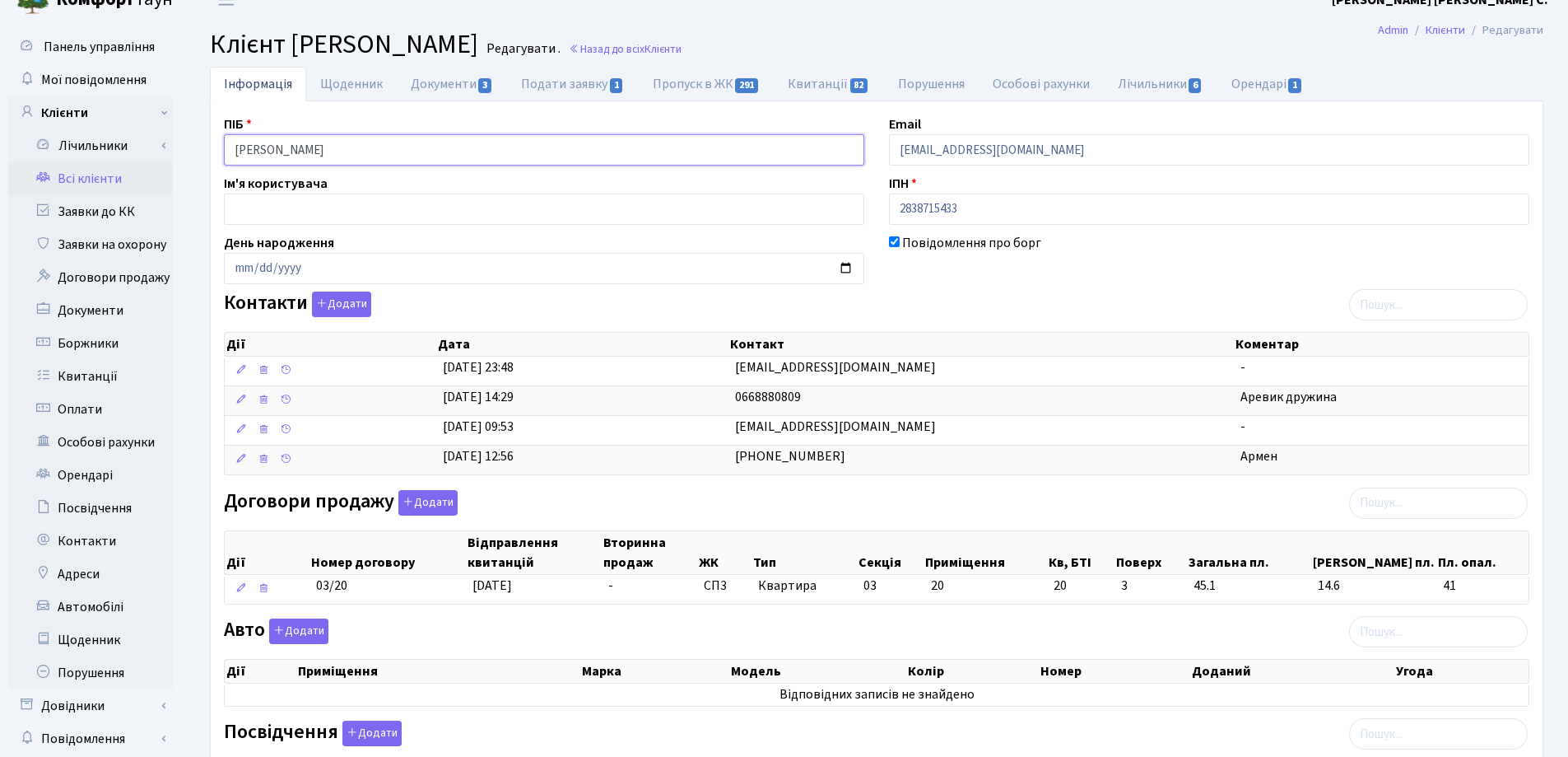
scroll to position [0, 0]
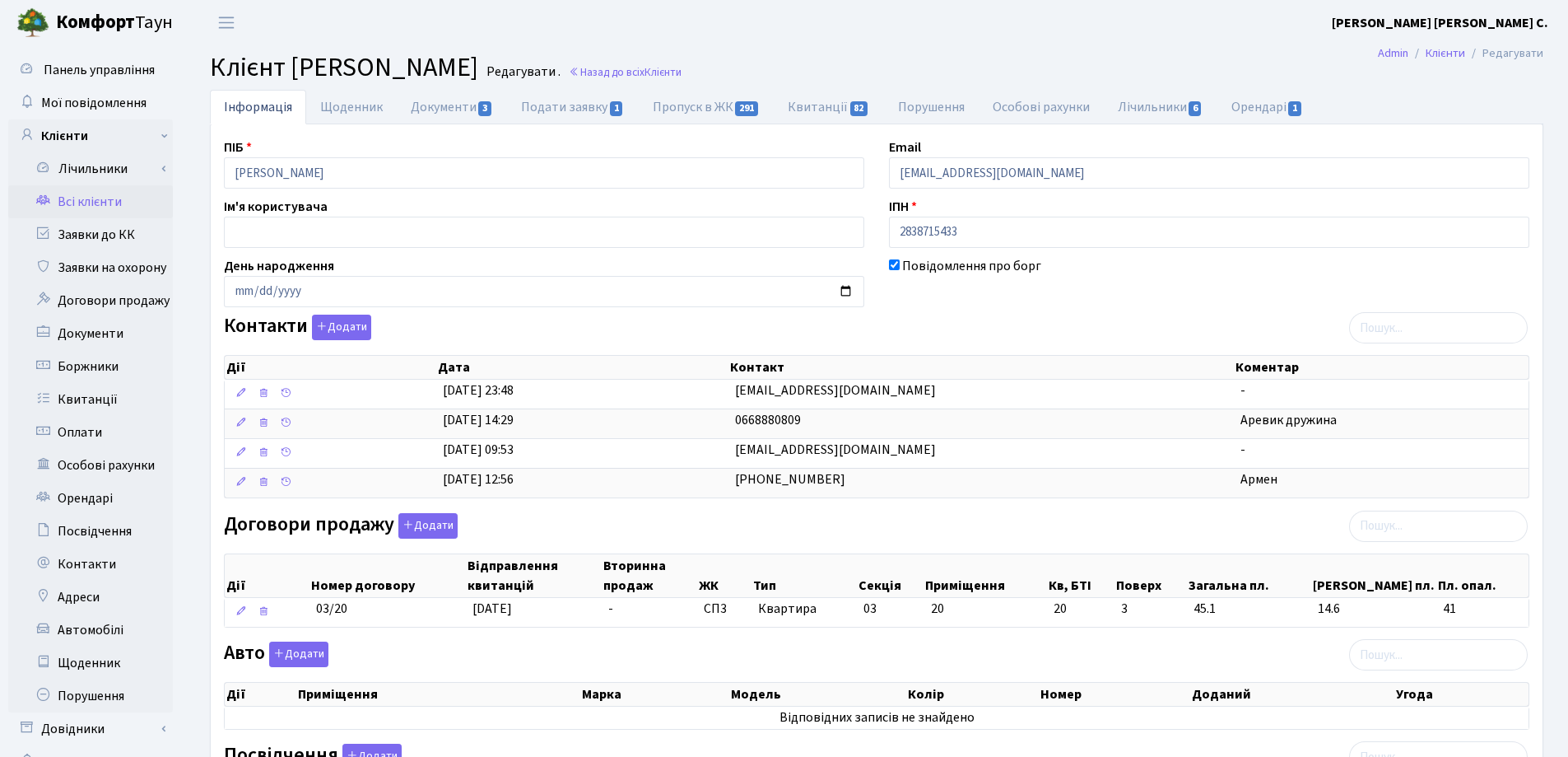
click at [854, 71] on h2 "Клієнт Тумасян Армен Самвелович Редагувати . Назад до всіх Клієнти" at bounding box center [877, 67] width 1334 height 32
click at [684, 107] on link "Пропуск в ЖК 291" at bounding box center [706, 106] width 135 height 34
select select "25"
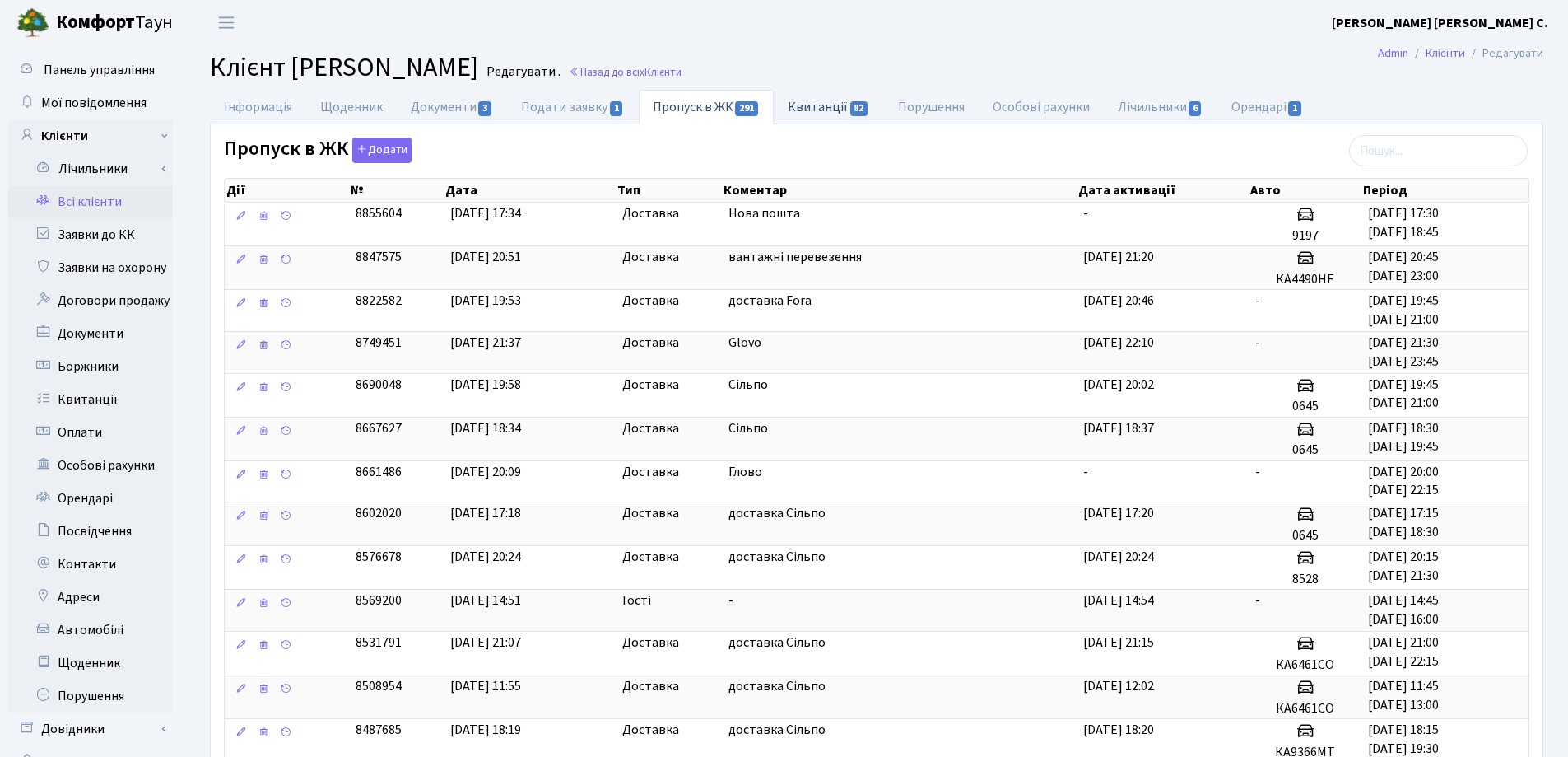
click at [819, 111] on link "Квитанції 82" at bounding box center [829, 106] width 110 height 34
select select "25"
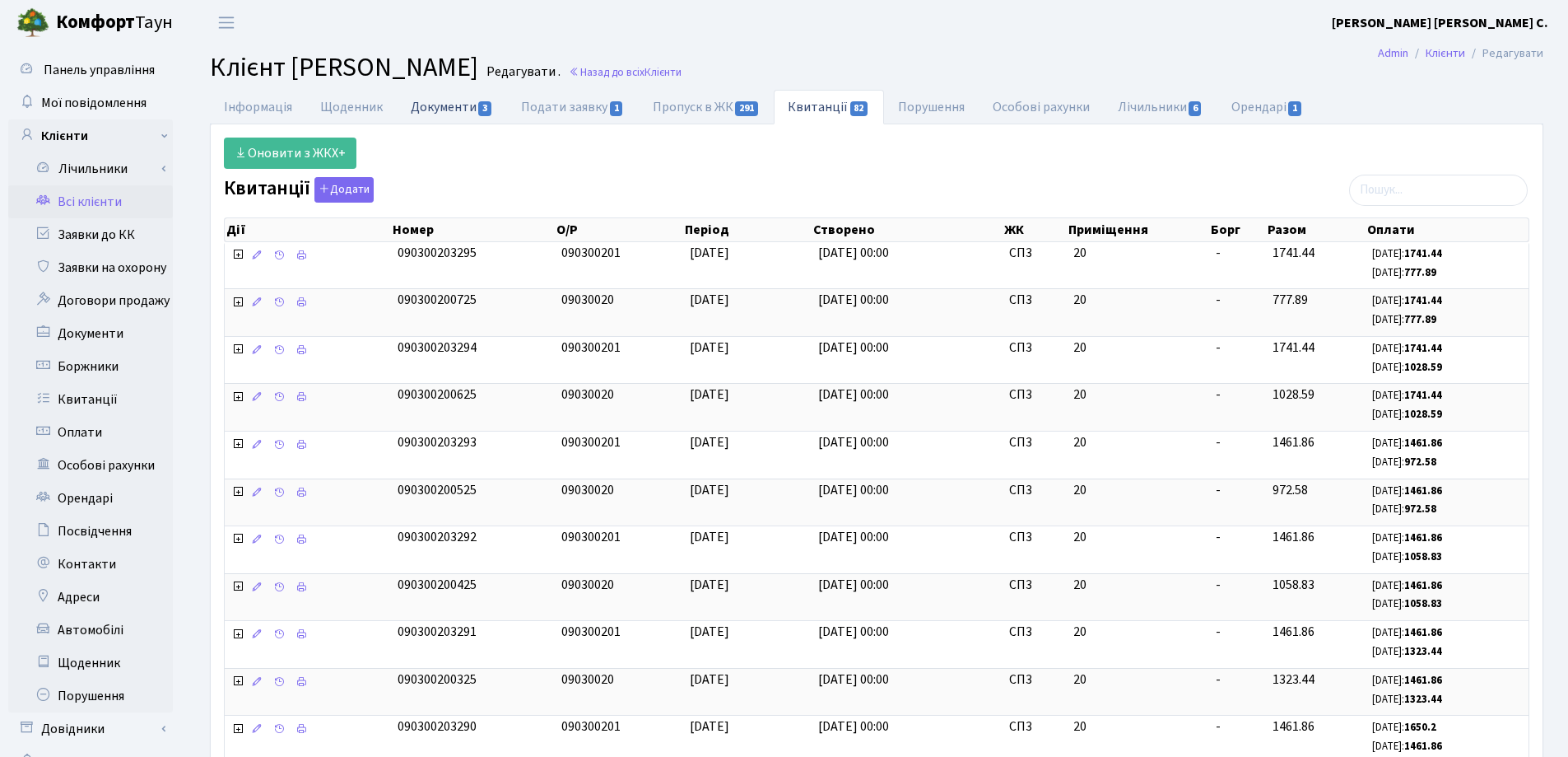
click at [434, 102] on link "Документи 3" at bounding box center [452, 106] width 110 height 34
select select "25"
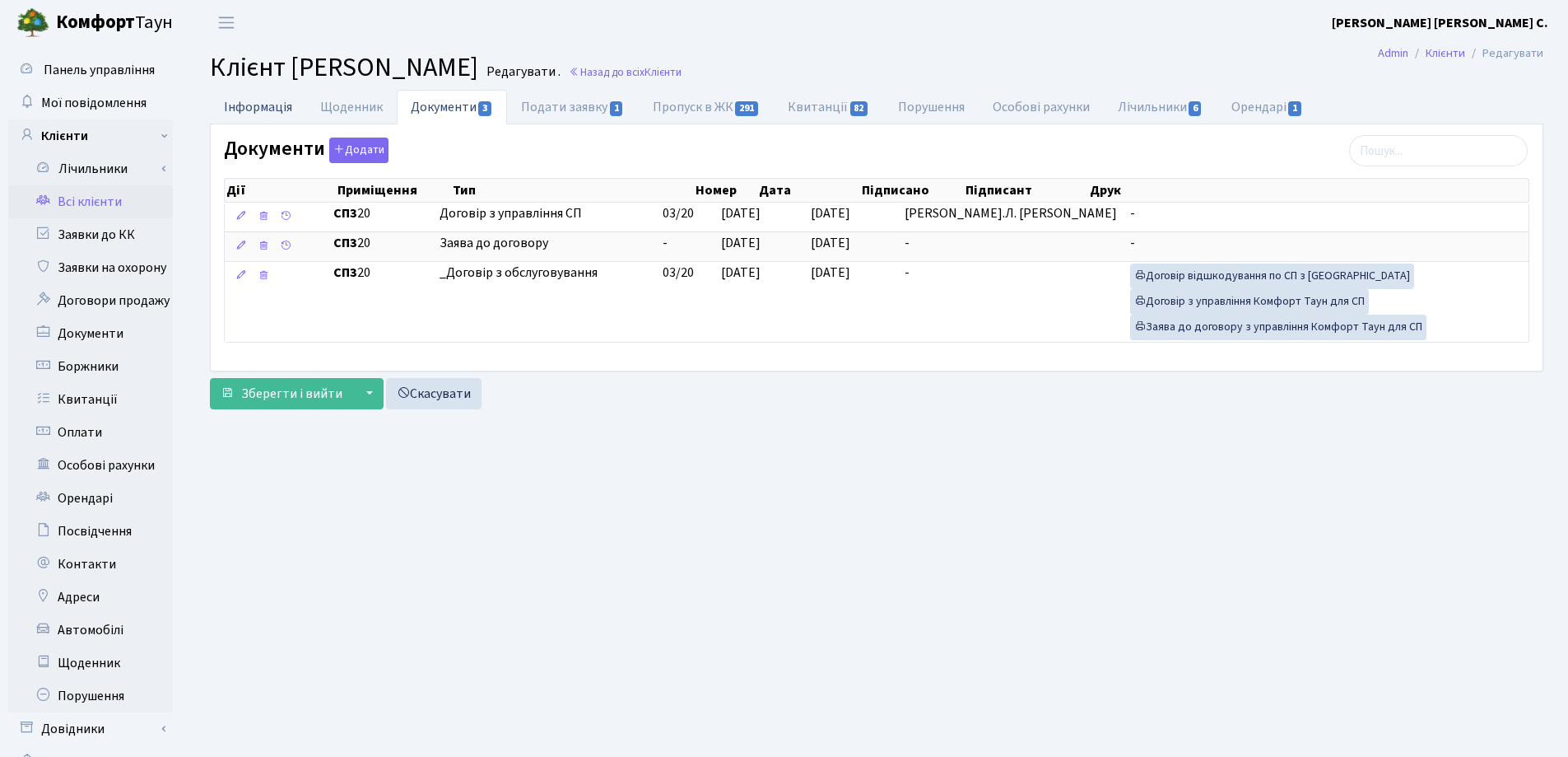
click at [266, 107] on link "Інформація" at bounding box center [258, 106] width 96 height 34
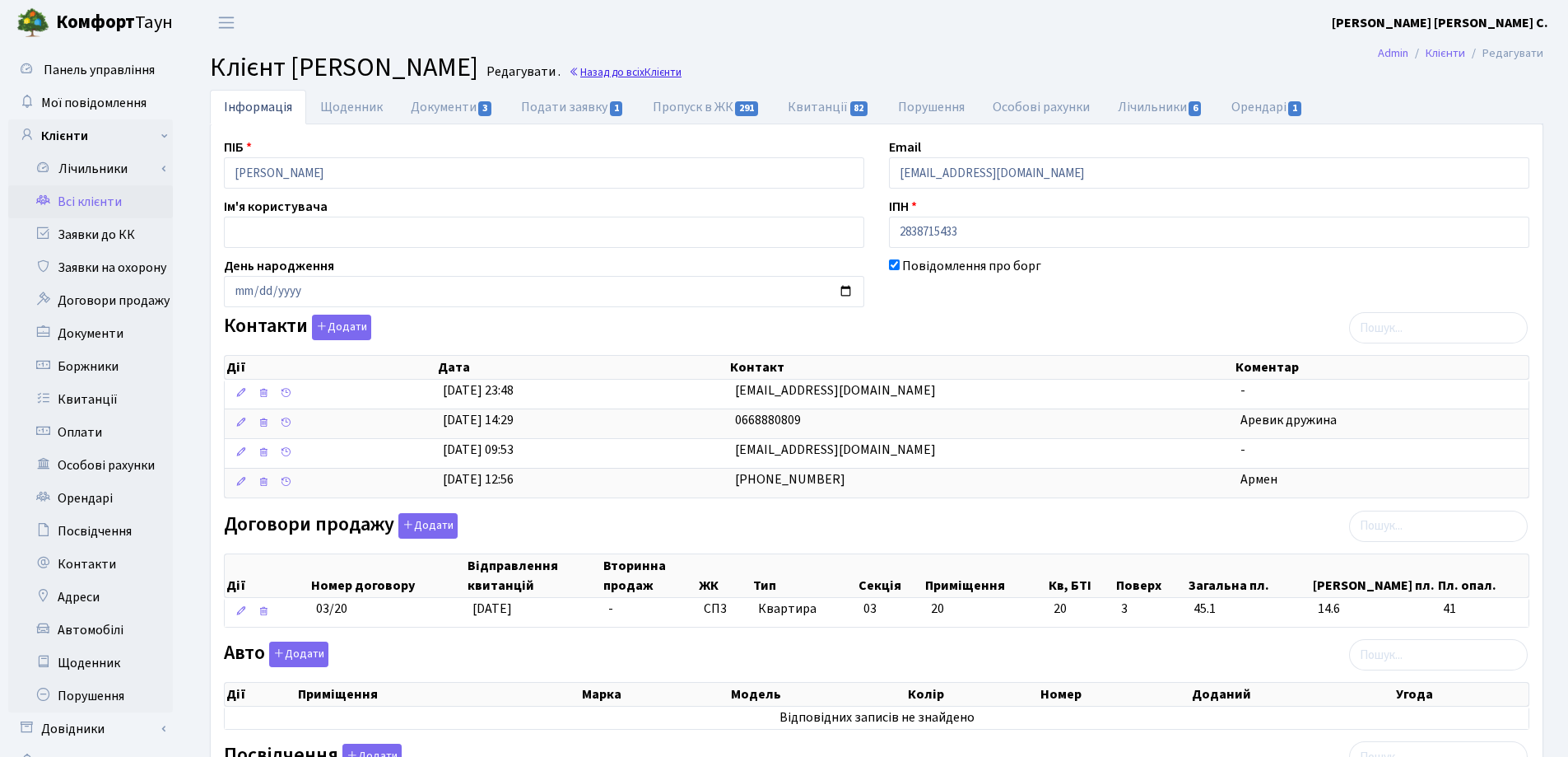
click at [682, 67] on link "Назад до всіх Клієнти" at bounding box center [625, 71] width 113 height 16
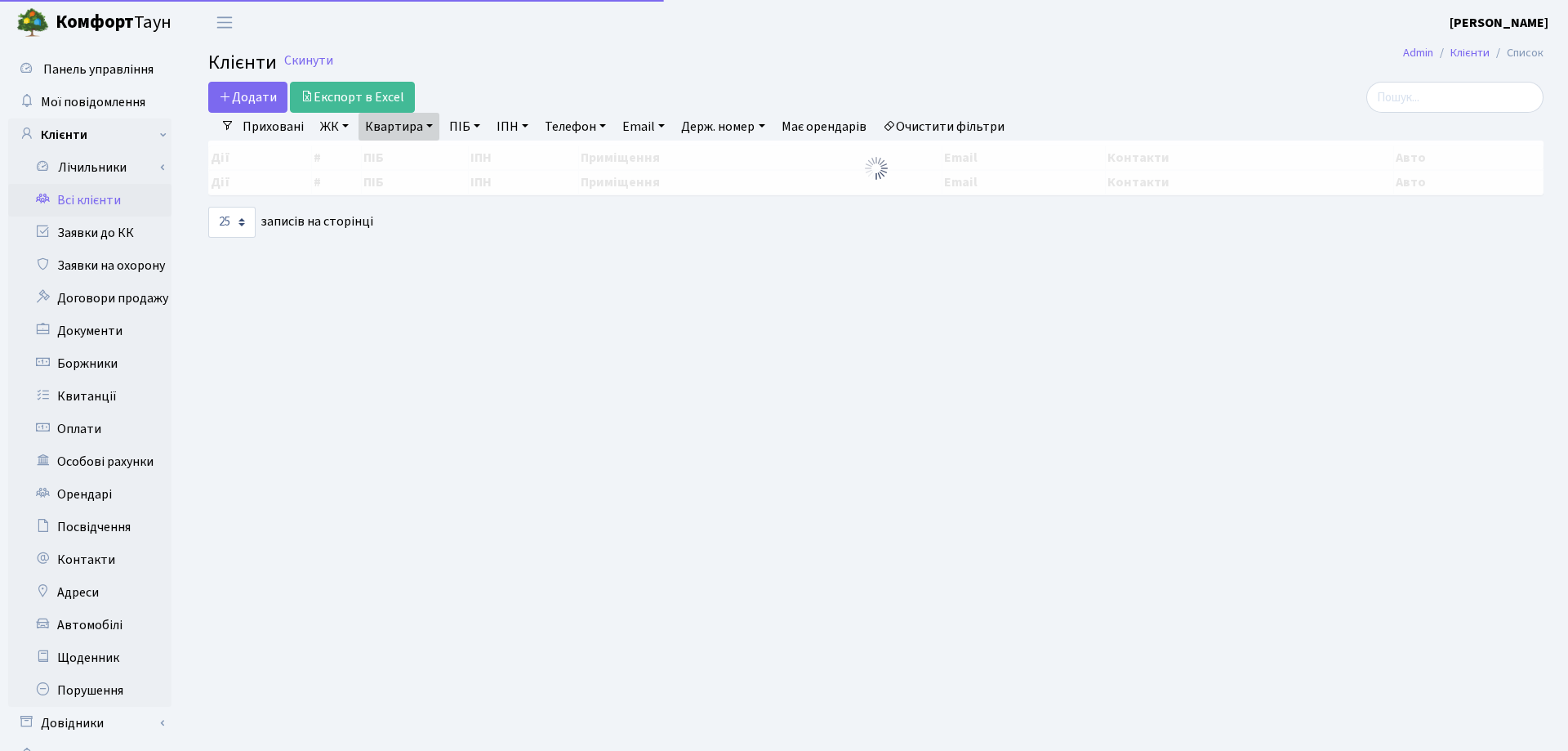
select select "25"
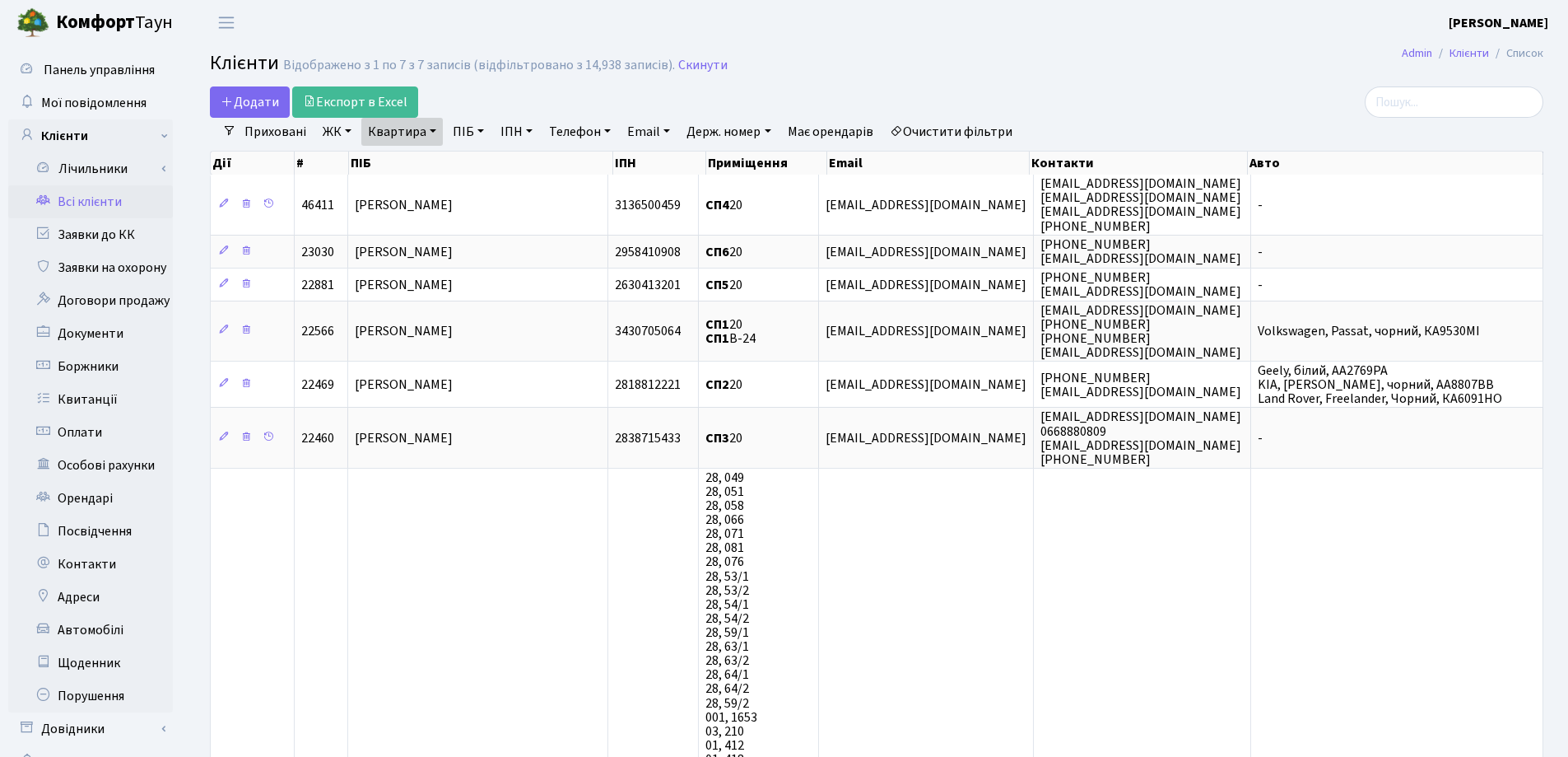
click at [432, 130] on link "Квартира" at bounding box center [402, 132] width 81 height 28
click at [429, 147] on div "20" at bounding box center [427, 164] width 132 height 33
click at [439, 124] on link "Квартира" at bounding box center [402, 132] width 81 height 28
click at [420, 164] on input "20" at bounding box center [410, 164] width 96 height 32
type input "2"
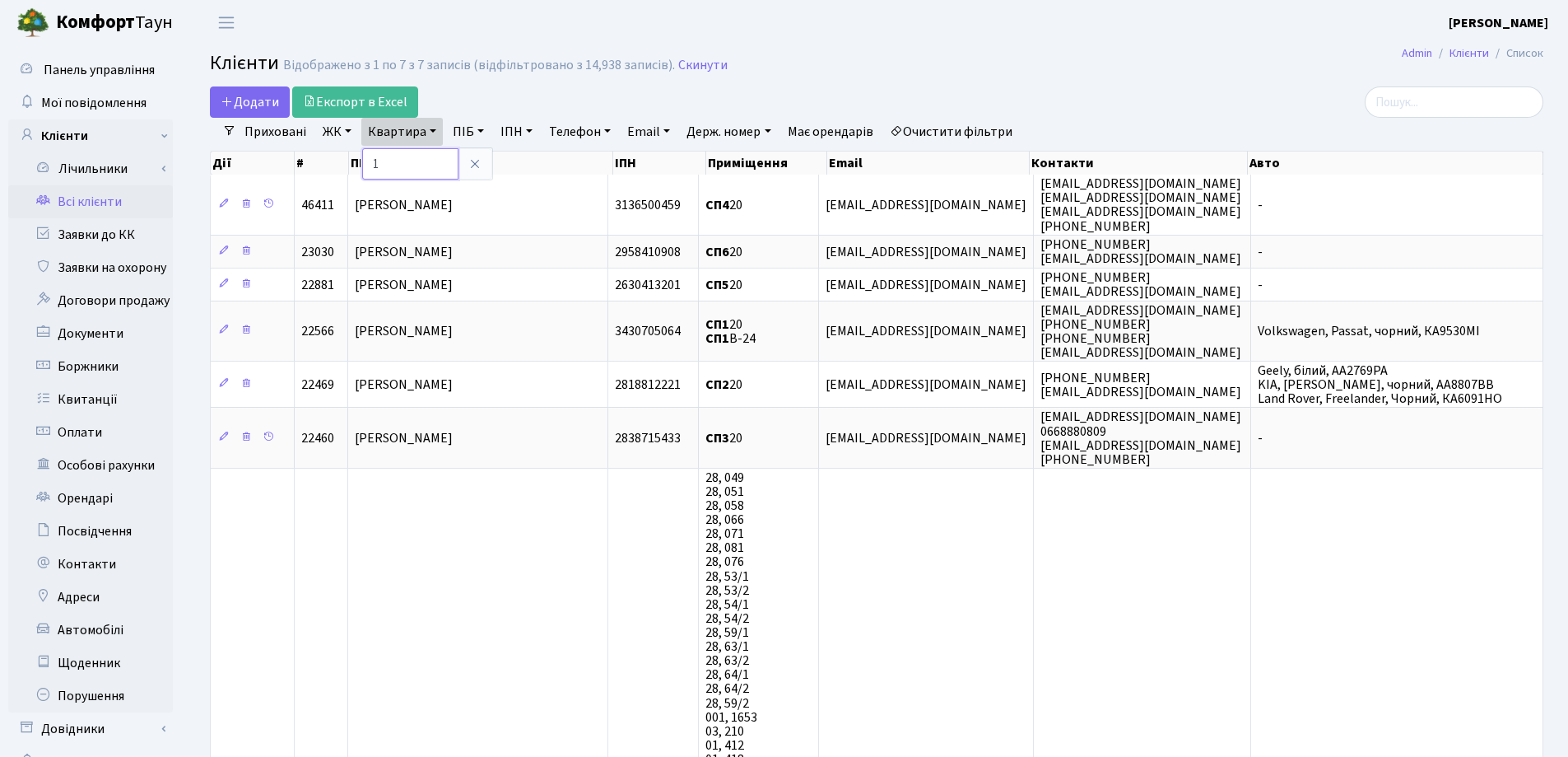
type input "1"
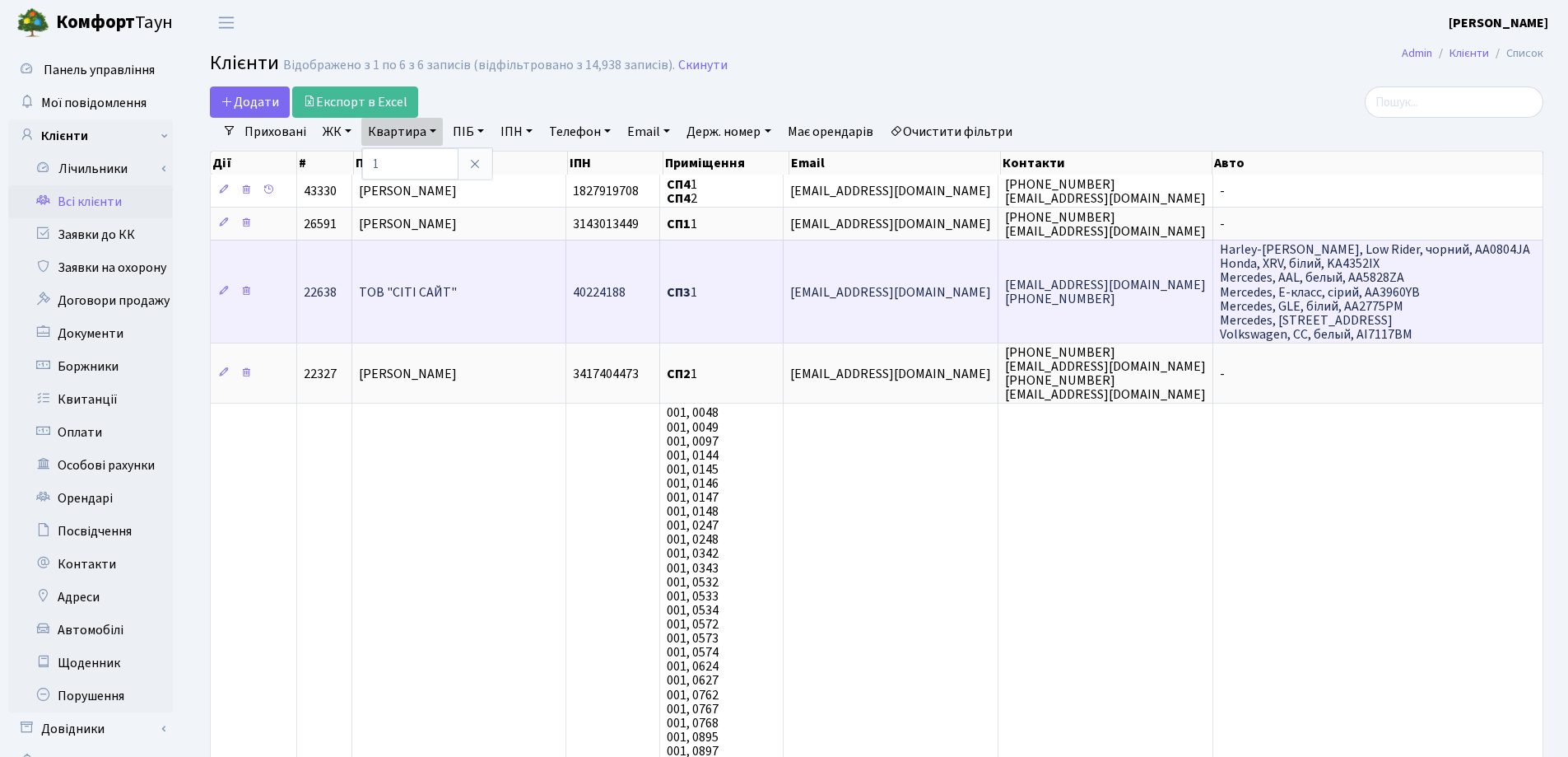
click at [420, 292] on span "ТОВ "СІТІ САЙТ"" at bounding box center [408, 292] width 98 height 18
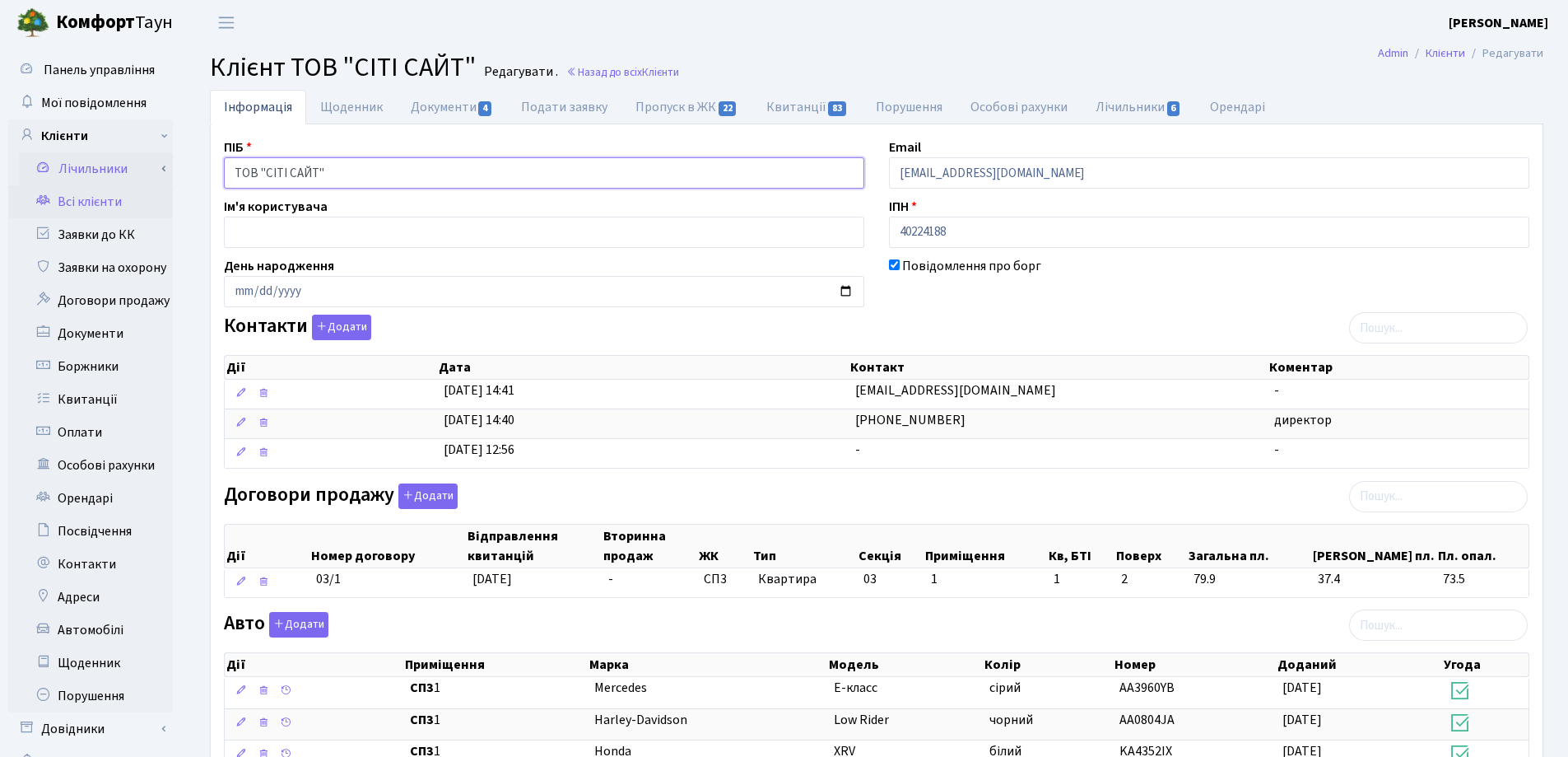
drag, startPoint x: 367, startPoint y: 179, endPoint x: 165, endPoint y: 179, distance: 202.0
click at [165, 179] on div "Панель управління Мої повідомлення Клієнти Лічильники Показання" at bounding box center [784, 633] width 1568 height 1176
click at [884, 52] on h2 "Клієнт ТОВ "СІТІ САЙТ" Редагувати . Назад до всіх Клієнти" at bounding box center [877, 67] width 1334 height 32
click at [627, 72] on link "Назад до всіх Клієнти" at bounding box center [623, 71] width 113 height 16
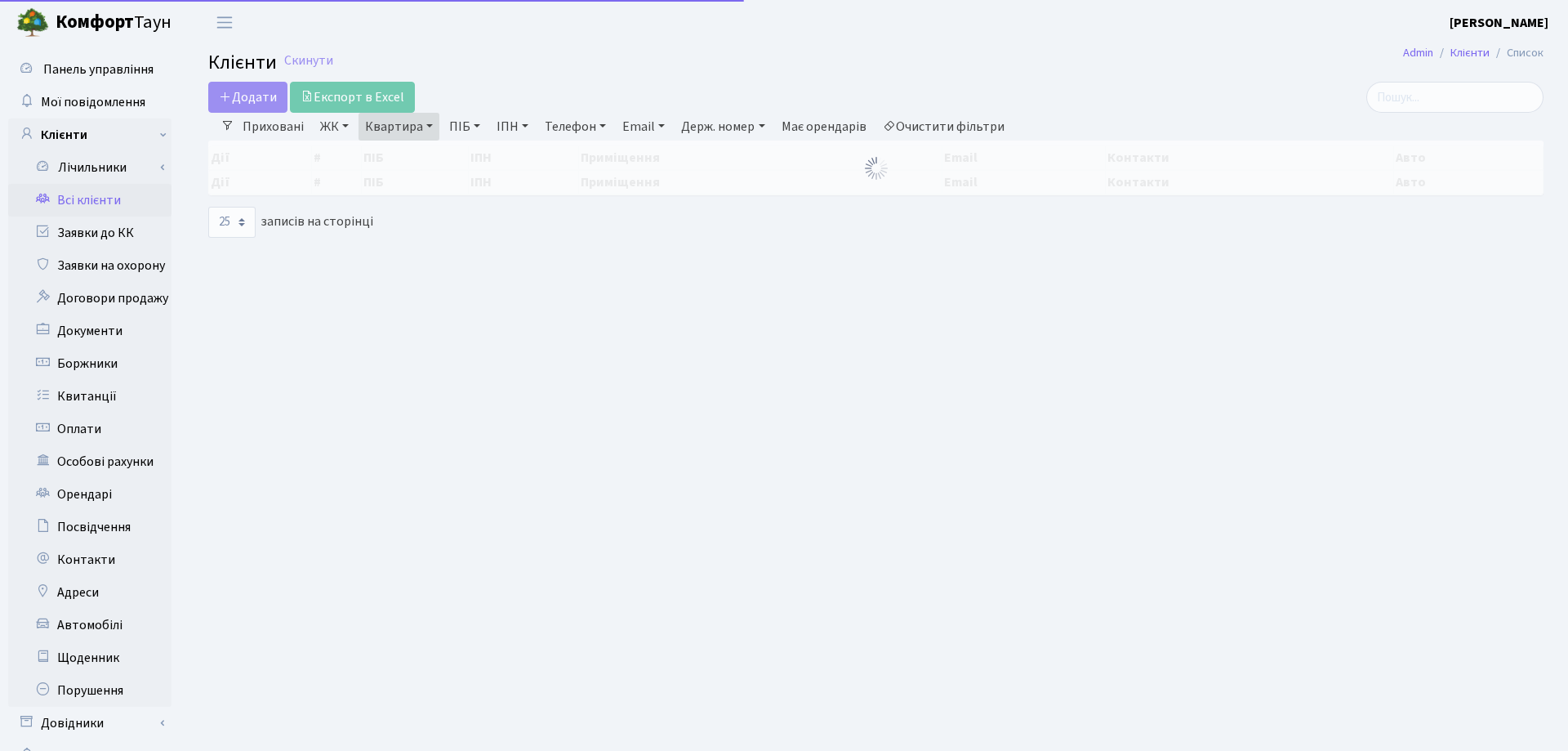
select select "25"
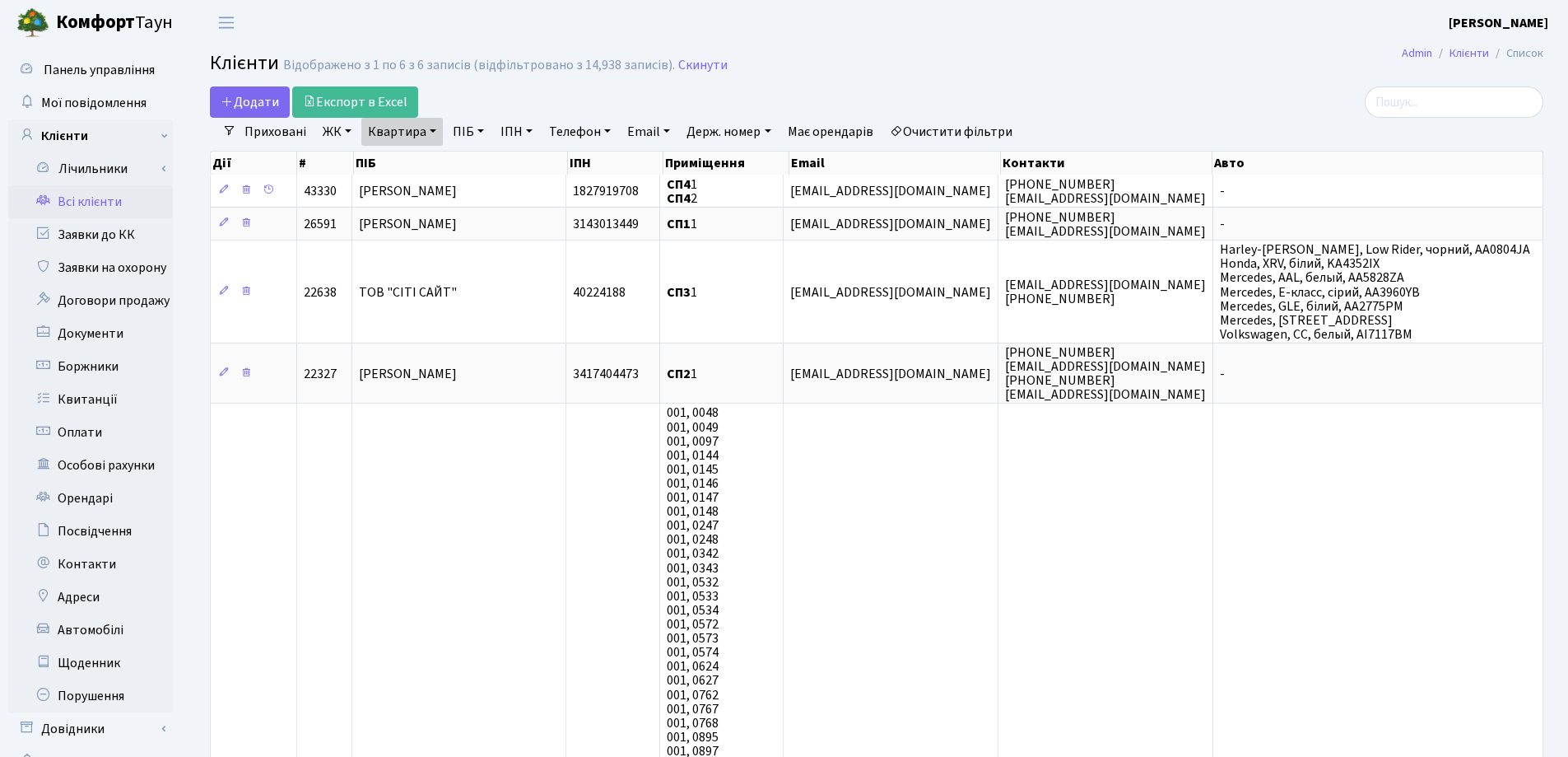
click at [438, 130] on link "Квартира" at bounding box center [402, 132] width 81 height 28
click at [483, 166] on link at bounding box center [475, 164] width 35 height 32
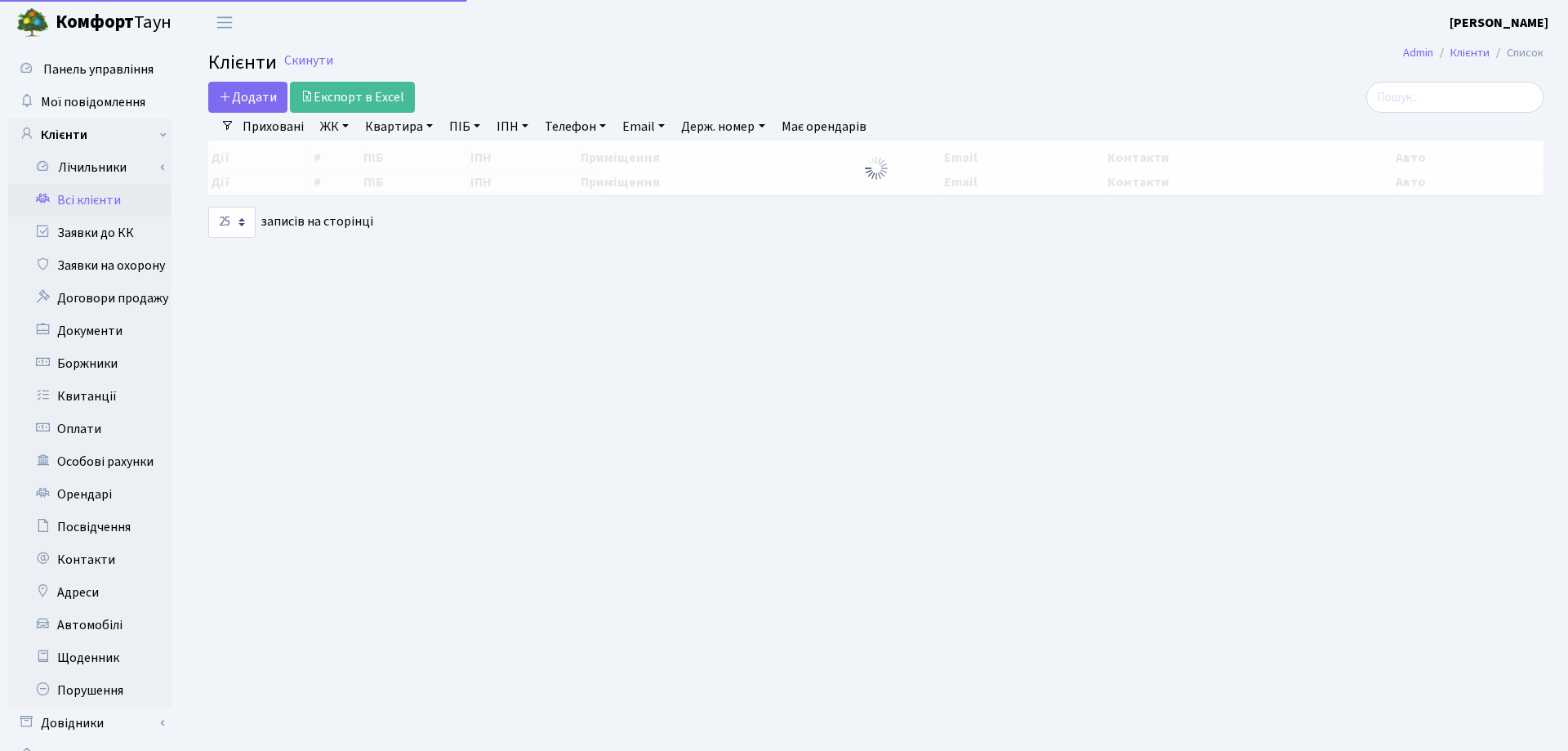
select select "25"
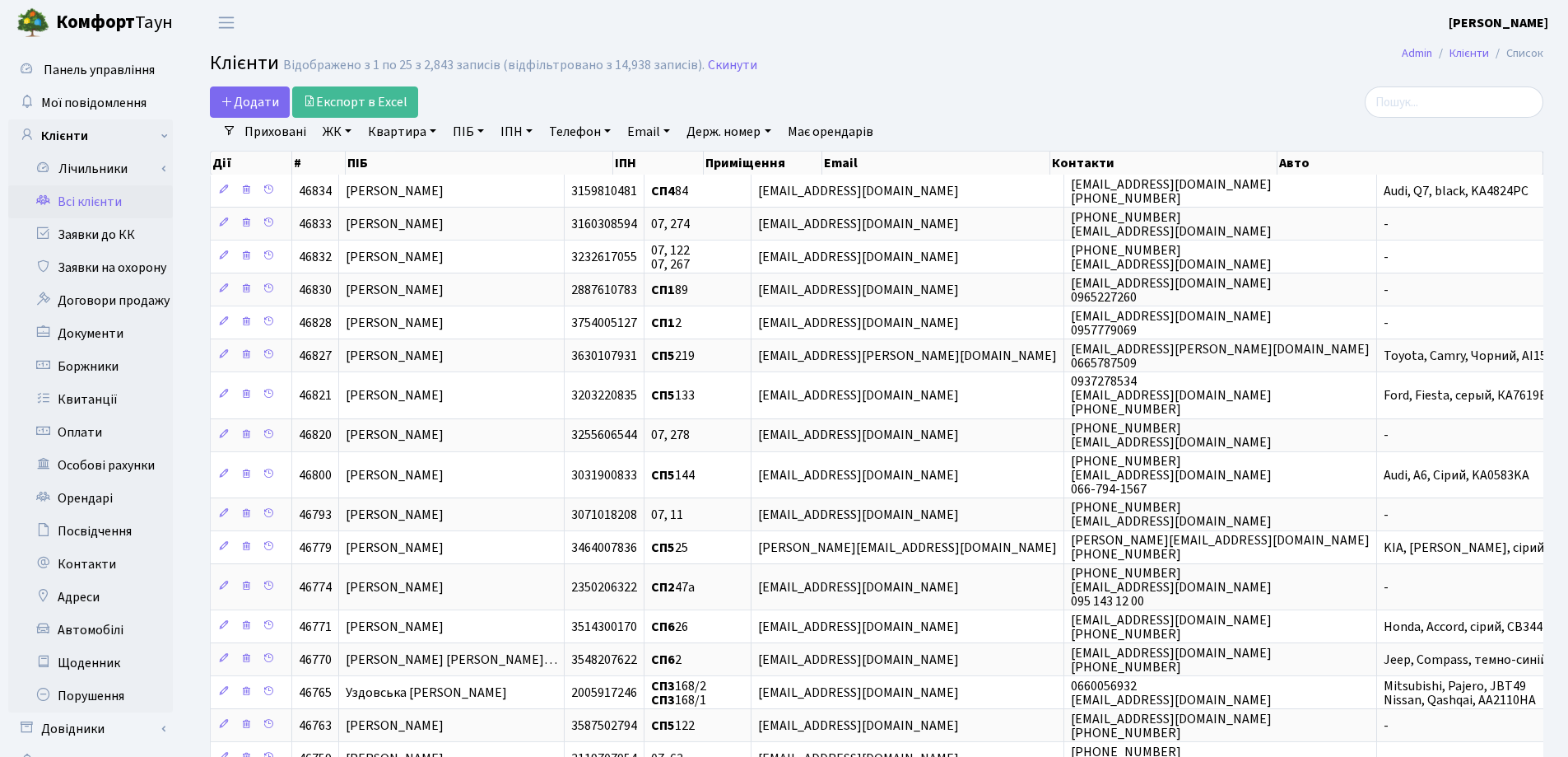
click at [433, 131] on link "Квартира" at bounding box center [402, 132] width 81 height 28
type input "71"
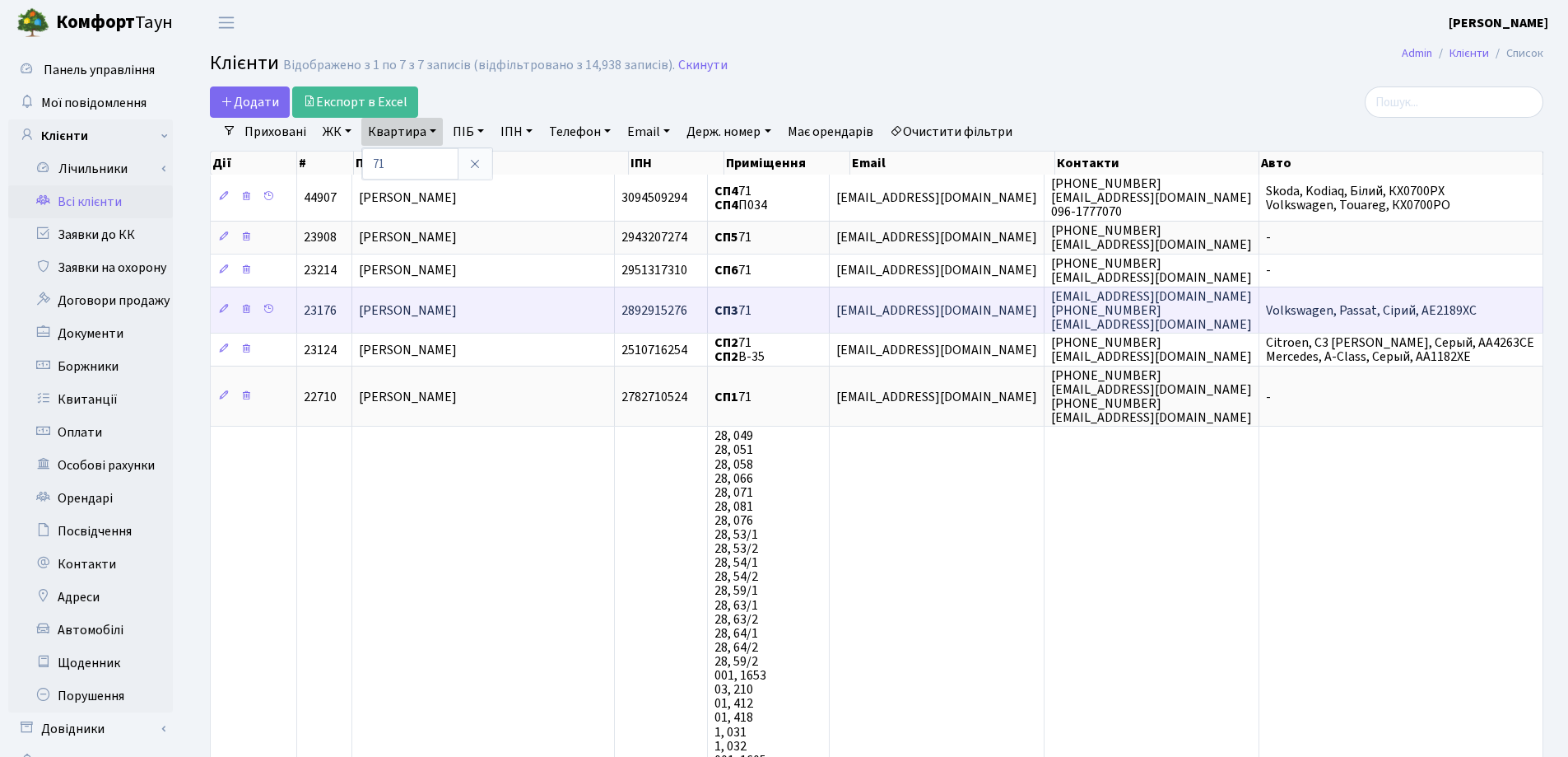
click at [578, 313] on td "[PERSON_NAME]" at bounding box center [483, 310] width 263 height 47
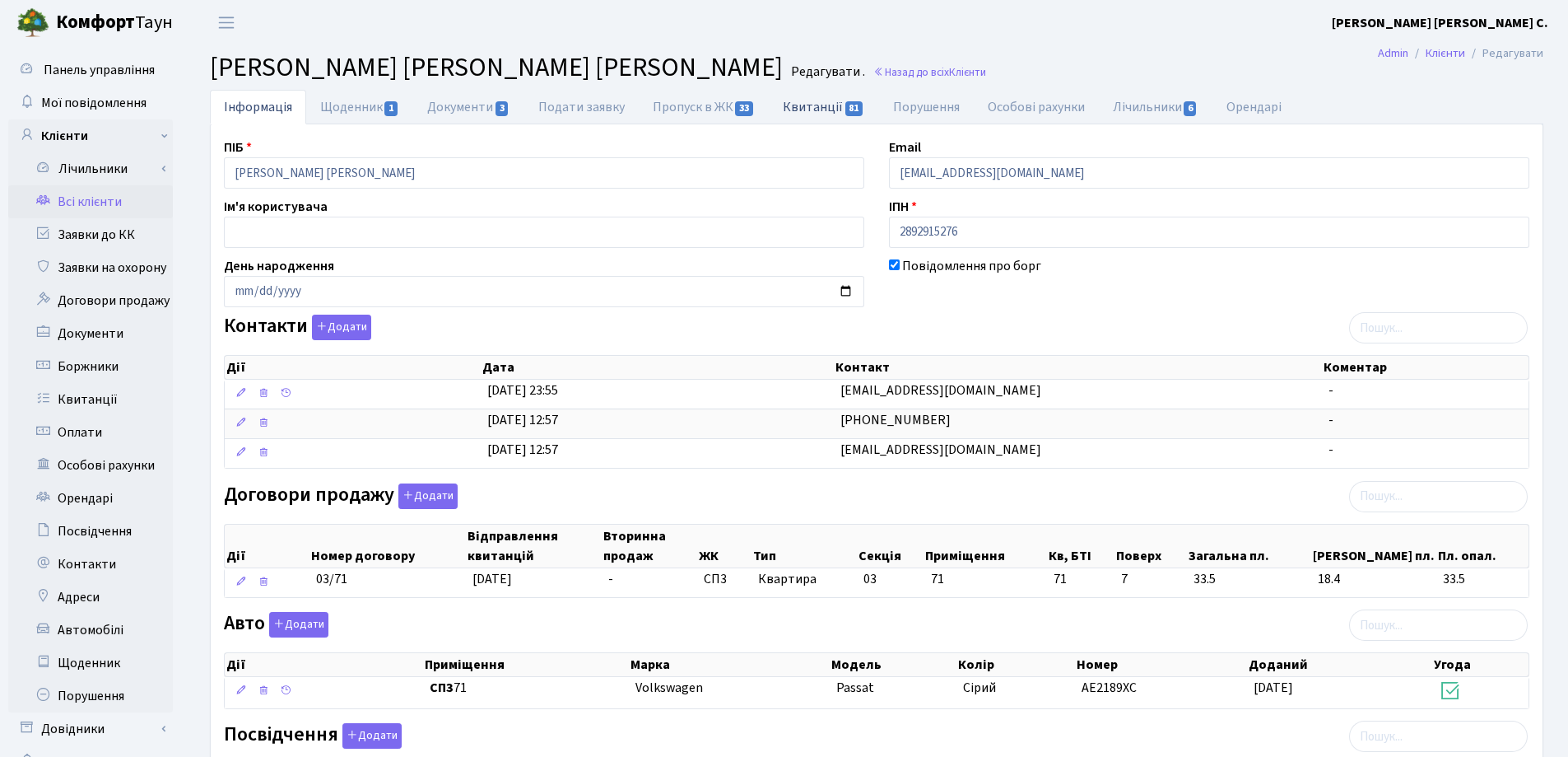
click at [796, 112] on link "Квитанції 81" at bounding box center [824, 106] width 110 height 34
select select "25"
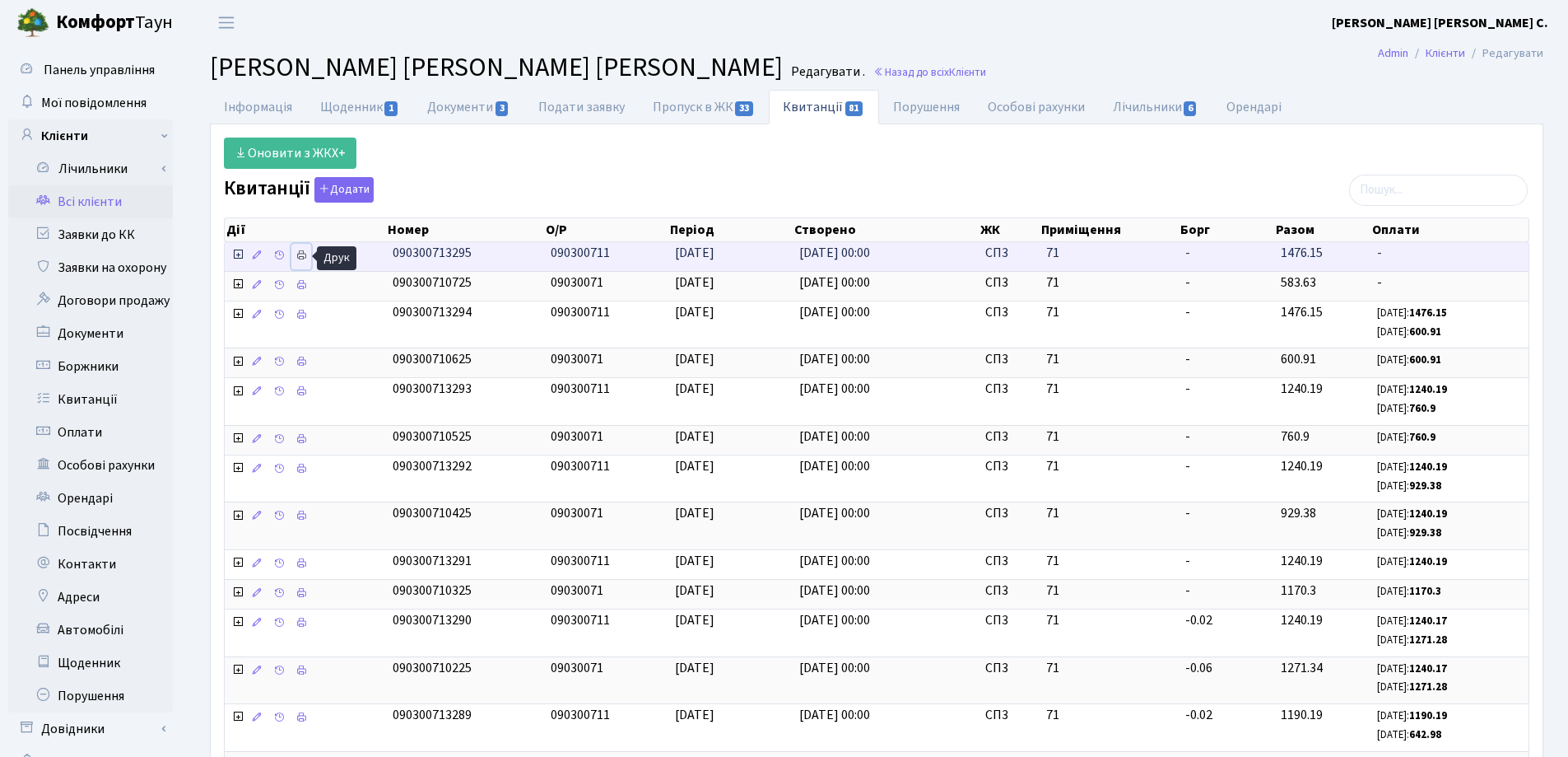
click at [303, 259] on icon at bounding box center [301, 255] width 12 height 12
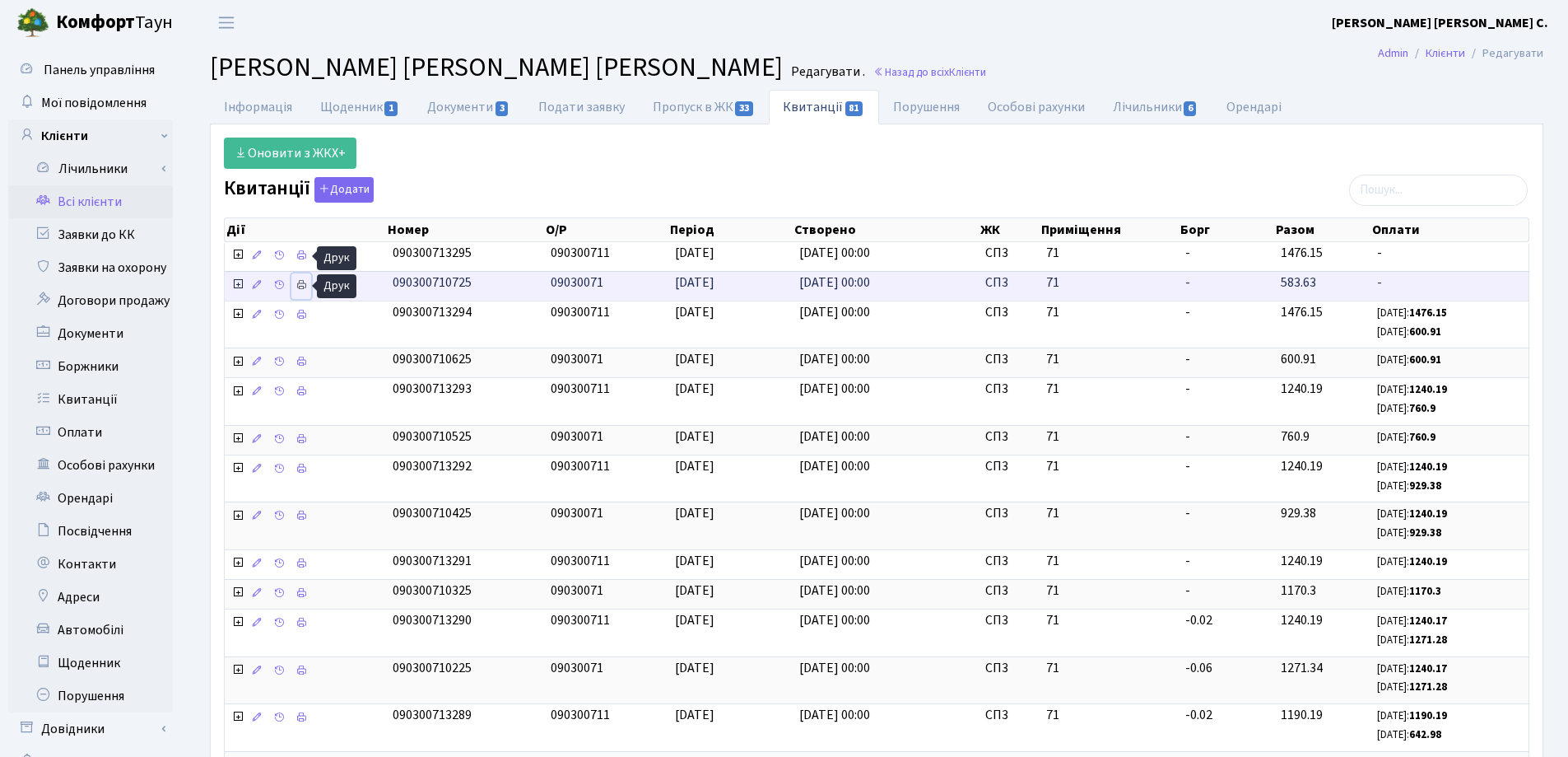
click at [301, 284] on icon at bounding box center [301, 285] width 12 height 12
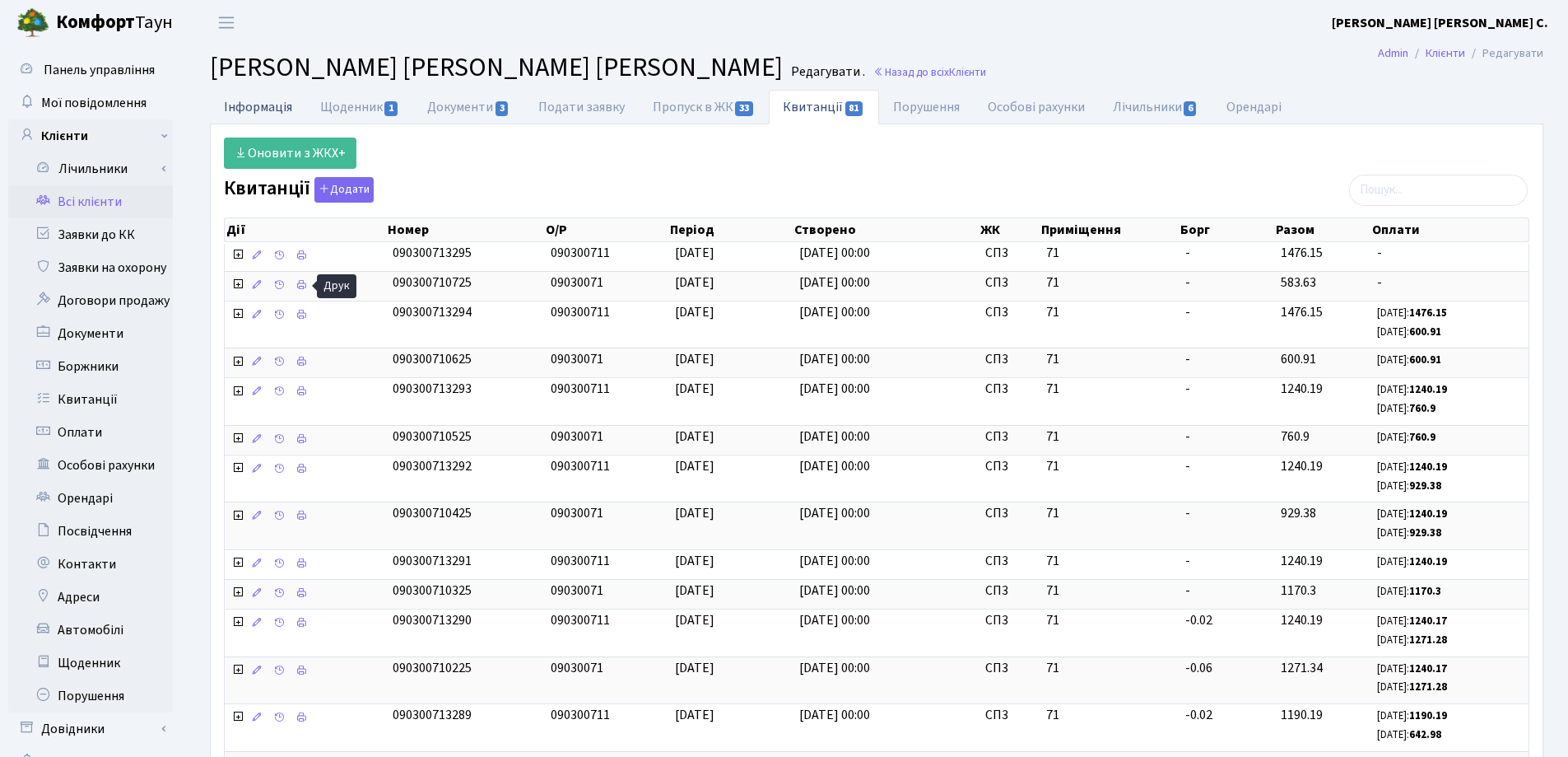
click at [237, 103] on link "Інформація" at bounding box center [258, 106] width 96 height 34
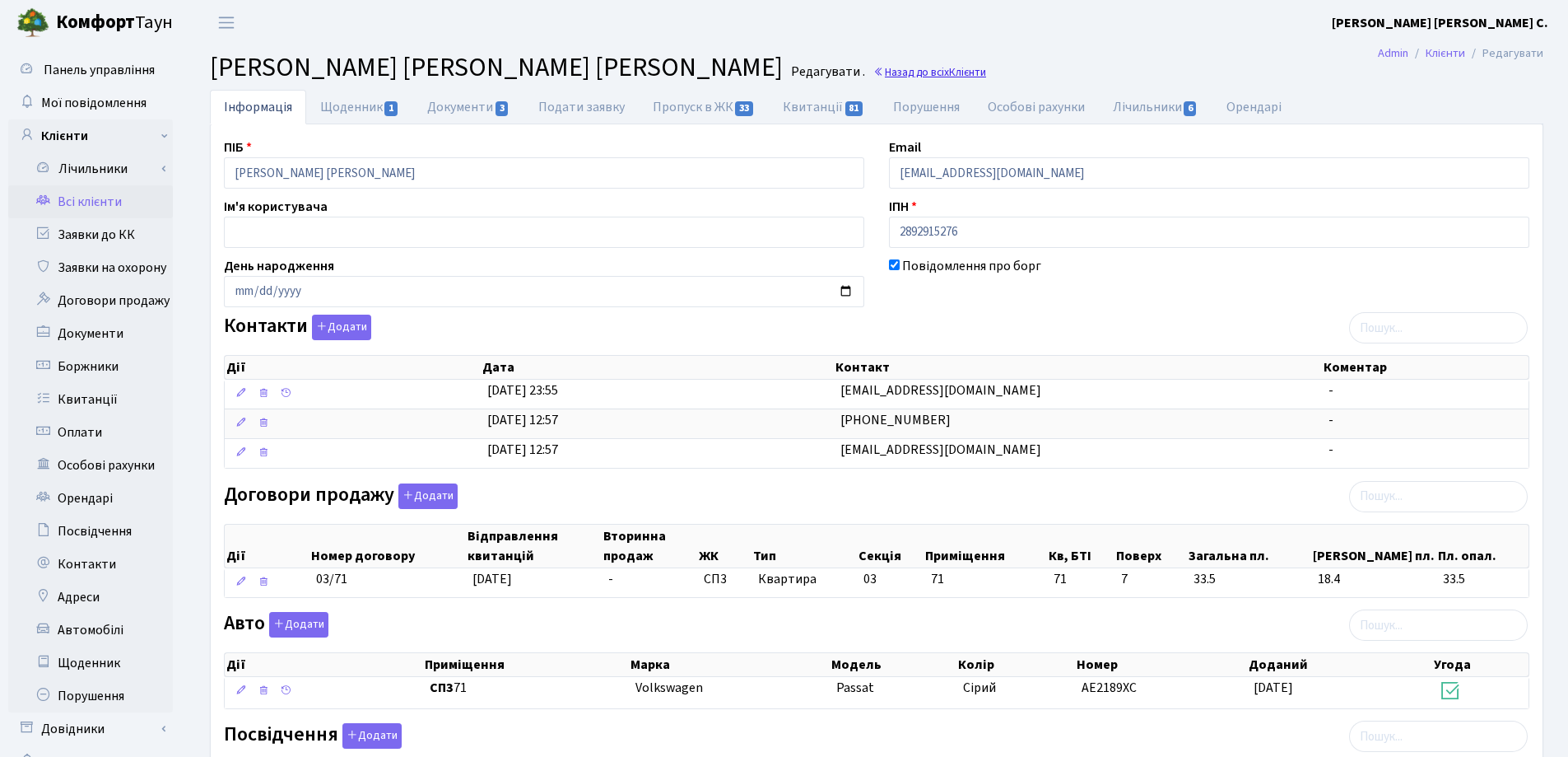
click at [874, 71] on link "Назад до всіх Клієнти" at bounding box center [930, 71] width 113 height 16
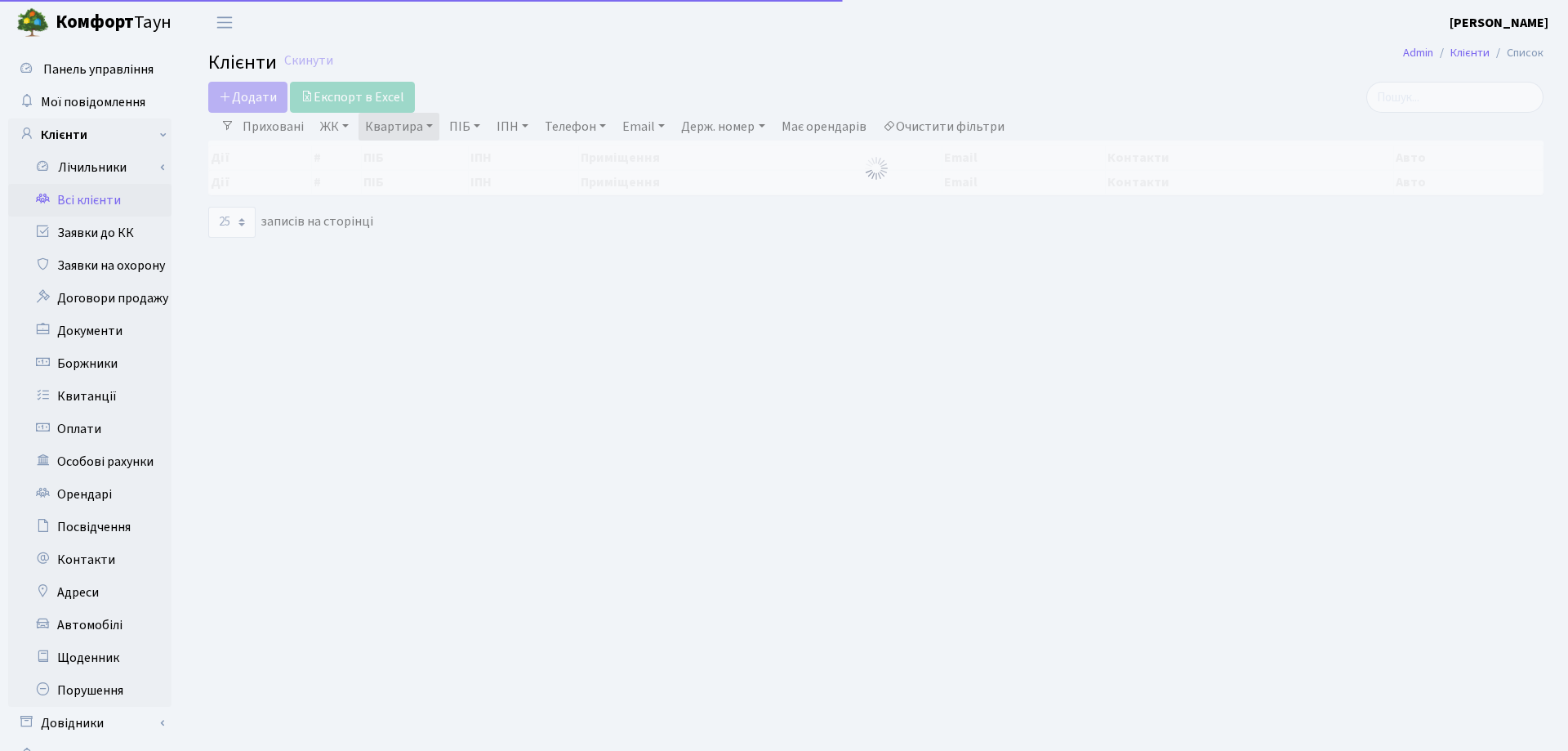
select select "25"
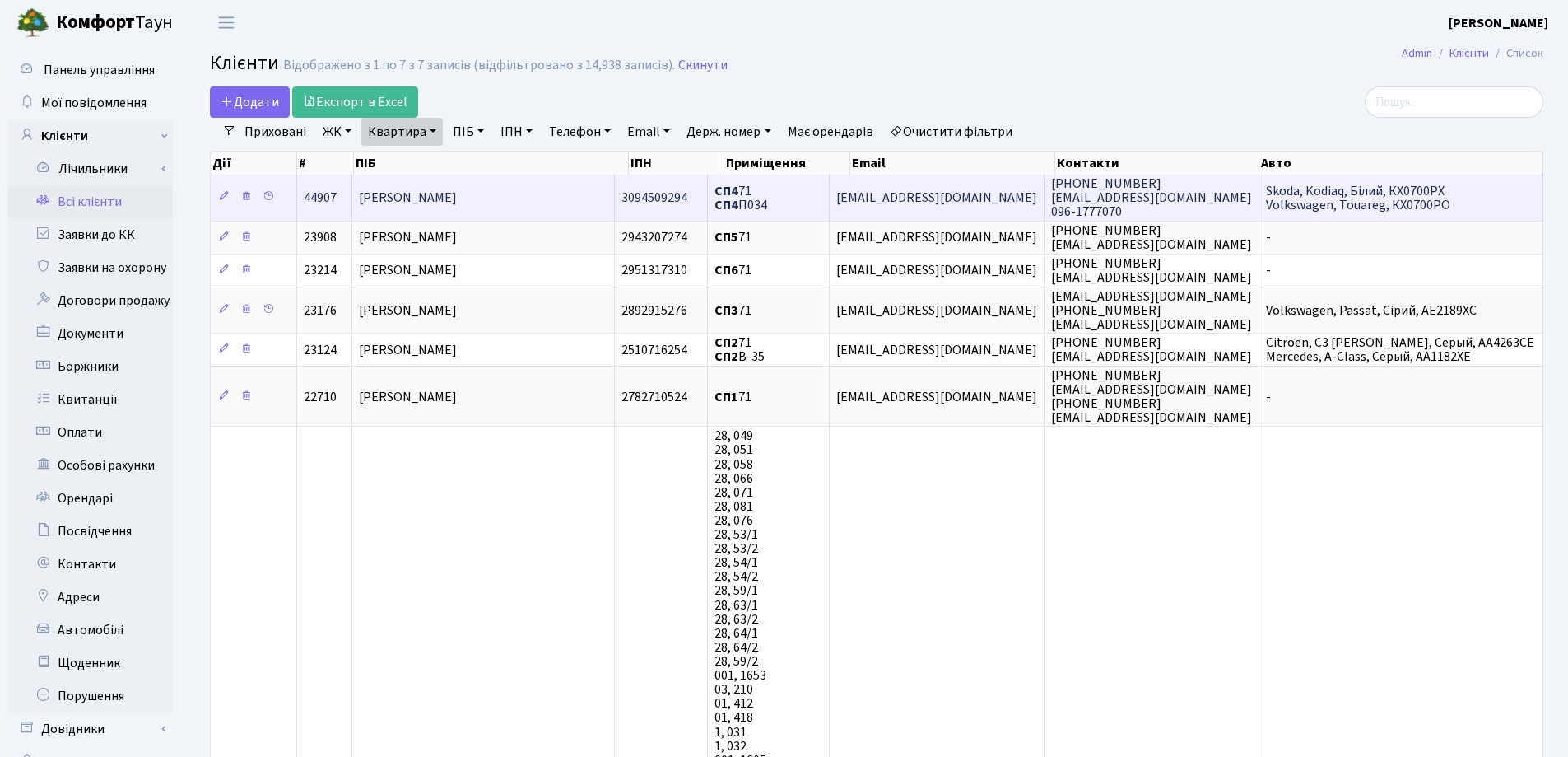
click at [445, 196] on span "[PERSON_NAME]" at bounding box center [408, 198] width 98 height 18
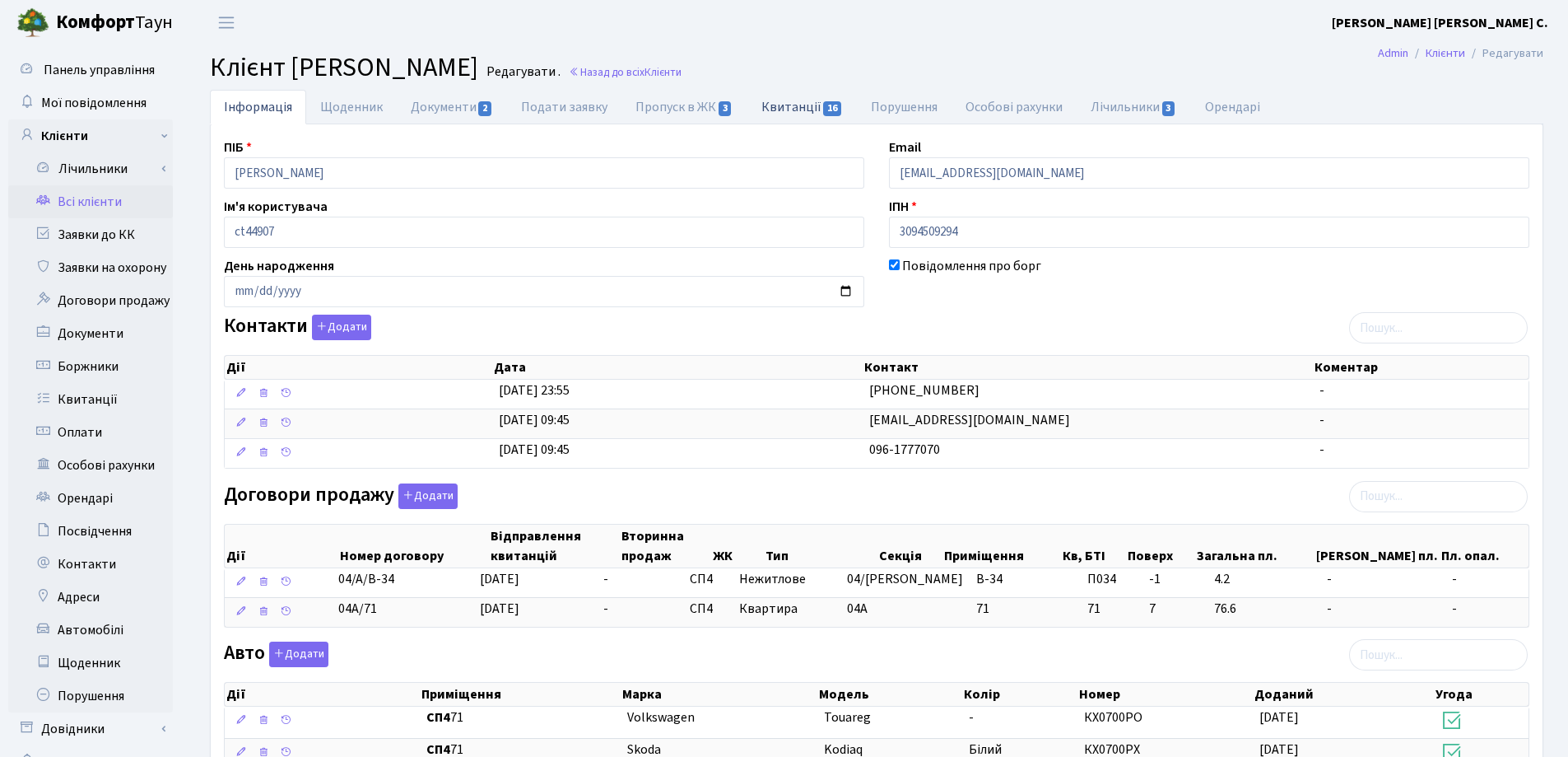
click at [789, 107] on link "Квитанції 16" at bounding box center [802, 106] width 110 height 34
select select "25"
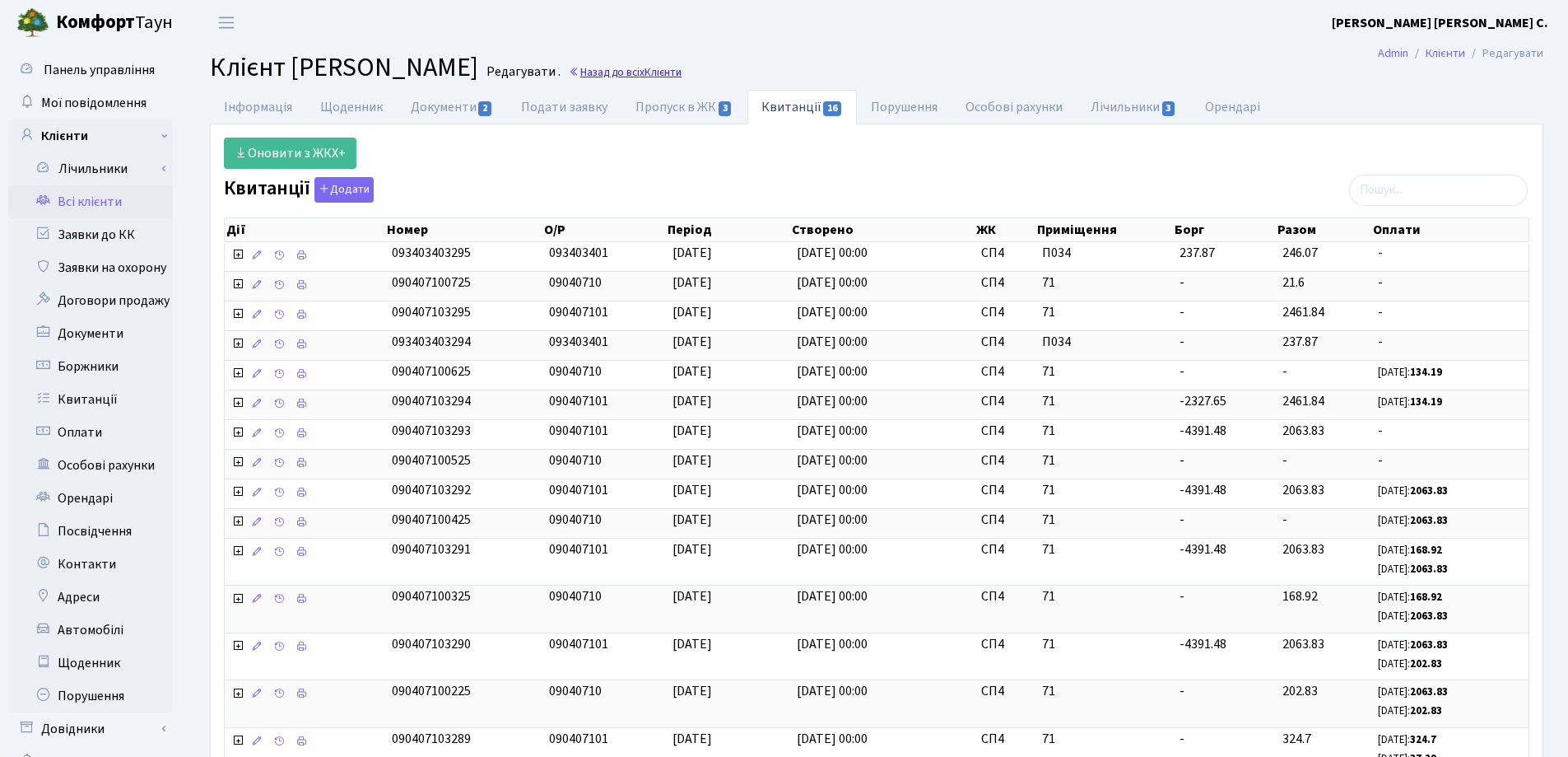
click at [682, 71] on link "Назад до всіх Клієнти" at bounding box center [625, 71] width 113 height 16
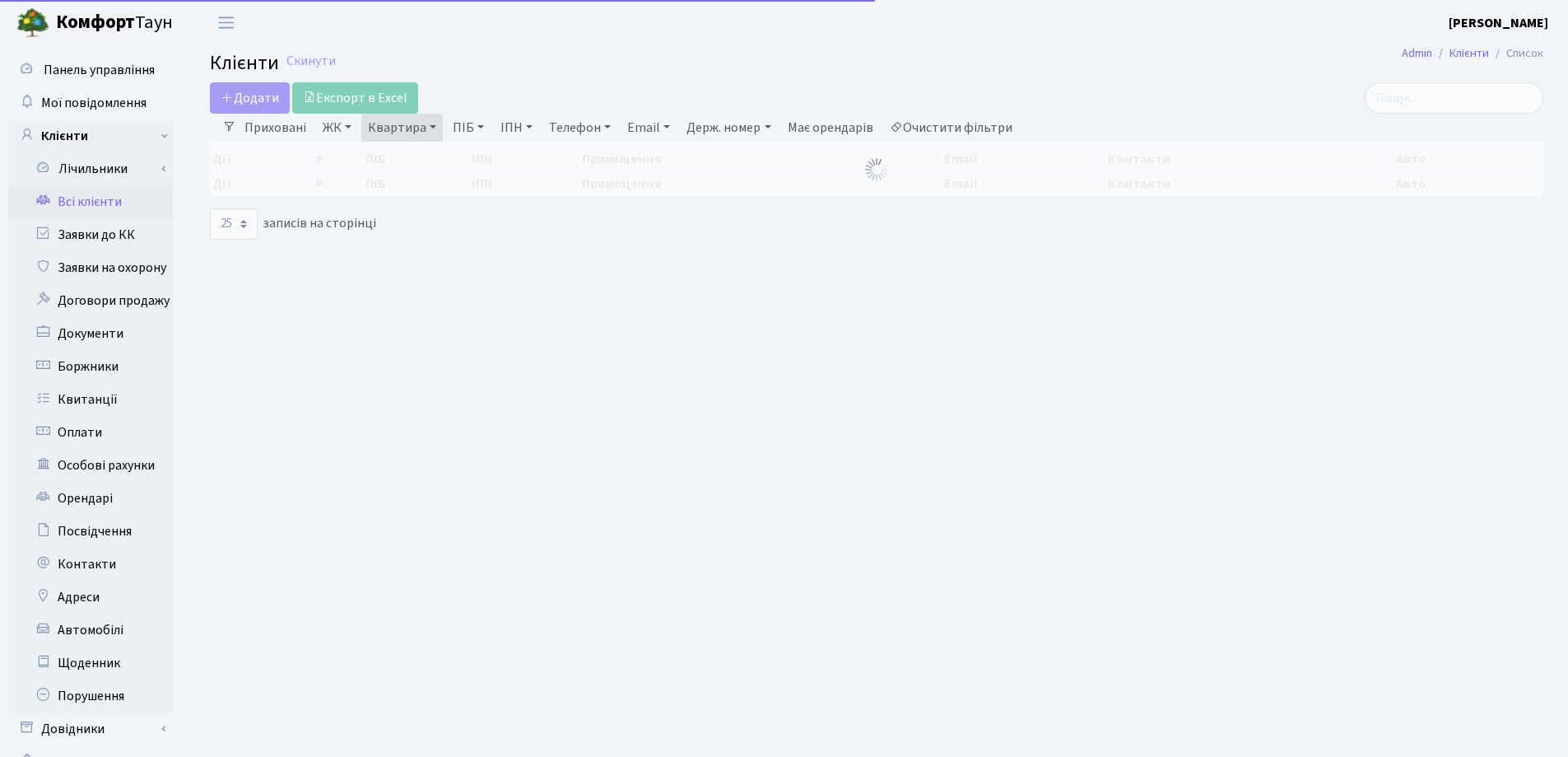
select select "25"
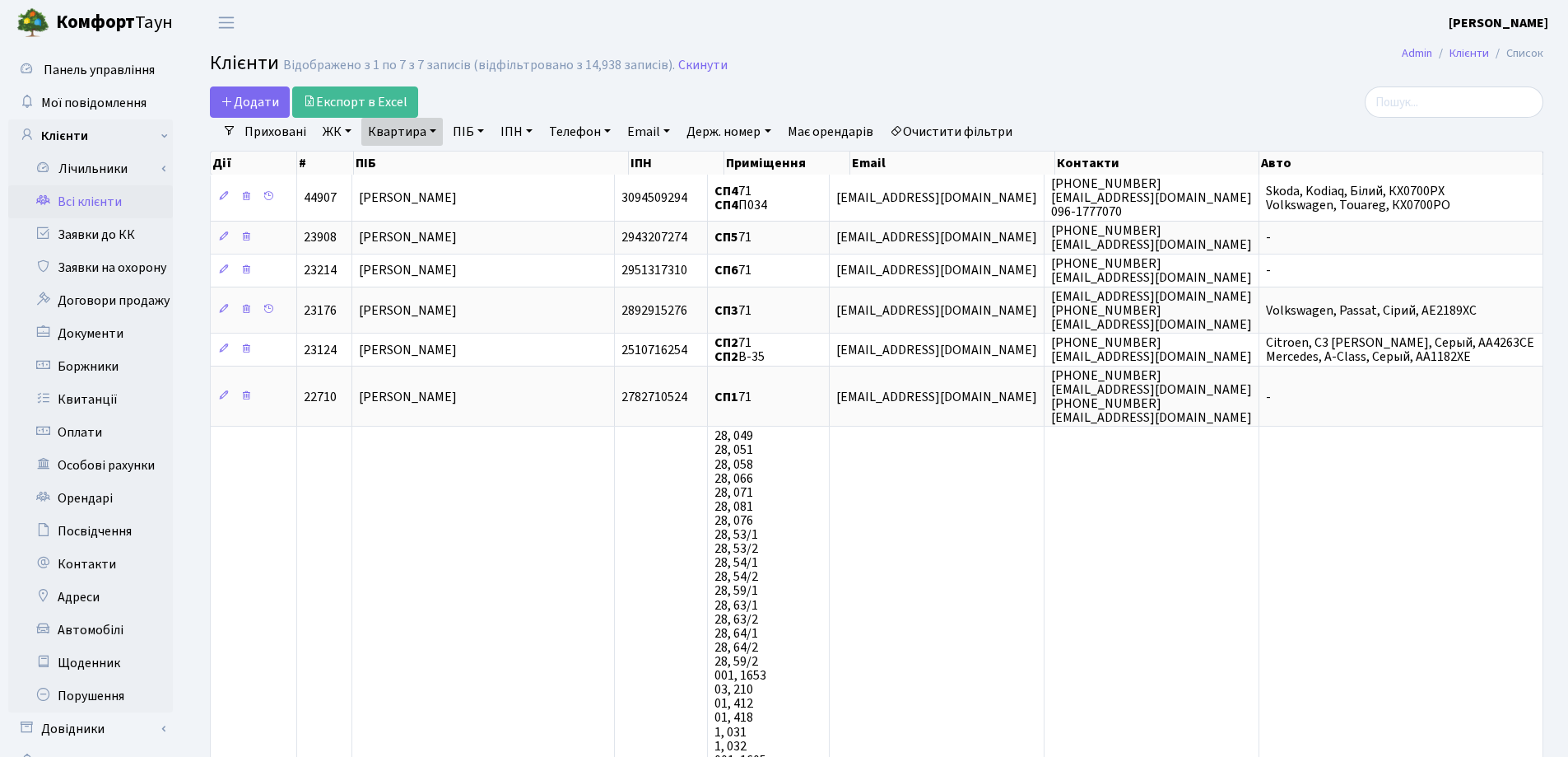
click at [429, 133] on link "Квартира" at bounding box center [402, 132] width 81 height 28
click at [483, 164] on link at bounding box center [475, 164] width 35 height 32
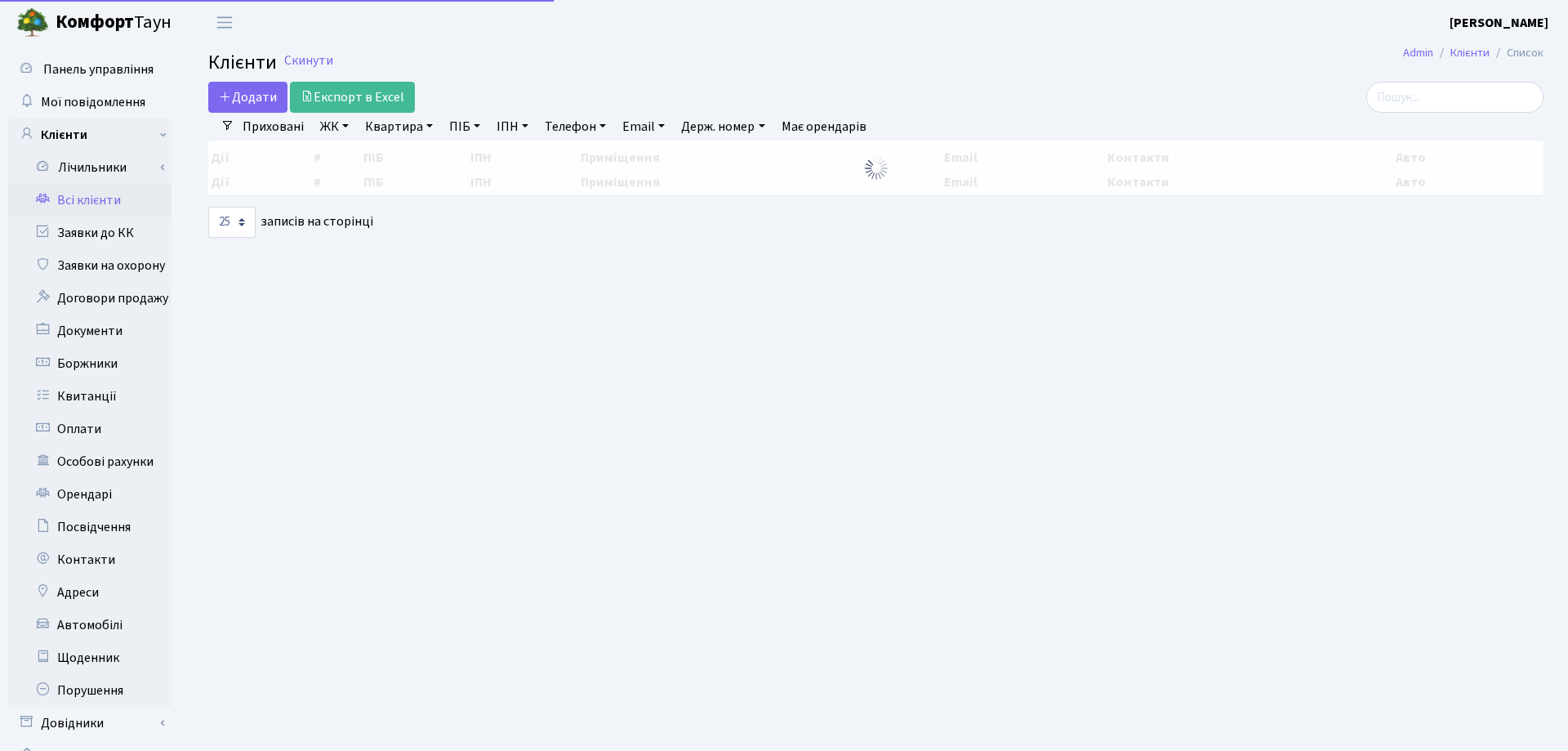
select select "25"
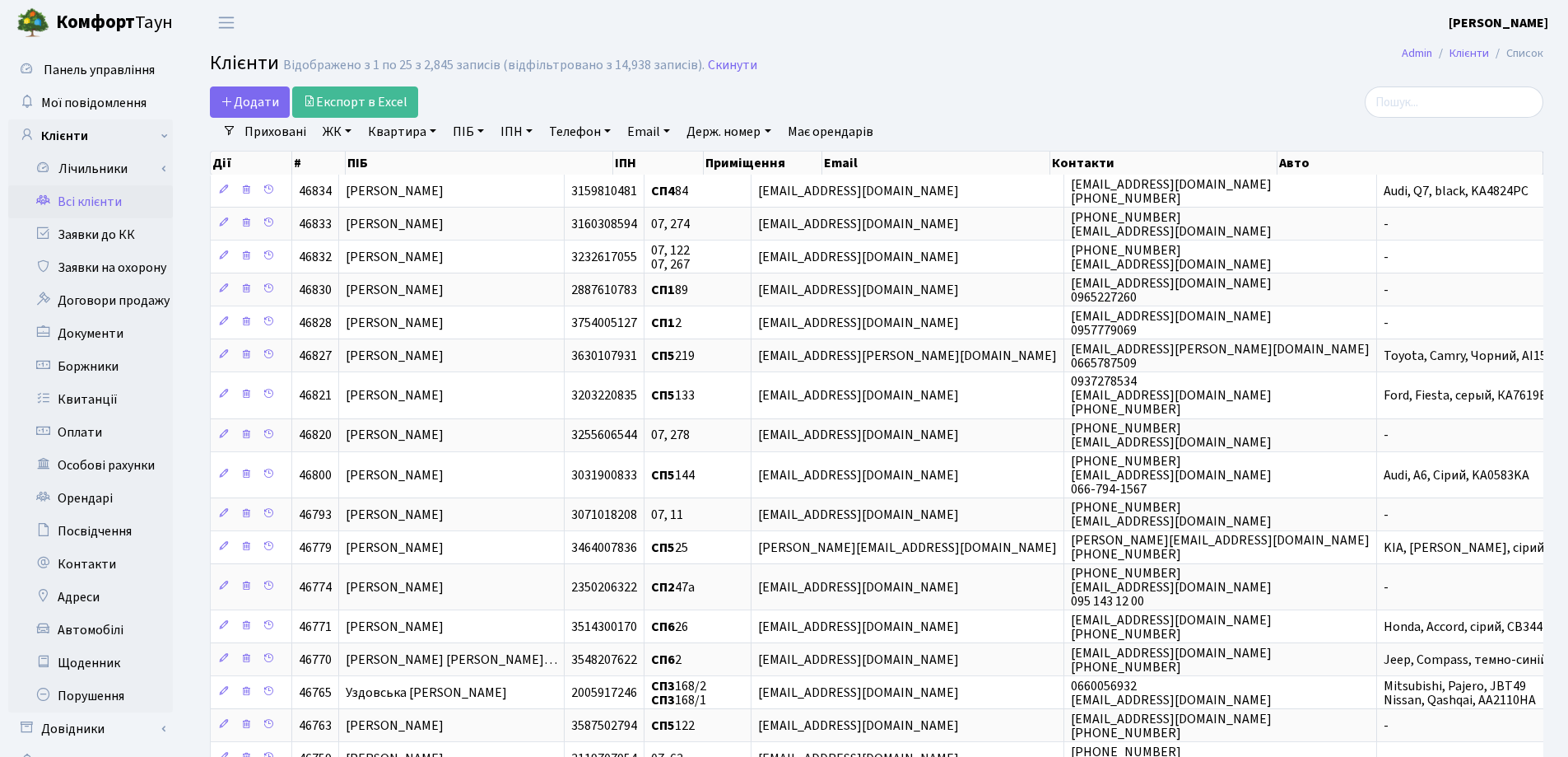
click at [1079, 100] on div "Додати Експорт в Excel" at bounding box center [650, 102] width 881 height 32
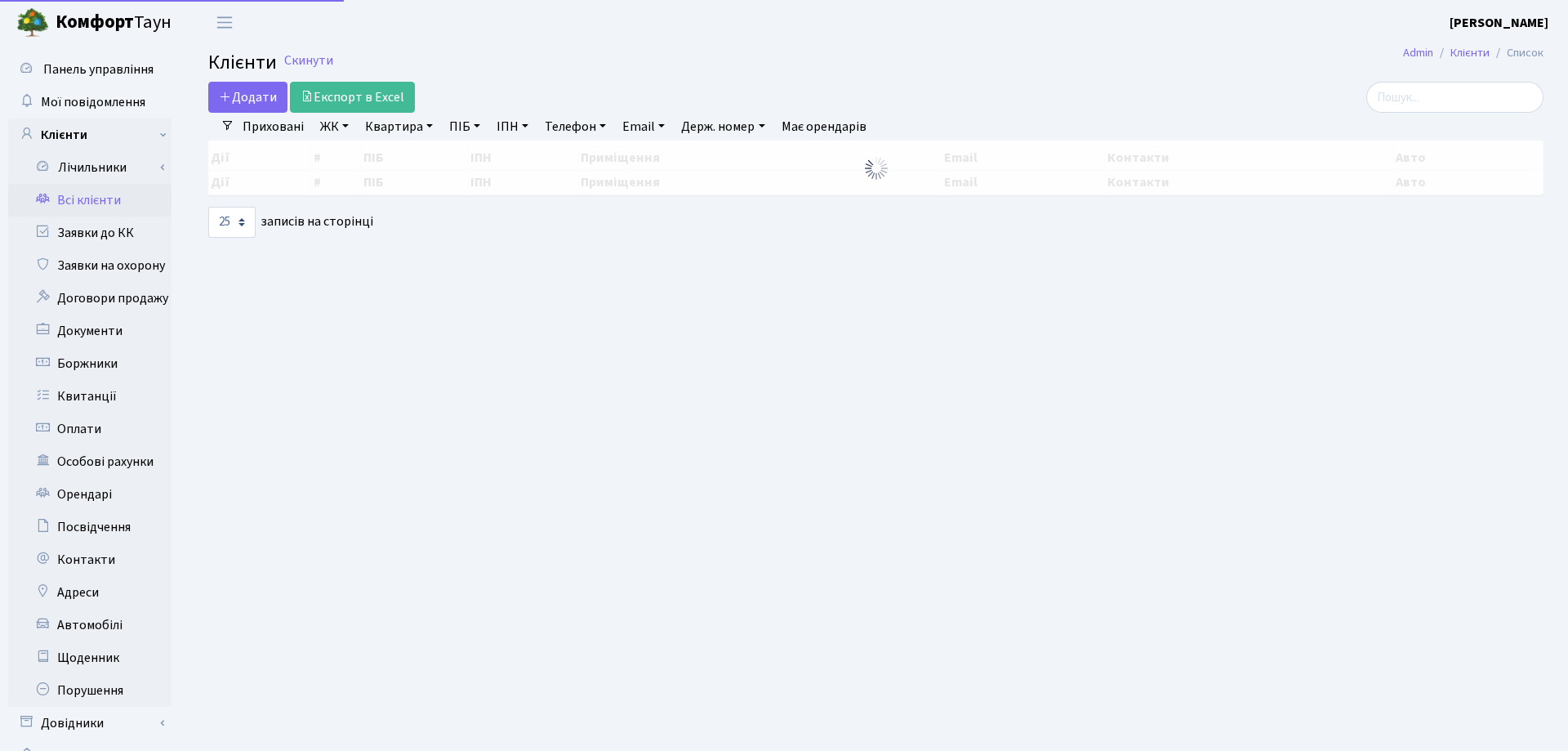
select select "25"
